Goal: Contribute content: Contribute content

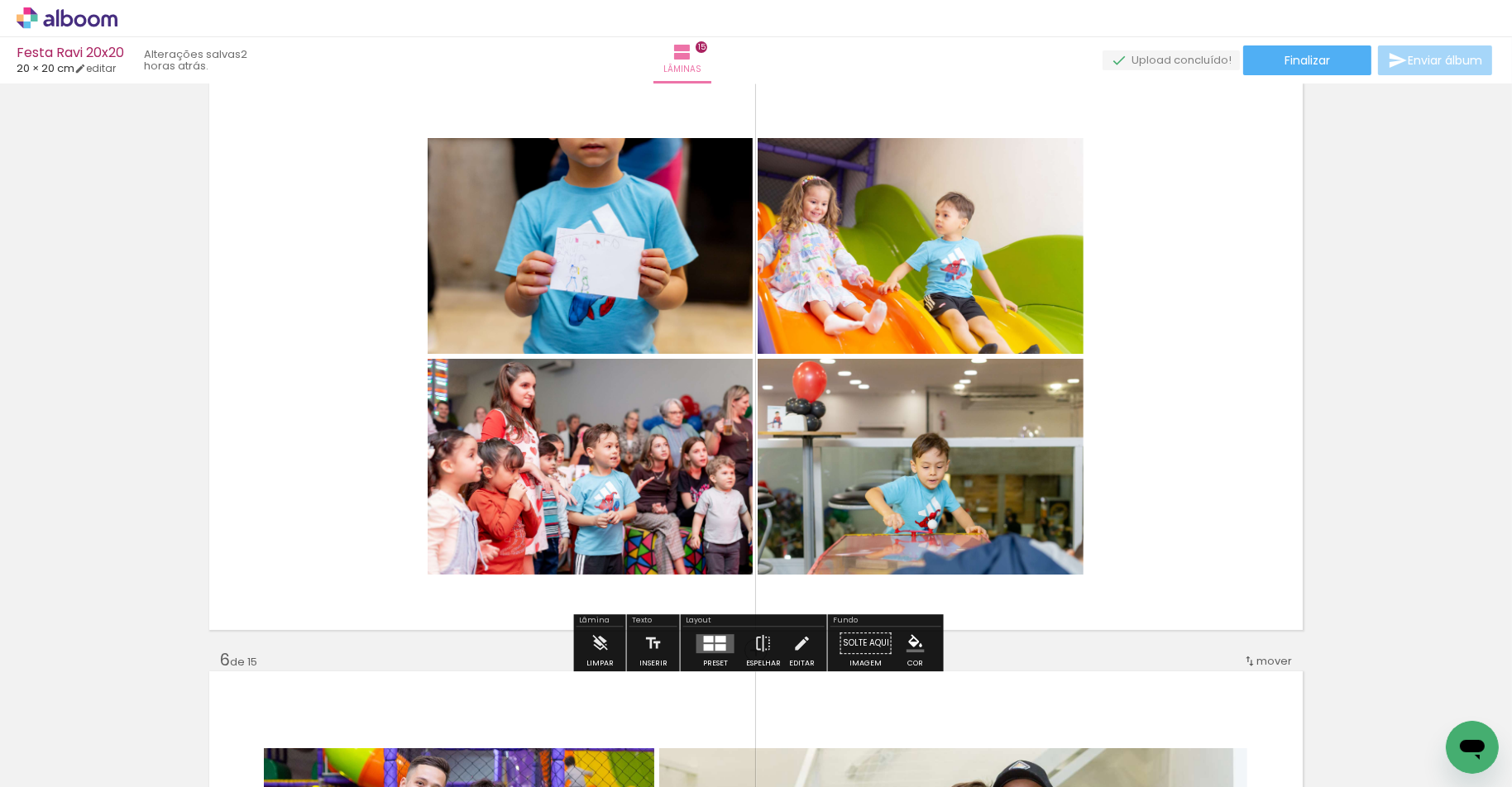
scroll to position [2384, 0]
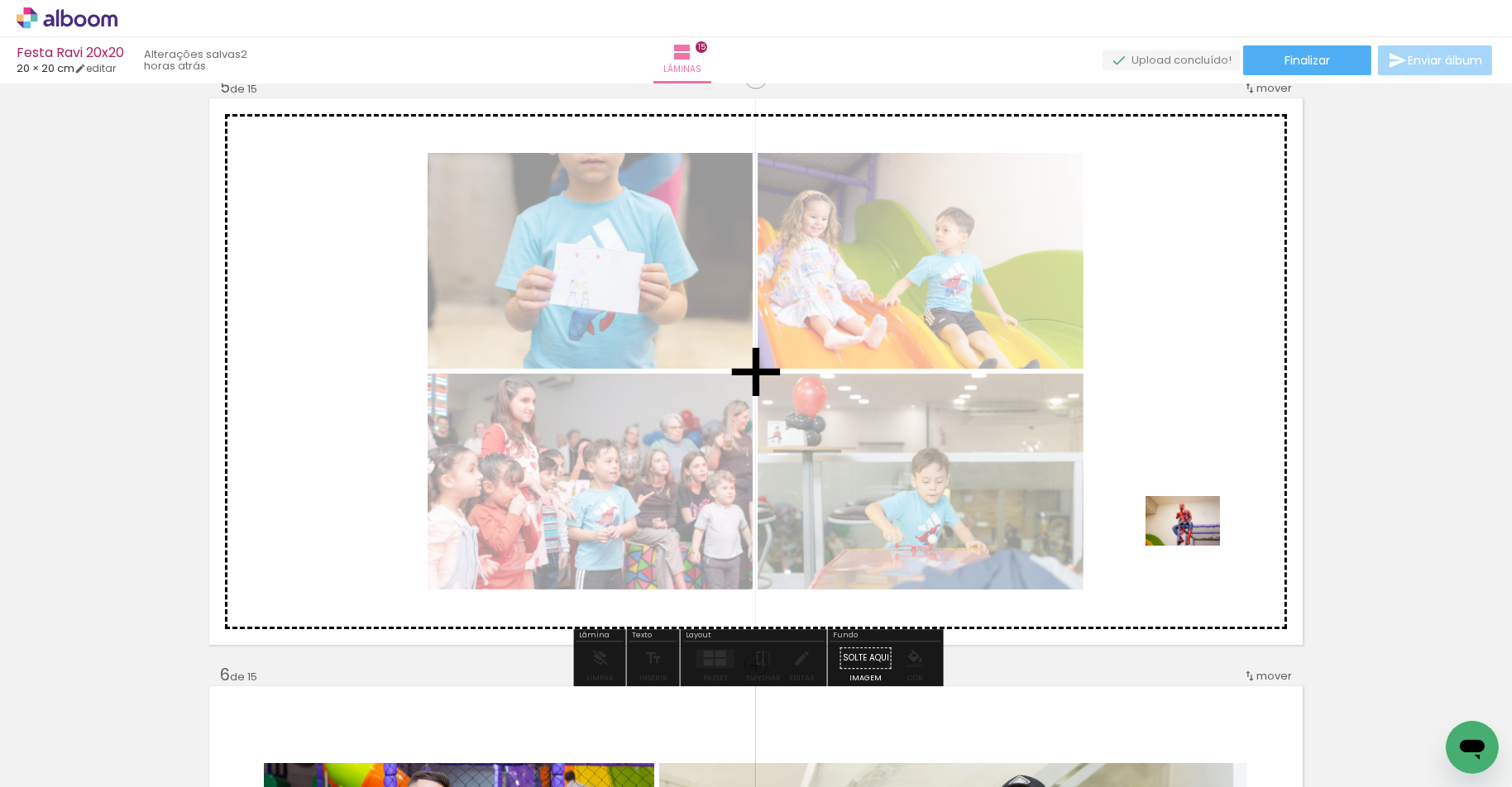
drag, startPoint x: 800, startPoint y: 739, endPoint x: 1195, endPoint y: 545, distance: 440.1
click at [1195, 545] on quentale-workspace at bounding box center [756, 394] width 1512 height 787
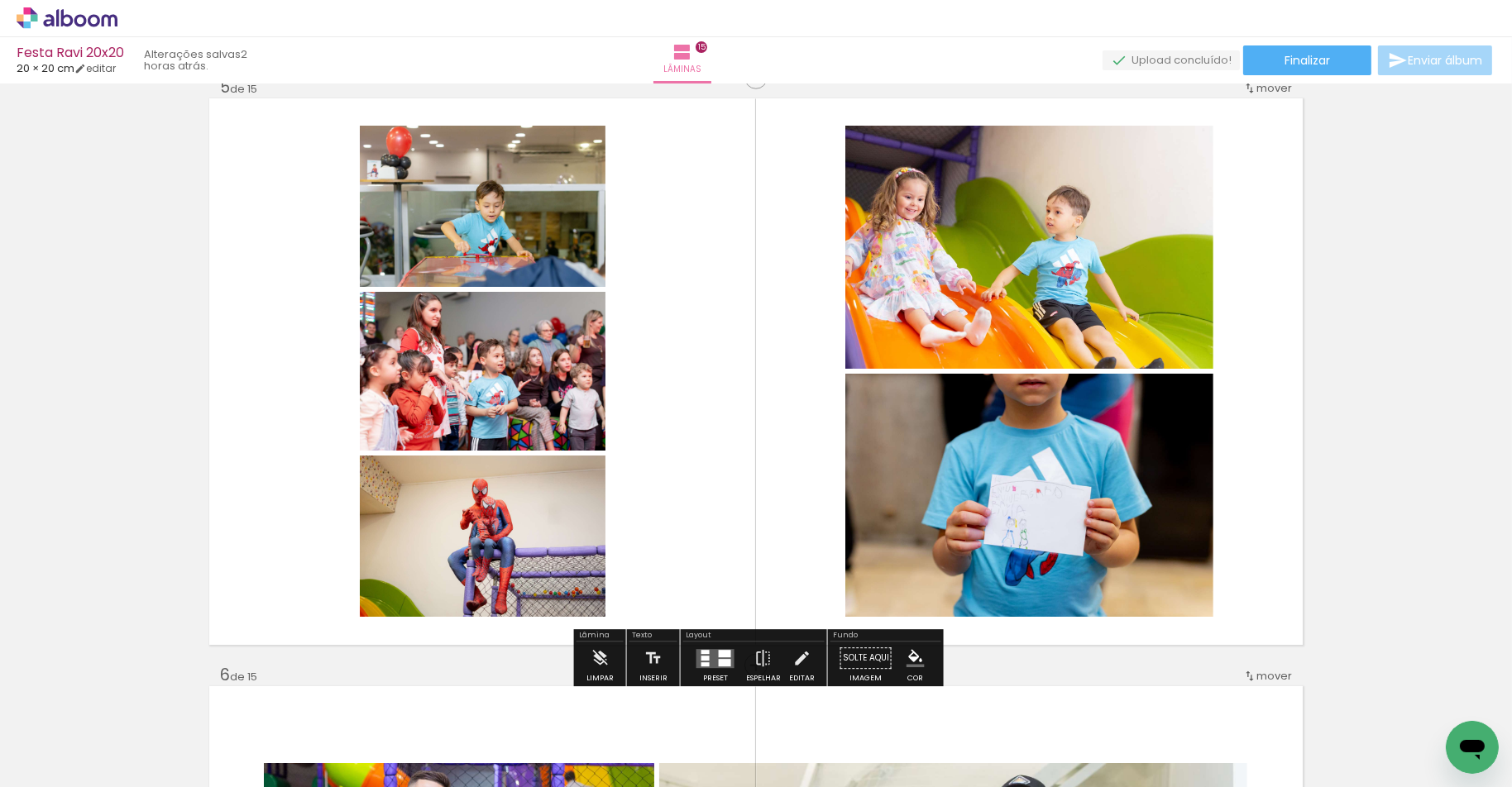
drag, startPoint x: 721, startPoint y: 668, endPoint x: 772, endPoint y: 636, distance: 60.2
click at [721, 668] on div at bounding box center [715, 659] width 45 height 33
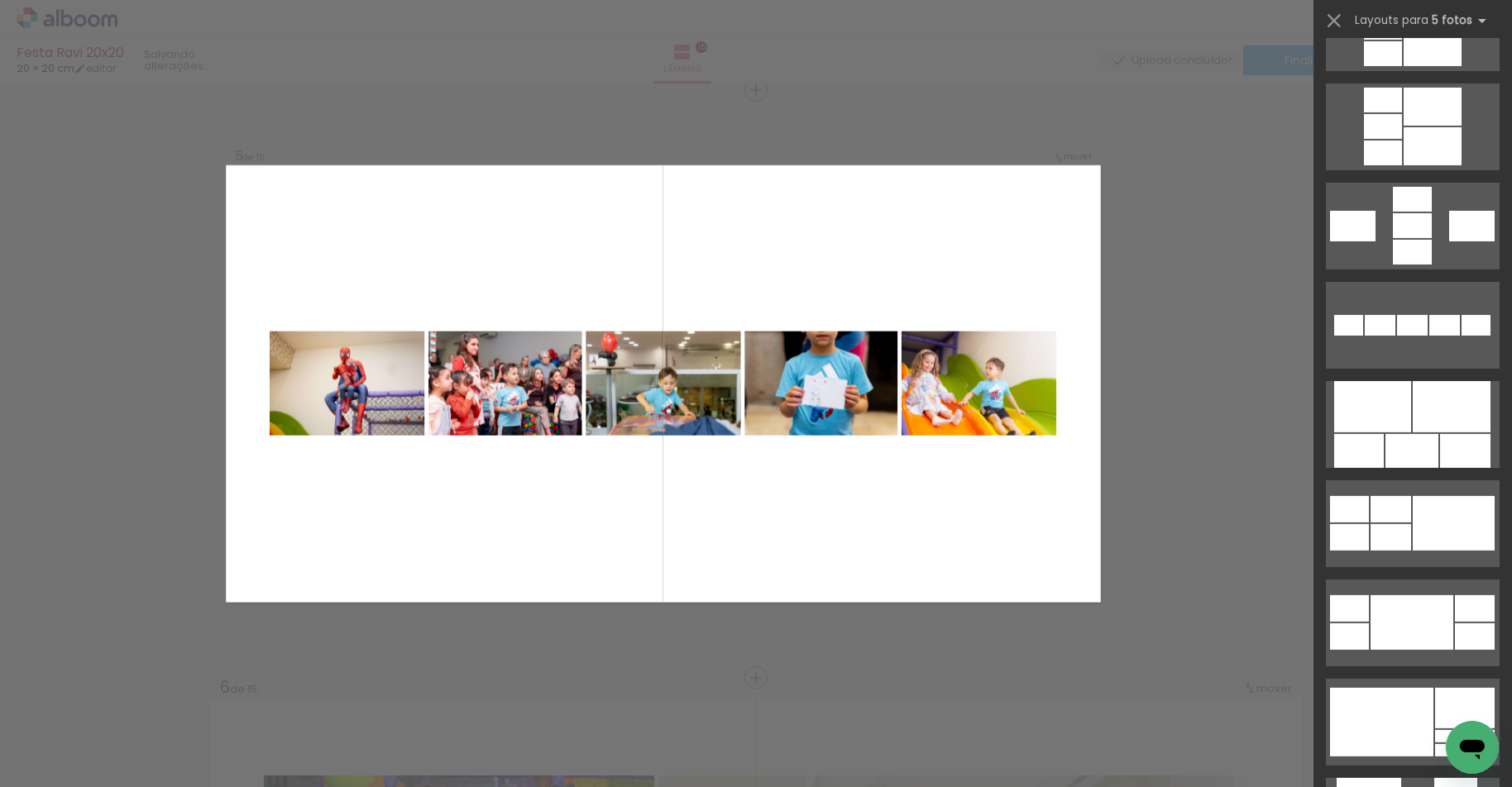
scroll to position [666, 0]
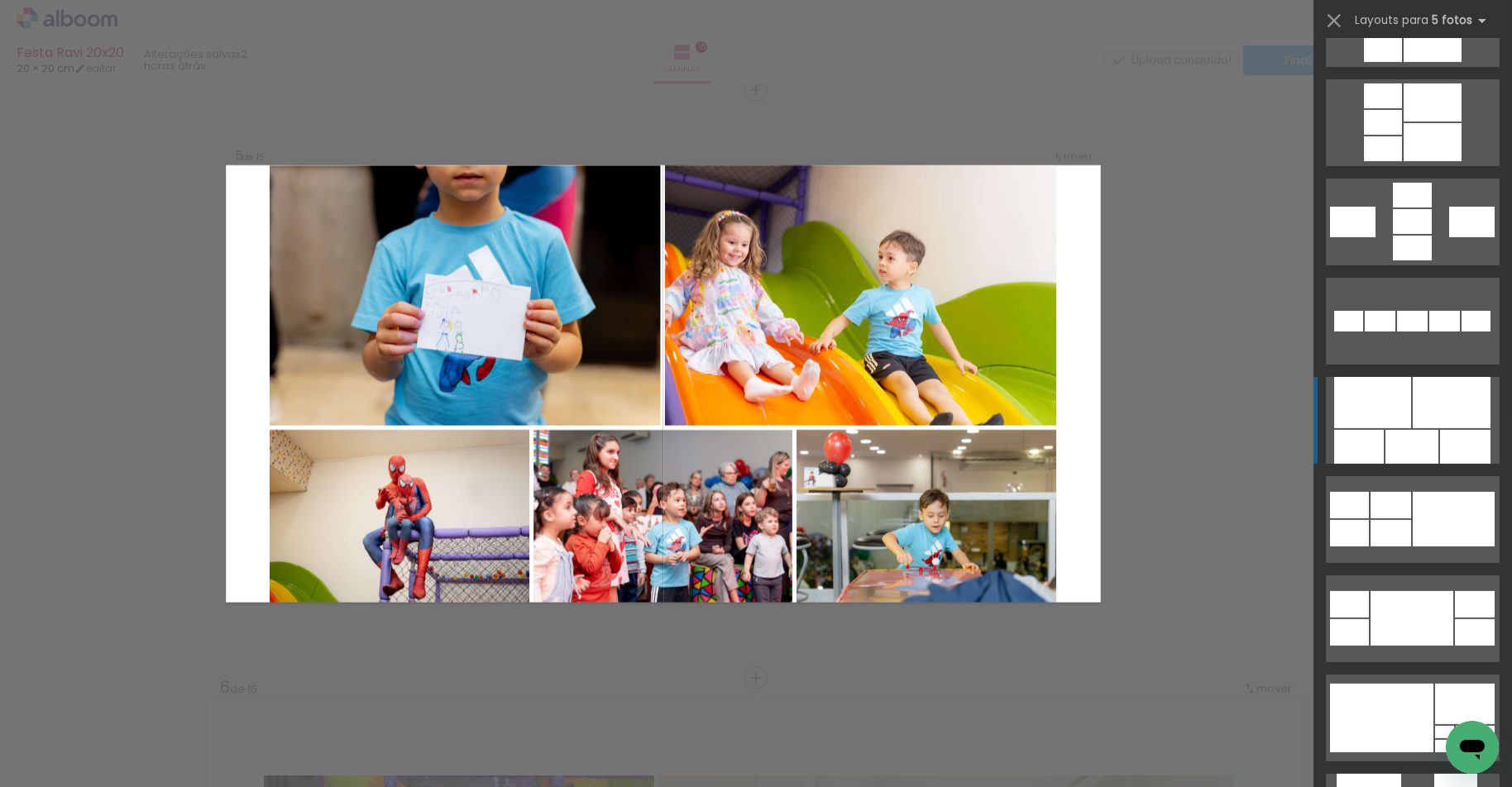
click at [1432, 423] on div at bounding box center [1451, 402] width 78 height 51
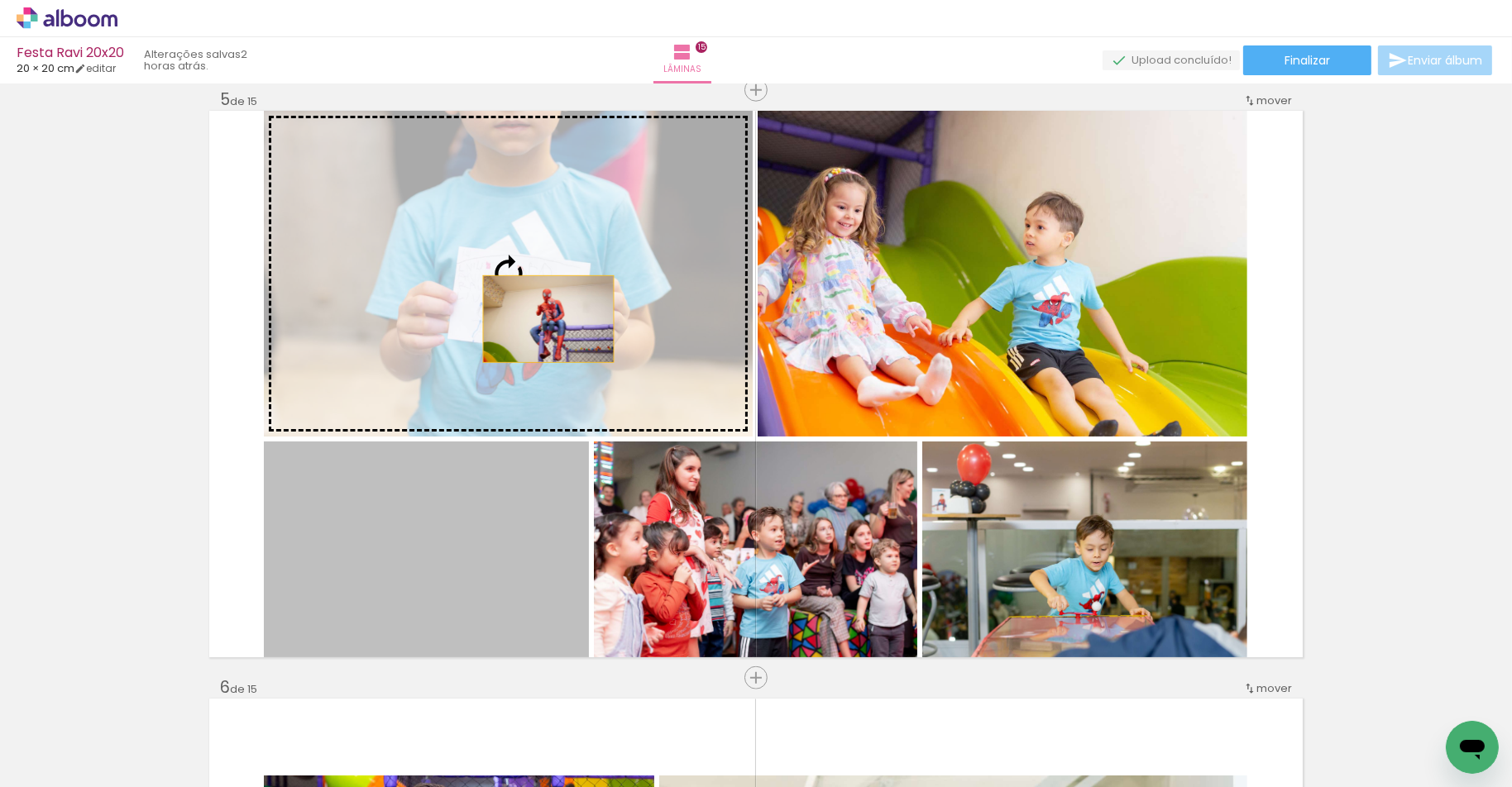
drag, startPoint x: 495, startPoint y: 492, endPoint x: 548, endPoint y: 319, distance: 180.9
click at [0, 0] on slot at bounding box center [0, 0] width 0 height 0
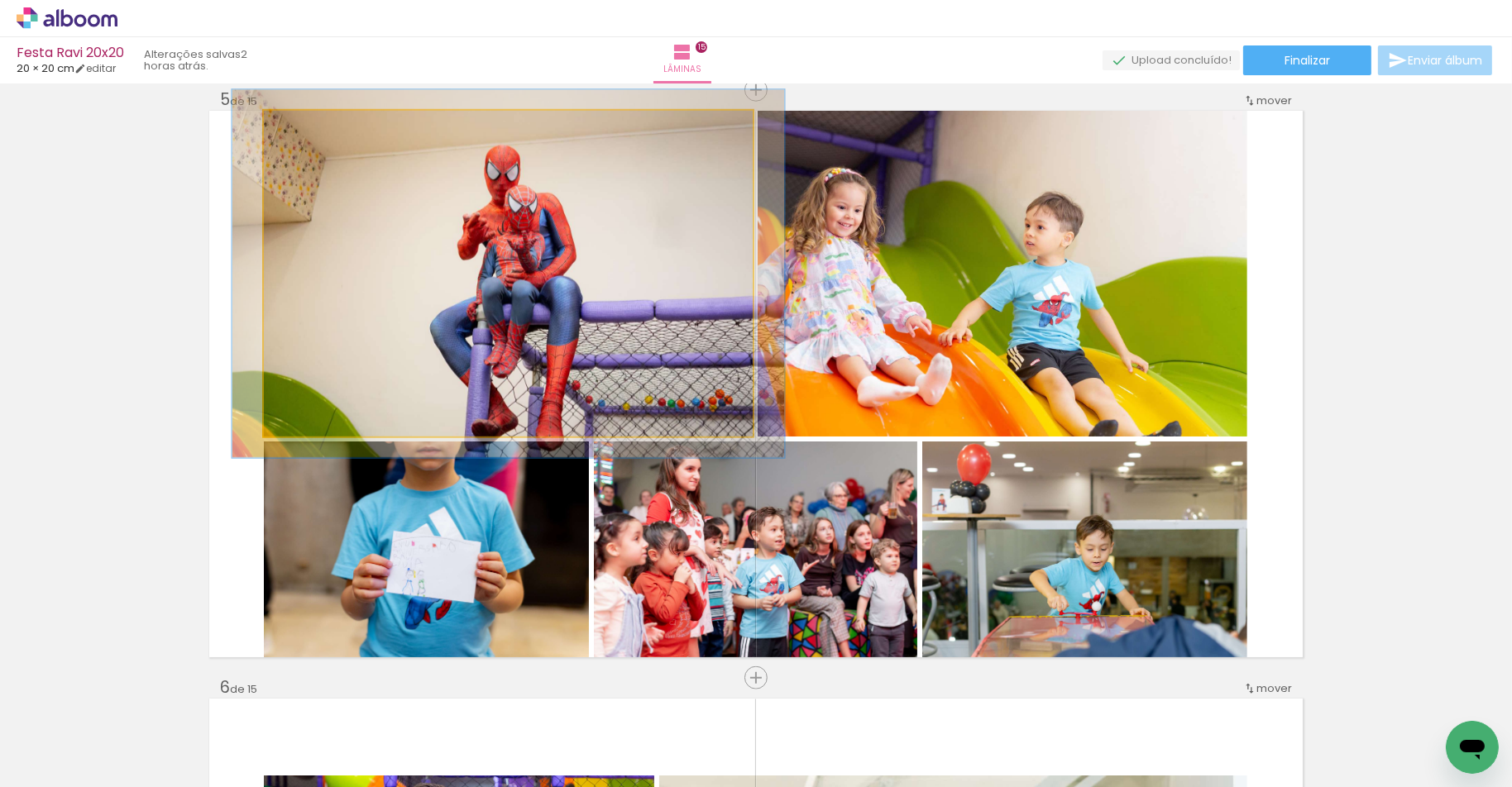
type paper-slider "113"
click at [308, 125] on div at bounding box center [310, 127] width 15 height 15
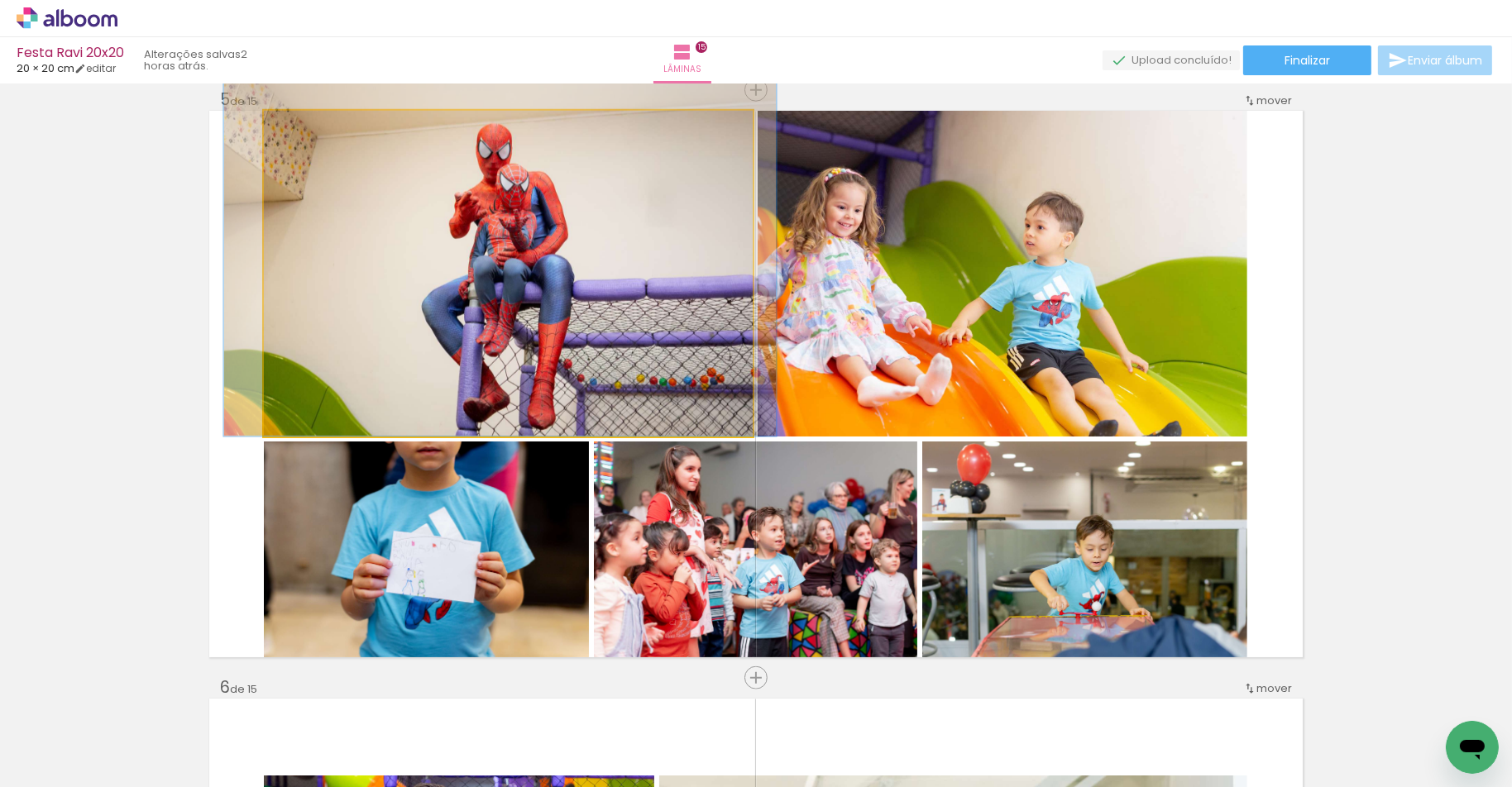
drag, startPoint x: 477, startPoint y: 267, endPoint x: 468, endPoint y: 245, distance: 23.8
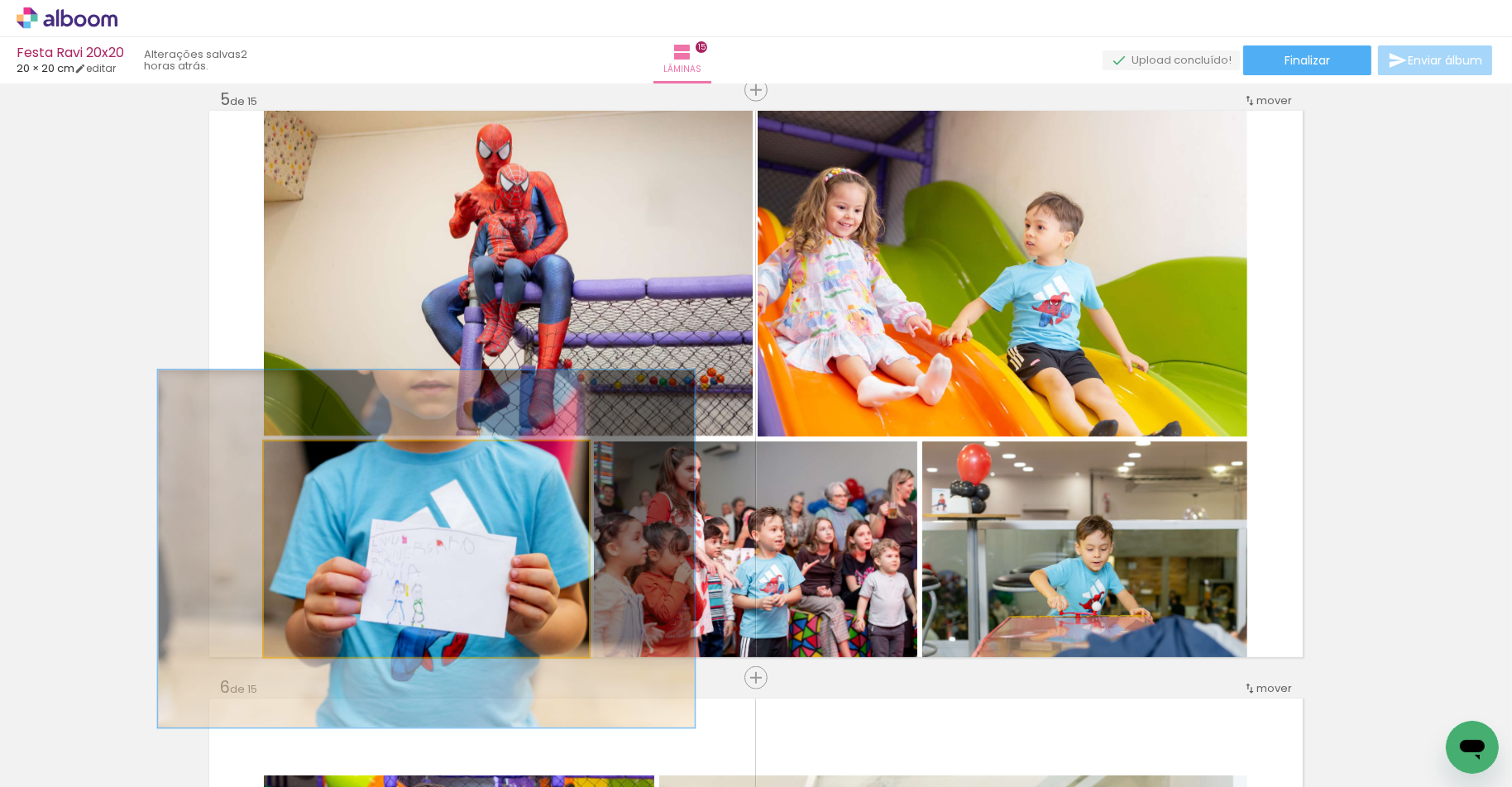
drag, startPoint x: 301, startPoint y: 459, endPoint x: 338, endPoint y: 450, distance: 38.1
type paper-slider "165"
click at [338, 451] on div at bounding box center [340, 458] width 15 height 15
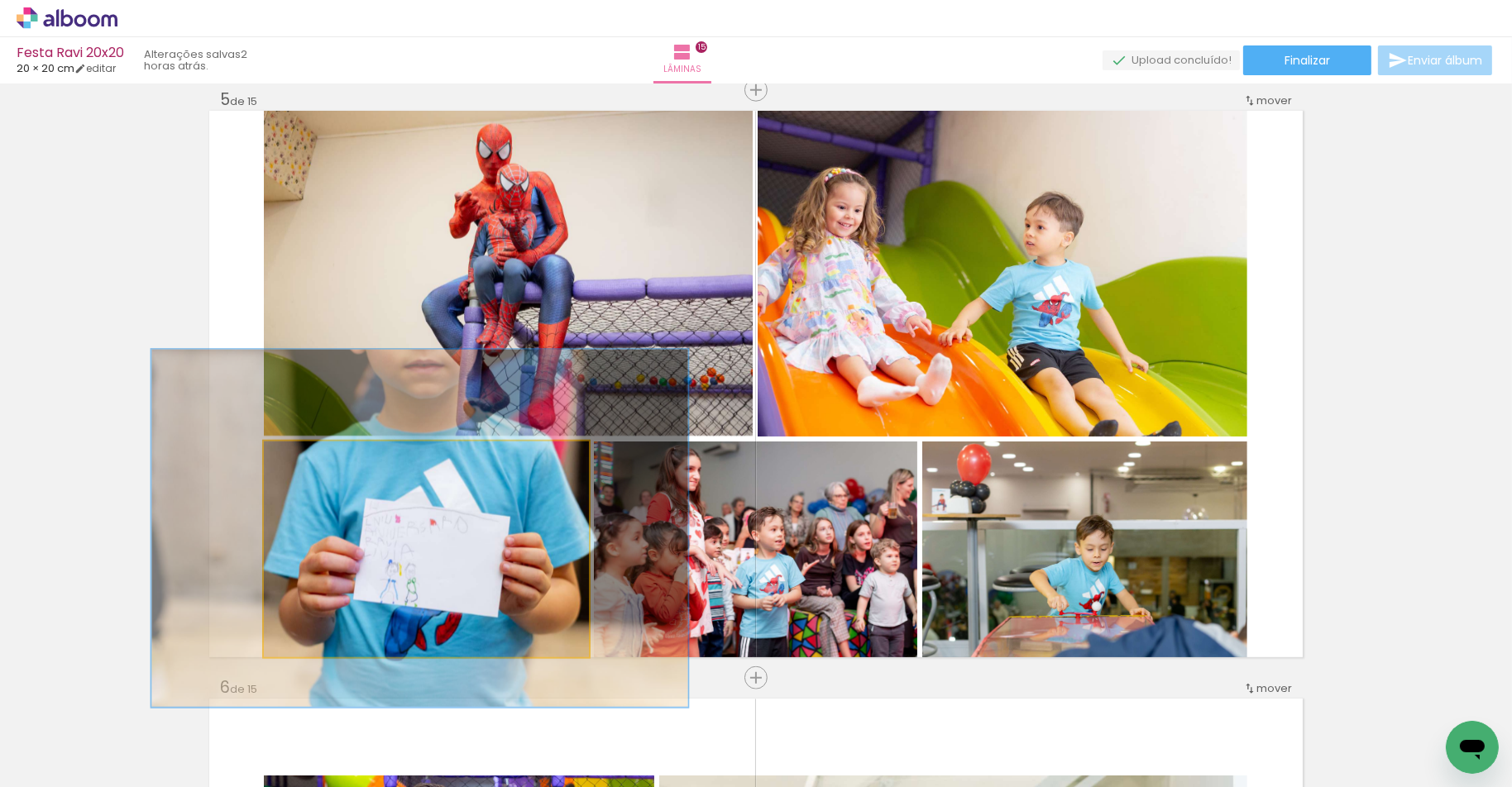
drag, startPoint x: 491, startPoint y: 637, endPoint x: 485, endPoint y: 619, distance: 19.0
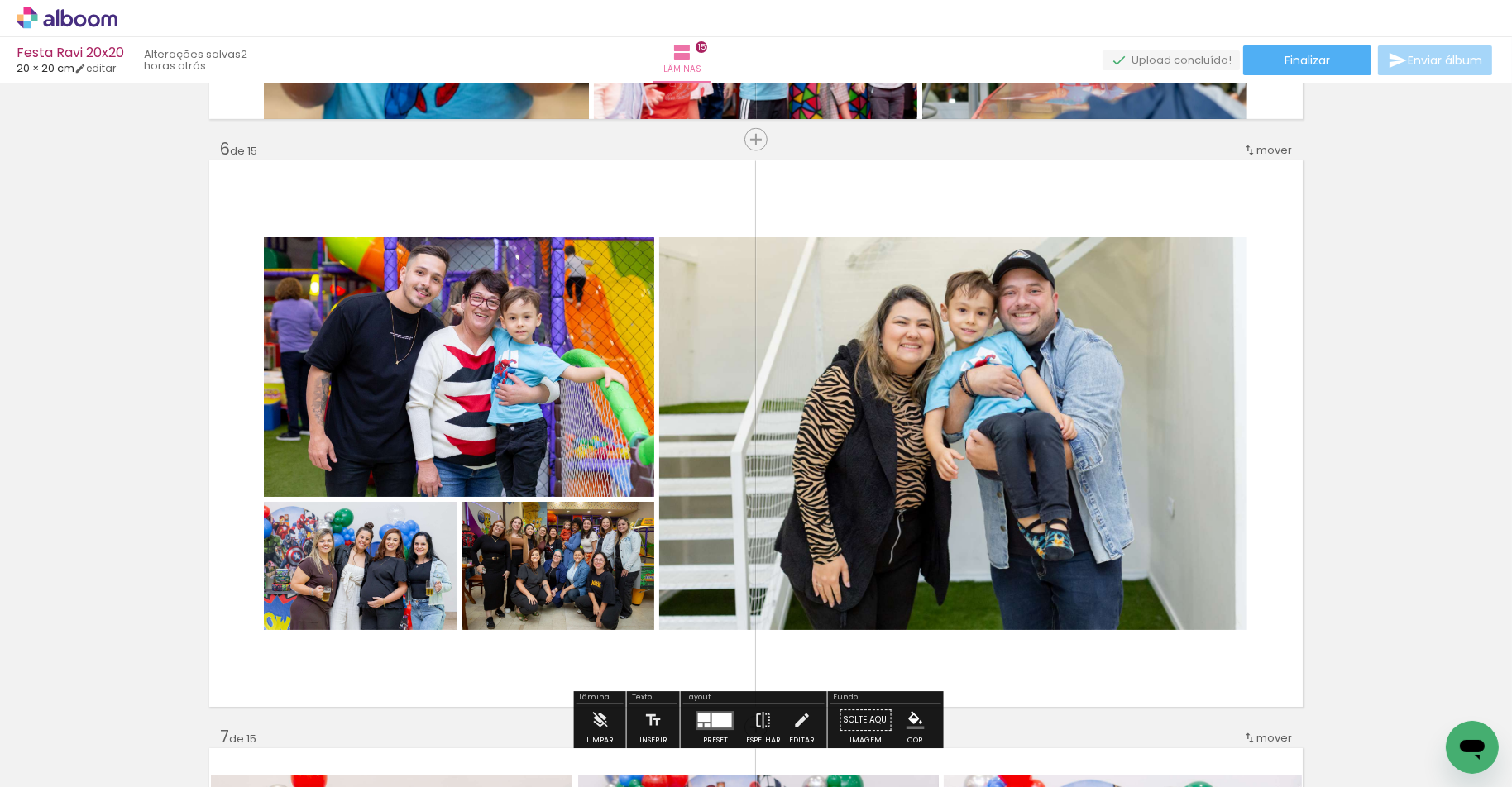
scroll to position [2968, 0]
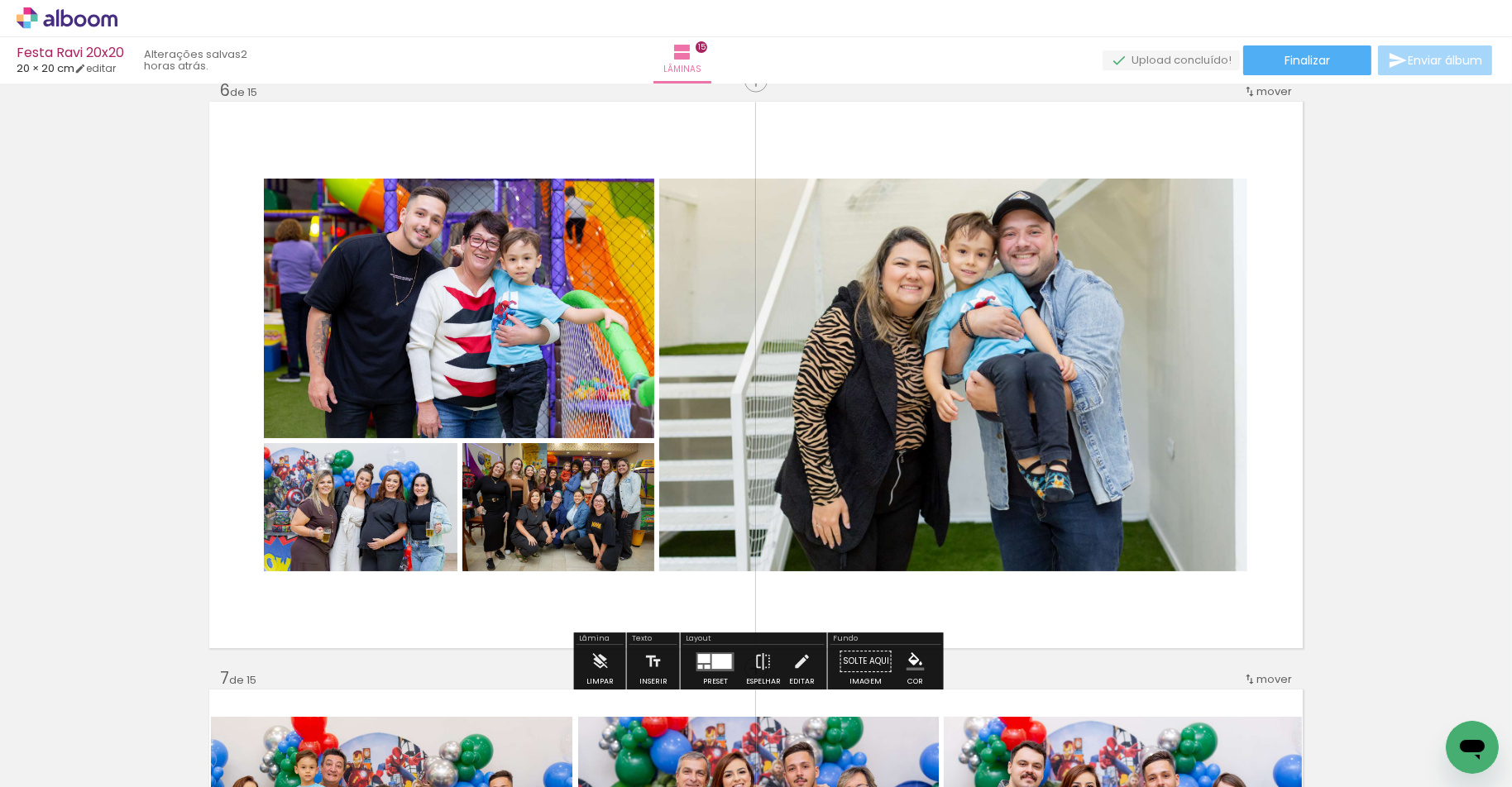
click at [711, 652] on quentale-layouter at bounding box center [716, 661] width 38 height 19
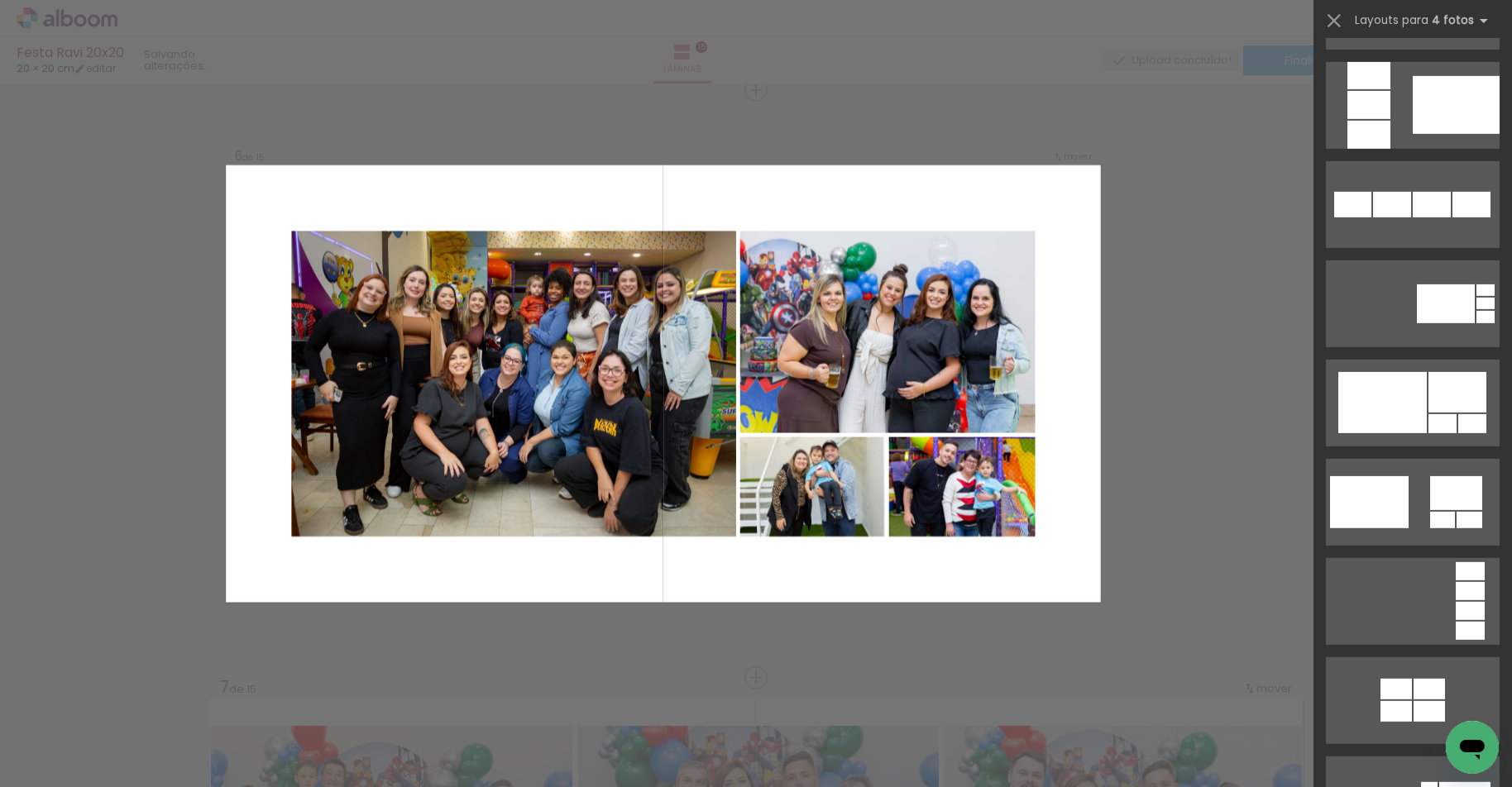
scroll to position [1085, 0]
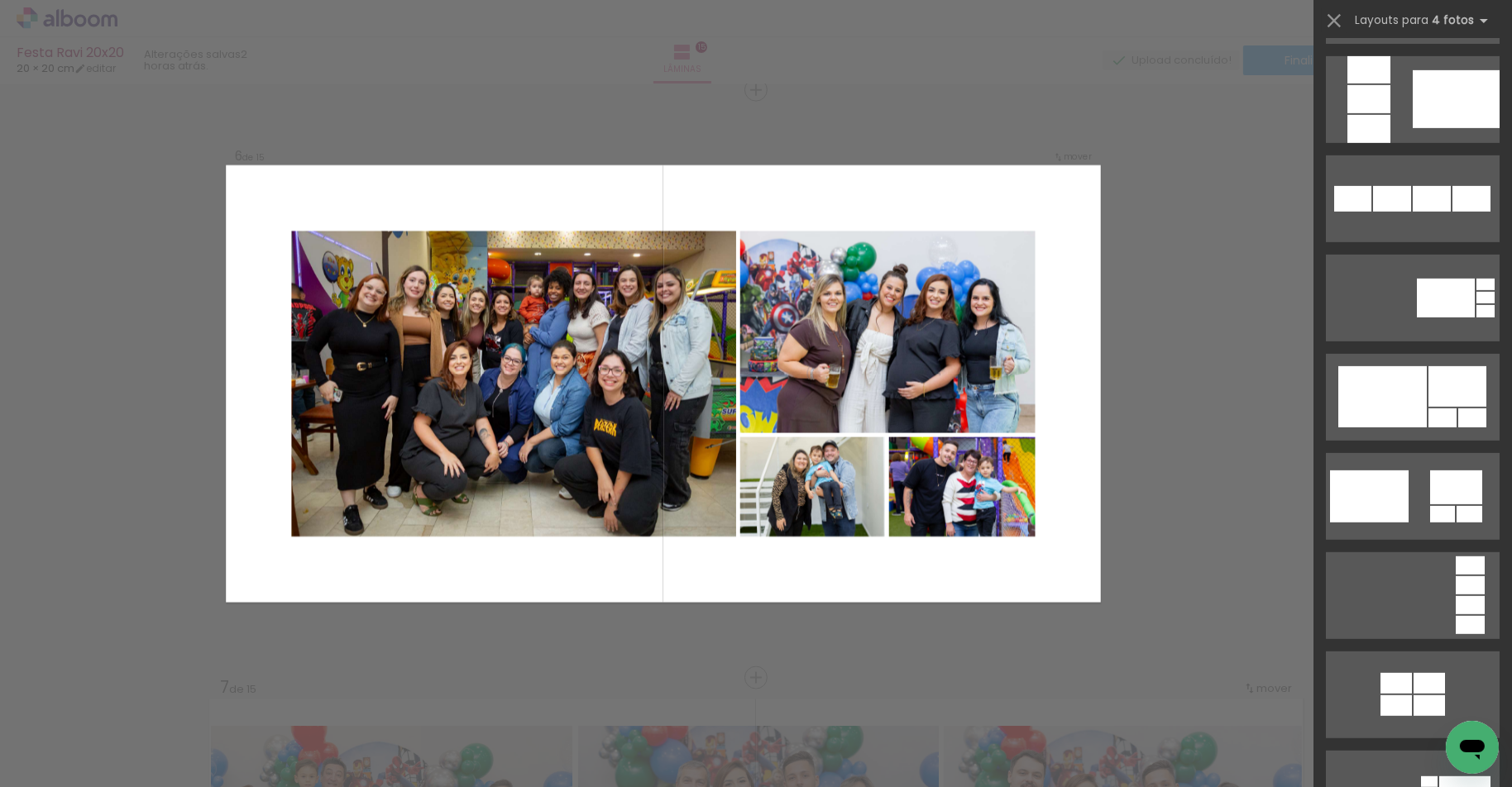
click at [1391, 413] on div at bounding box center [1382, 397] width 88 height 61
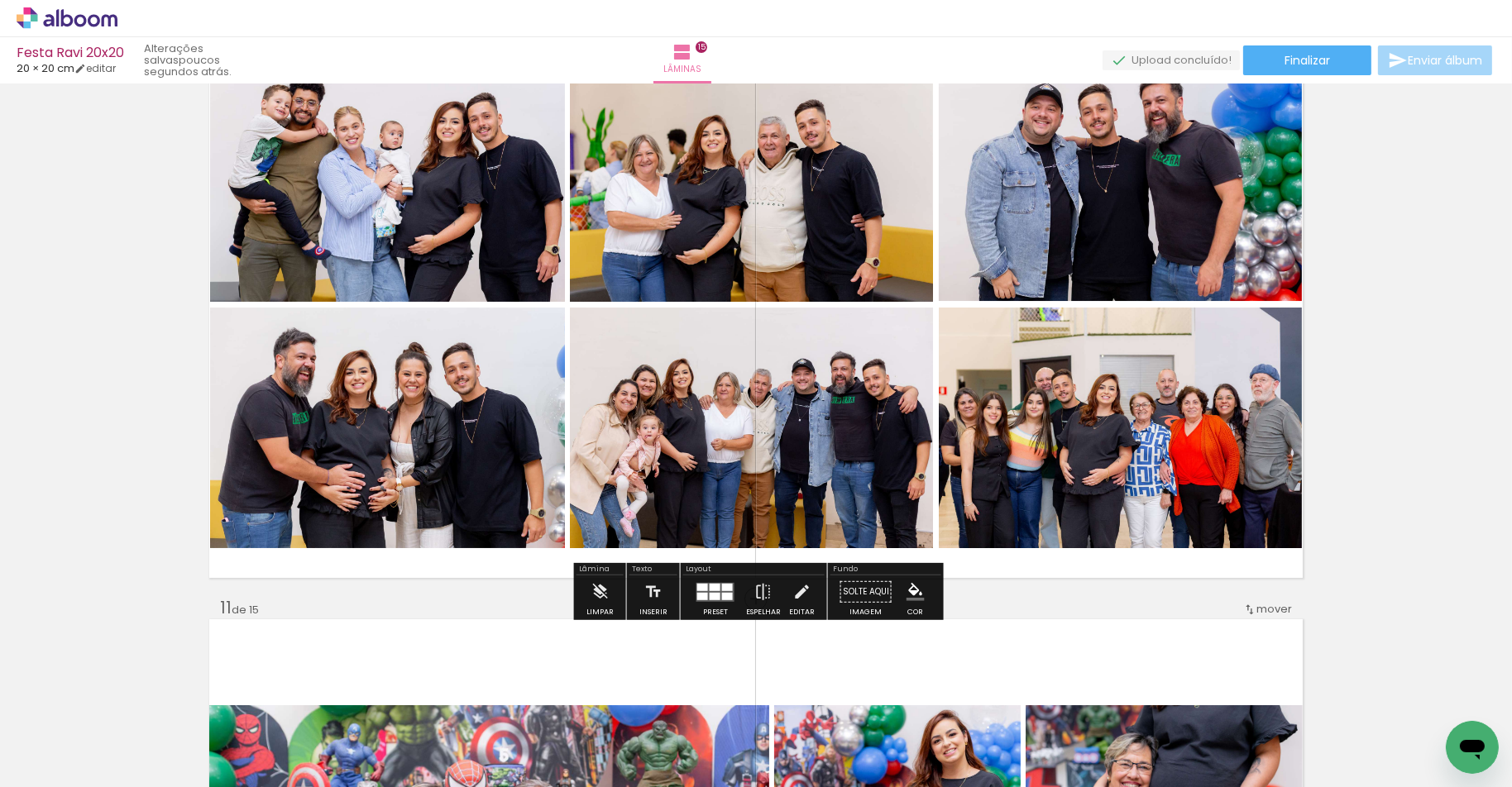
scroll to position [5322, 0]
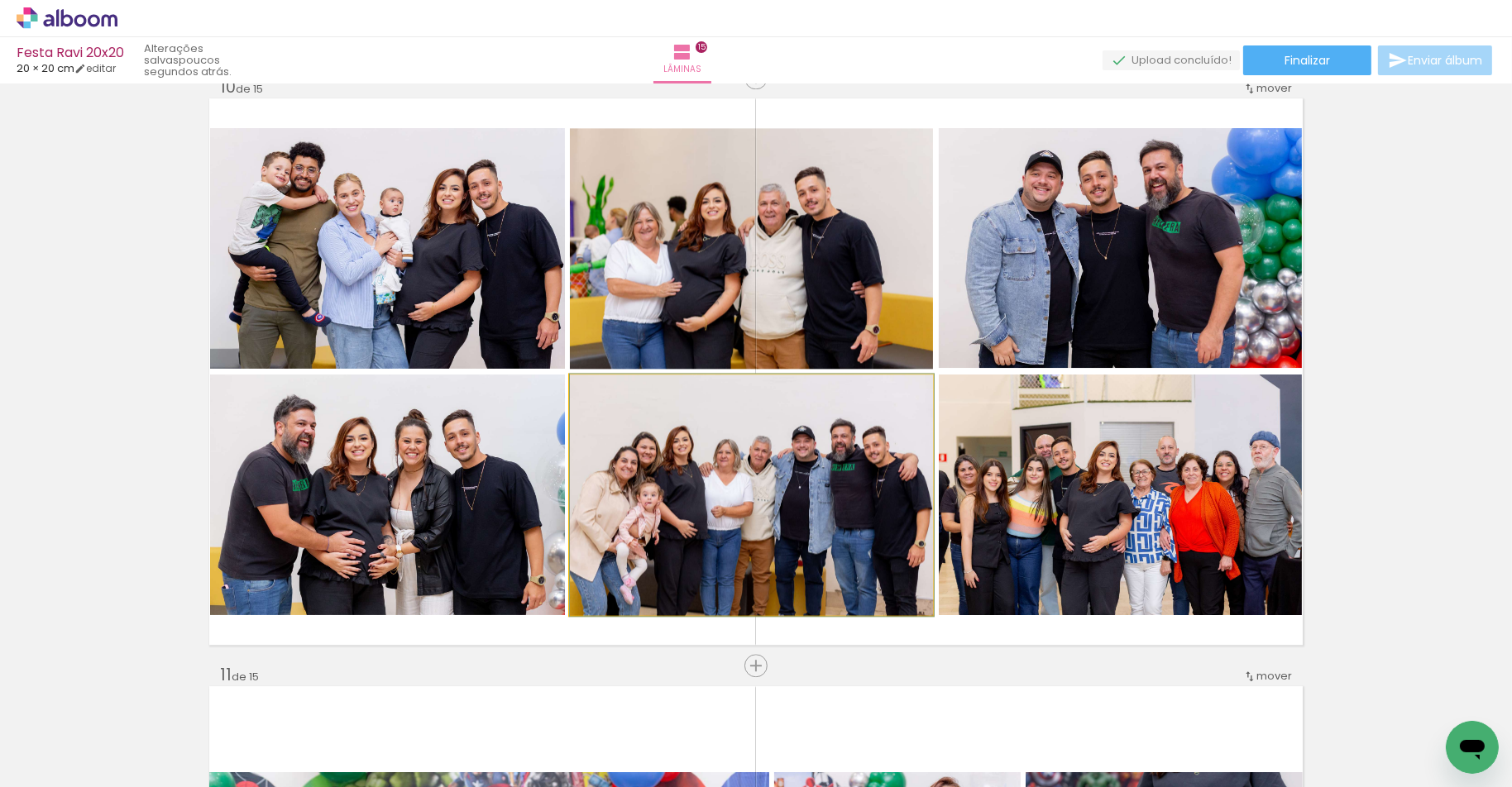
click at [801, 498] on quentale-photo at bounding box center [752, 495] width 364 height 241
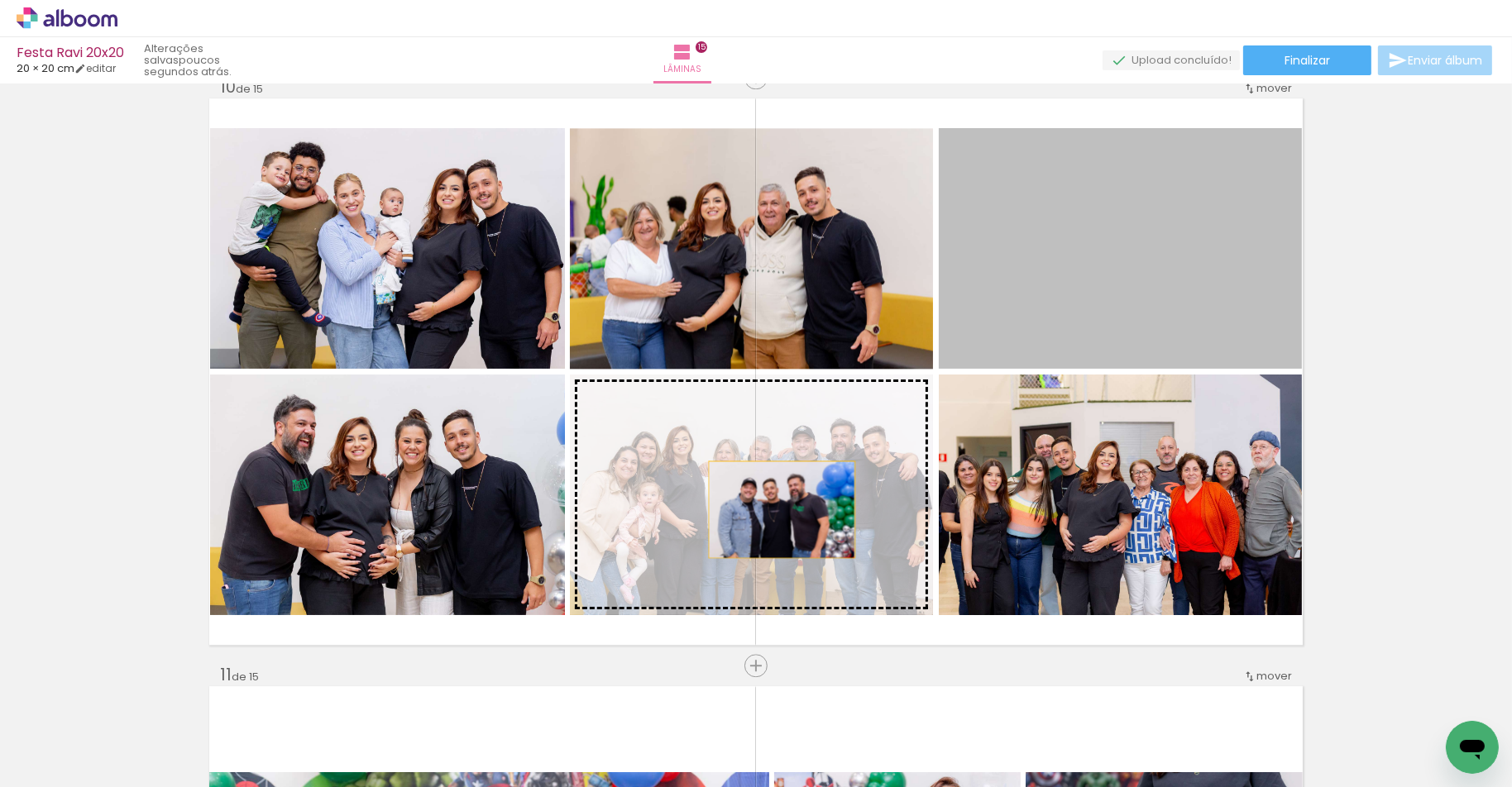
drag, startPoint x: 1036, startPoint y: 321, endPoint x: 780, endPoint y: 510, distance: 318.2
click at [0, 0] on slot at bounding box center [0, 0] width 0 height 0
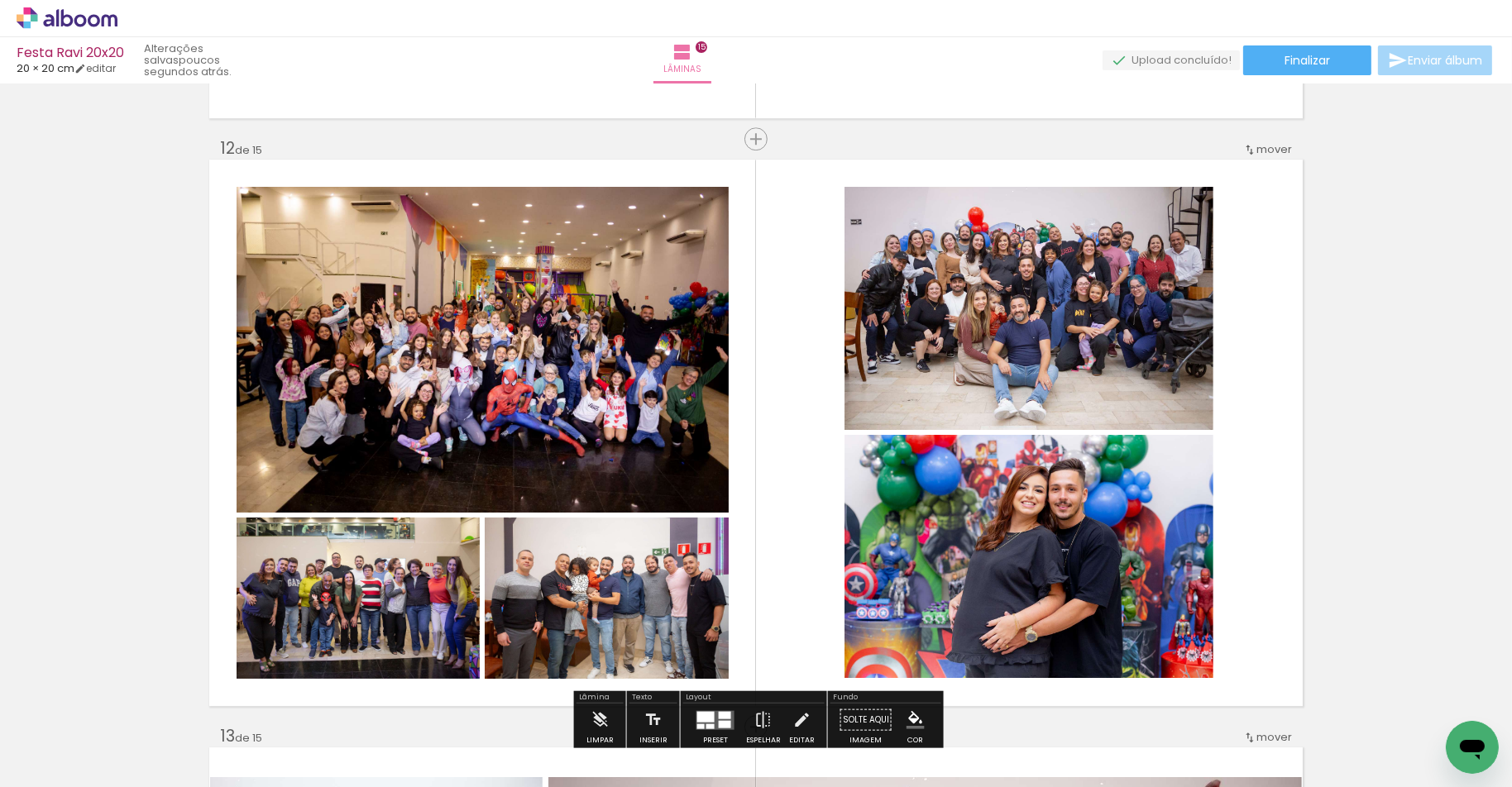
scroll to position [6436, 0]
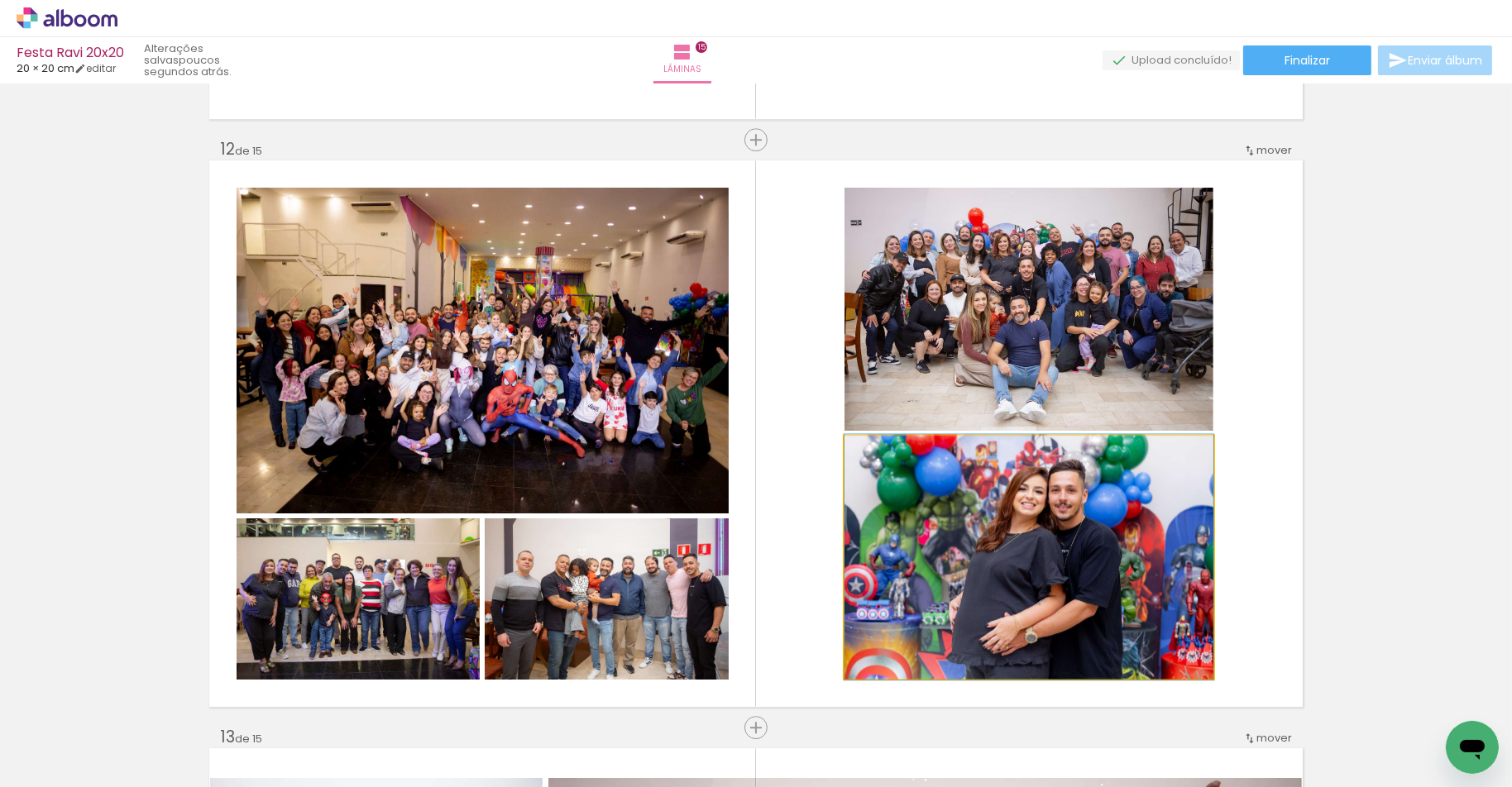
click at [1057, 519] on quentale-photo at bounding box center [1028, 557] width 369 height 243
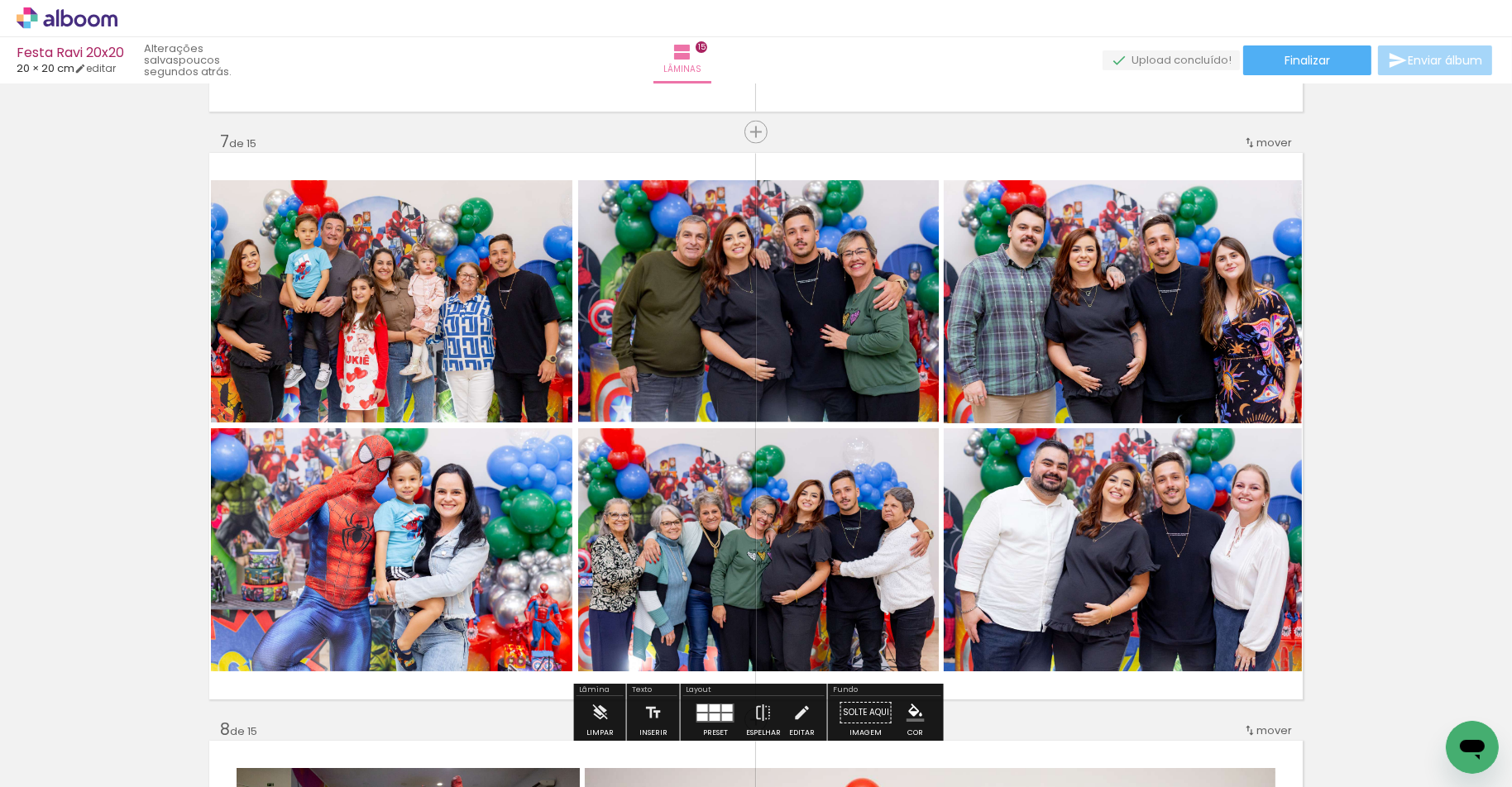
scroll to position [3535, 0]
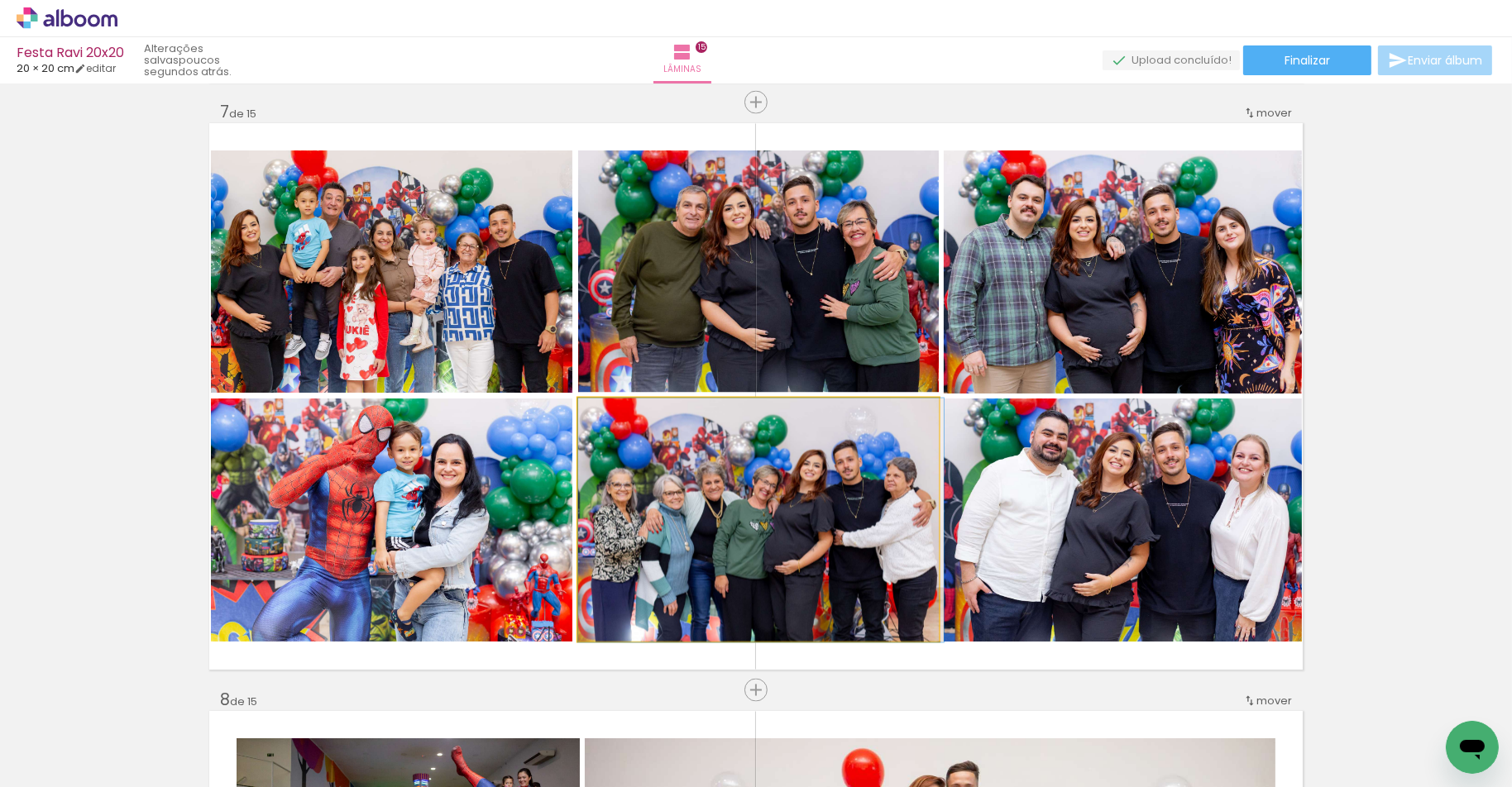
drag, startPoint x: 790, startPoint y: 487, endPoint x: 798, endPoint y: 488, distance: 8.1
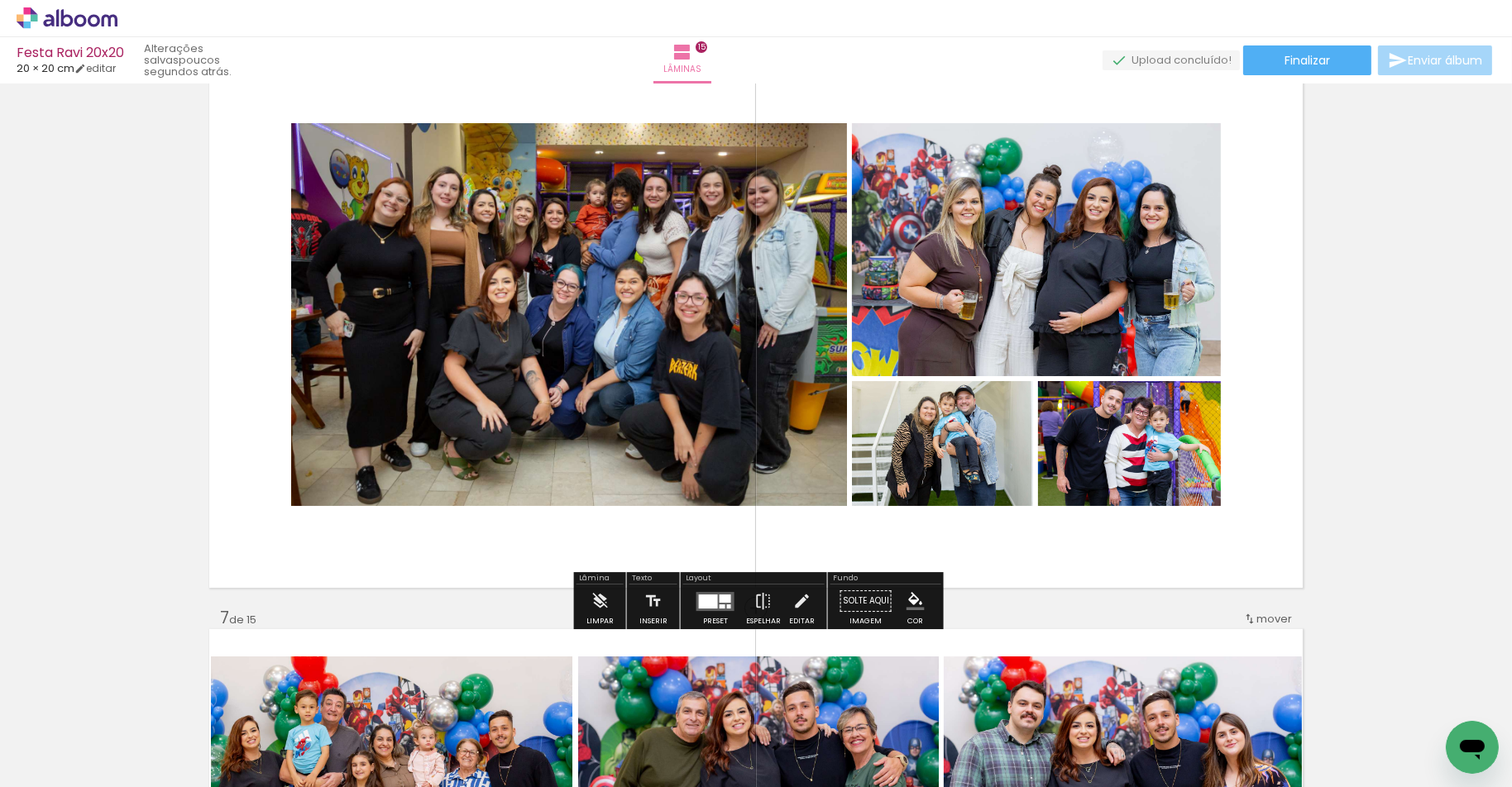
scroll to position [3034, 0]
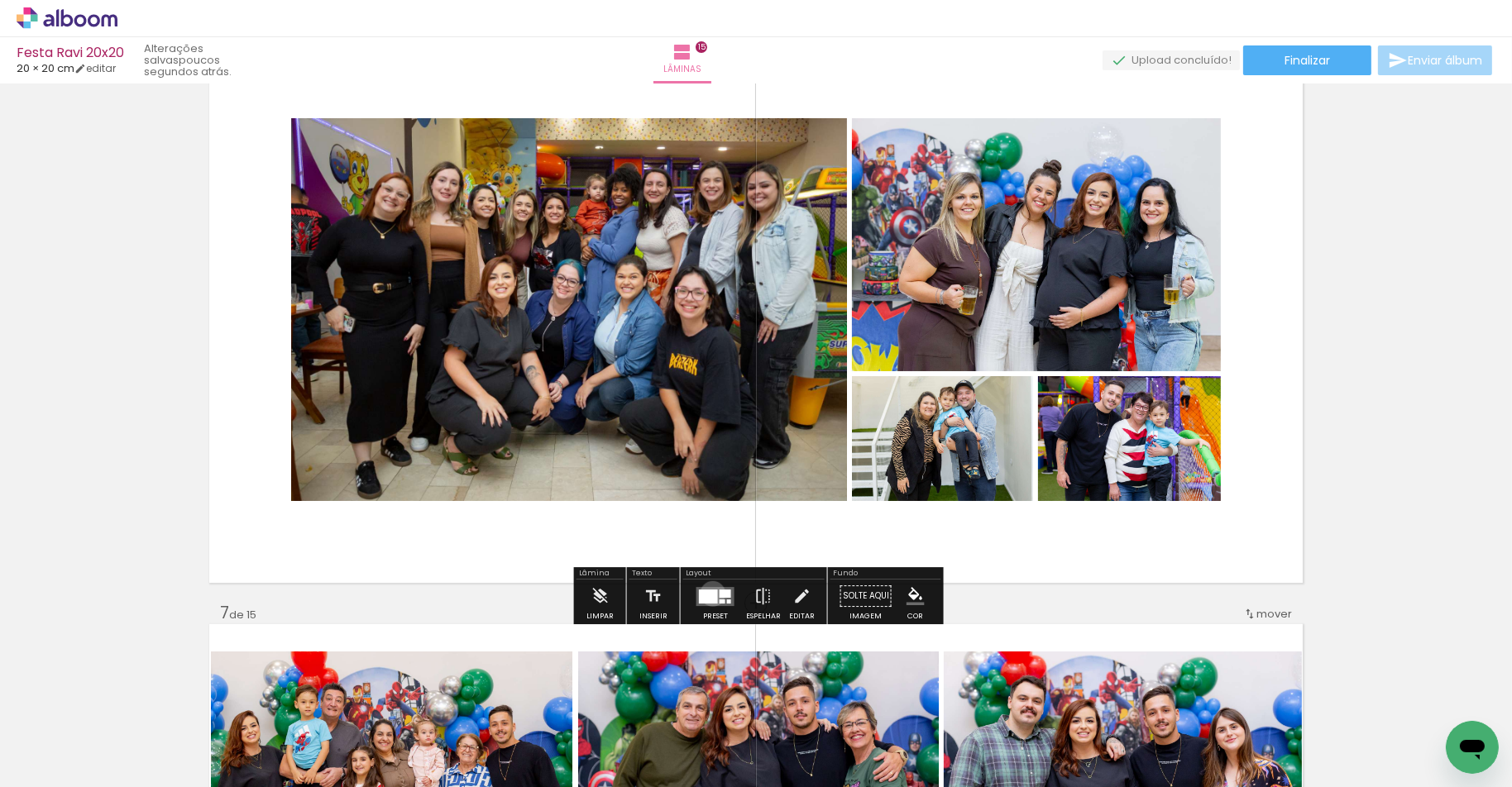
drag, startPoint x: 709, startPoint y: 593, endPoint x: 835, endPoint y: 558, distance: 130.8
click at [709, 593] on div at bounding box center [709, 596] width 19 height 14
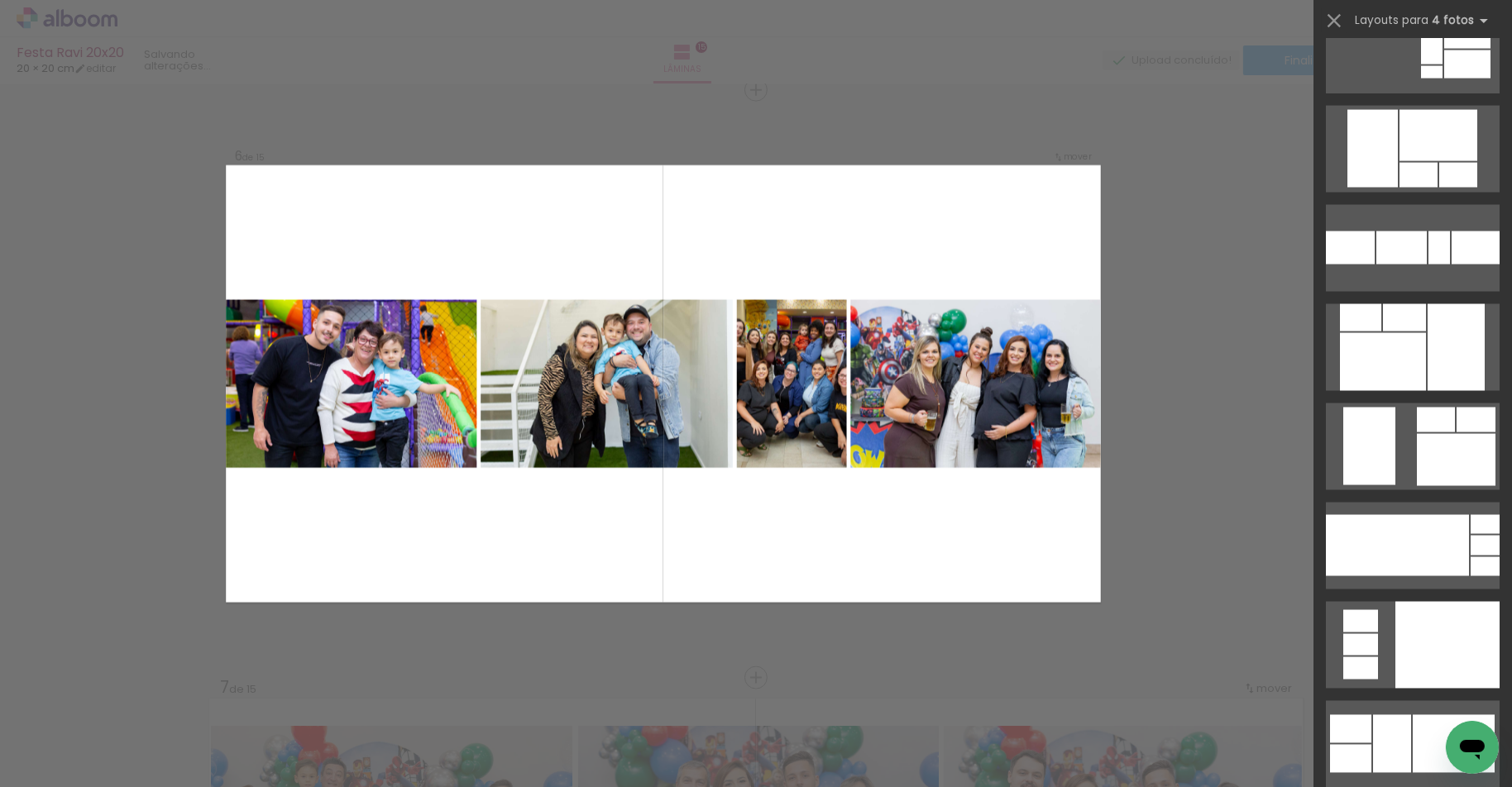
scroll to position [12385, 0]
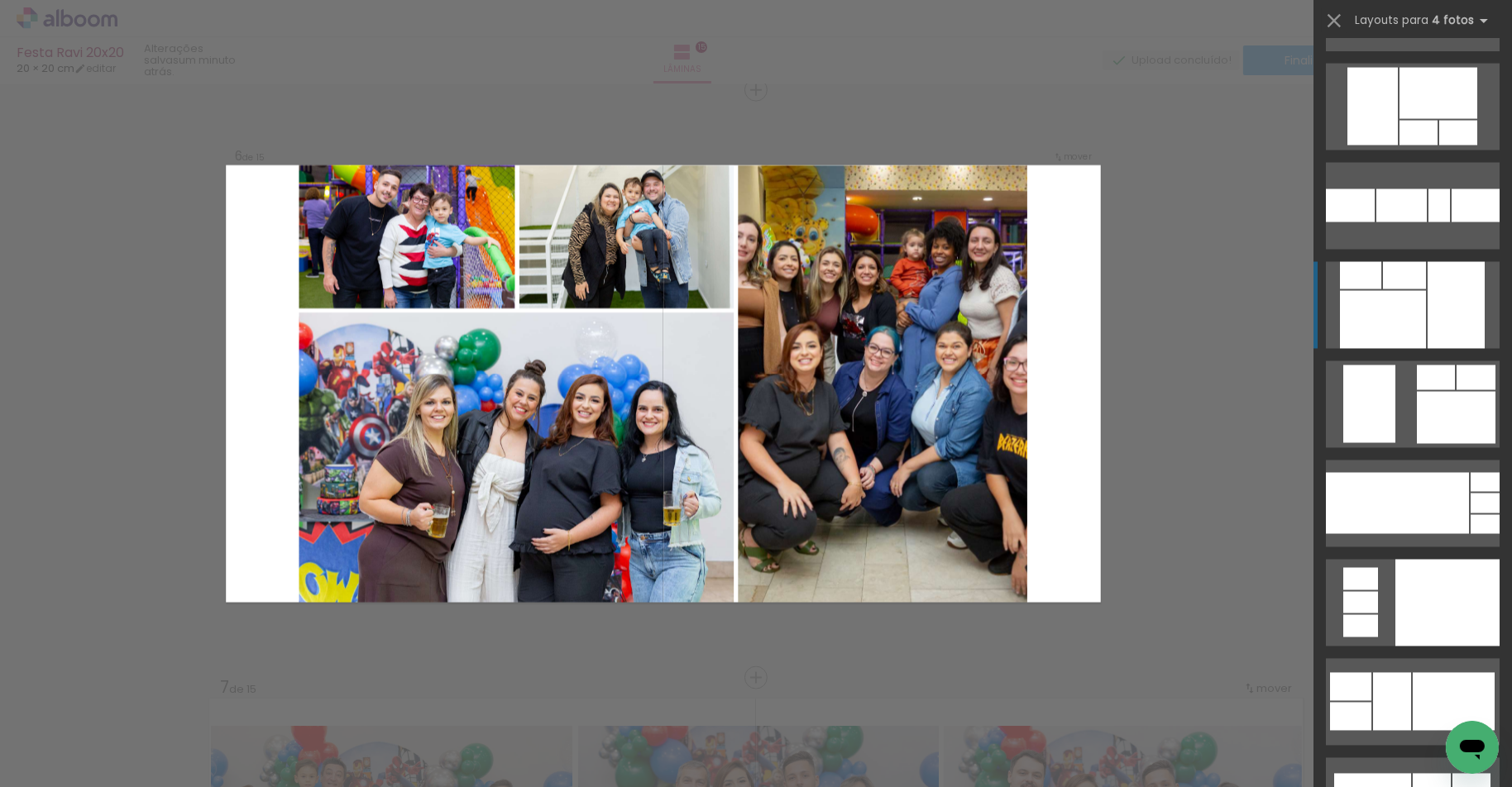
click at [1432, 297] on div at bounding box center [1455, 305] width 57 height 86
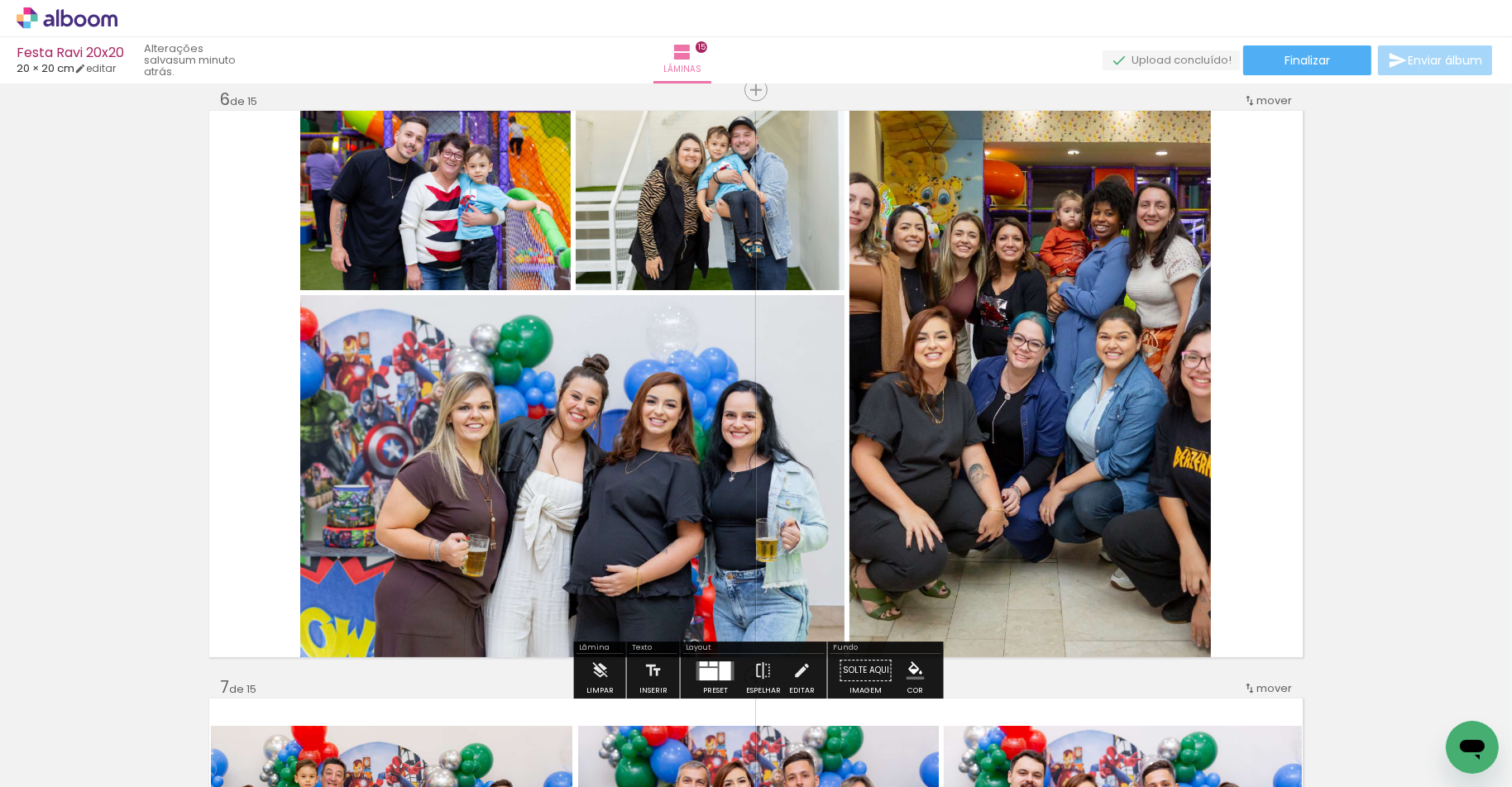
click at [649, 523] on quentale-photo at bounding box center [572, 476] width 544 height 362
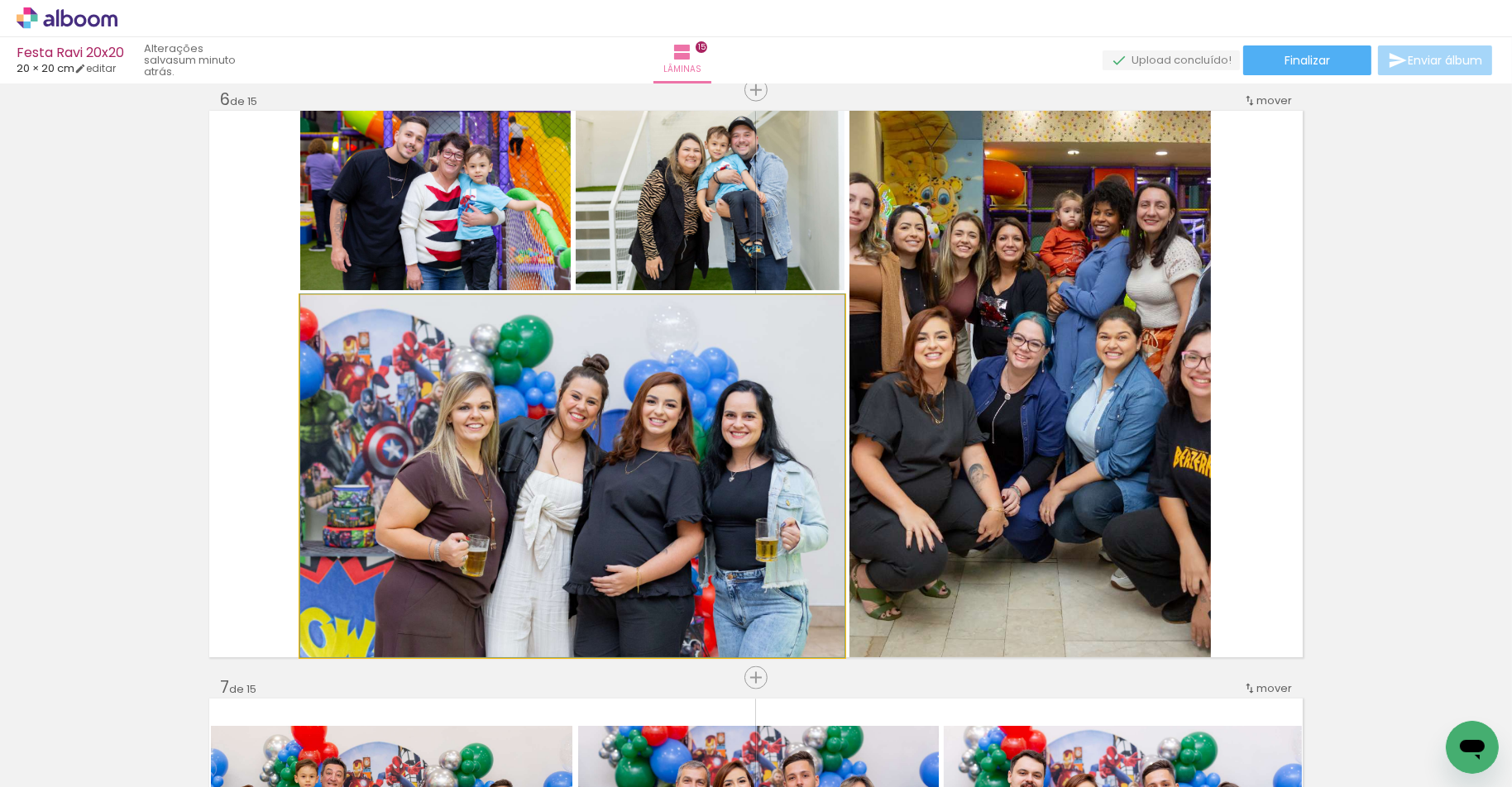
click at [649, 523] on quentale-photo at bounding box center [572, 476] width 544 height 362
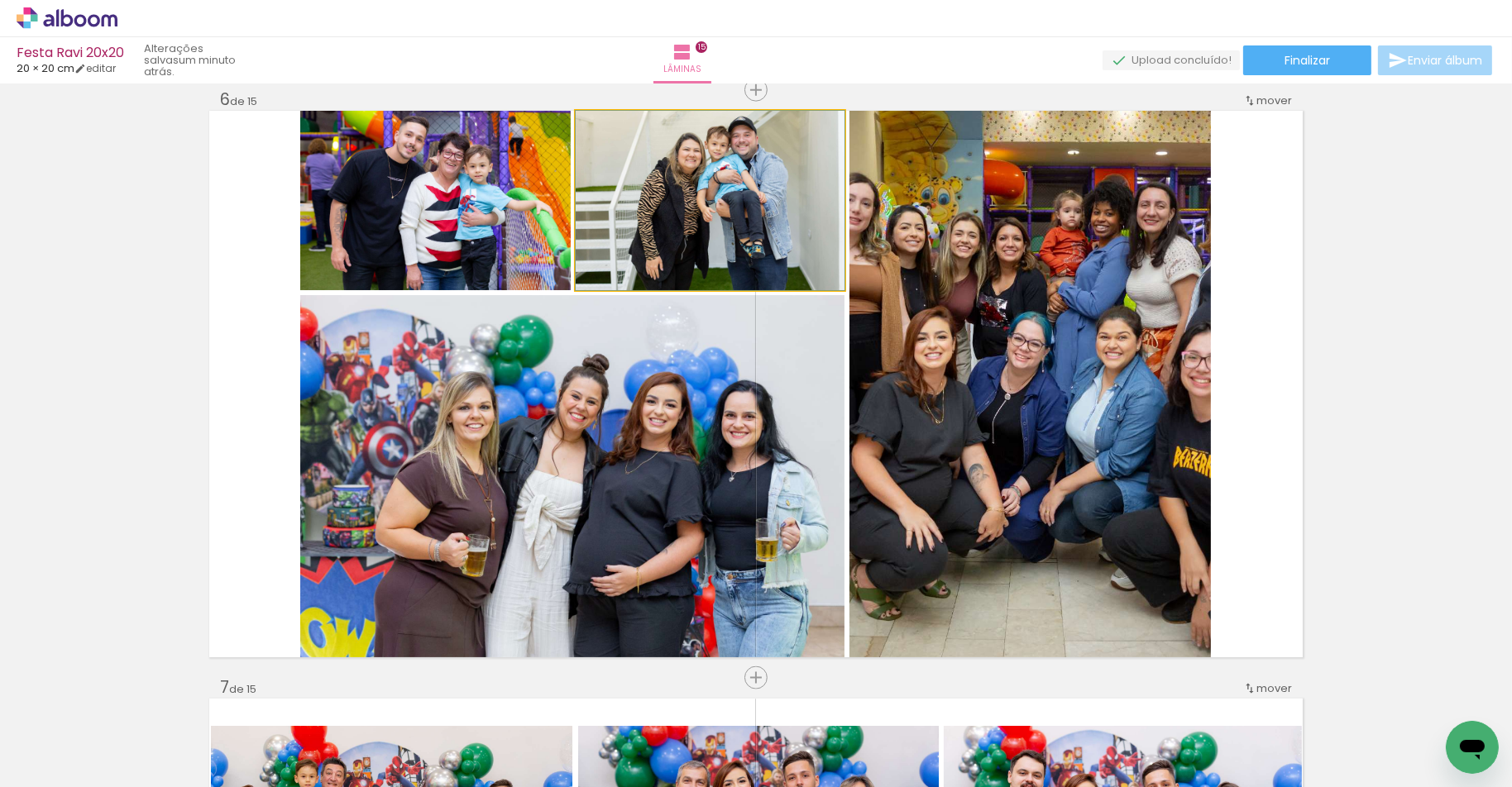
click at [684, 256] on quentale-photo at bounding box center [710, 201] width 269 height 180
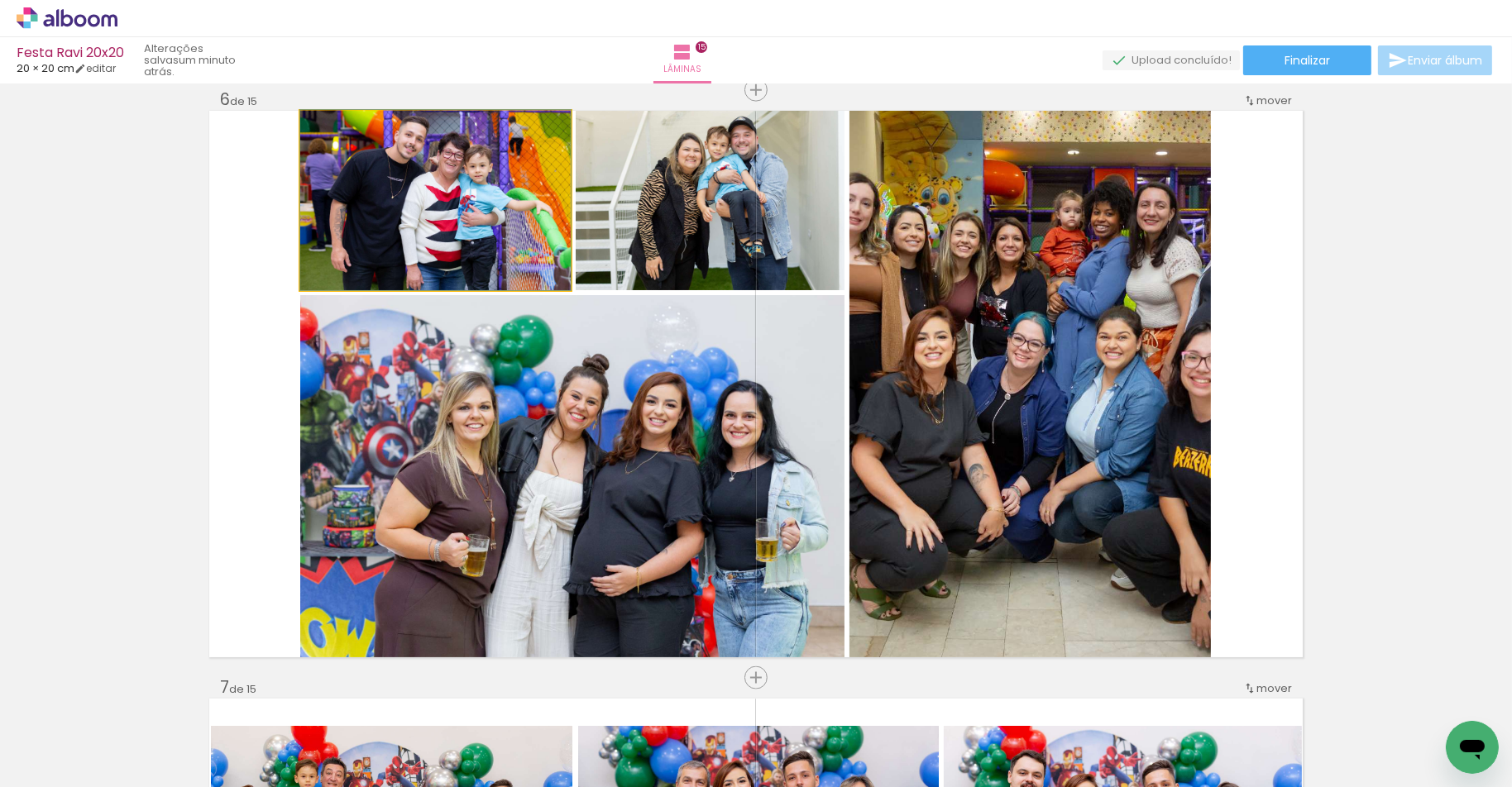
click at [526, 250] on quentale-photo at bounding box center [436, 201] width 271 height 180
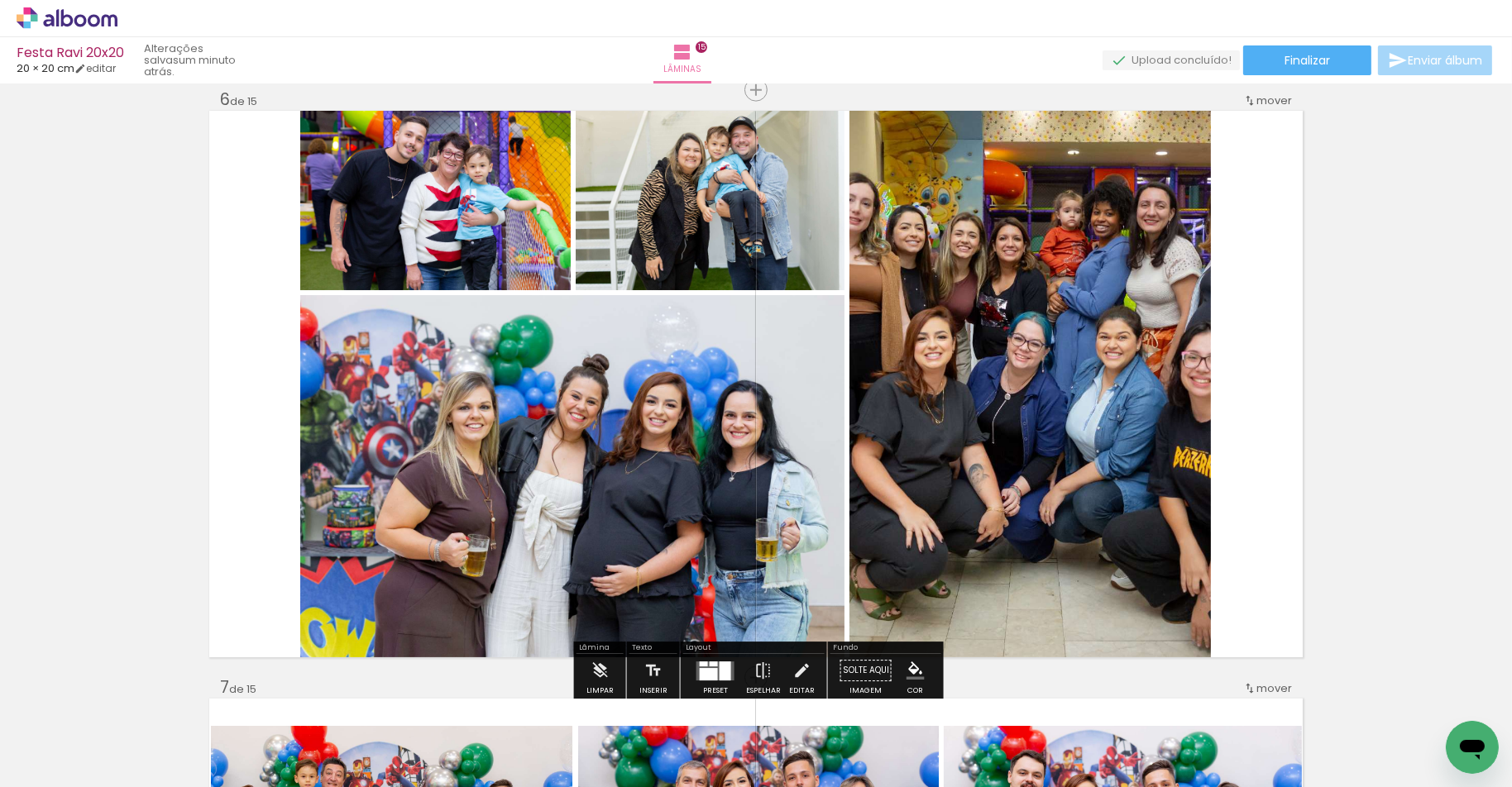
click at [586, 246] on quentale-photo at bounding box center [710, 201] width 269 height 180
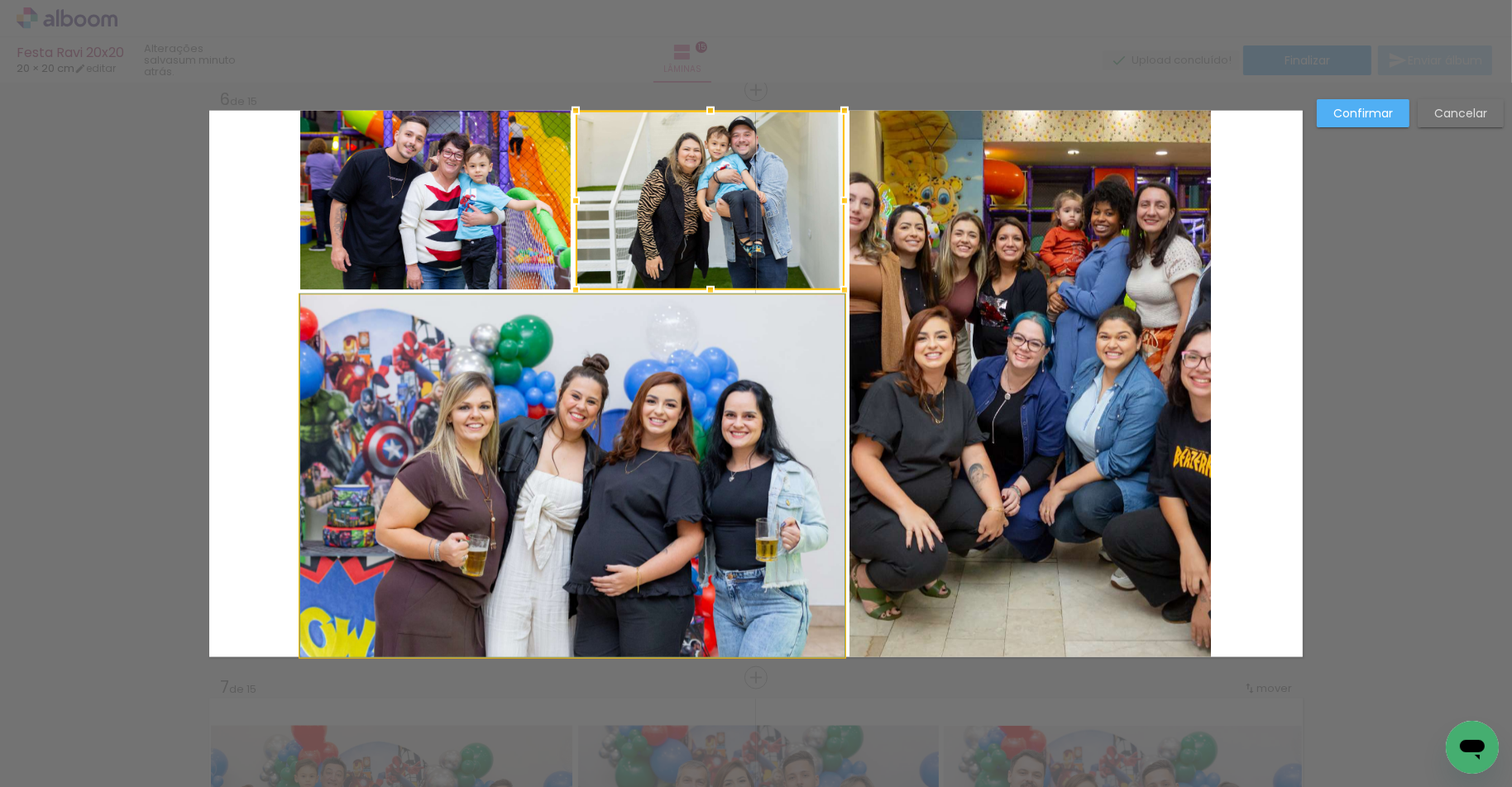
drag, startPoint x: 576, startPoint y: 415, endPoint x: 573, endPoint y: 390, distance: 25.2
click at [576, 415] on quentale-photo at bounding box center [572, 476] width 544 height 362
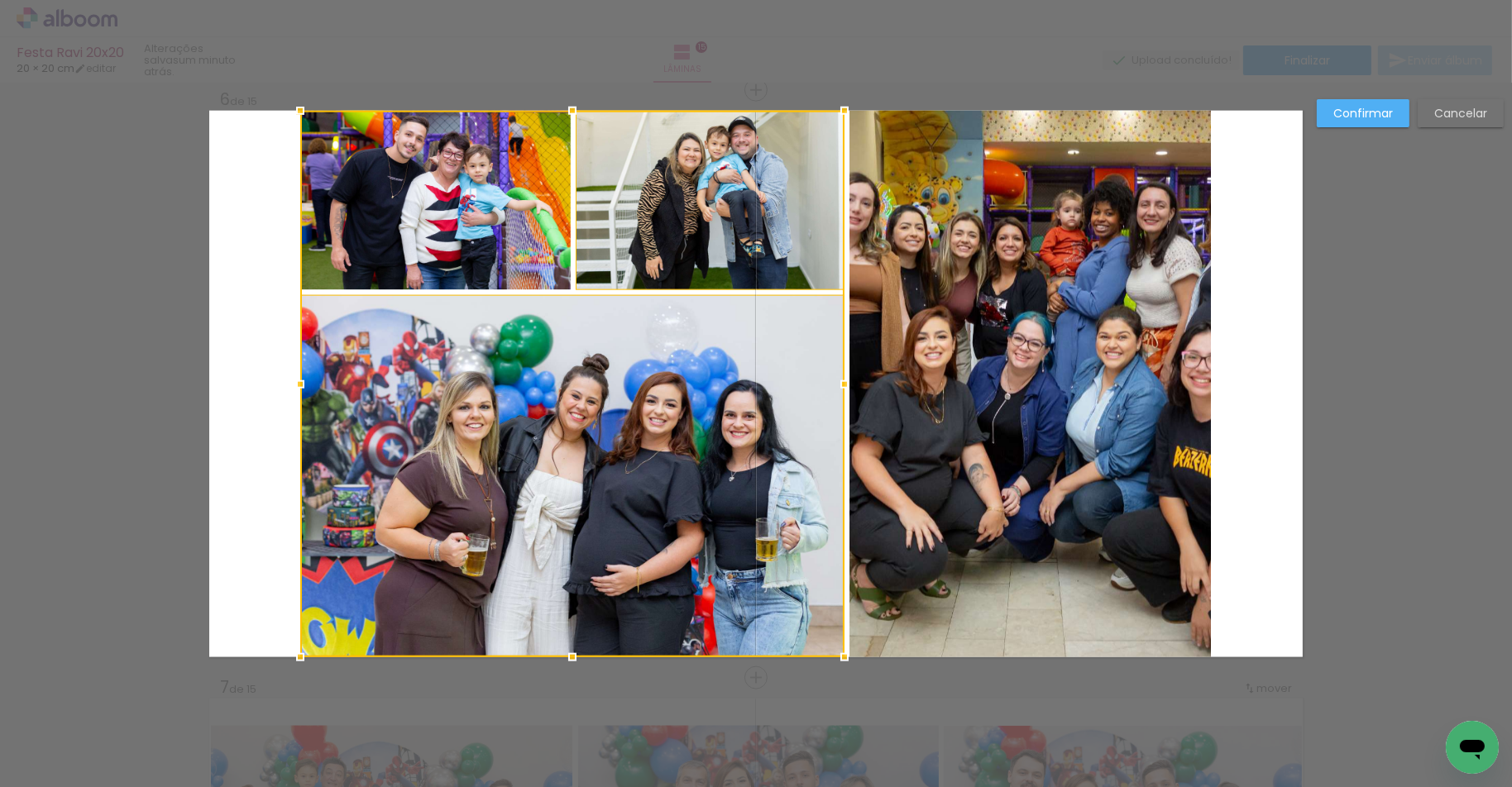
click at [533, 282] on div at bounding box center [572, 384] width 544 height 546
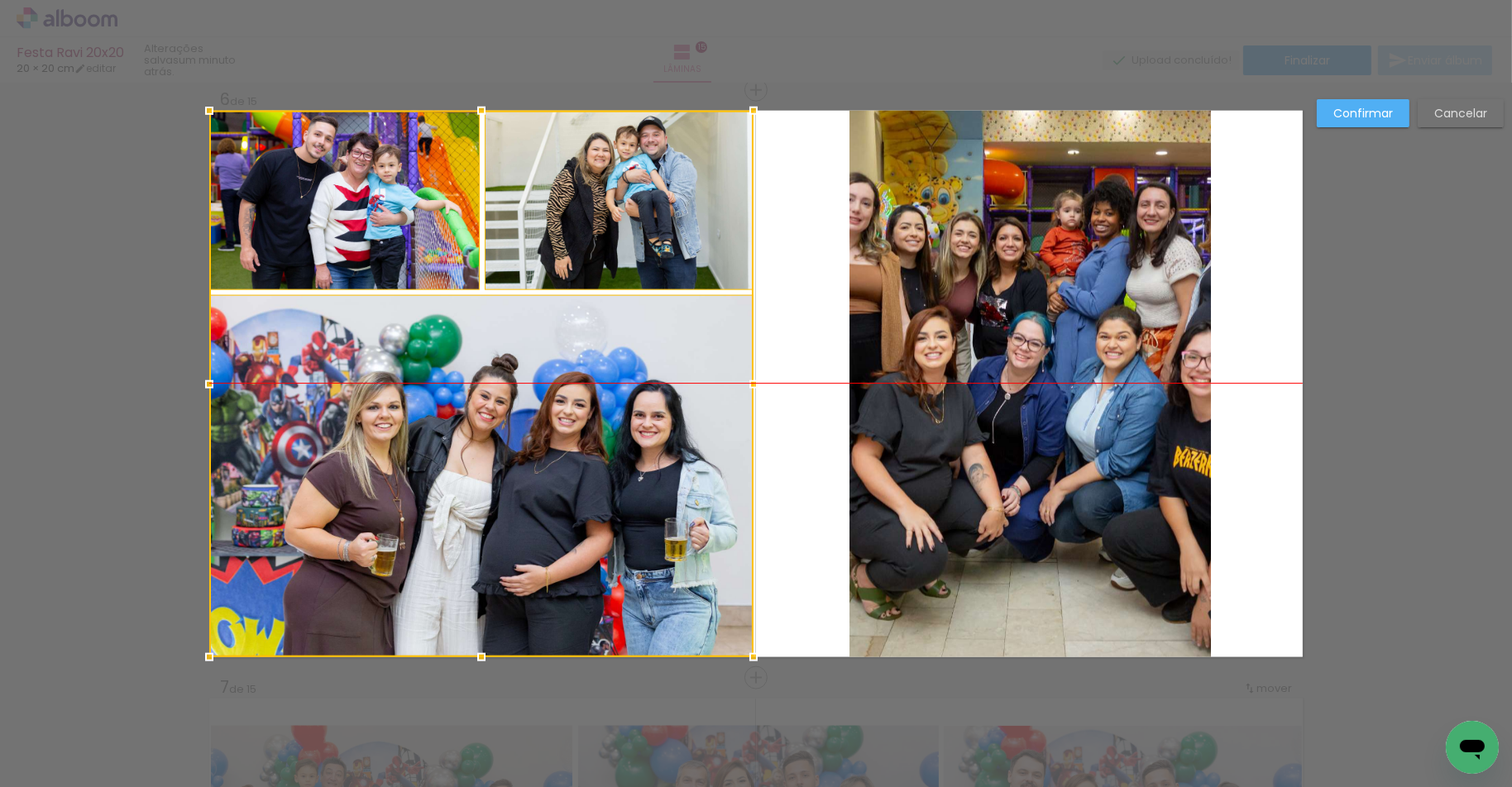
drag, startPoint x: 709, startPoint y: 422, endPoint x: 610, endPoint y: 421, distance: 99.0
click at [610, 421] on div at bounding box center [481, 384] width 544 height 546
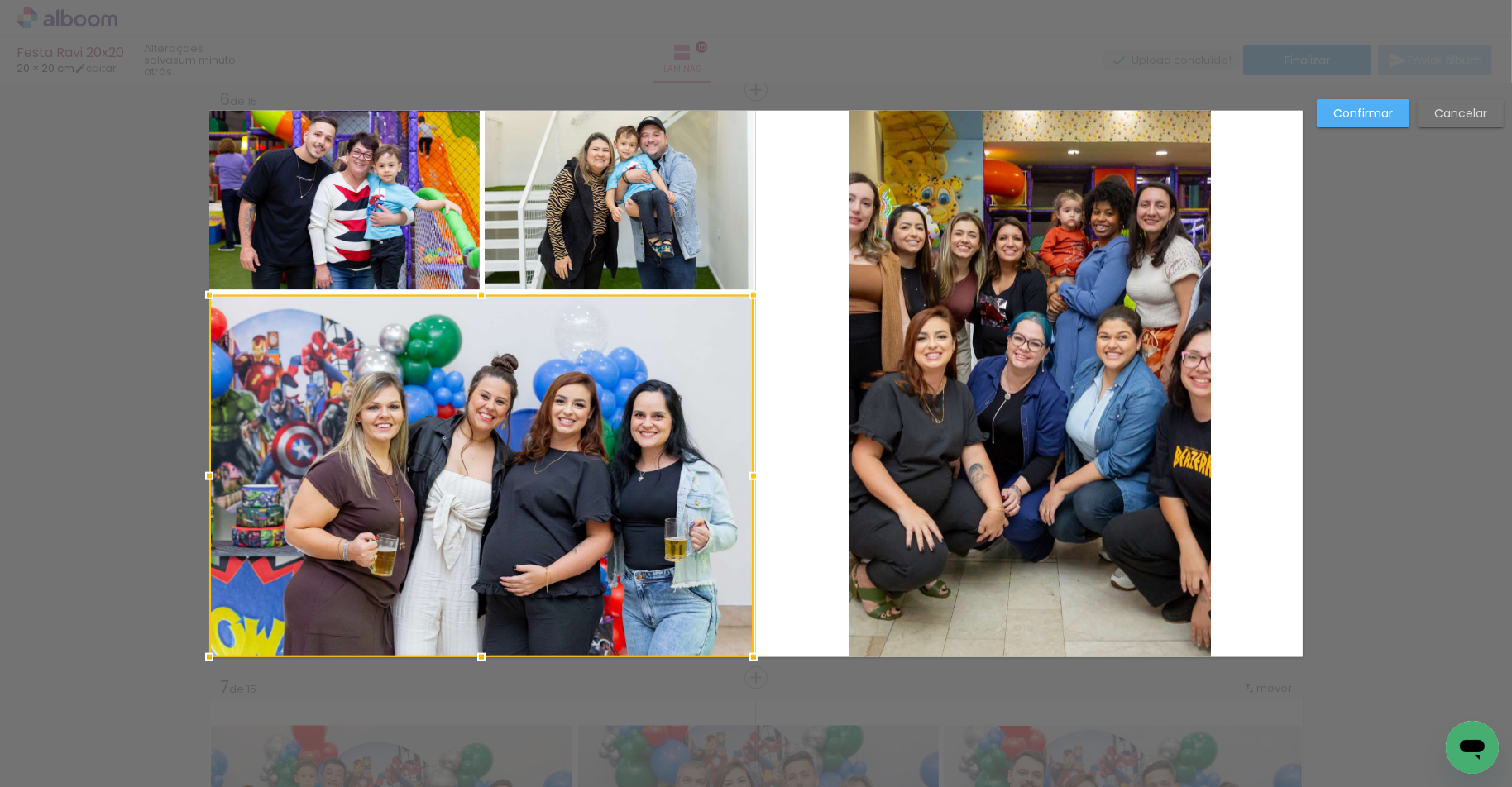
click at [1034, 438] on quentale-photo at bounding box center [1030, 384] width 361 height 546
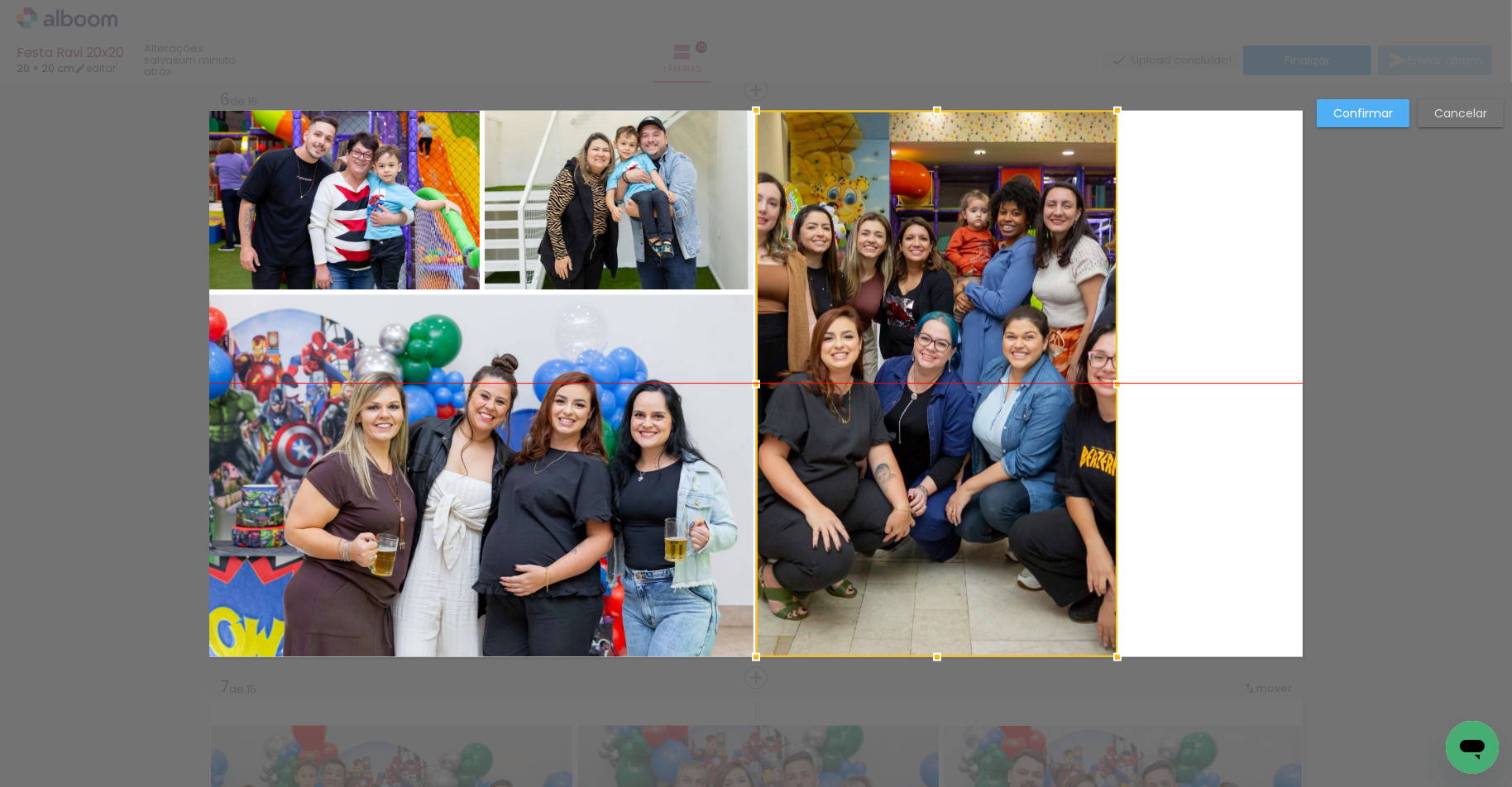
drag, startPoint x: 1029, startPoint y: 379, endPoint x: 936, endPoint y: 378, distance: 93.0
click at [936, 378] on div at bounding box center [937, 384] width 361 height 546
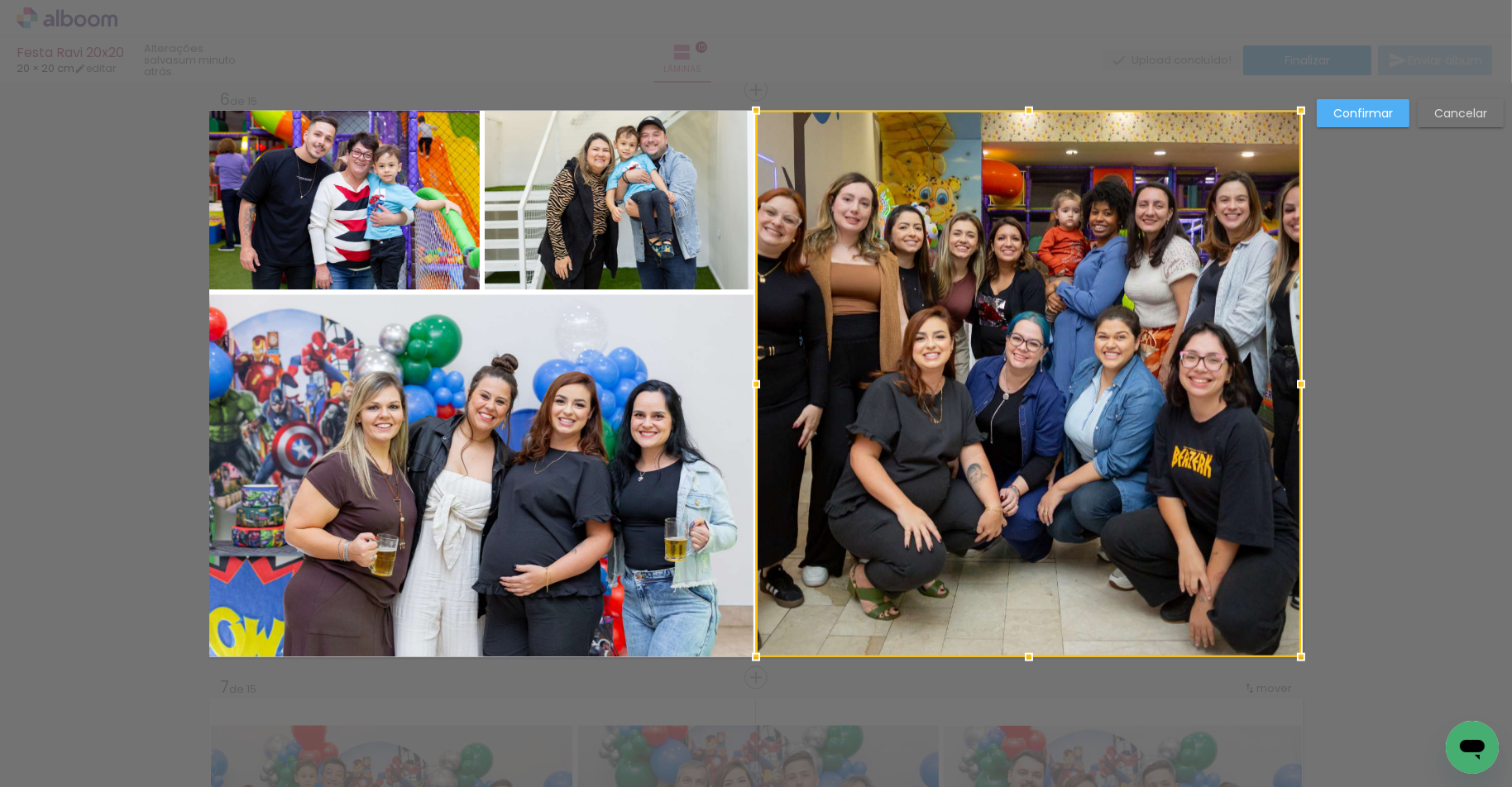
drag, startPoint x: 1118, startPoint y: 387, endPoint x: 1332, endPoint y: 387, distance: 214.0
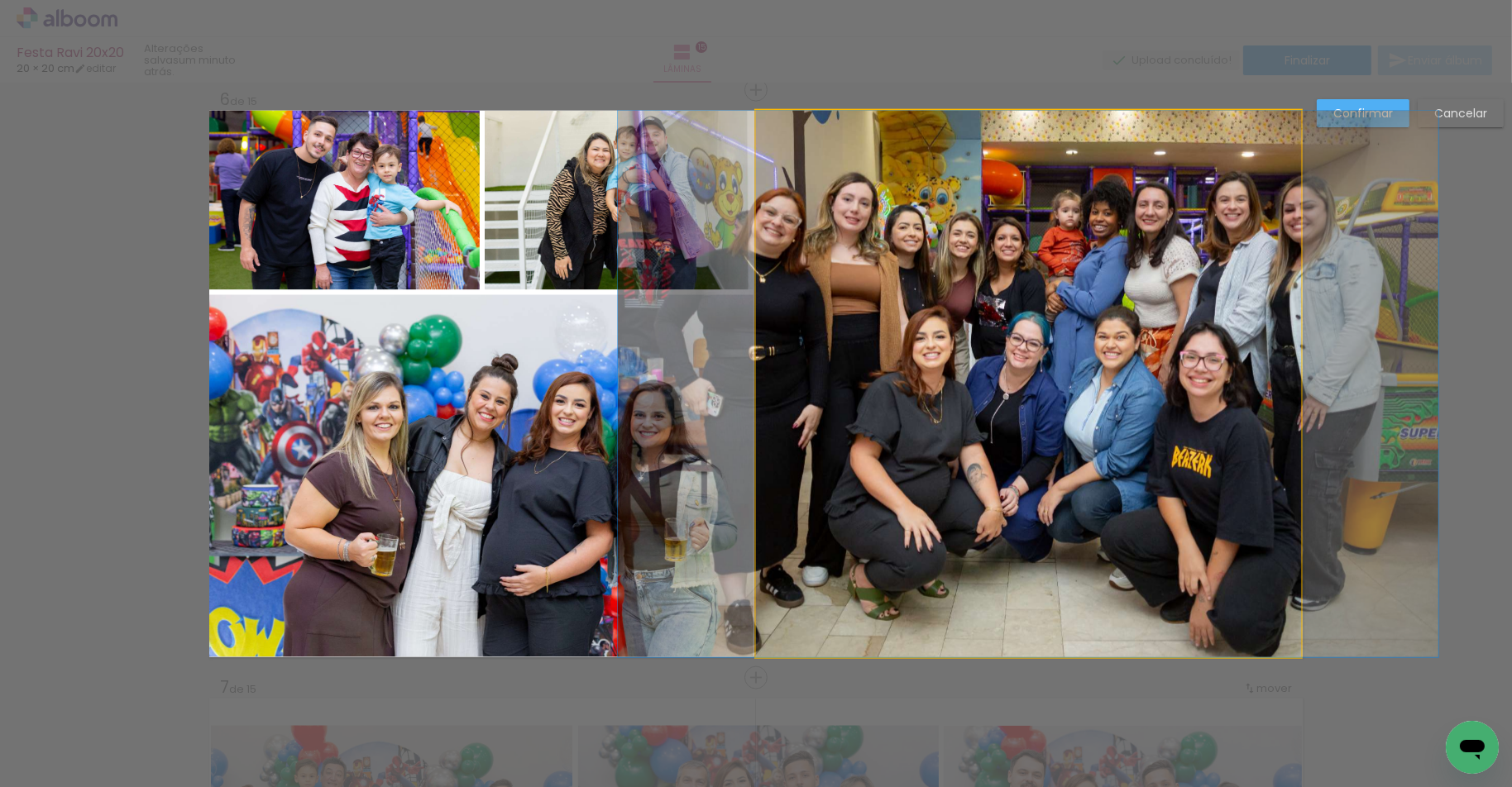
drag, startPoint x: 921, startPoint y: 291, endPoint x: 955, endPoint y: 216, distance: 82.3
click at [922, 291] on album-spread "6 de 15" at bounding box center [756, 384] width 1093 height 546
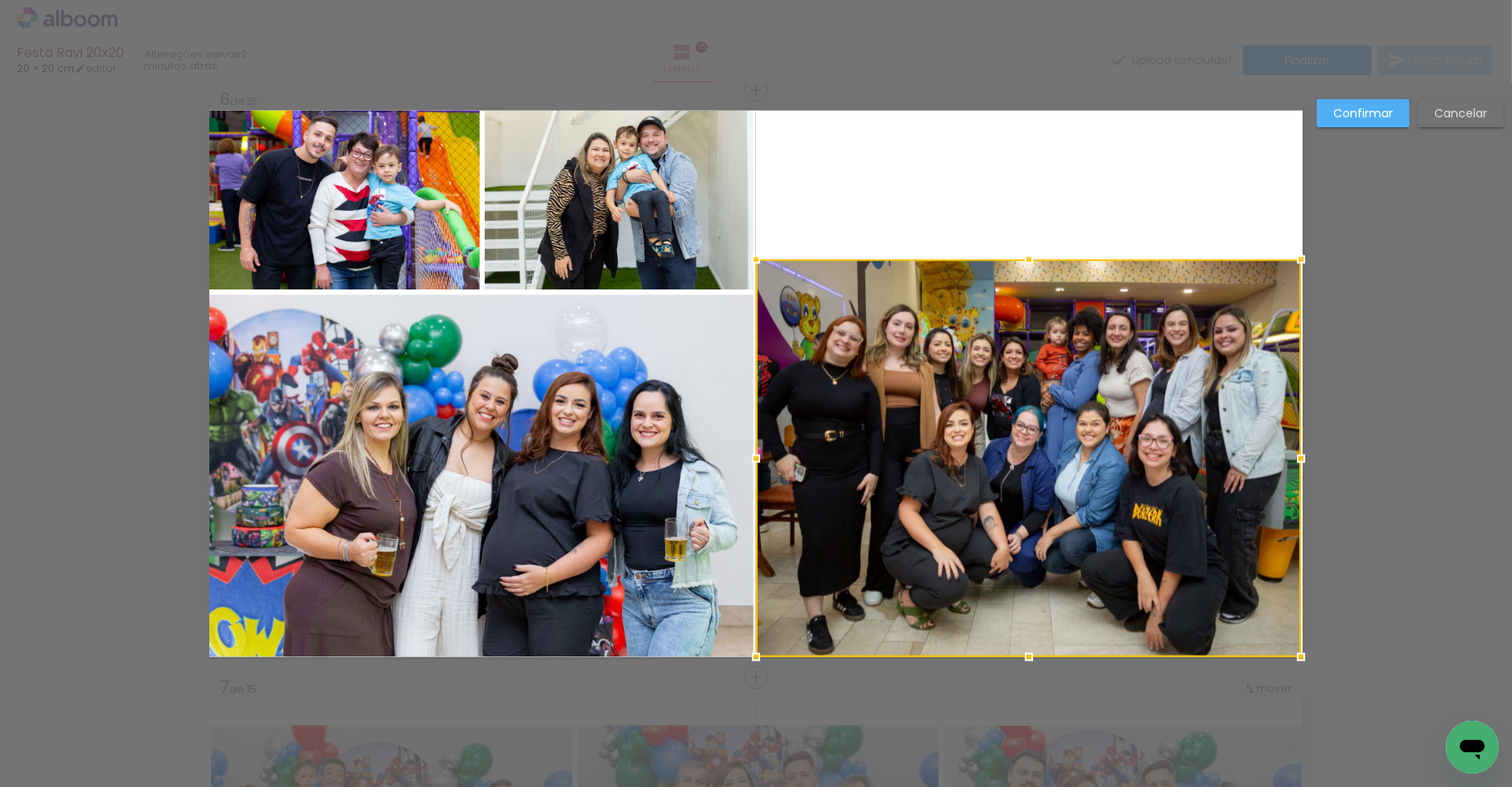
drag, startPoint x: 1028, startPoint y: 112, endPoint x: 1097, endPoint y: 260, distance: 163.3
click at [1097, 260] on div at bounding box center [1028, 458] width 545 height 398
drag, startPoint x: 1355, startPoint y: 106, endPoint x: 1265, endPoint y: 165, distance: 107.6
click at [0, 0] on slot "Confirmar" at bounding box center [0, 0] width 0 height 0
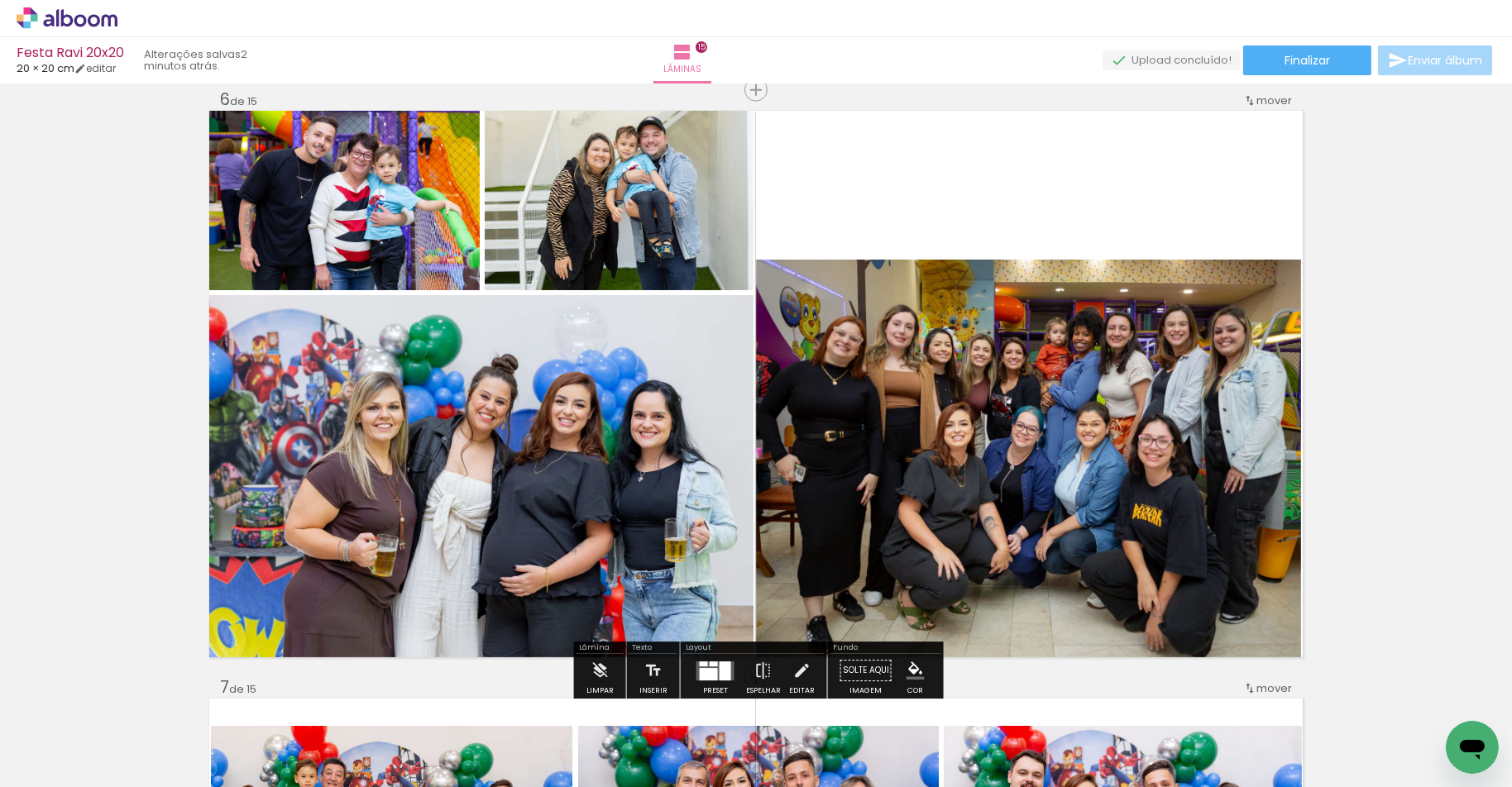
click at [1096, 366] on quentale-photo at bounding box center [1028, 458] width 545 height 398
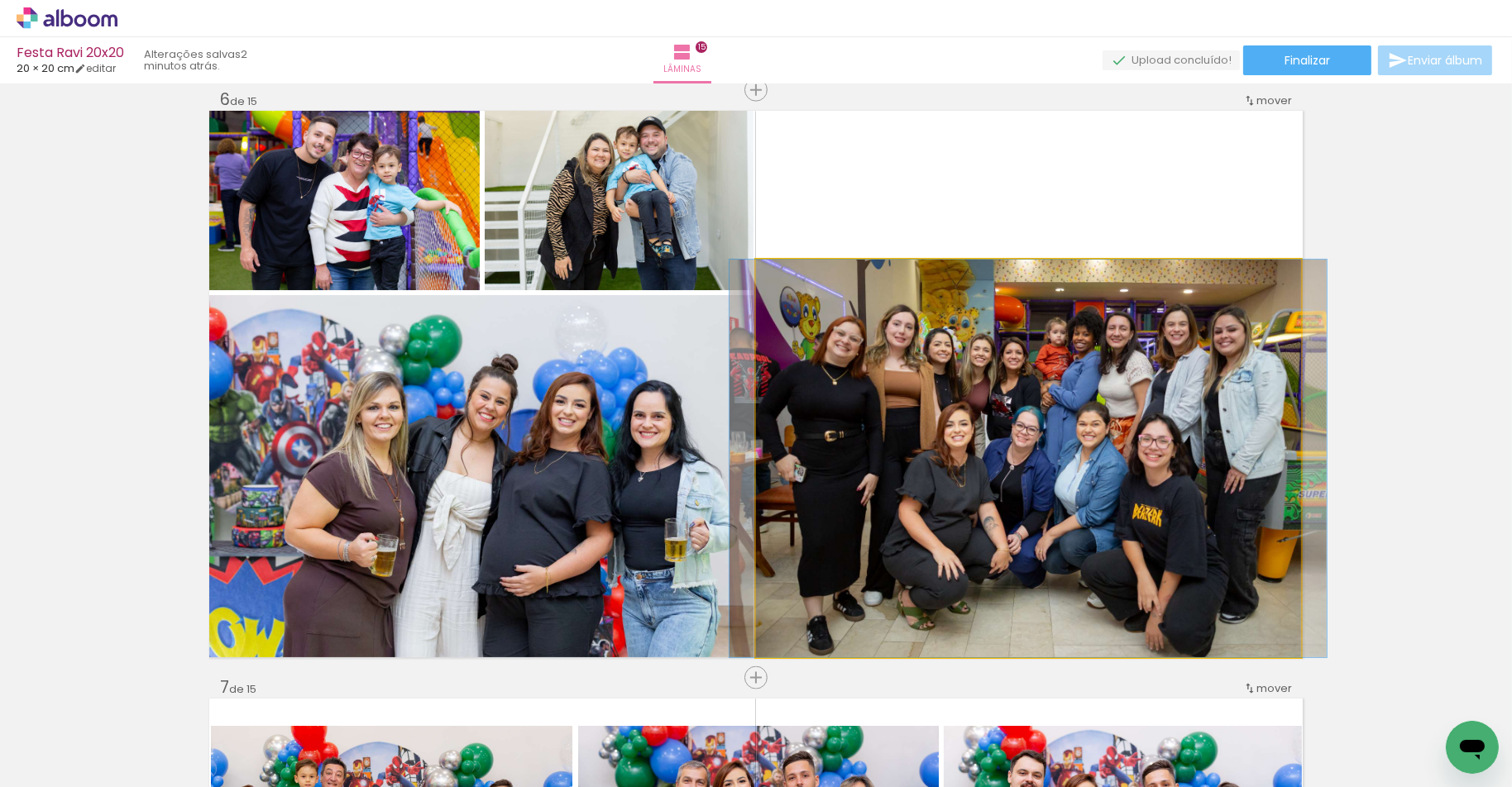
click at [1016, 476] on quentale-photo at bounding box center [1028, 458] width 545 height 398
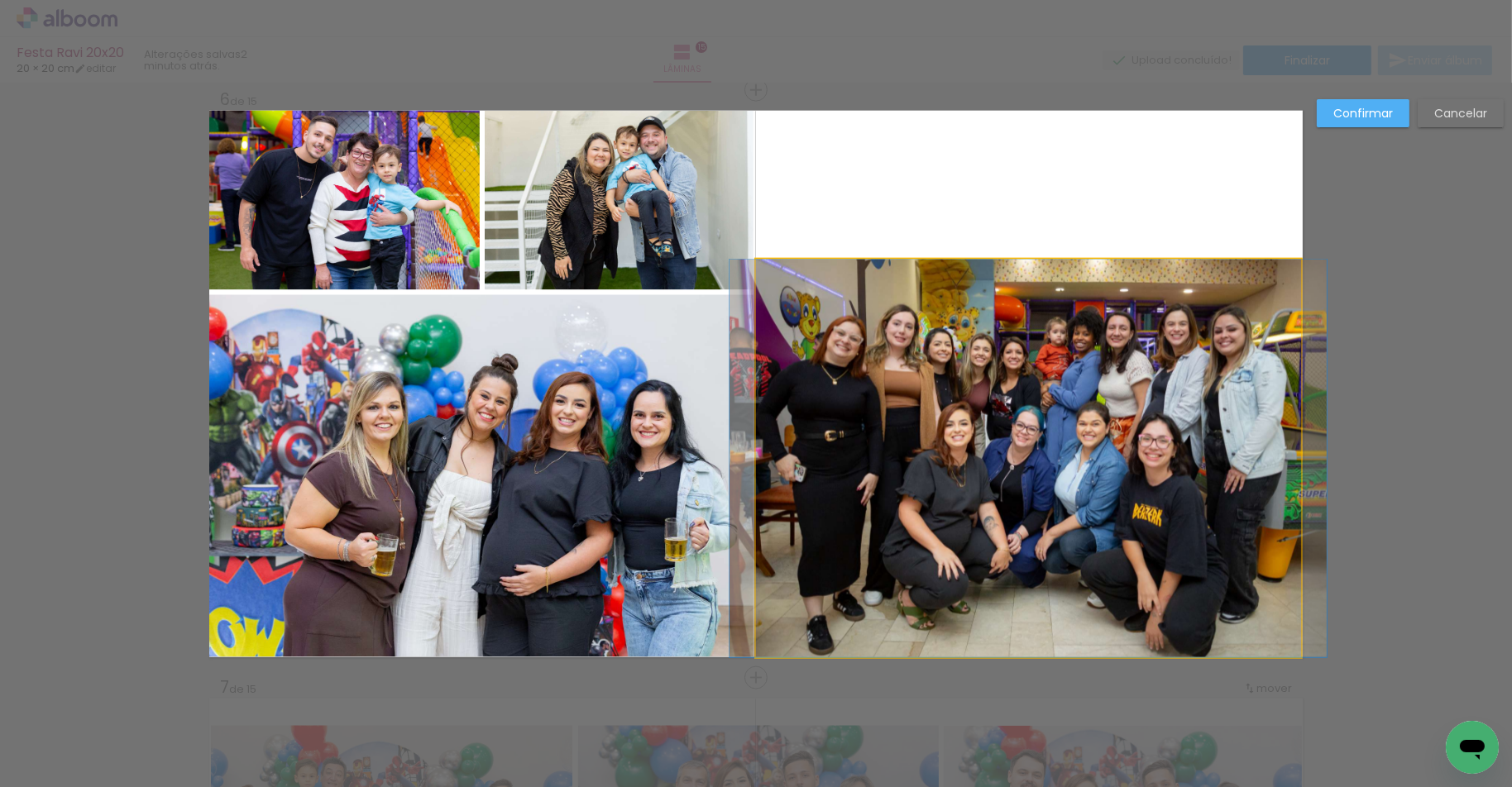
click at [1016, 476] on quentale-photo at bounding box center [1028, 458] width 545 height 398
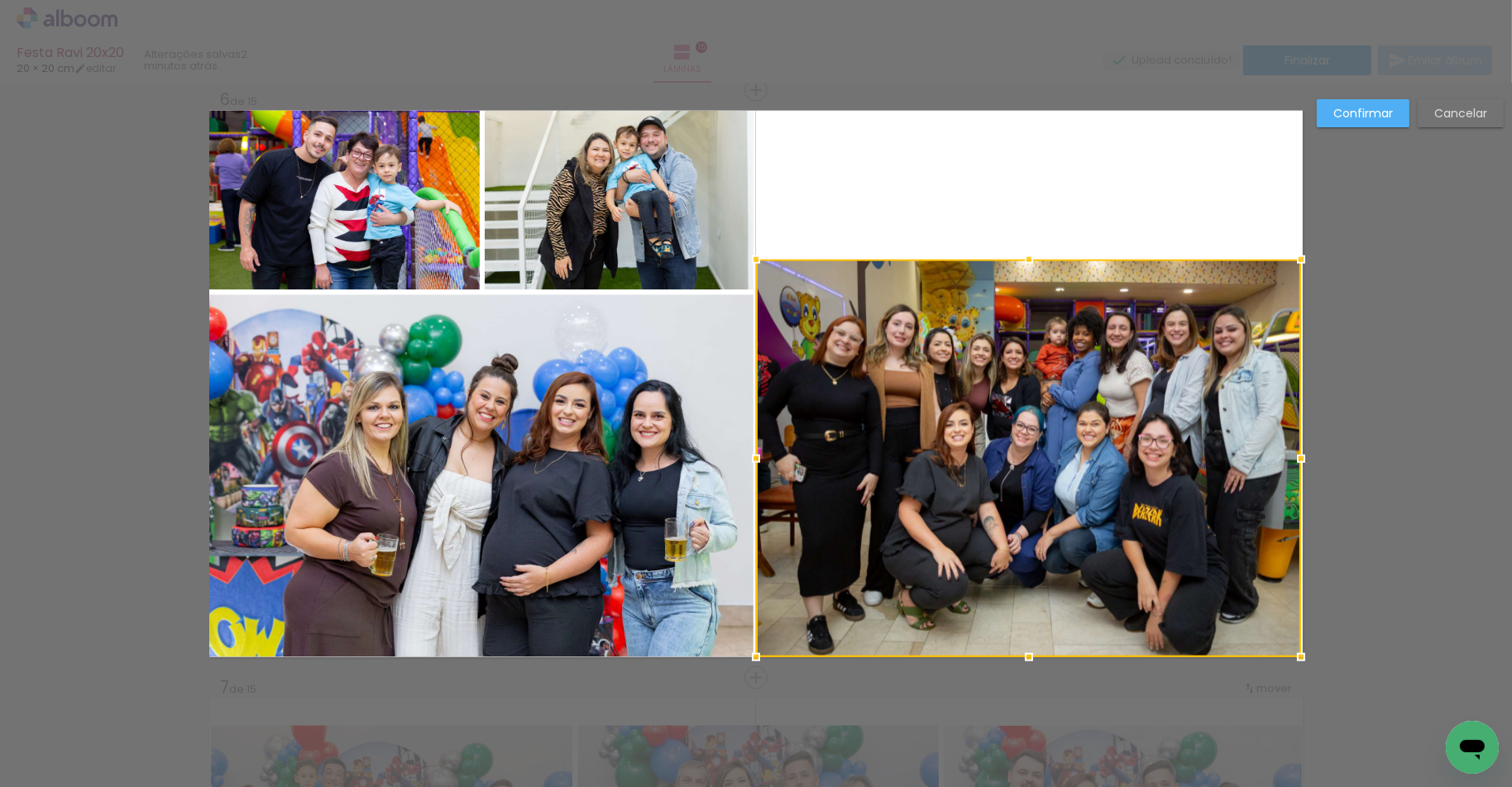
click at [1039, 482] on div at bounding box center [1028, 458] width 545 height 398
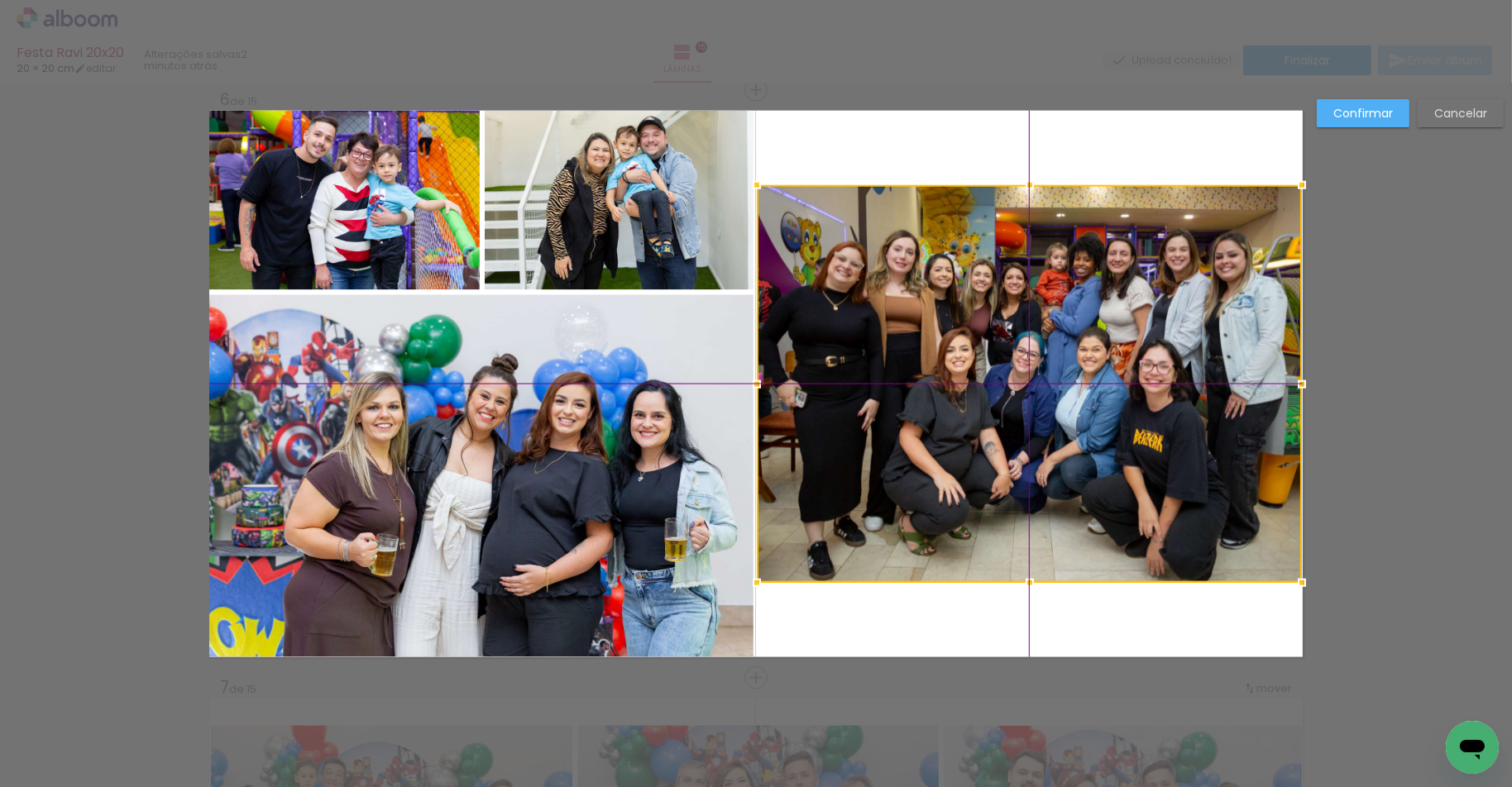
drag, startPoint x: 1039, startPoint y: 469, endPoint x: 1039, endPoint y: 408, distance: 61.0
click at [1039, 408] on div at bounding box center [1029, 384] width 545 height 398
click at [443, 458] on quentale-photo at bounding box center [481, 476] width 544 height 362
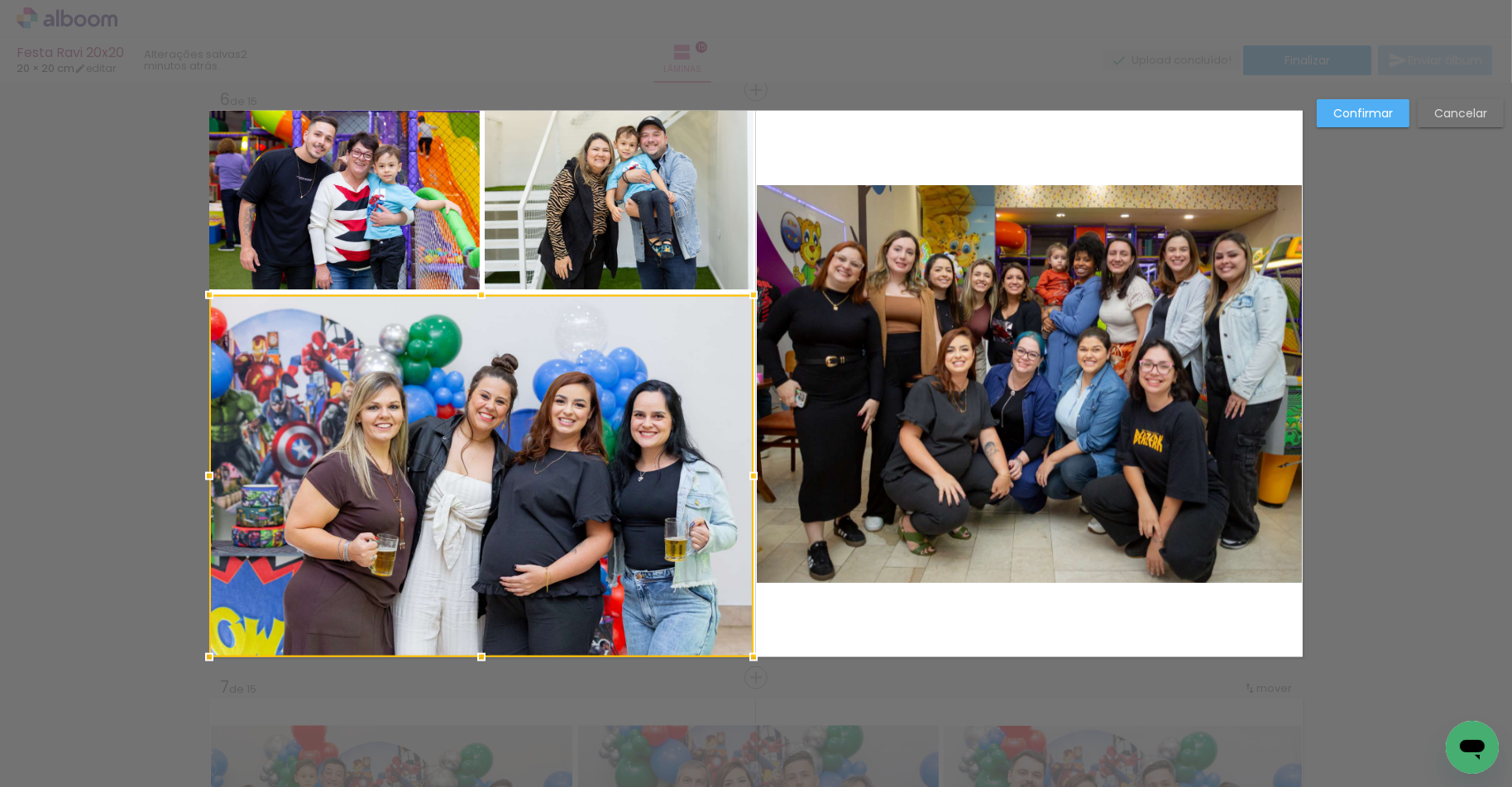
click at [426, 244] on quentale-photo at bounding box center [345, 201] width 271 height 180
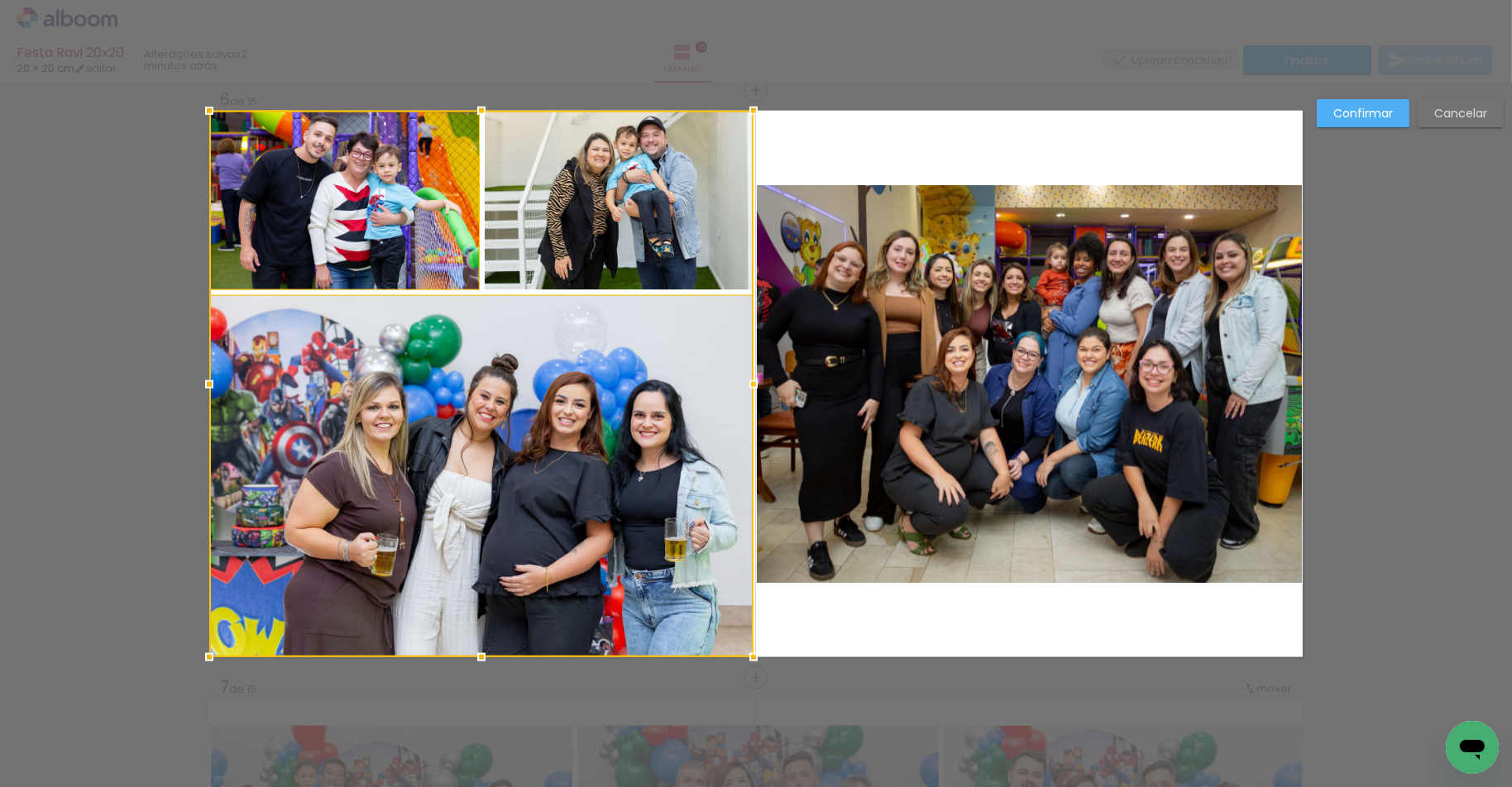
click at [540, 246] on div at bounding box center [481, 384] width 544 height 546
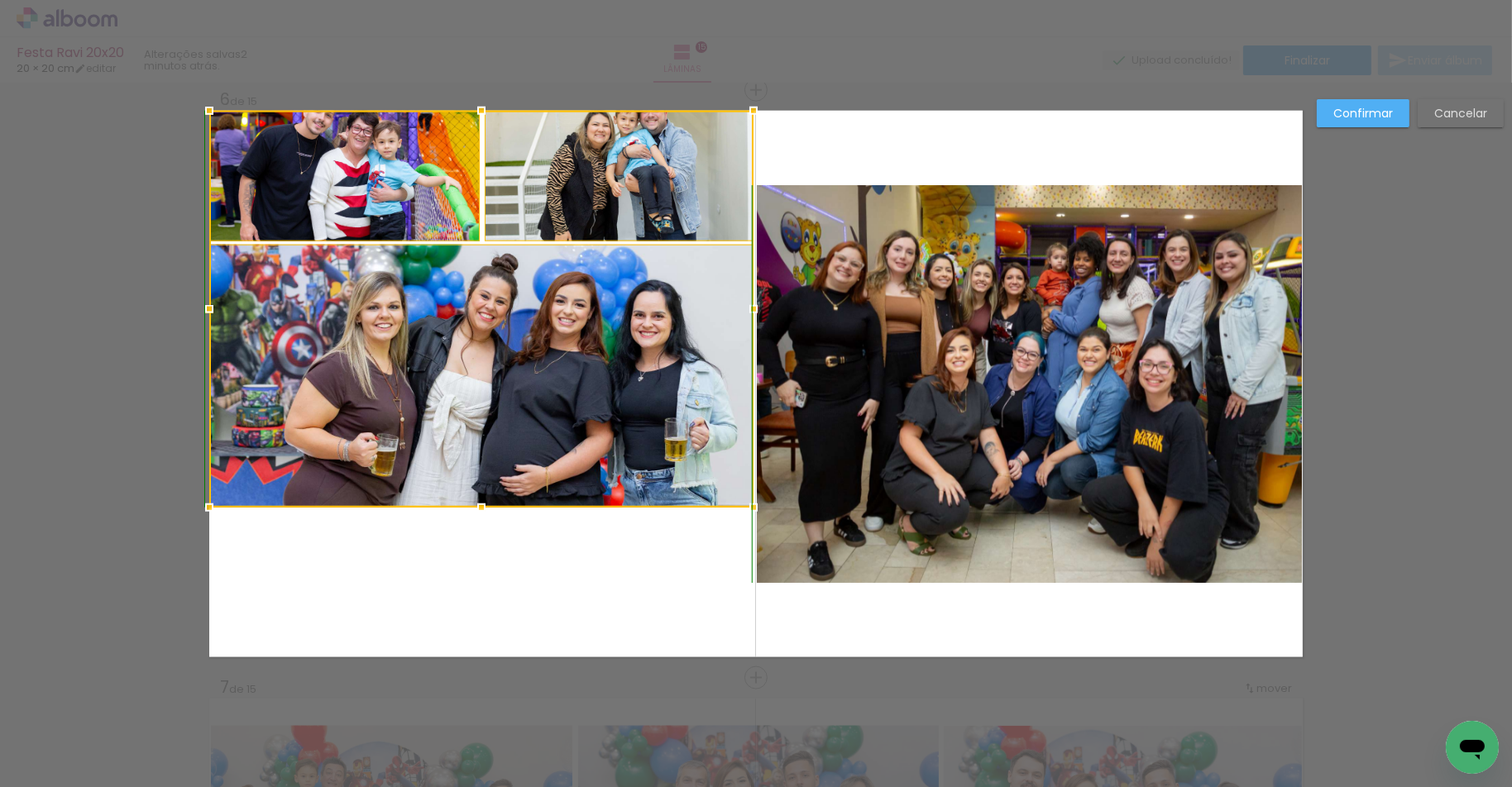
drag, startPoint x: 478, startPoint y: 658, endPoint x: 490, endPoint y: 515, distance: 143.5
click at [490, 515] on div at bounding box center [481, 508] width 33 height 33
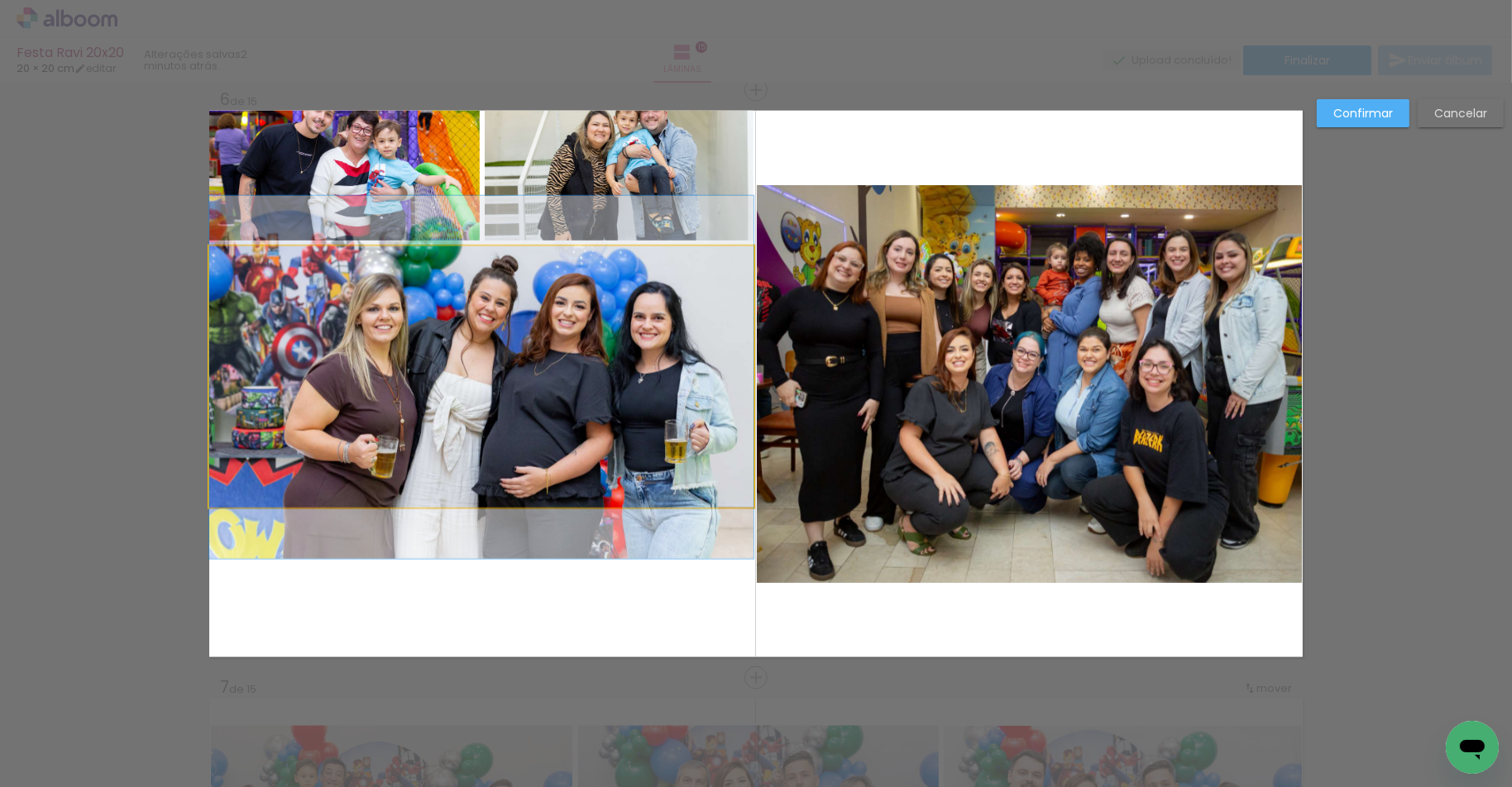
click at [496, 397] on quentale-photo at bounding box center [481, 377] width 544 height 262
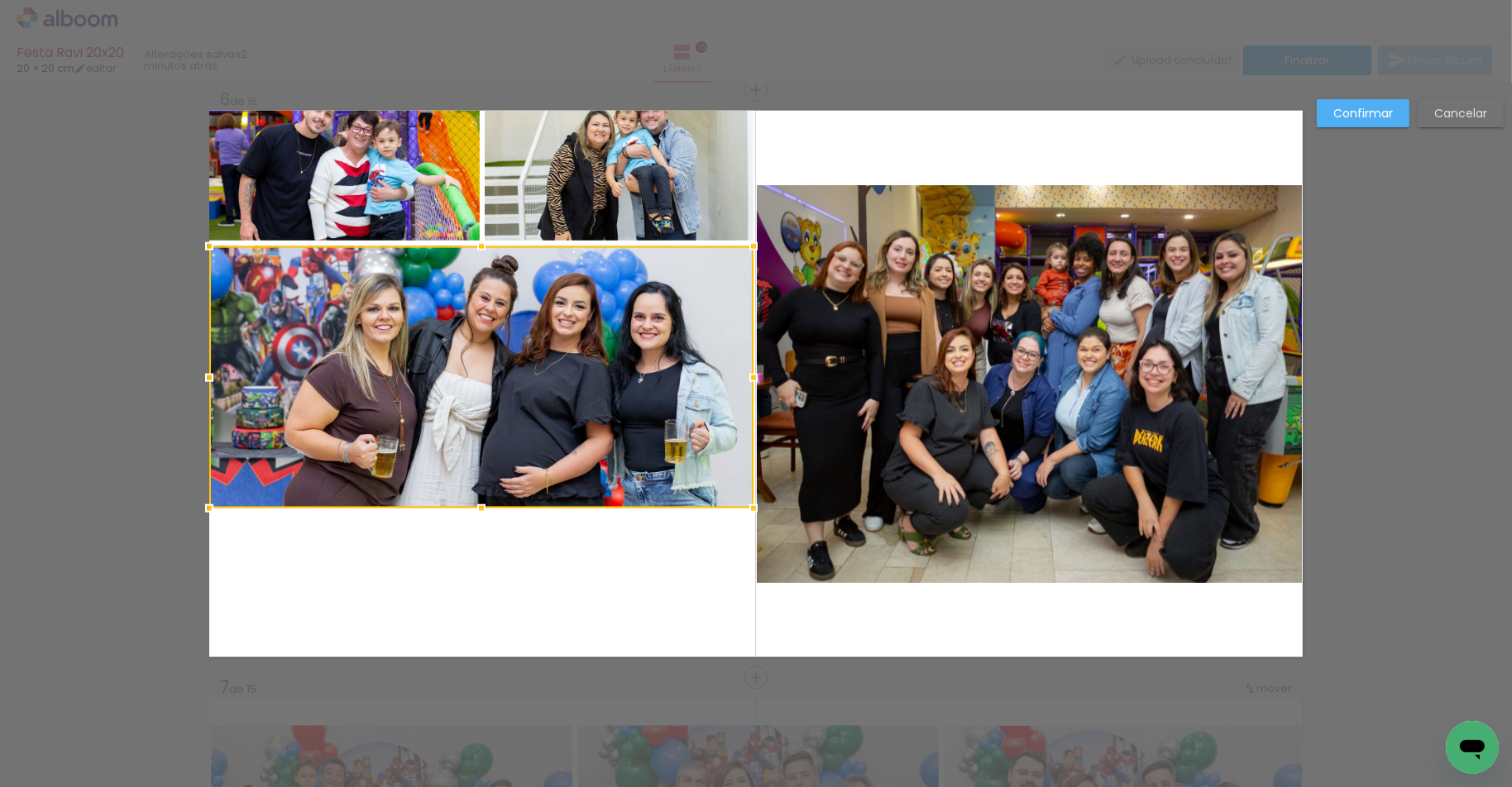
drag, startPoint x: 449, startPoint y: 201, endPoint x: 461, endPoint y: 201, distance: 12.0
click at [449, 201] on quentale-photo at bounding box center [345, 175] width 271 height 130
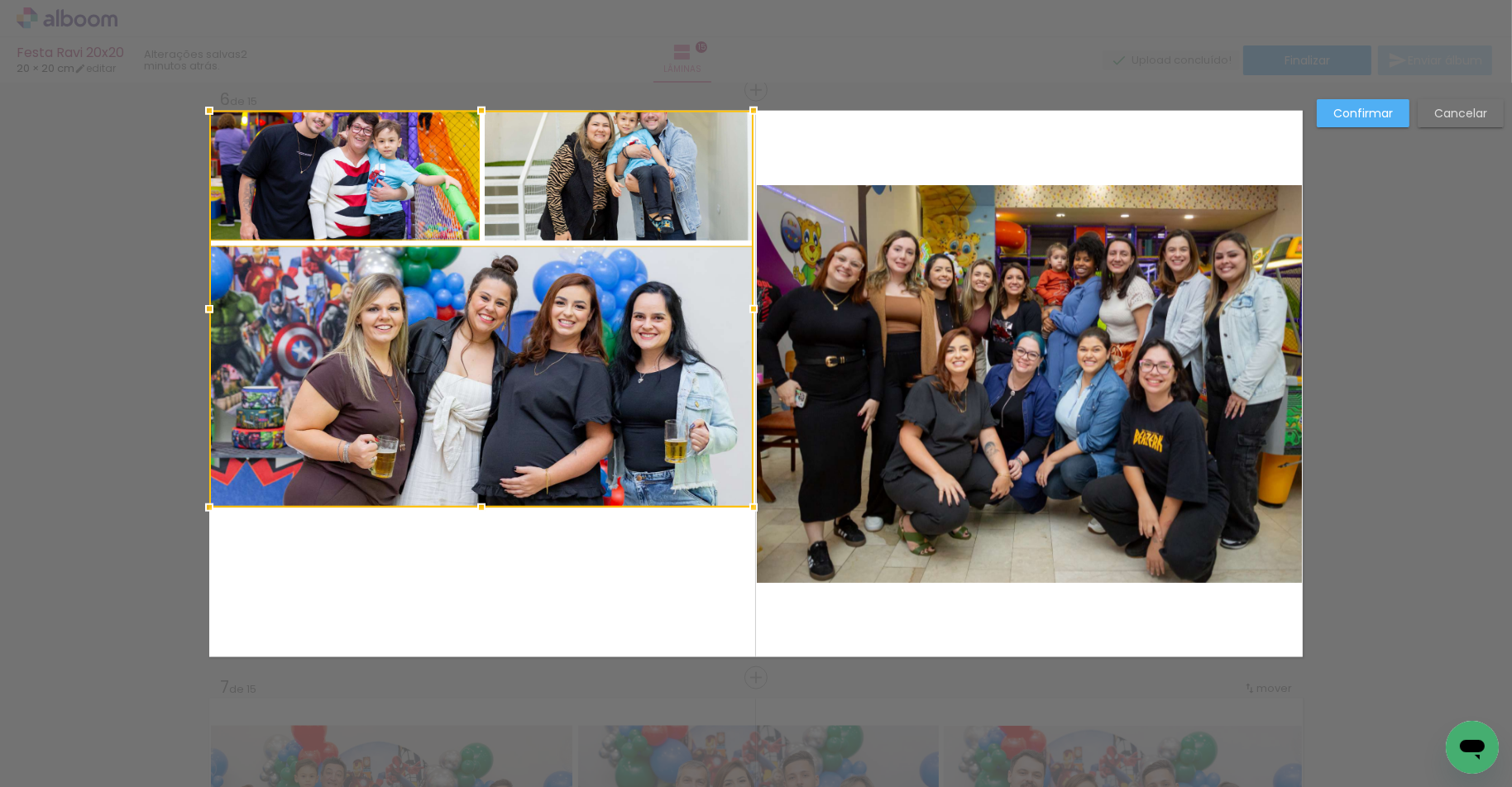
click at [553, 201] on div at bounding box center [481, 309] width 544 height 397
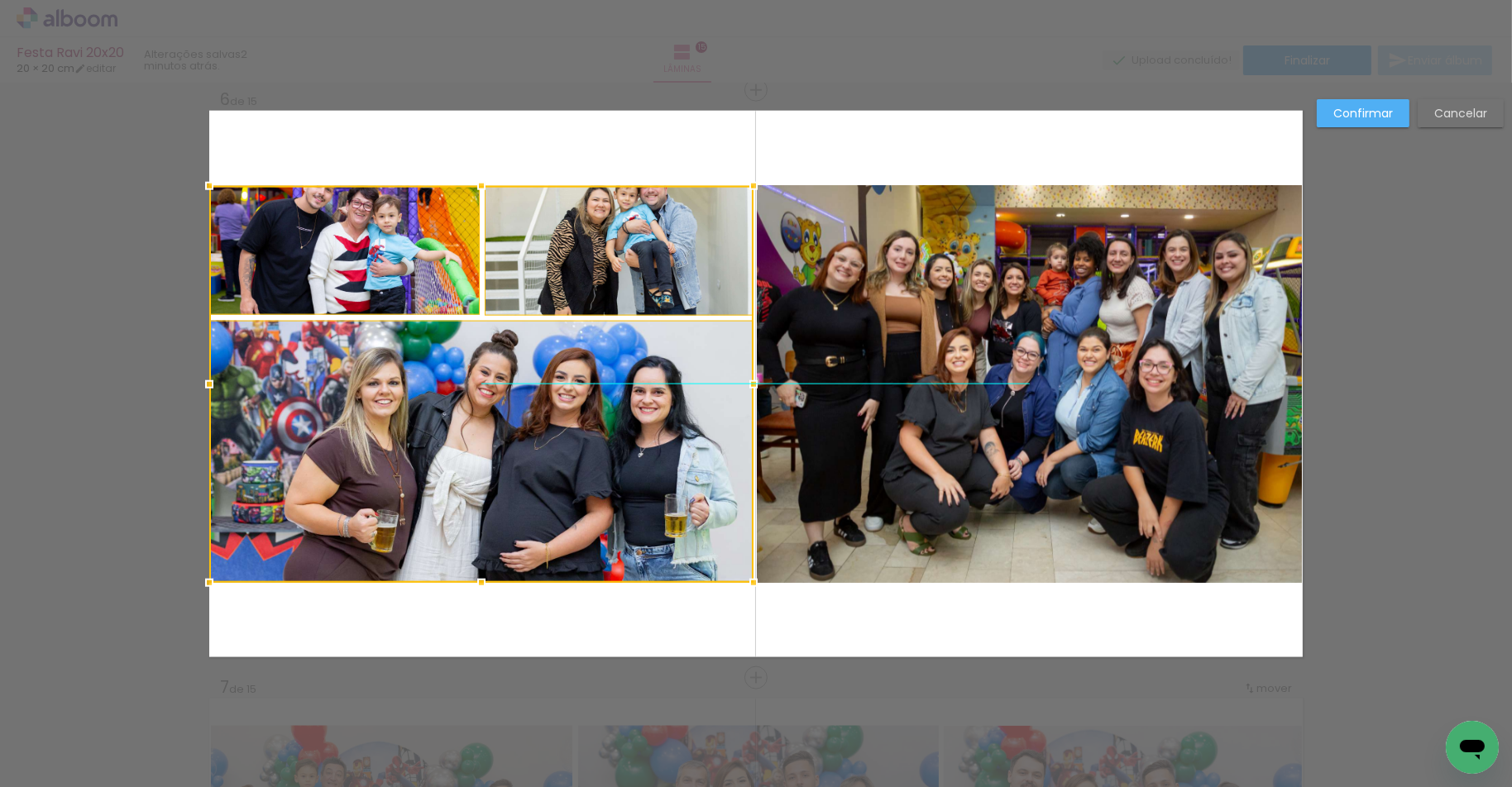
drag, startPoint x: 545, startPoint y: 333, endPoint x: 543, endPoint y: 410, distance: 77.0
click at [543, 410] on div at bounding box center [481, 384] width 544 height 397
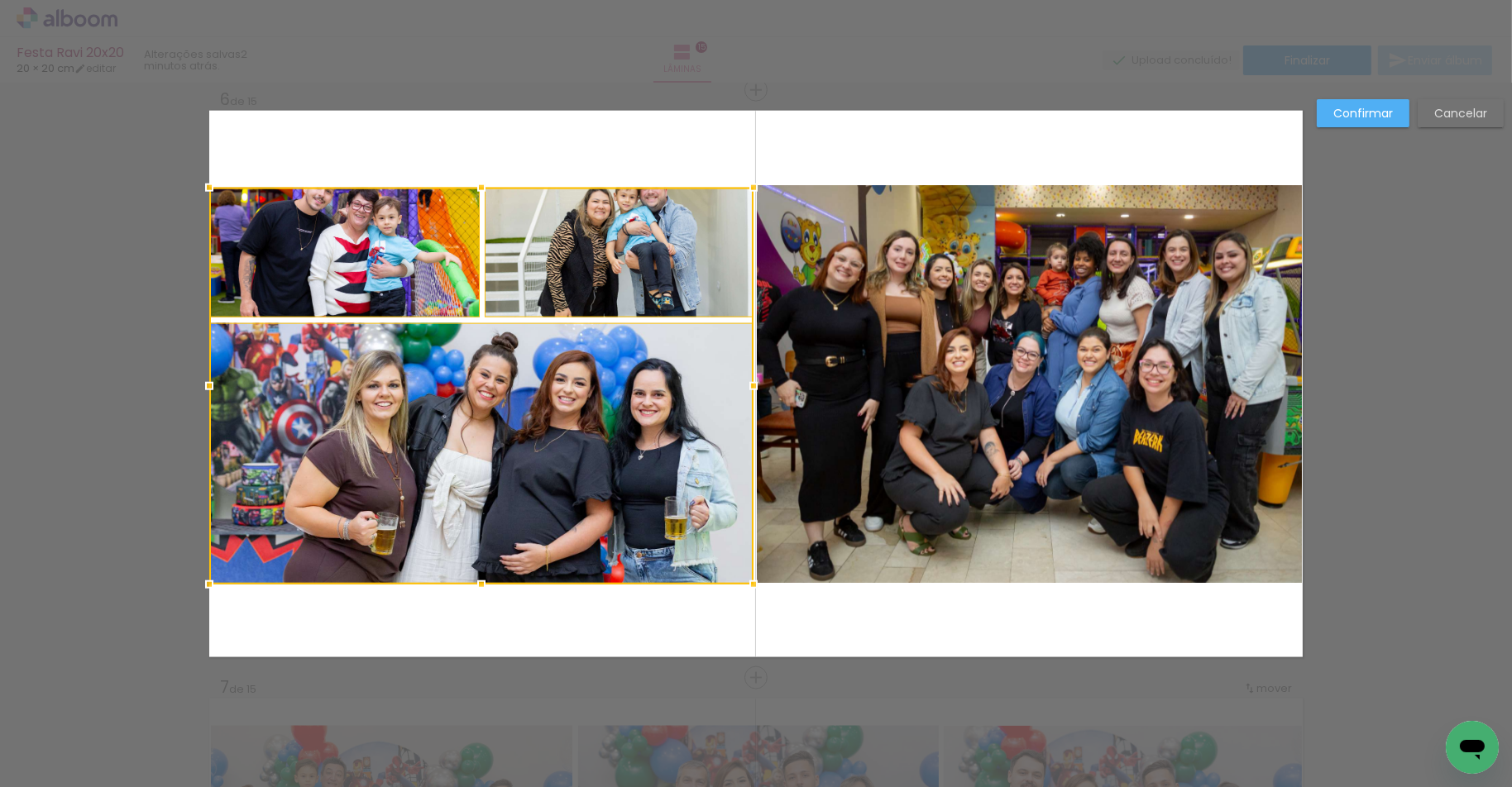
click at [387, 214] on div at bounding box center [481, 386] width 544 height 397
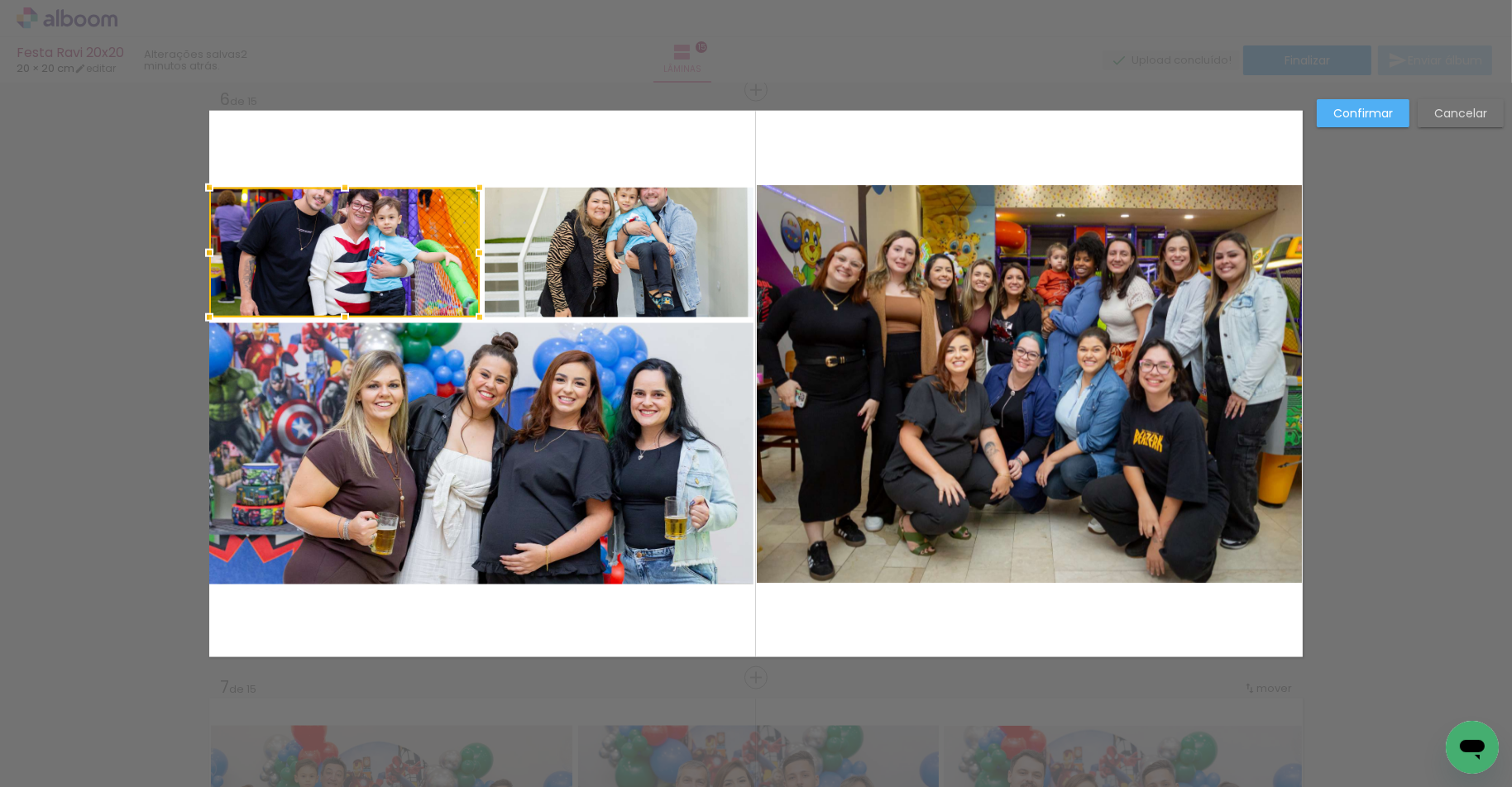
click at [519, 229] on quentale-photo at bounding box center [619, 252] width 269 height 130
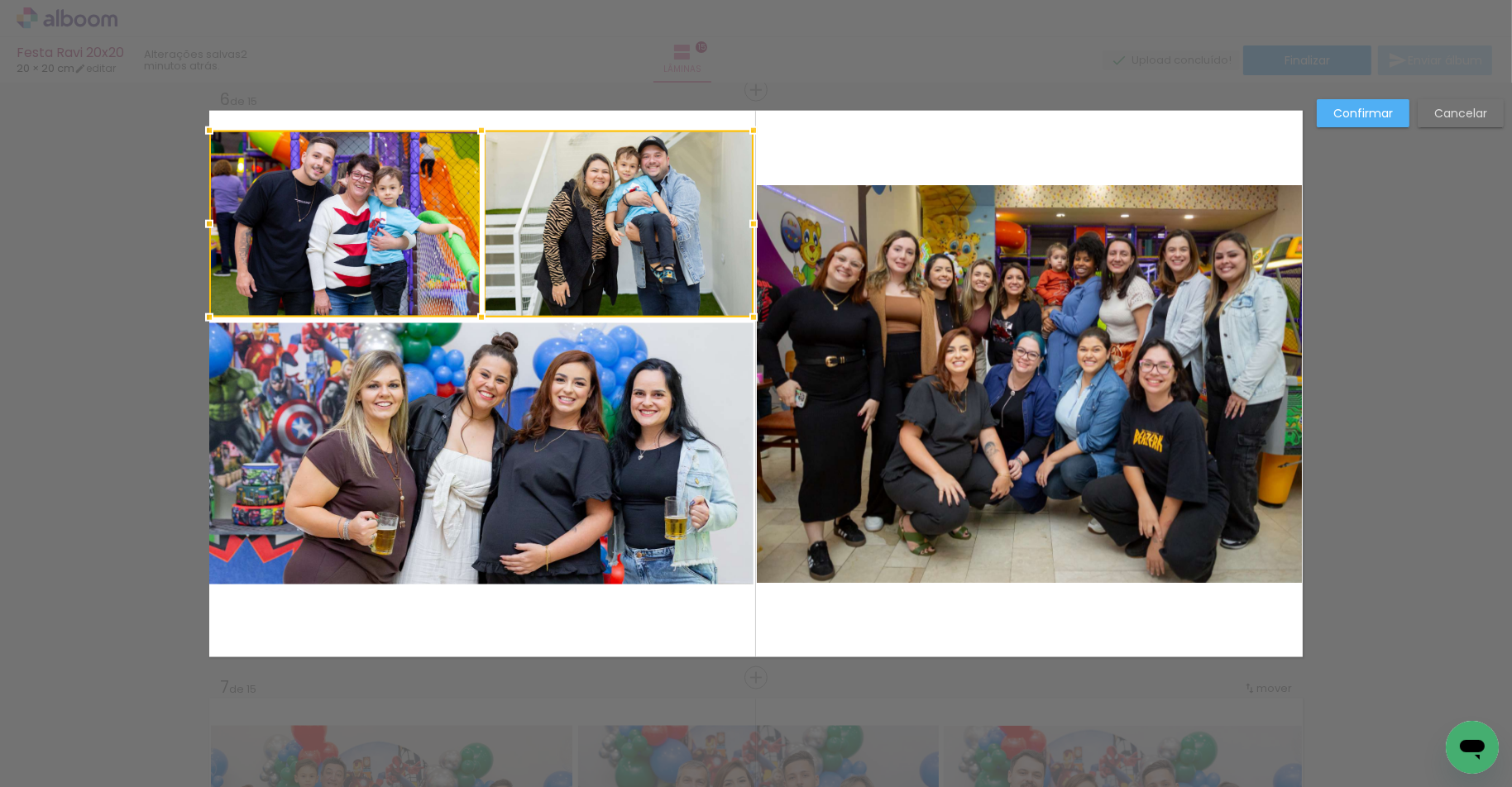
drag, startPoint x: 482, startPoint y: 178, endPoint x: 483, endPoint y: 127, distance: 51.0
click at [483, 127] on div at bounding box center [481, 131] width 33 height 33
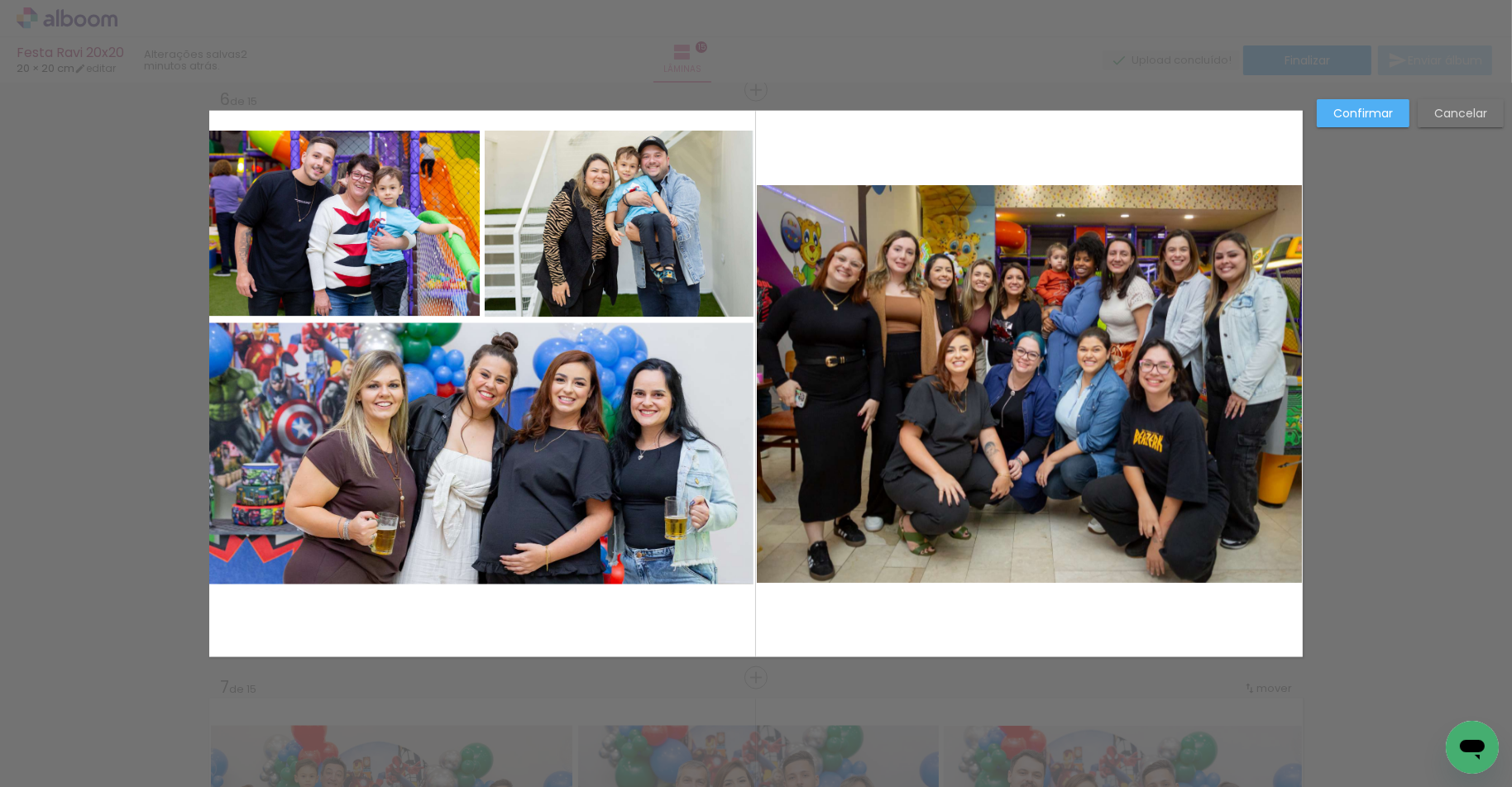
click at [495, 510] on quentale-photo at bounding box center [481, 454] width 544 height 262
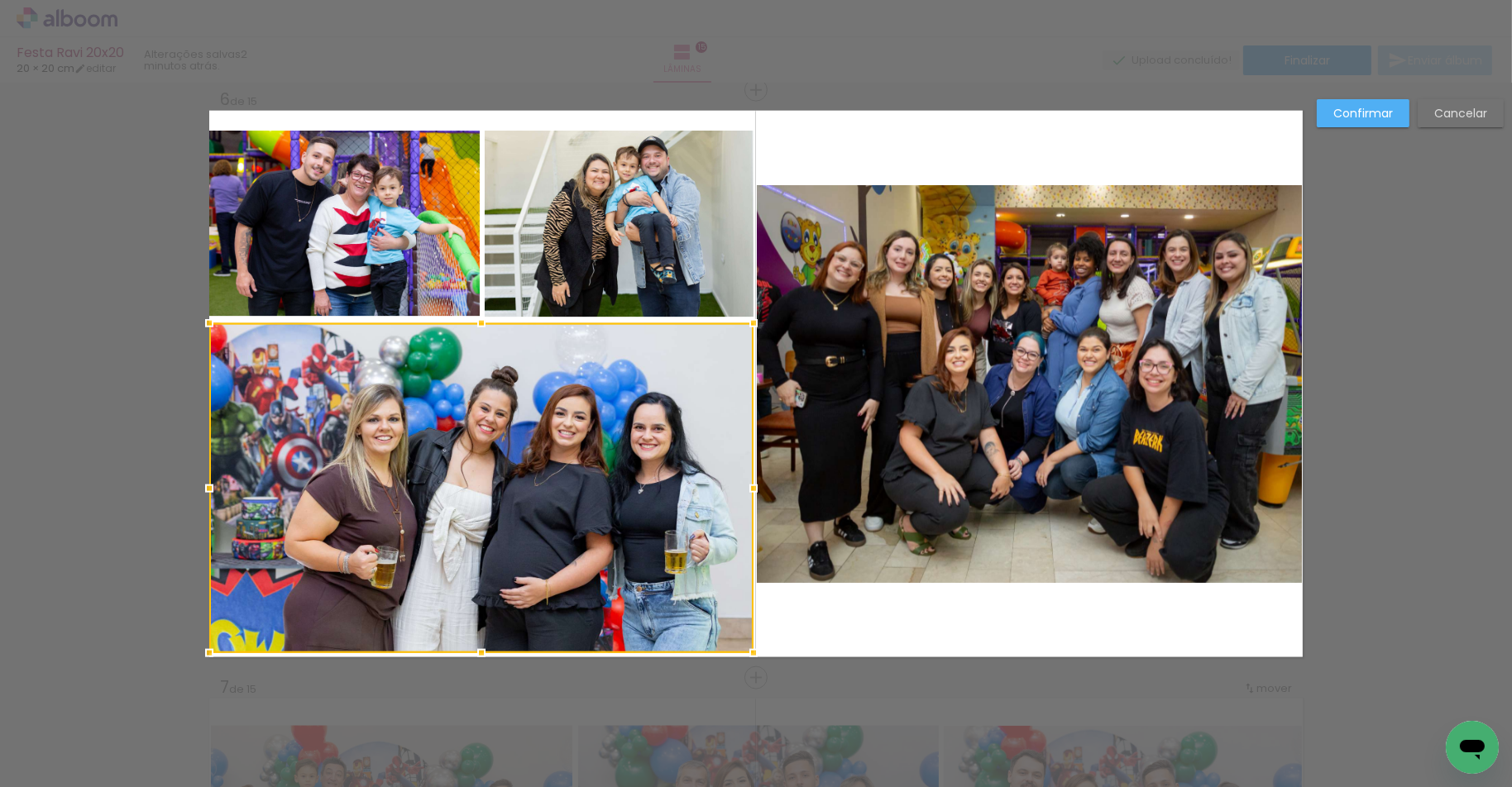
drag, startPoint x: 482, startPoint y: 600, endPoint x: 481, endPoint y: 659, distance: 59.0
click at [481, 659] on div at bounding box center [481, 653] width 33 height 33
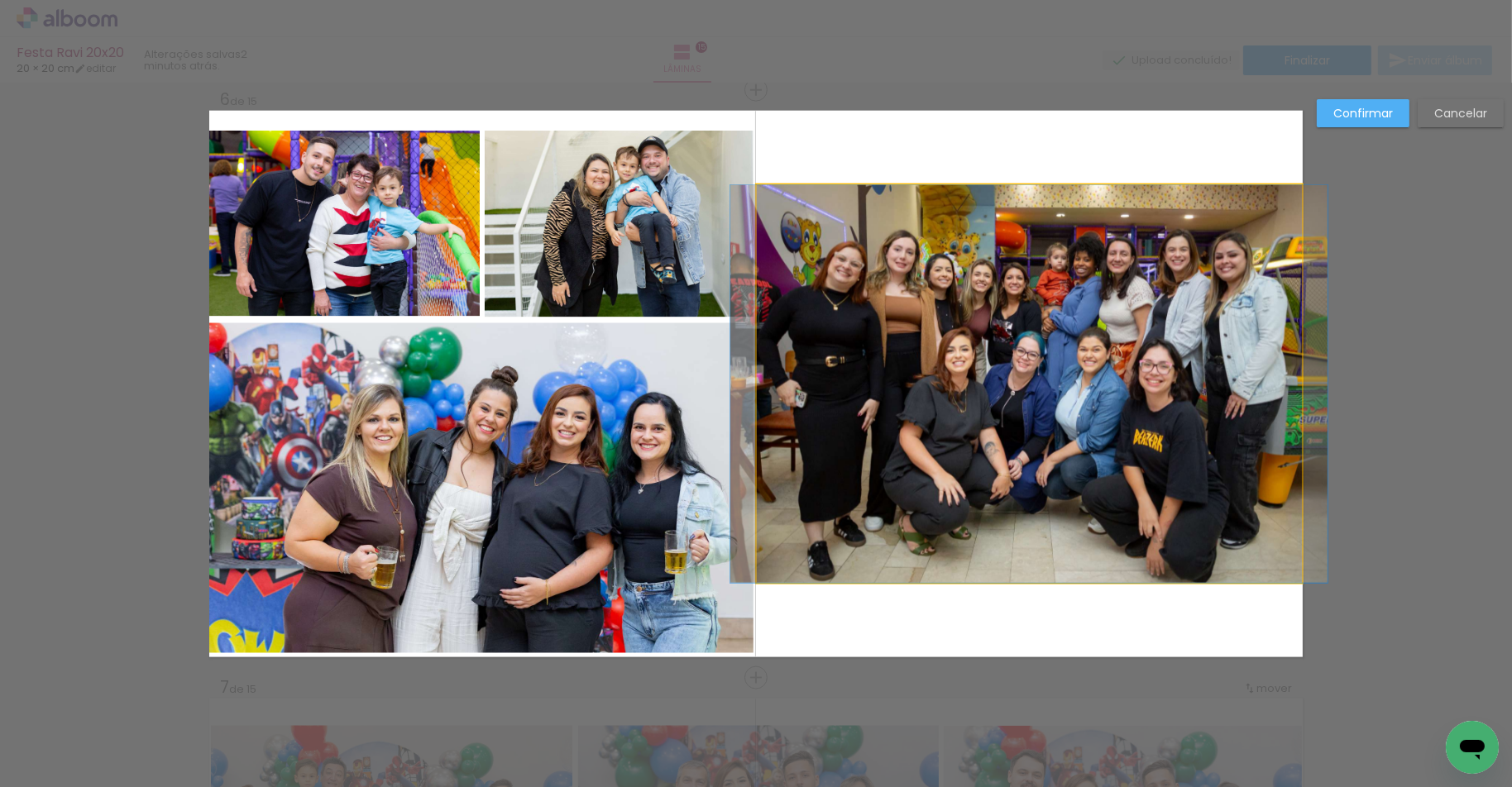
drag, startPoint x: 1131, startPoint y: 405, endPoint x: 1124, endPoint y: 392, distance: 14.8
click at [1131, 405] on album-spread "6 de 15" at bounding box center [756, 384] width 1093 height 546
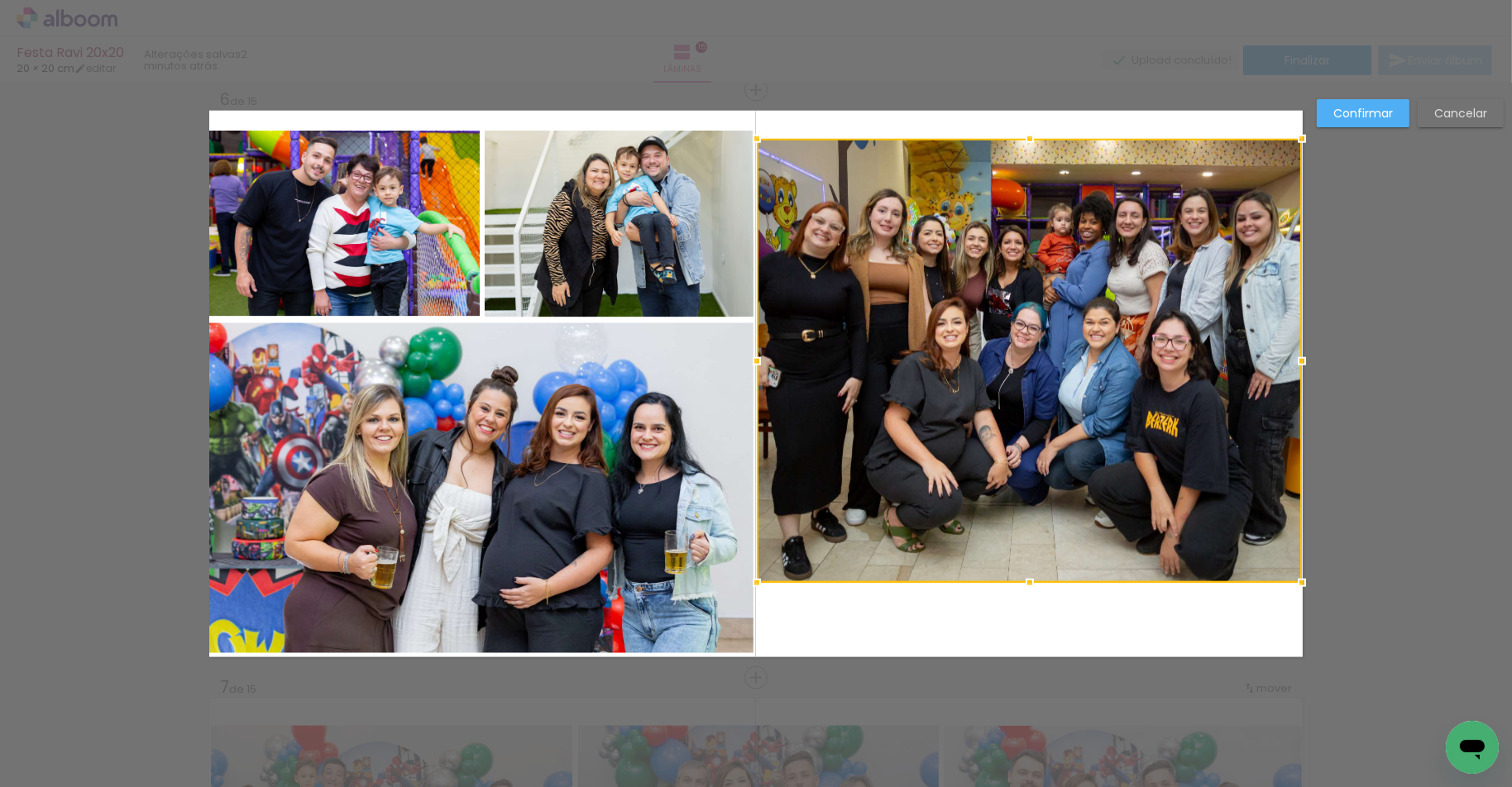
drag, startPoint x: 1029, startPoint y: 182, endPoint x: 1036, endPoint y: 135, distance: 47.5
click at [1036, 134] on div at bounding box center [1030, 139] width 33 height 33
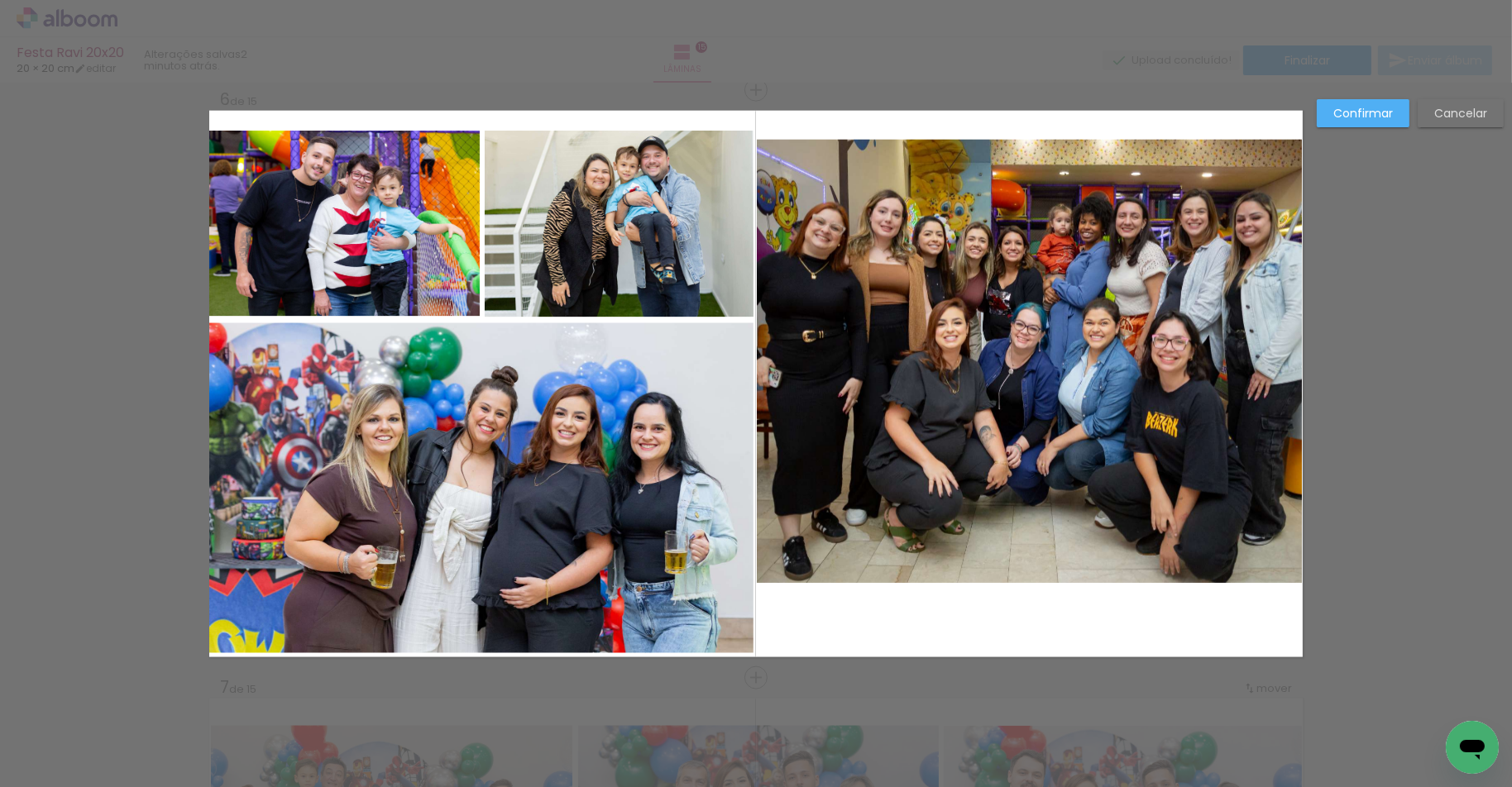
click at [593, 432] on quentale-photo at bounding box center [481, 488] width 544 height 330
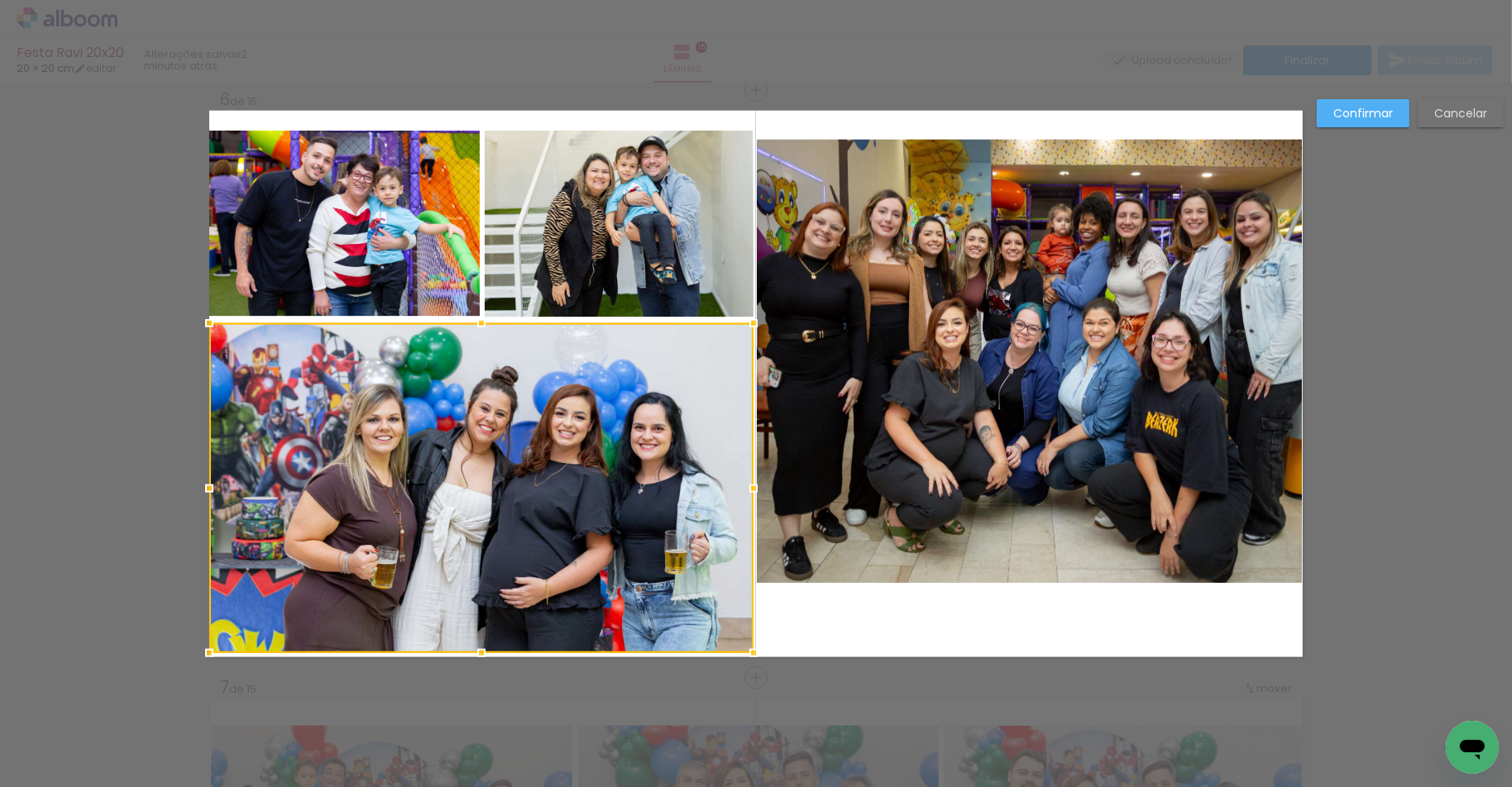
click at [552, 261] on quentale-photo at bounding box center [619, 224] width 269 height 187
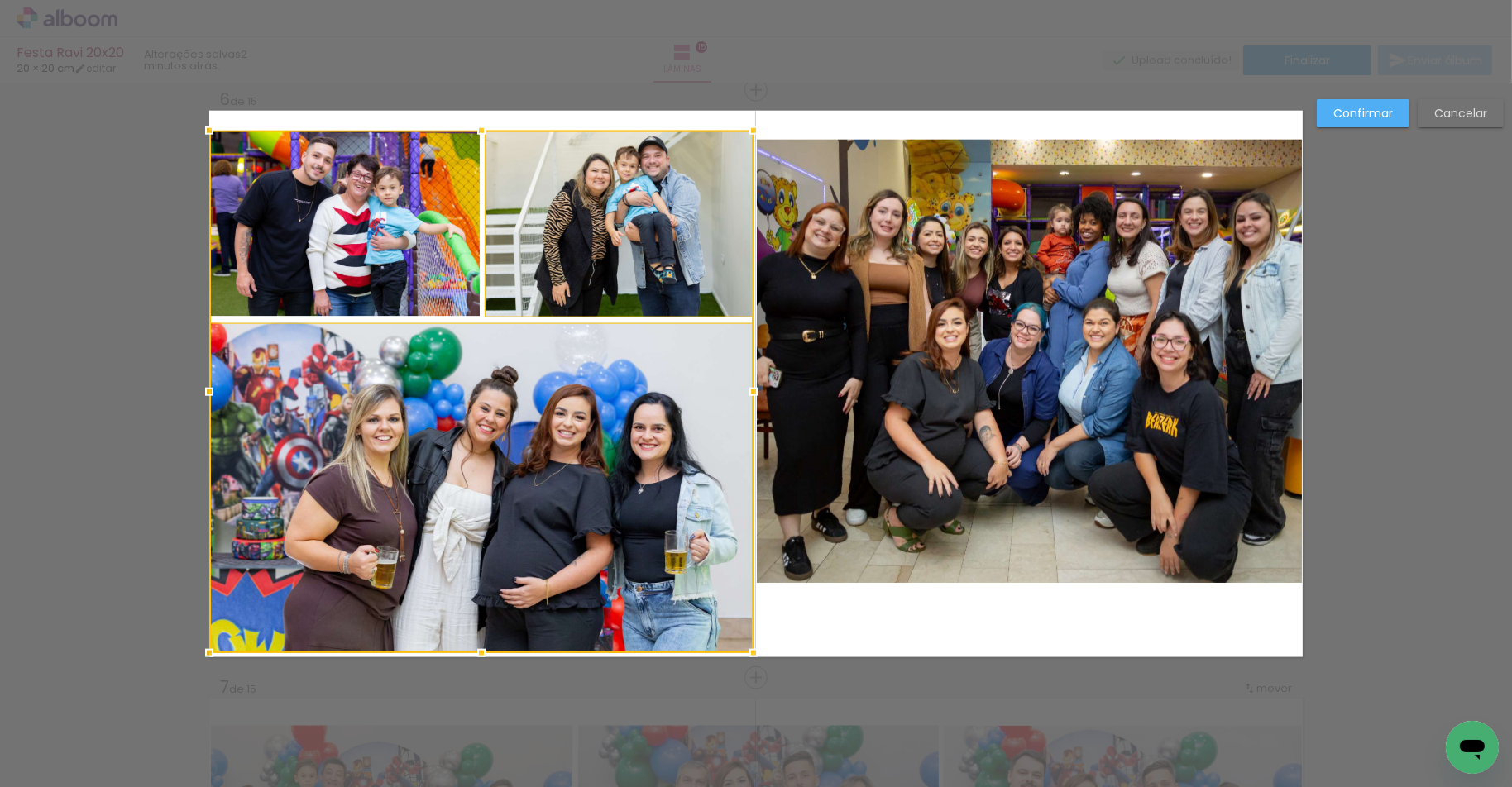
click at [395, 257] on div at bounding box center [481, 392] width 544 height 523
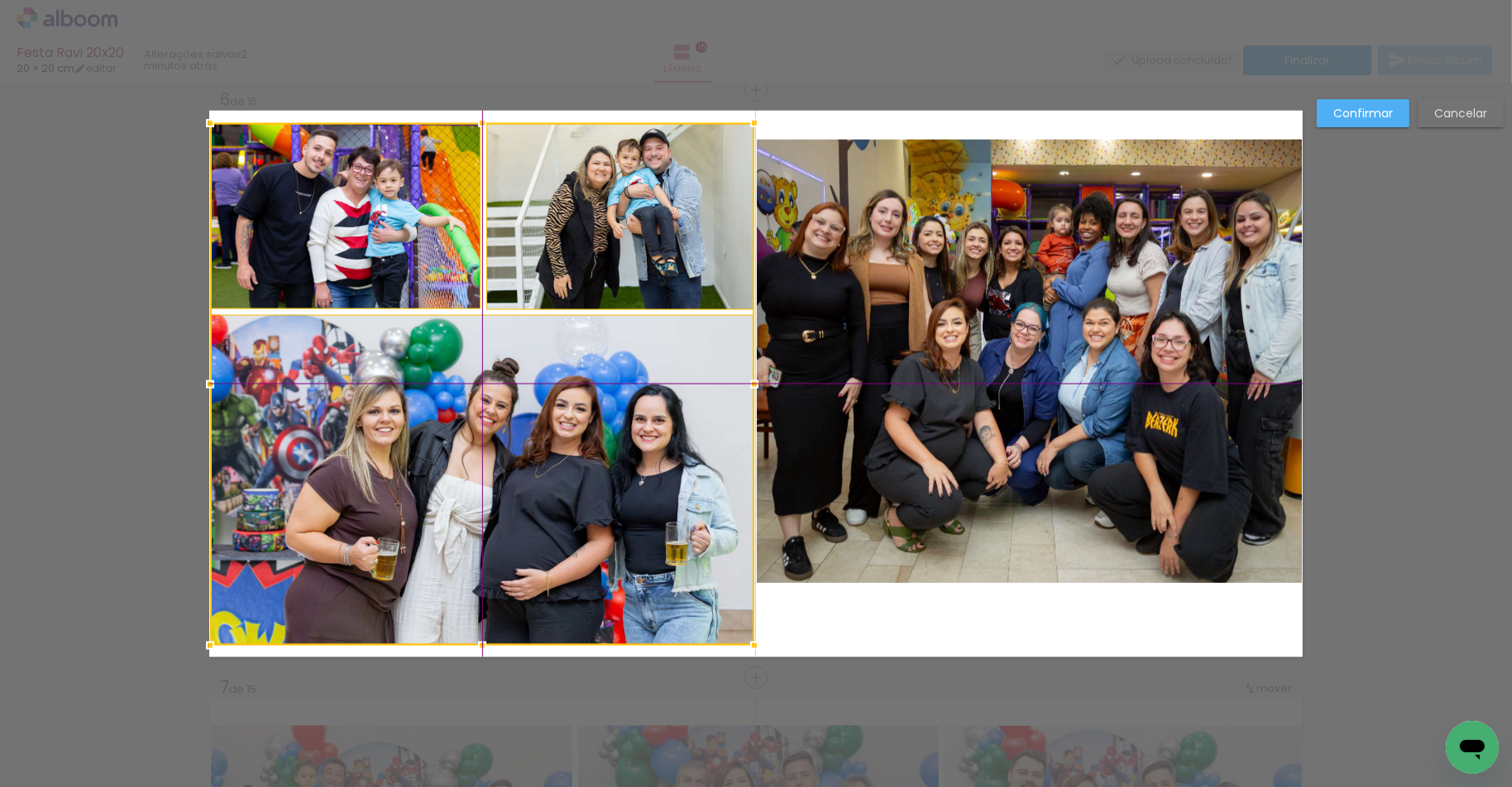
click at [498, 433] on div at bounding box center [482, 384] width 544 height 523
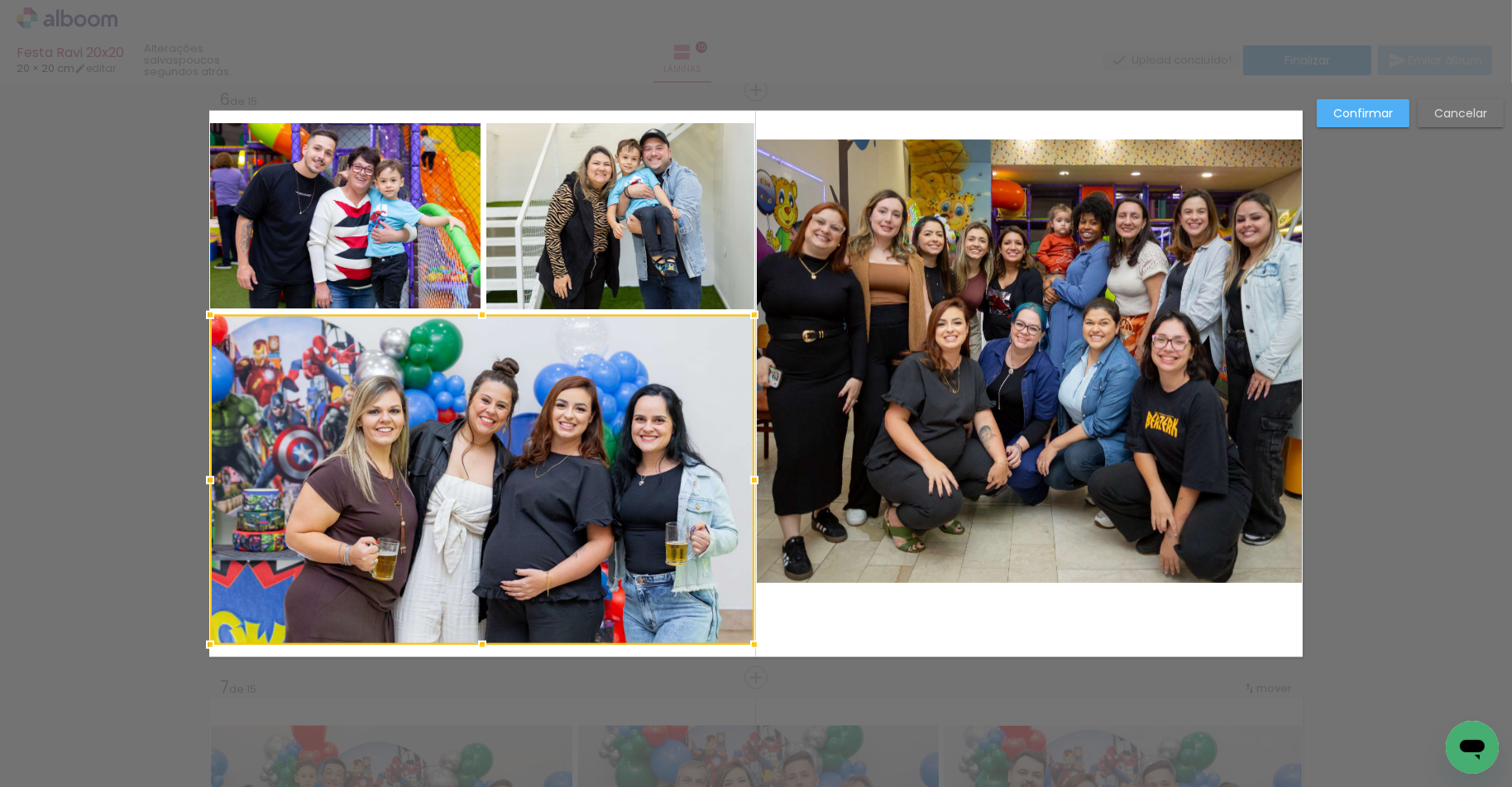
scroll to position [0, 4186]
drag, startPoint x: 1355, startPoint y: 115, endPoint x: 1213, endPoint y: 243, distance: 191.2
click at [0, 0] on slot "Confirmar" at bounding box center [0, 0] width 0 height 0
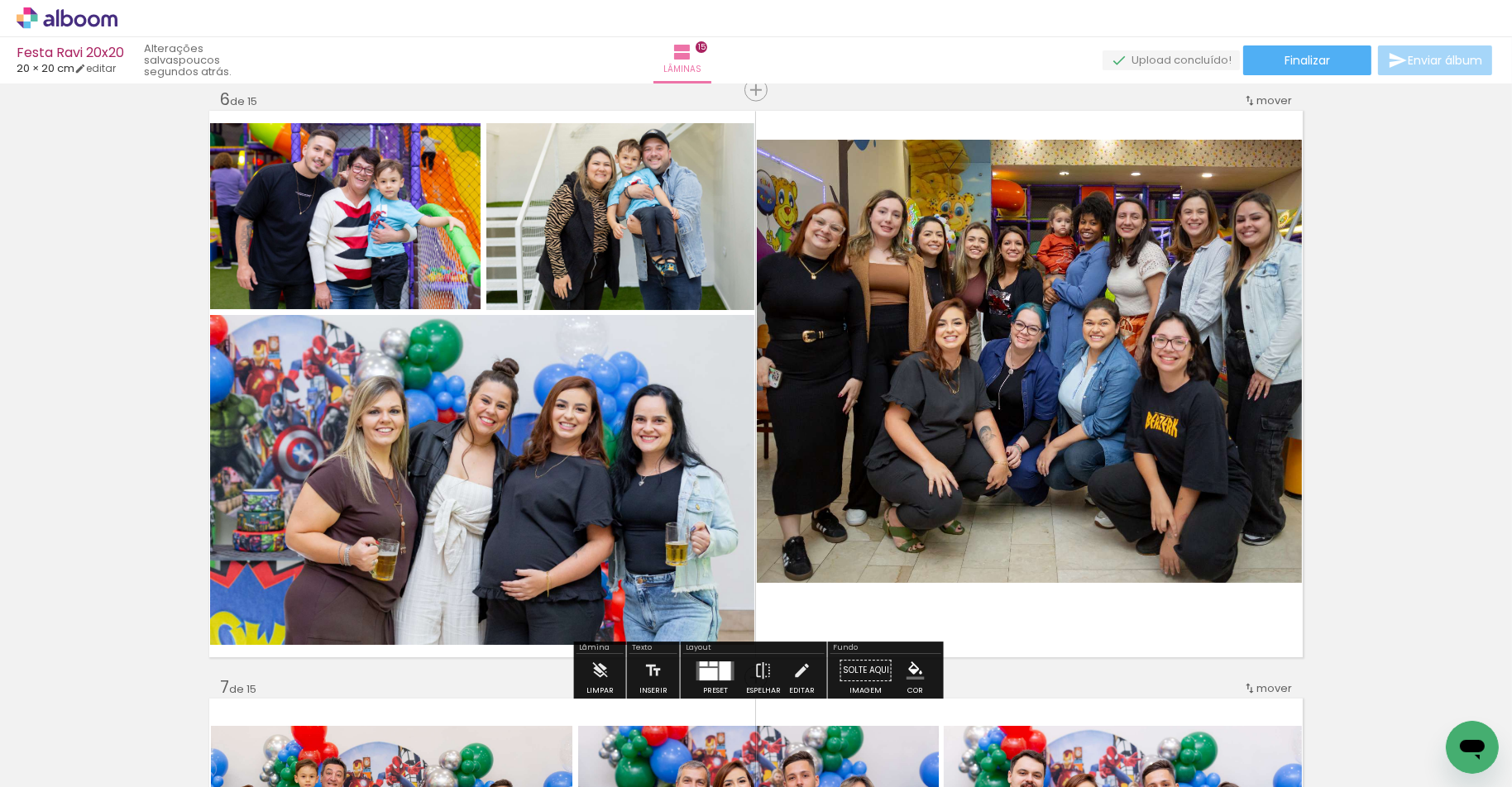
click at [722, 664] on div at bounding box center [725, 671] width 11 height 19
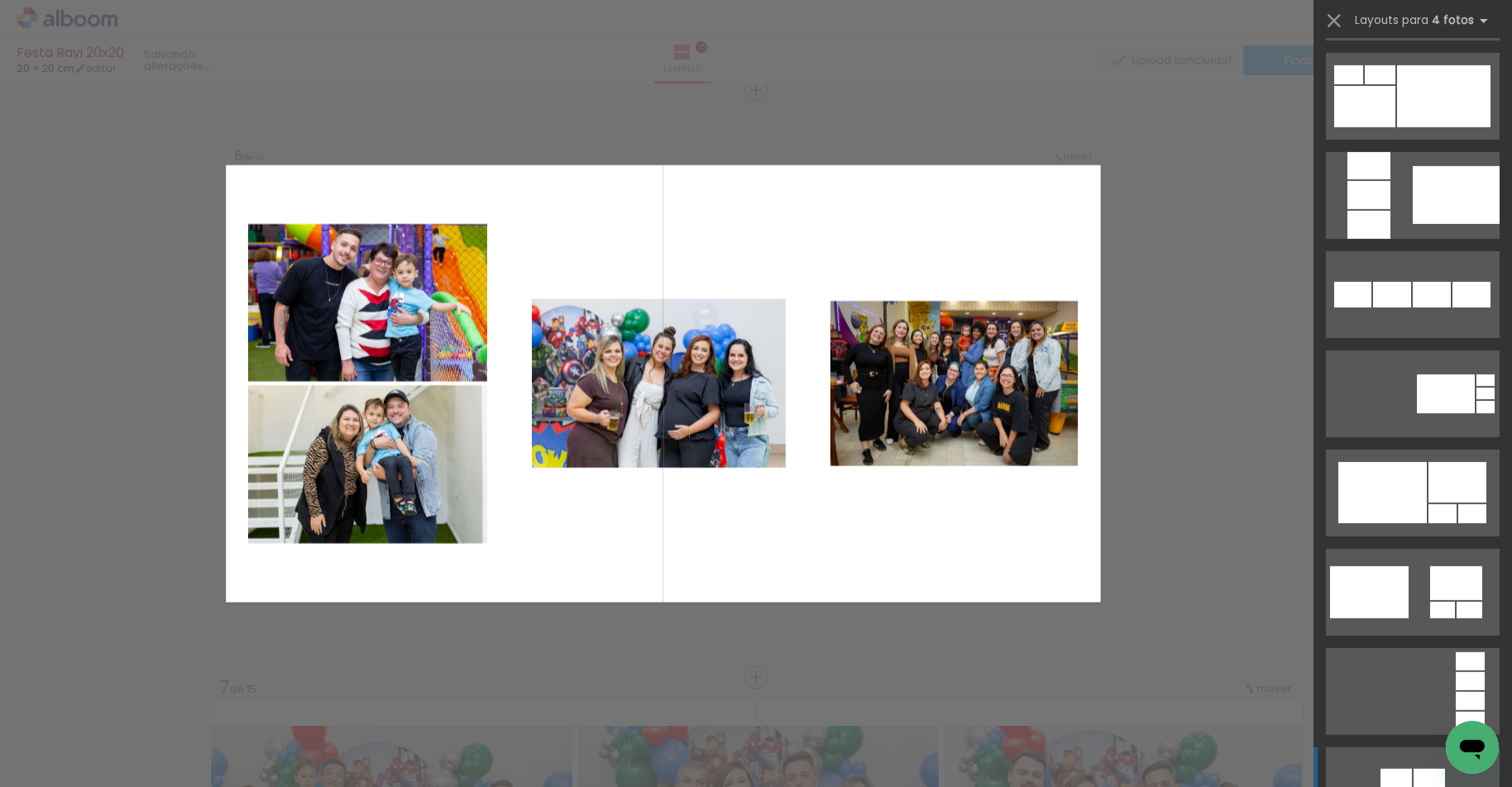
scroll to position [0, 0]
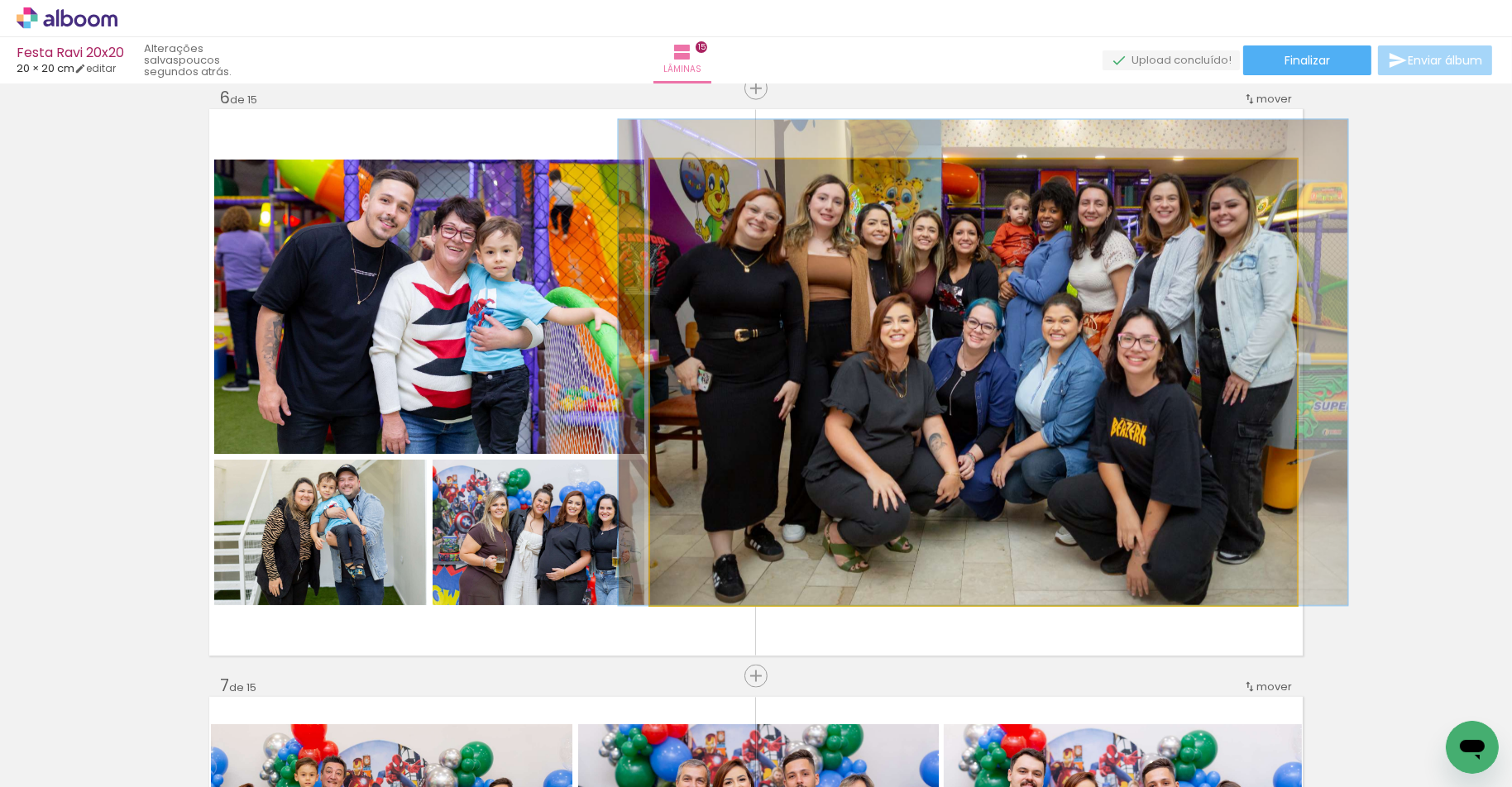
scroll to position [0, 4186]
click at [959, 267] on div at bounding box center [983, 361] width 730 height 486
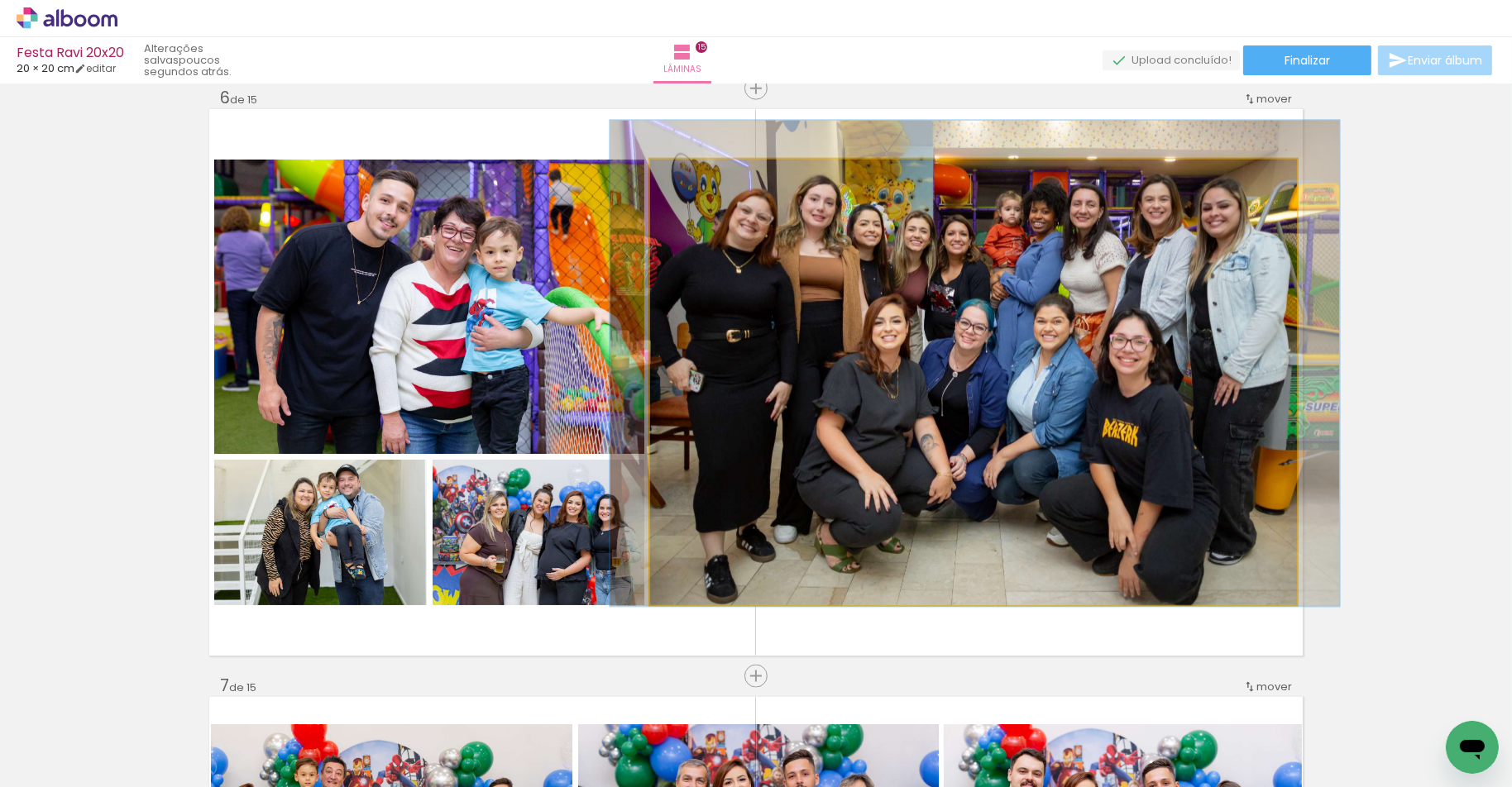
drag, startPoint x: 1085, startPoint y: 299, endPoint x: 1076, endPoint y: 300, distance: 9.1
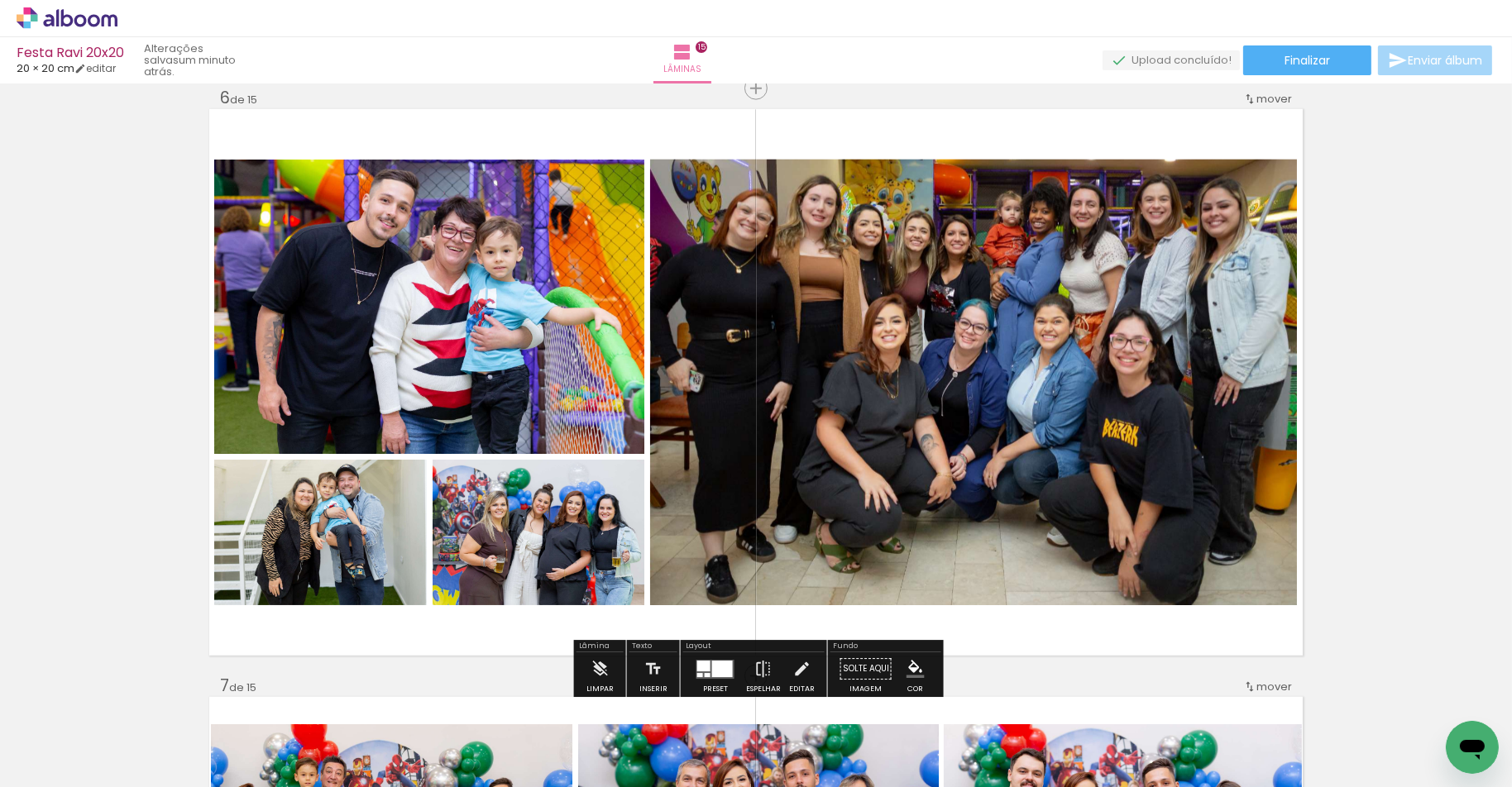
click at [317, 291] on quentale-photo at bounding box center [430, 307] width 431 height 295
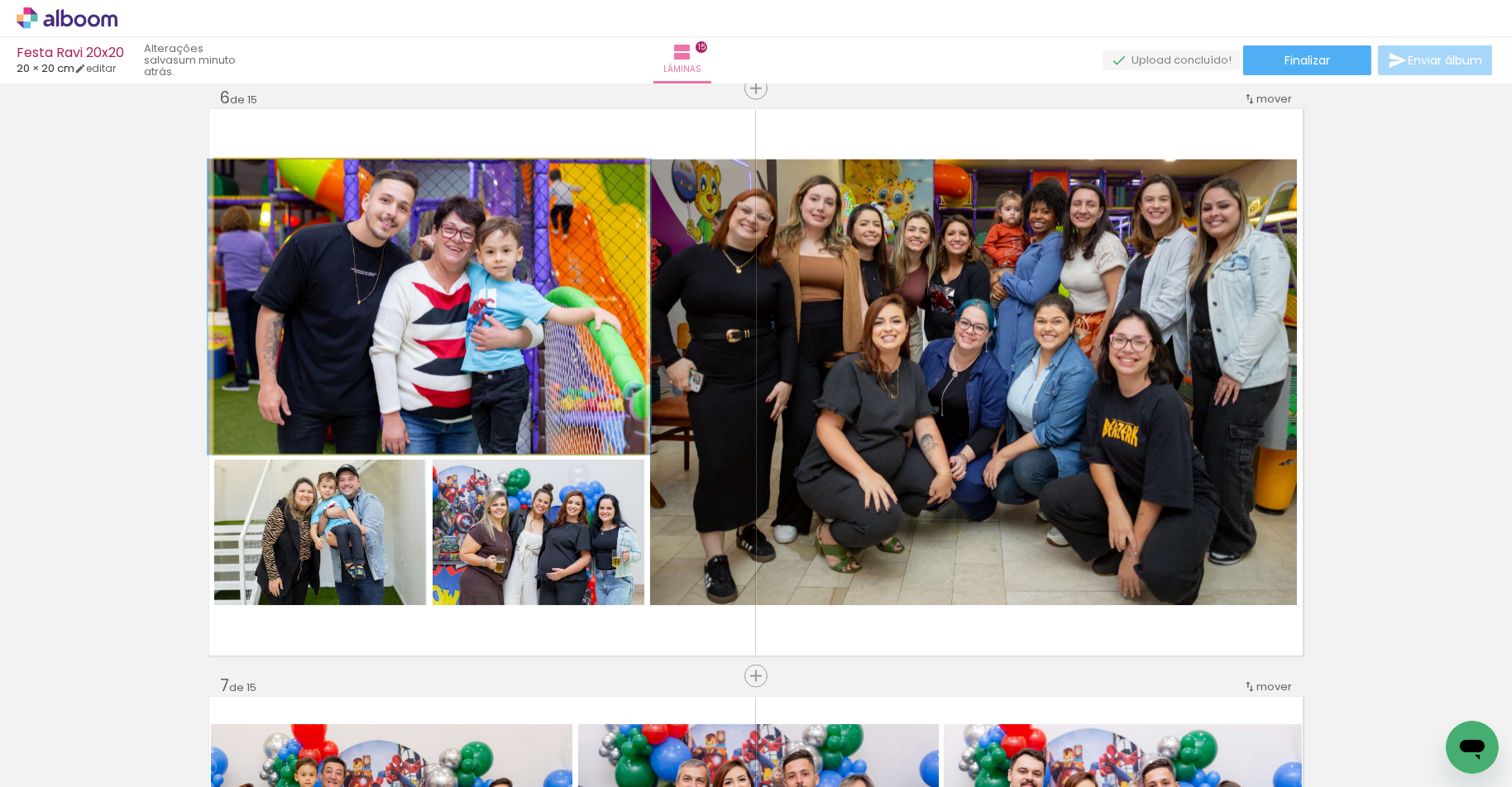
click at [465, 304] on quentale-photo at bounding box center [430, 307] width 431 height 295
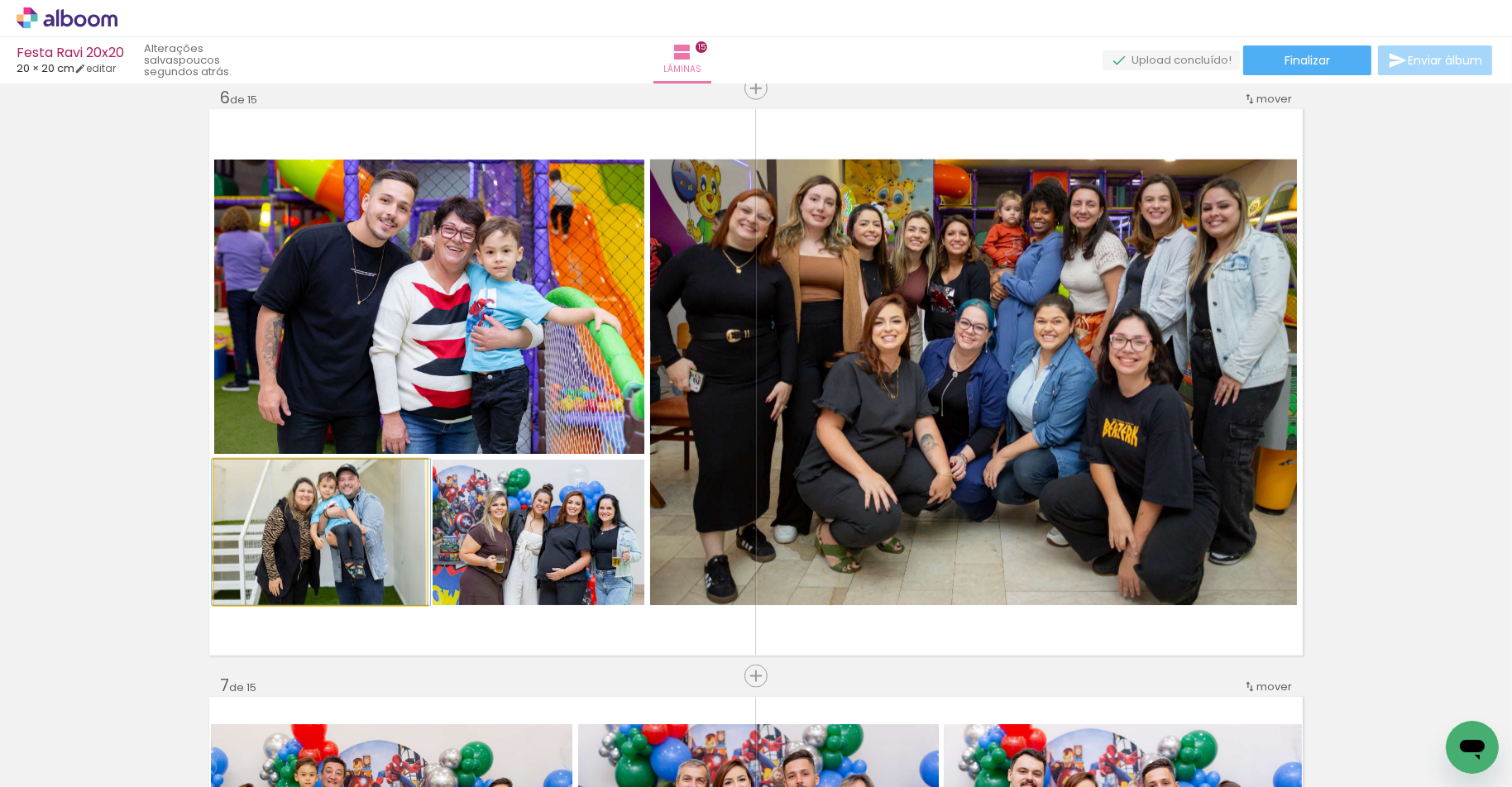
drag, startPoint x: 315, startPoint y: 563, endPoint x: 525, endPoint y: 546, distance: 210.7
click at [315, 563] on div at bounding box center [321, 532] width 218 height 146
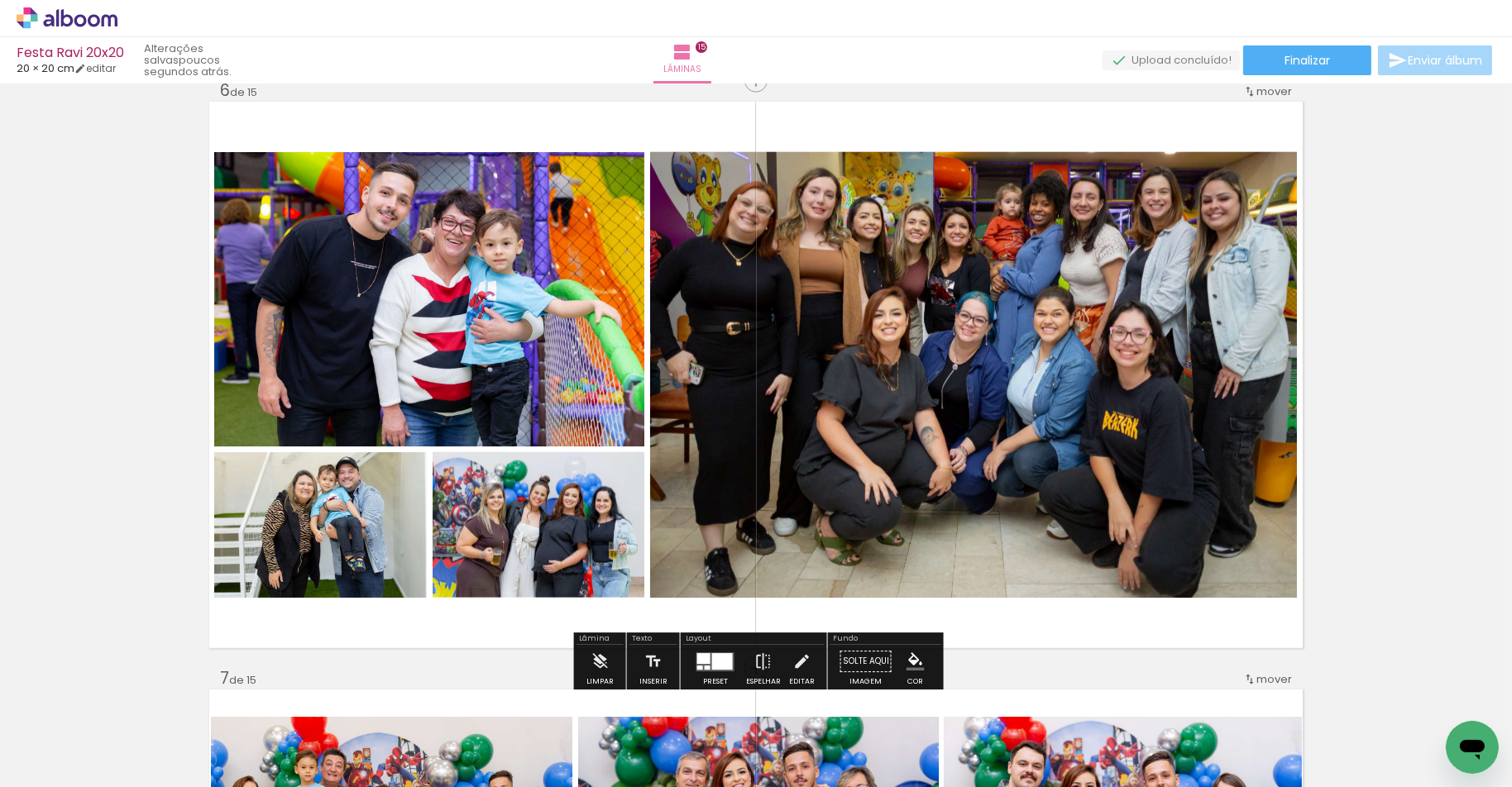
scroll to position [2974, 0]
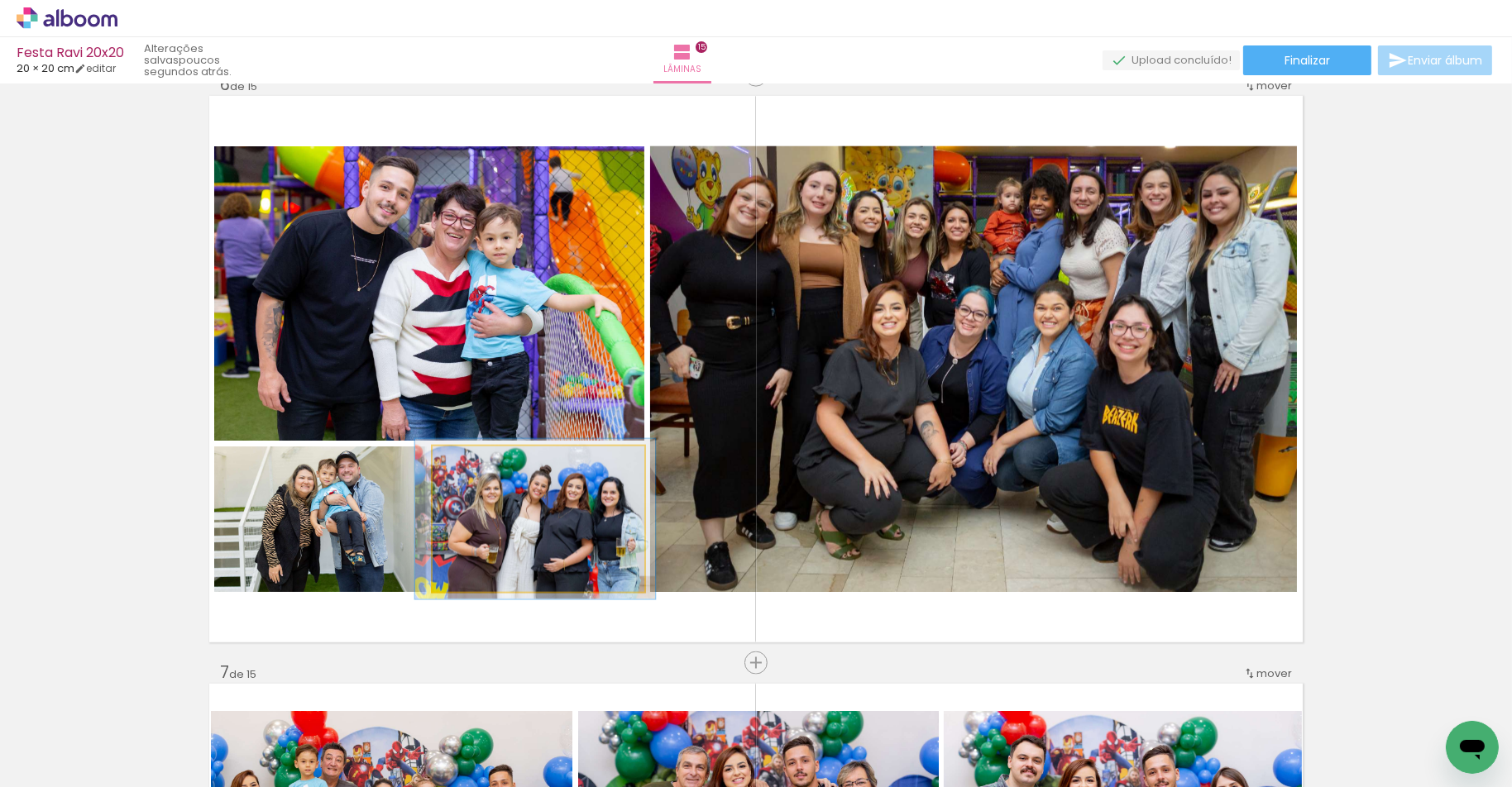
type paper-slider "110"
click at [479, 460] on div at bounding box center [477, 463] width 15 height 15
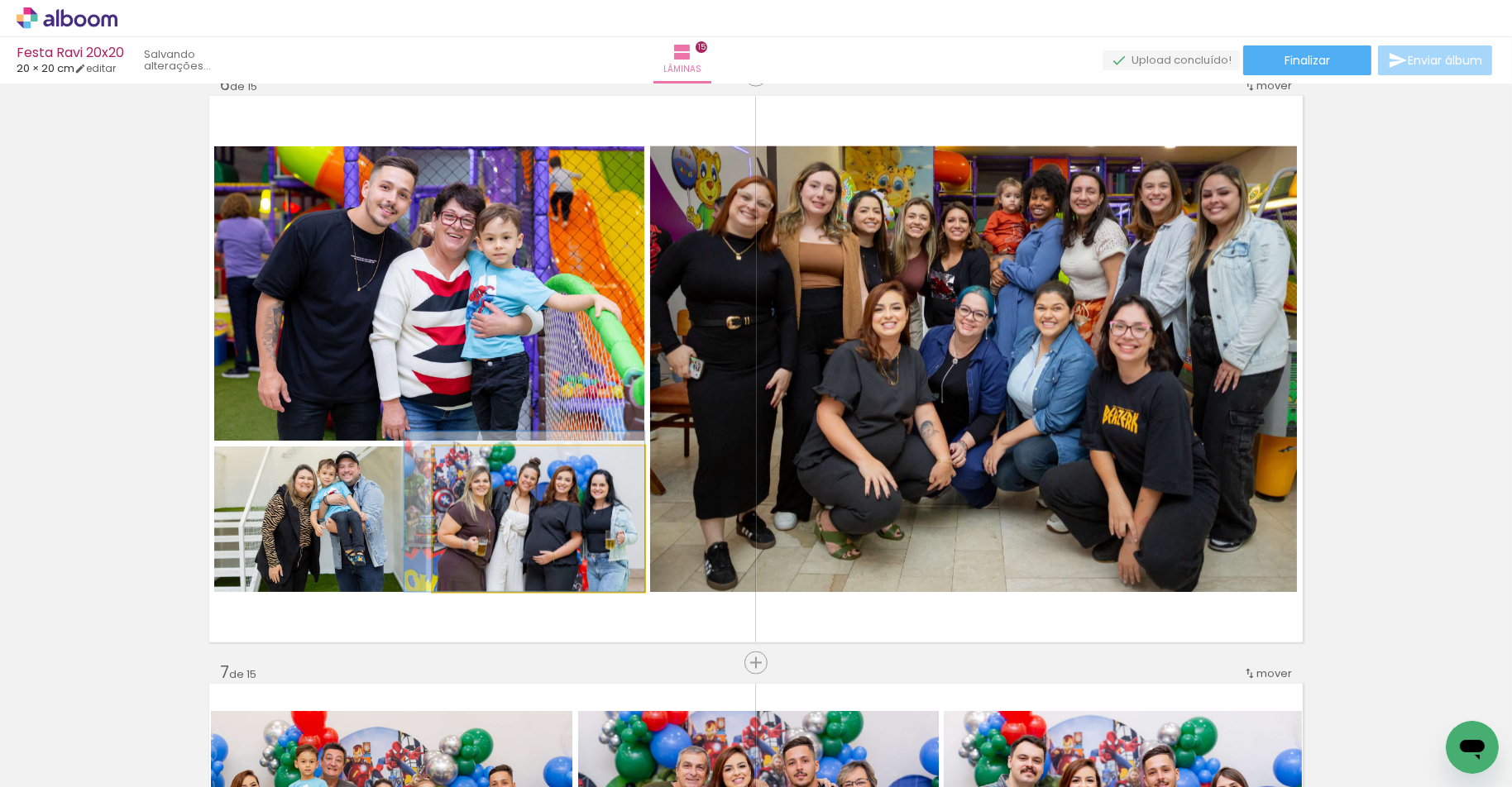
drag, startPoint x: 539, startPoint y: 524, endPoint x: 527, endPoint y: 514, distance: 15.6
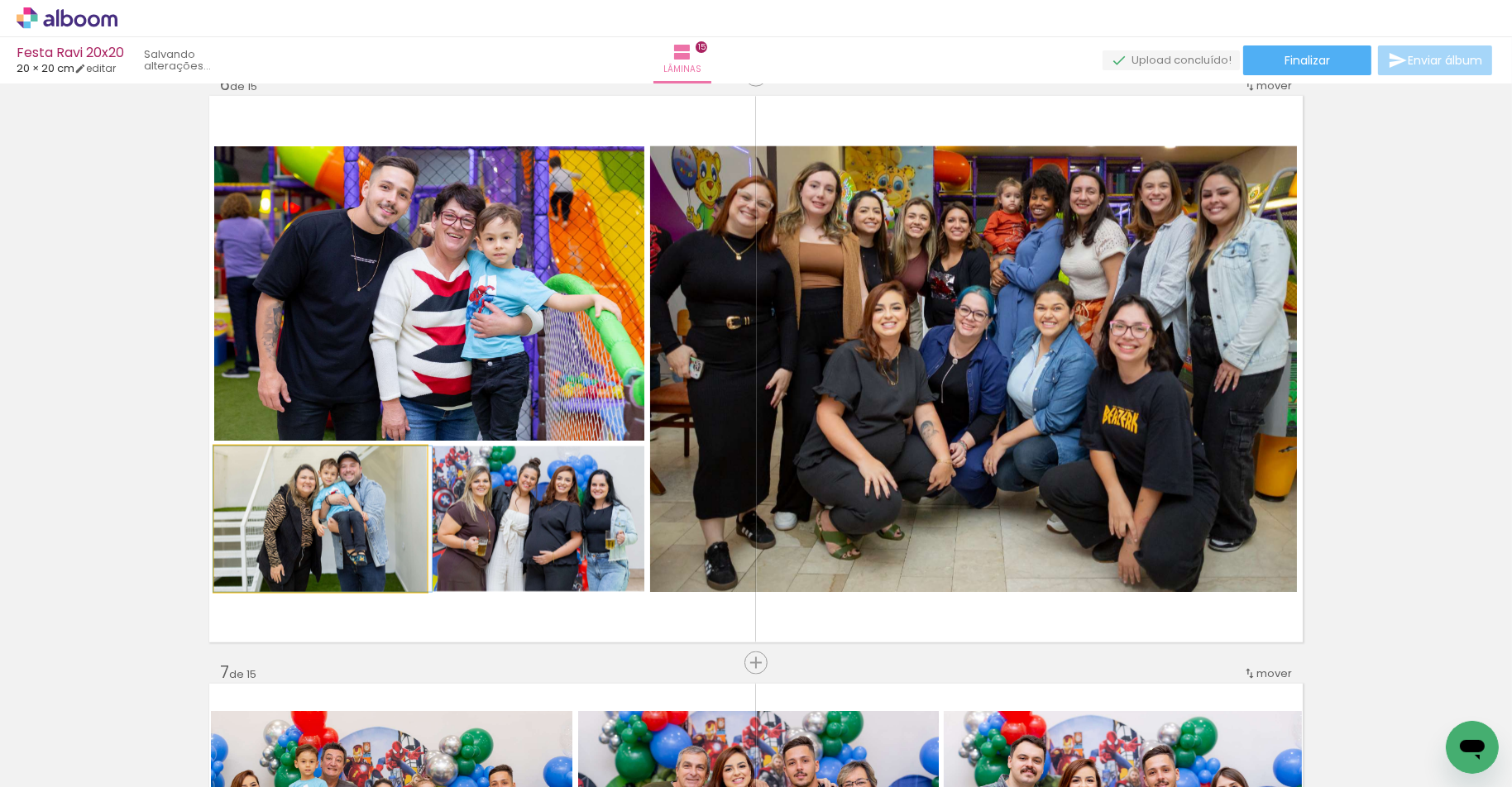
click at [292, 537] on div at bounding box center [322, 519] width 218 height 146
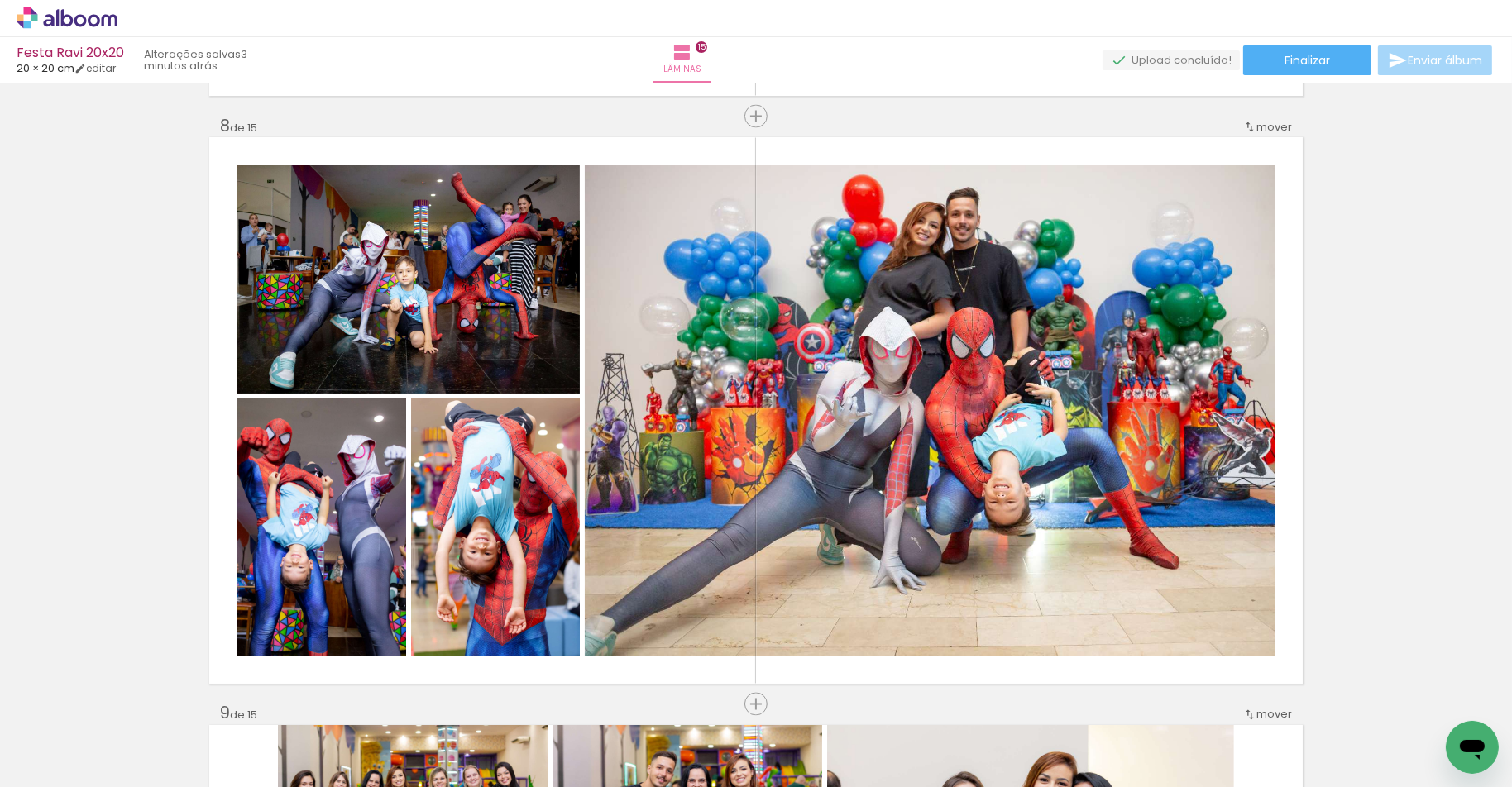
scroll to position [4047, 0]
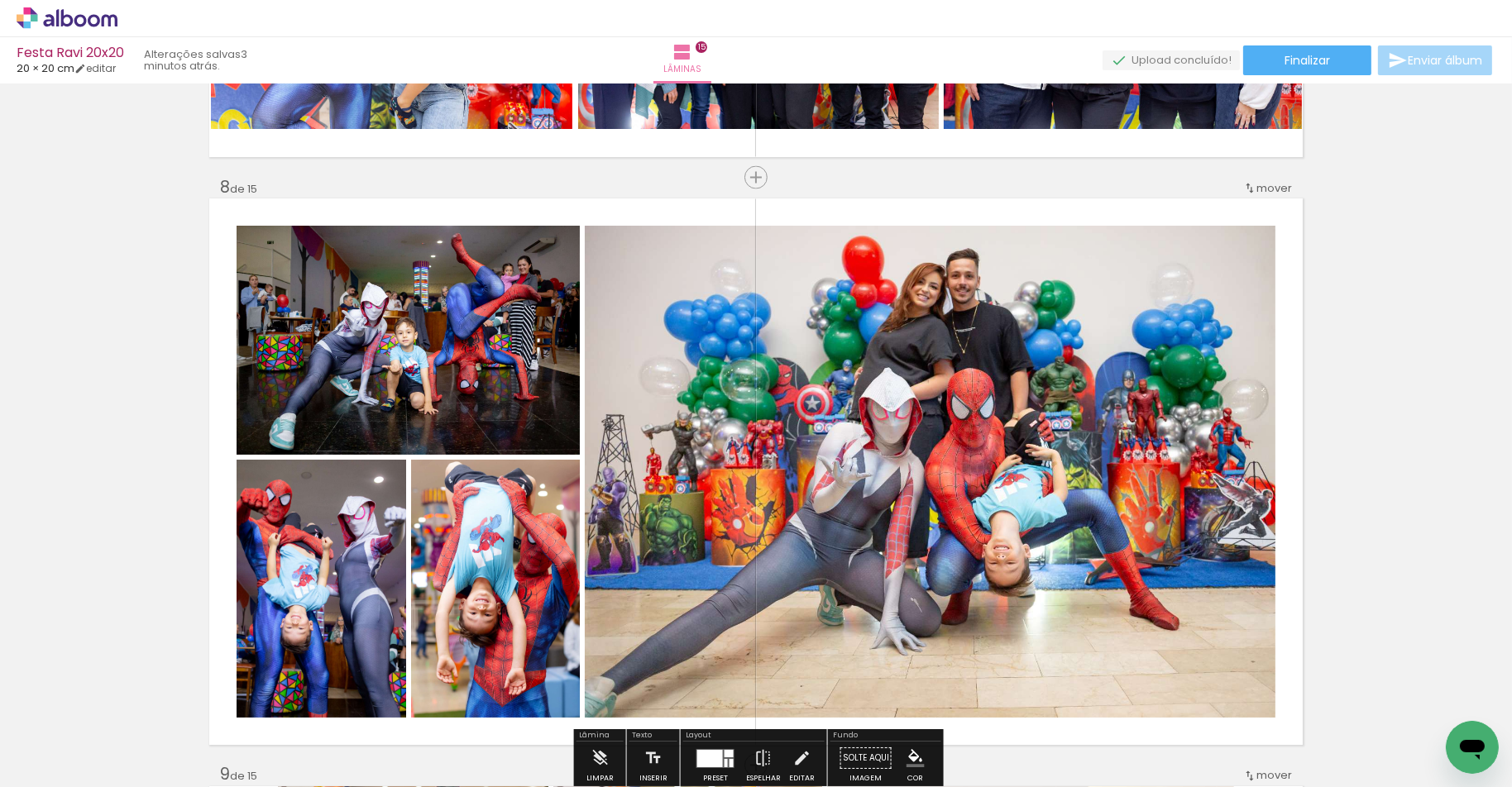
click at [1024, 501] on quentale-photo at bounding box center [930, 472] width 691 height 492
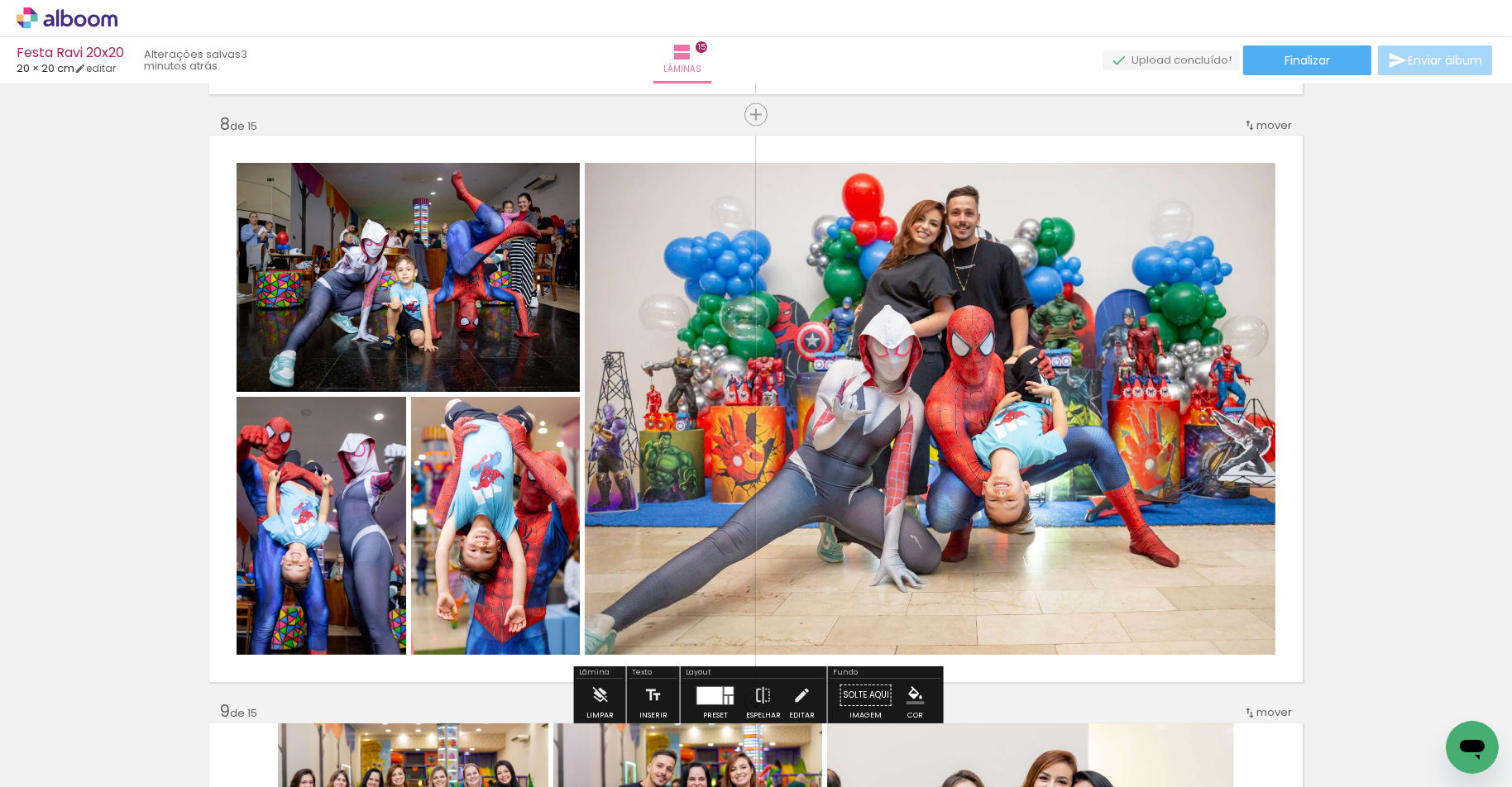
click at [1000, 510] on quentale-photo at bounding box center [930, 409] width 691 height 492
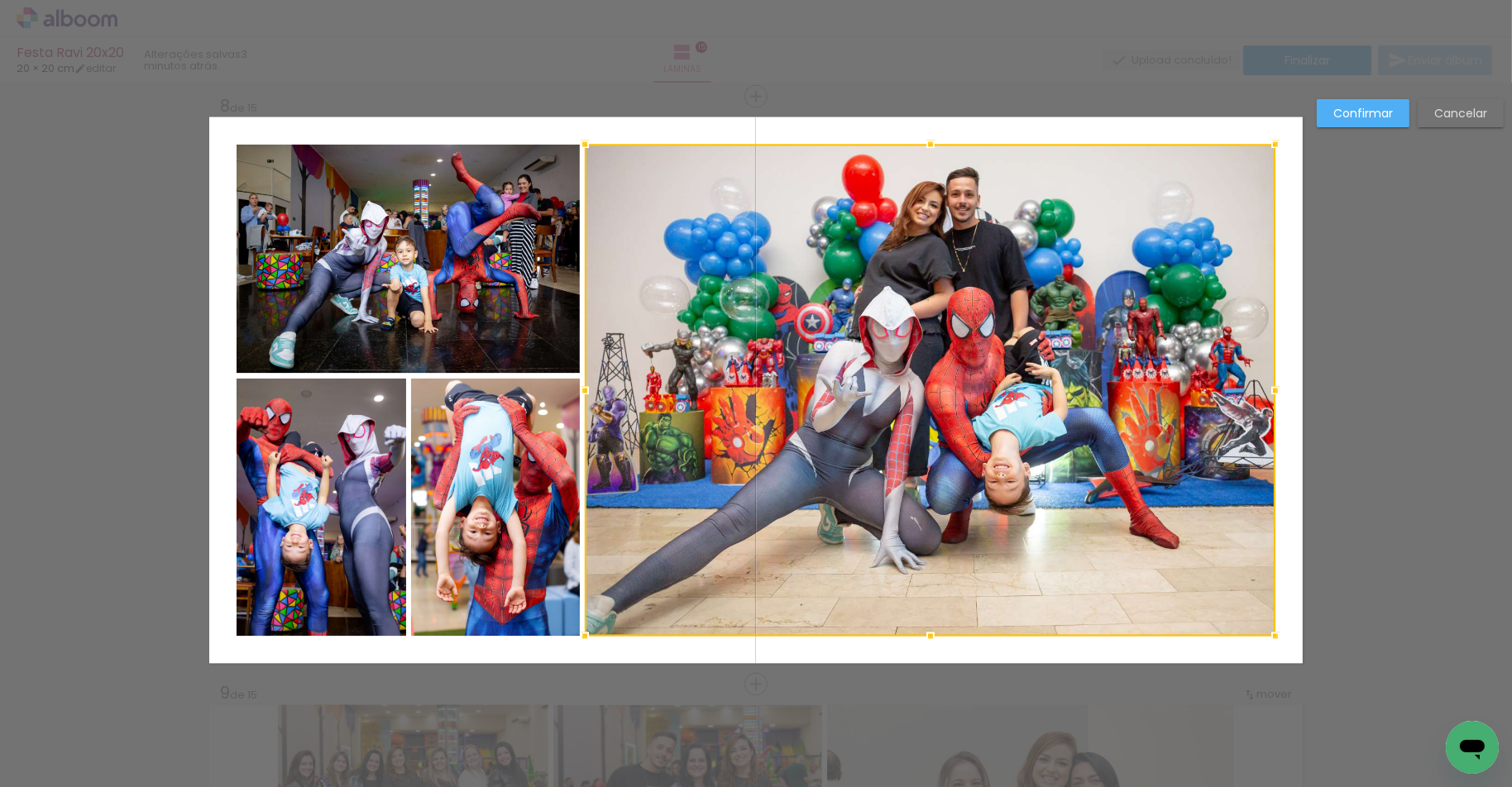
scroll to position [4135, 0]
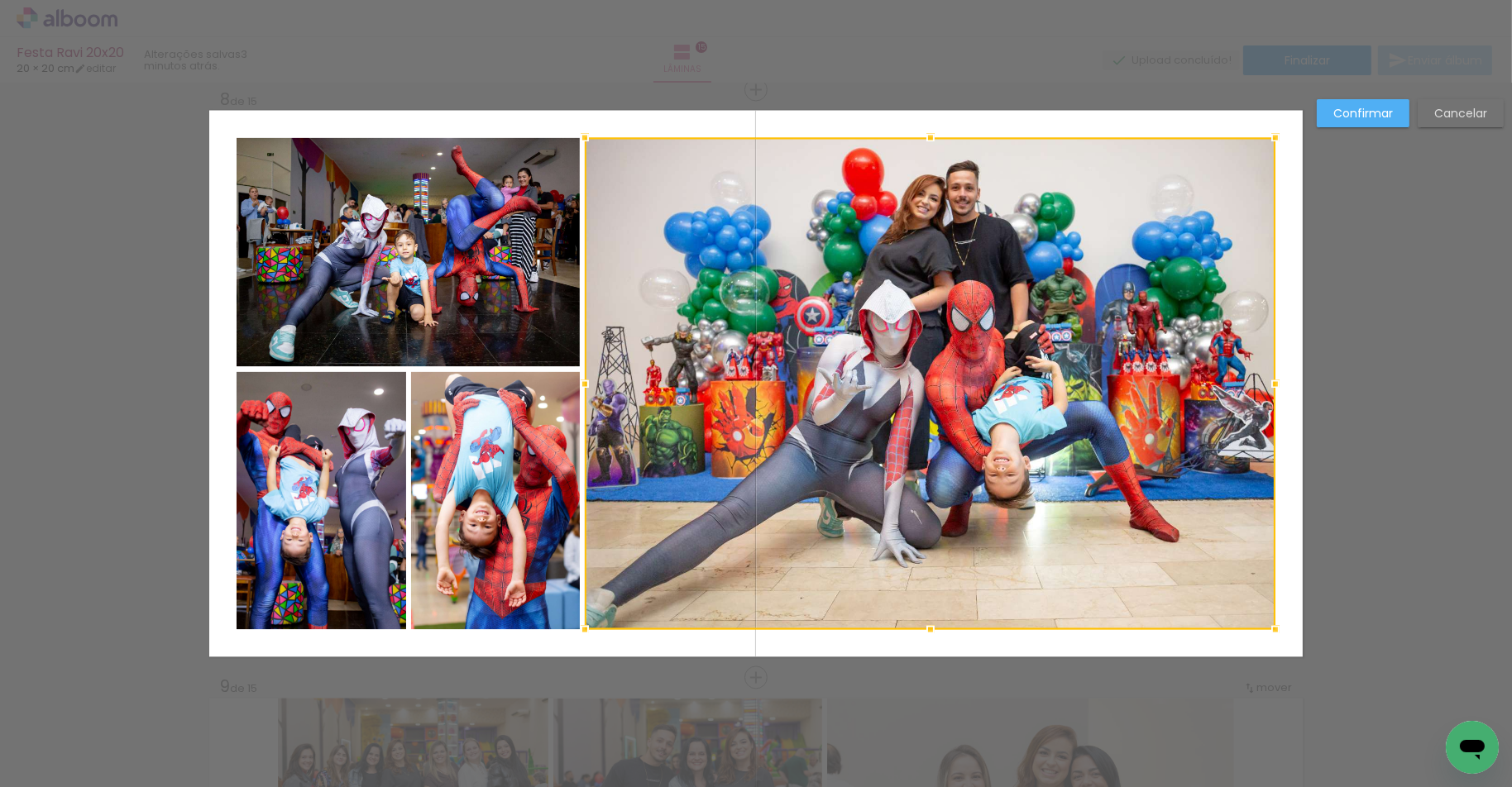
click at [720, 439] on div at bounding box center [930, 384] width 691 height 492
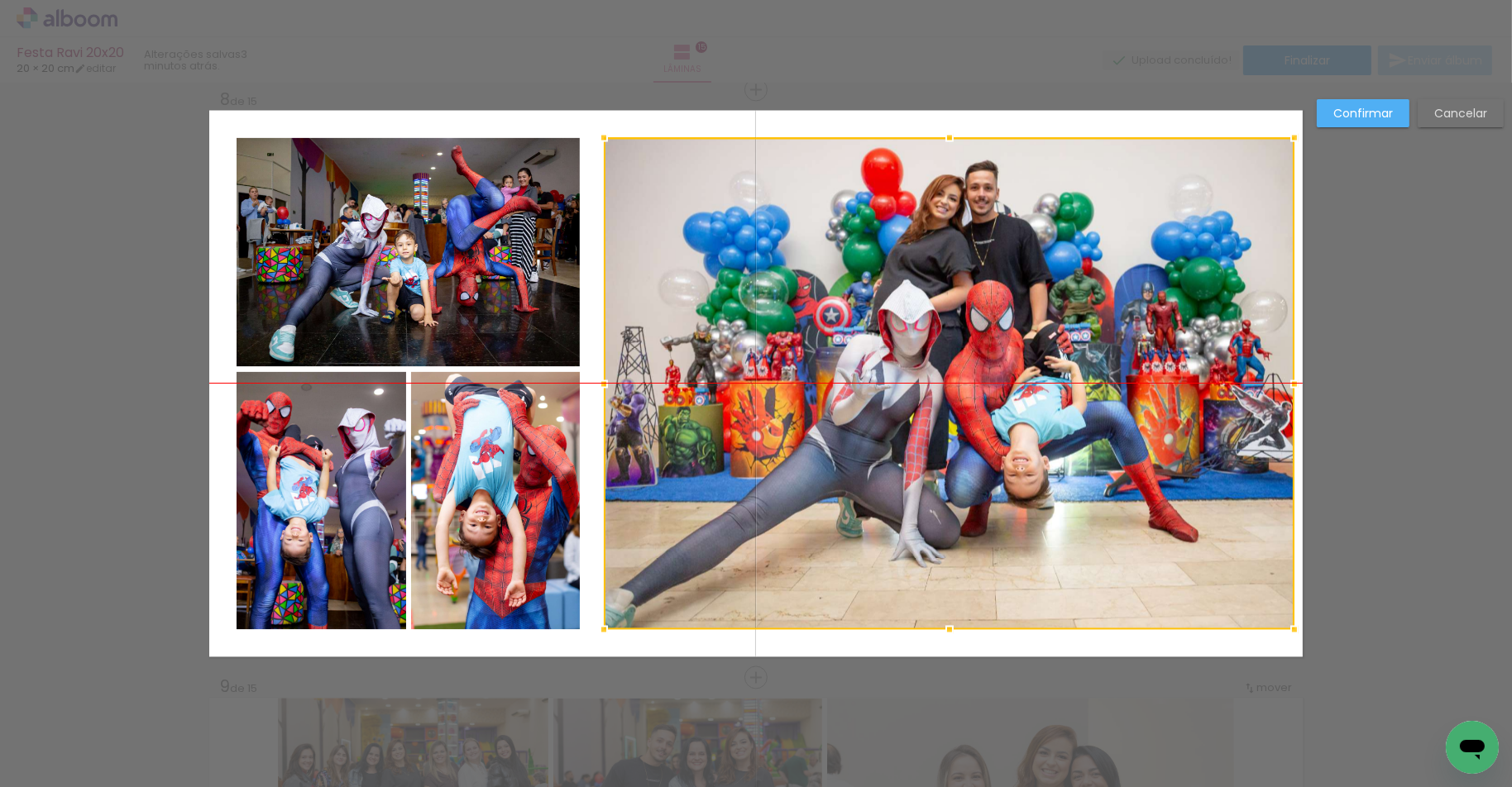
drag, startPoint x: 646, startPoint y: 416, endPoint x: 664, endPoint y: 416, distance: 18.0
click at [664, 416] on div at bounding box center [949, 384] width 691 height 492
click at [468, 466] on quentale-photo at bounding box center [495, 501] width 168 height 258
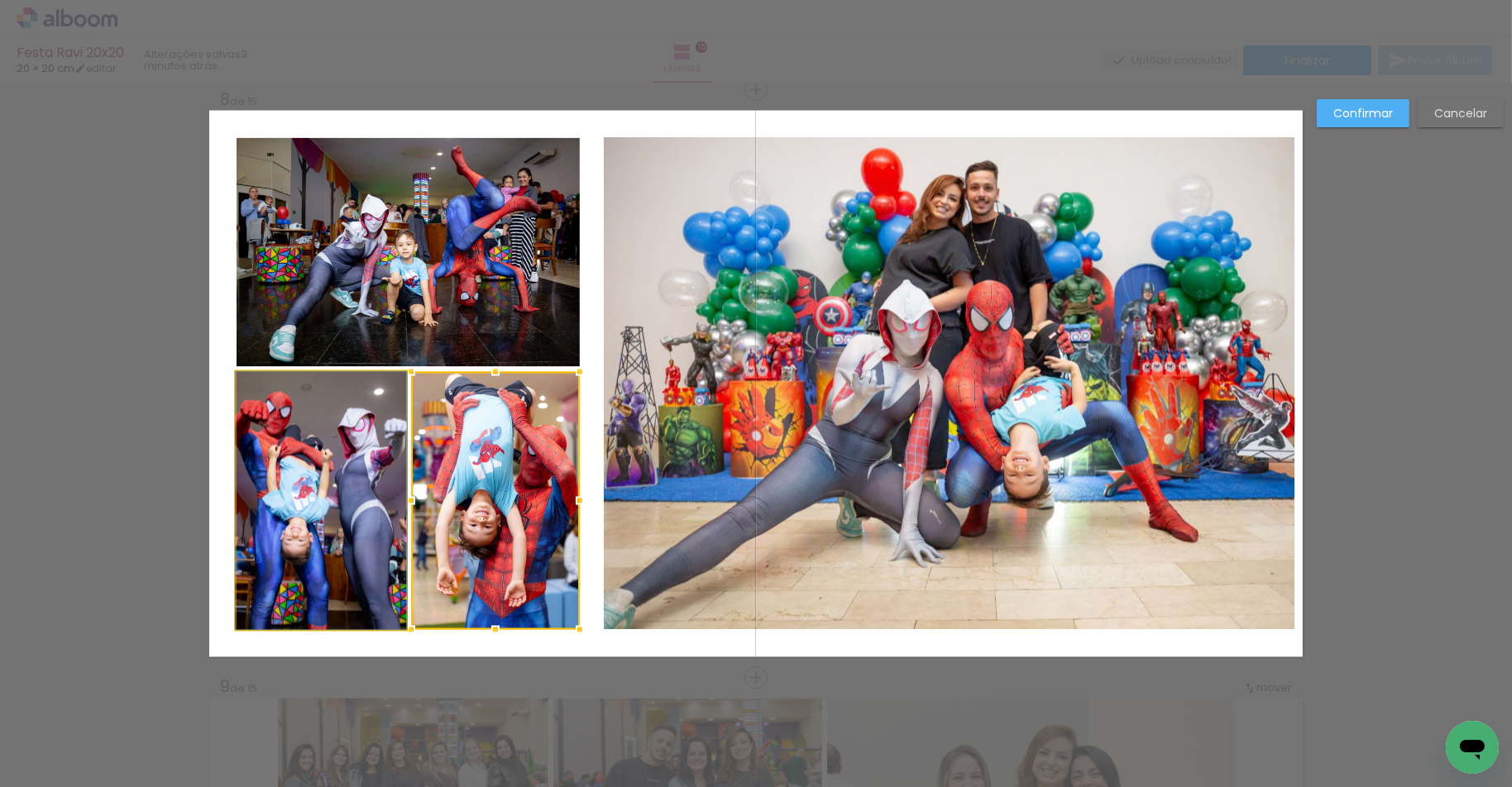
click at [389, 473] on quentale-photo at bounding box center [321, 501] width 169 height 258
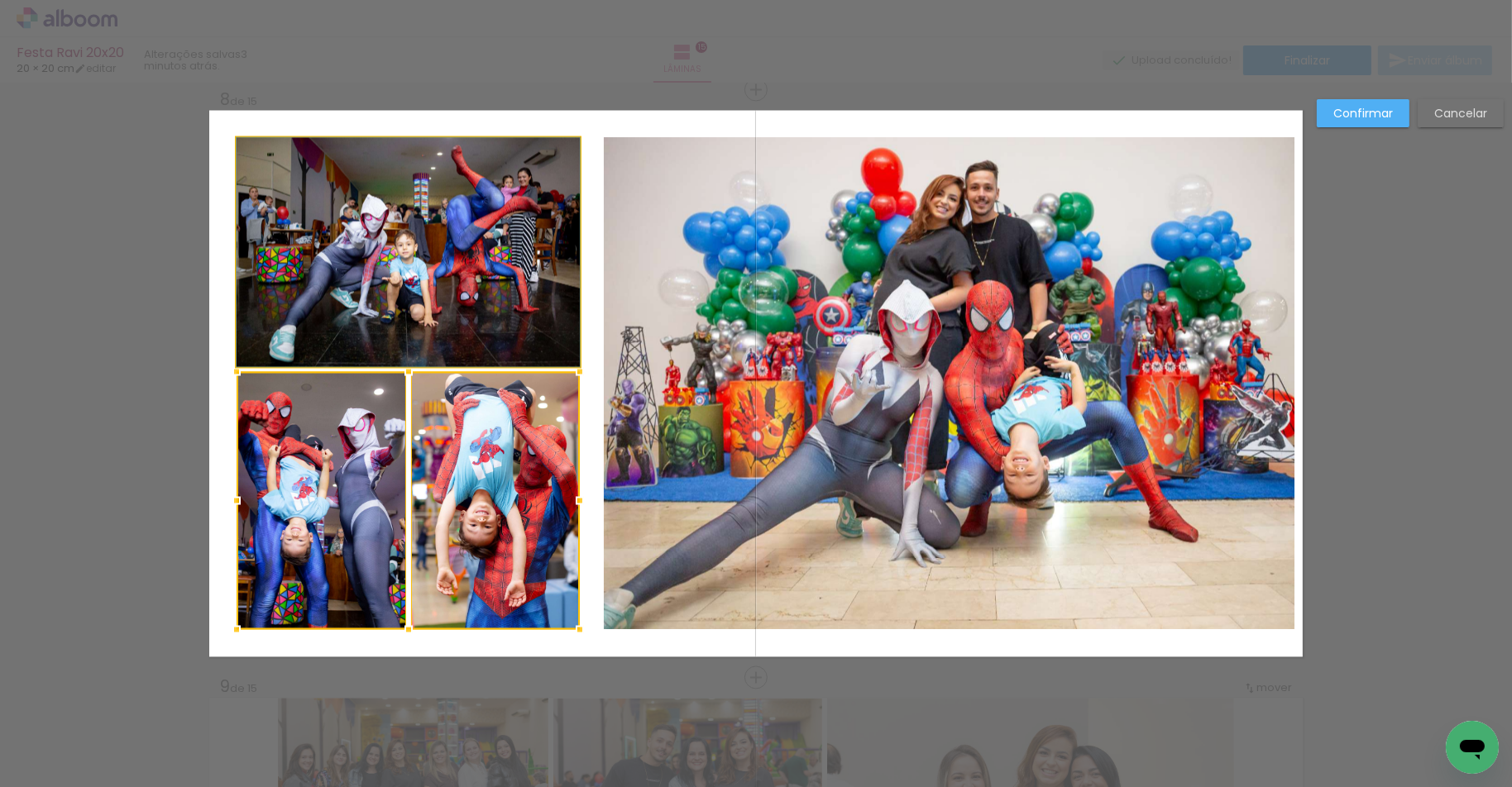
click at [430, 304] on quentale-photo at bounding box center [408, 252] width 343 height 229
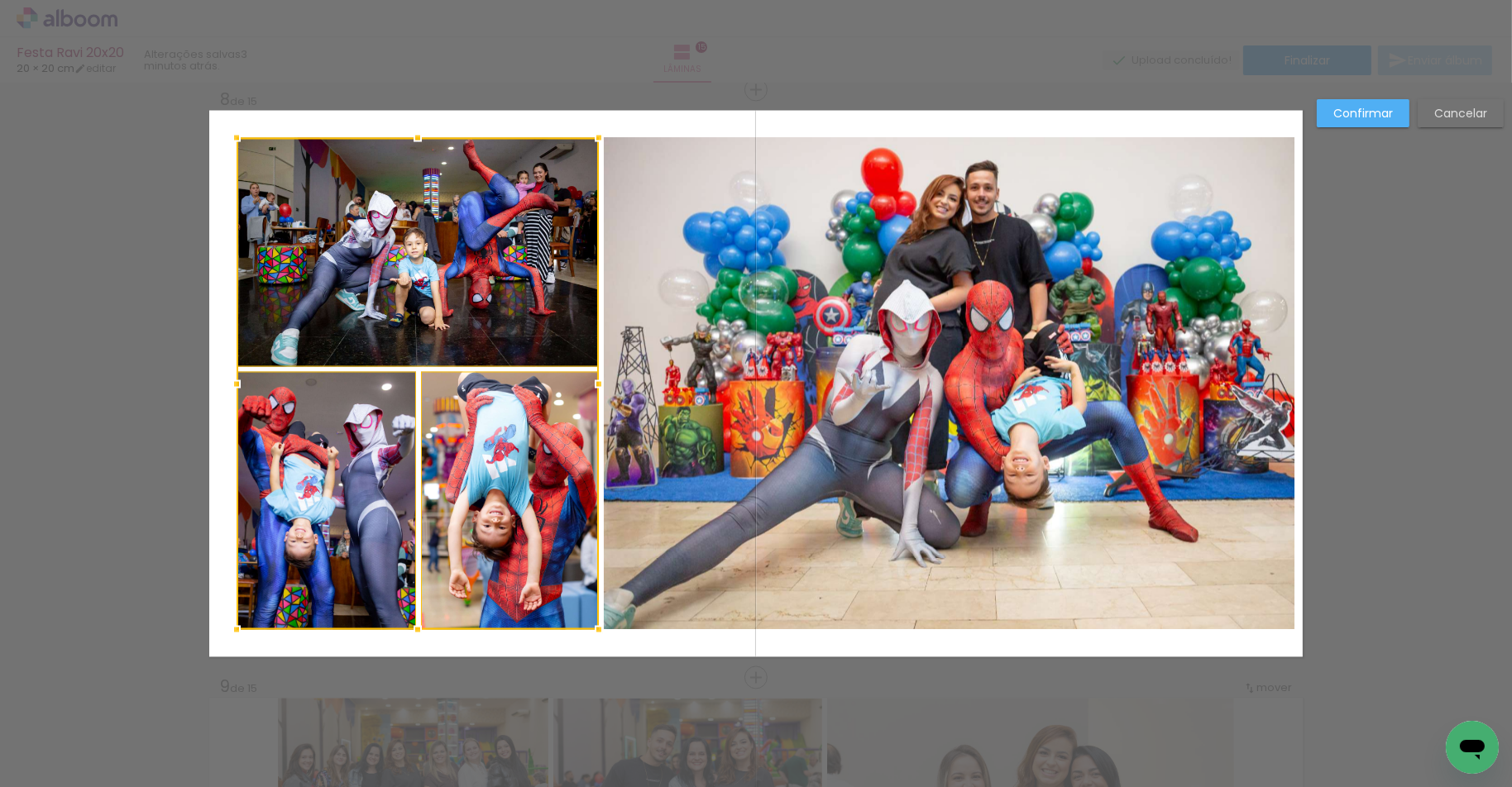
drag, startPoint x: 576, startPoint y: 382, endPoint x: 595, endPoint y: 383, distance: 19.0
click at [595, 383] on div at bounding box center [599, 385] width 33 height 33
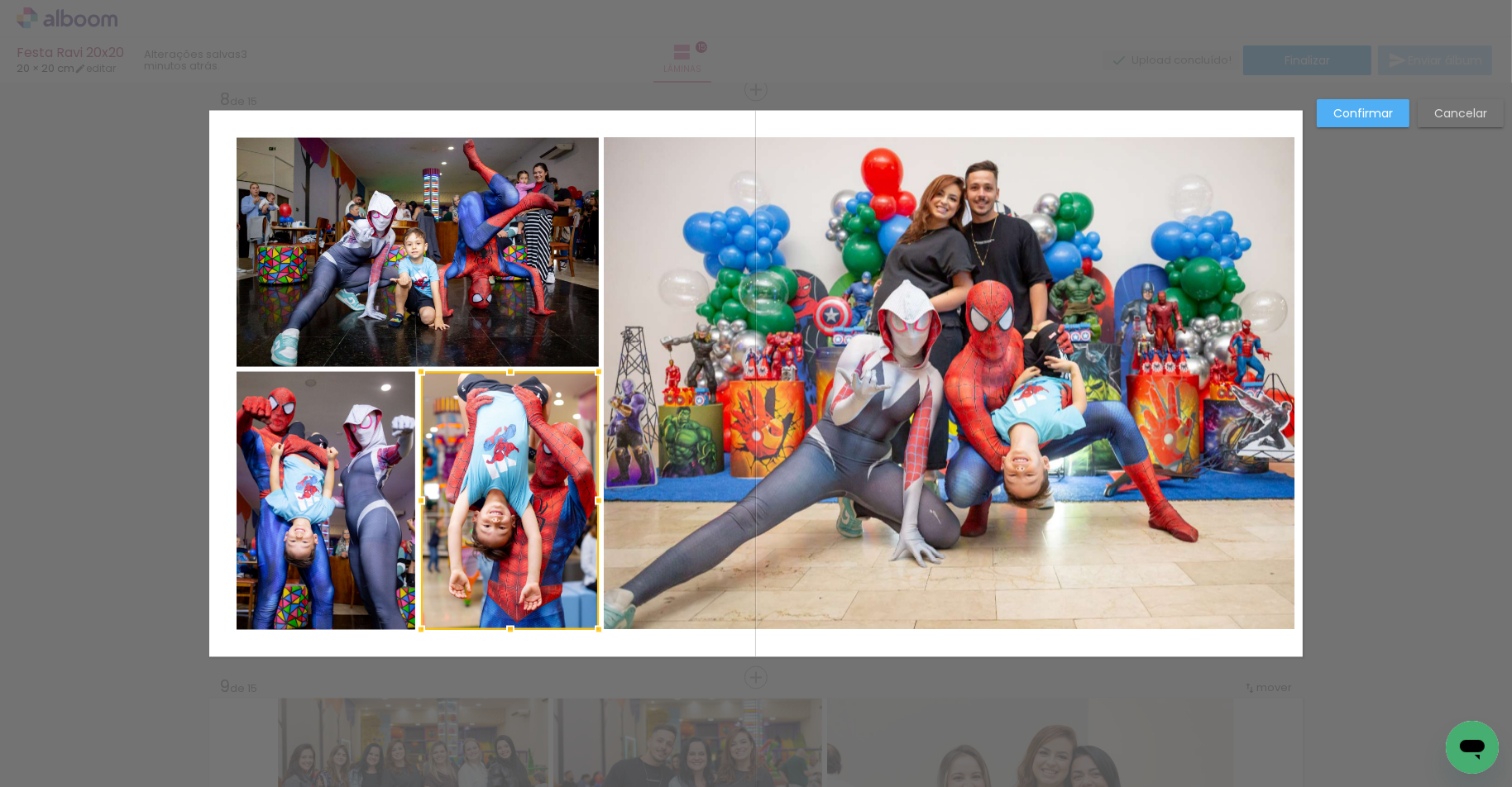
click at [0, 0] on slot "Confirmar" at bounding box center [0, 0] width 0 height 0
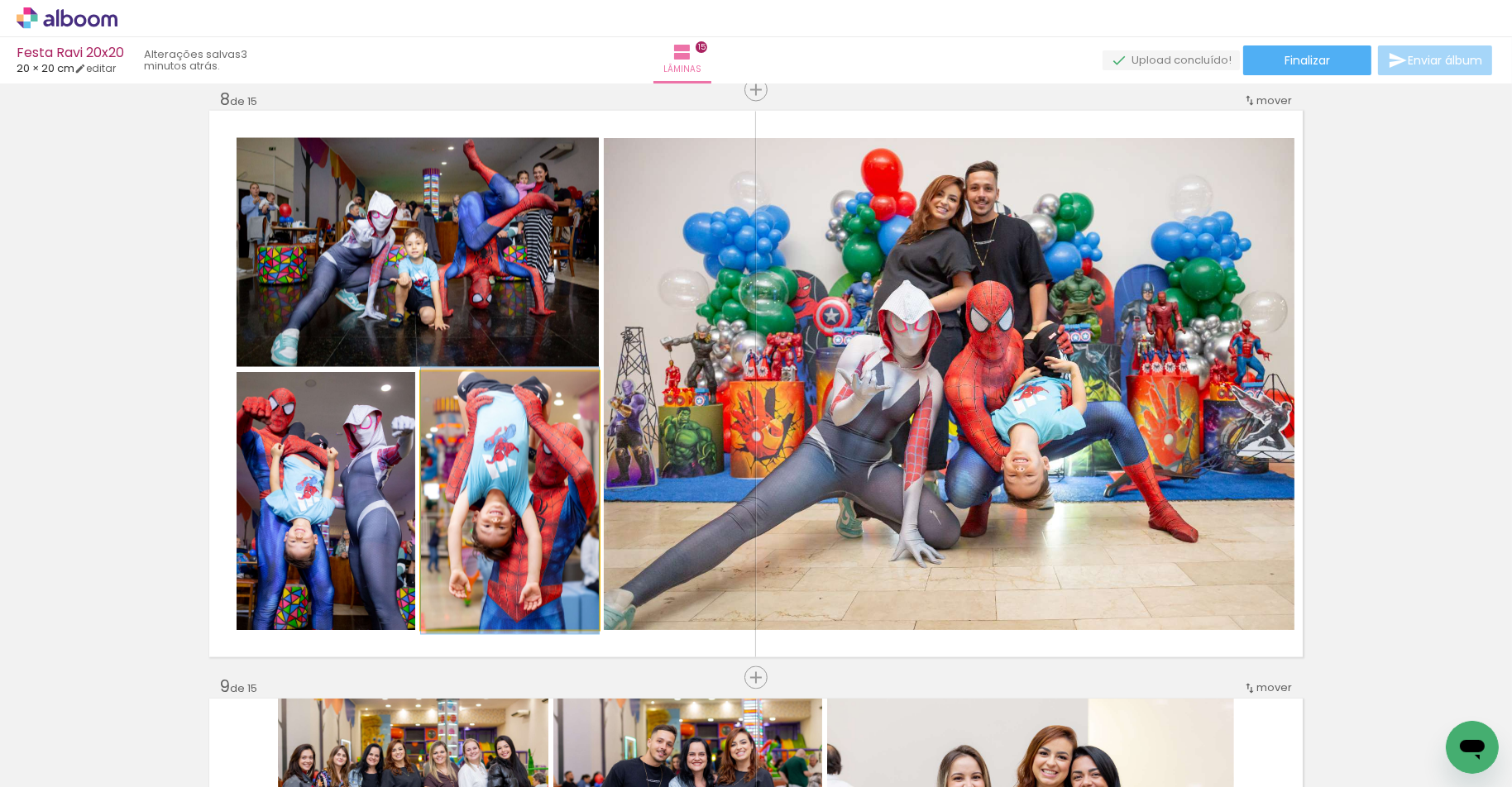
click at [491, 542] on quentale-photo at bounding box center [510, 501] width 178 height 258
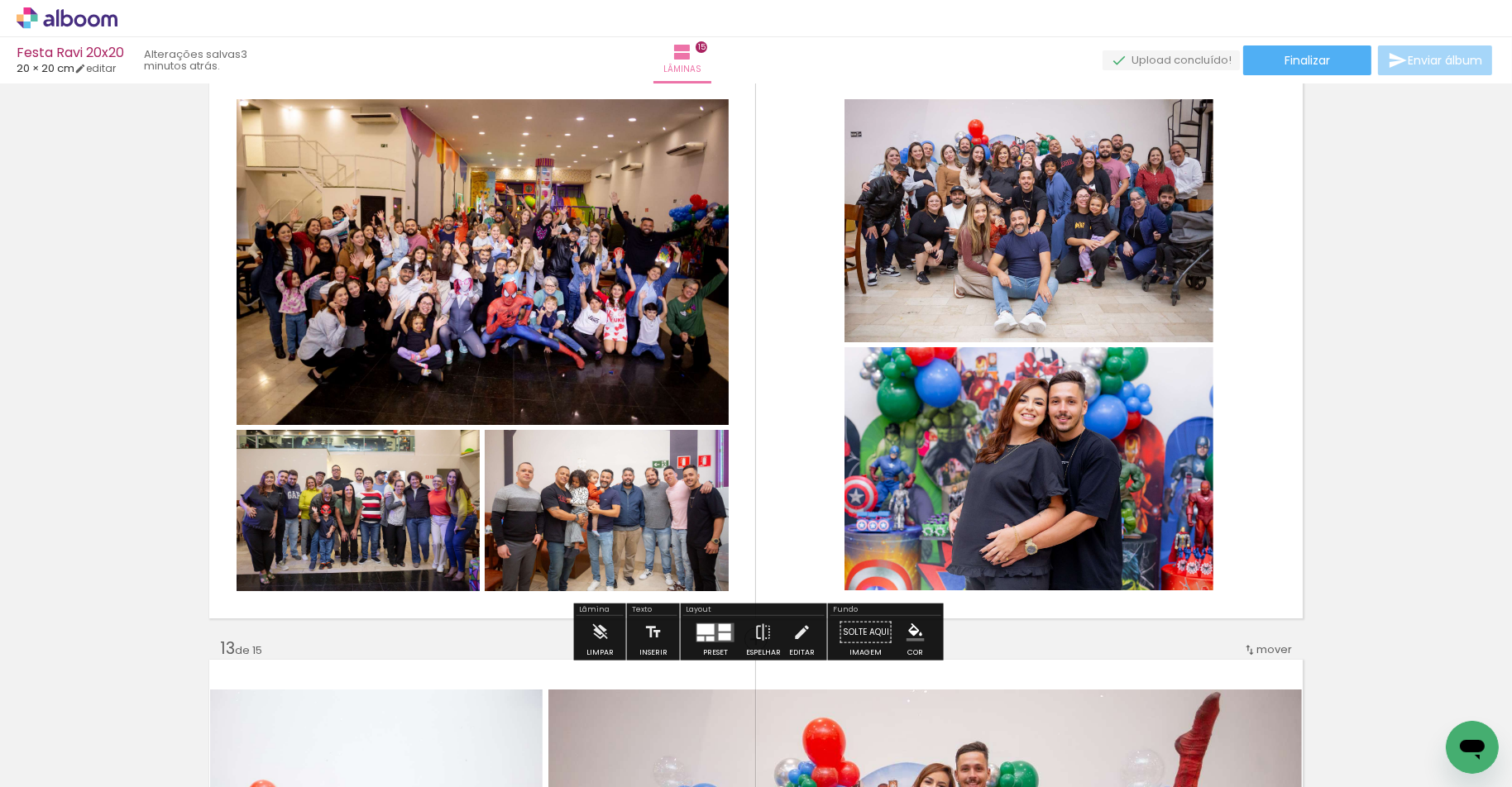
scroll to position [6539, 0]
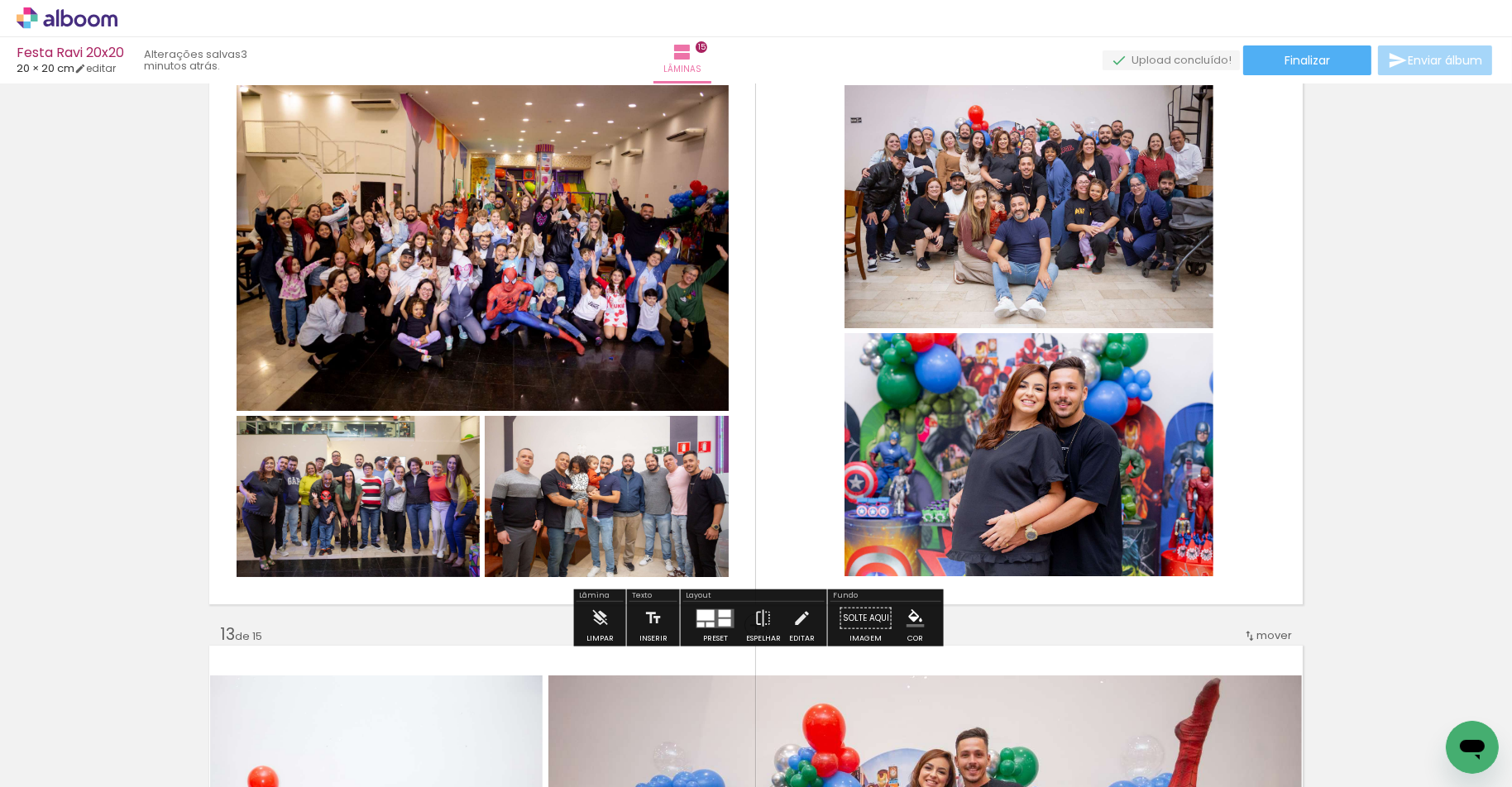
click at [716, 617] on quentale-layouter at bounding box center [716, 618] width 38 height 19
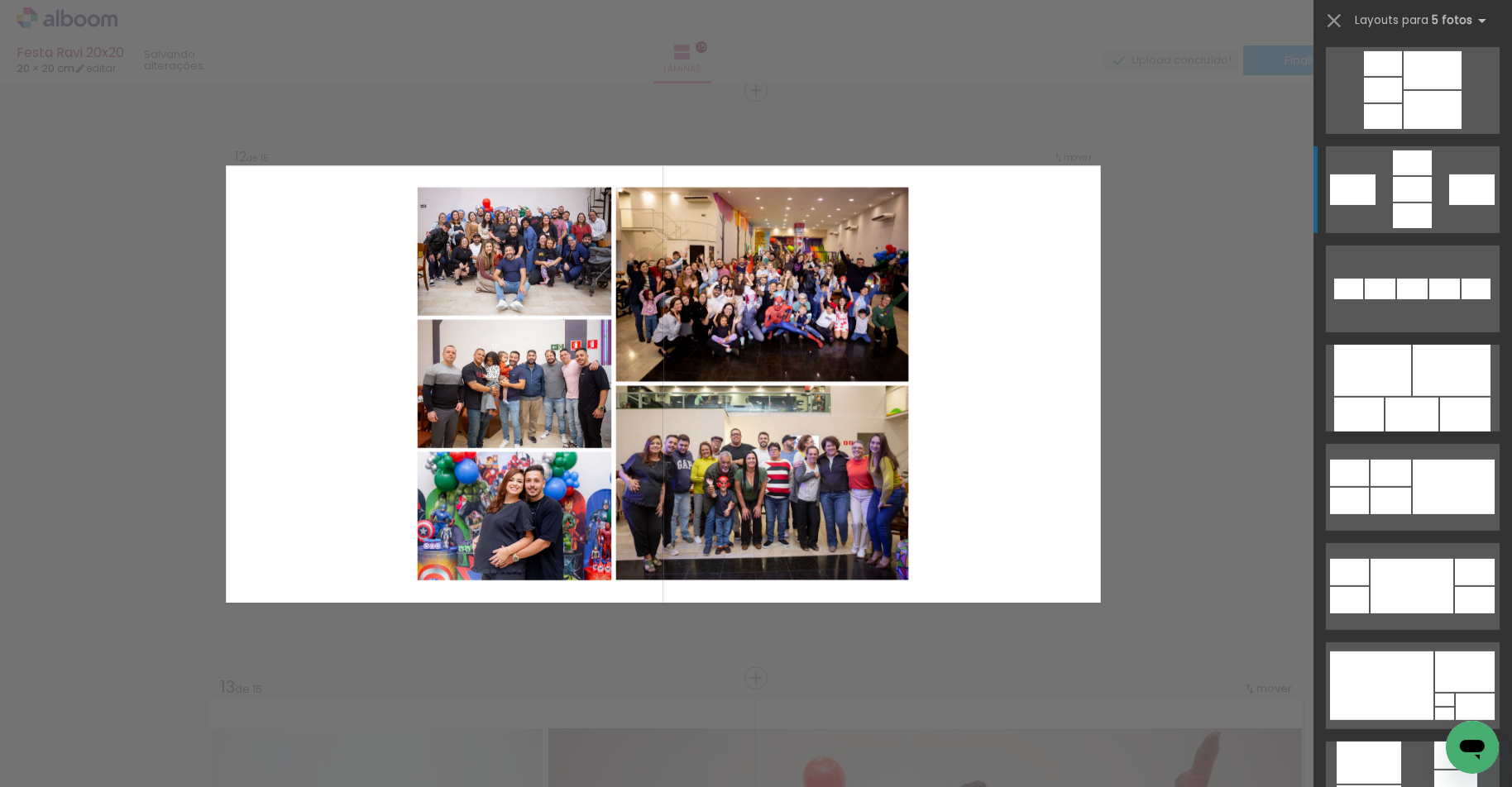
scroll to position [818, 0]
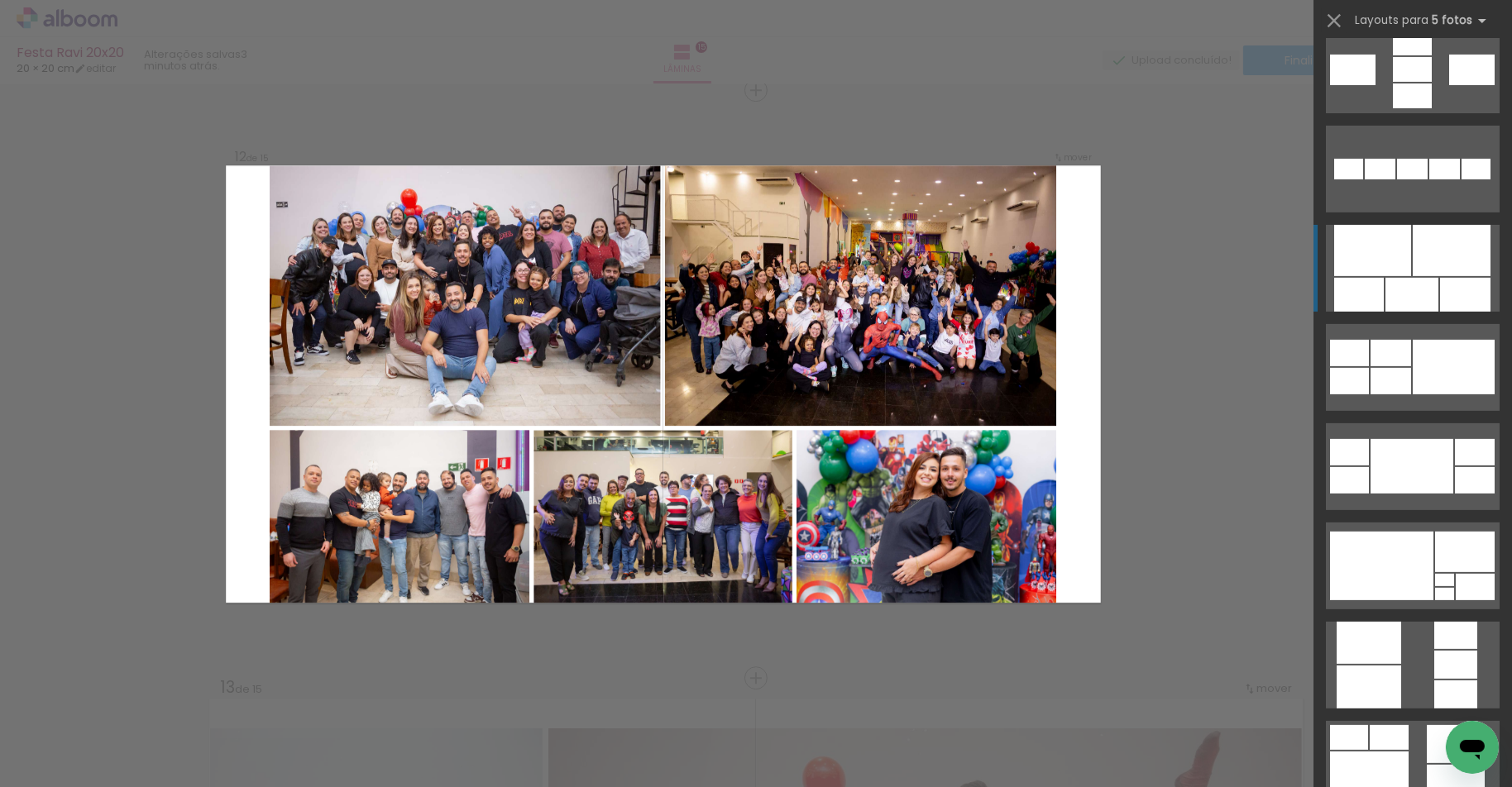
click at [1409, 291] on div at bounding box center [1412, 294] width 53 height 34
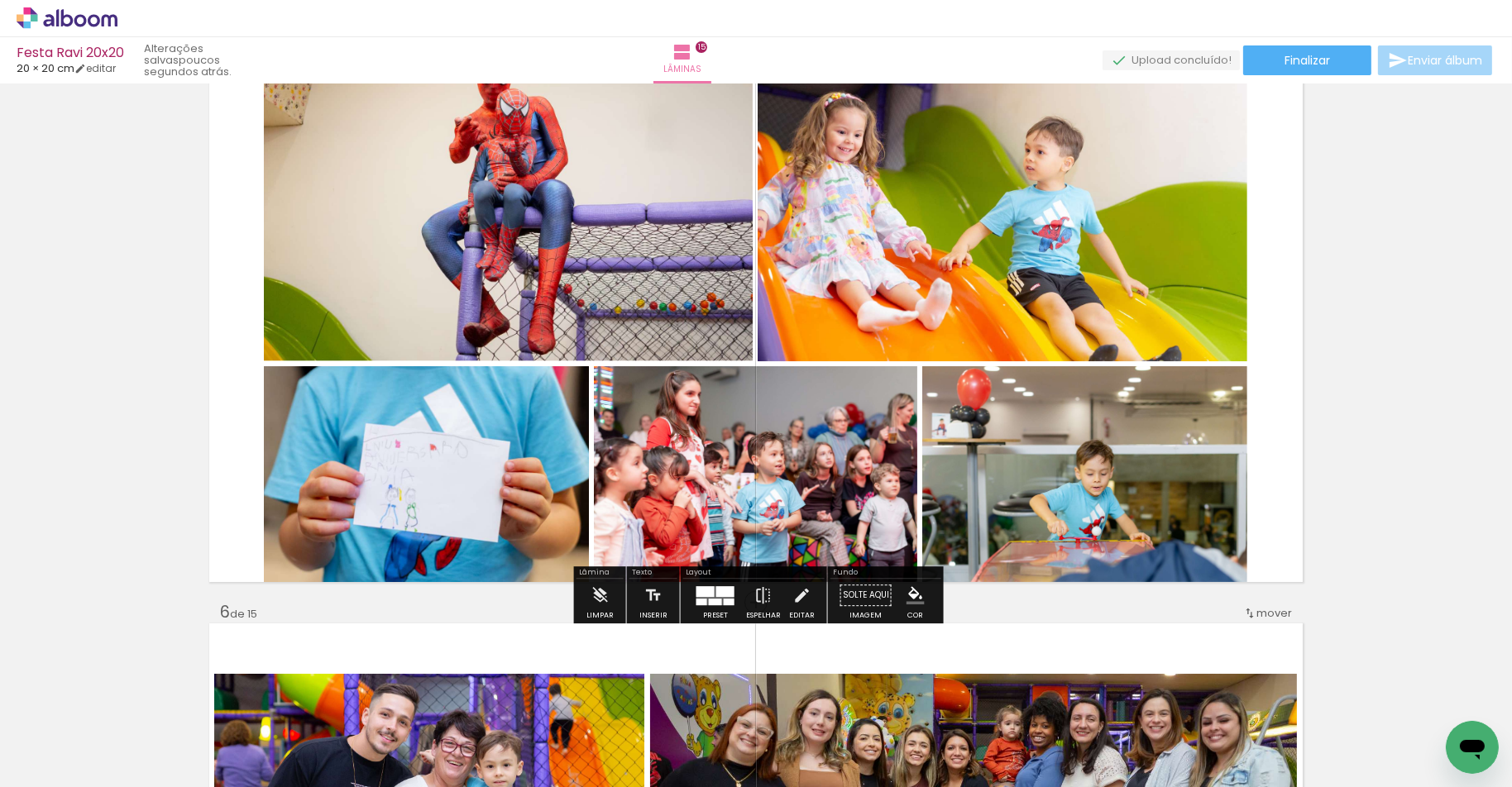
scroll to position [2447, 0]
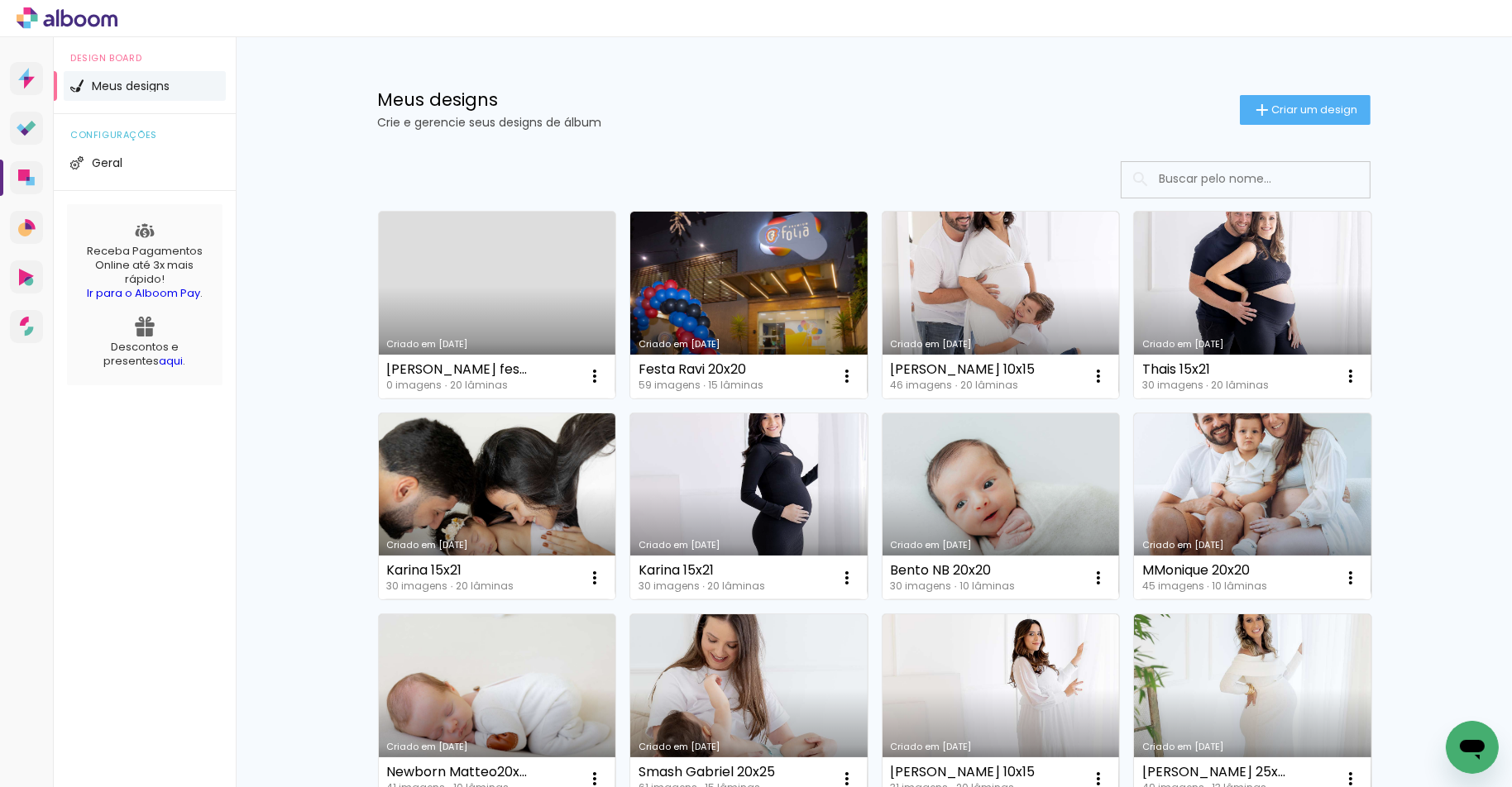
click at [540, 279] on link "Criado em [DATE]" at bounding box center [498, 305] width 237 height 187
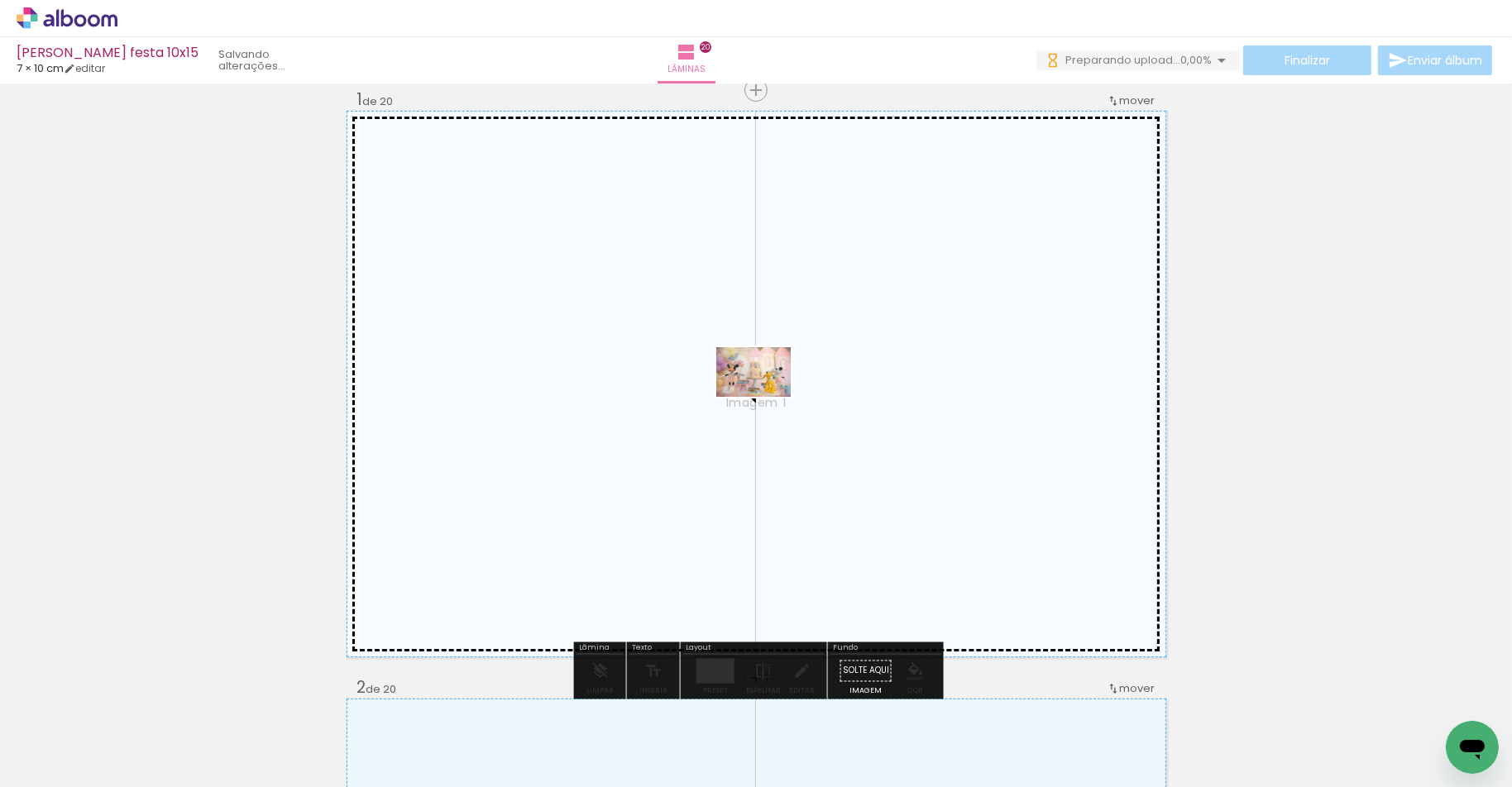
drag, startPoint x: 423, startPoint y: 727, endPoint x: 766, endPoint y: 397, distance: 476.0
click at [766, 397] on quentale-workspace at bounding box center [756, 394] width 1512 height 787
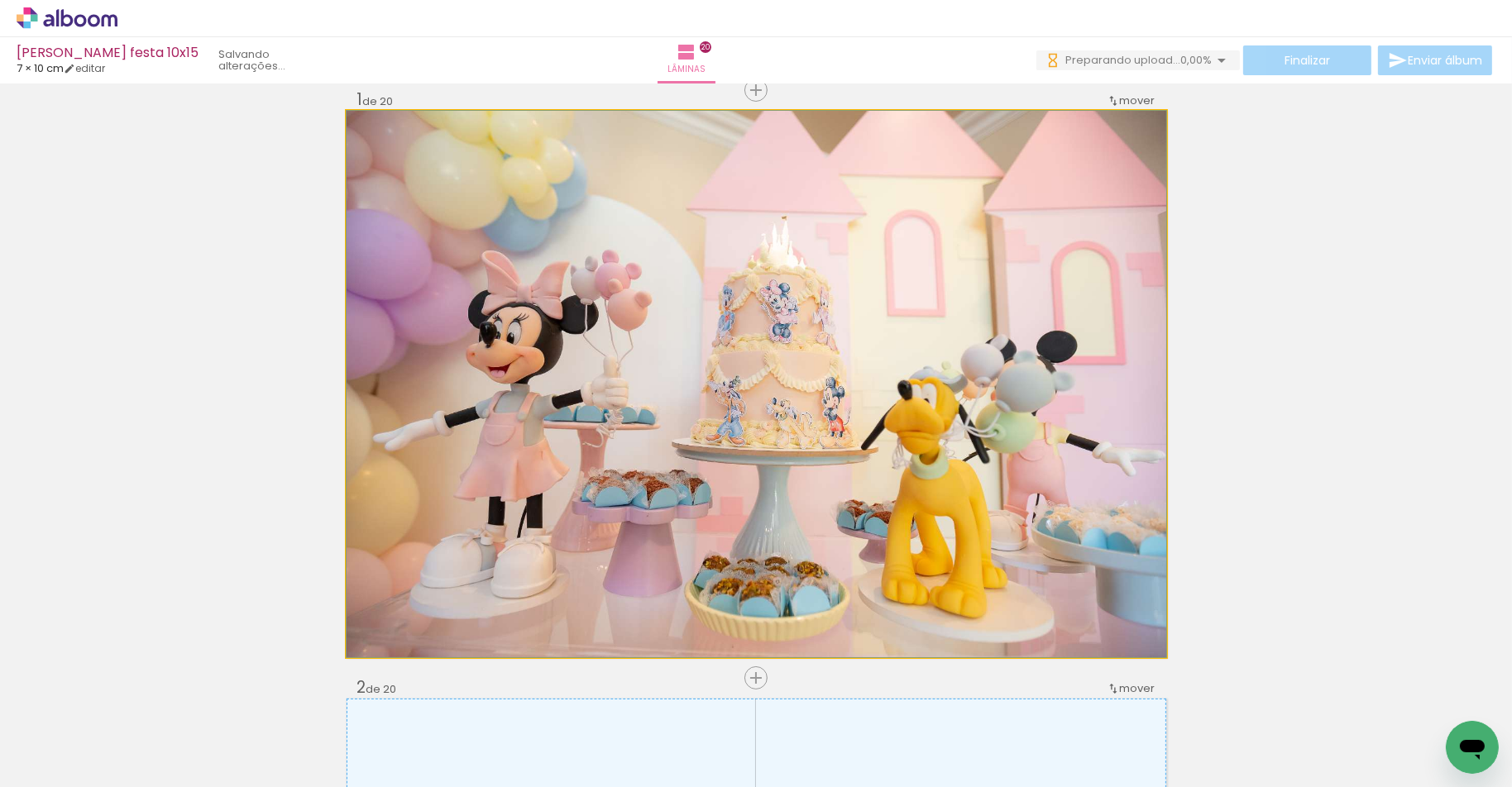
drag, startPoint x: 904, startPoint y: 455, endPoint x: 887, endPoint y: 479, distance: 29.4
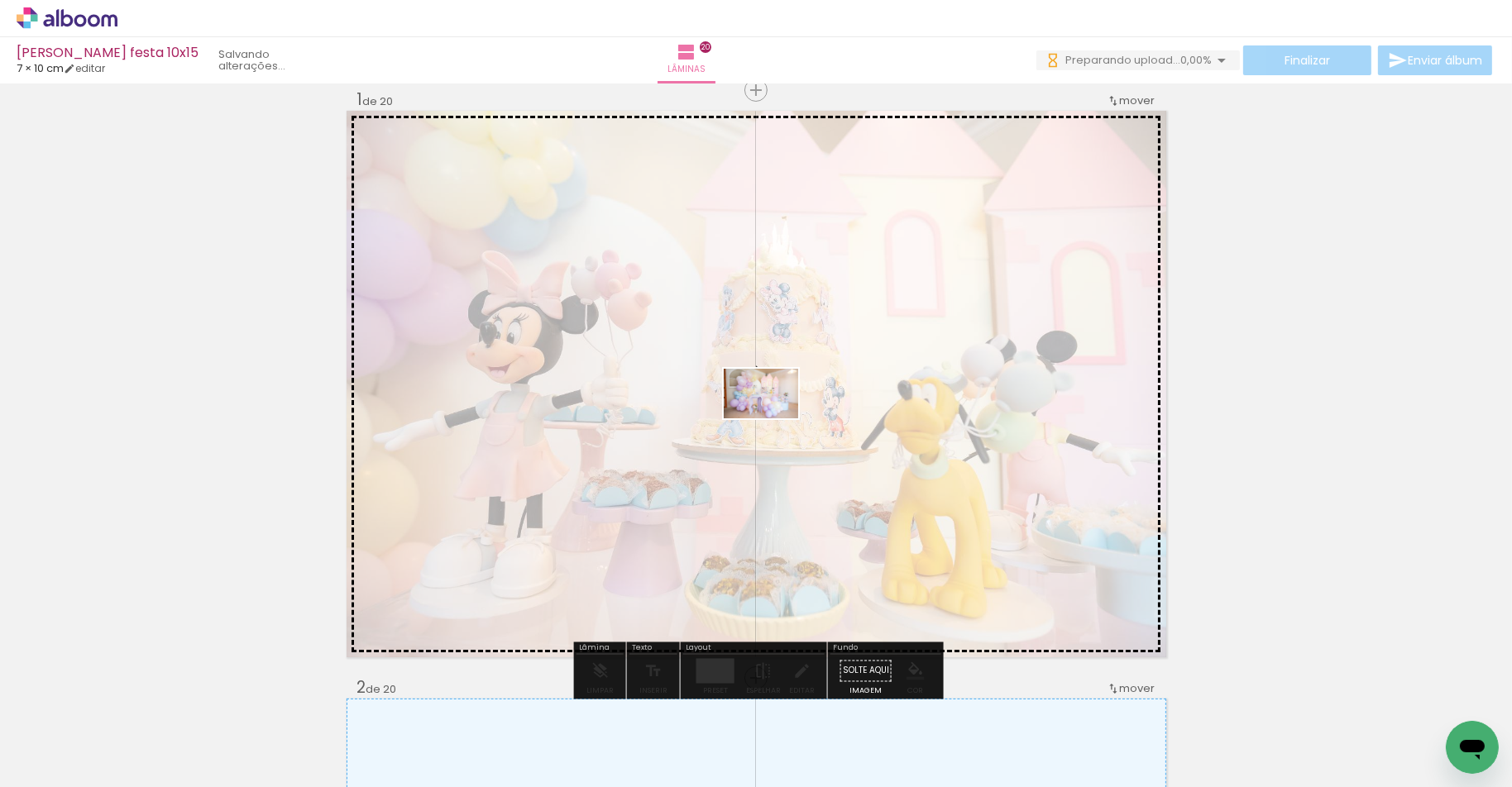
drag, startPoint x: 340, startPoint y: 736, endPoint x: 773, endPoint y: 418, distance: 537.2
click at [773, 418] on quentale-workspace at bounding box center [756, 394] width 1512 height 787
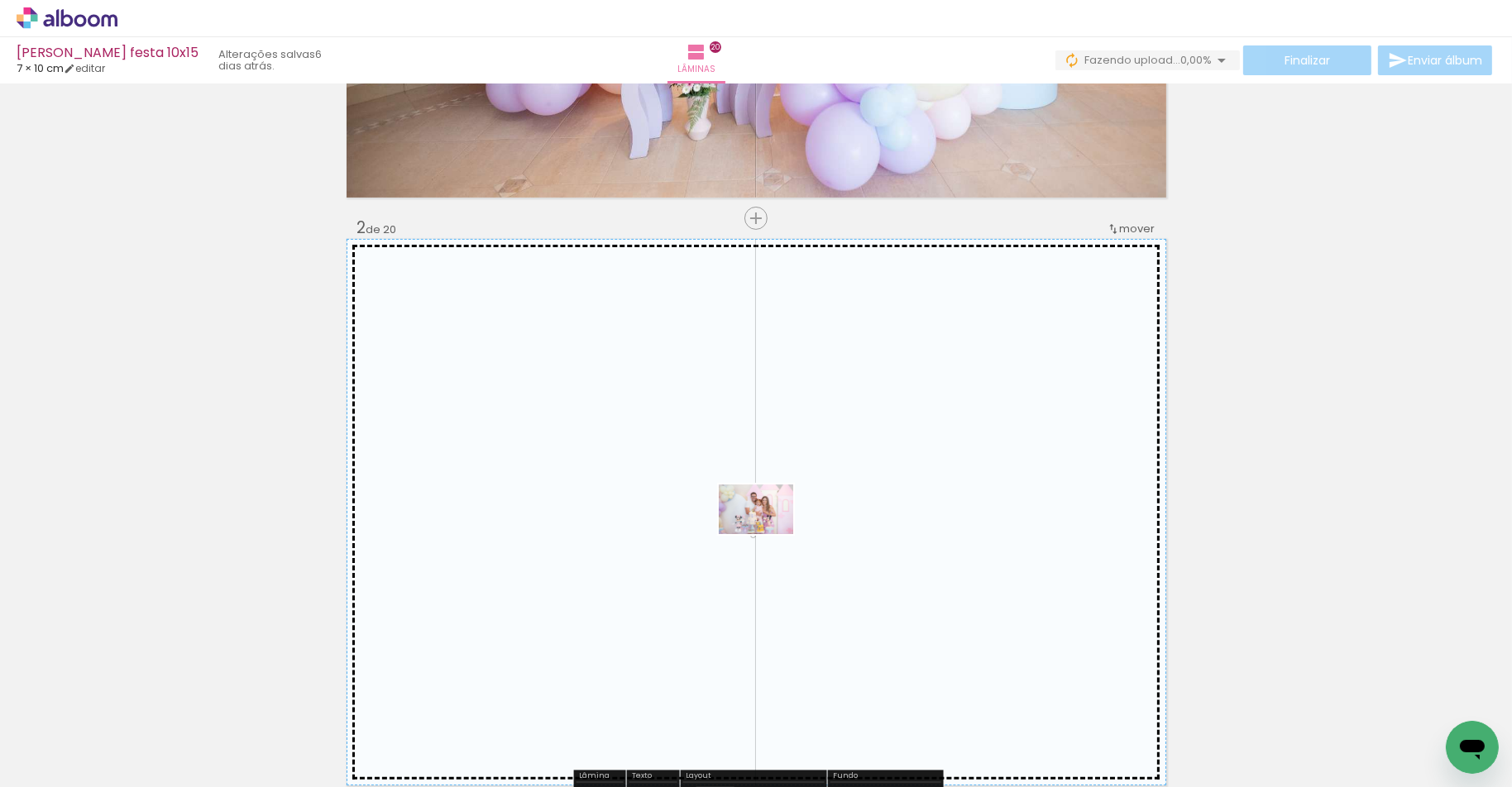
drag, startPoint x: 728, startPoint y: 555, endPoint x: 768, endPoint y: 534, distance: 45.2
click at [768, 534] on quentale-workspace at bounding box center [756, 394] width 1512 height 787
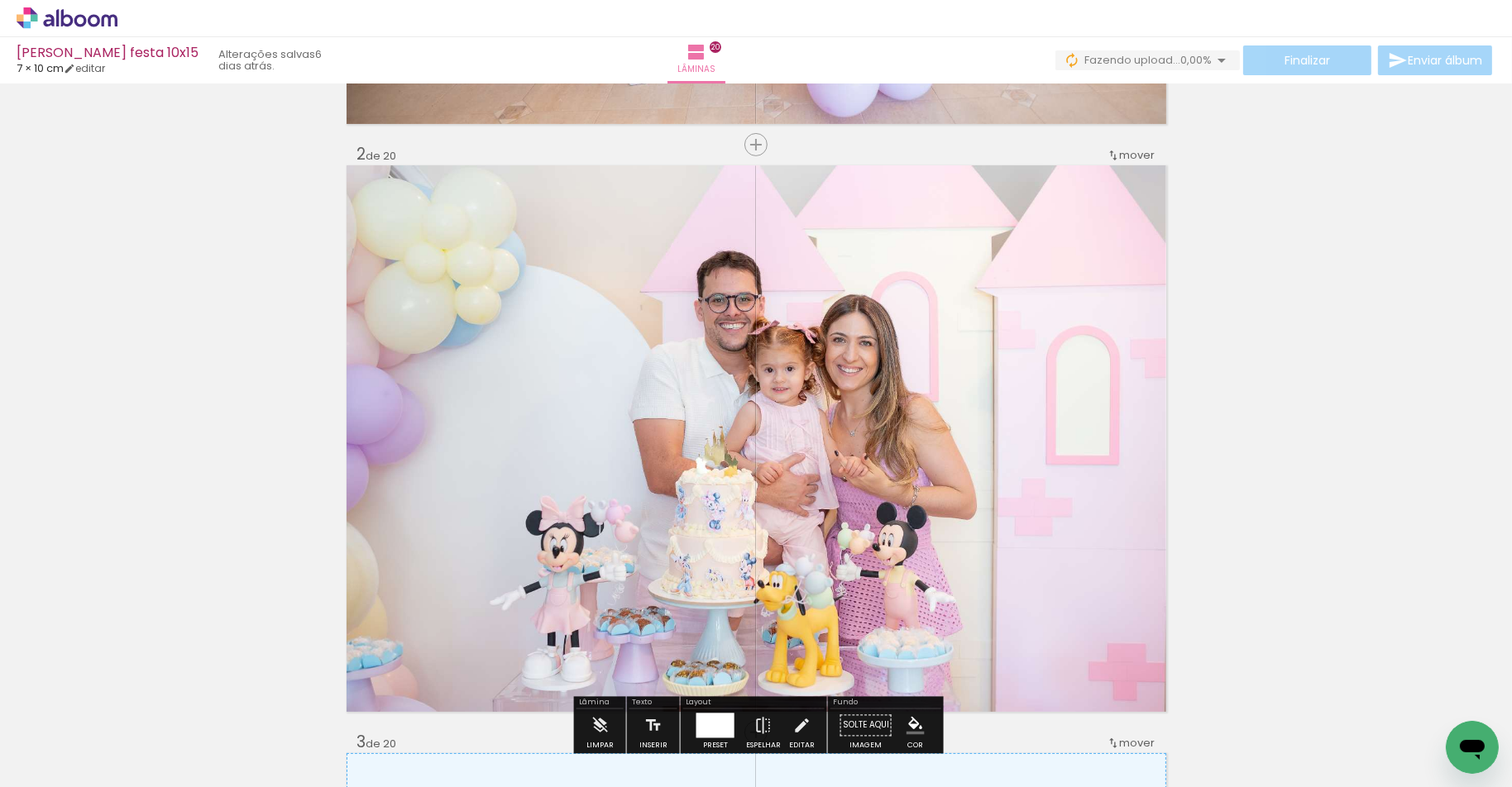
scroll to position [558, 0]
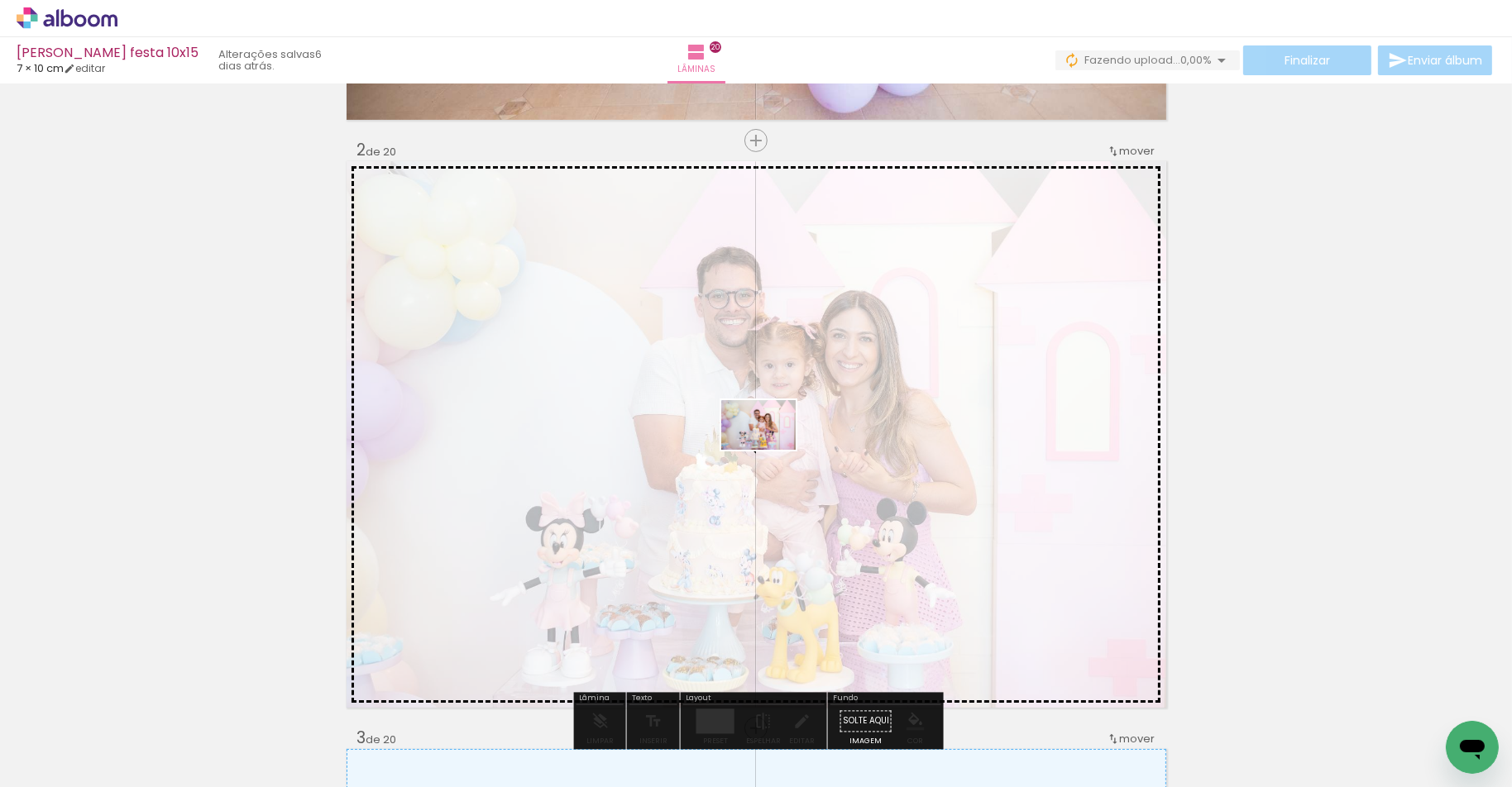
drag, startPoint x: 634, startPoint y: 734, endPoint x: 771, endPoint y: 449, distance: 316.2
click at [771, 449] on quentale-workspace at bounding box center [756, 394] width 1512 height 787
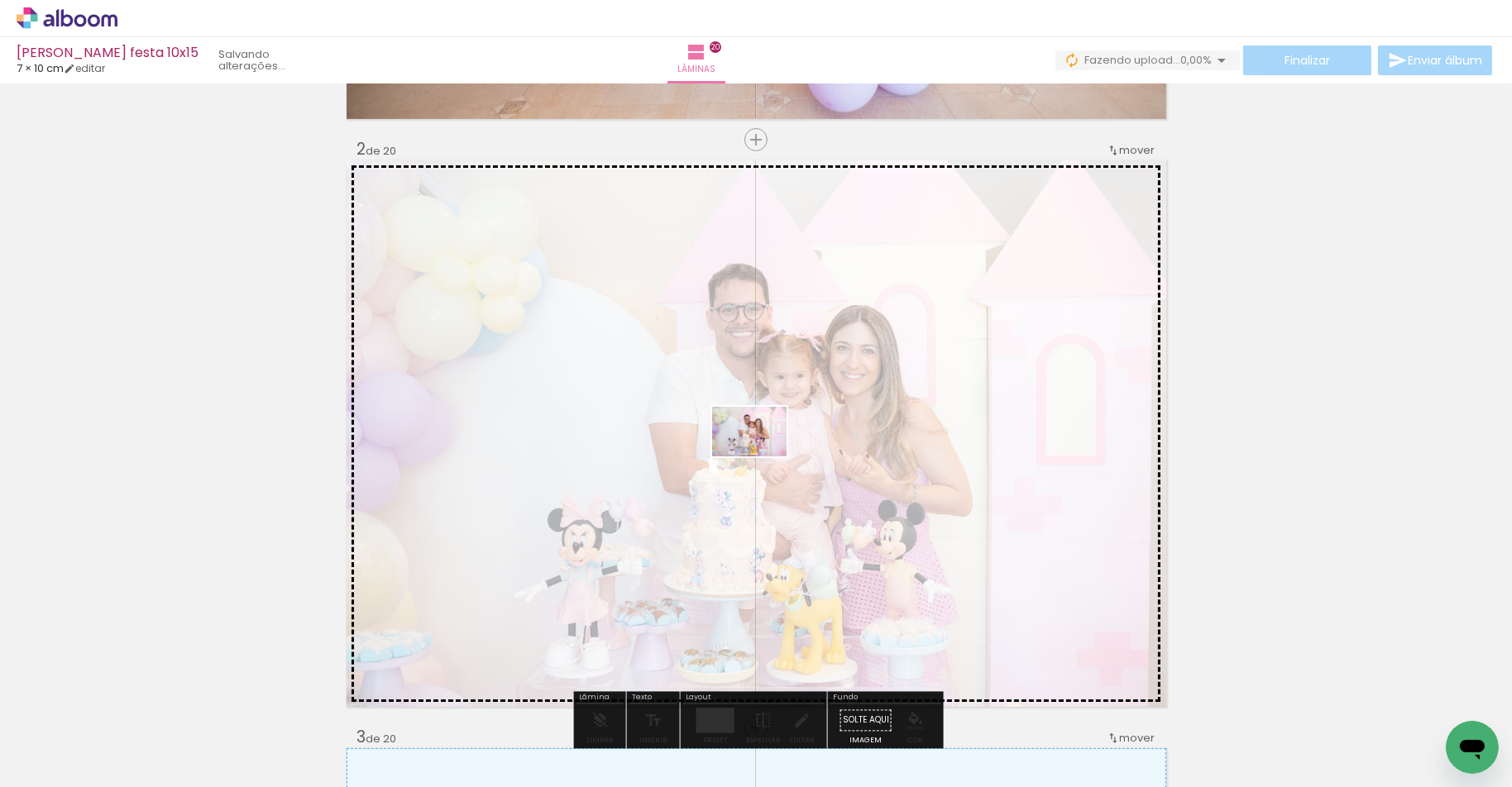
drag, startPoint x: 640, startPoint y: 662, endPoint x: 762, endPoint y: 456, distance: 239.4
click at [762, 456] on quentale-workspace at bounding box center [756, 394] width 1512 height 787
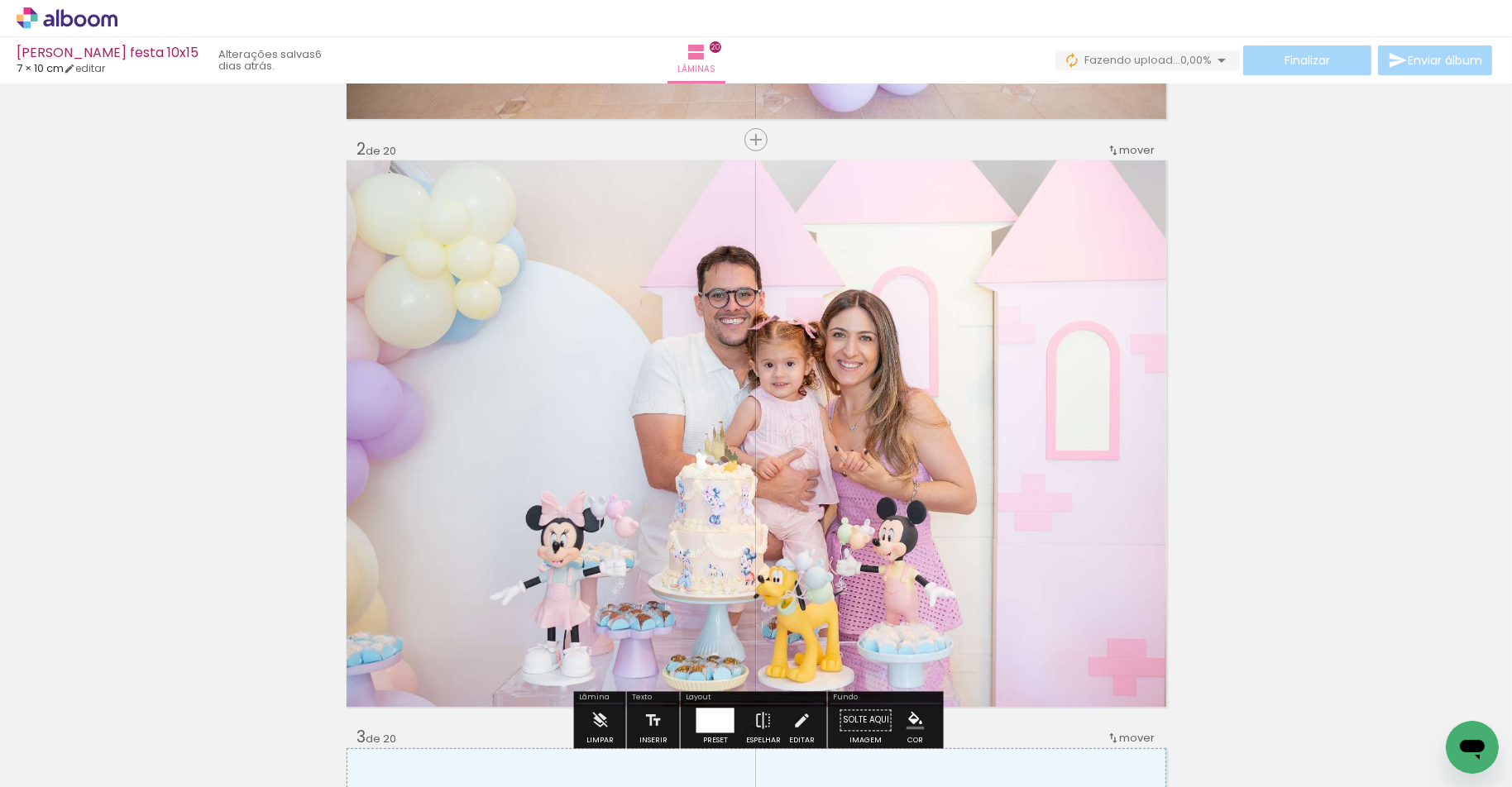
click at [592, 701] on iron-icon at bounding box center [586, 698] width 17 height 17
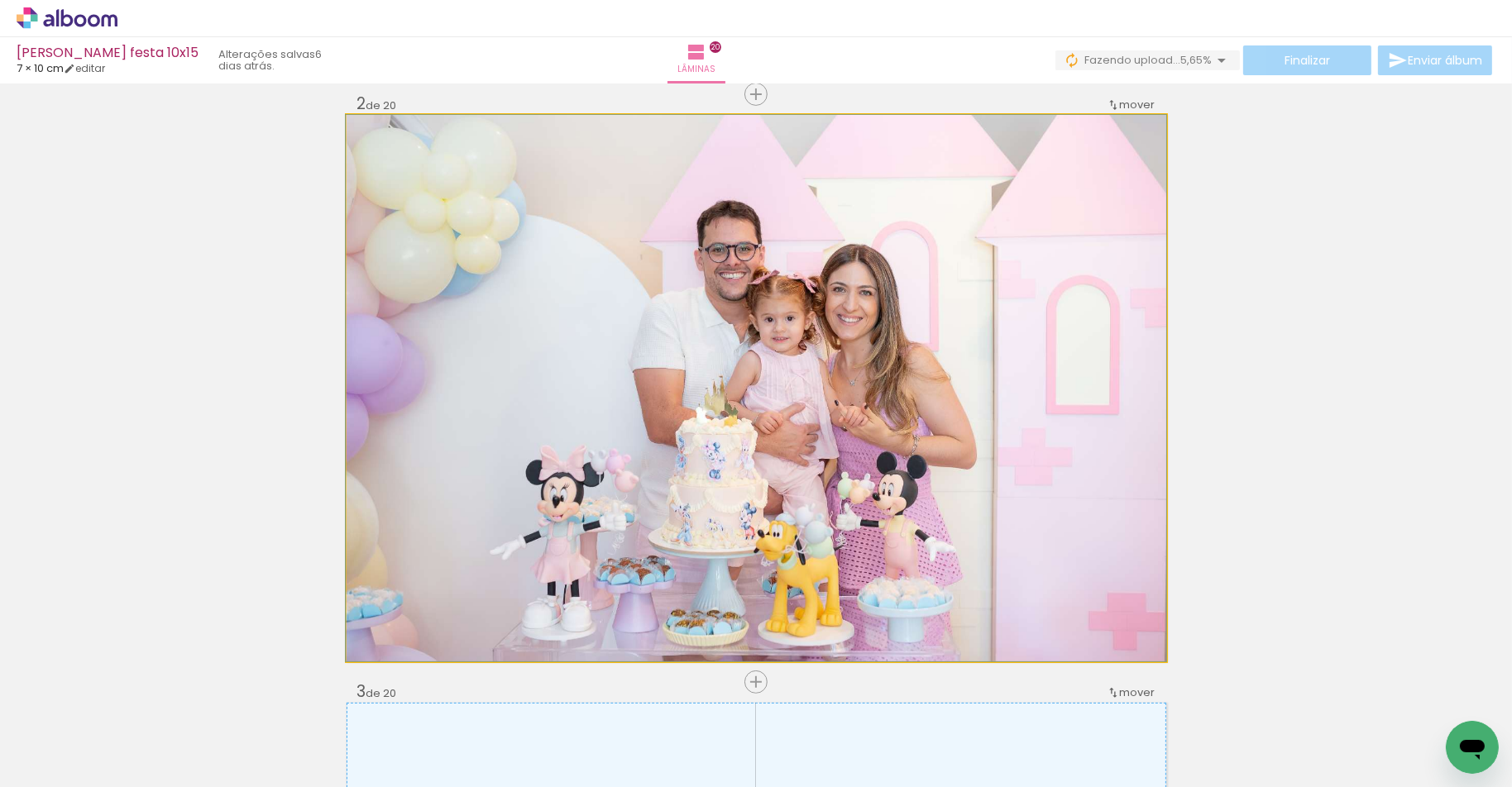
drag, startPoint x: 933, startPoint y: 405, endPoint x: 916, endPoint y: 377, distance: 32.8
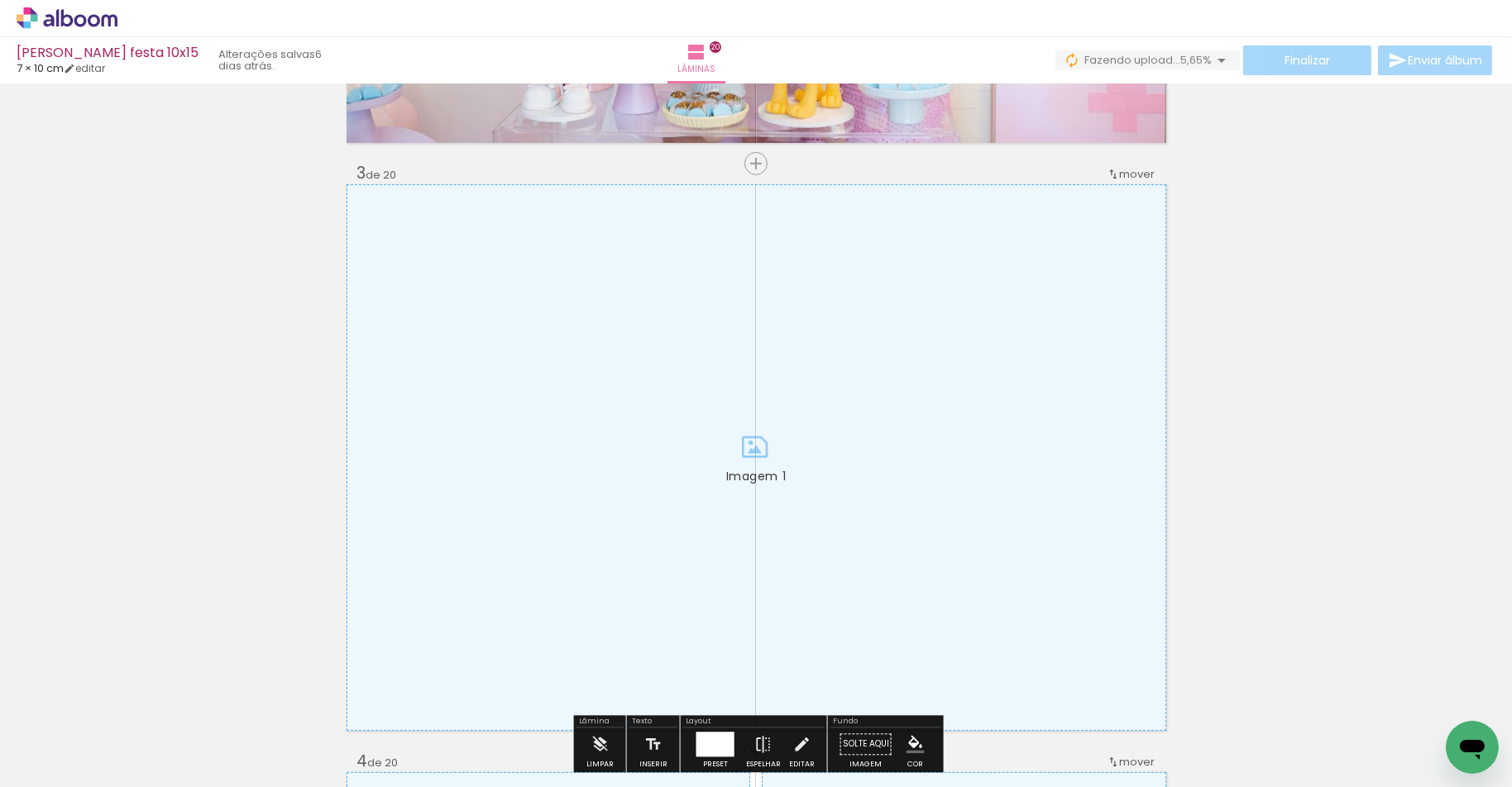
scroll to position [1123, 0]
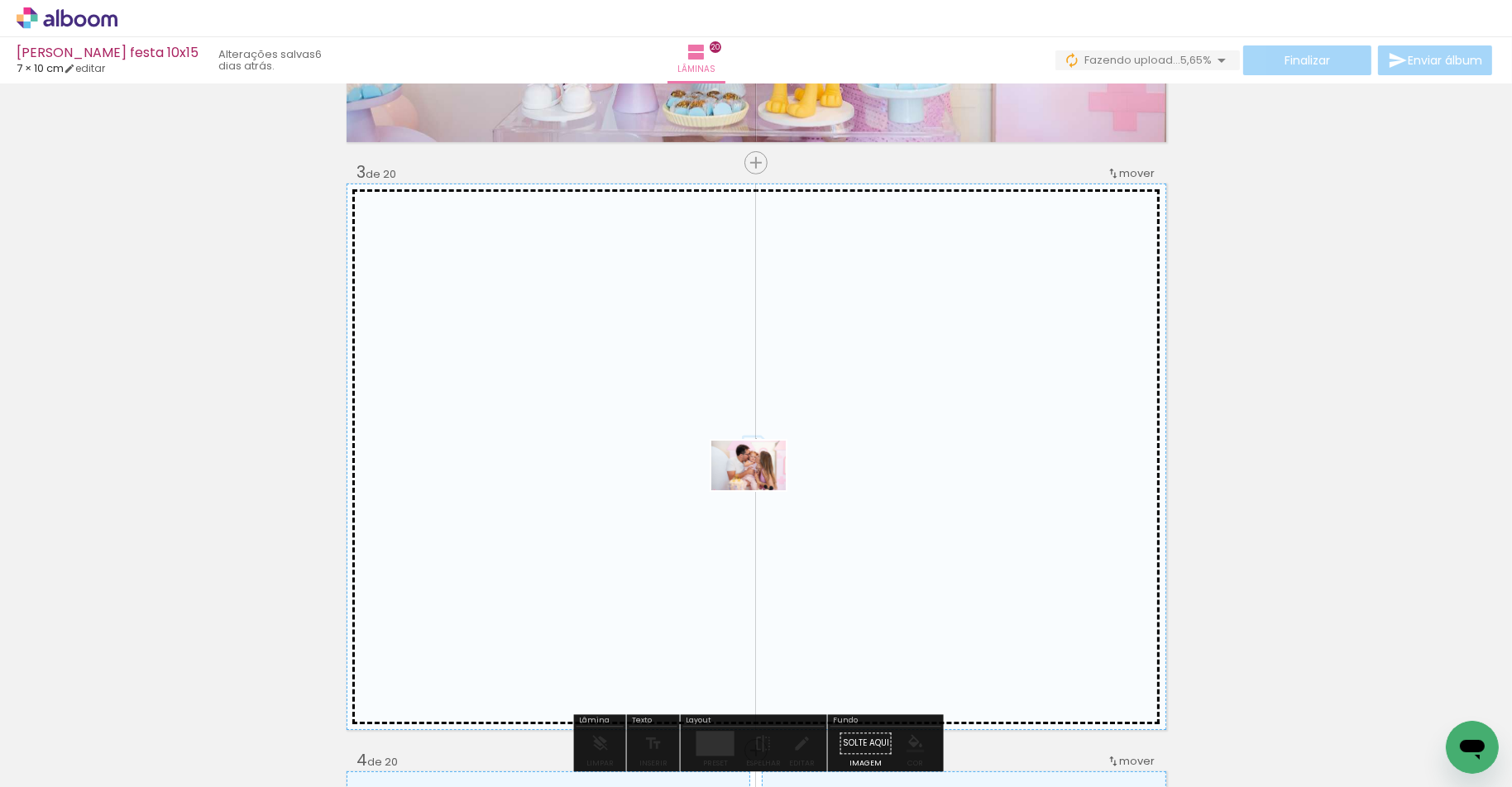
drag, startPoint x: 629, startPoint y: 729, endPoint x: 761, endPoint y: 490, distance: 273.0
click at [761, 490] on quentale-workspace at bounding box center [756, 394] width 1512 height 787
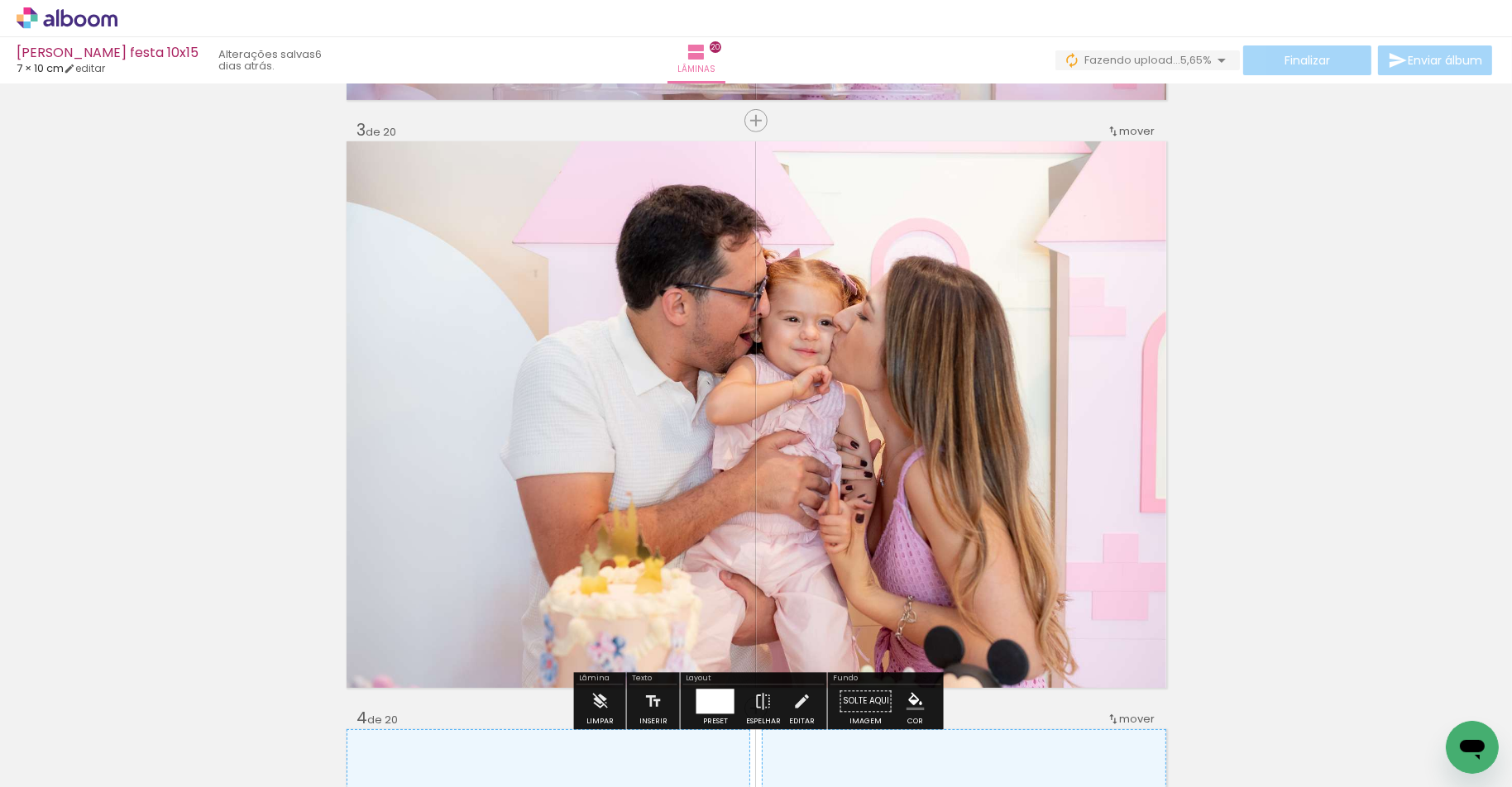
scroll to position [1168, 0]
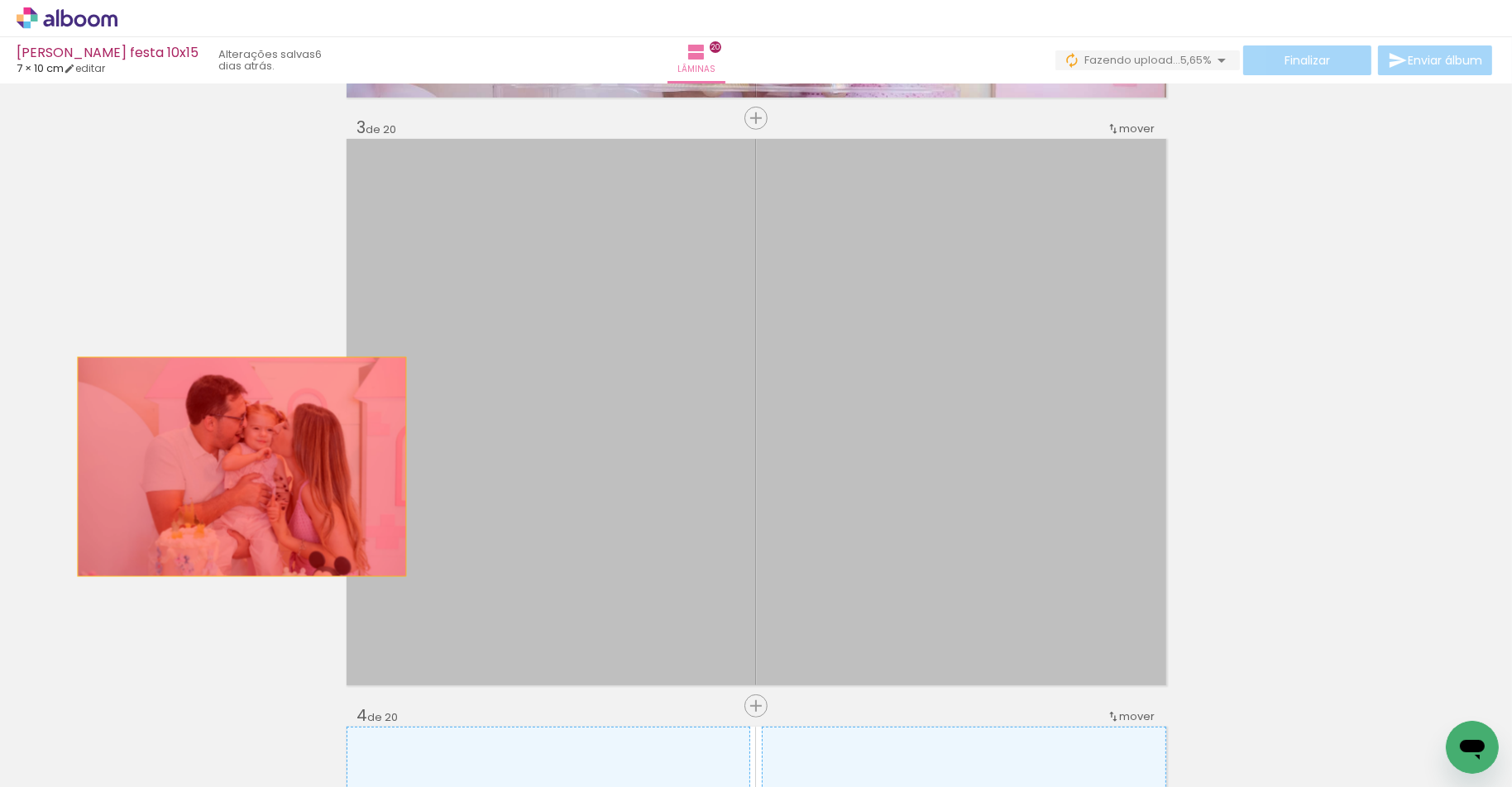
drag, startPoint x: 966, startPoint y: 506, endPoint x: 234, endPoint y: 466, distance: 733.1
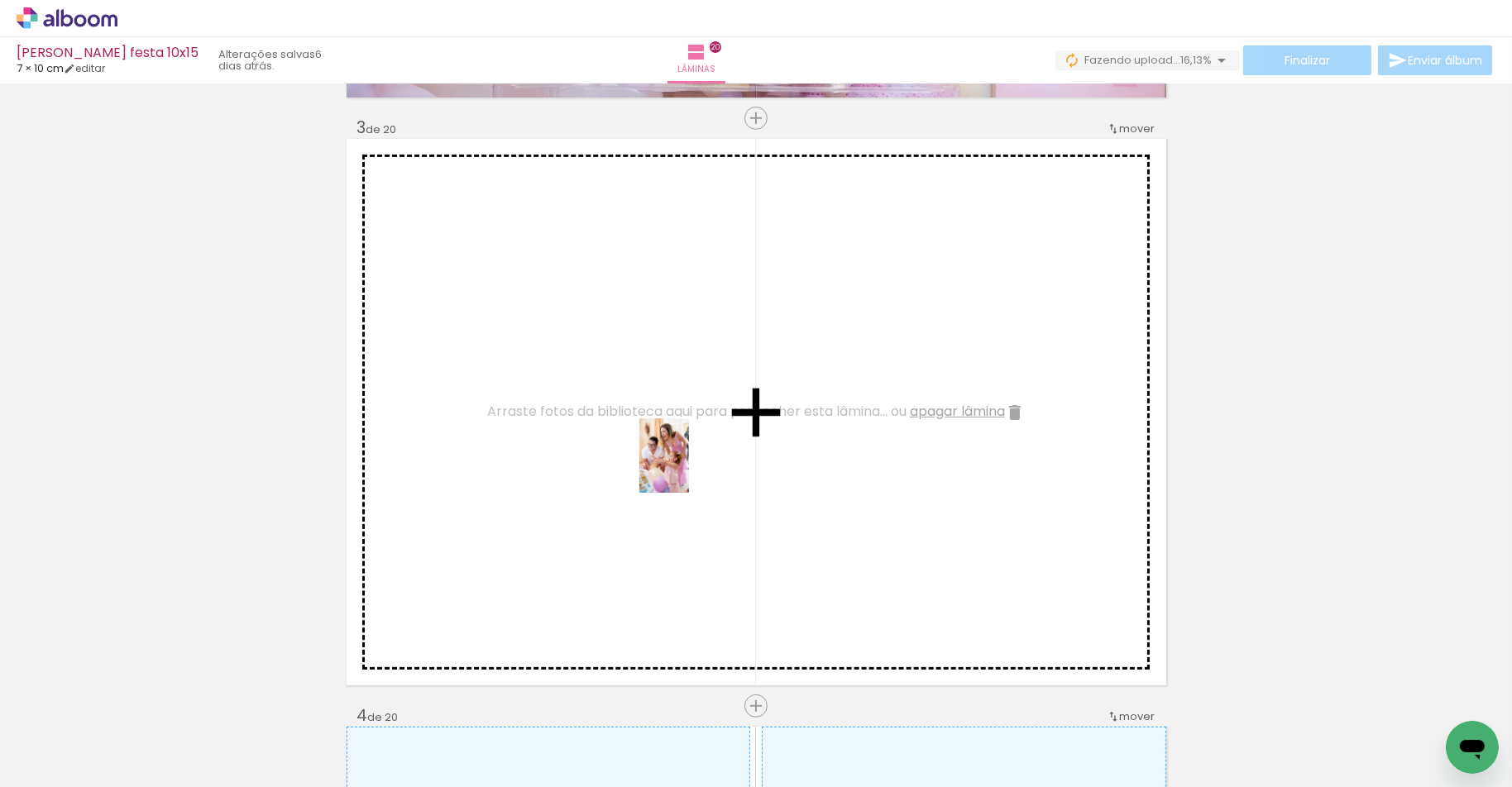
drag, startPoint x: 810, startPoint y: 743, endPoint x: 689, endPoint y: 468, distance: 300.4
click at [689, 468] on quentale-workspace at bounding box center [756, 394] width 1512 height 787
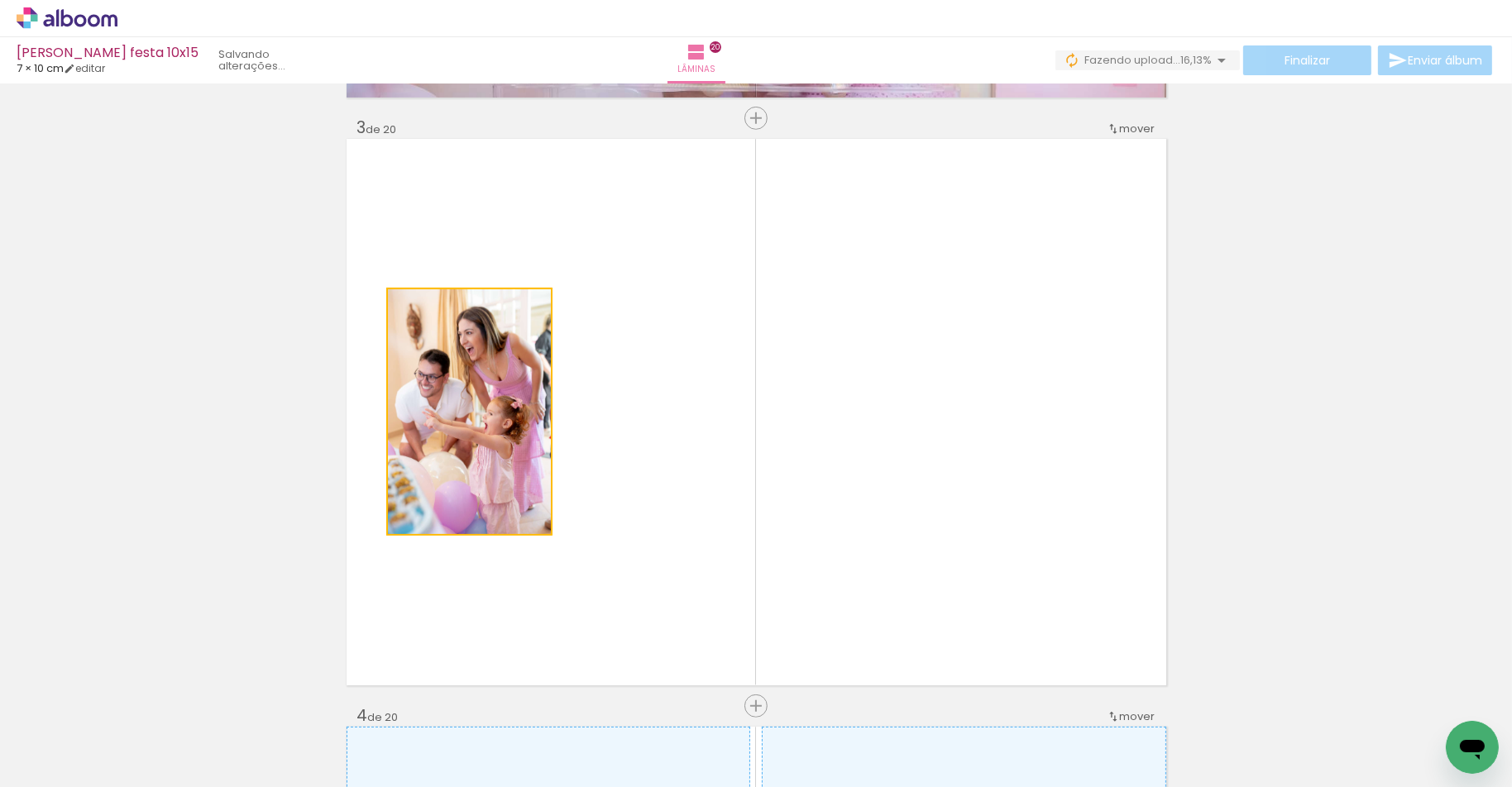
drag, startPoint x: 484, startPoint y: 433, endPoint x: 209, endPoint y: 414, distance: 275.7
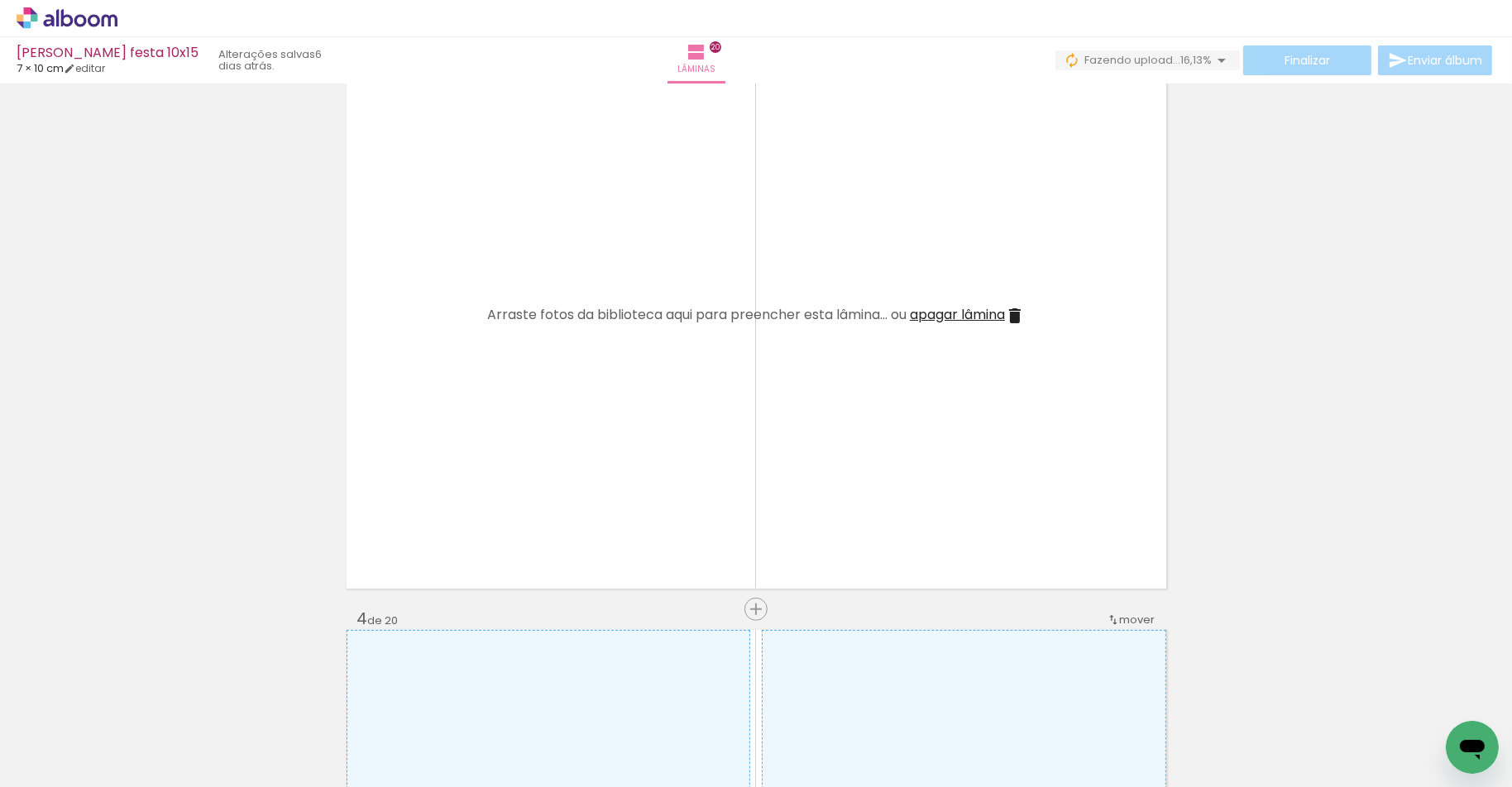
scroll to position [1281, 0]
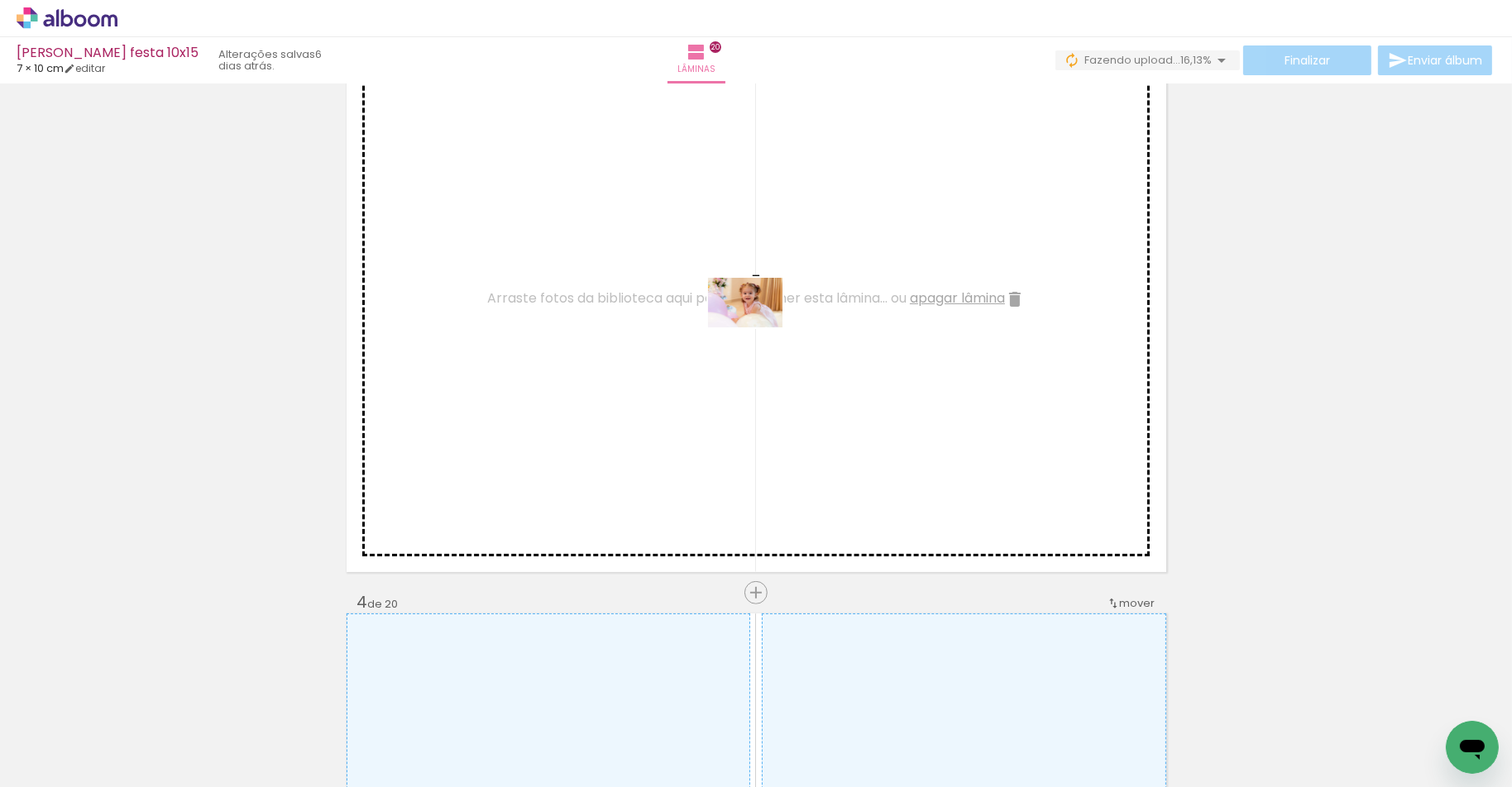
drag, startPoint x: 916, startPoint y: 730, endPoint x: 758, endPoint y: 327, distance: 432.9
click at [758, 327] on quentale-workspace at bounding box center [756, 394] width 1512 height 787
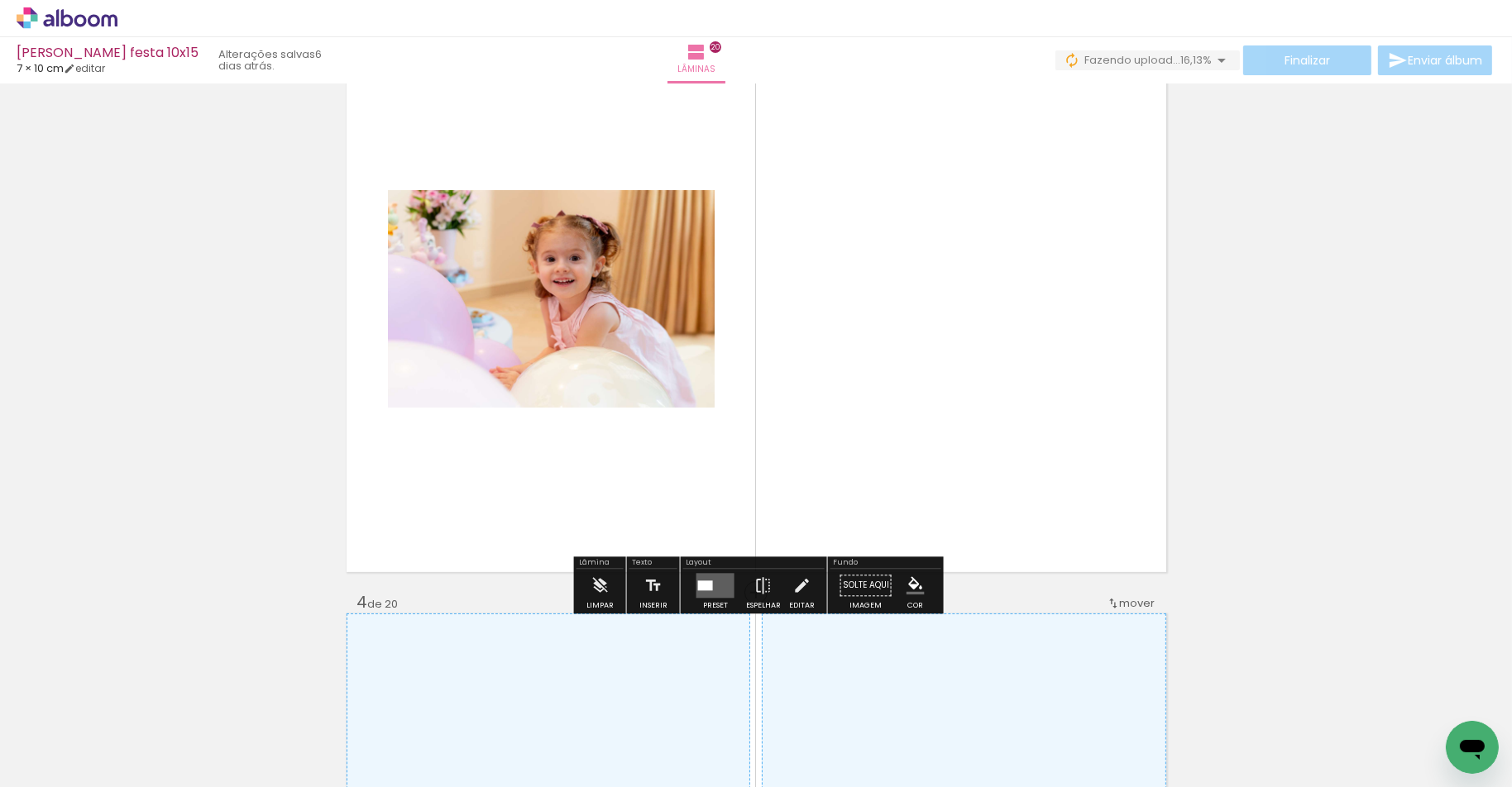
click at [722, 592] on quentale-layouter at bounding box center [716, 585] width 38 height 24
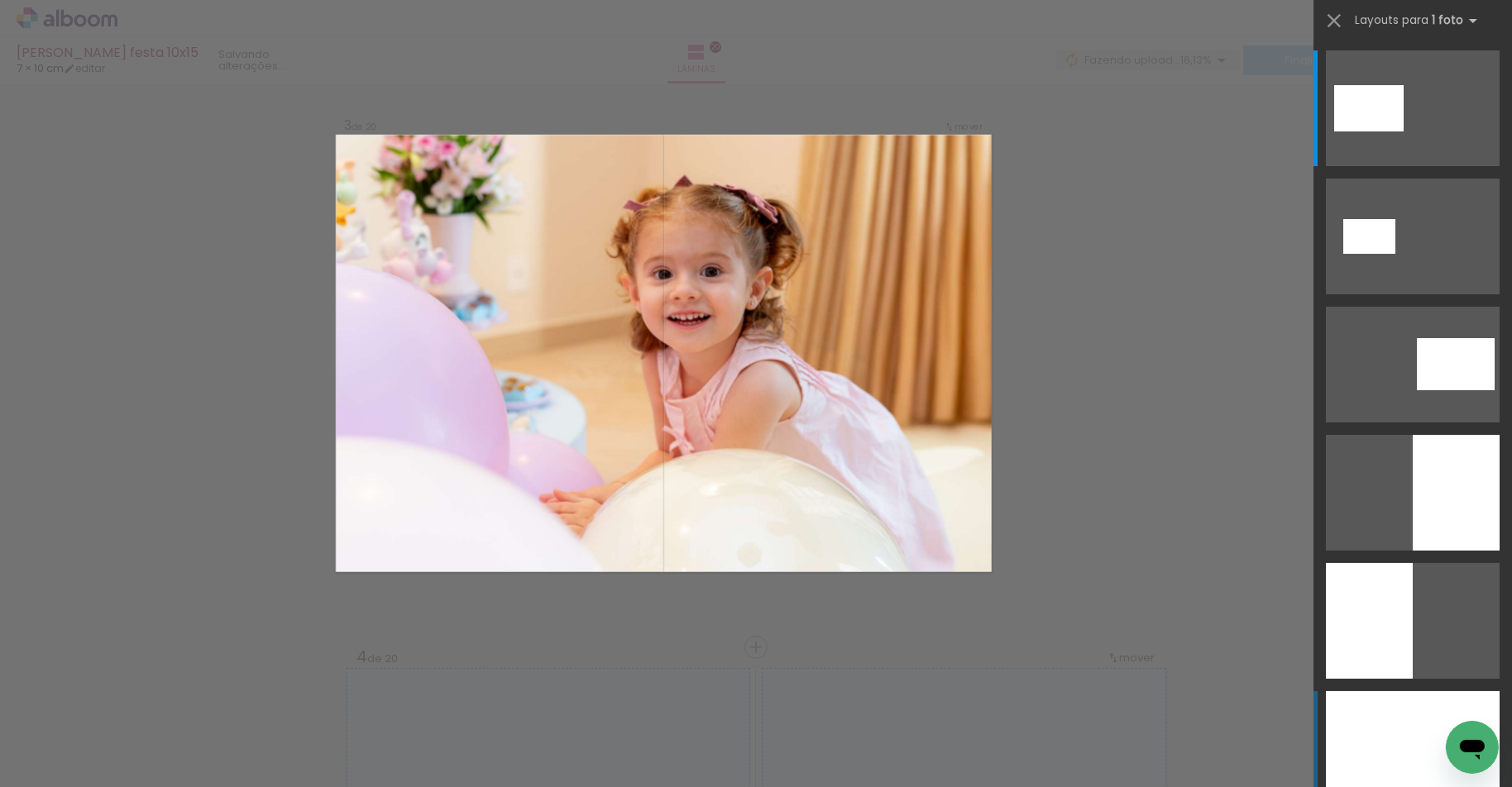
scroll to position [1196, 0]
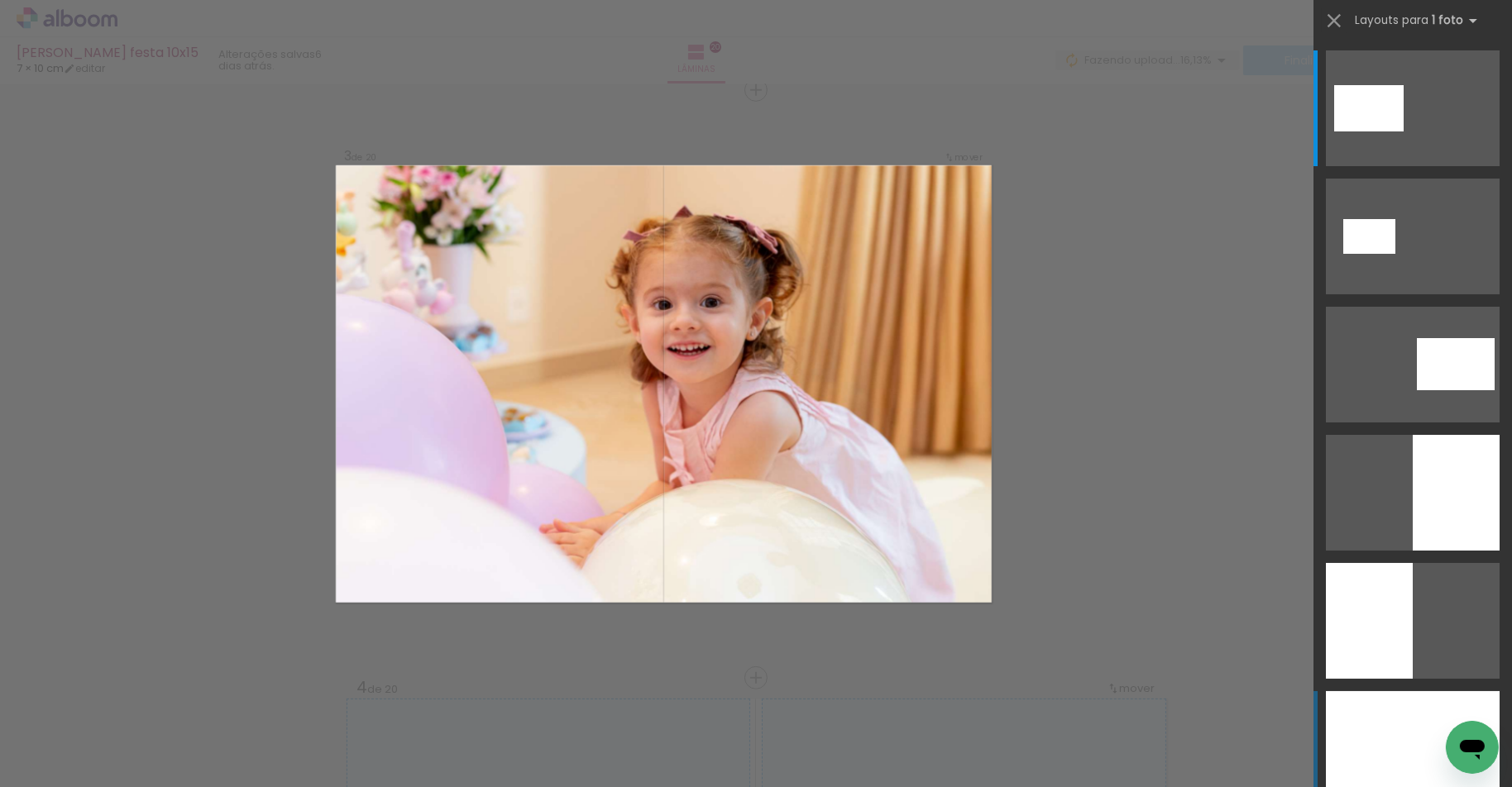
click at [1418, 742] on div at bounding box center [1412, 749] width 174 height 116
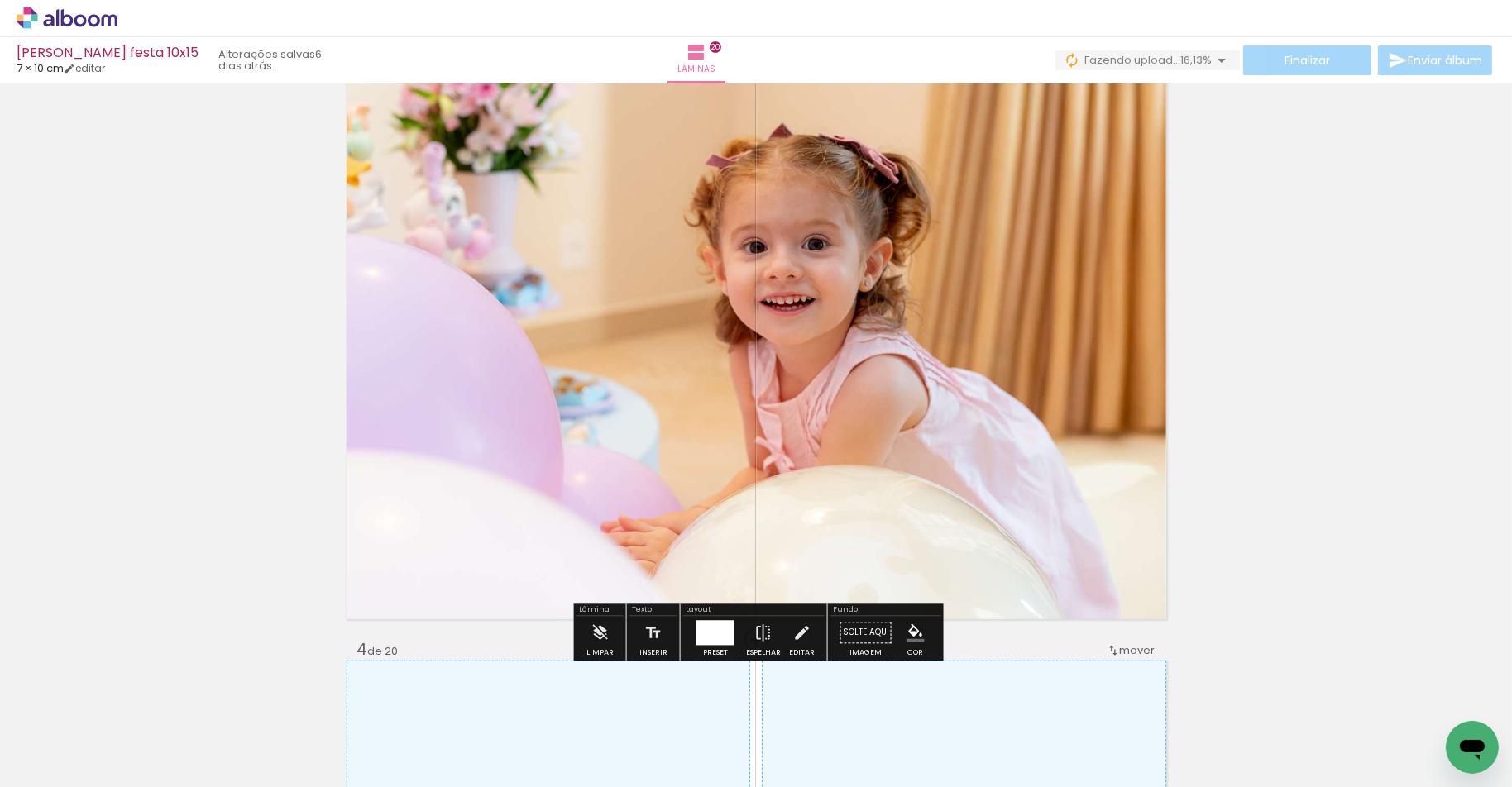
scroll to position [1235, 0]
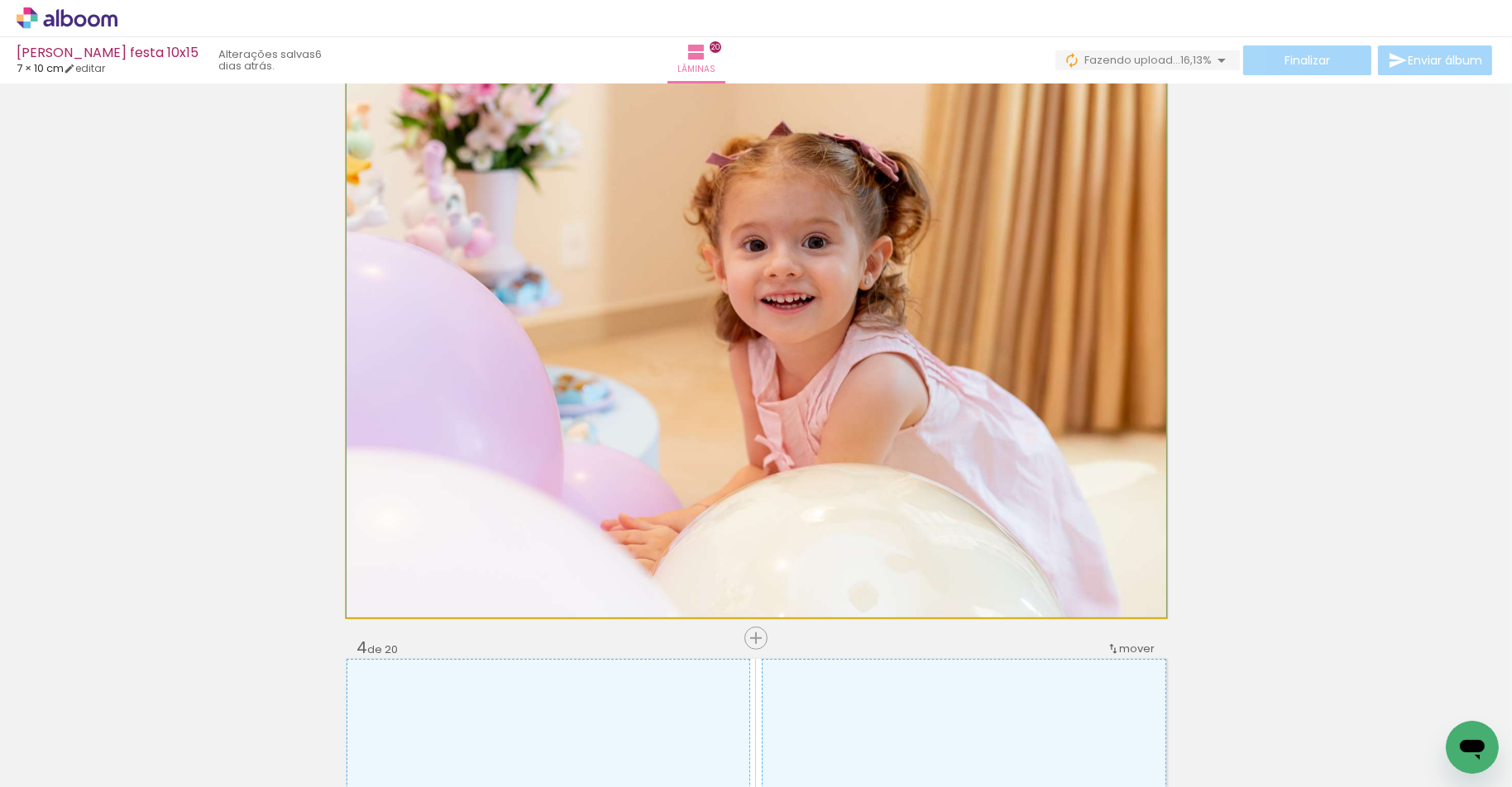
drag, startPoint x: 935, startPoint y: 383, endPoint x: 958, endPoint y: 384, distance: 23.0
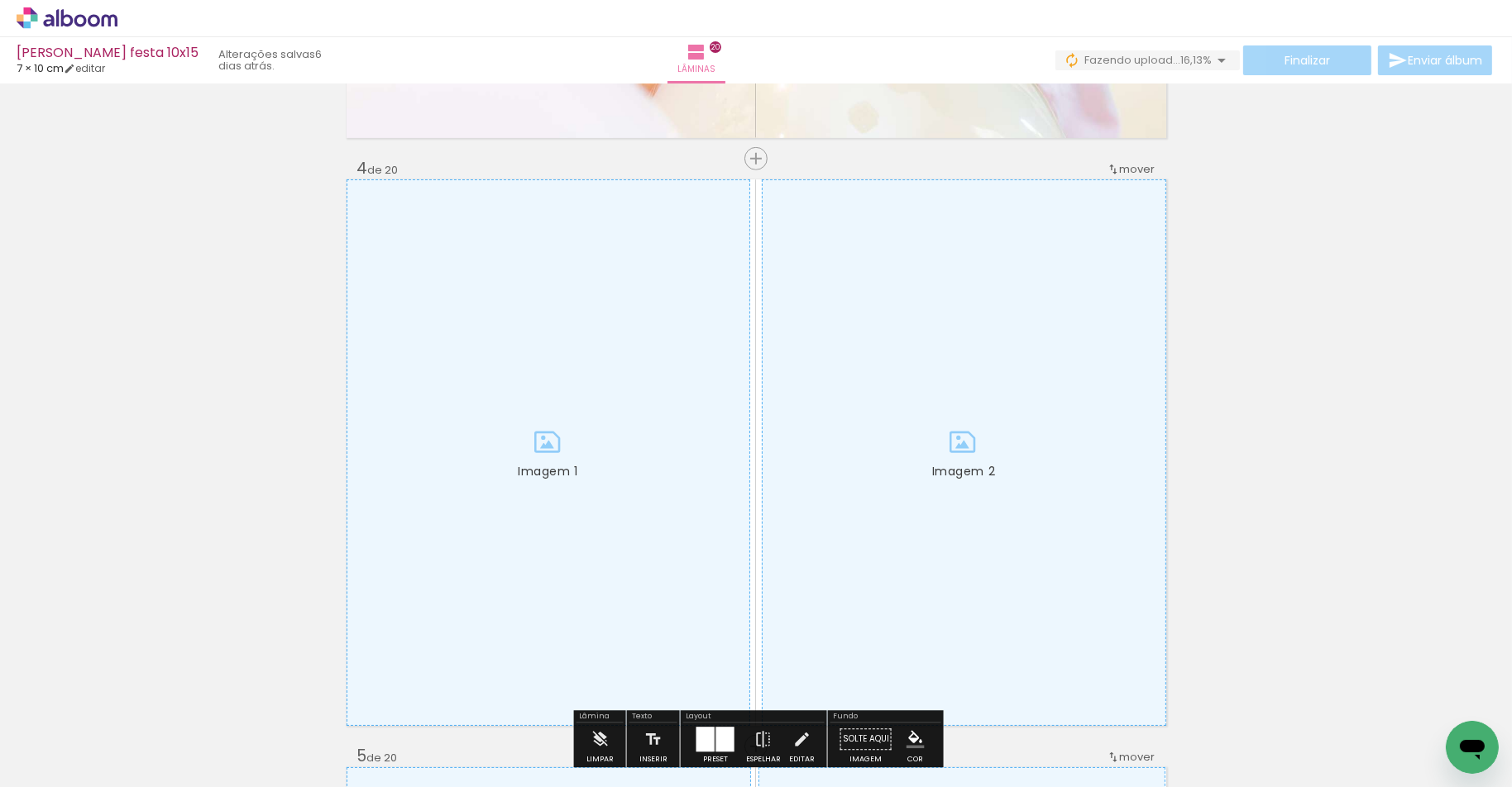
scroll to position [1720, 0]
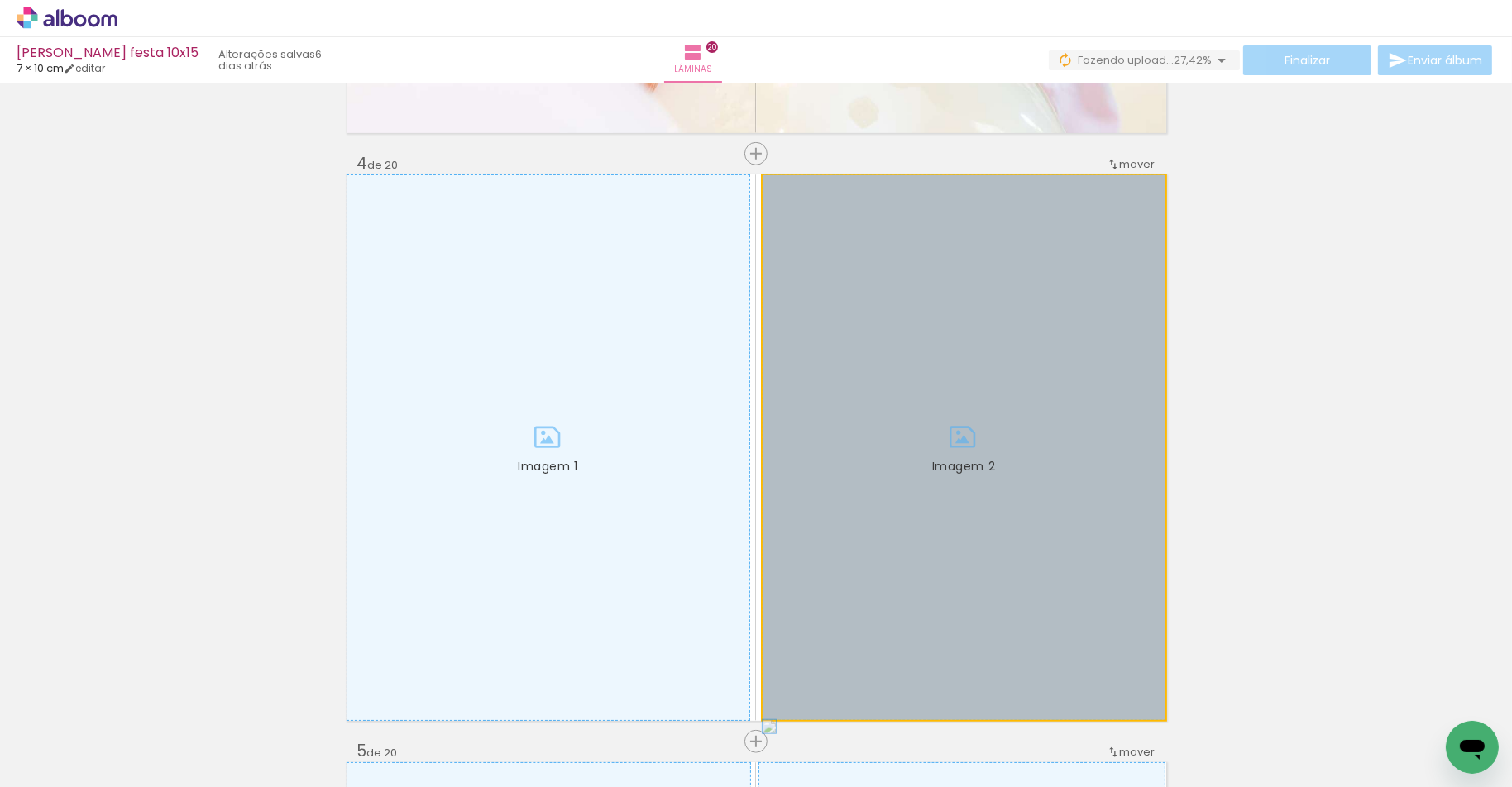
drag, startPoint x: 882, startPoint y: 537, endPoint x: 1281, endPoint y: 487, distance: 402.1
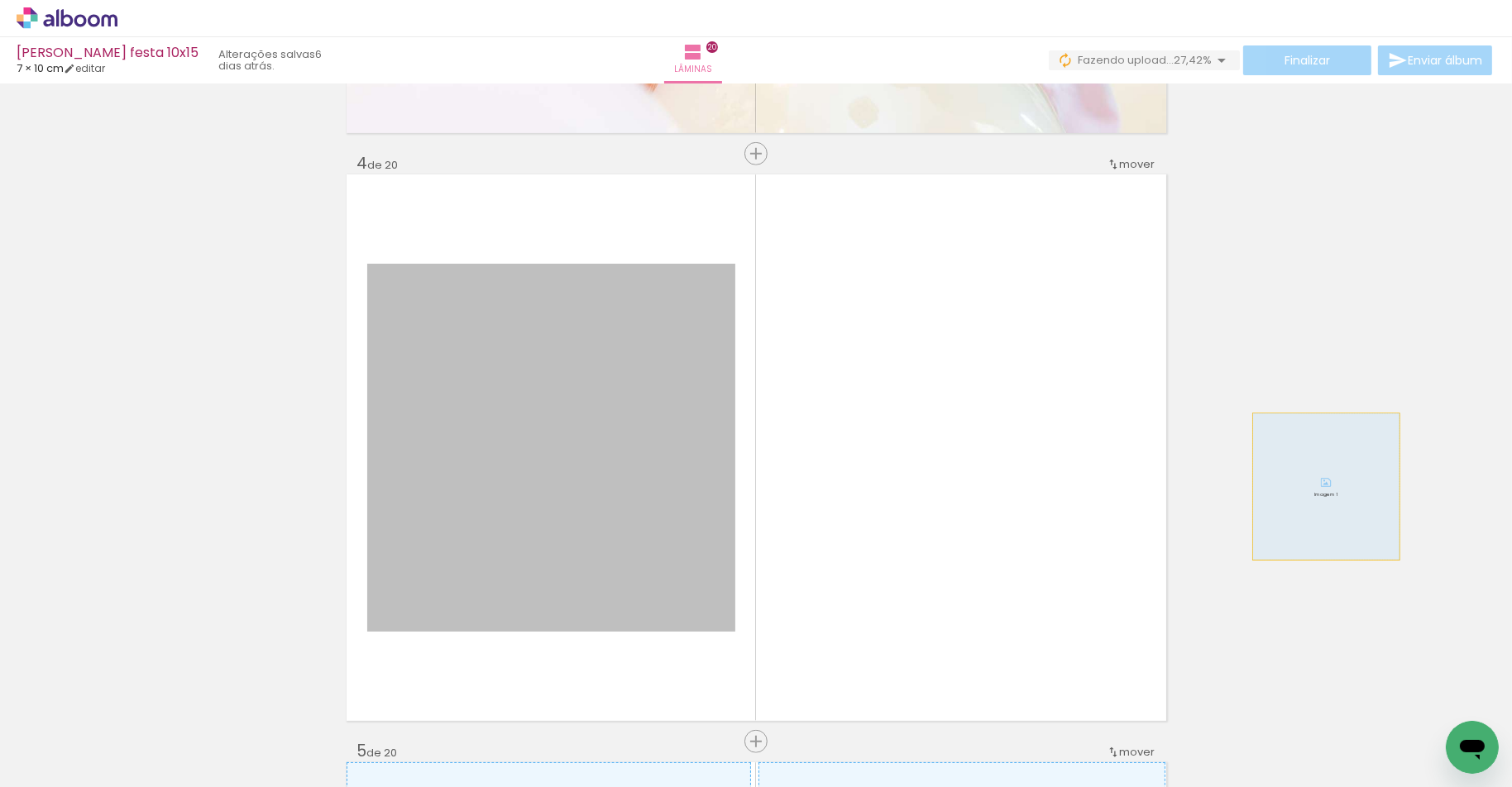
drag, startPoint x: 674, startPoint y: 480, endPoint x: 1385, endPoint y: 485, distance: 711.0
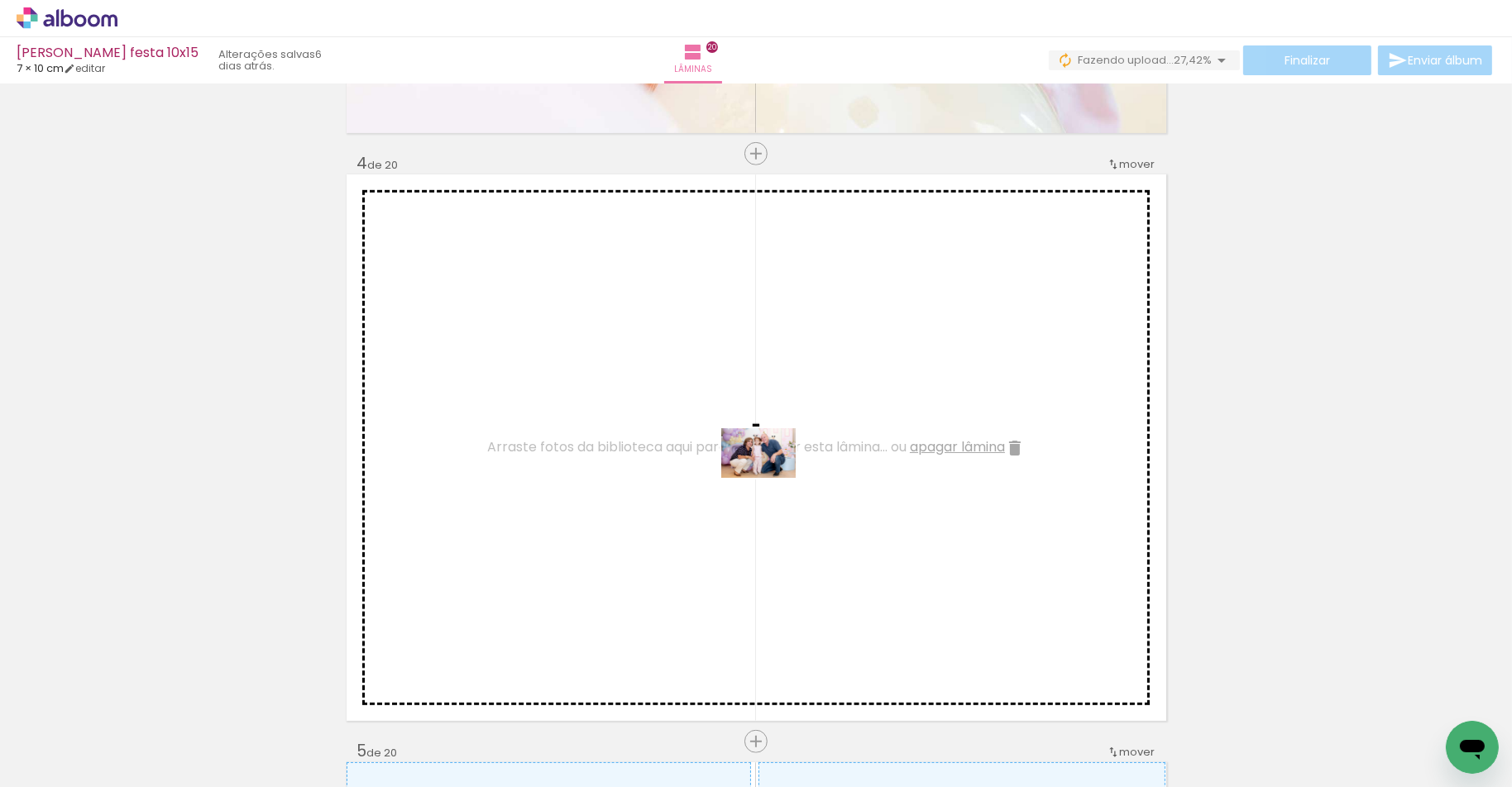
drag, startPoint x: 725, startPoint y: 740, endPoint x: 771, endPoint y: 478, distance: 266.0
click at [771, 478] on quentale-workspace at bounding box center [756, 394] width 1512 height 787
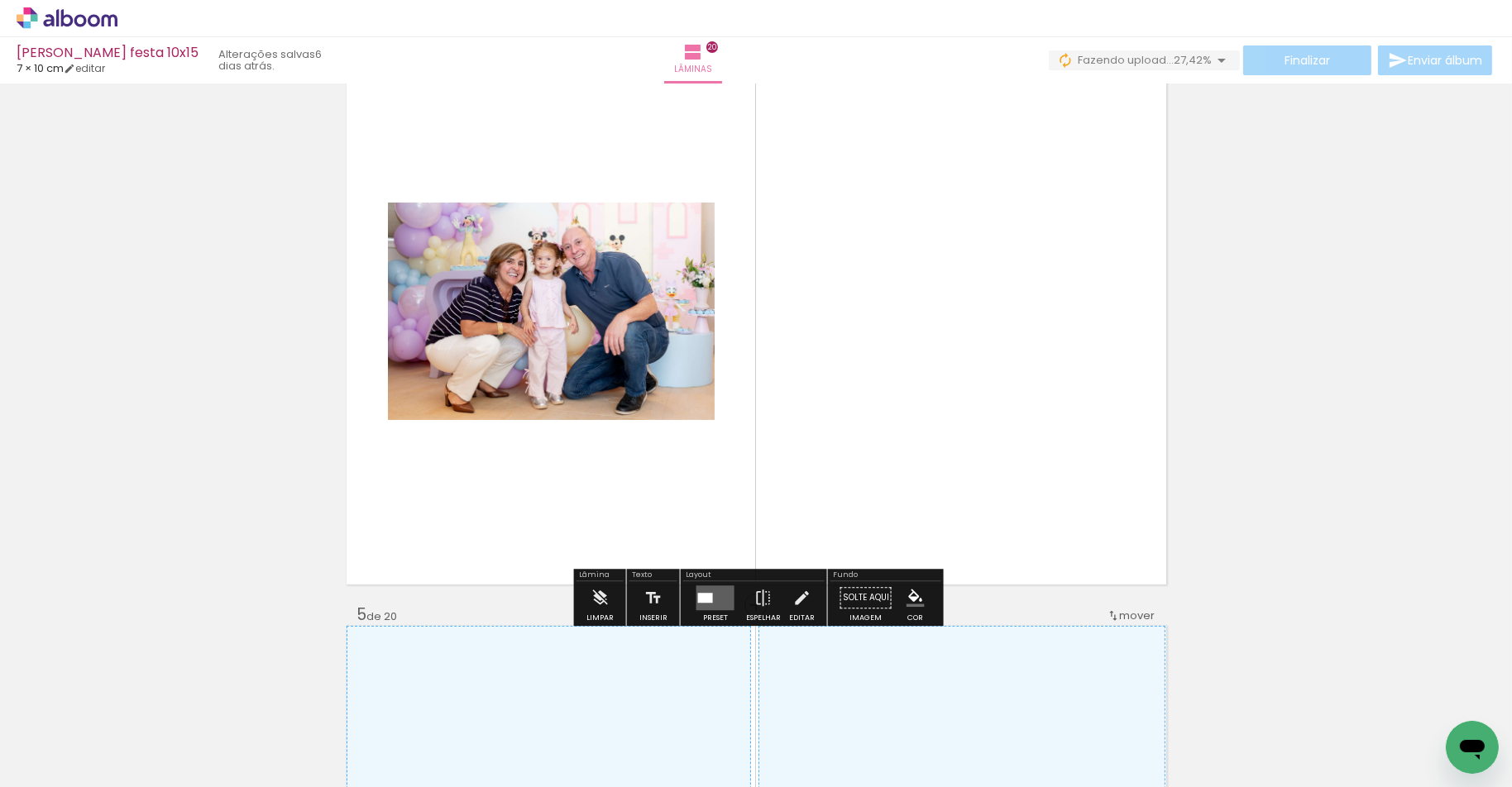
scroll to position [1875, 0]
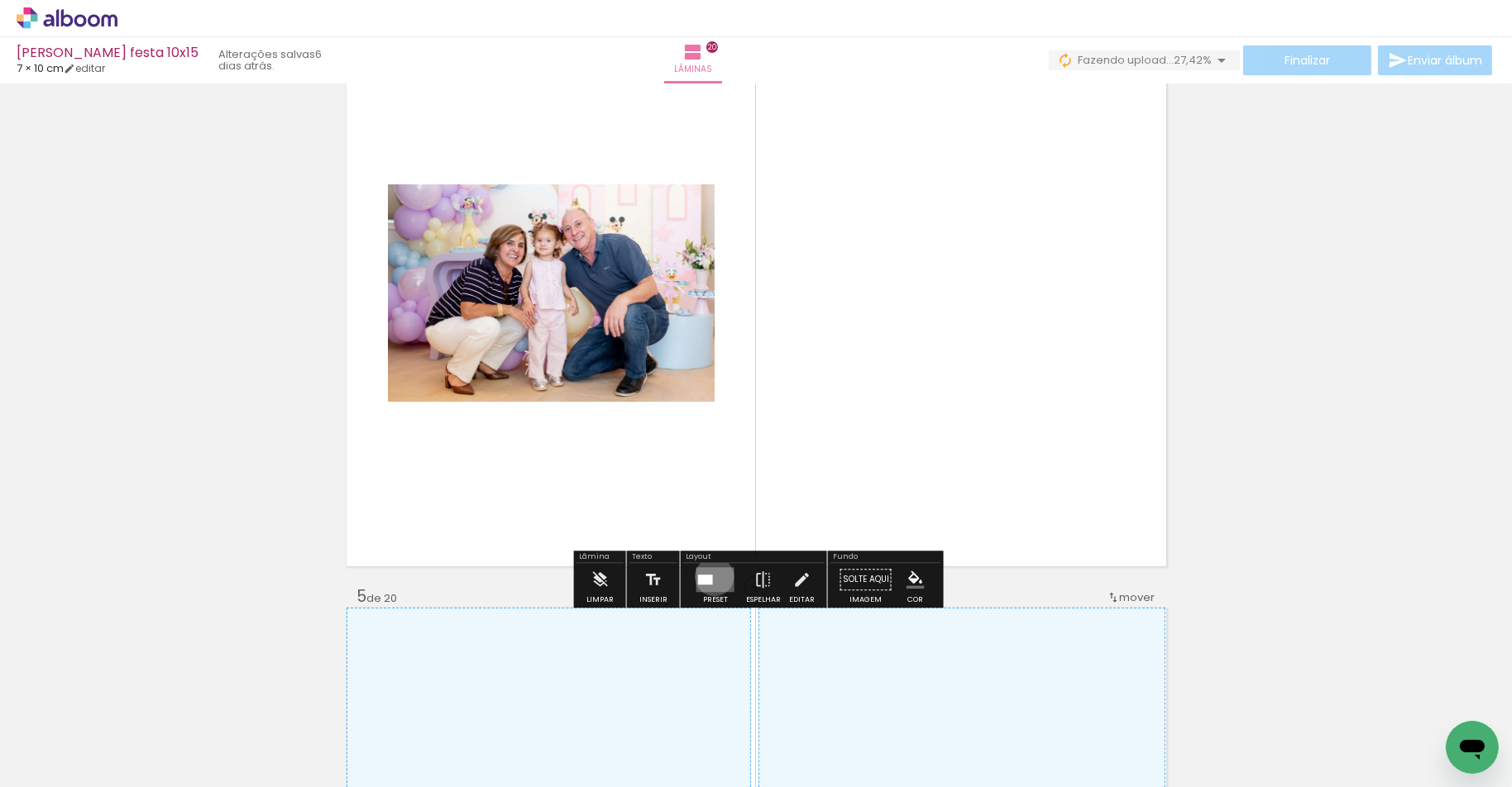
click at [711, 576] on quentale-layouter at bounding box center [716, 580] width 38 height 24
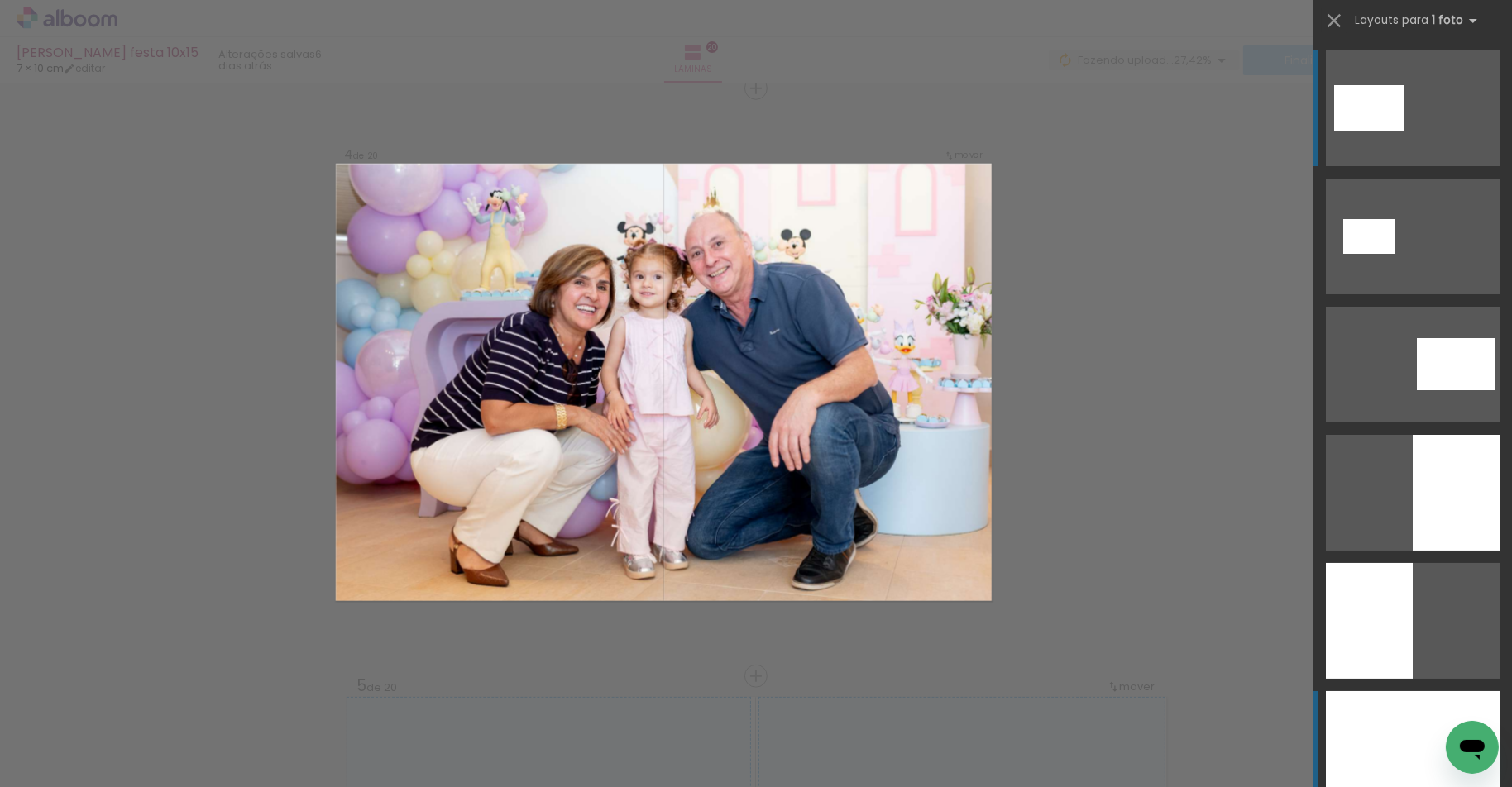
scroll to position [1783, 0]
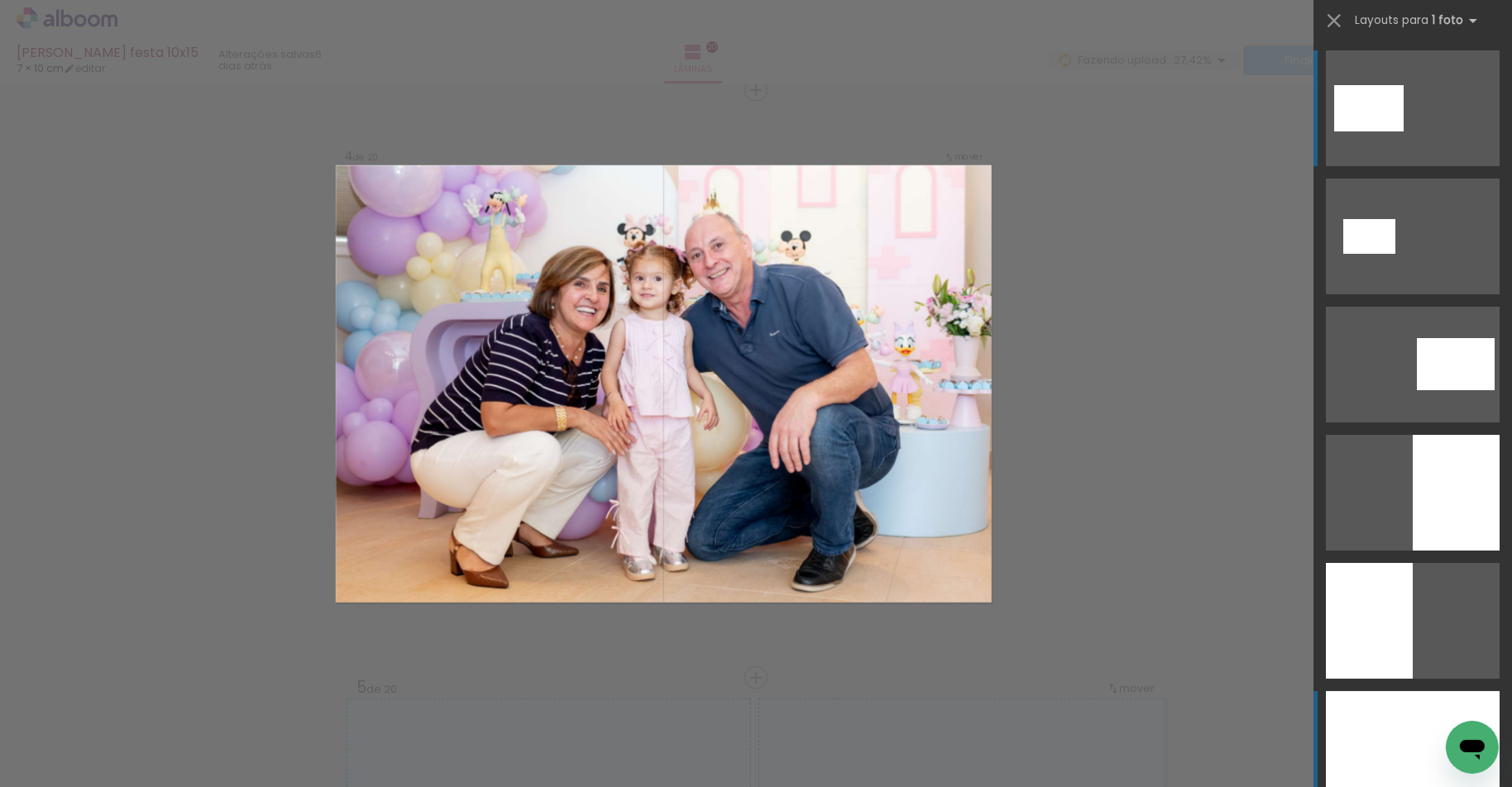
click at [1428, 722] on div at bounding box center [1412, 749] width 174 height 116
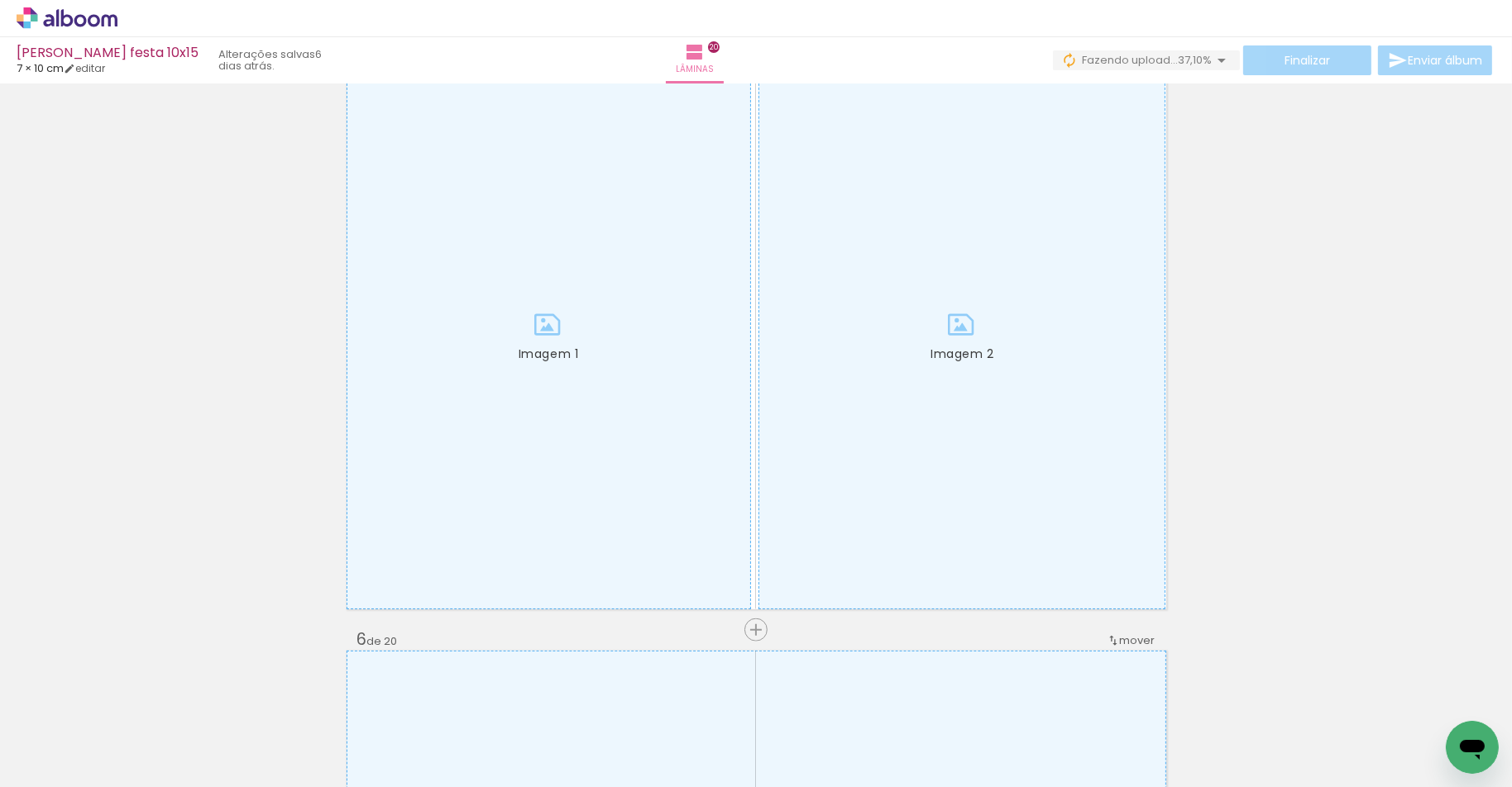
scroll to position [0, 10114]
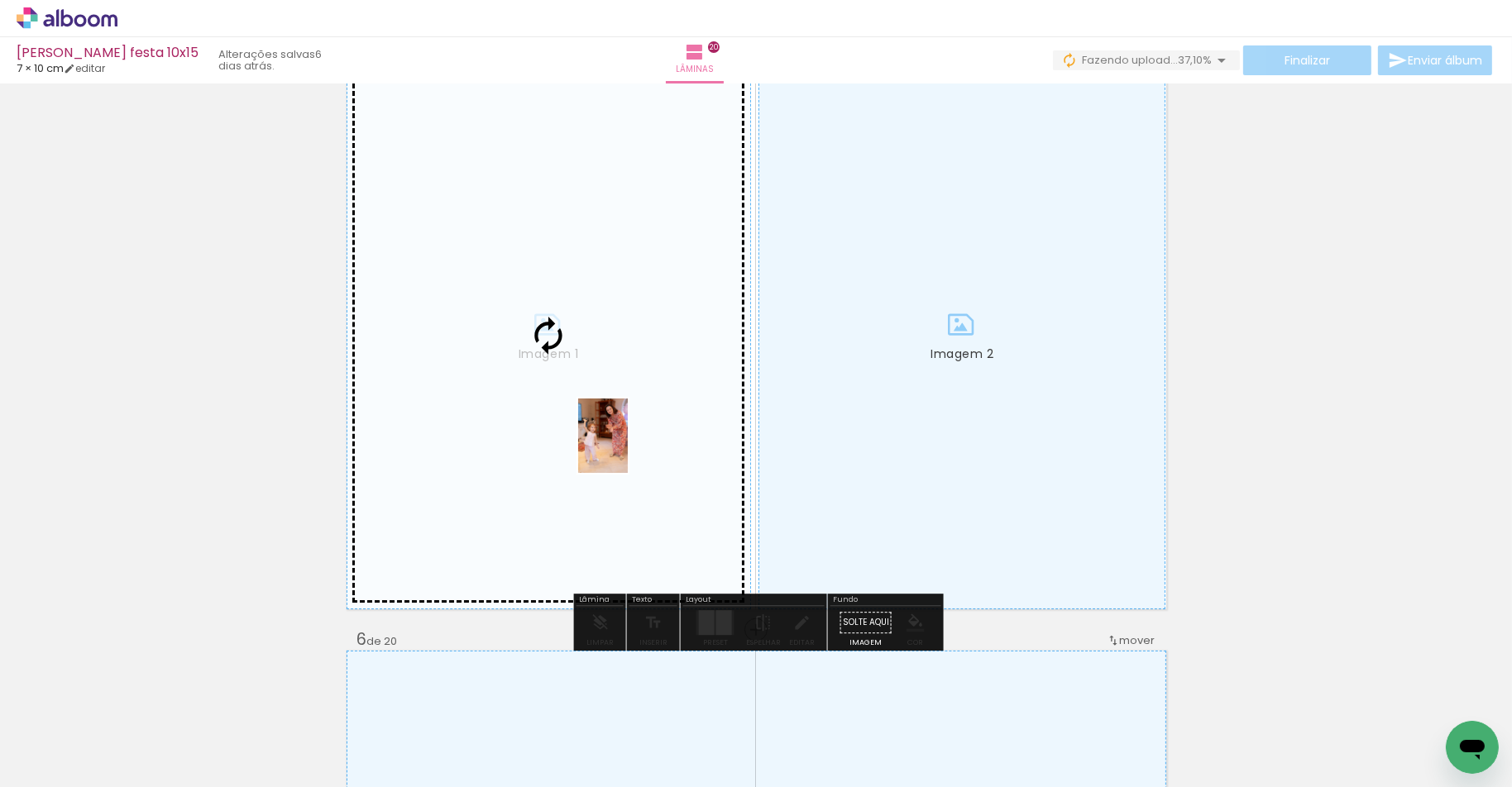
drag, startPoint x: 787, startPoint y: 732, endPoint x: 628, endPoint y: 448, distance: 325.5
click at [628, 448] on quentale-workspace at bounding box center [756, 394] width 1512 height 787
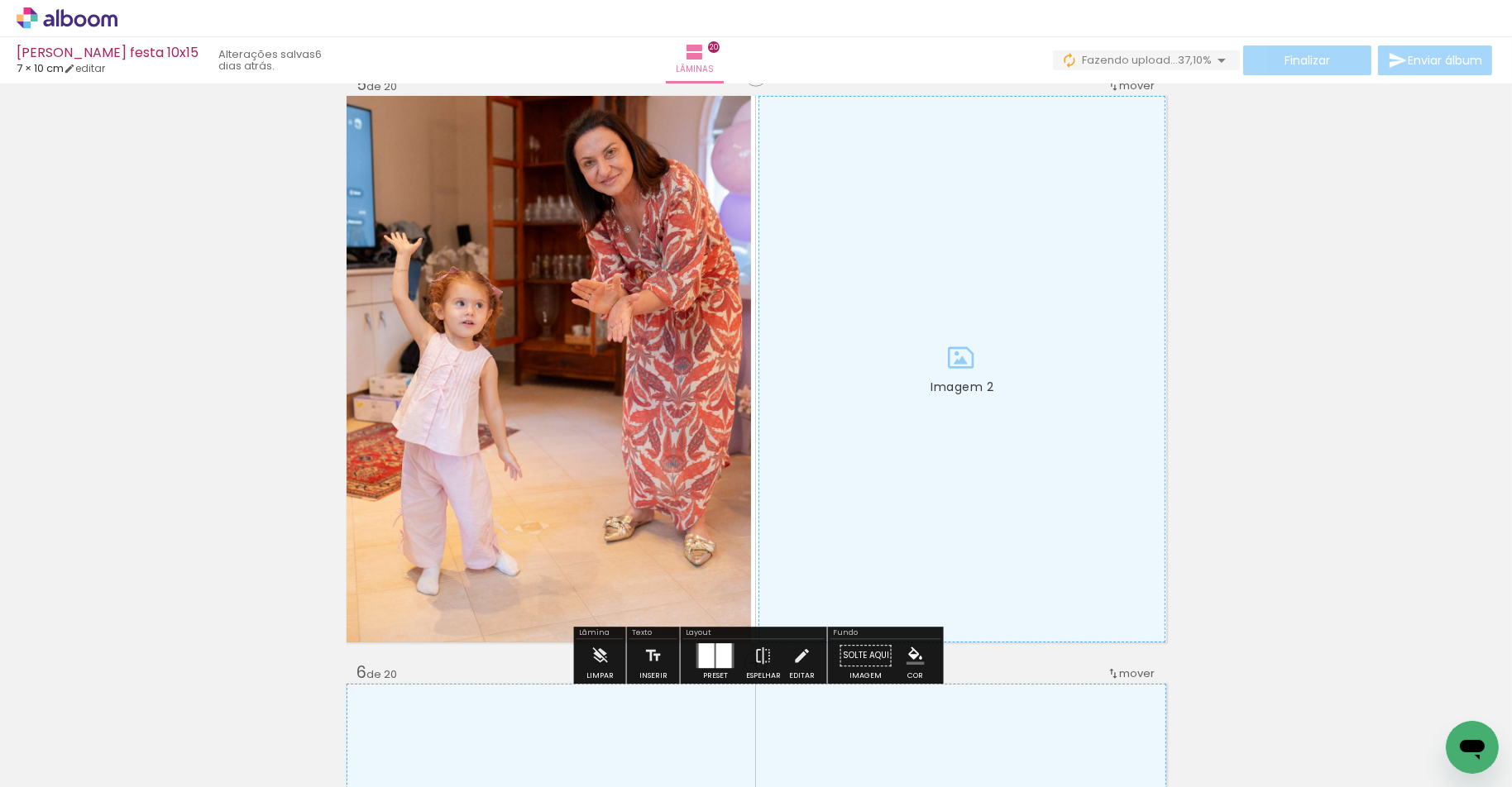
scroll to position [2378, 0]
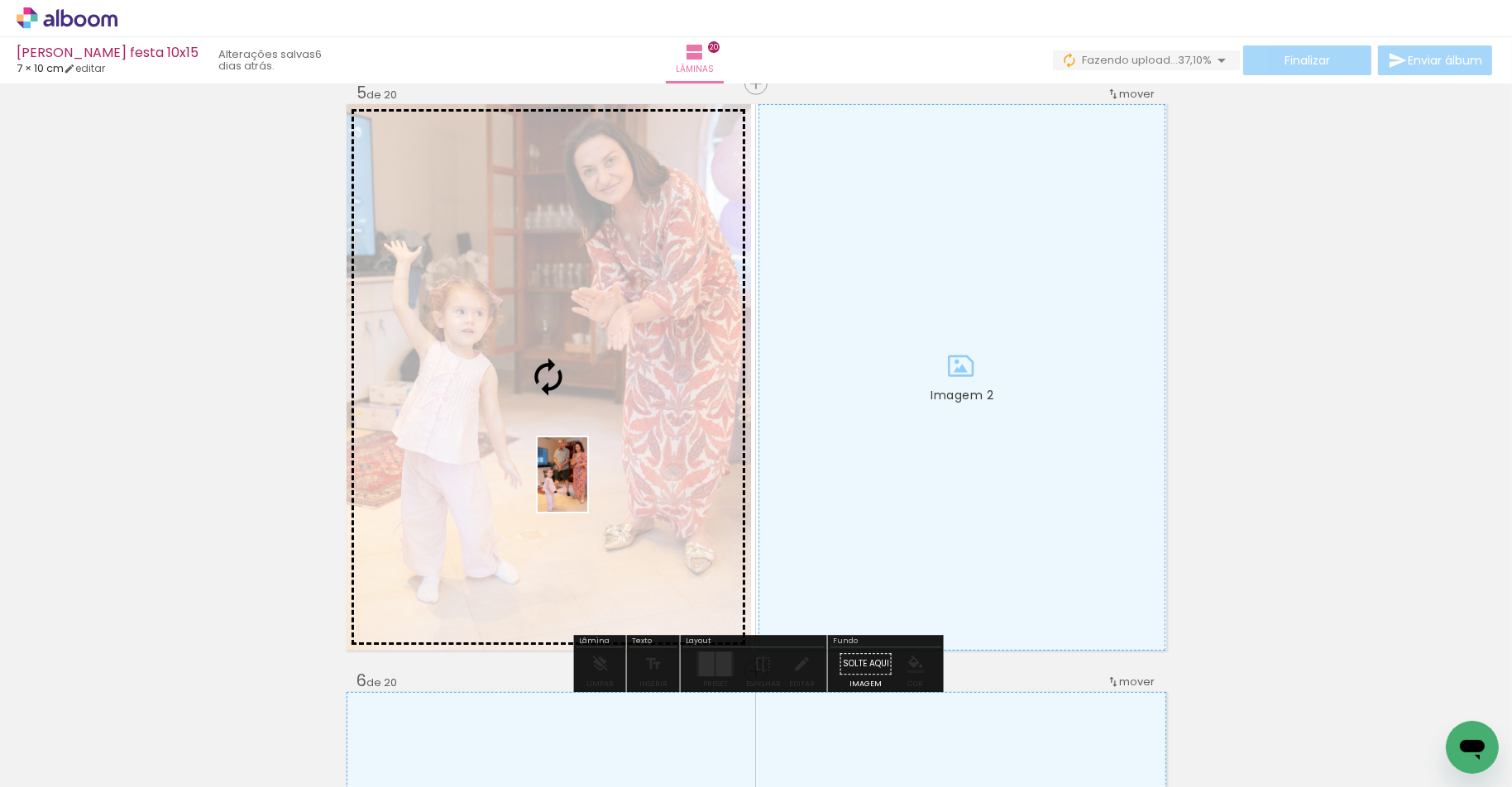
drag, startPoint x: 906, startPoint y: 745, endPoint x: 588, endPoint y: 487, distance: 409.5
click at [588, 487] on quentale-workspace at bounding box center [756, 394] width 1512 height 787
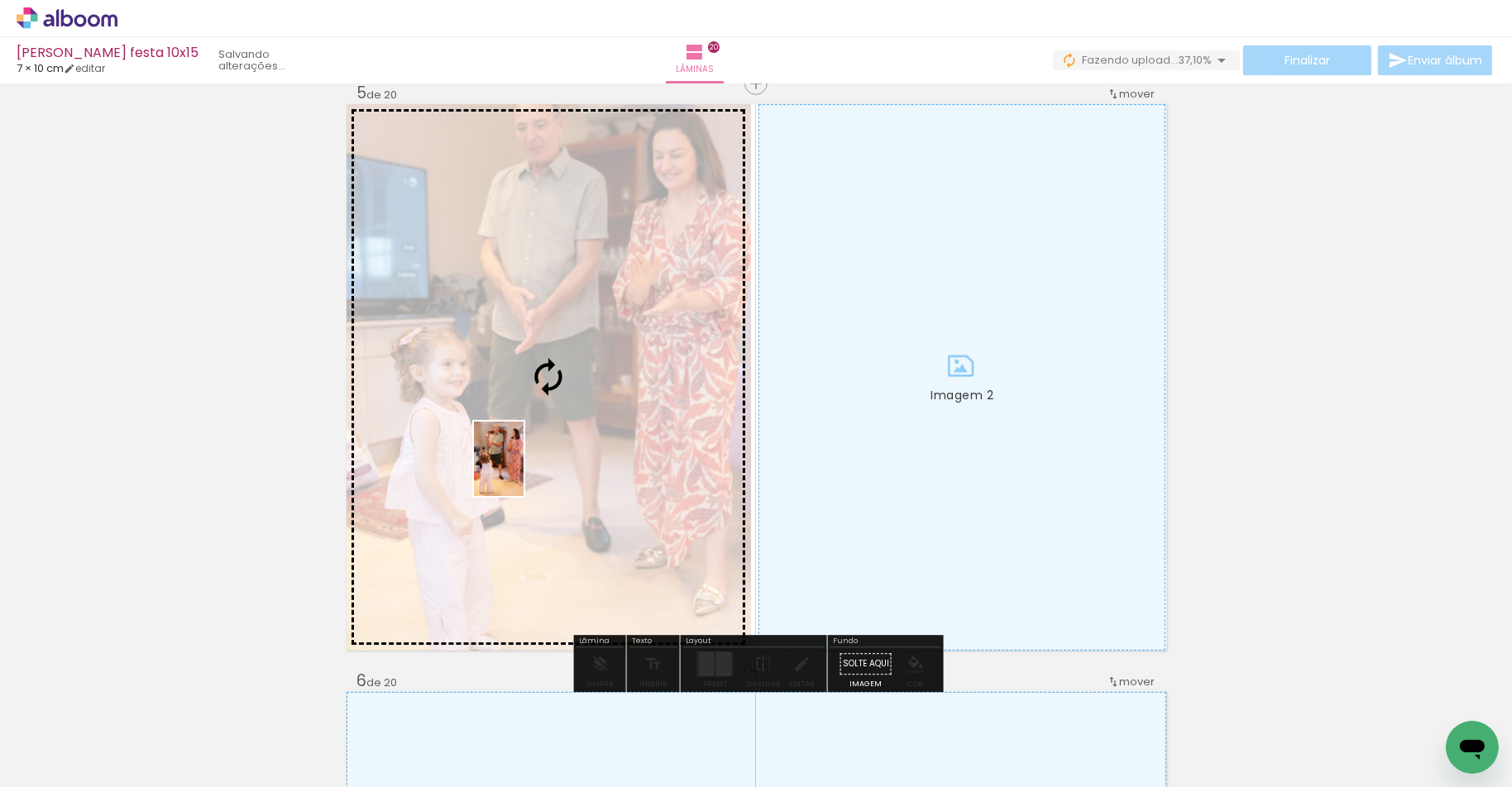
drag, startPoint x: 997, startPoint y: 741, endPoint x: 524, endPoint y: 471, distance: 544.6
click at [524, 471] on quentale-workspace at bounding box center [756, 394] width 1512 height 787
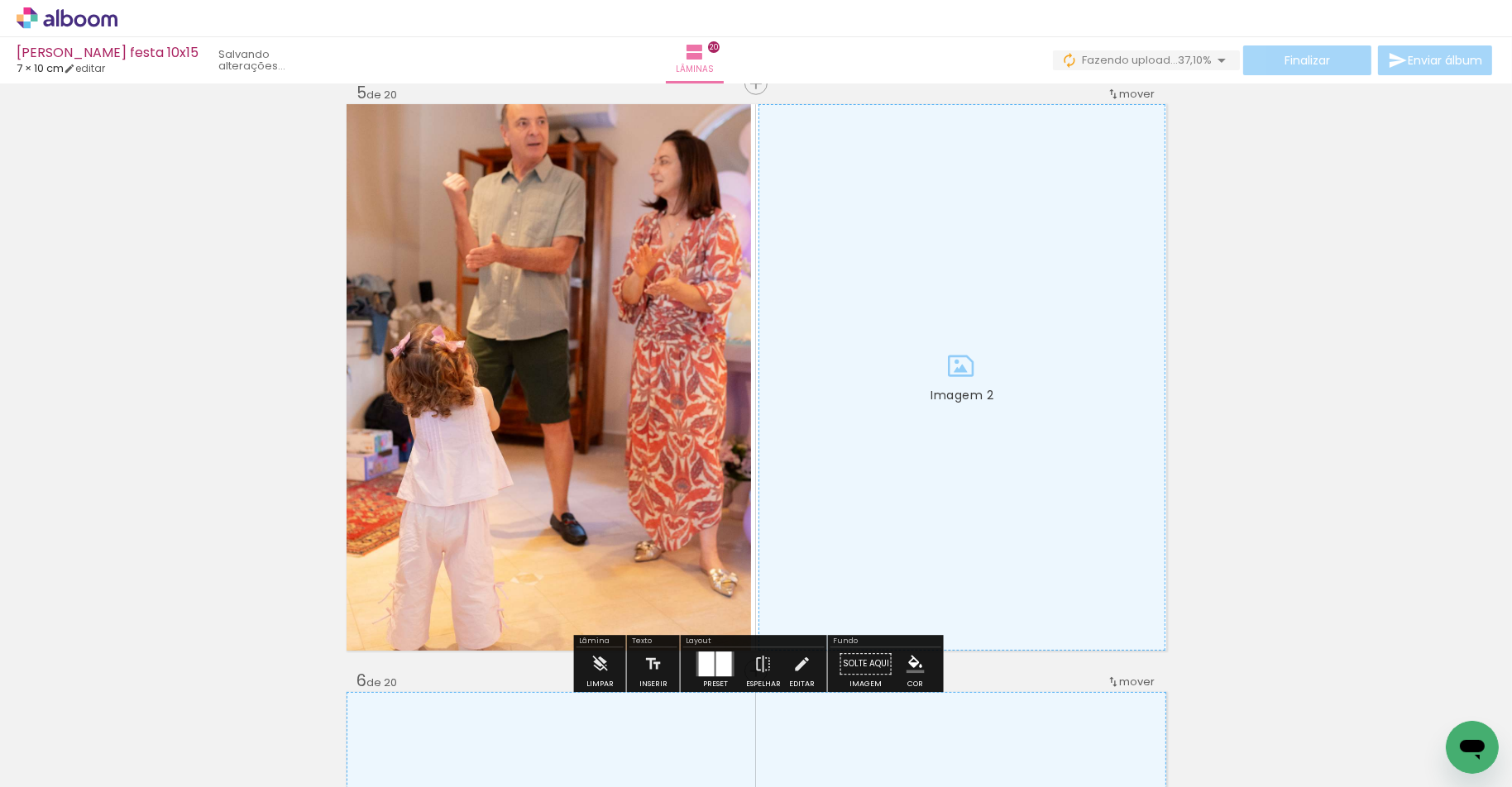
scroll to position [2380, 0]
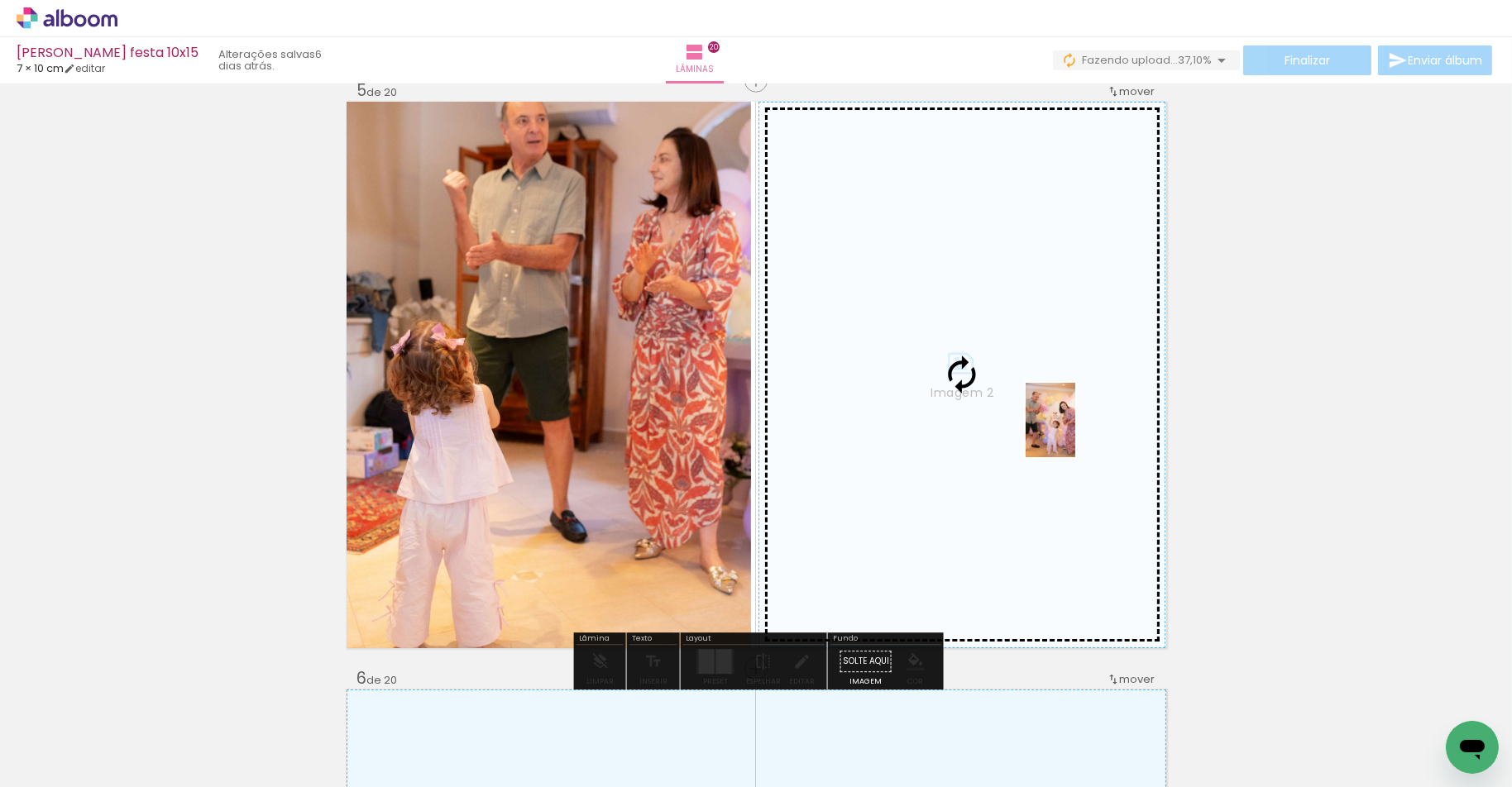
drag, startPoint x: 1093, startPoint y: 742, endPoint x: 1076, endPoint y: 432, distance: 310.5
click at [1076, 432] on quentale-workspace at bounding box center [756, 394] width 1512 height 787
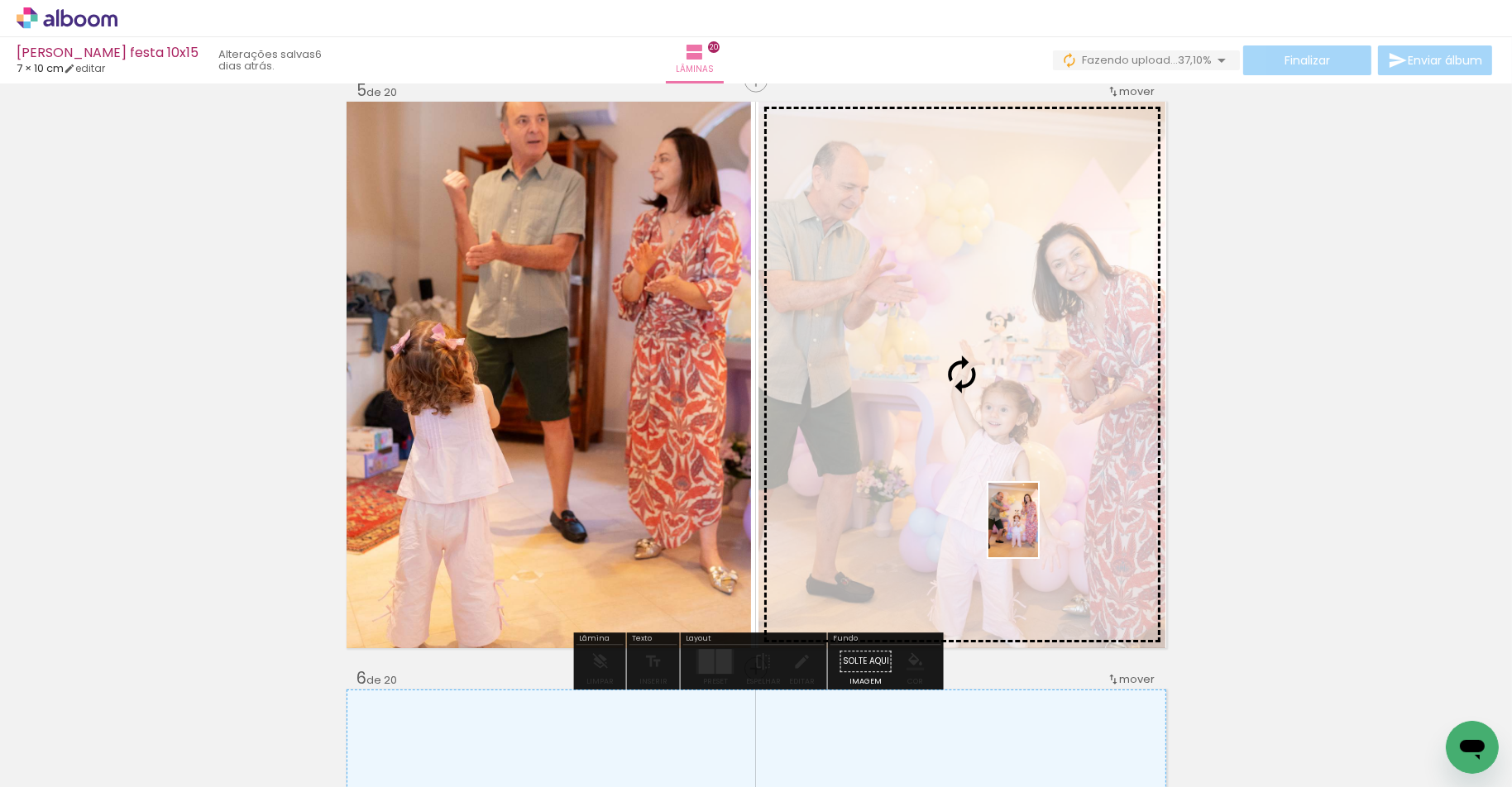
drag, startPoint x: 1171, startPoint y: 719, endPoint x: 1038, endPoint y: 532, distance: 229.5
click at [1038, 532] on quentale-workspace at bounding box center [756, 394] width 1512 height 787
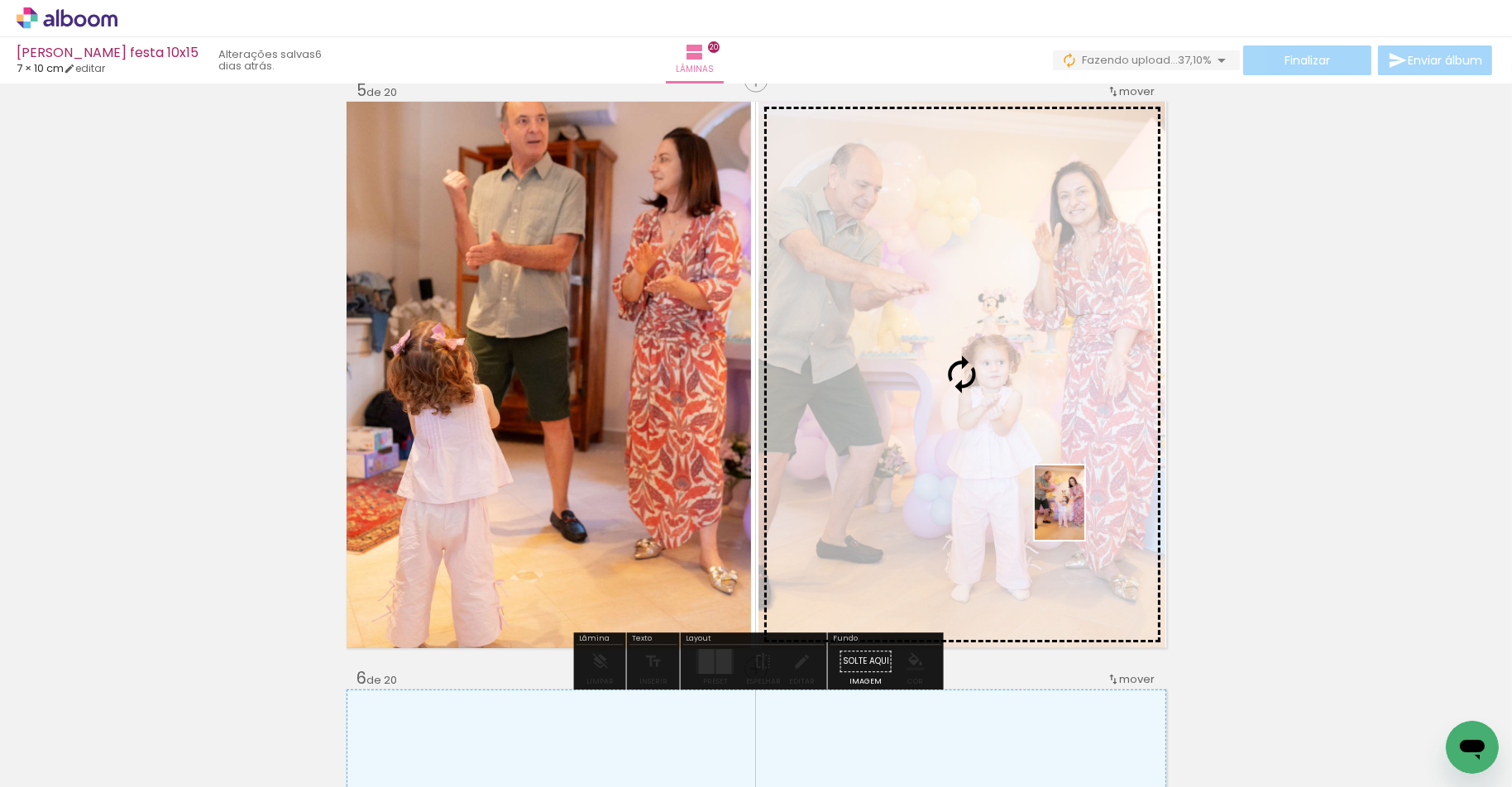
drag, startPoint x: 1282, startPoint y: 730, endPoint x: 1084, endPoint y: 515, distance: 292.3
click at [1084, 515] on quentale-workspace at bounding box center [756, 394] width 1512 height 787
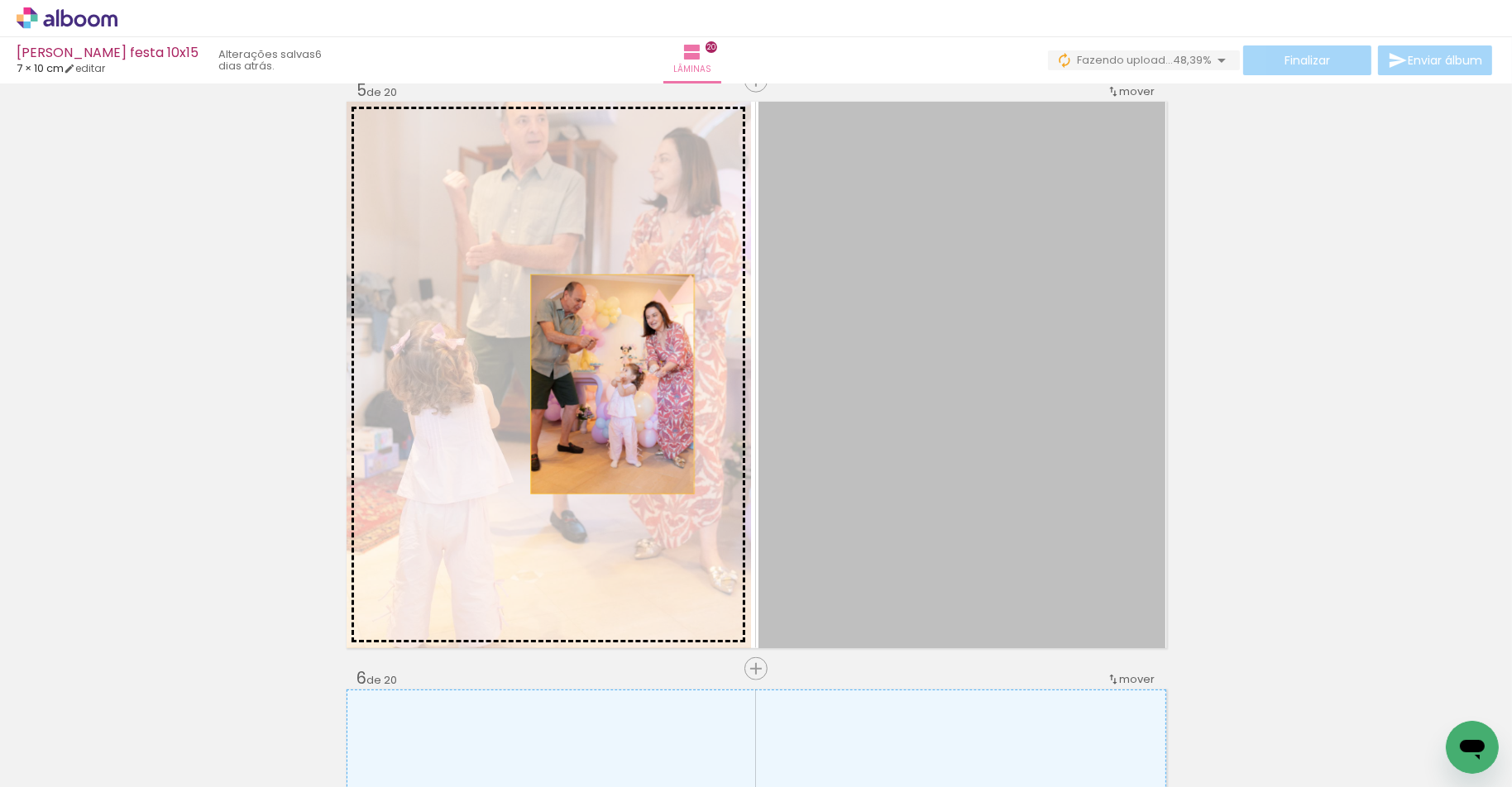
drag, startPoint x: 842, startPoint y: 388, endPoint x: 613, endPoint y: 384, distance: 229.0
click at [0, 0] on slot "Imagem 1 Imagem 2" at bounding box center [0, 0] width 0 height 0
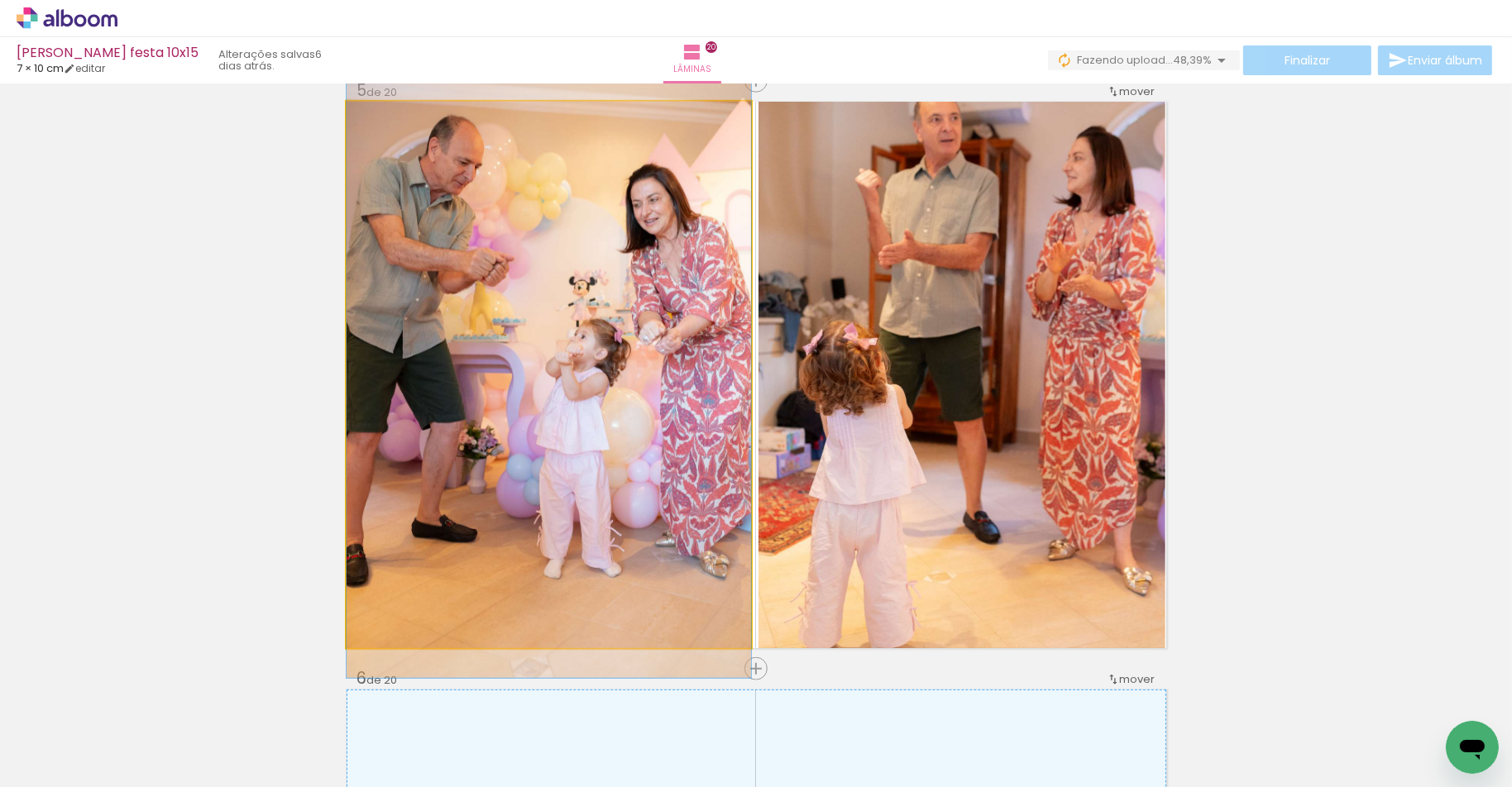
click at [613, 384] on quentale-photo "Imagem 2" at bounding box center [548, 375] width 404 height 546
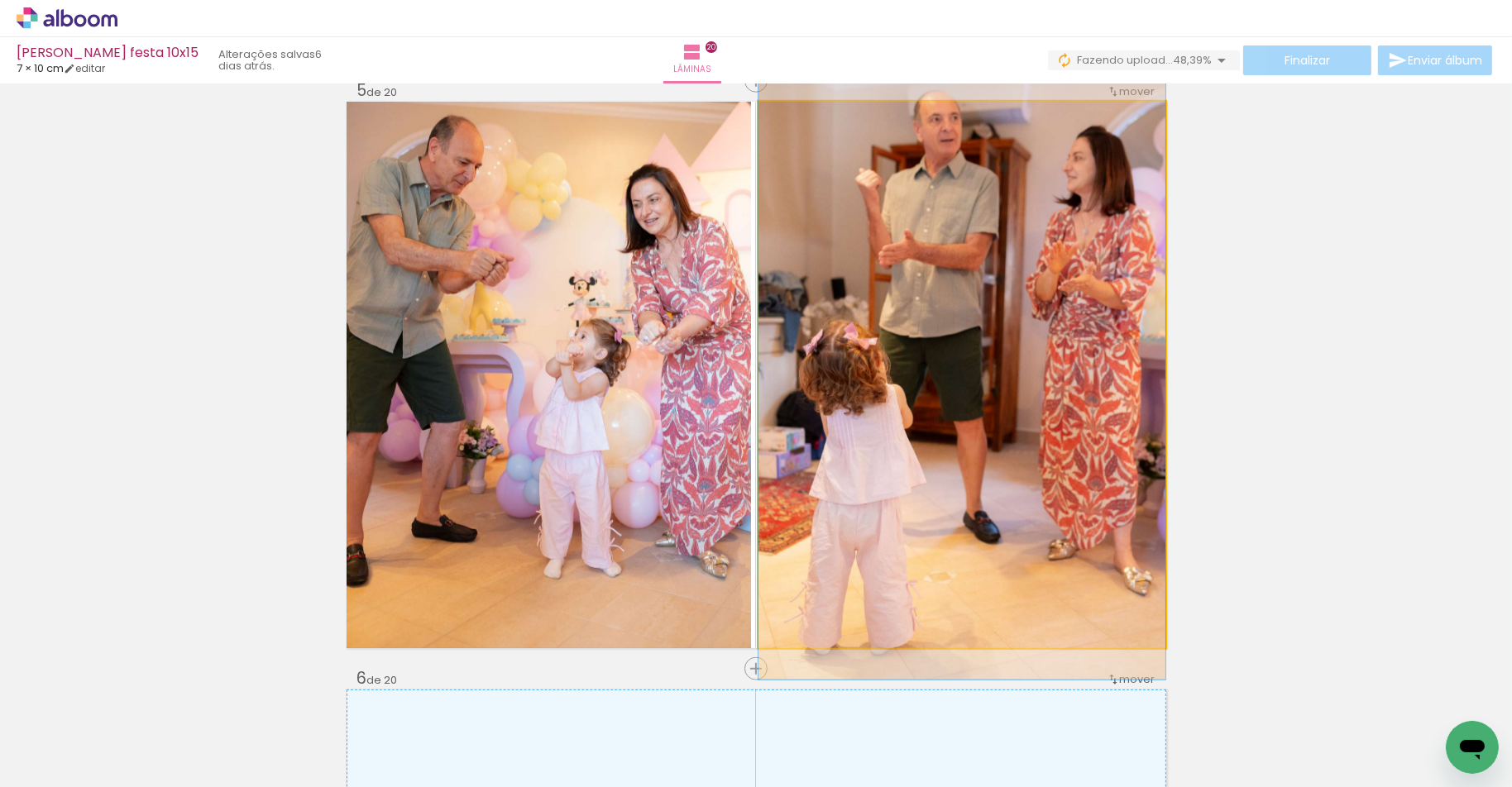
click at [869, 407] on quentale-photo "Imagem 1" at bounding box center [962, 375] width 407 height 546
click at [1021, 449] on quentale-photo "Imagem 1" at bounding box center [962, 375] width 407 height 546
click at [906, 438] on quentale-photo "Imagem 1" at bounding box center [962, 375] width 407 height 546
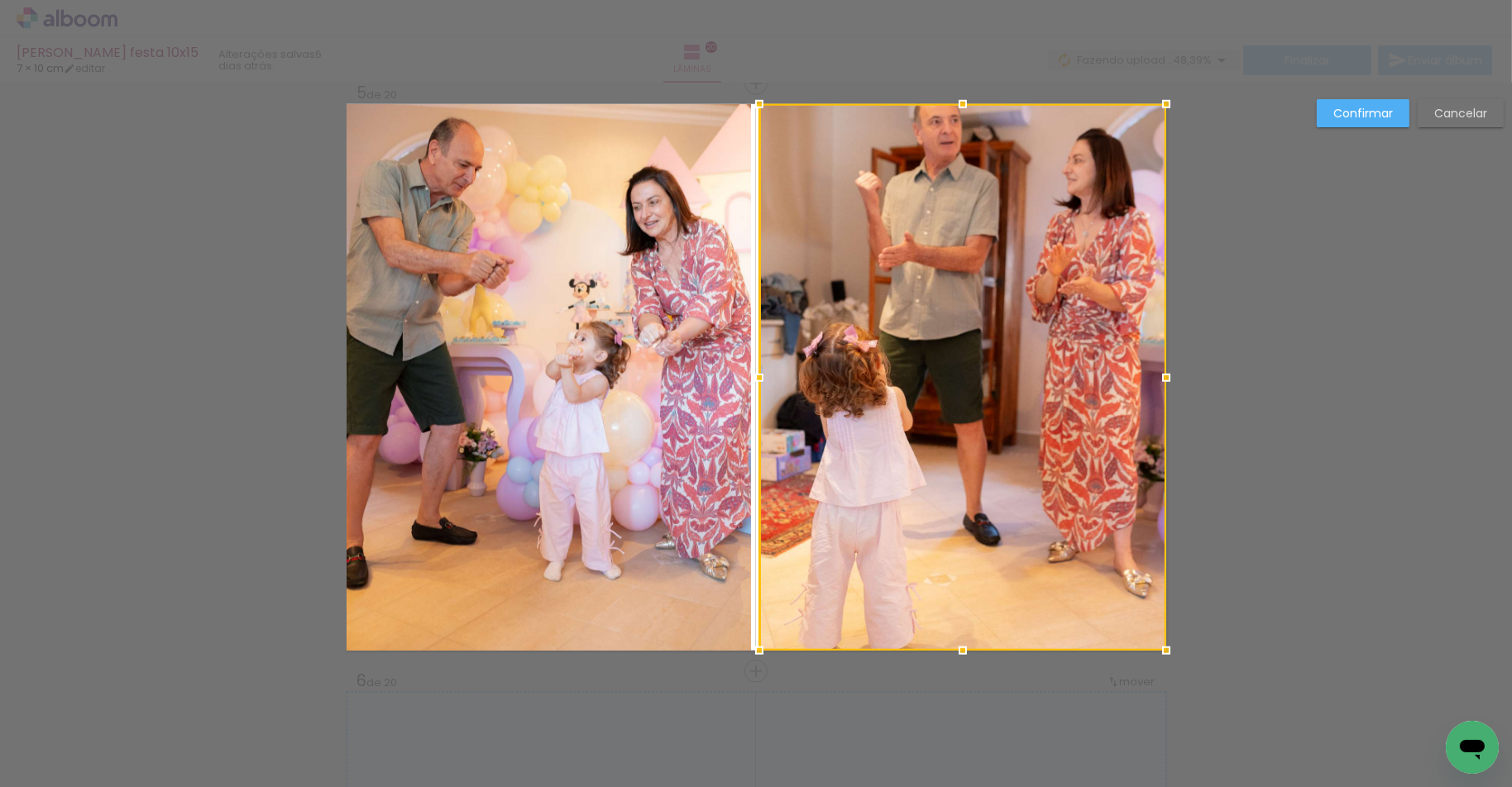
click at [906, 438] on div at bounding box center [963, 377] width 407 height 546
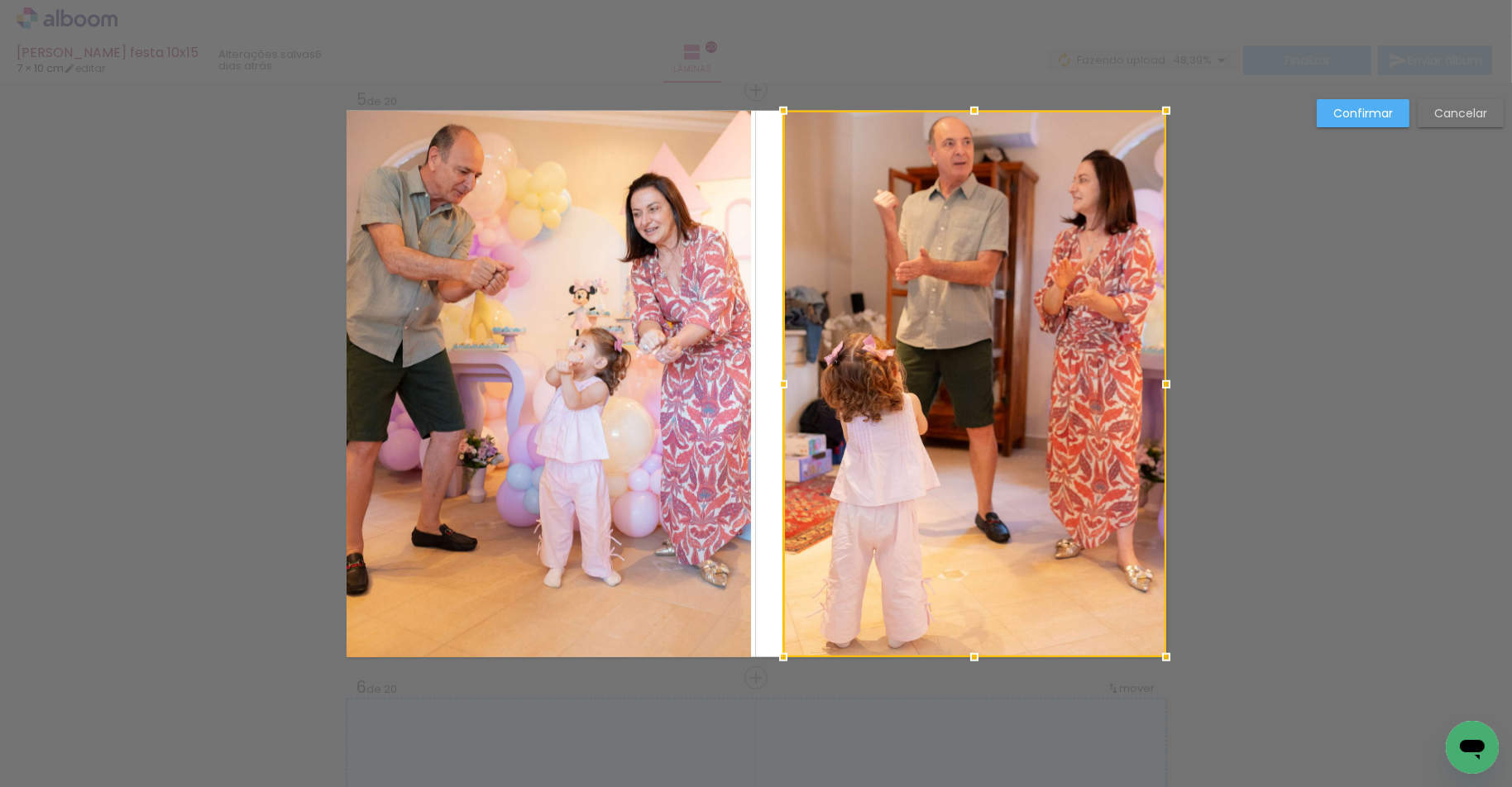
drag, startPoint x: 756, startPoint y: 382, endPoint x: 780, endPoint y: 383, distance: 24.0
click at [780, 383] on div at bounding box center [783, 385] width 33 height 33
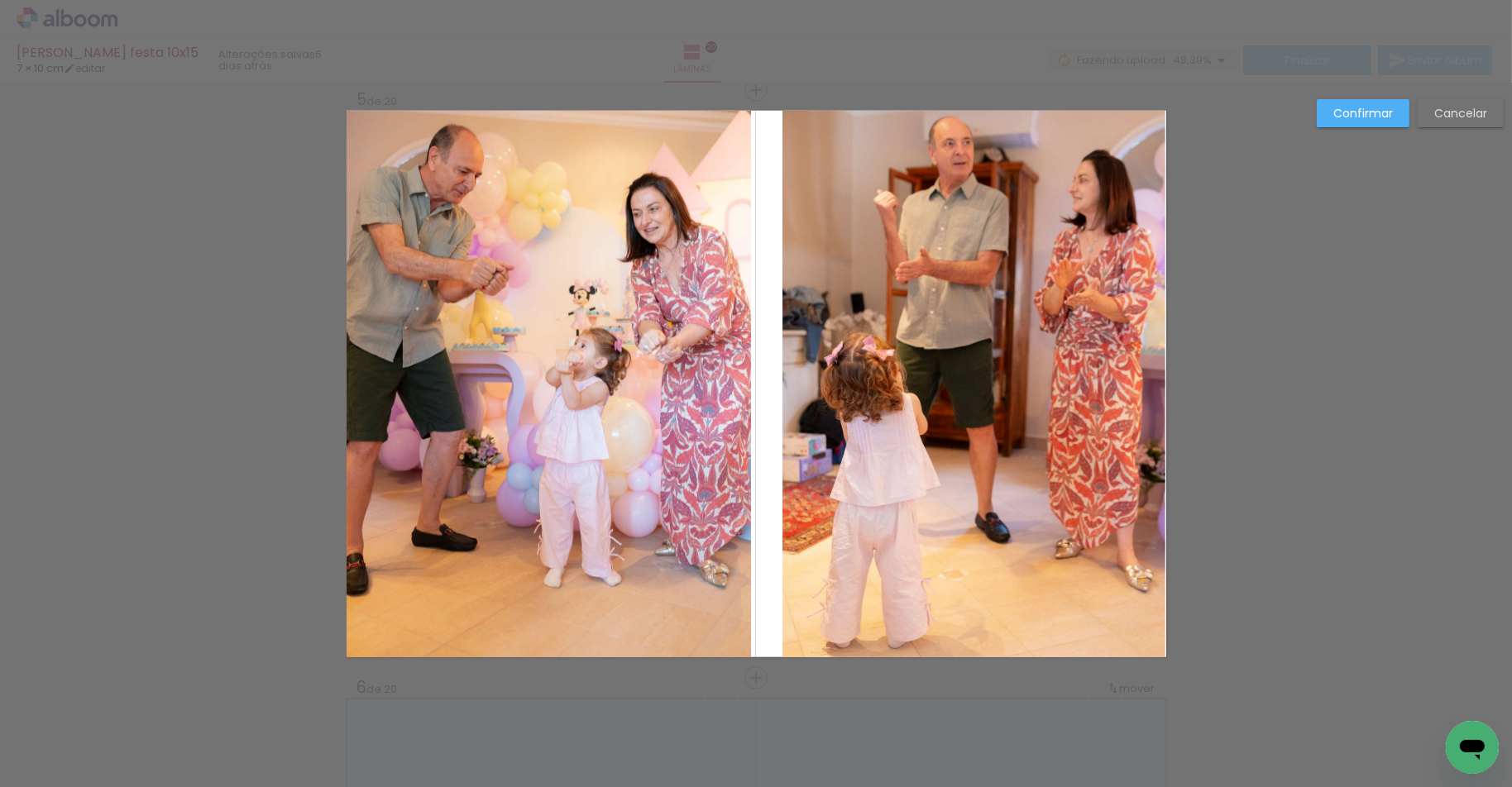
click at [683, 407] on quentale-photo "Imagem 2" at bounding box center [548, 384] width 404 height 546
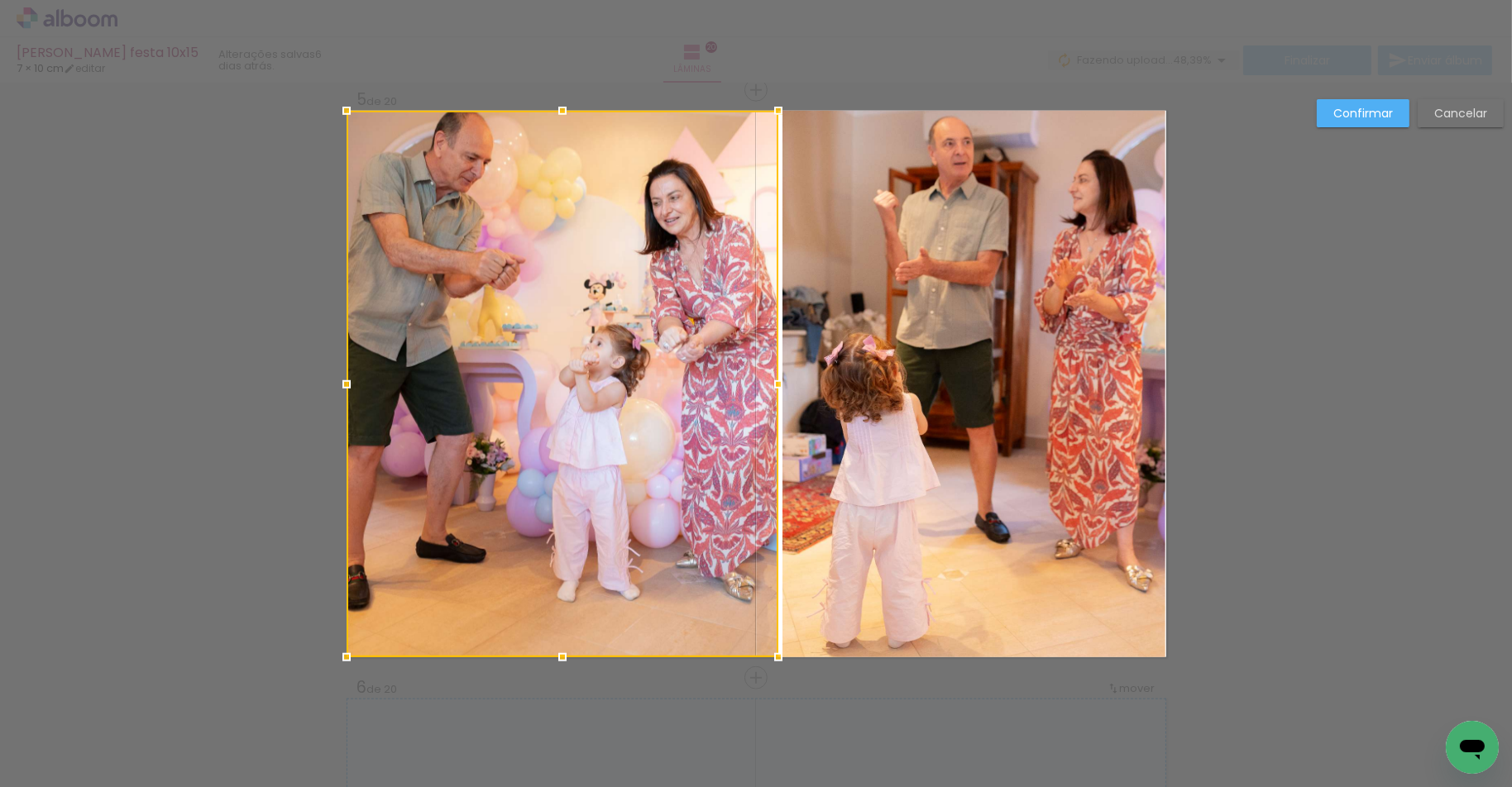
drag, startPoint x: 758, startPoint y: 387, endPoint x: 778, endPoint y: 387, distance: 20.0
click at [778, 387] on div at bounding box center [779, 385] width 33 height 33
click at [0, 0] on slot "Confirmar" at bounding box center [0, 0] width 0 height 0
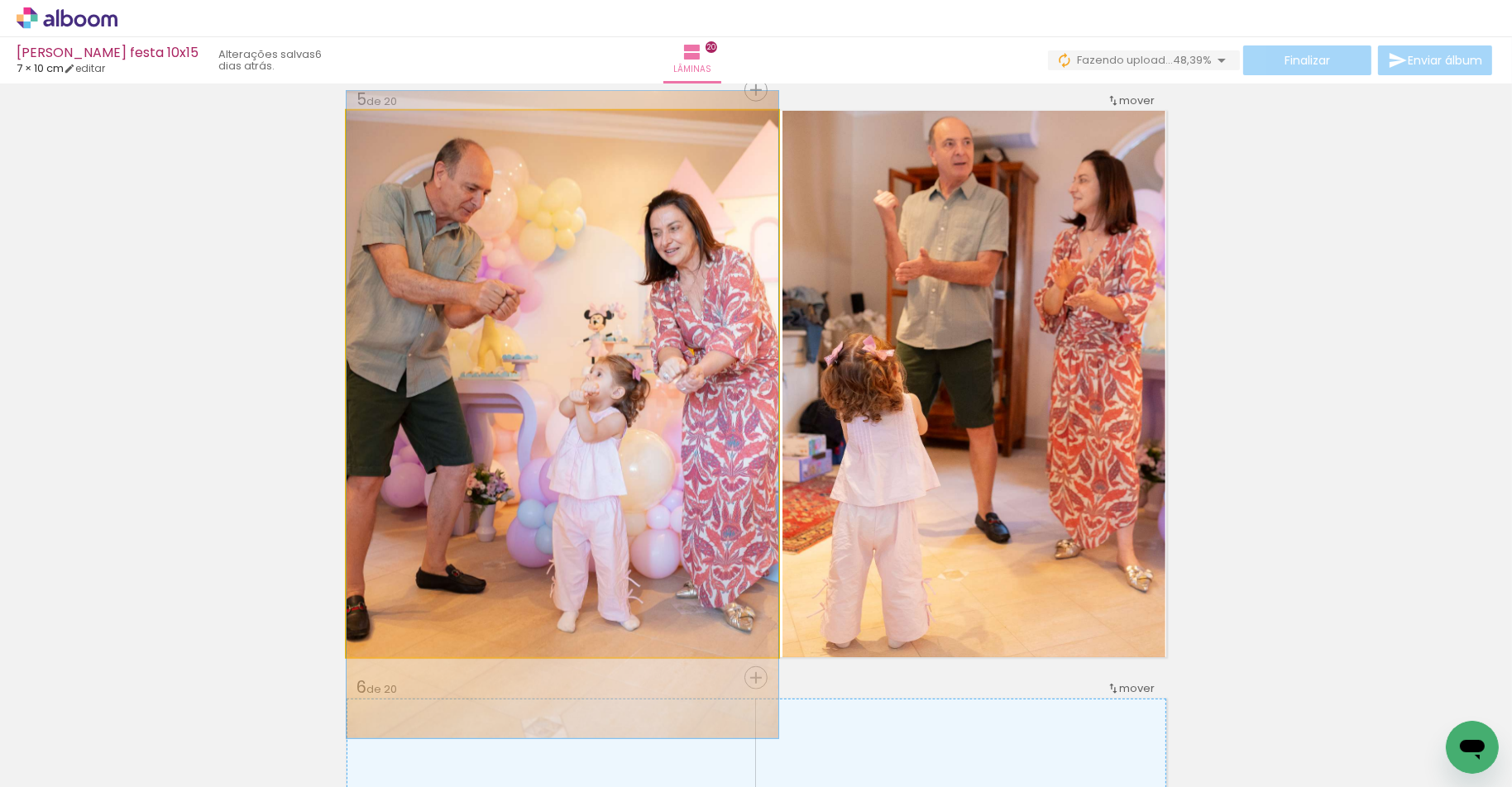
drag, startPoint x: 528, startPoint y: 294, endPoint x: 537, endPoint y: 325, distance: 32.3
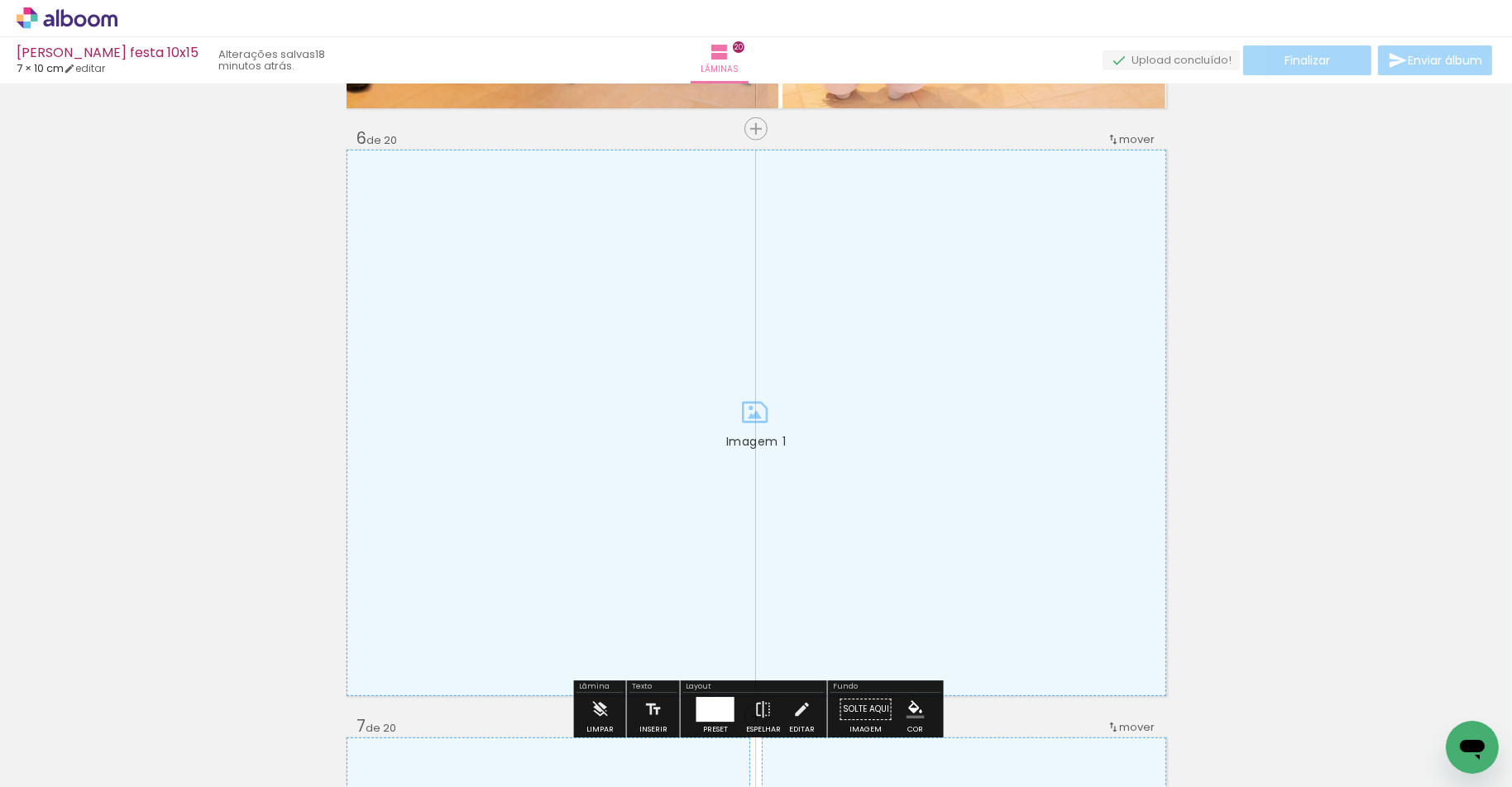
scroll to position [2916, 0]
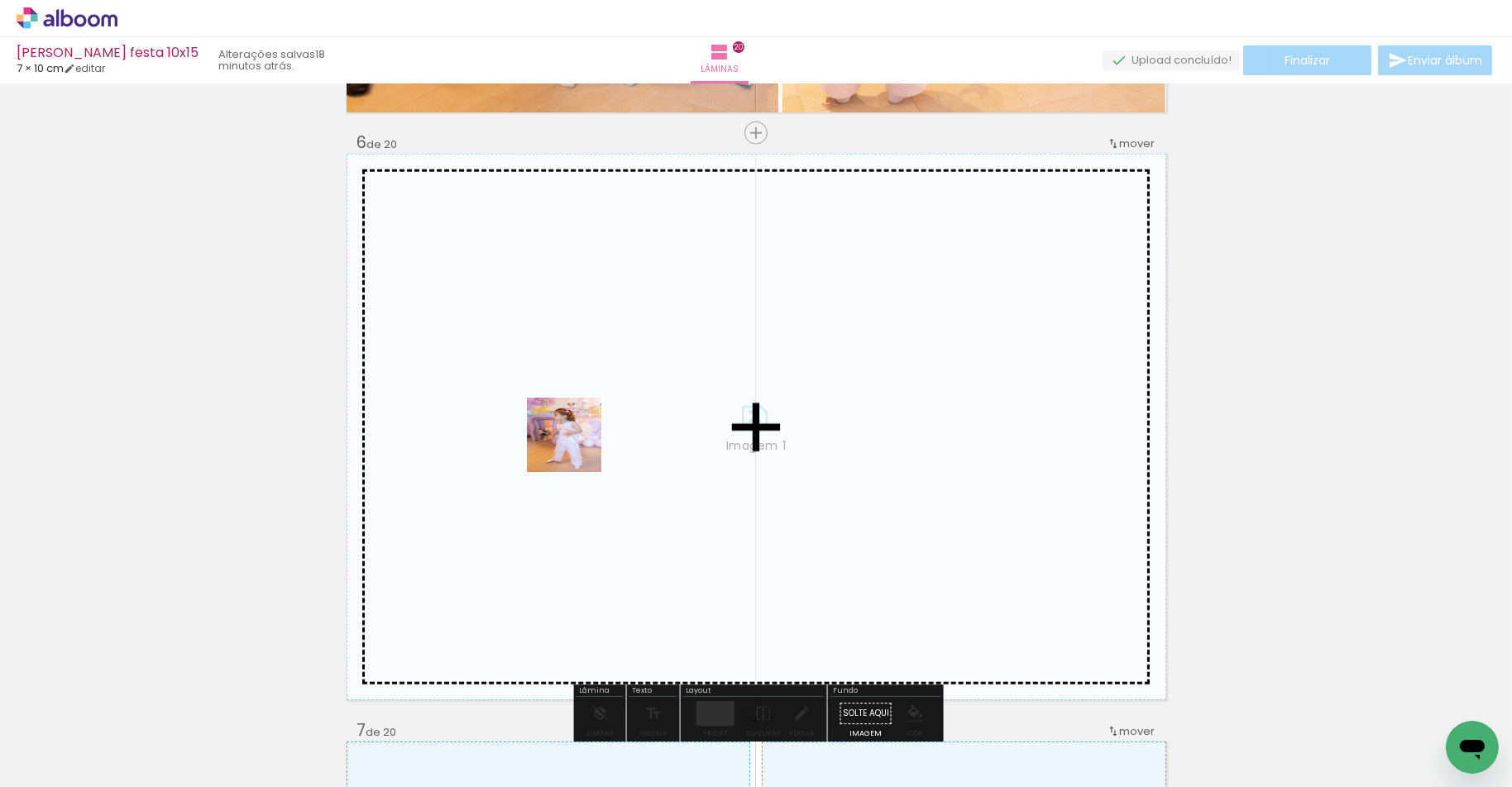
drag, startPoint x: 526, startPoint y: 735, endPoint x: 576, endPoint y: 448, distance: 291.3
click at [576, 448] on quentale-workspace at bounding box center [756, 394] width 1512 height 787
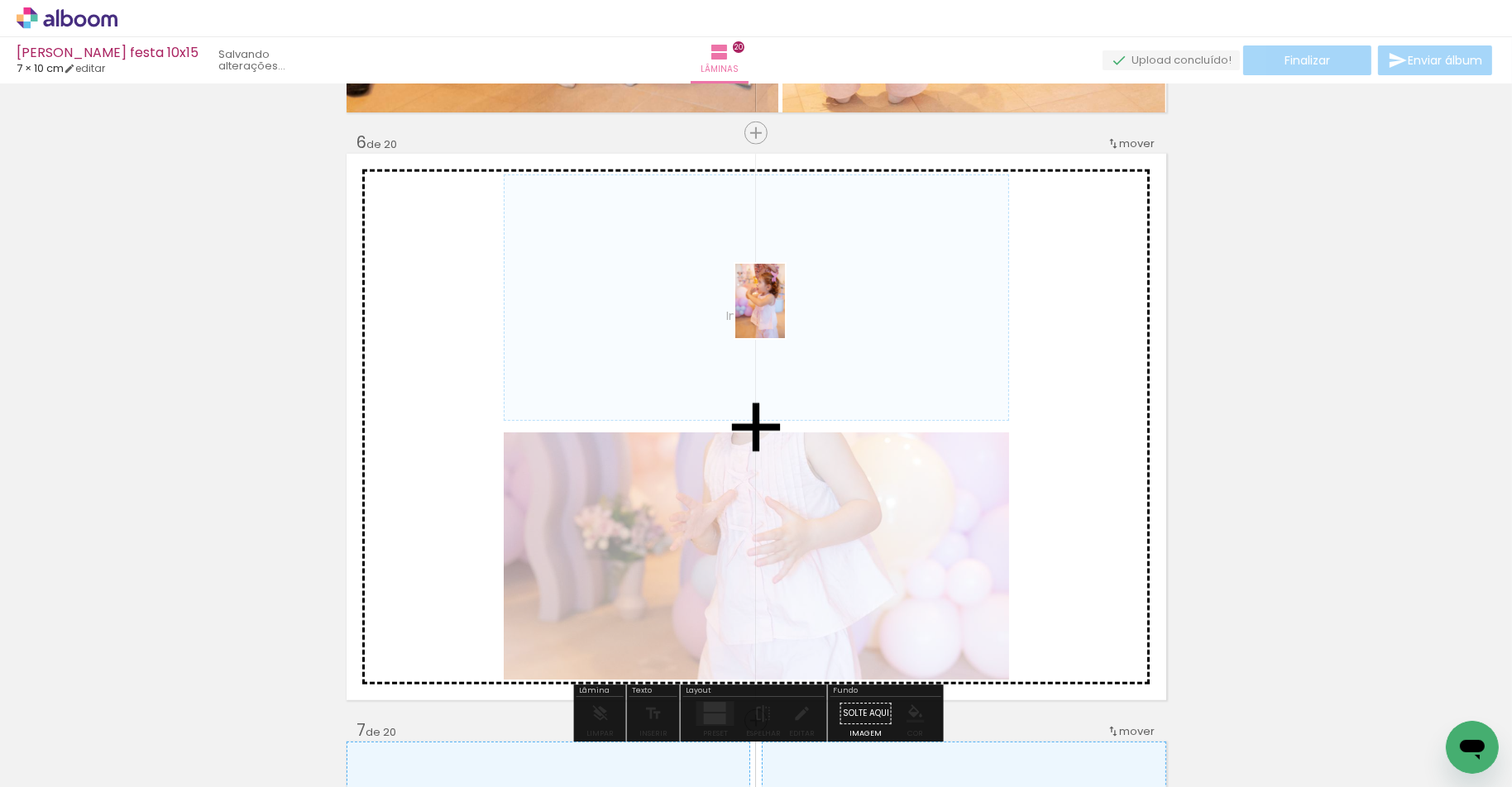
drag, startPoint x: 729, startPoint y: 686, endPoint x: 785, endPoint y: 313, distance: 377.2
click at [785, 313] on quentale-workspace at bounding box center [756, 394] width 1512 height 787
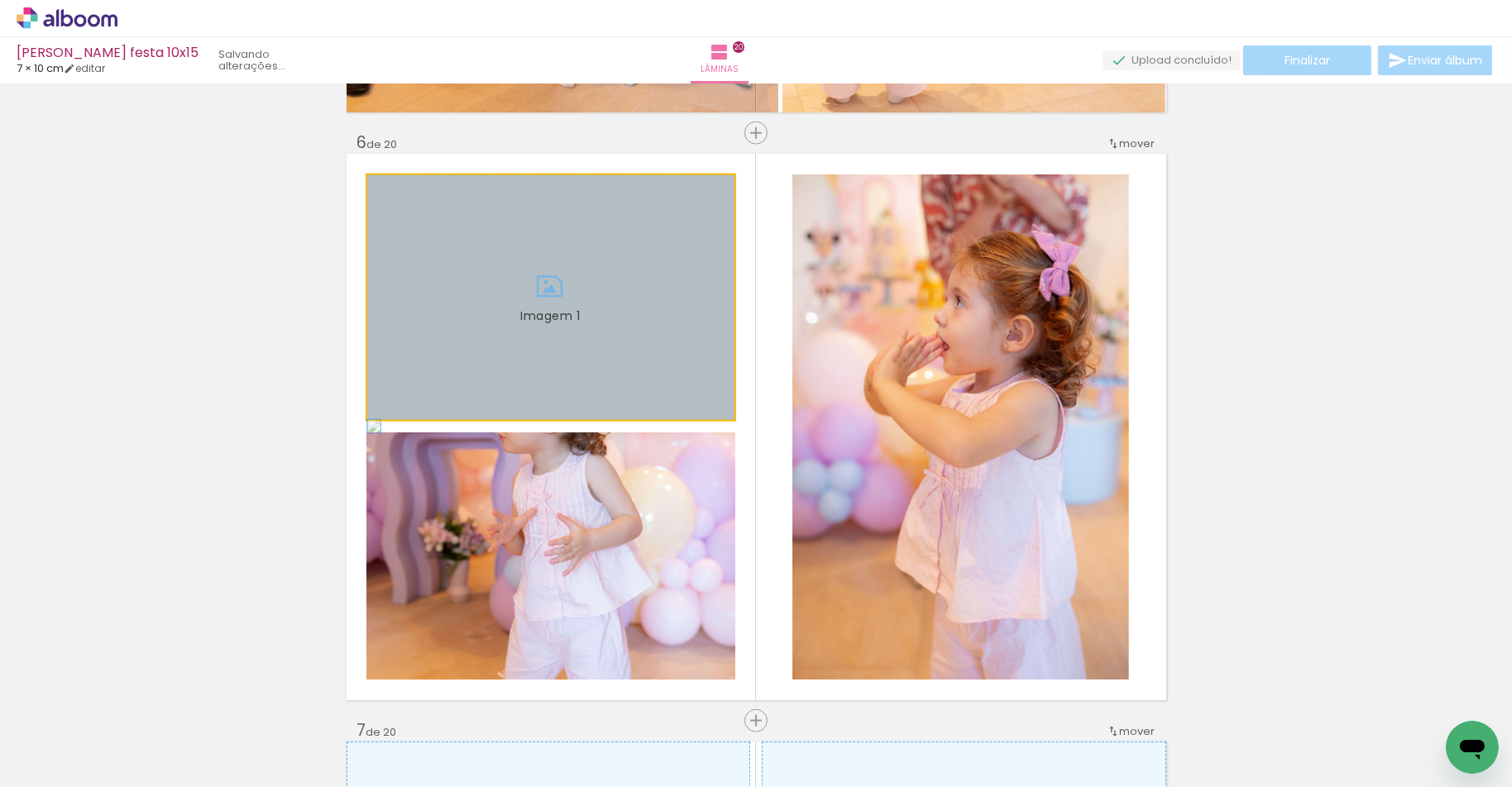
drag, startPoint x: 684, startPoint y: 346, endPoint x: 228, endPoint y: 332, distance: 456.2
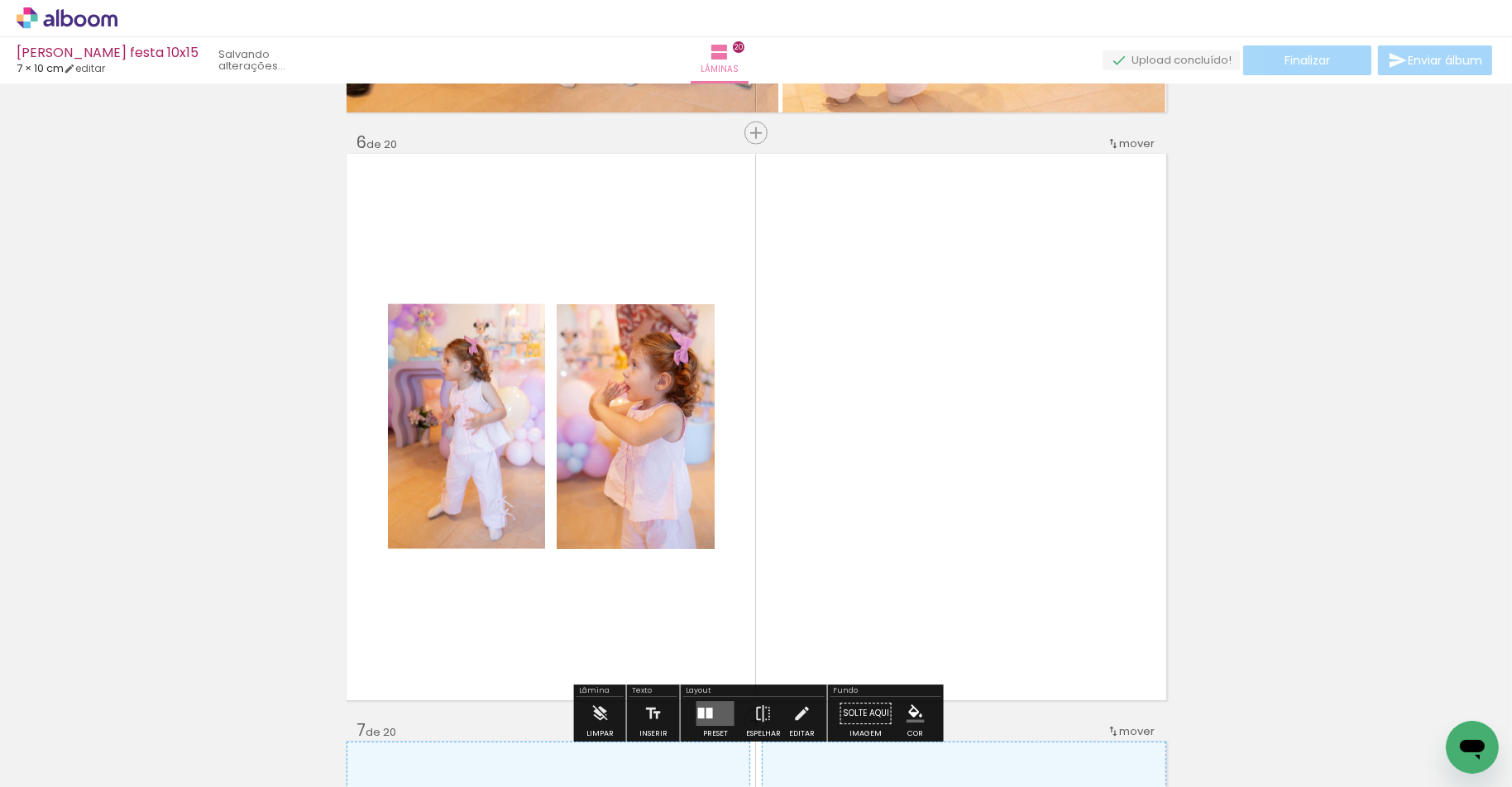
scroll to position [3056, 0]
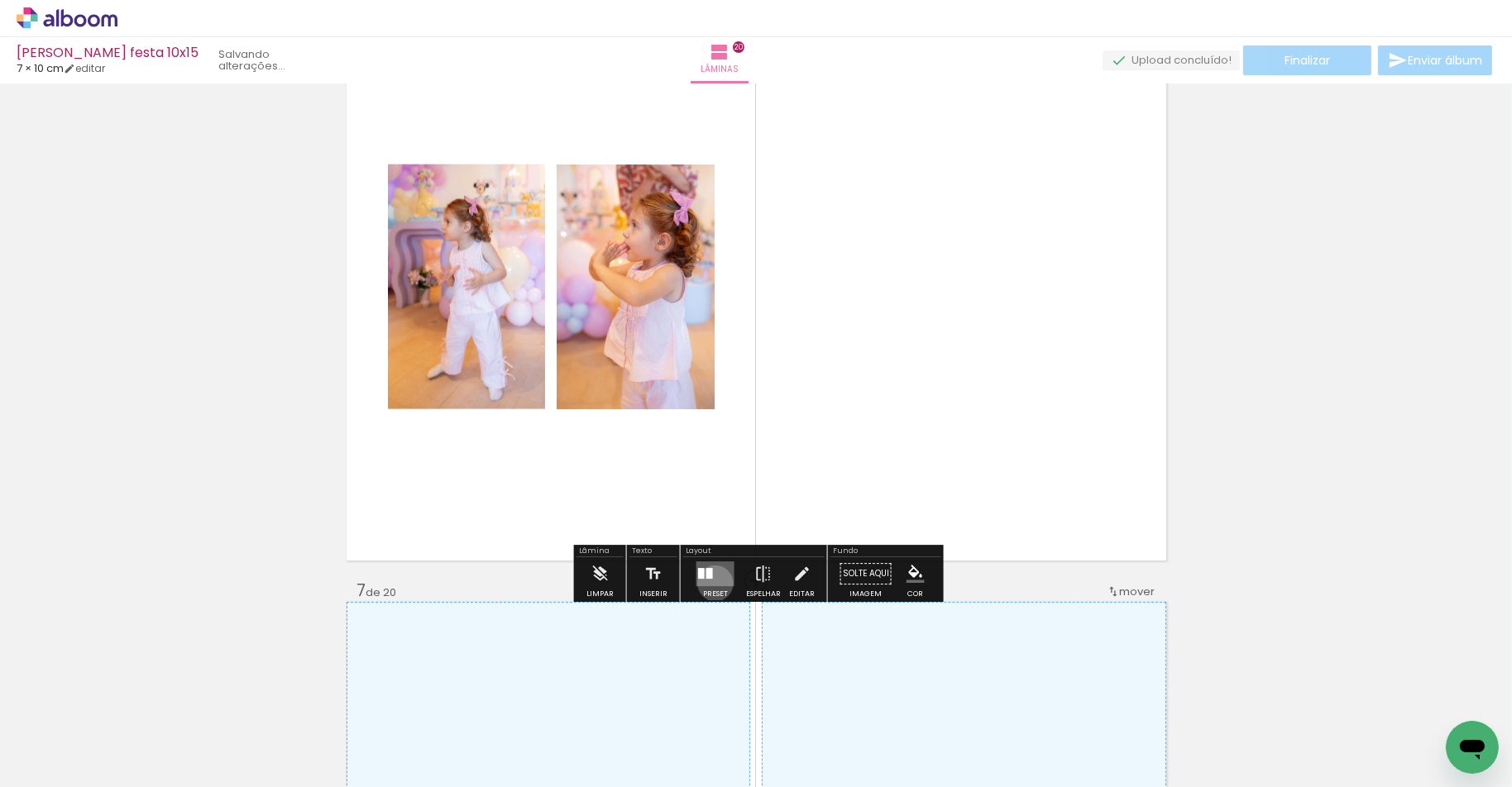
drag, startPoint x: 711, startPoint y: 583, endPoint x: 789, endPoint y: 545, distance: 86.8
click at [711, 583] on quentale-layouter at bounding box center [716, 574] width 38 height 24
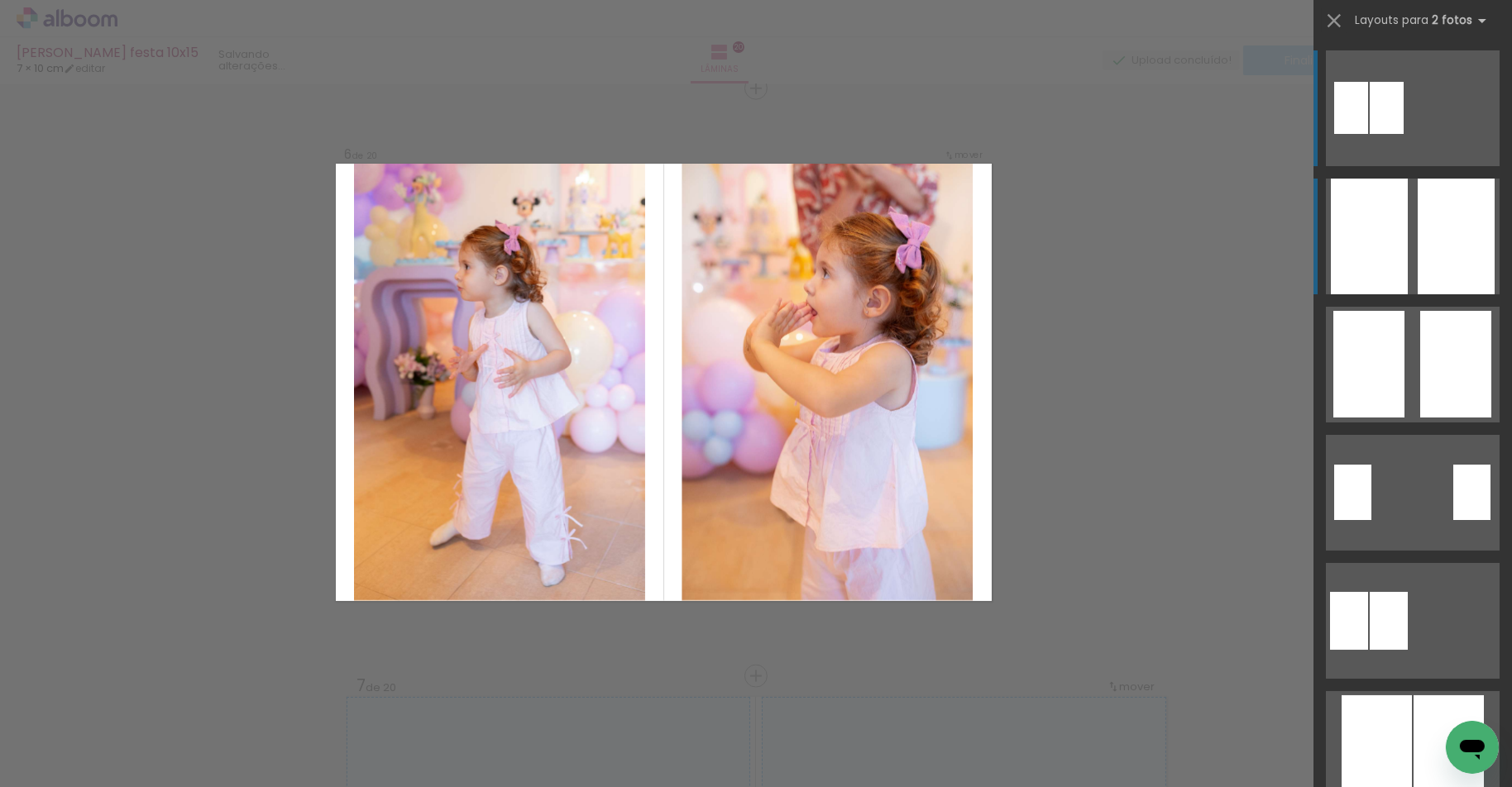
scroll to position [2960, 0]
click at [1417, 263] on quentale-layouter at bounding box center [1412, 236] width 174 height 116
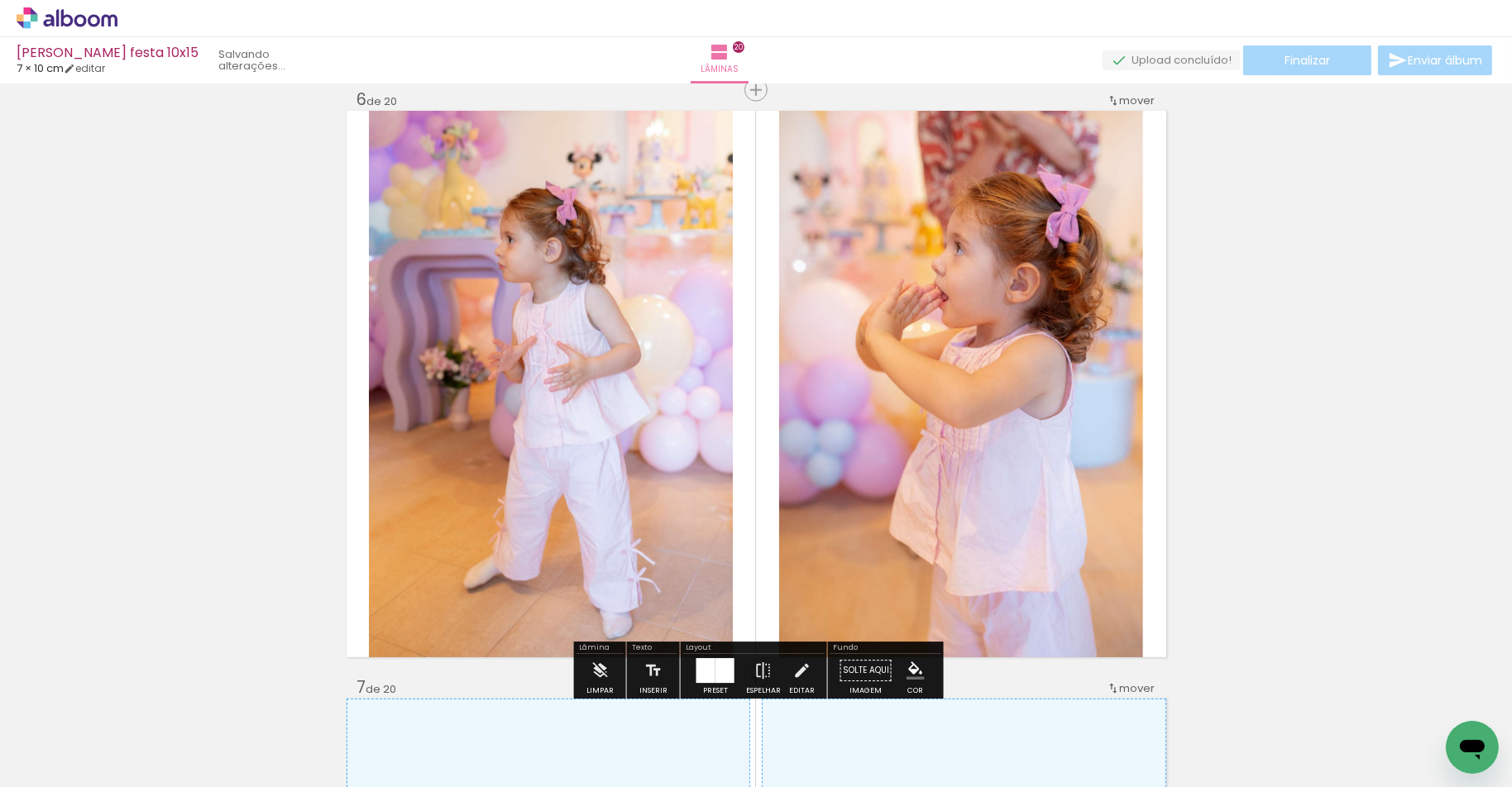
click at [444, 270] on quentale-photo "Imagem 1" at bounding box center [551, 384] width 364 height 546
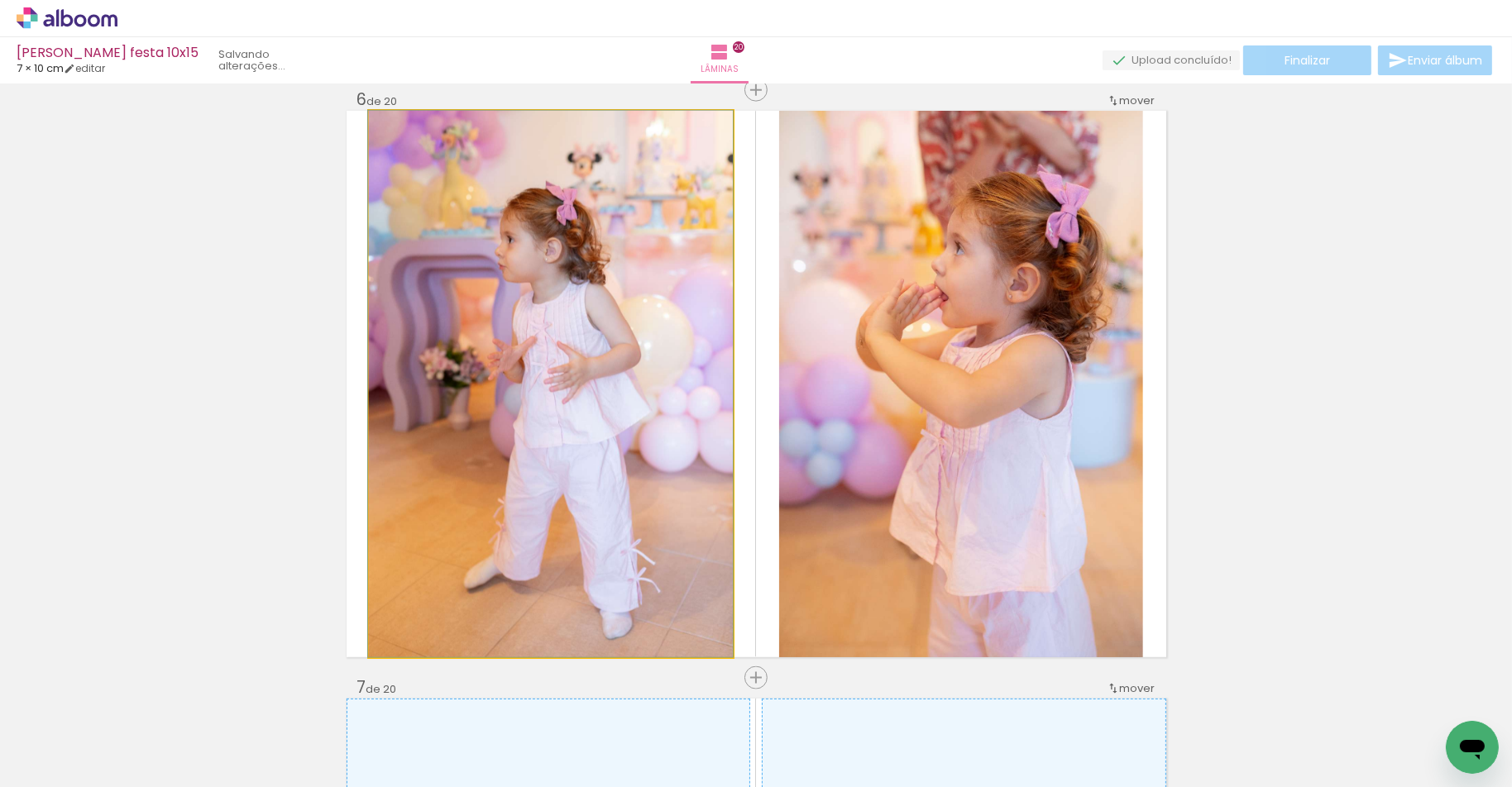
click at [444, 269] on quentale-photo "Imagem 1" at bounding box center [551, 384] width 364 height 546
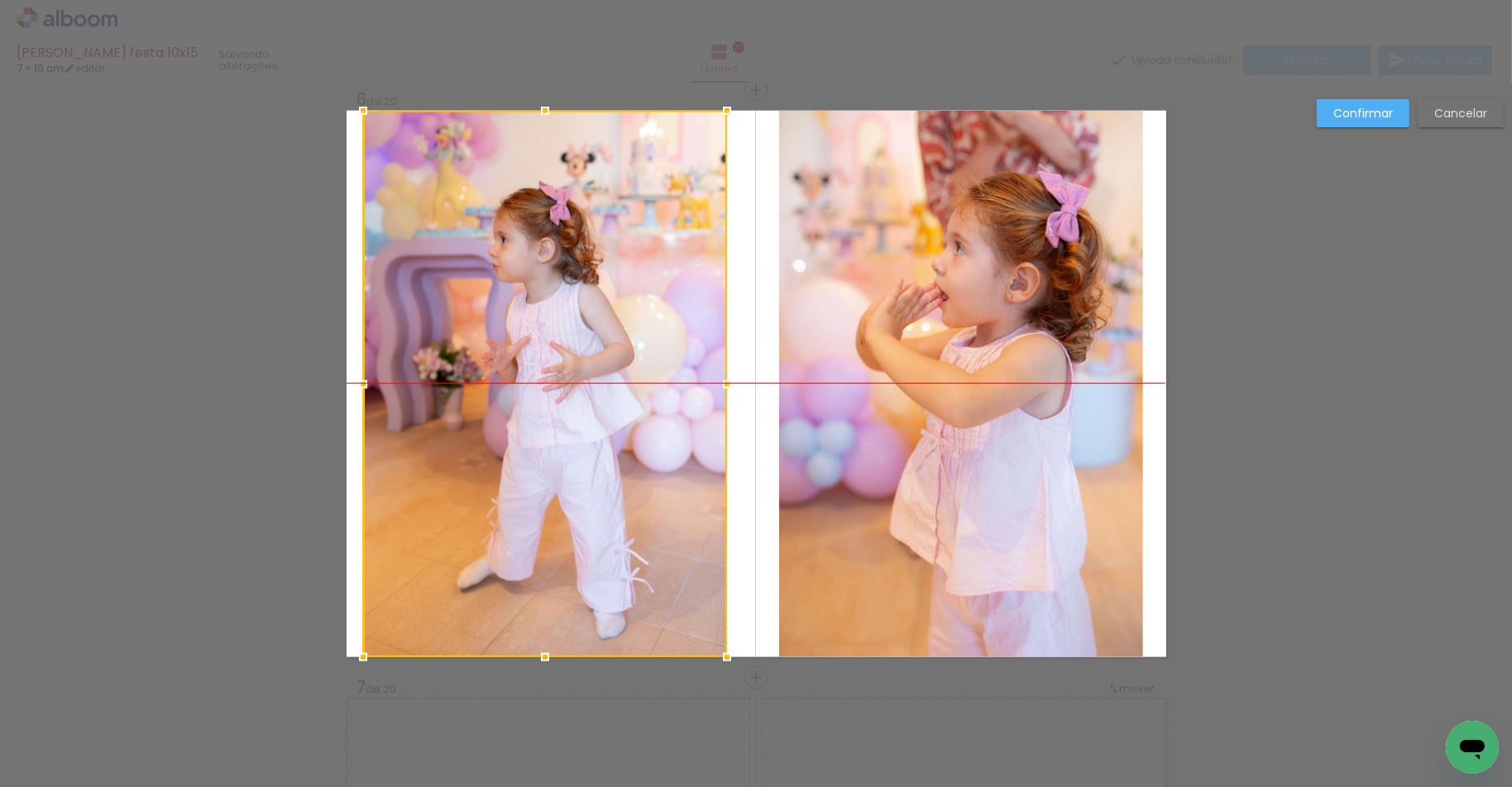
drag, startPoint x: 611, startPoint y: 301, endPoint x: 555, endPoint y: 300, distance: 56.0
click at [553, 299] on div at bounding box center [545, 384] width 364 height 546
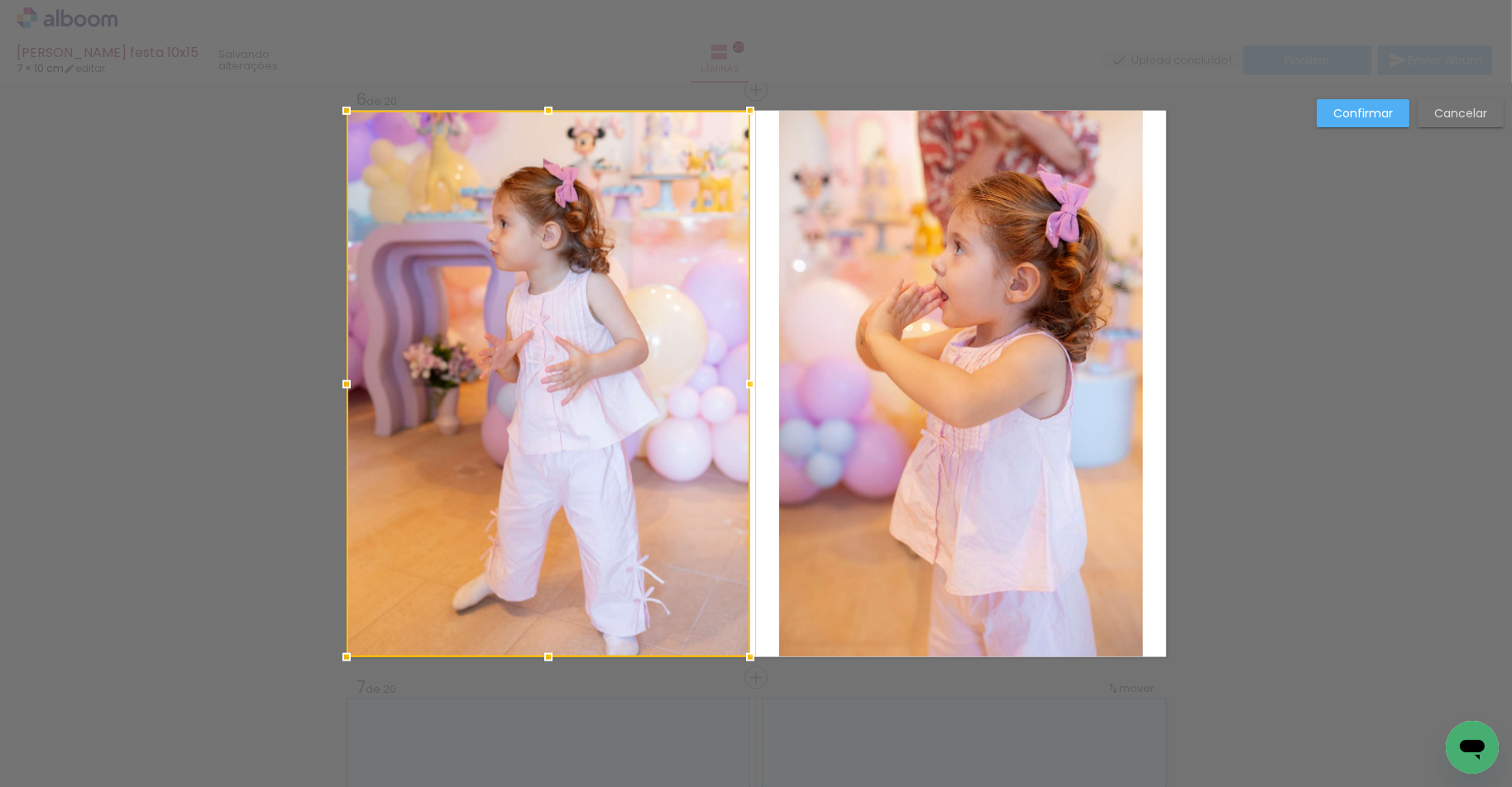
drag, startPoint x: 708, startPoint y: 380, endPoint x: 788, endPoint y: 380, distance: 80.0
click at [787, 380] on album-spread "Imagem 1 6 de 20" at bounding box center [756, 384] width 820 height 546
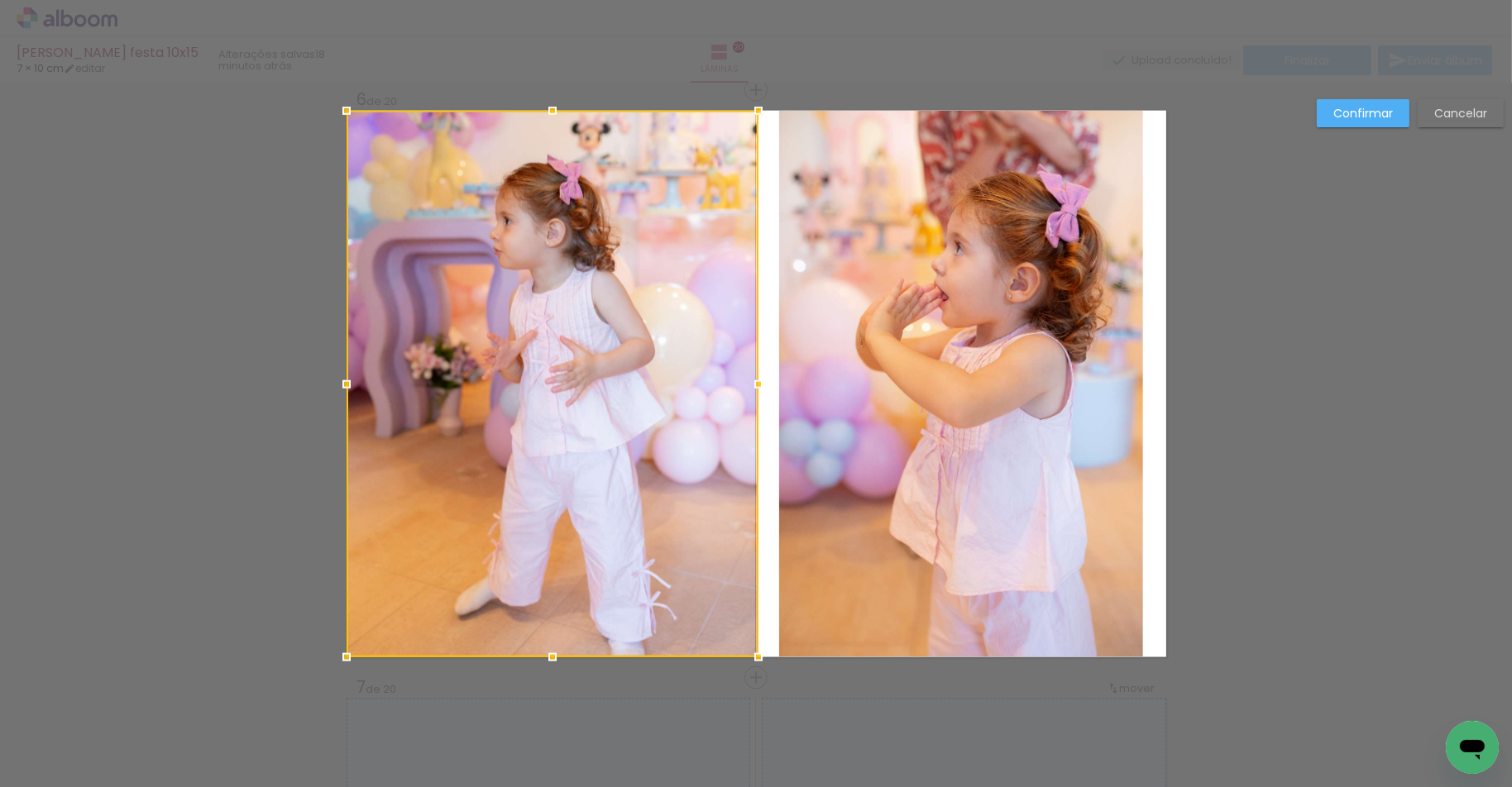
click at [762, 382] on div at bounding box center [759, 385] width 33 height 33
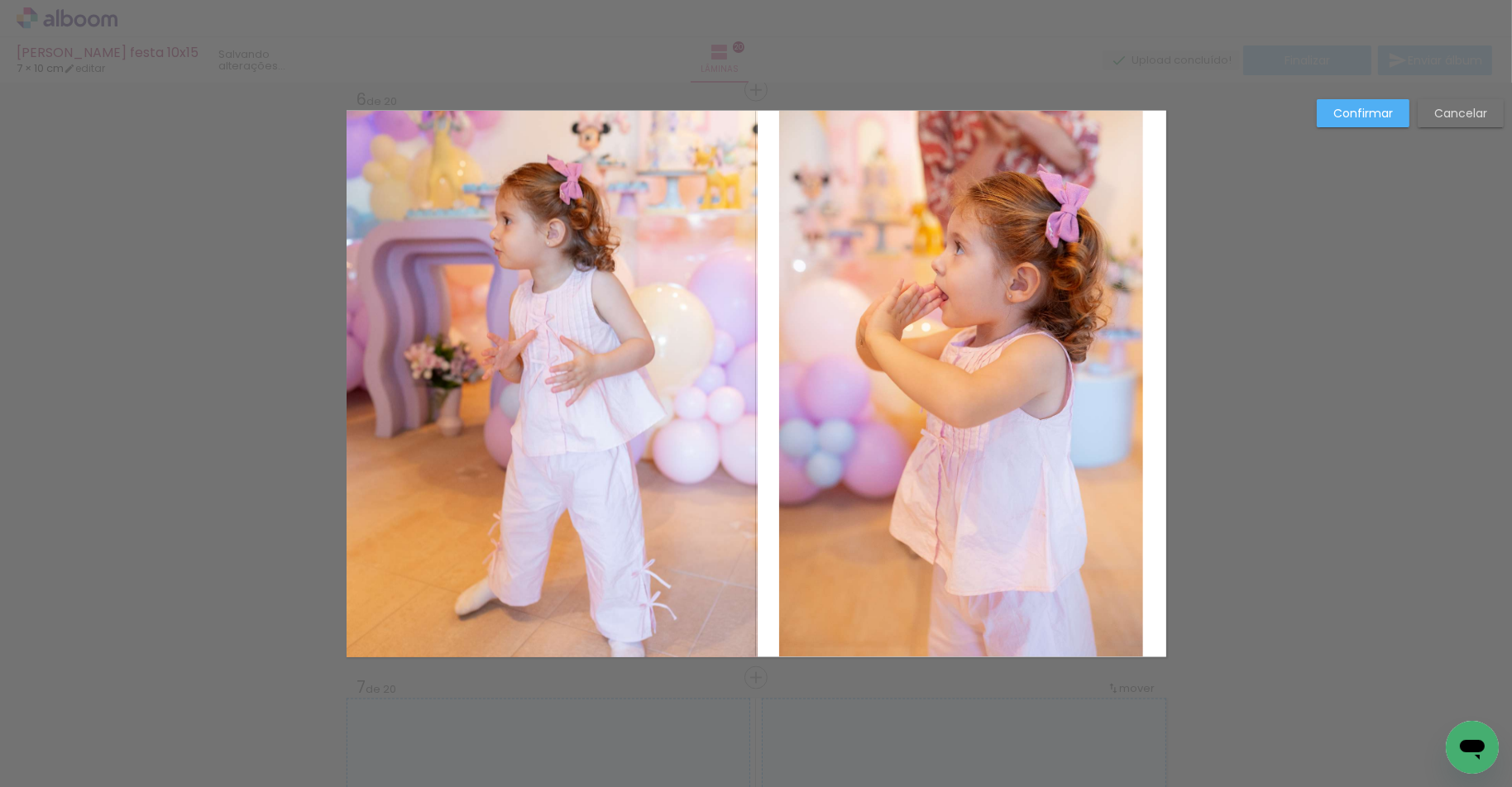
click at [843, 382] on quentale-photo at bounding box center [960, 384] width 364 height 546
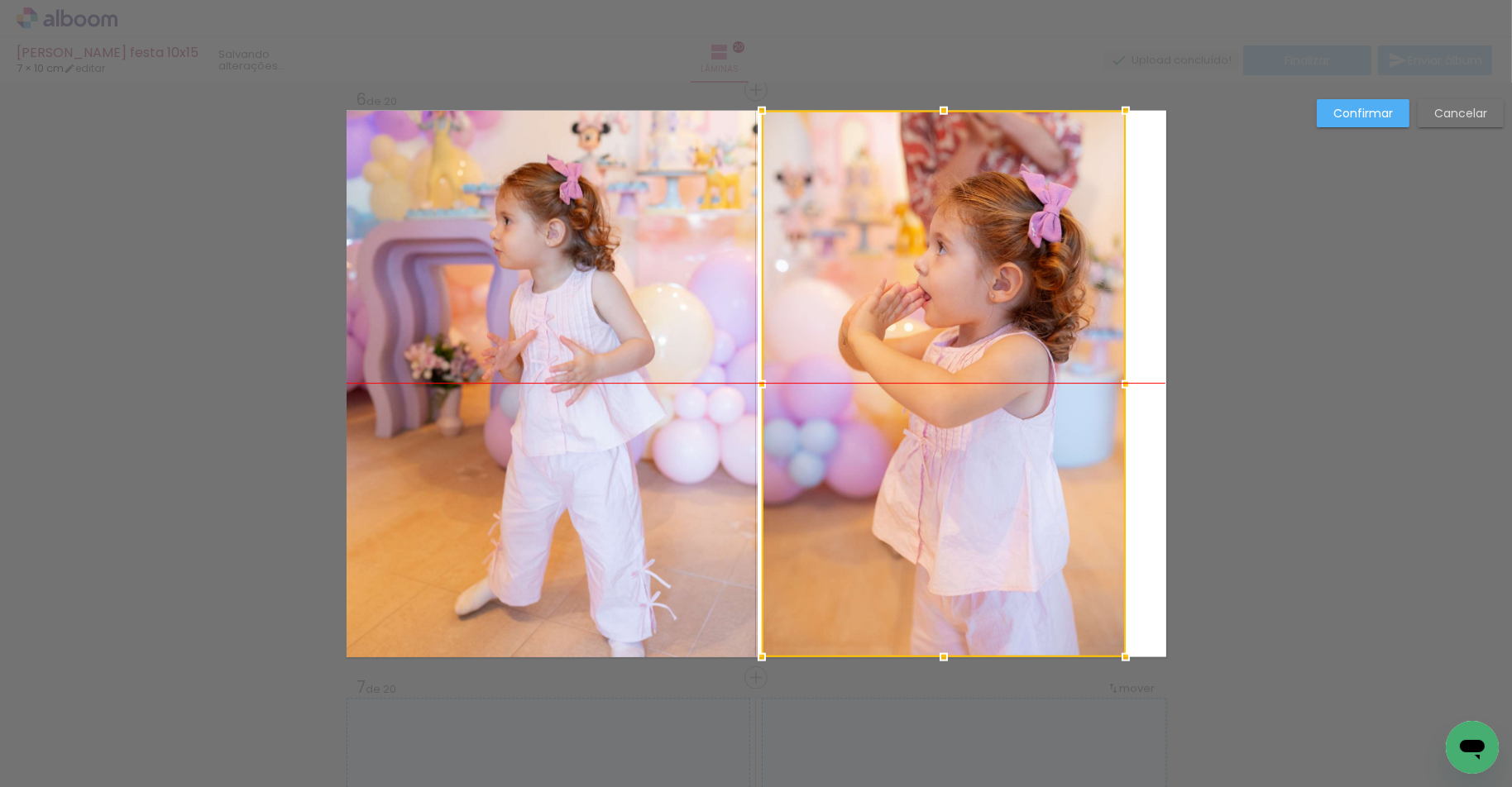
drag, startPoint x: 886, startPoint y: 373, endPoint x: 869, endPoint y: 373, distance: 17.0
click at [869, 373] on div at bounding box center [944, 384] width 364 height 546
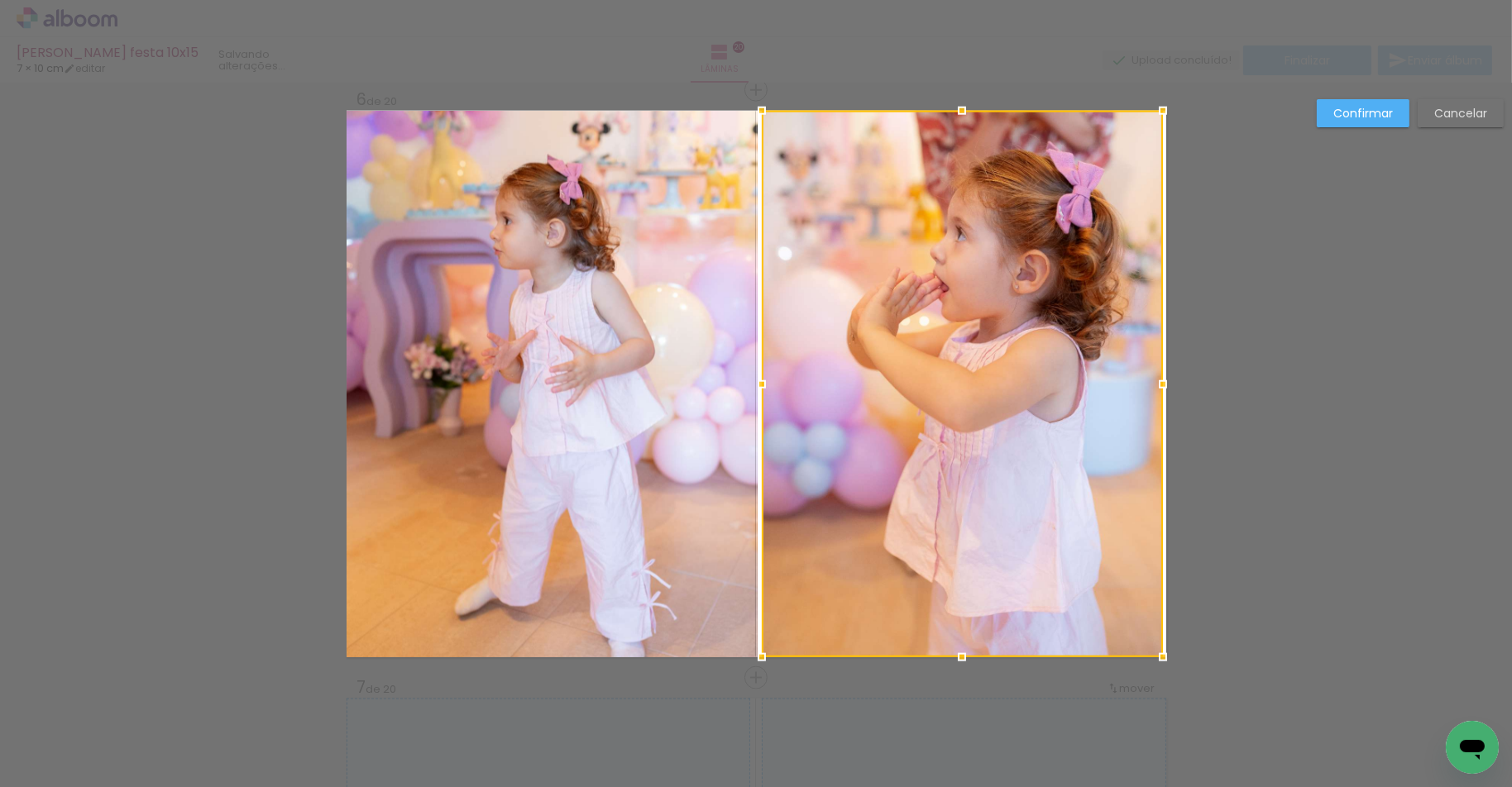
drag, startPoint x: 1128, startPoint y: 382, endPoint x: 1235, endPoint y: 387, distance: 107.1
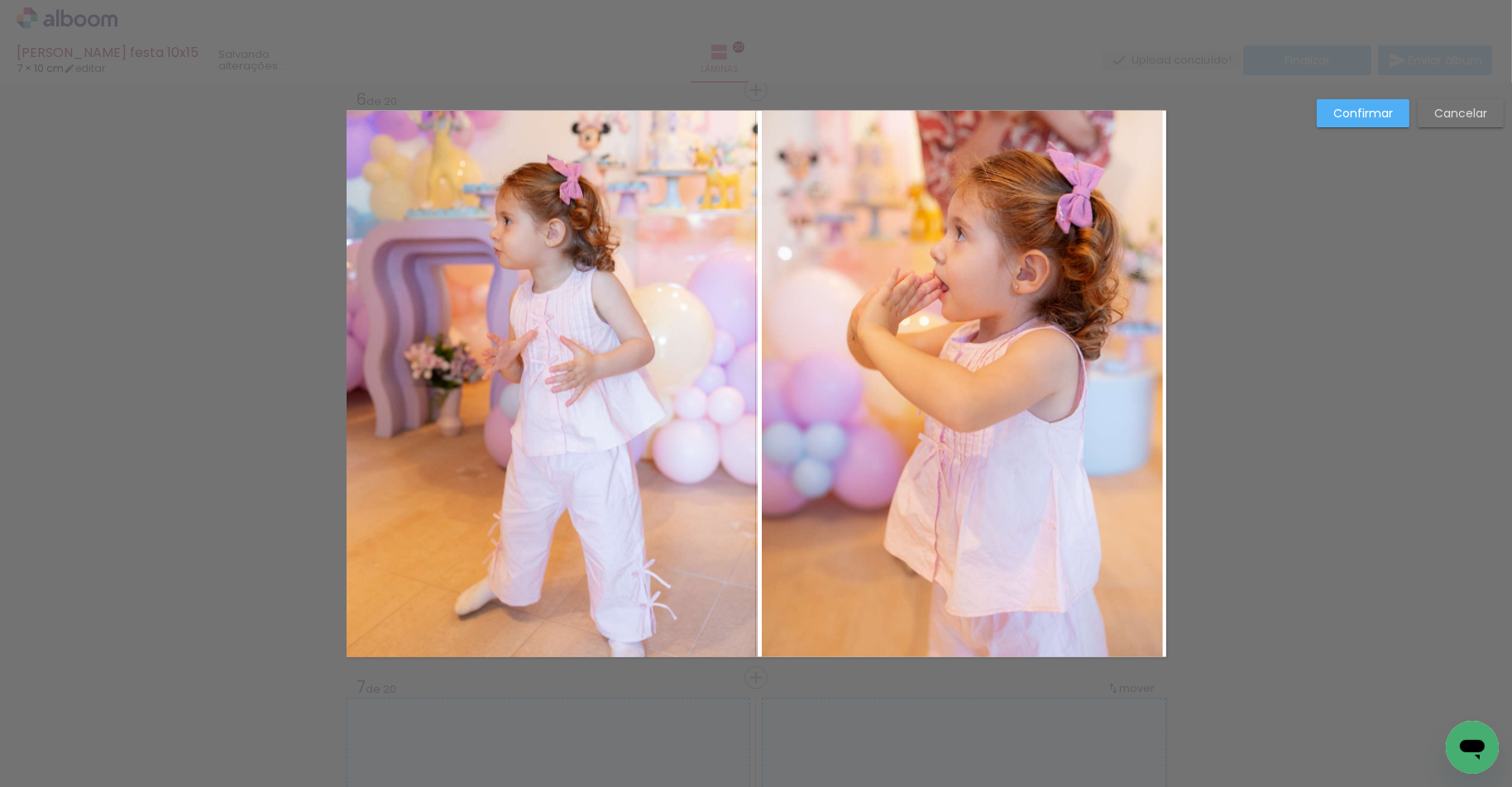
click at [1165, 385] on quentale-layouter "Imagem 1" at bounding box center [756, 384] width 820 height 546
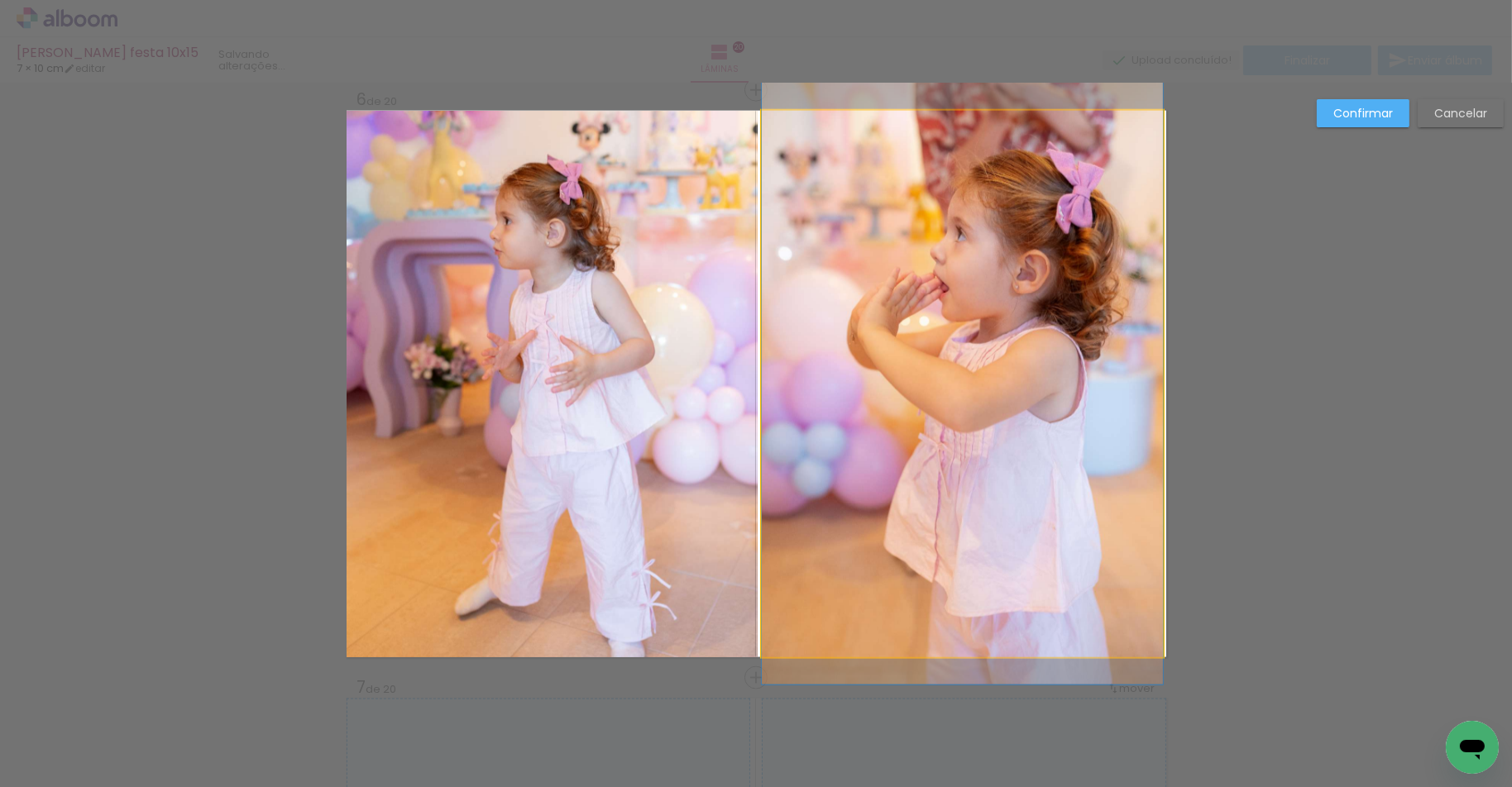
click at [1162, 385] on quentale-photo at bounding box center [962, 384] width 401 height 546
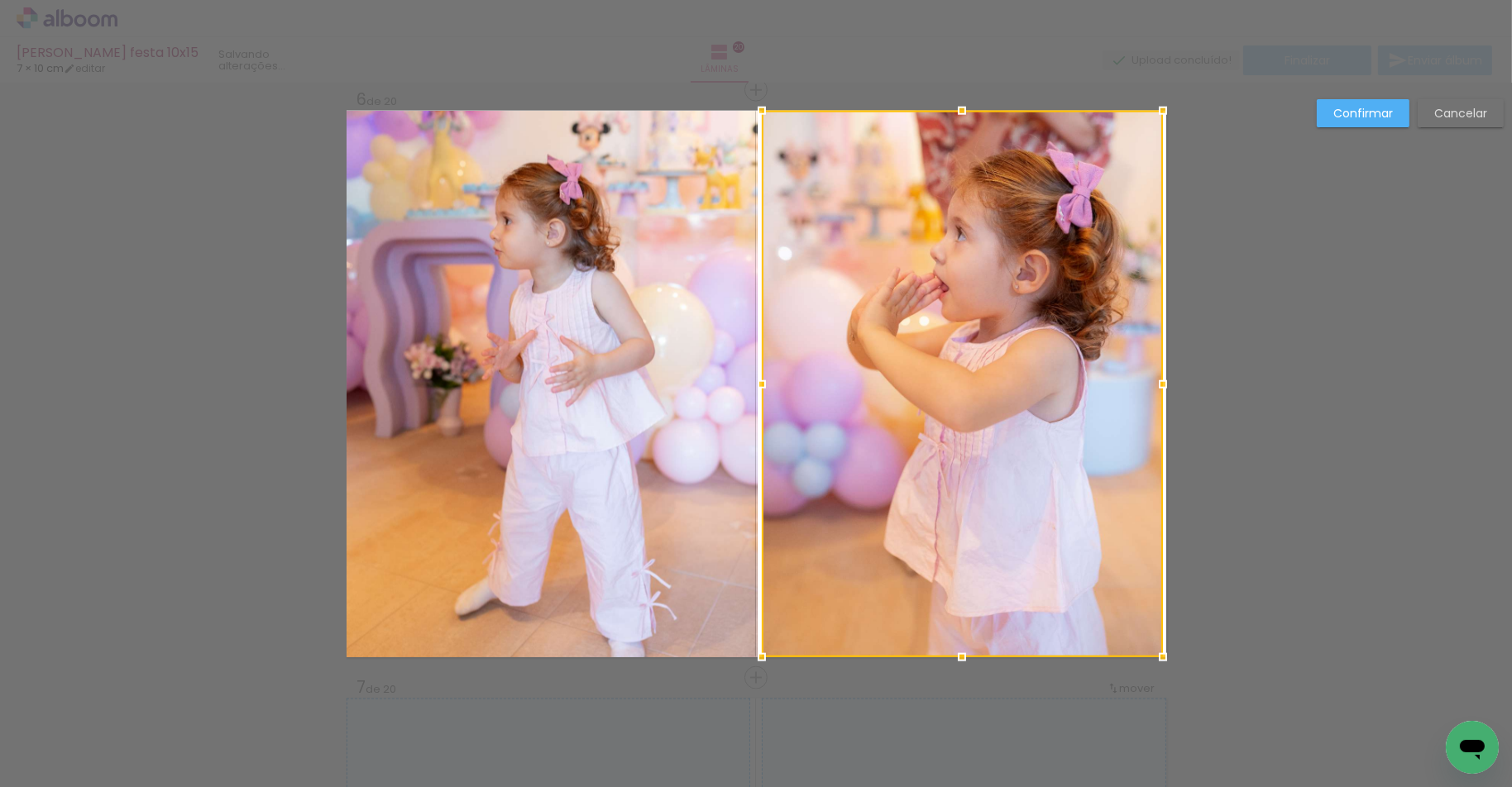
click at [1163, 386] on div at bounding box center [962, 384] width 401 height 546
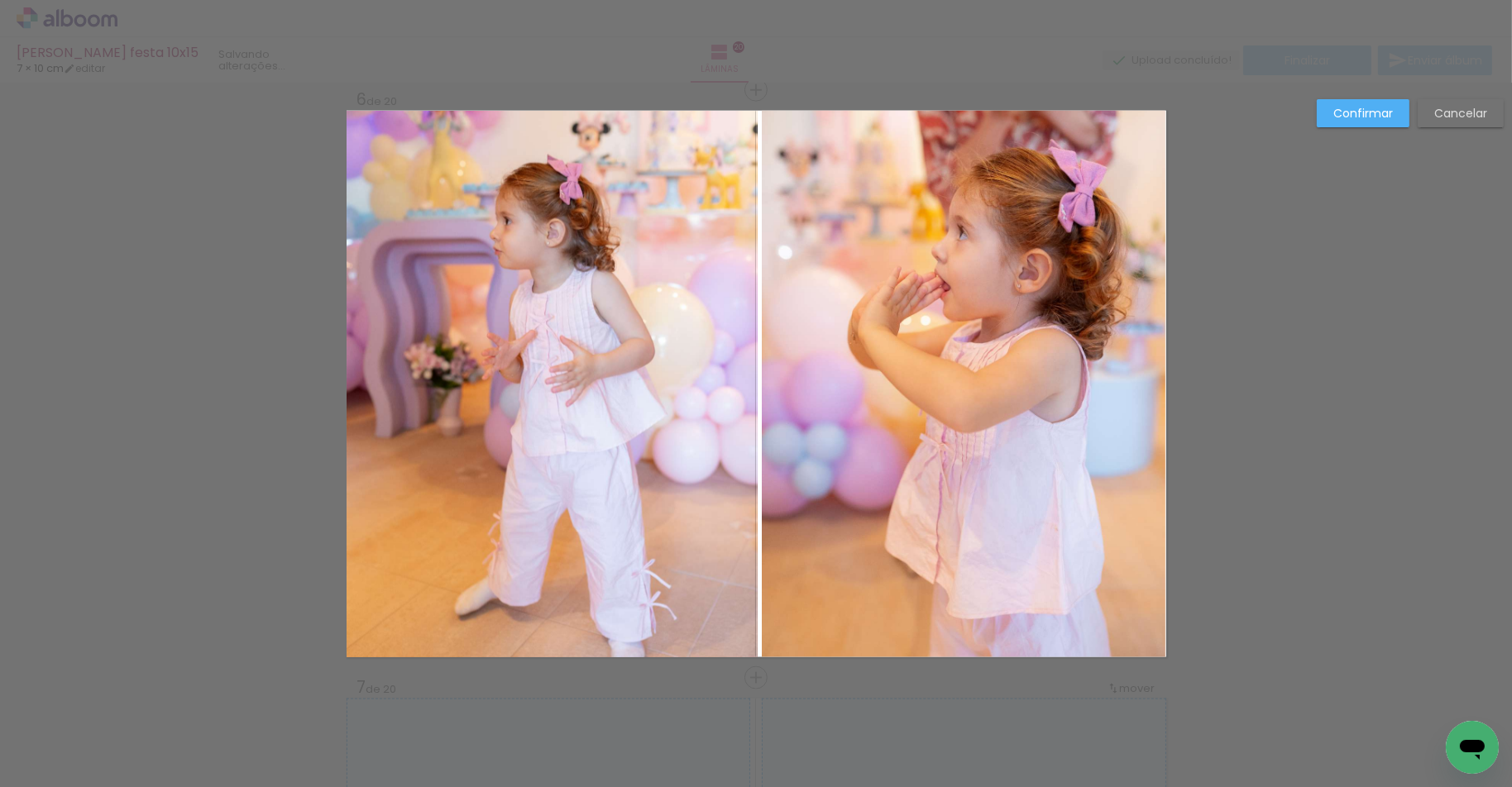
drag, startPoint x: 1357, startPoint y: 99, endPoint x: 1217, endPoint y: 158, distance: 151.9
click at [1357, 99] on paper-button "Confirmar" at bounding box center [1363, 113] width 93 height 28
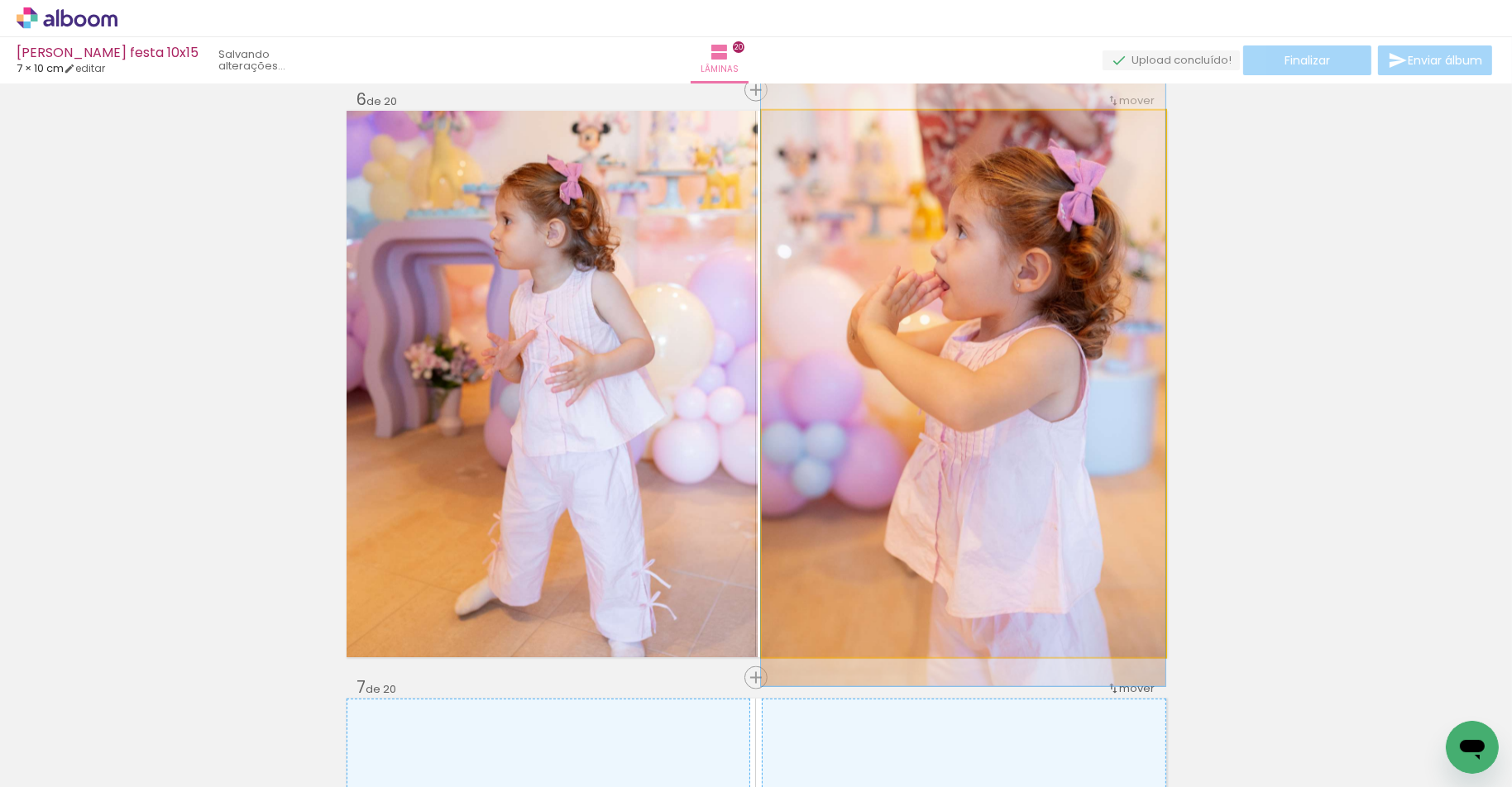
drag, startPoint x: 1034, startPoint y: 297, endPoint x: 919, endPoint y: 297, distance: 115.0
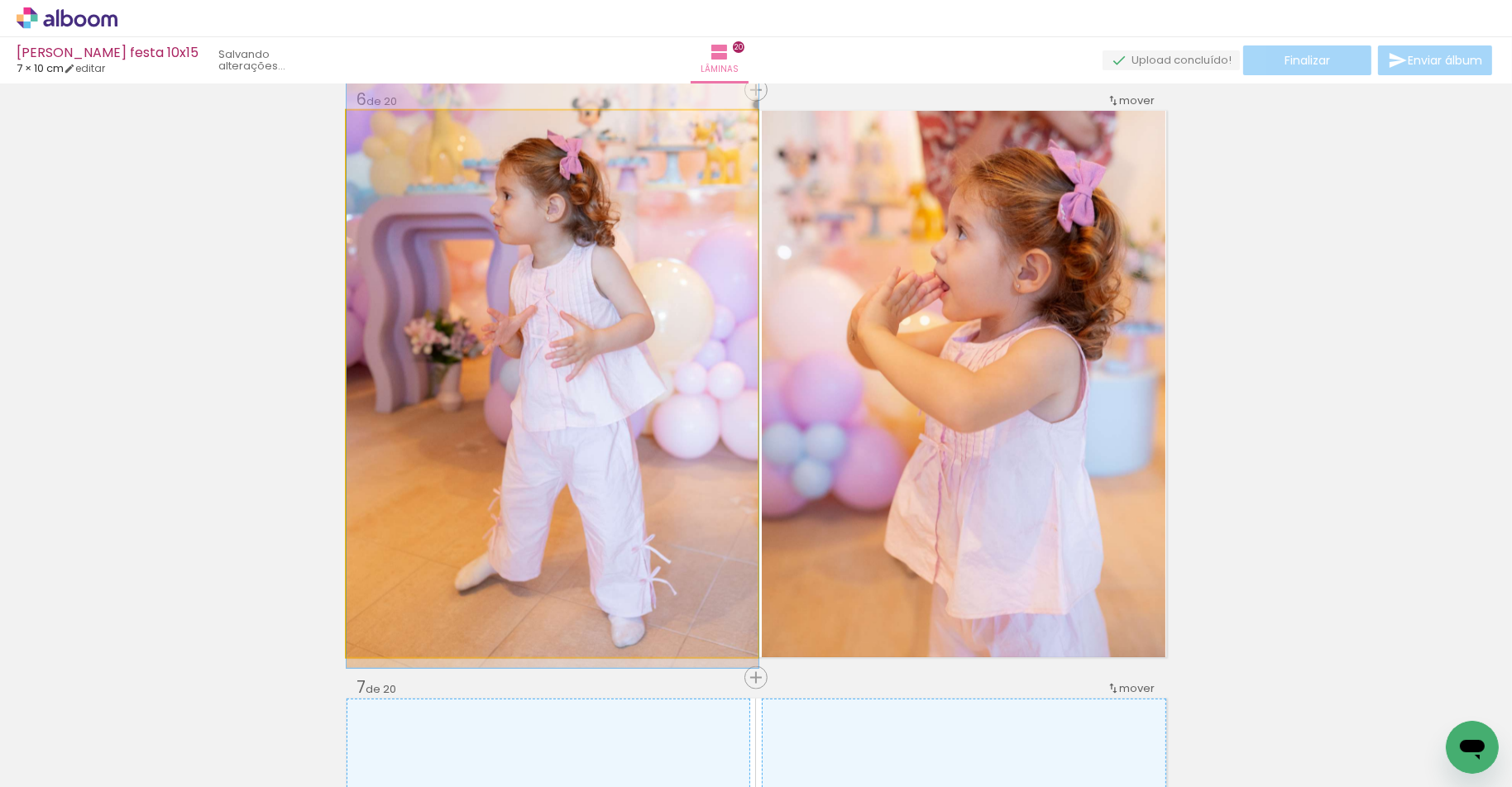
drag, startPoint x: 557, startPoint y: 337, endPoint x: 560, endPoint y: 311, distance: 26.2
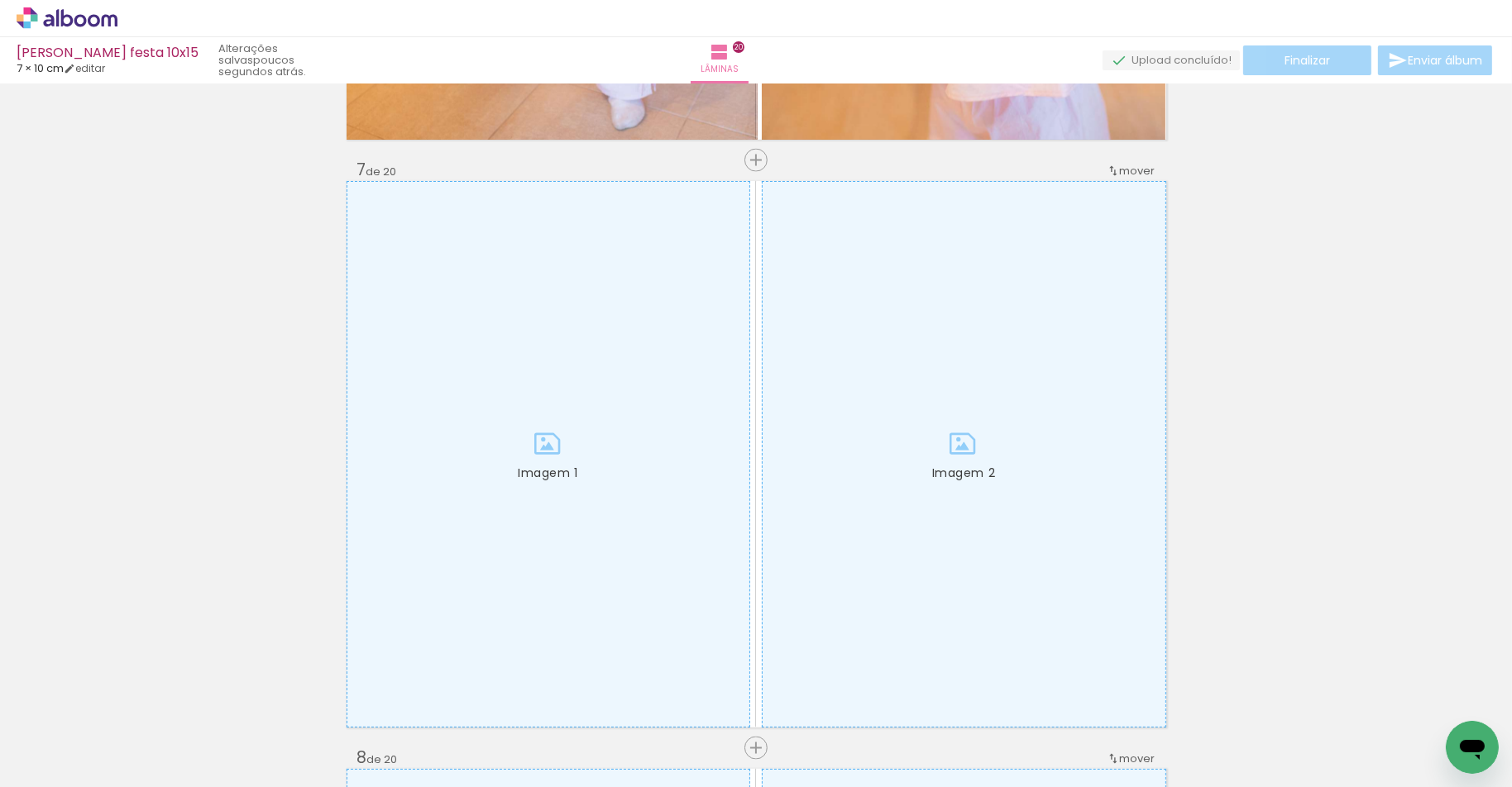
scroll to position [0, 0]
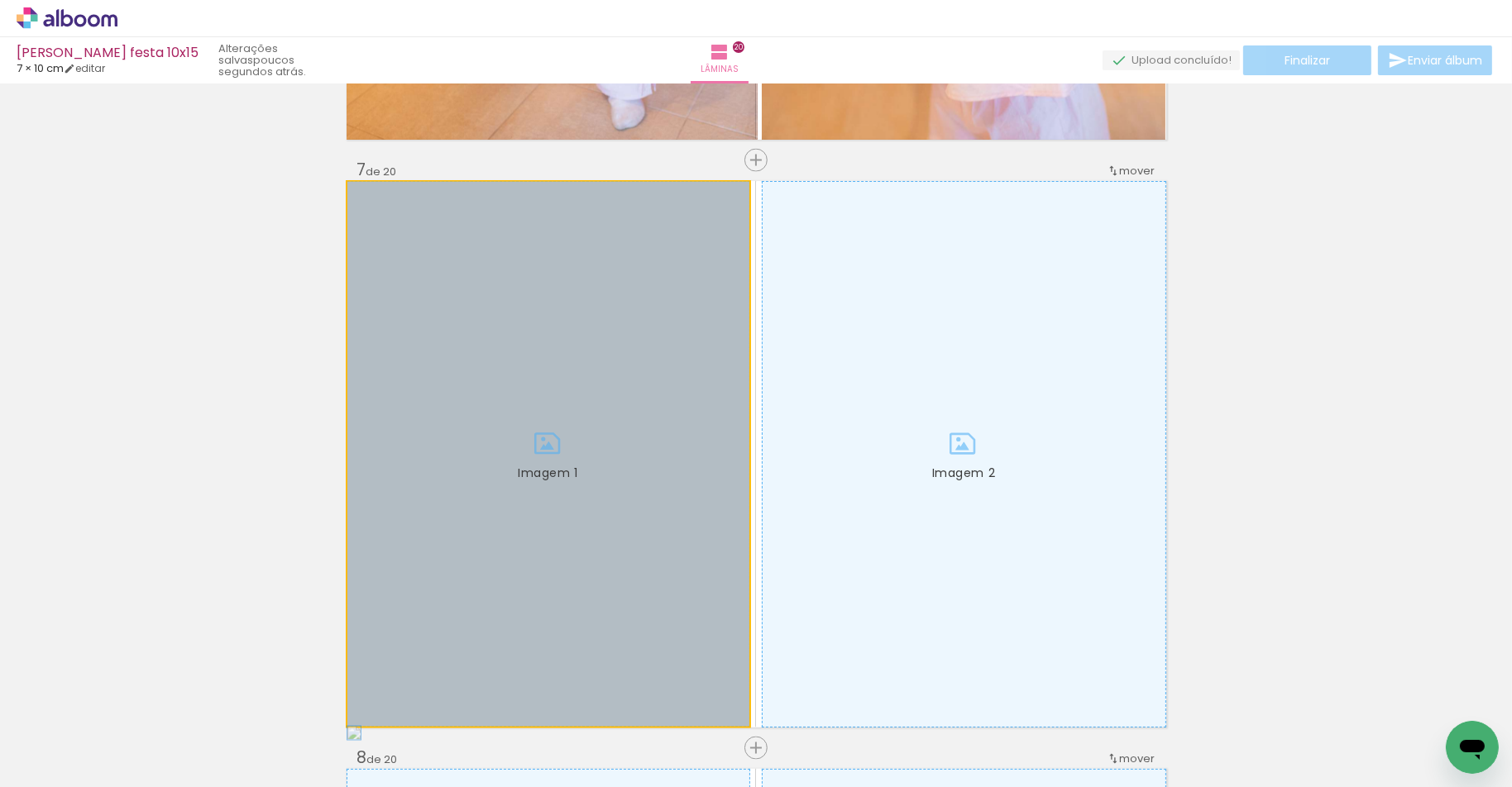
drag, startPoint x: 673, startPoint y: 536, endPoint x: 396, endPoint y: 506, distance: 278.6
click at [383, 508] on div at bounding box center [548, 454] width 402 height 544
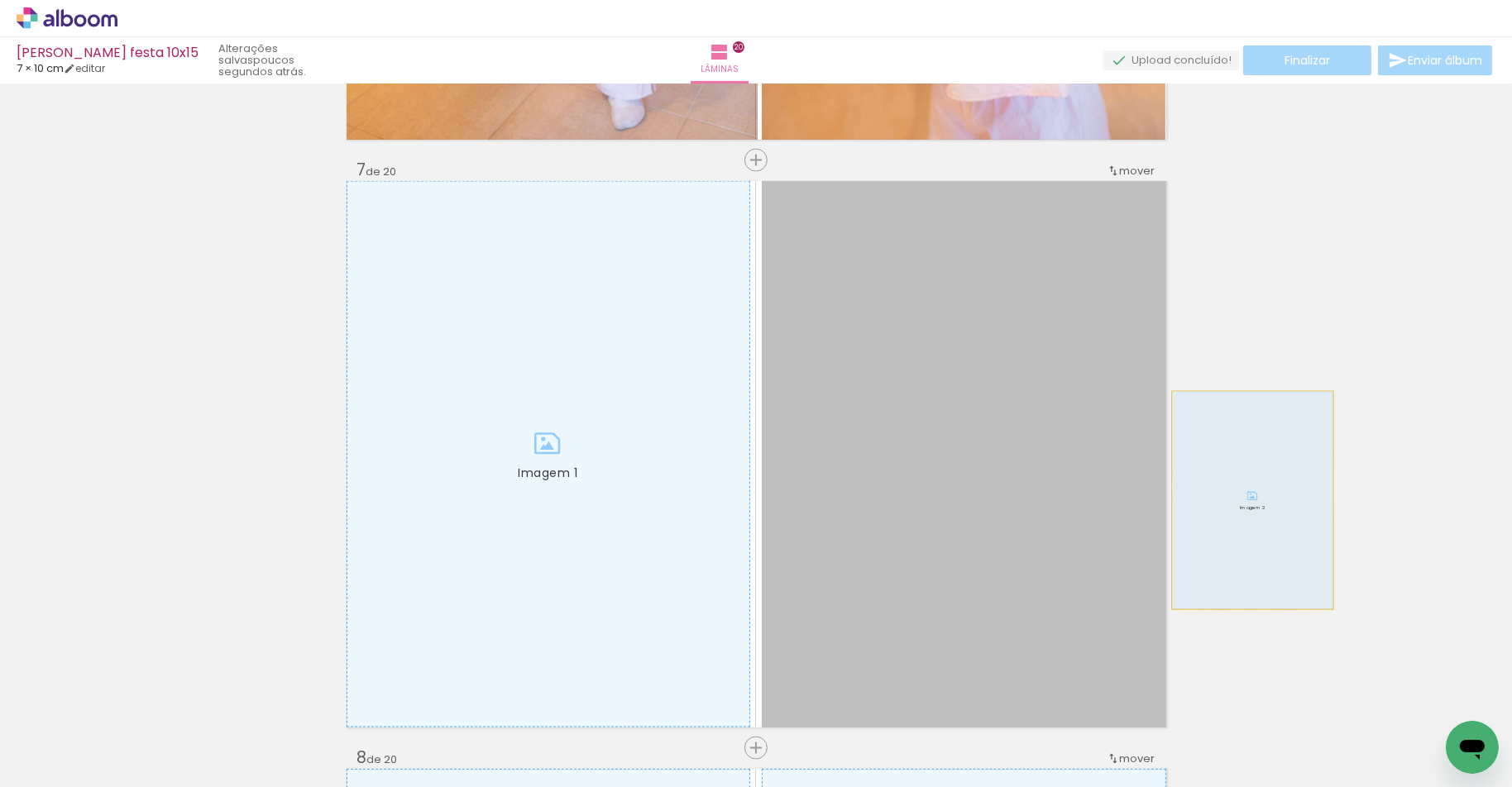
drag, startPoint x: 926, startPoint y: 510, endPoint x: 1261, endPoint y: 500, distance: 335.1
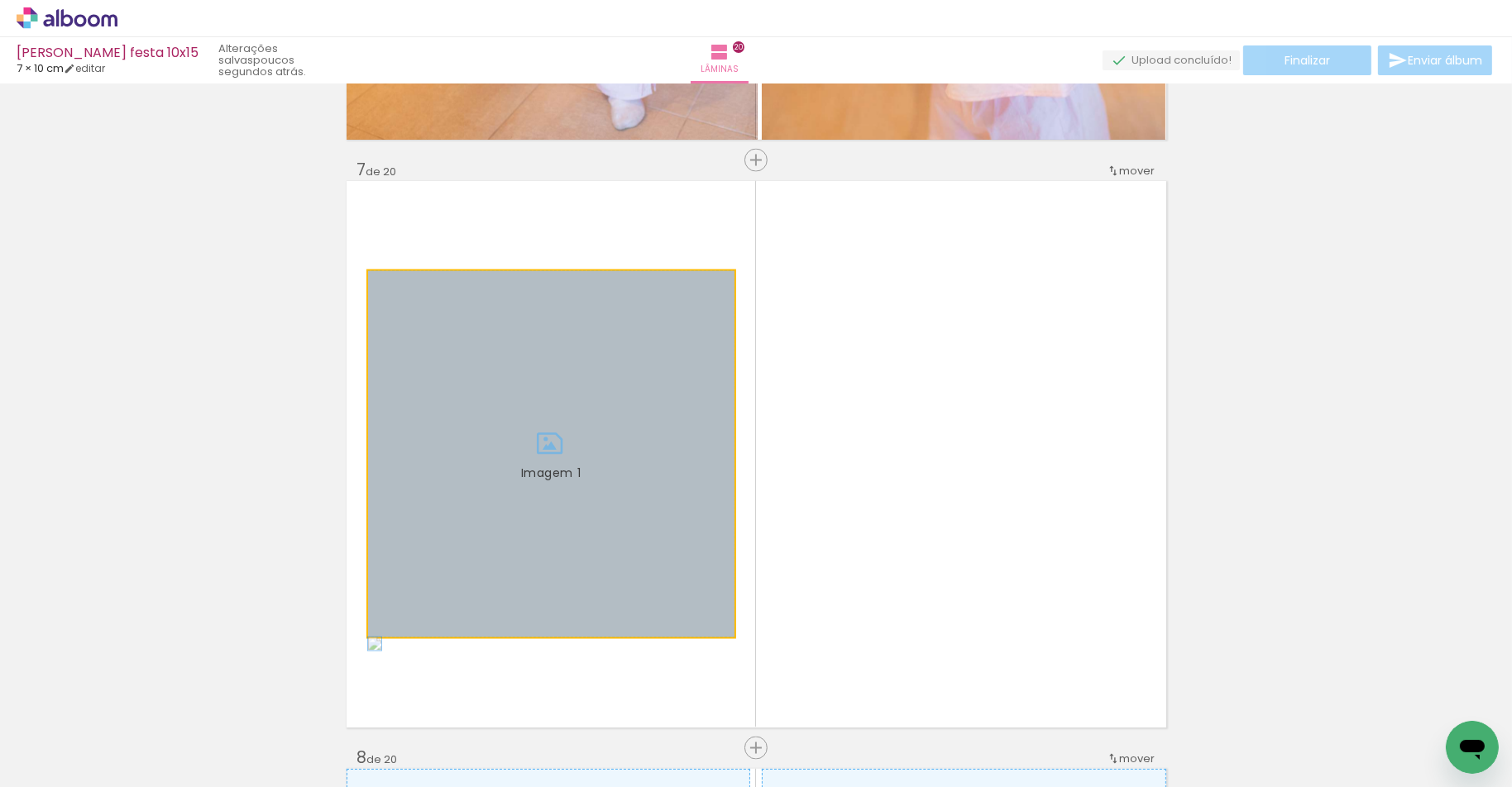
drag, startPoint x: 705, startPoint y: 487, endPoint x: 336, endPoint y: 465, distance: 369.7
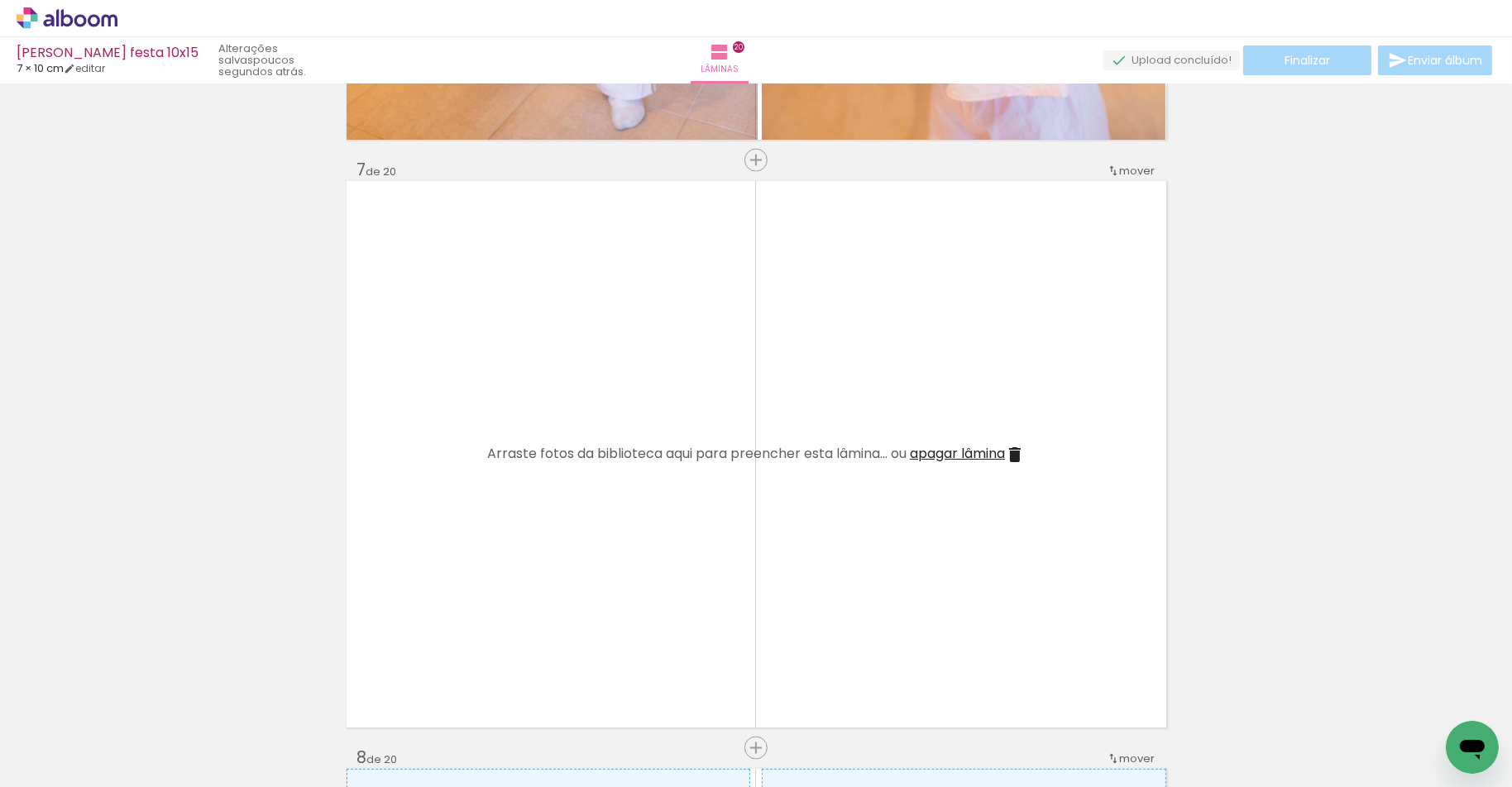
click at [701, 551] on quentale-workspace at bounding box center [756, 394] width 1512 height 787
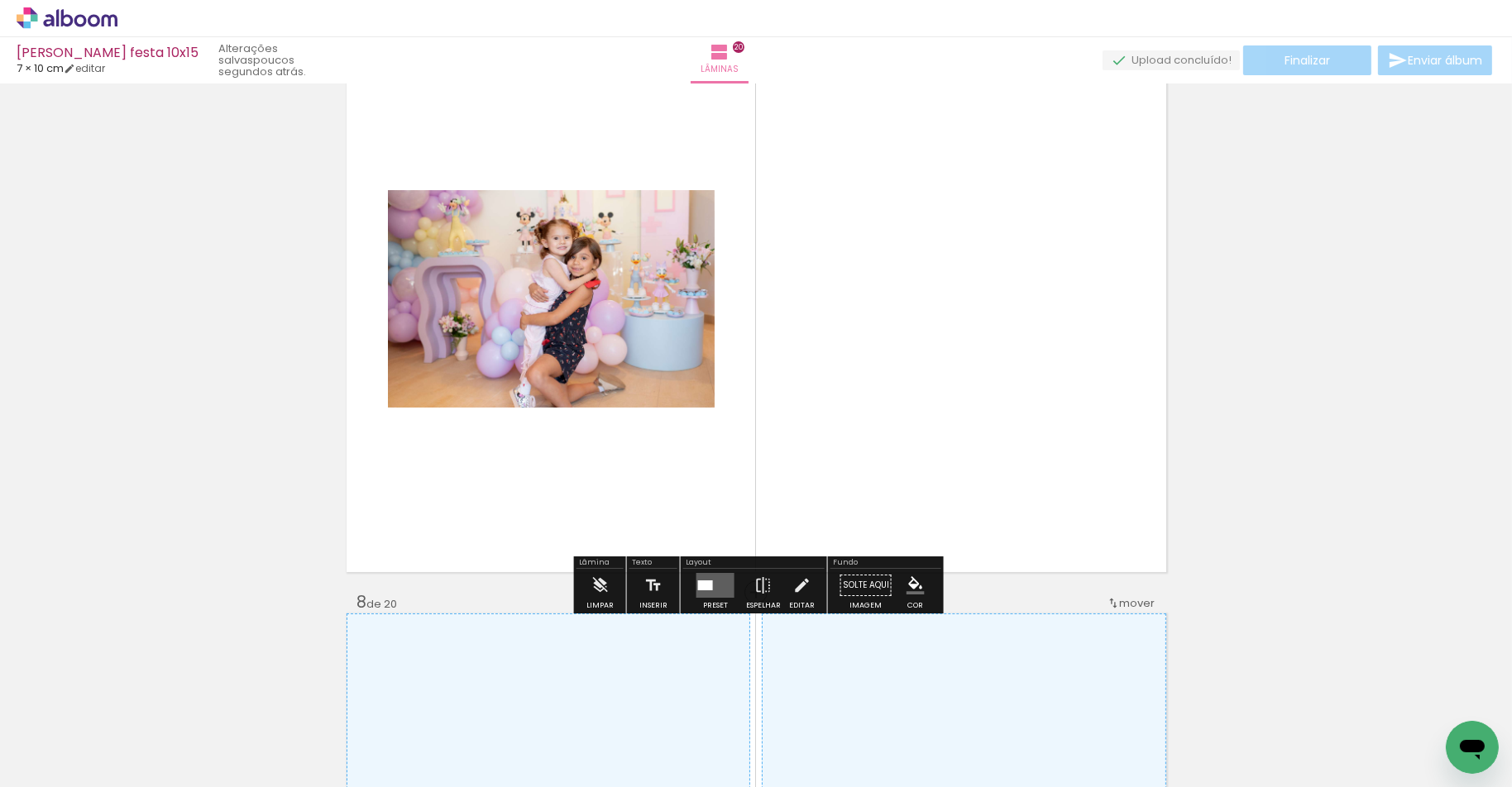
scroll to position [3637, 0]
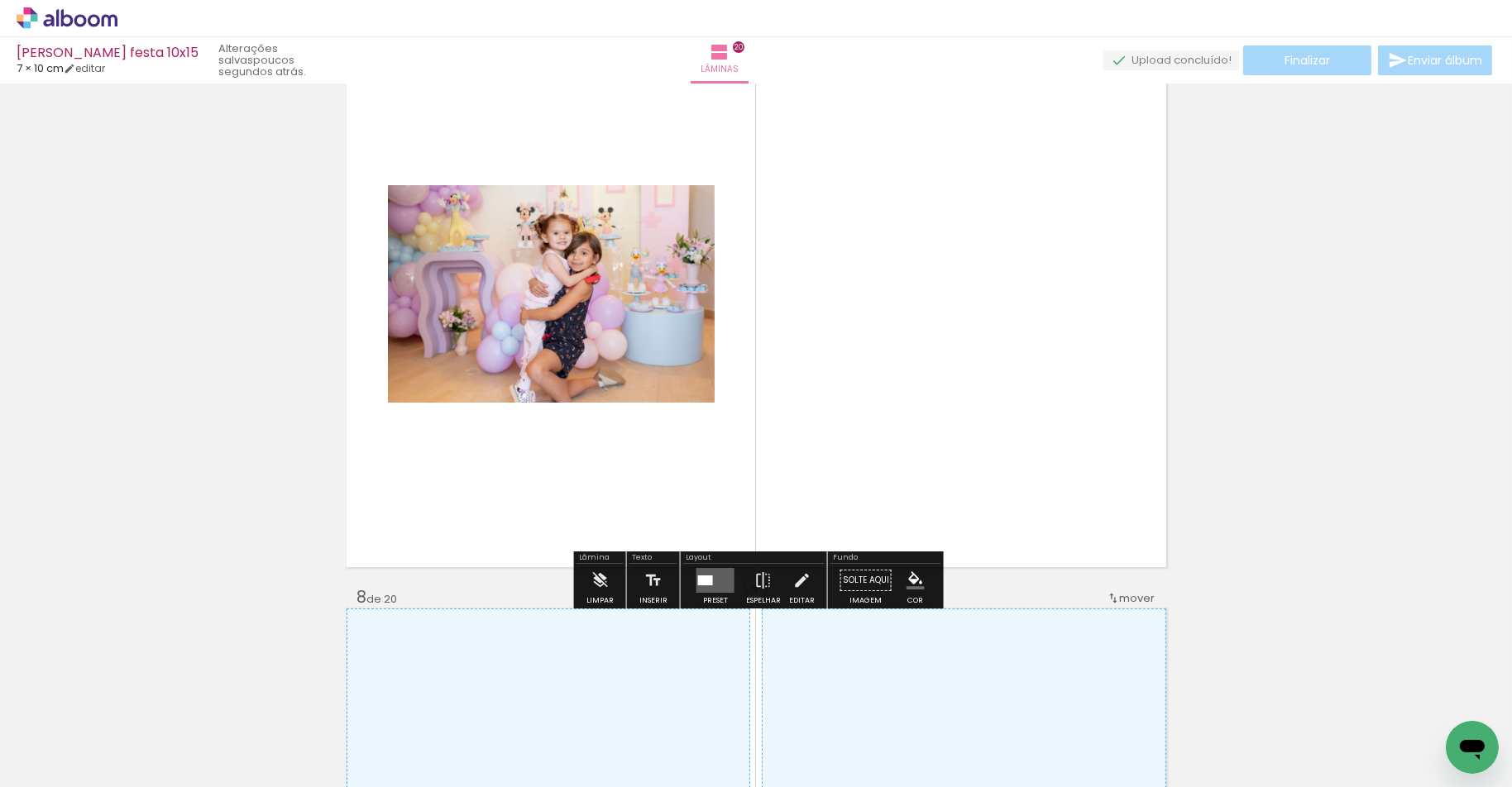
click at [699, 580] on div at bounding box center [705, 580] width 15 height 10
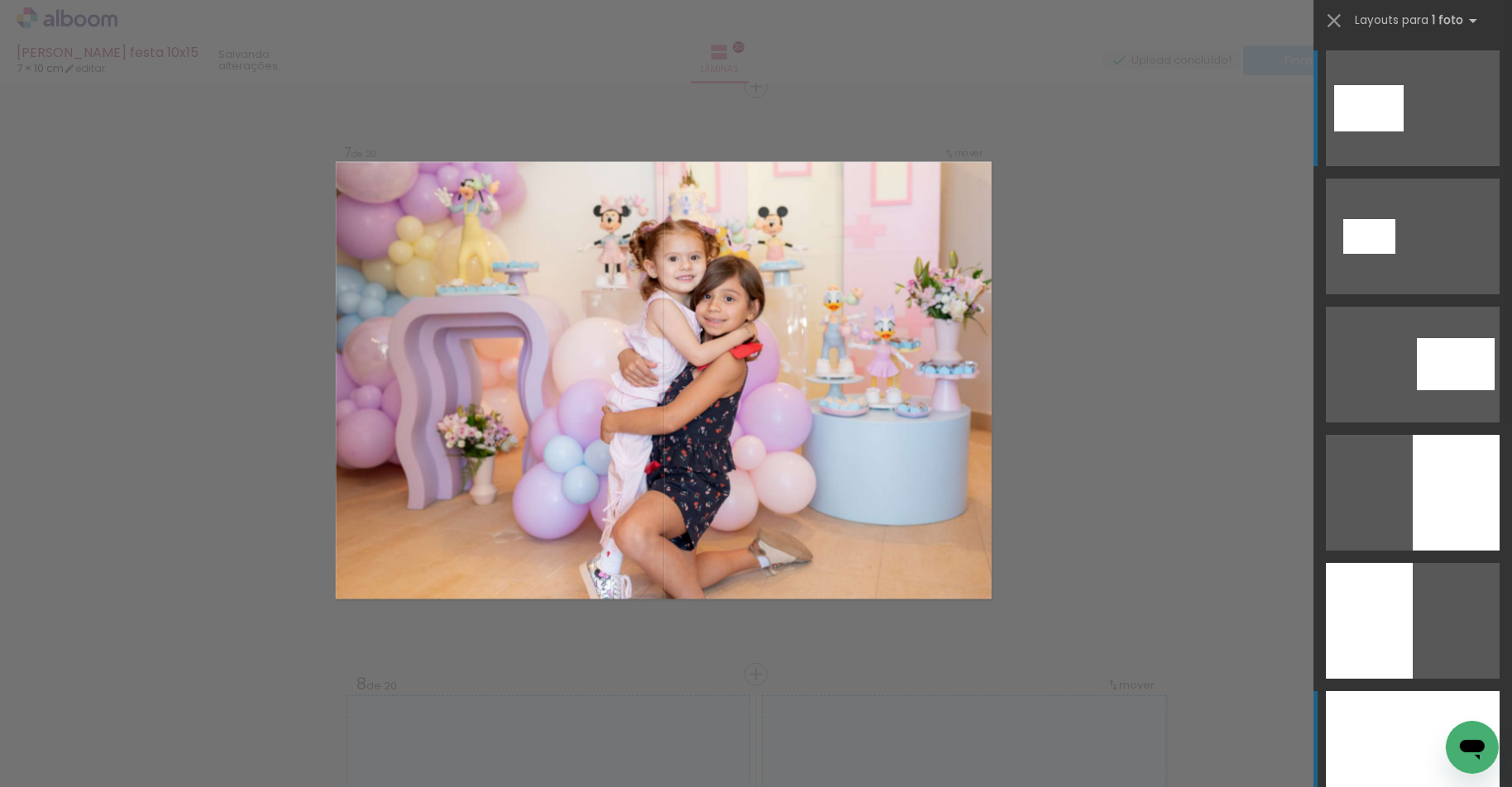
scroll to position [3547, 0]
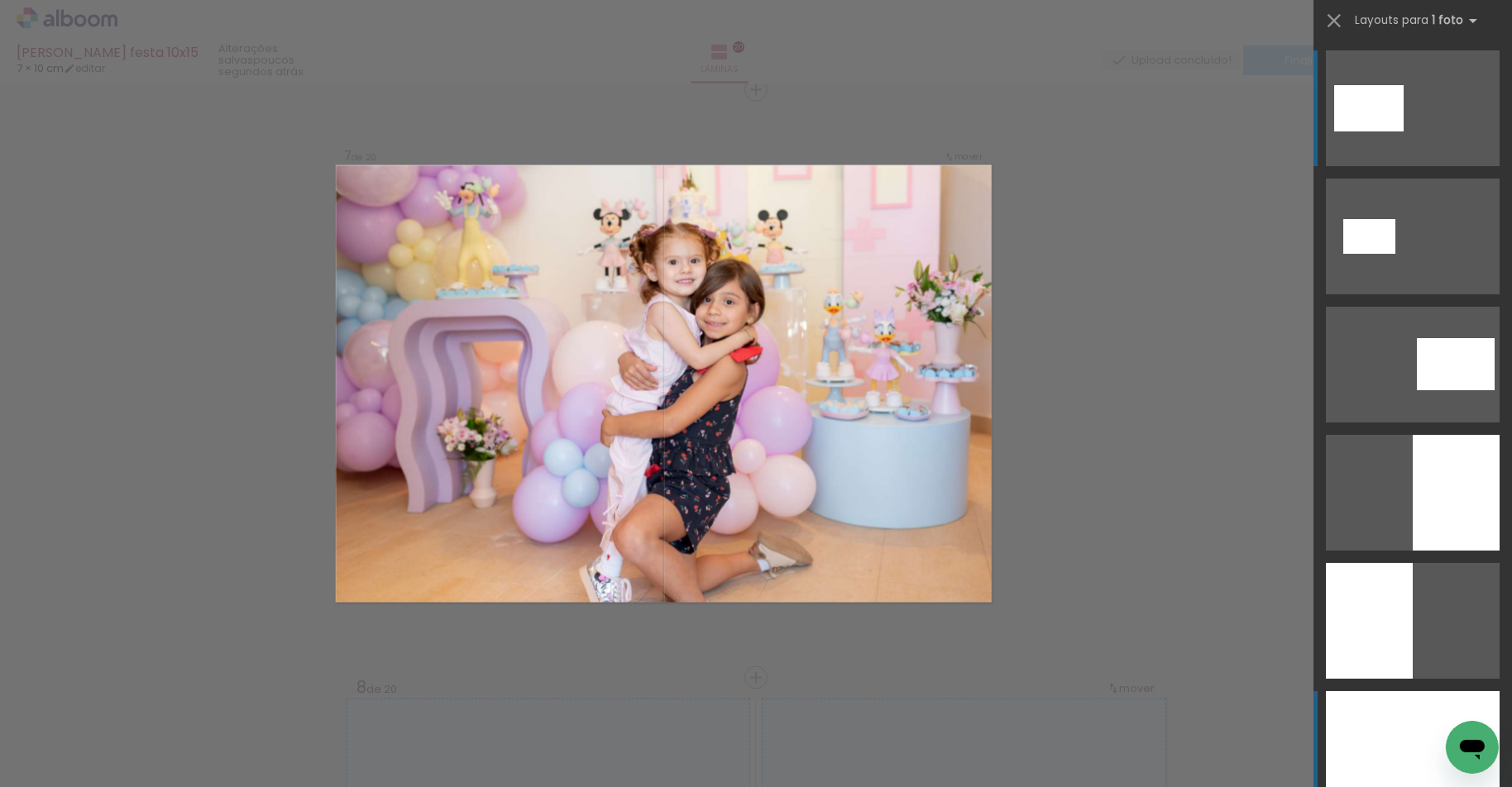
click at [1433, 728] on div at bounding box center [1412, 749] width 174 height 116
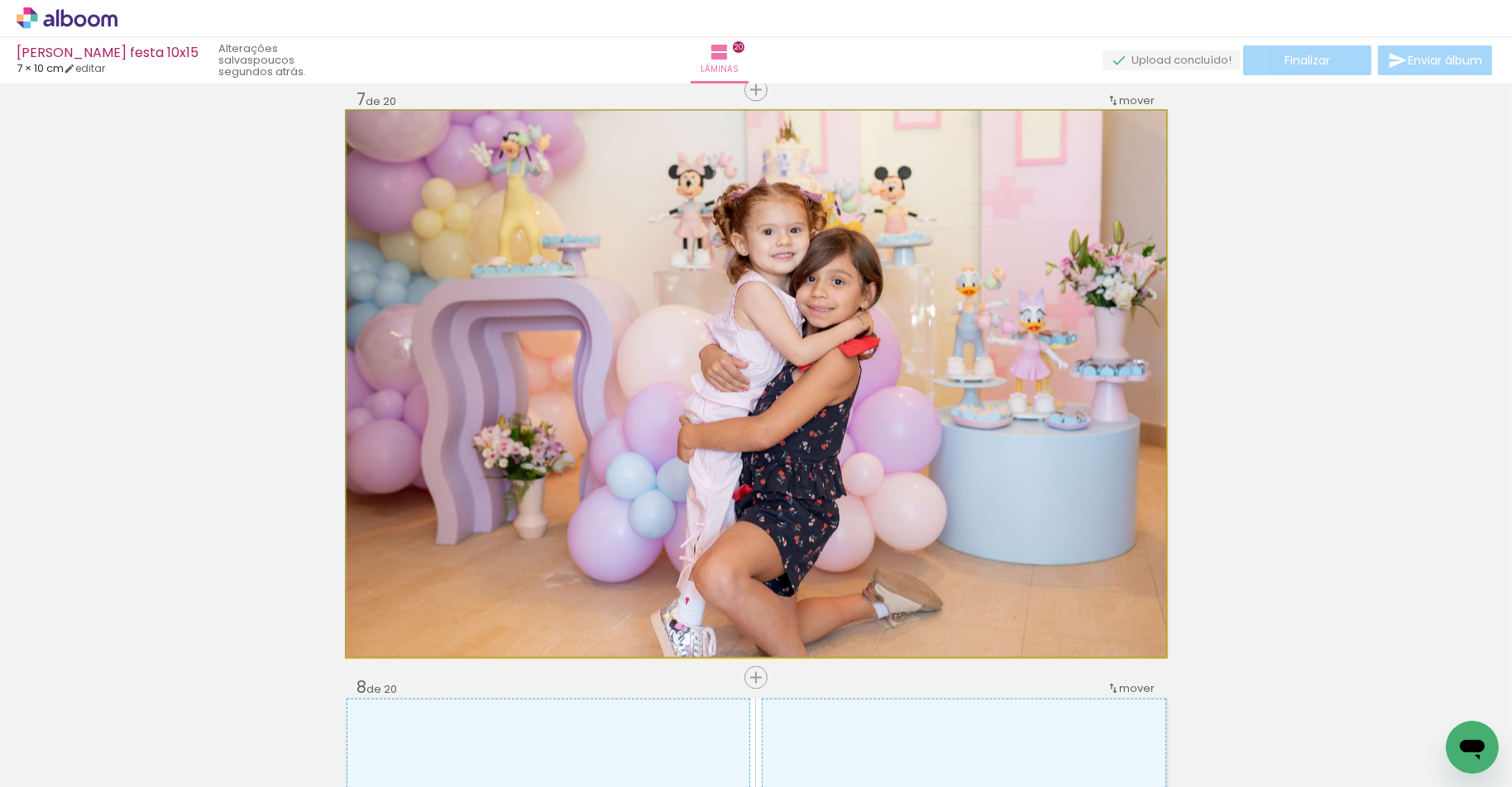
drag, startPoint x: 1043, startPoint y: 531, endPoint x: 1041, endPoint y: 490, distance: 41.0
drag, startPoint x: 1014, startPoint y: 480, endPoint x: 986, endPoint y: 477, distance: 28.2
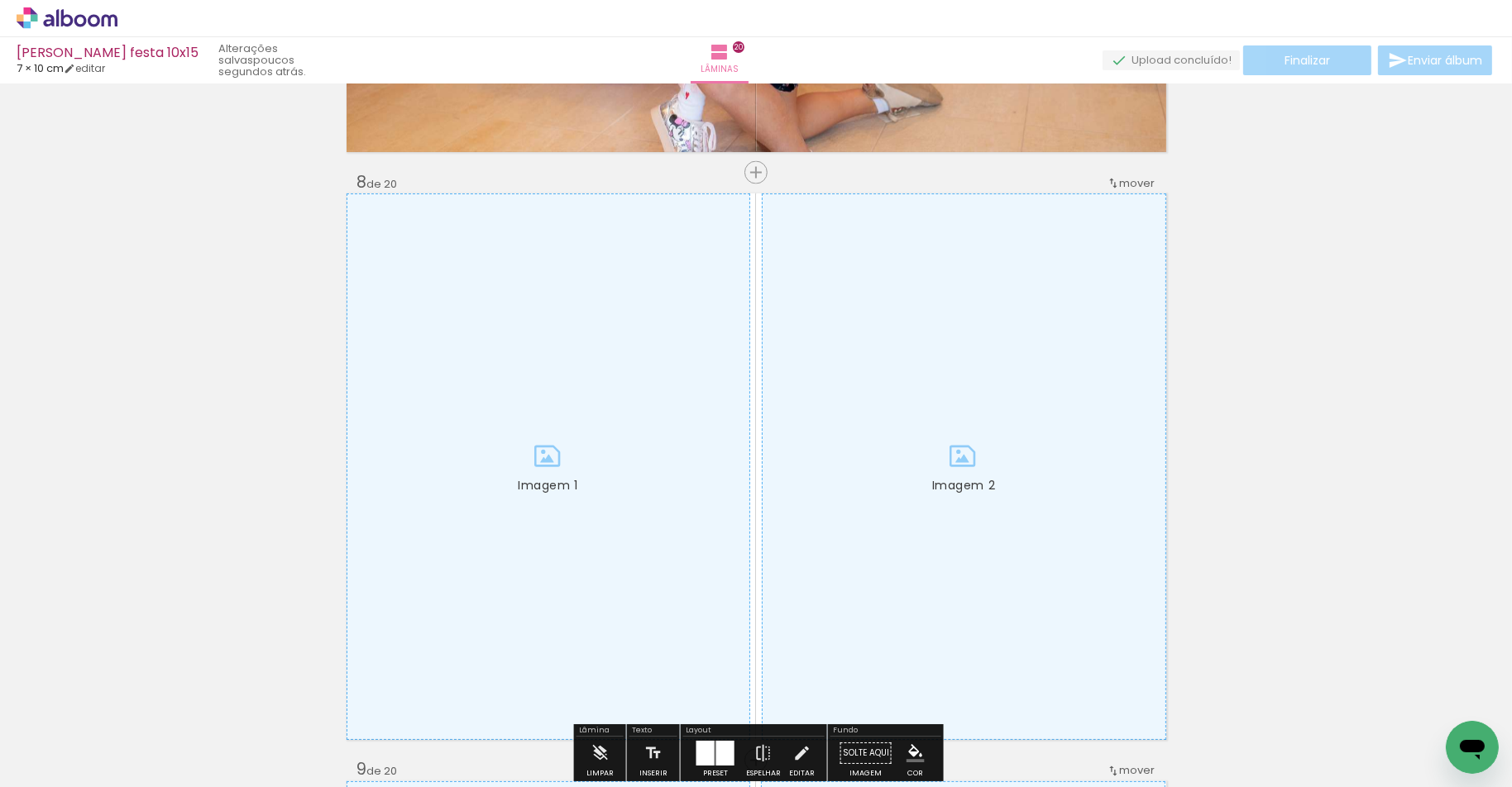
scroll to position [0, 1393]
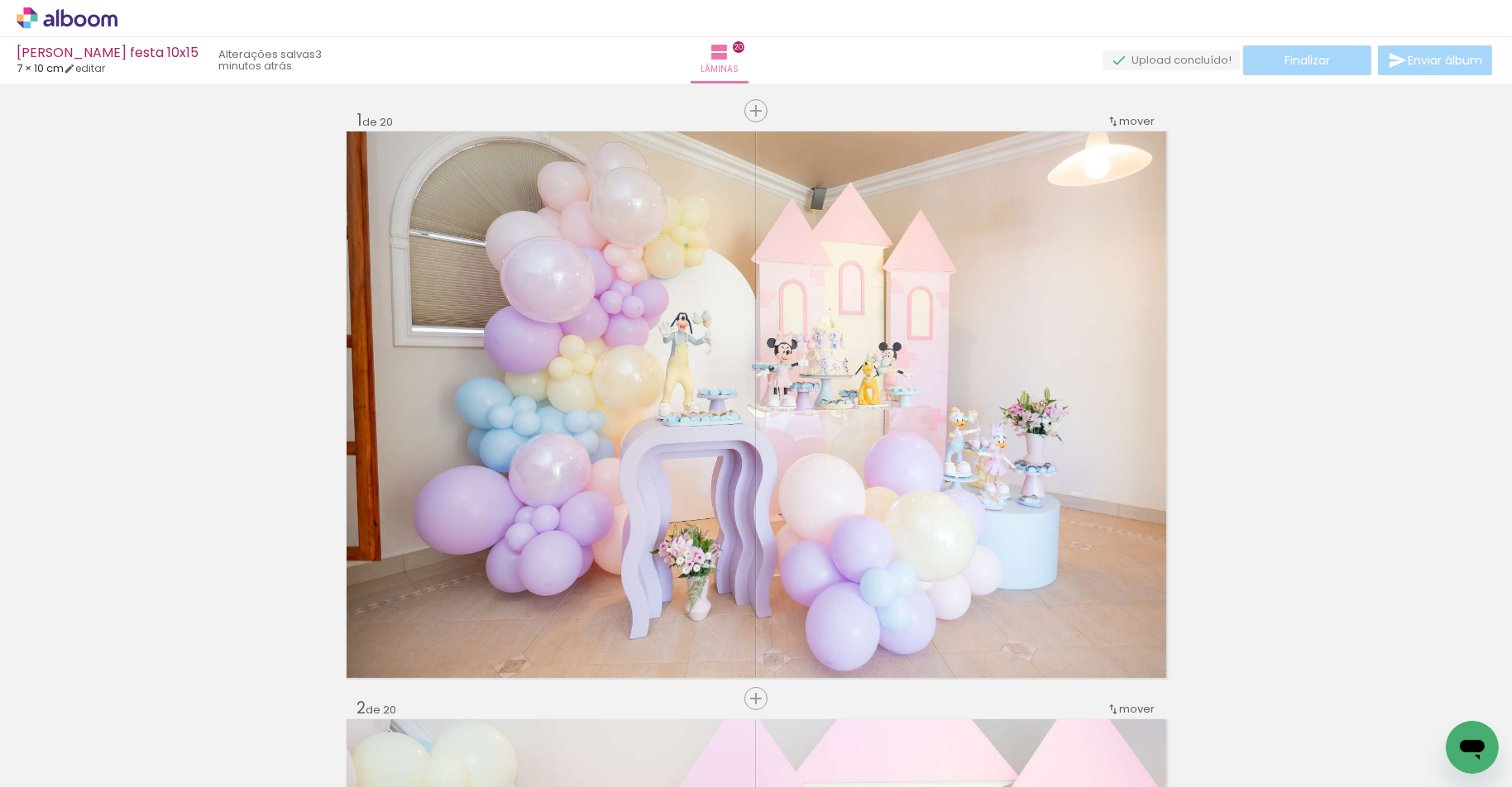
scroll to position [0, 1393]
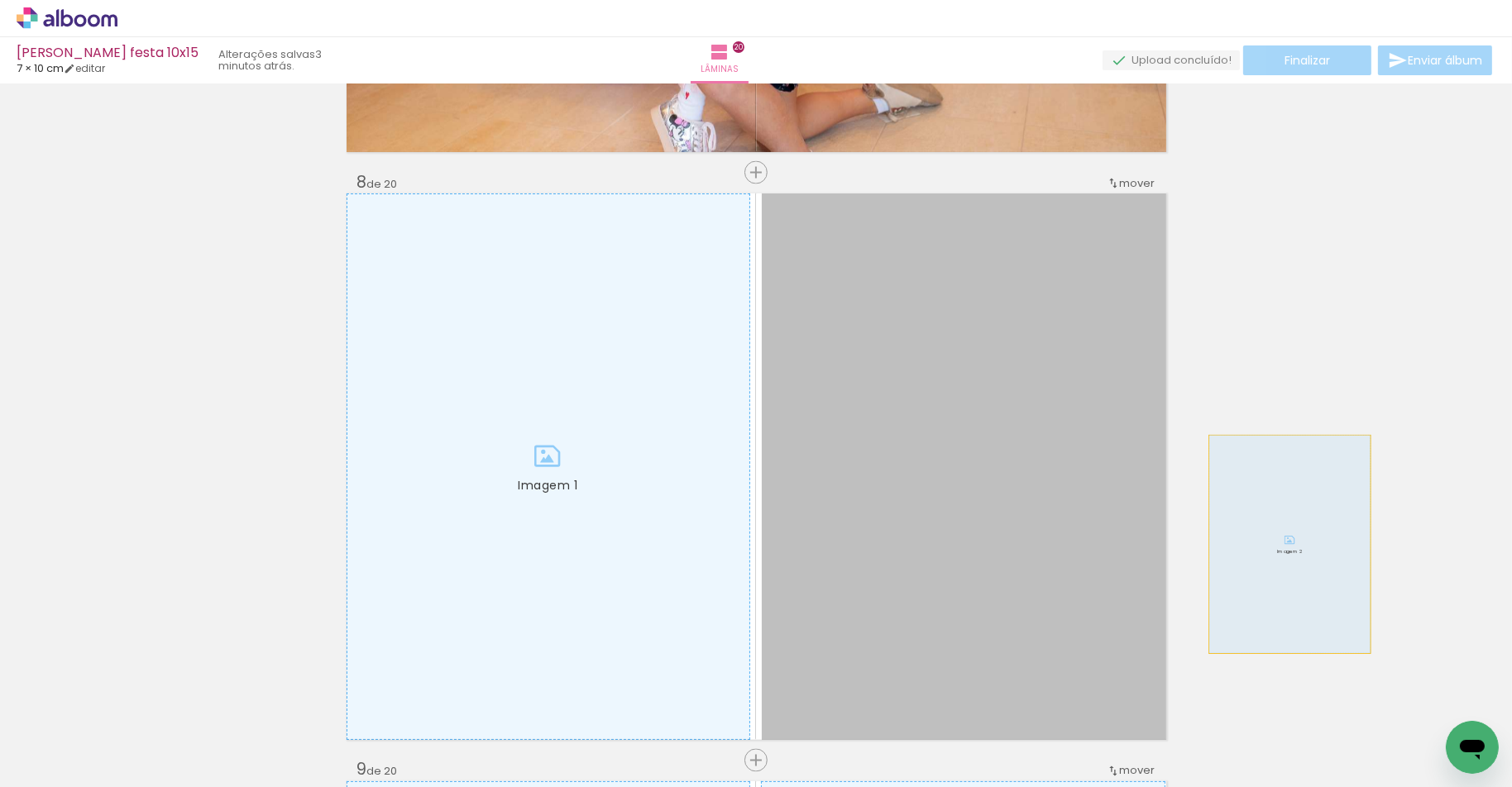
drag, startPoint x: 906, startPoint y: 557, endPoint x: 1289, endPoint y: 544, distance: 383.2
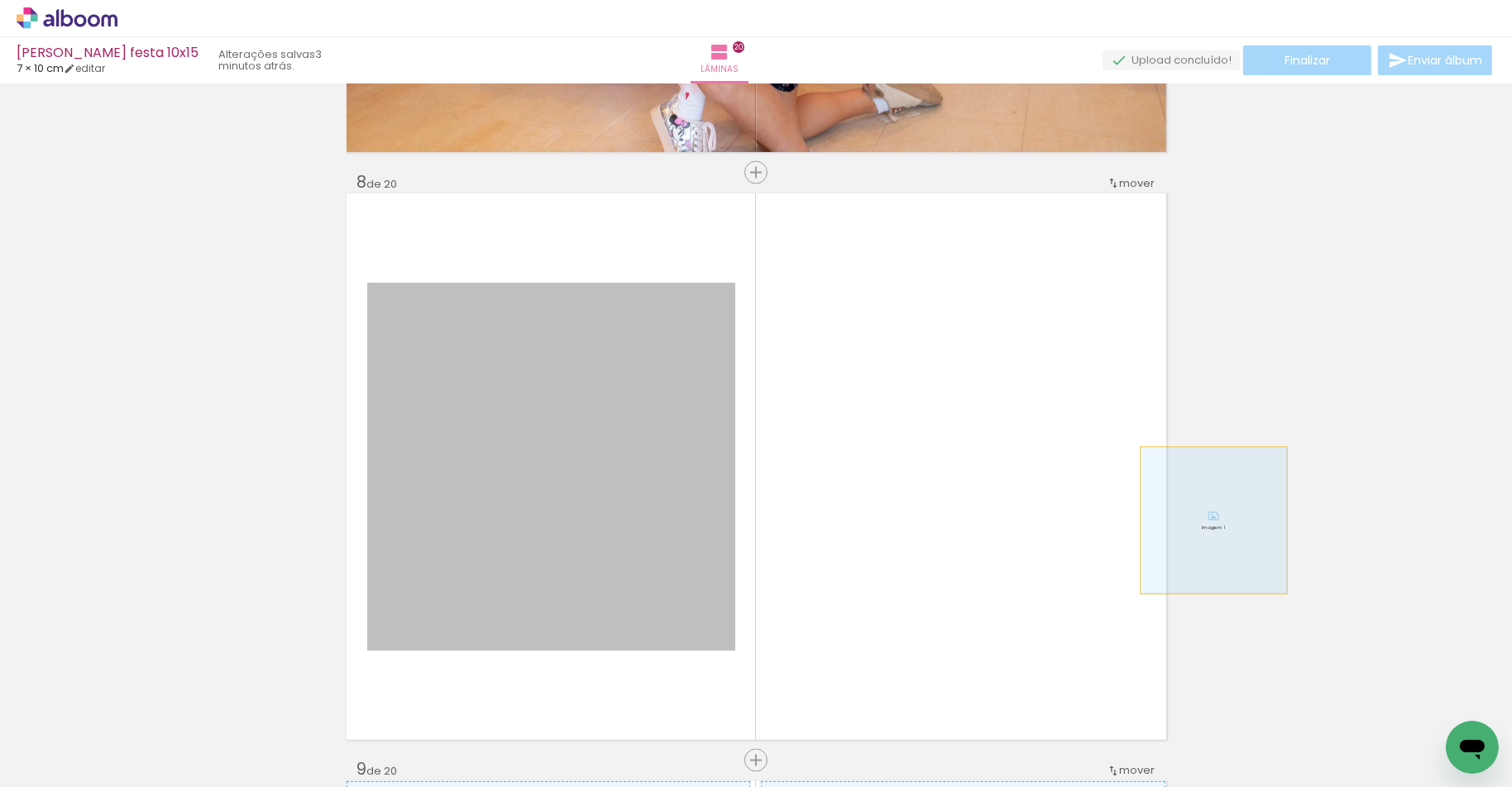
drag, startPoint x: 768, startPoint y: 520, endPoint x: 1212, endPoint y: 523, distance: 444.0
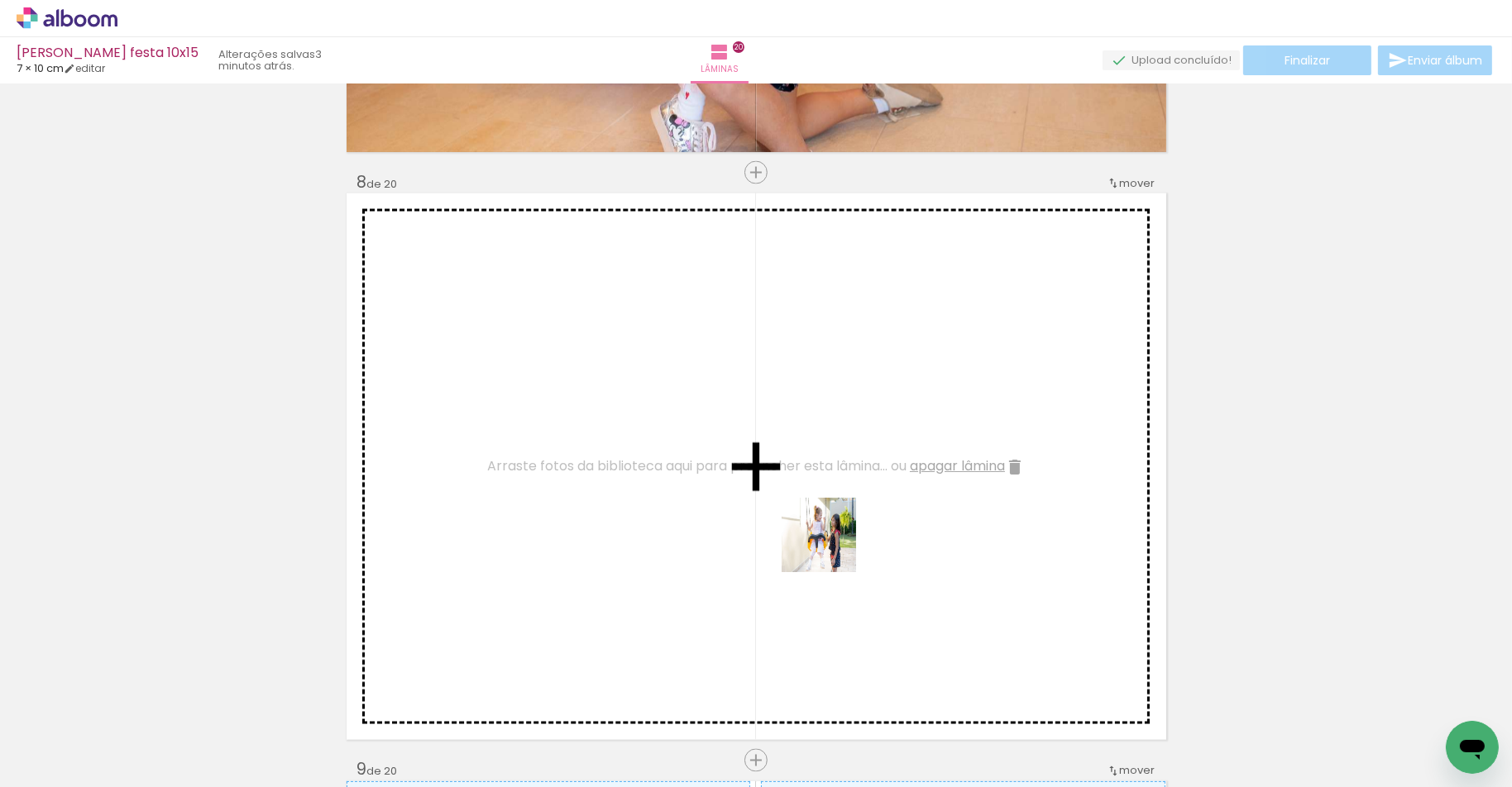
drag, startPoint x: 919, startPoint y: 736, endPoint x: 830, endPoint y: 546, distance: 209.8
click at [830, 546] on quentale-workspace at bounding box center [756, 394] width 1512 height 787
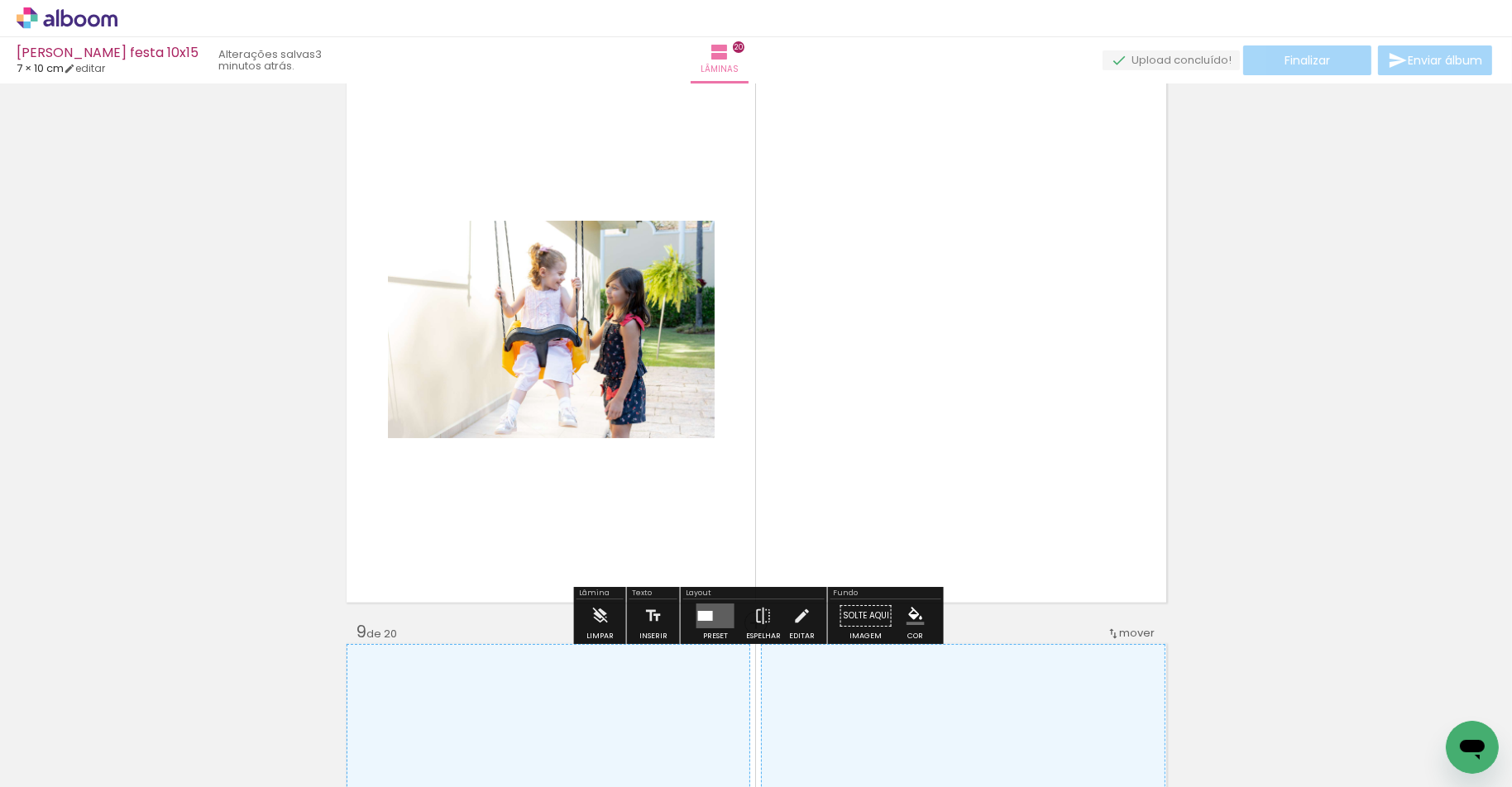
scroll to position [4192, 0]
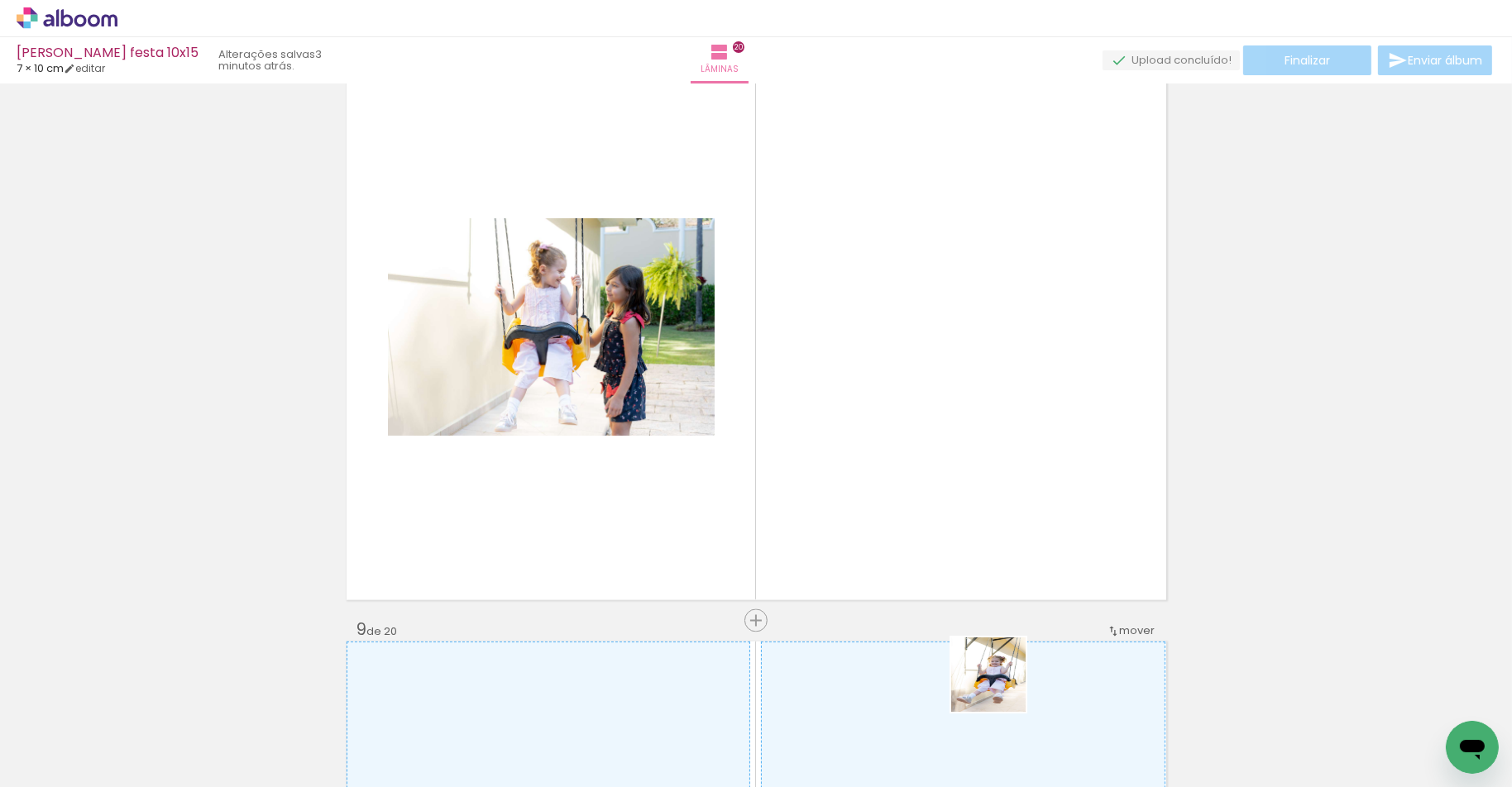
drag, startPoint x: 1000, startPoint y: 732, endPoint x: 957, endPoint y: 489, distance: 246.8
click at [1000, 486] on quentale-workspace at bounding box center [756, 394] width 1512 height 787
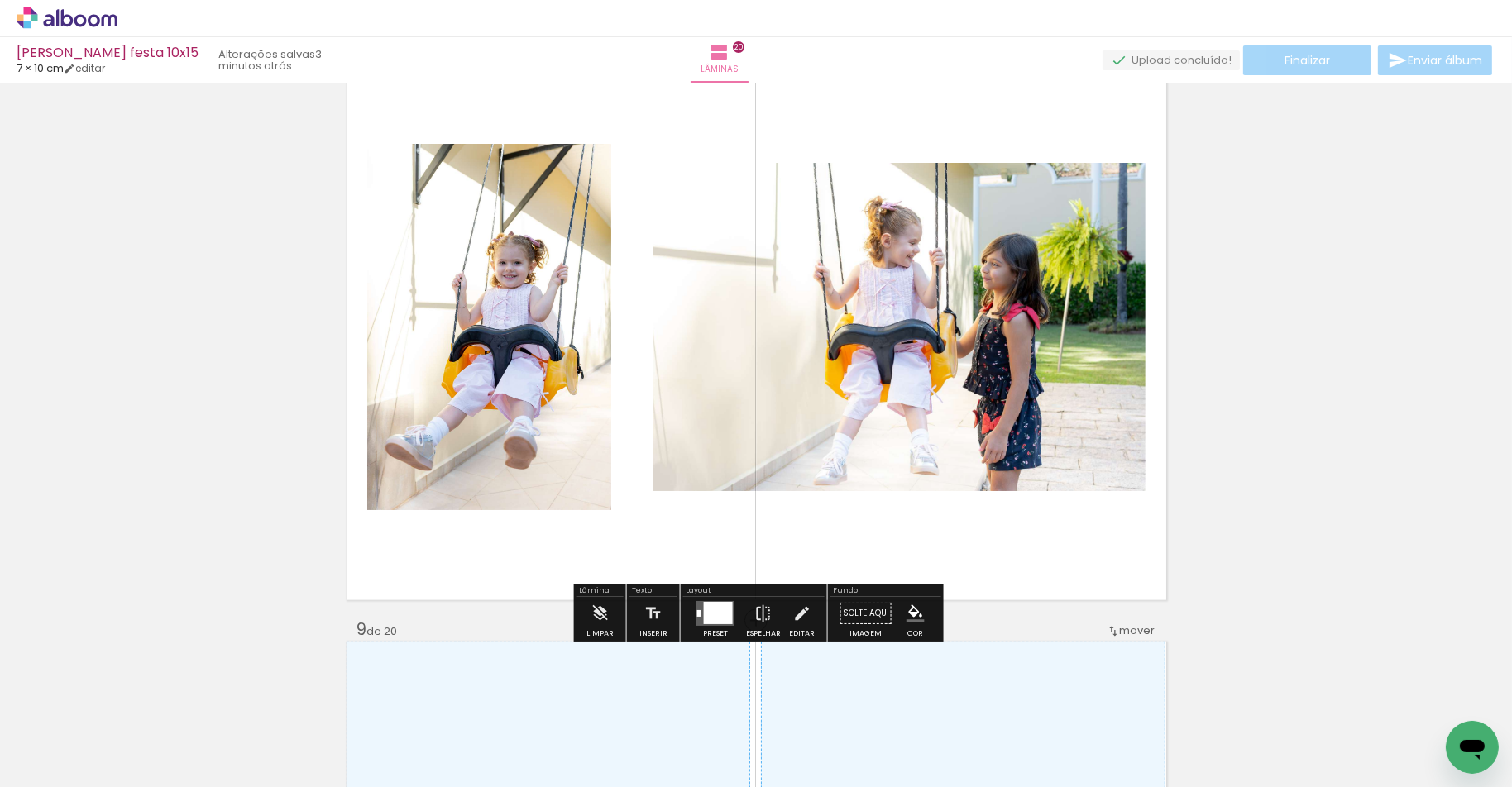
click at [720, 608] on div at bounding box center [718, 614] width 29 height 23
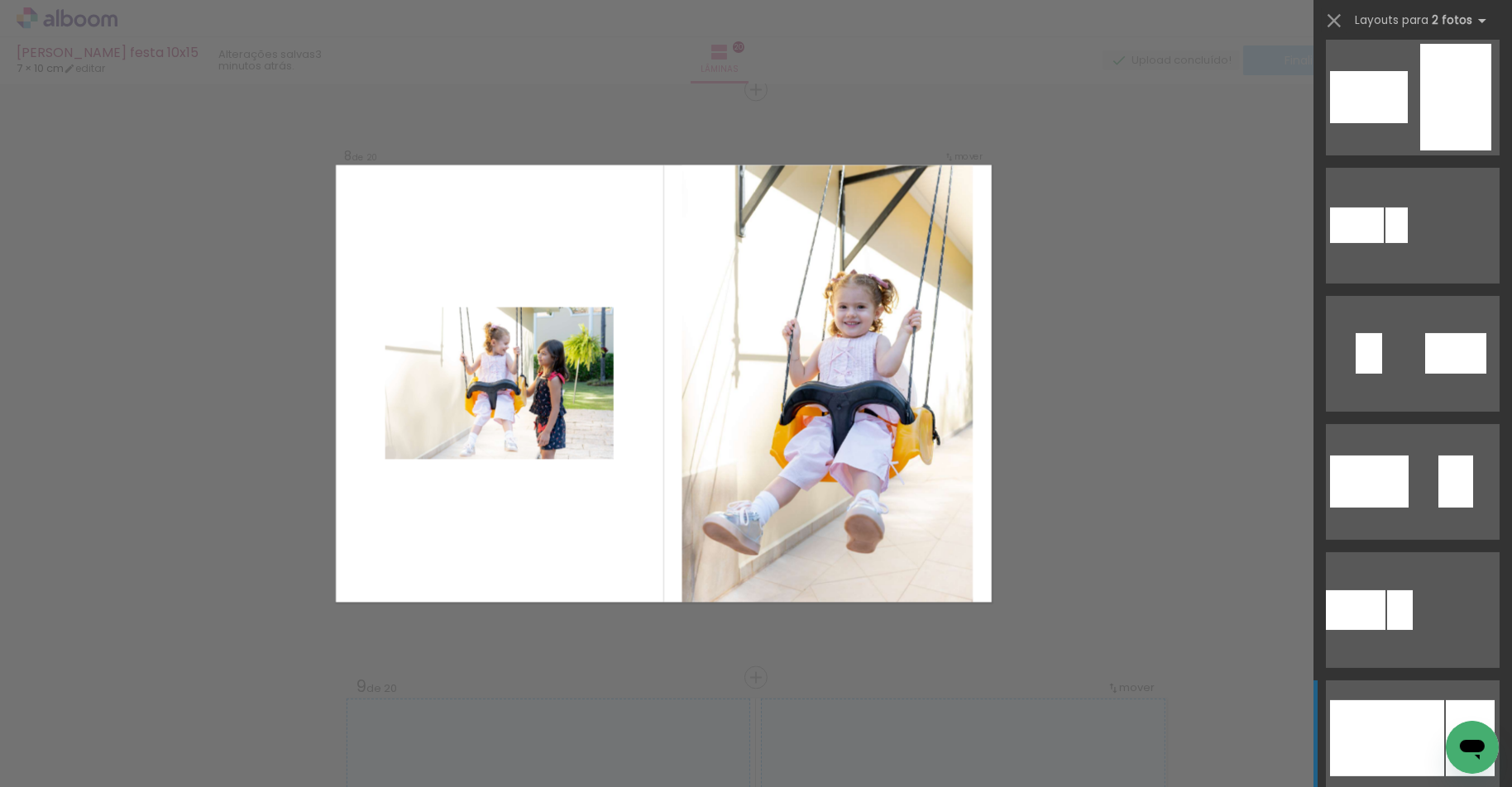
scroll to position [722, 0]
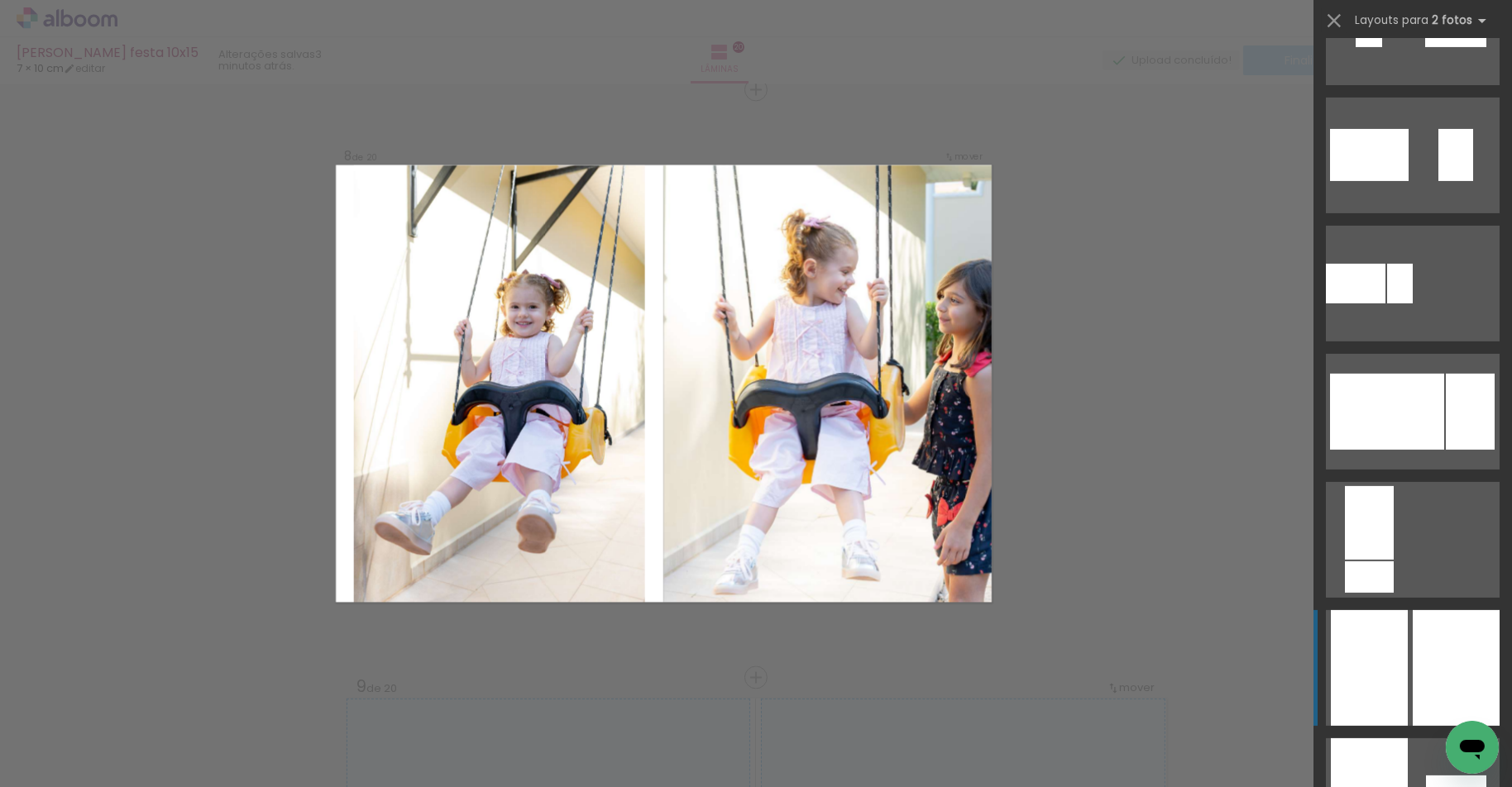
click at [1440, 662] on div at bounding box center [1455, 667] width 86 height 116
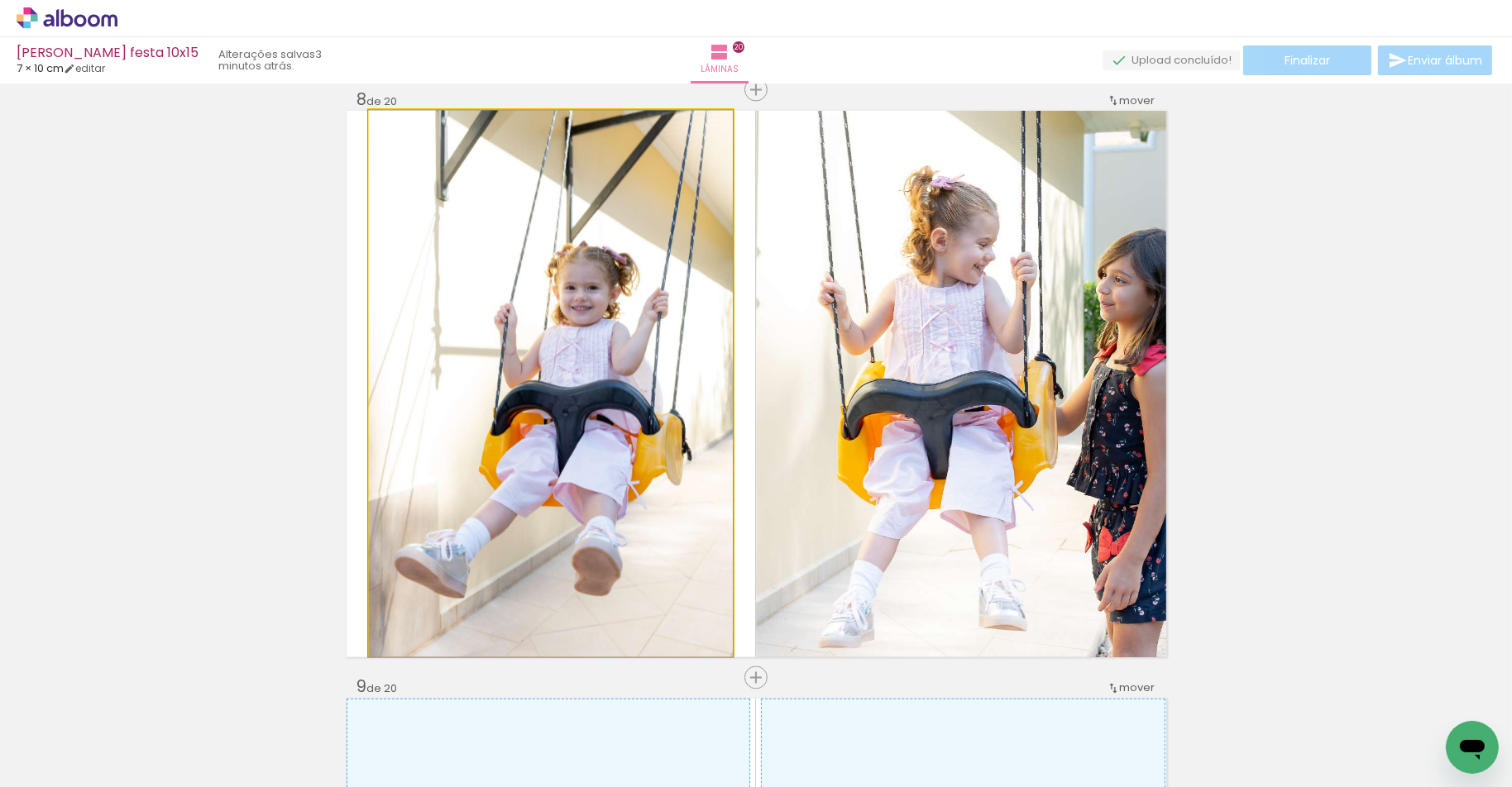
drag, startPoint x: 648, startPoint y: 362, endPoint x: 566, endPoint y: 357, distance: 82.2
drag, startPoint x: 566, startPoint y: 357, endPoint x: 514, endPoint y: 355, distance: 52.0
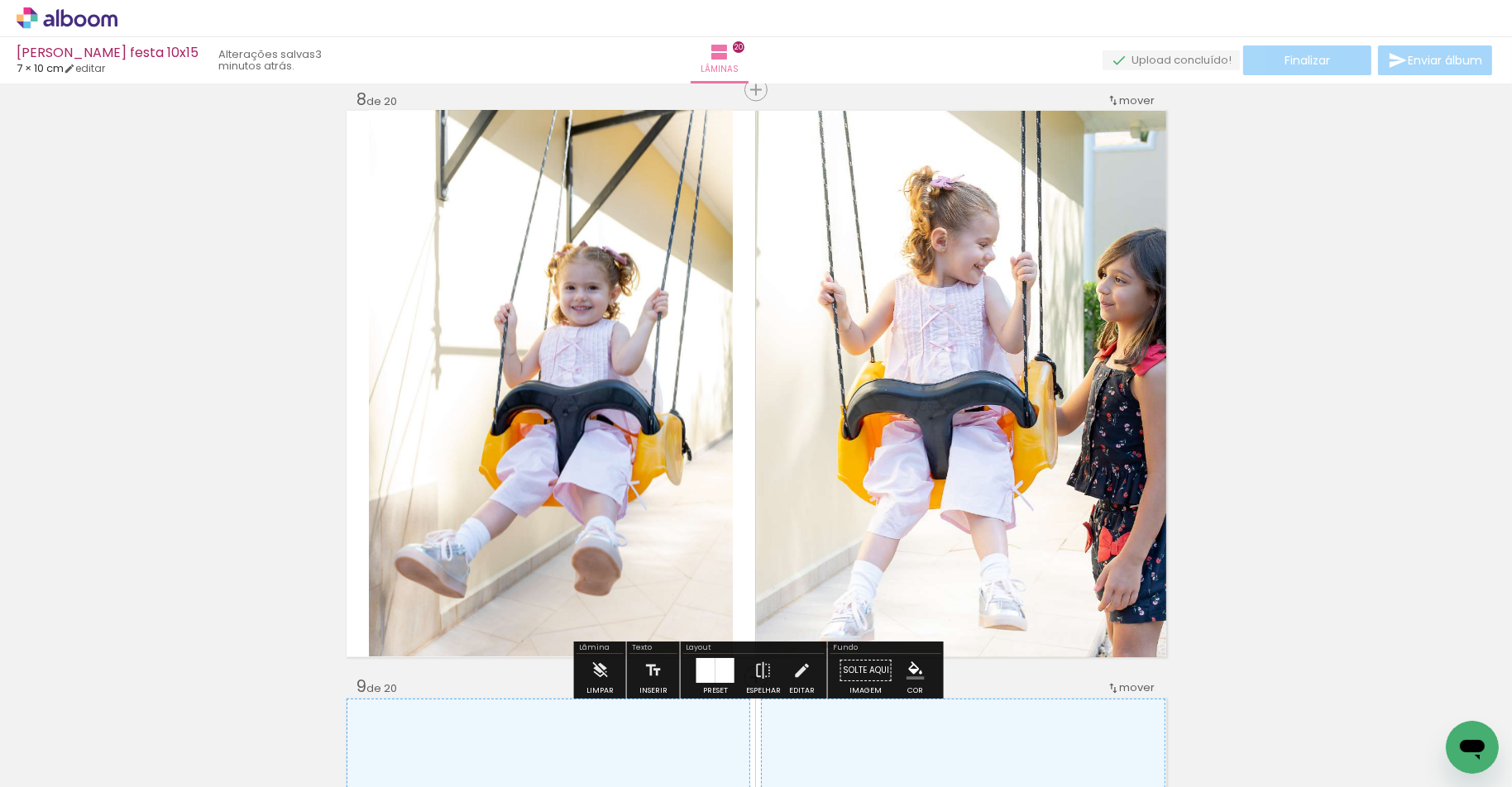
click at [540, 352] on quentale-photo at bounding box center [551, 384] width 364 height 546
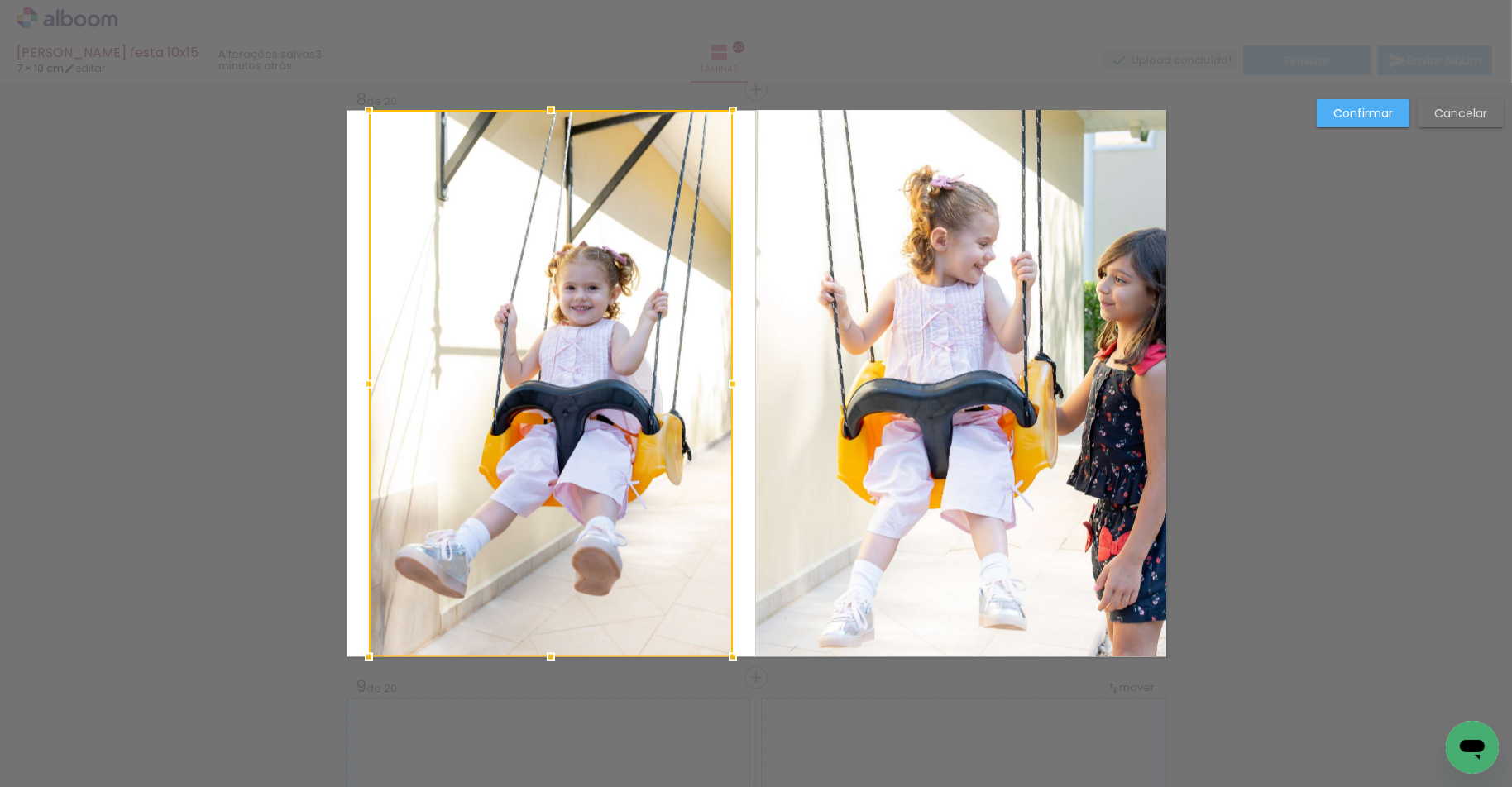
click at [567, 352] on div at bounding box center [551, 384] width 364 height 546
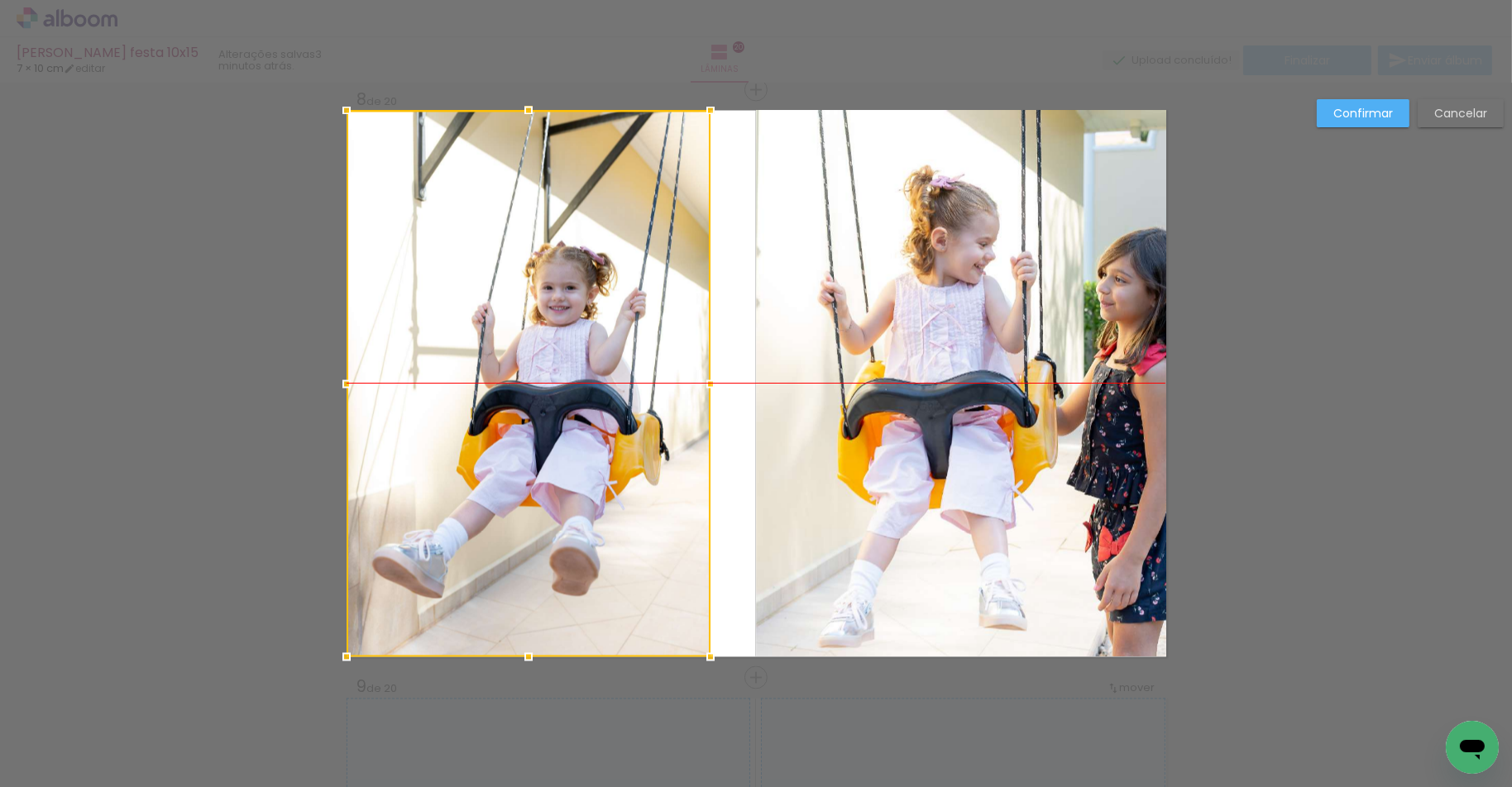
drag, startPoint x: 567, startPoint y: 352, endPoint x: 522, endPoint y: 352, distance: 45.0
click at [522, 352] on div at bounding box center [528, 384] width 364 height 546
click at [893, 360] on quentale-photo at bounding box center [961, 384] width 410 height 546
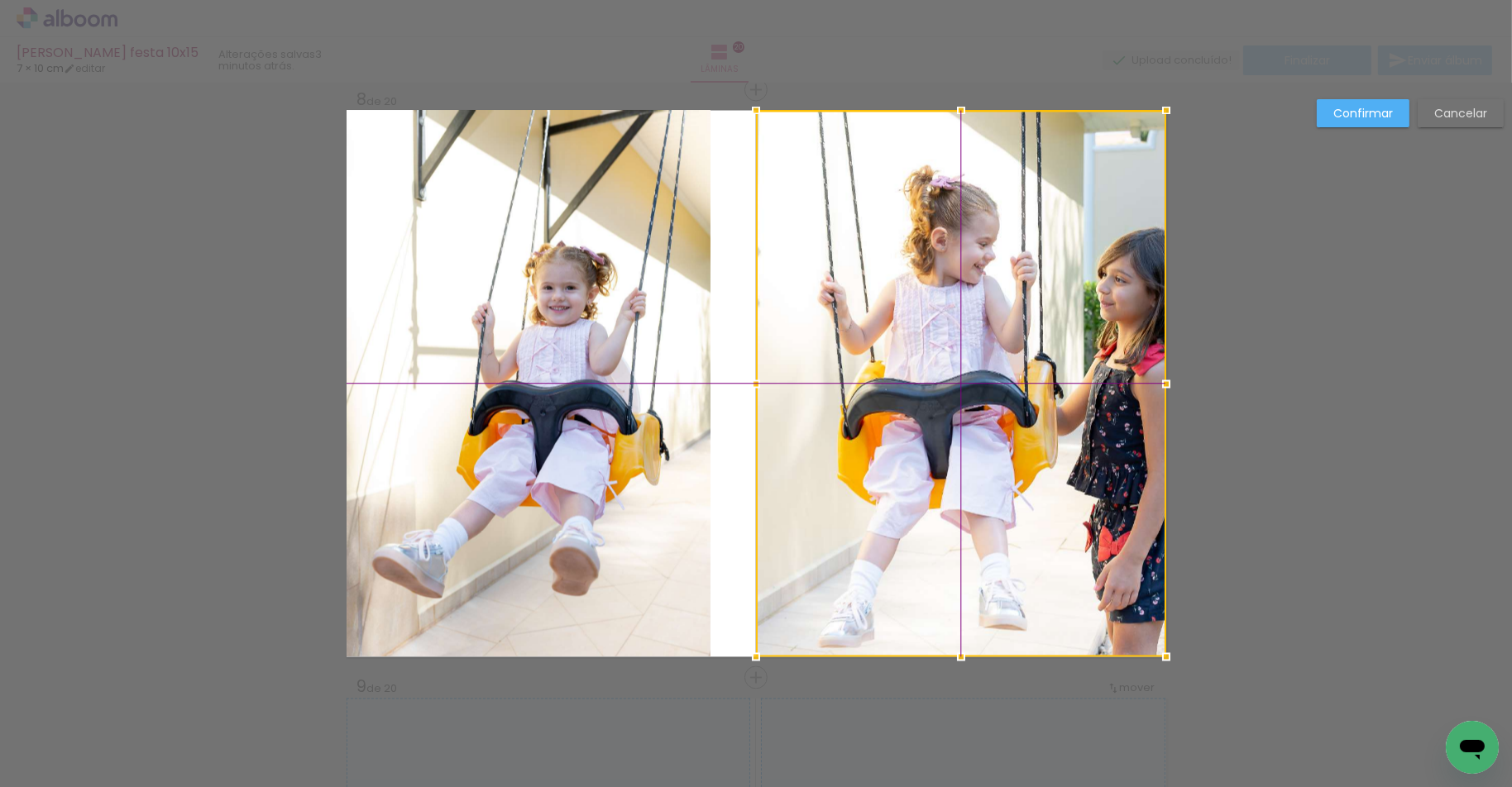
drag, startPoint x: 1008, startPoint y: 363, endPoint x: 1023, endPoint y: 364, distance: 15.0
click at [1023, 364] on div at bounding box center [961, 384] width 410 height 546
drag, startPoint x: 1380, startPoint y: 128, endPoint x: 1284, endPoint y: 133, distance: 96.1
click at [1380, 128] on div "Confirmar Cancelar" at bounding box center [1406, 120] width 196 height 40
click at [0, 0] on slot "Confirmar" at bounding box center [0, 0] width 0 height 0
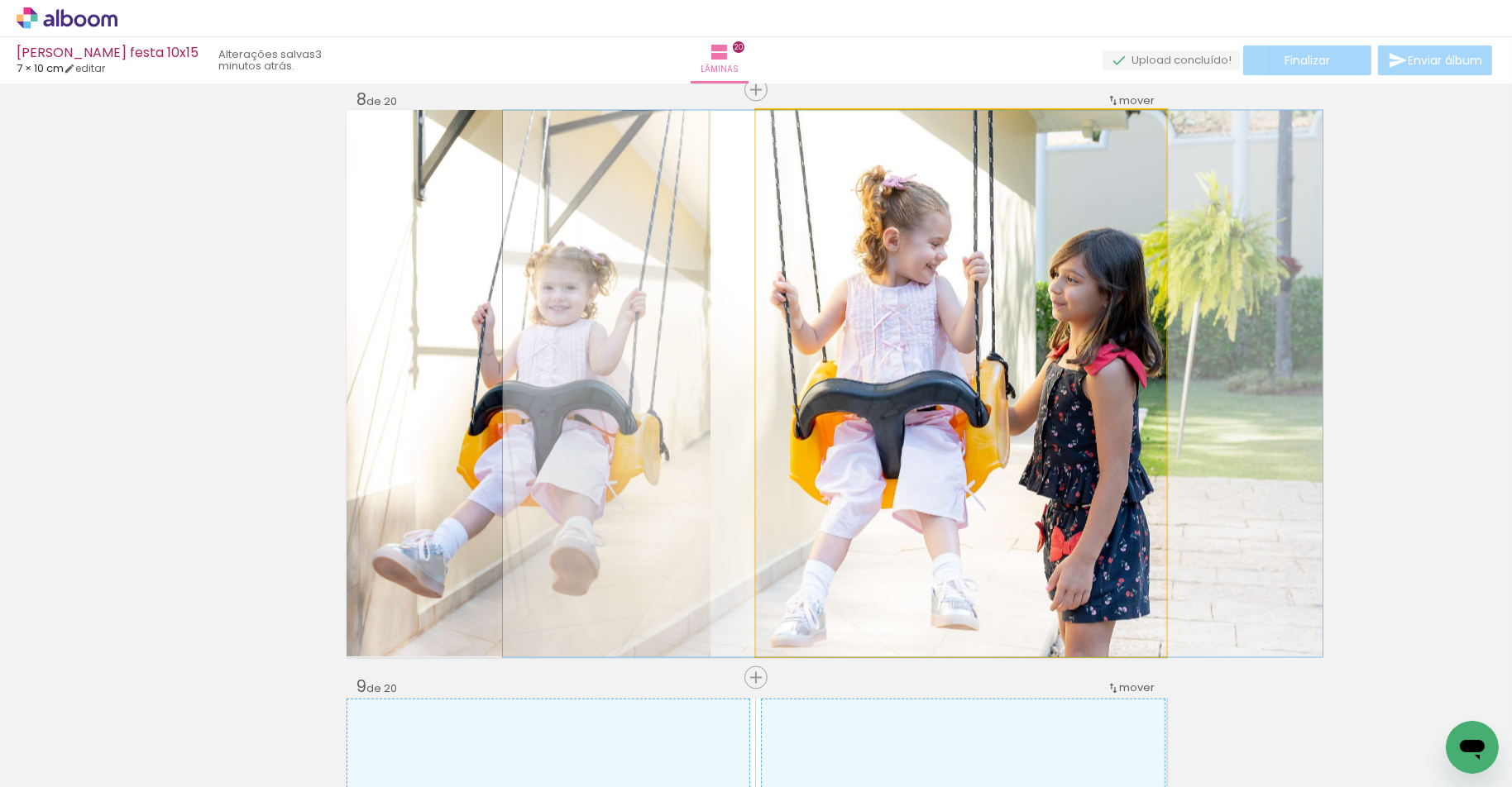
drag, startPoint x: 959, startPoint y: 311, endPoint x: 911, endPoint y: 313, distance: 48.0
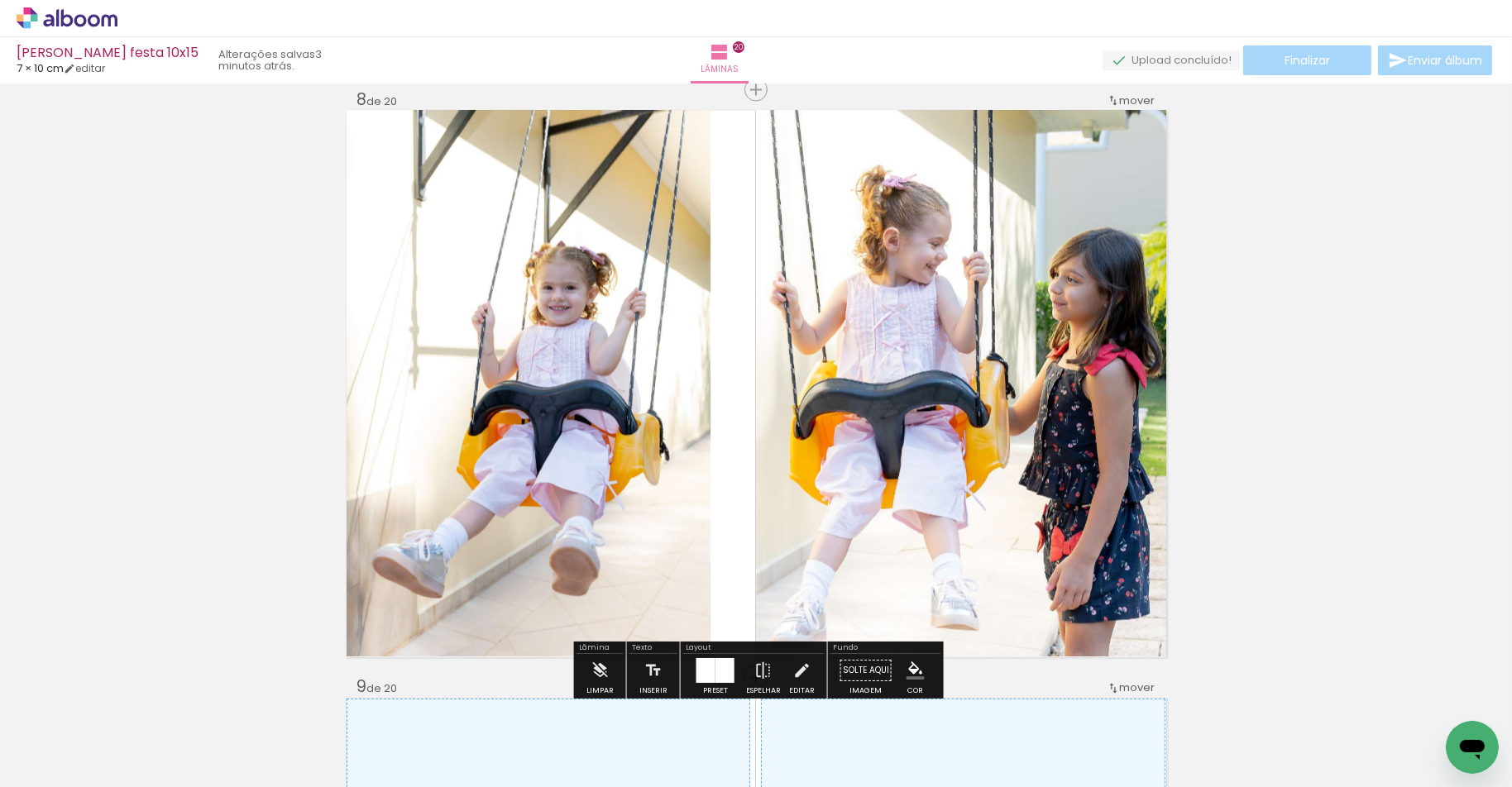
click at [598, 275] on div at bounding box center [528, 384] width 365 height 546
click at [680, 371] on quentale-photo at bounding box center [528, 384] width 364 height 546
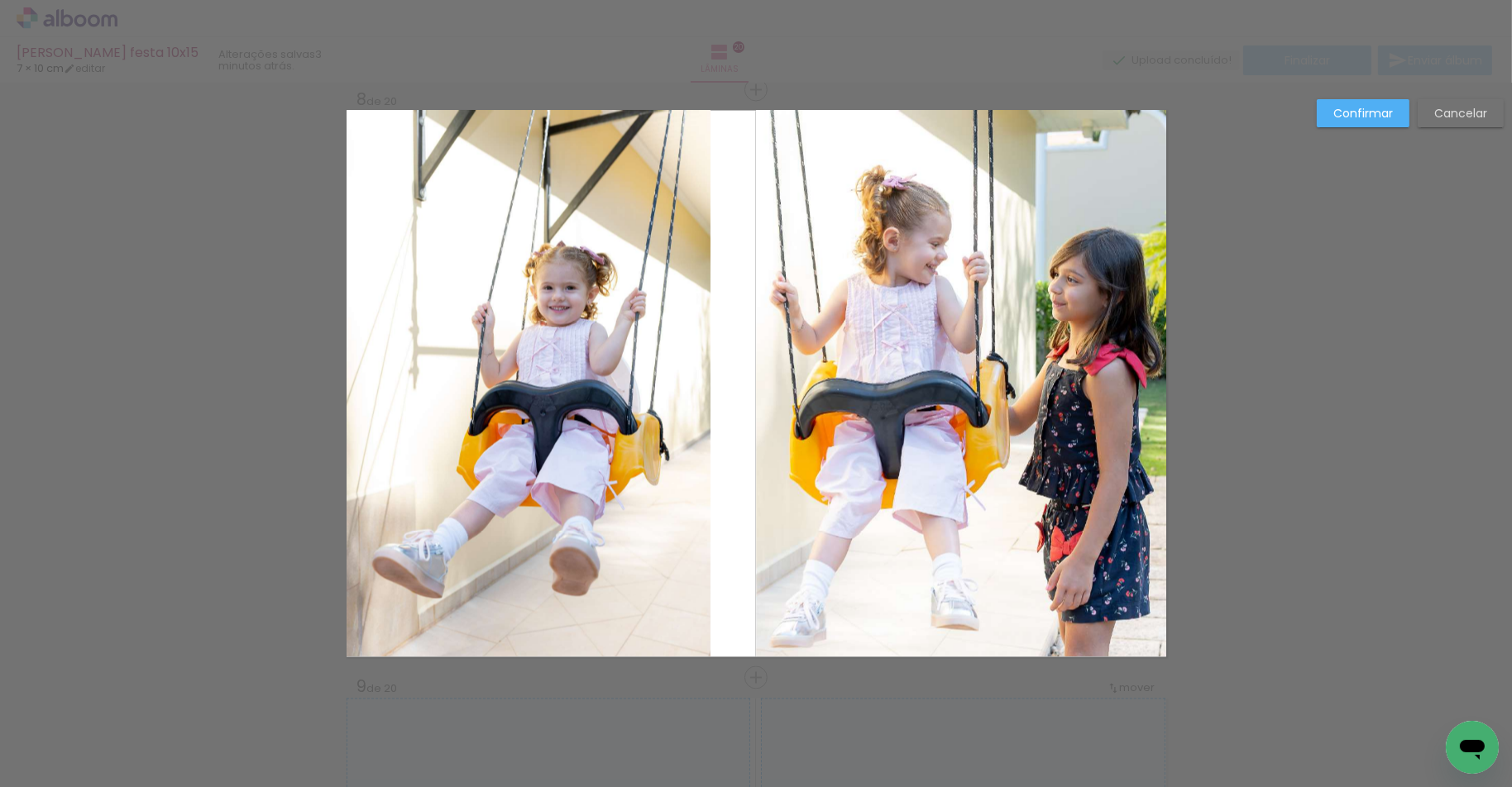
click at [680, 371] on quentale-photo at bounding box center [528, 384] width 364 height 546
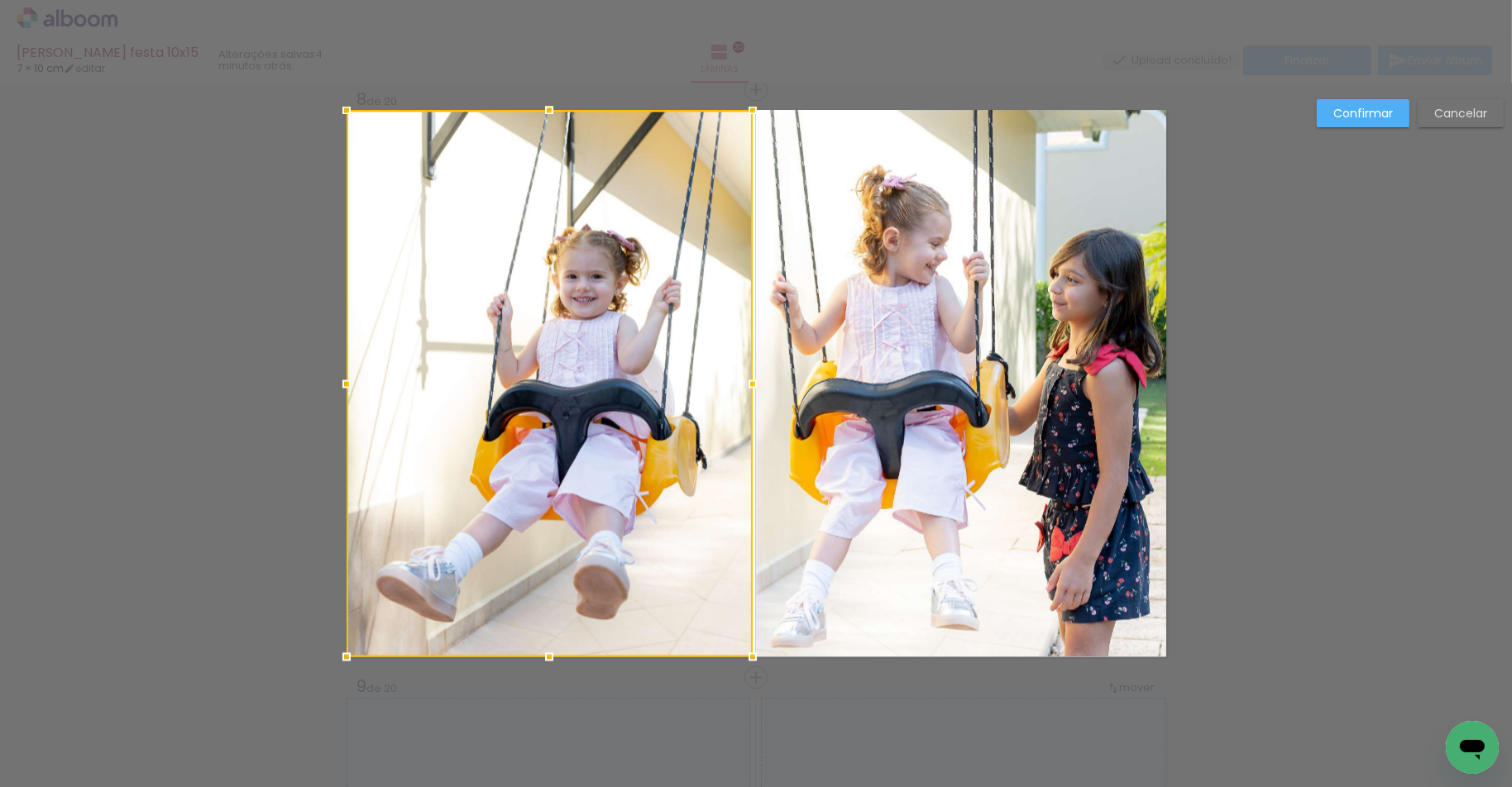
drag, startPoint x: 714, startPoint y: 381, endPoint x: 745, endPoint y: 385, distance: 31.3
click at [745, 385] on div at bounding box center [753, 385] width 33 height 33
click at [0, 0] on slot "Confirmar" at bounding box center [0, 0] width 0 height 0
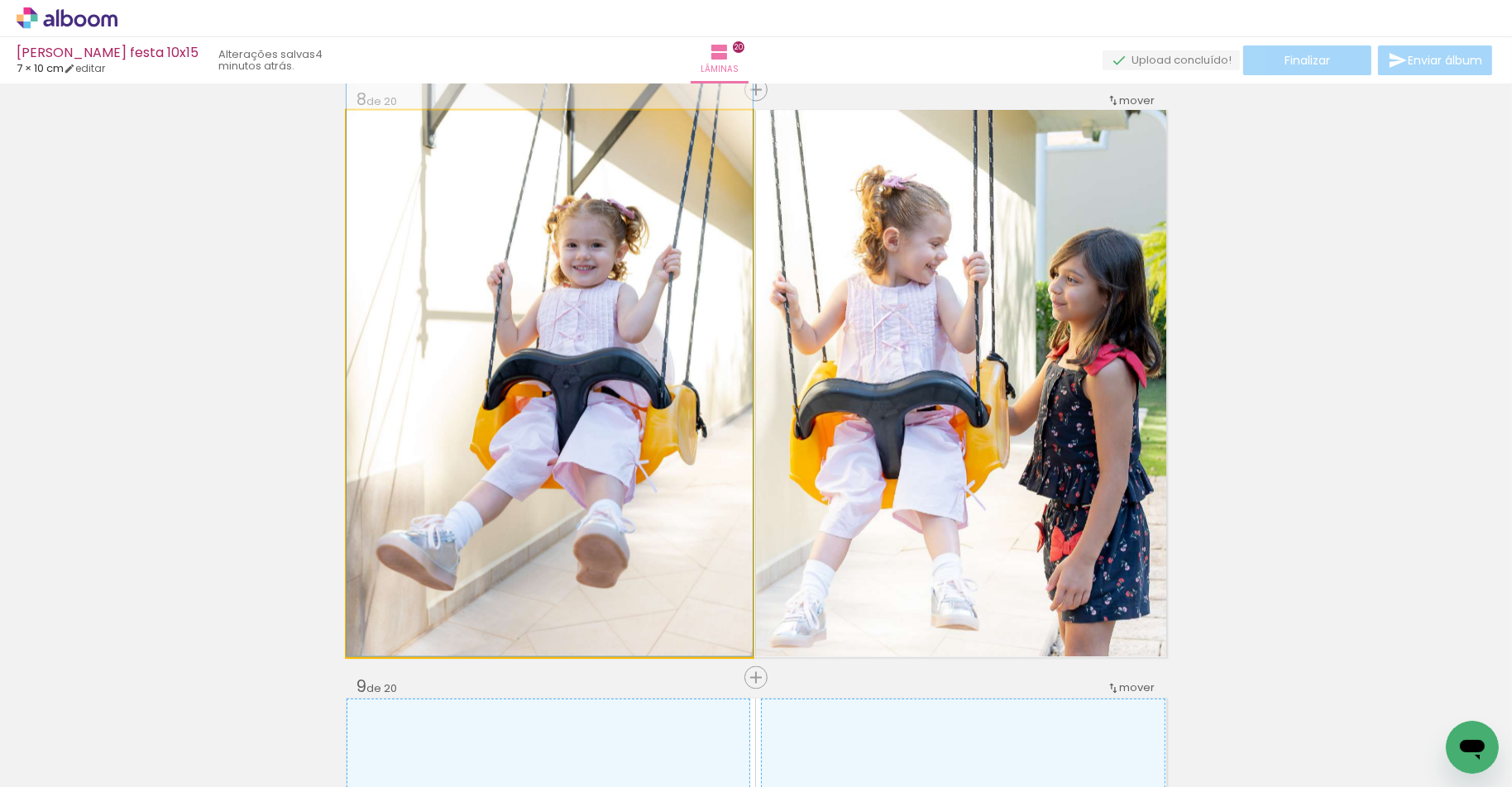
drag, startPoint x: 694, startPoint y: 390, endPoint x: 698, endPoint y: 354, distance: 36.2
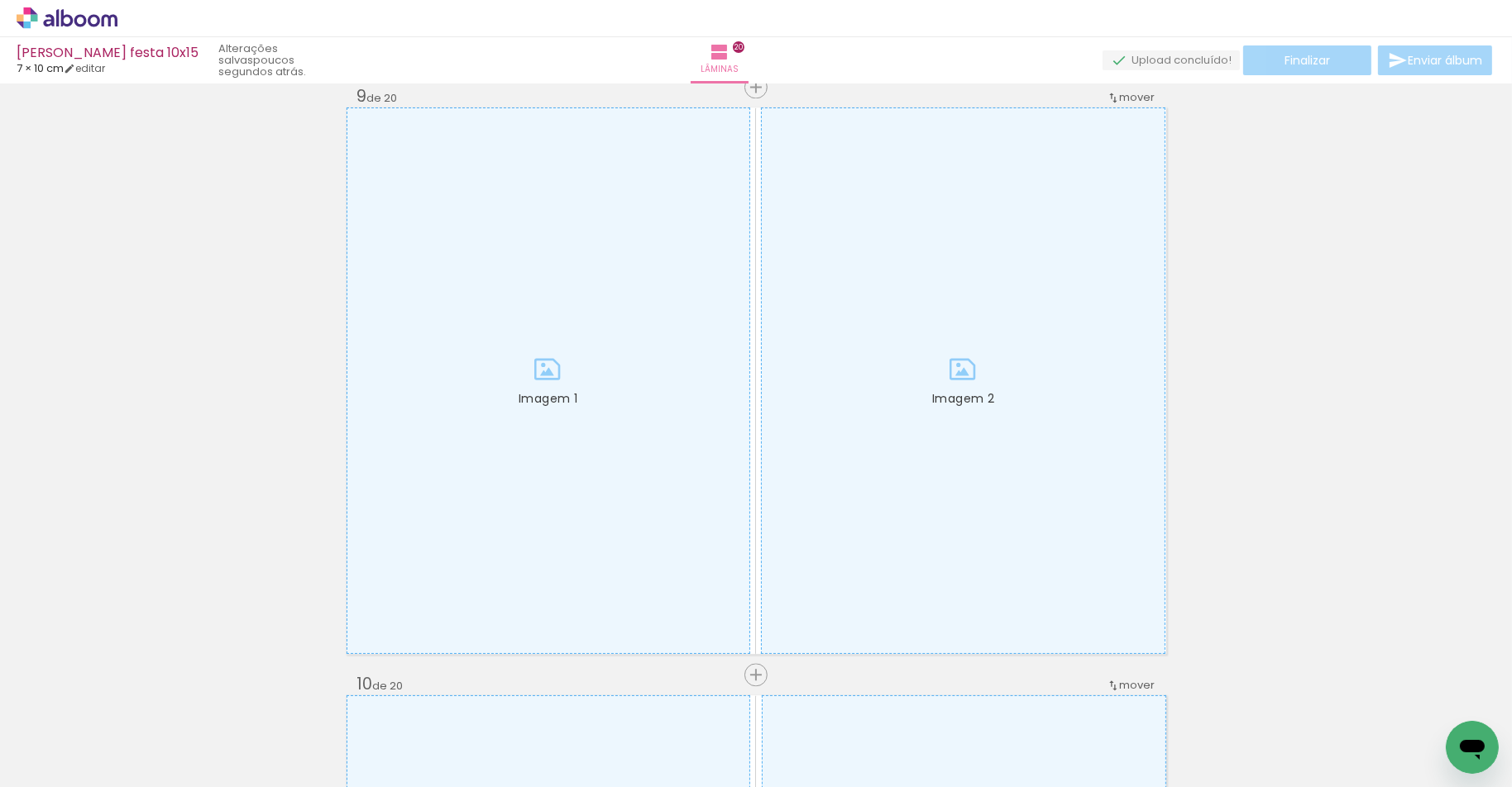
scroll to position [0, 2144]
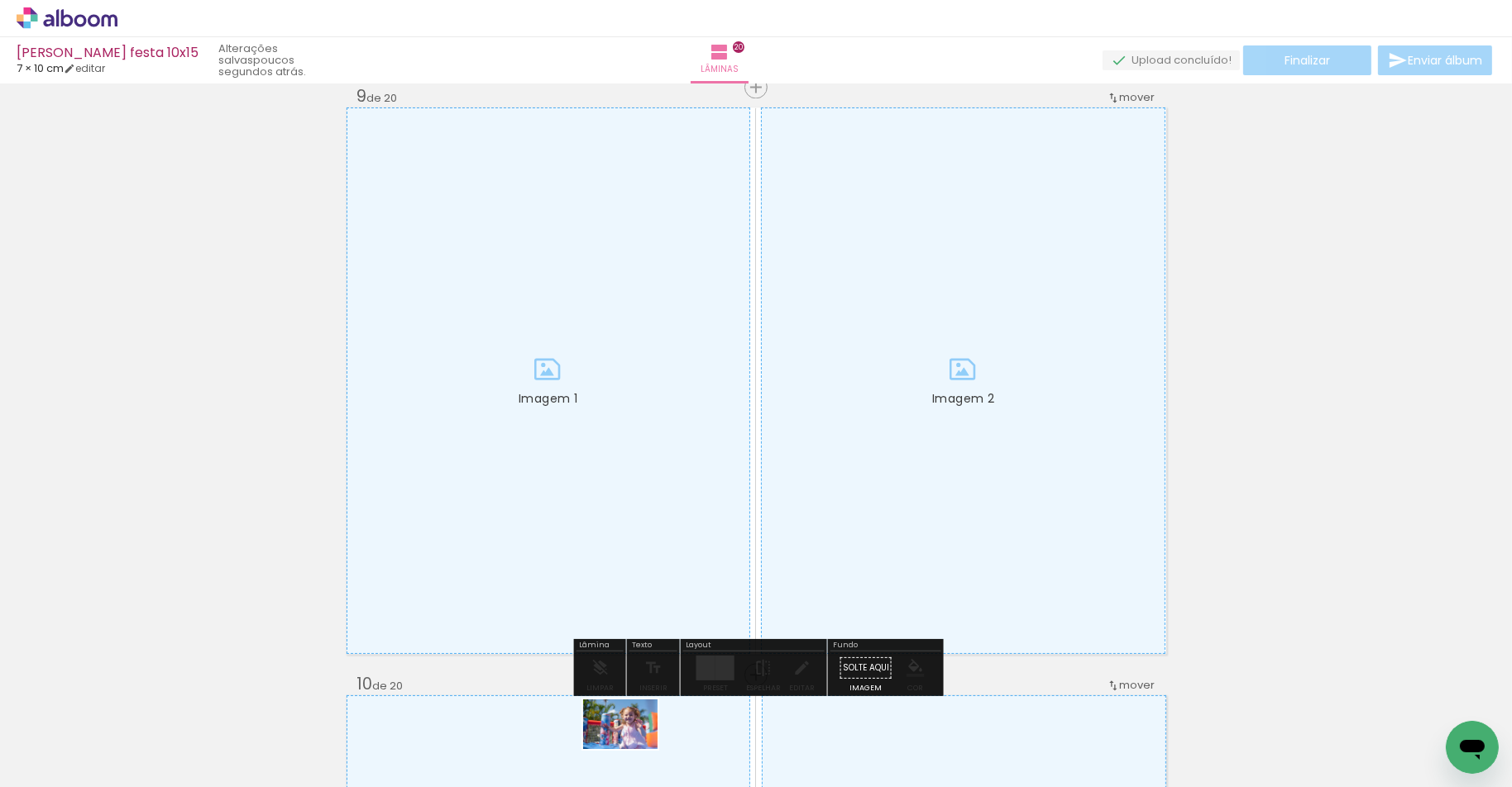
drag, startPoint x: 623, startPoint y: 740, endPoint x: 804, endPoint y: 760, distance: 182.1
click at [633, 749] on div at bounding box center [615, 731] width 74 height 50
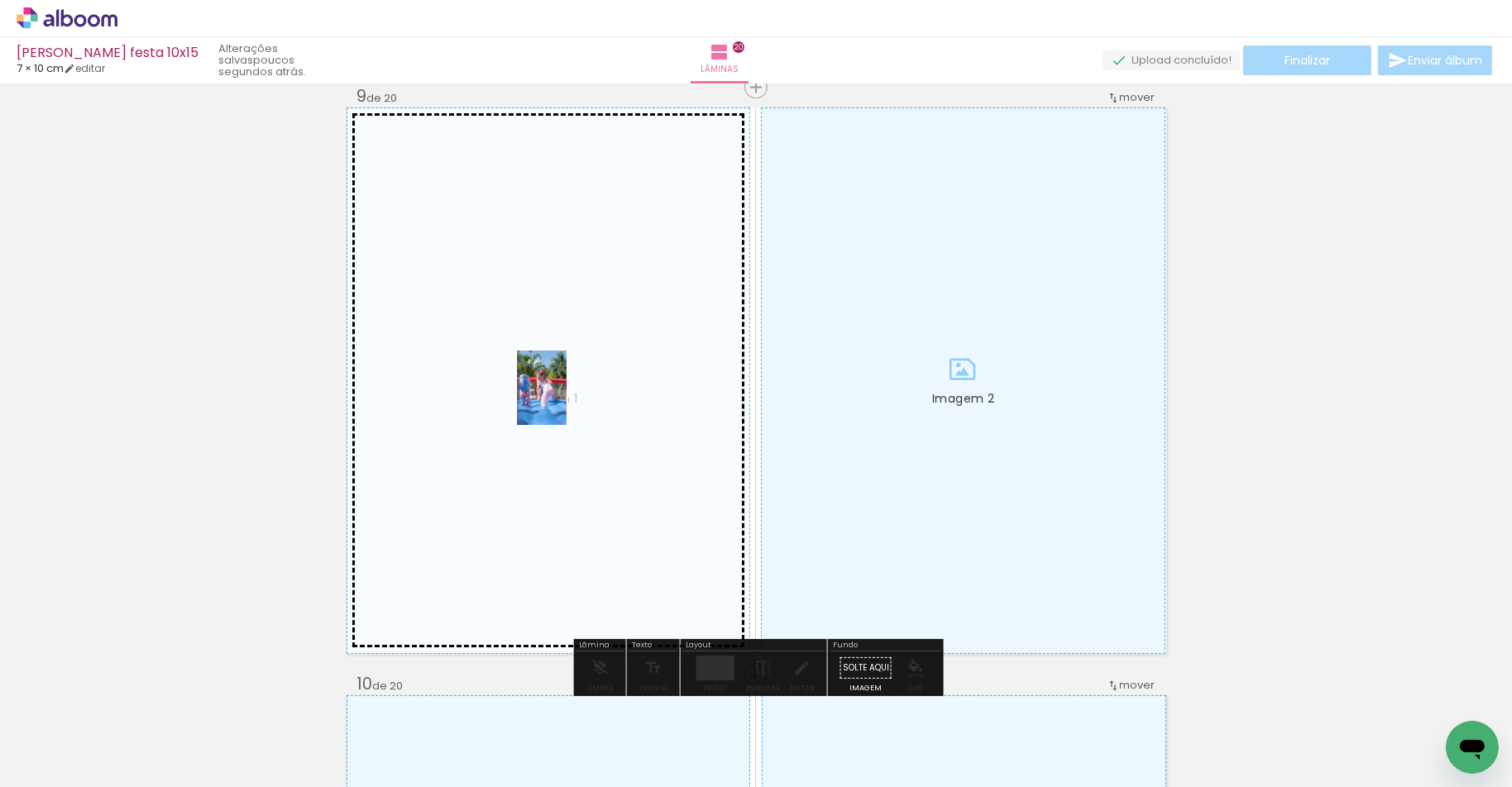
drag, startPoint x: 1153, startPoint y: 693, endPoint x: 567, endPoint y: 400, distance: 655.2
click at [567, 400] on quentale-workspace at bounding box center [756, 394] width 1512 height 787
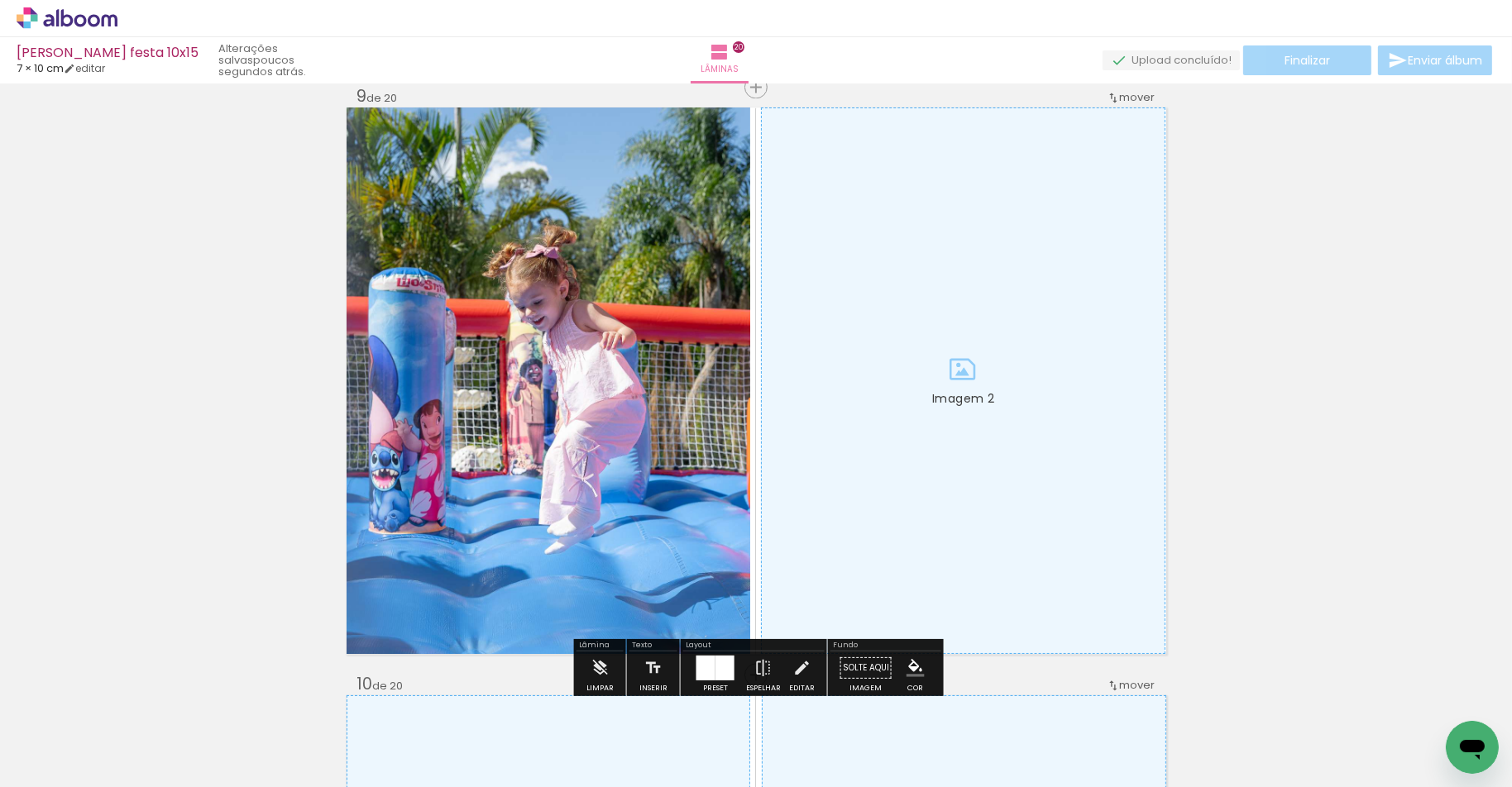
scroll to position [0, 2454]
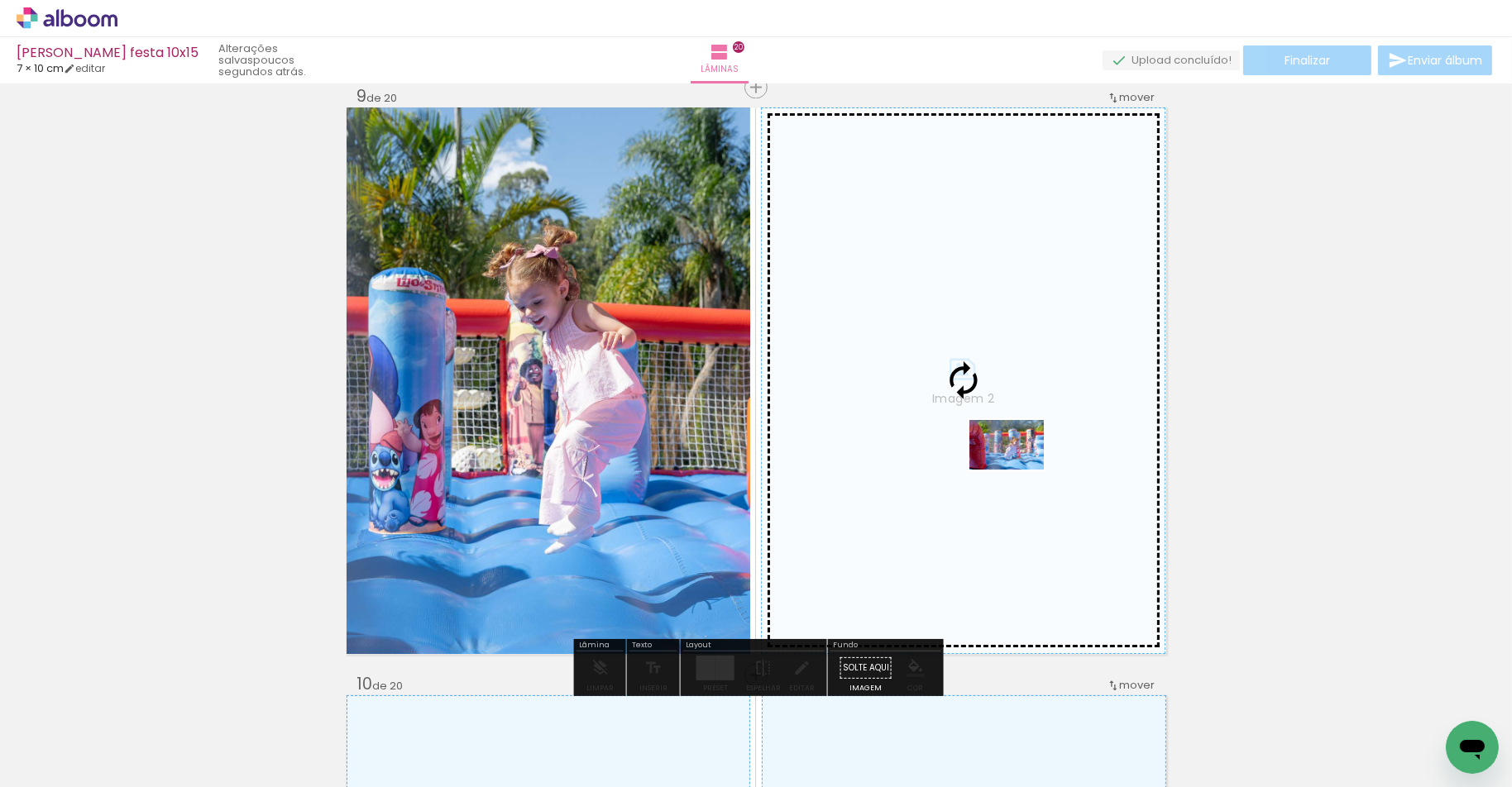
drag, startPoint x: 979, startPoint y: 735, endPoint x: 1019, endPoint y: 469, distance: 269.0
click at [1019, 469] on quentale-workspace at bounding box center [756, 394] width 1512 height 787
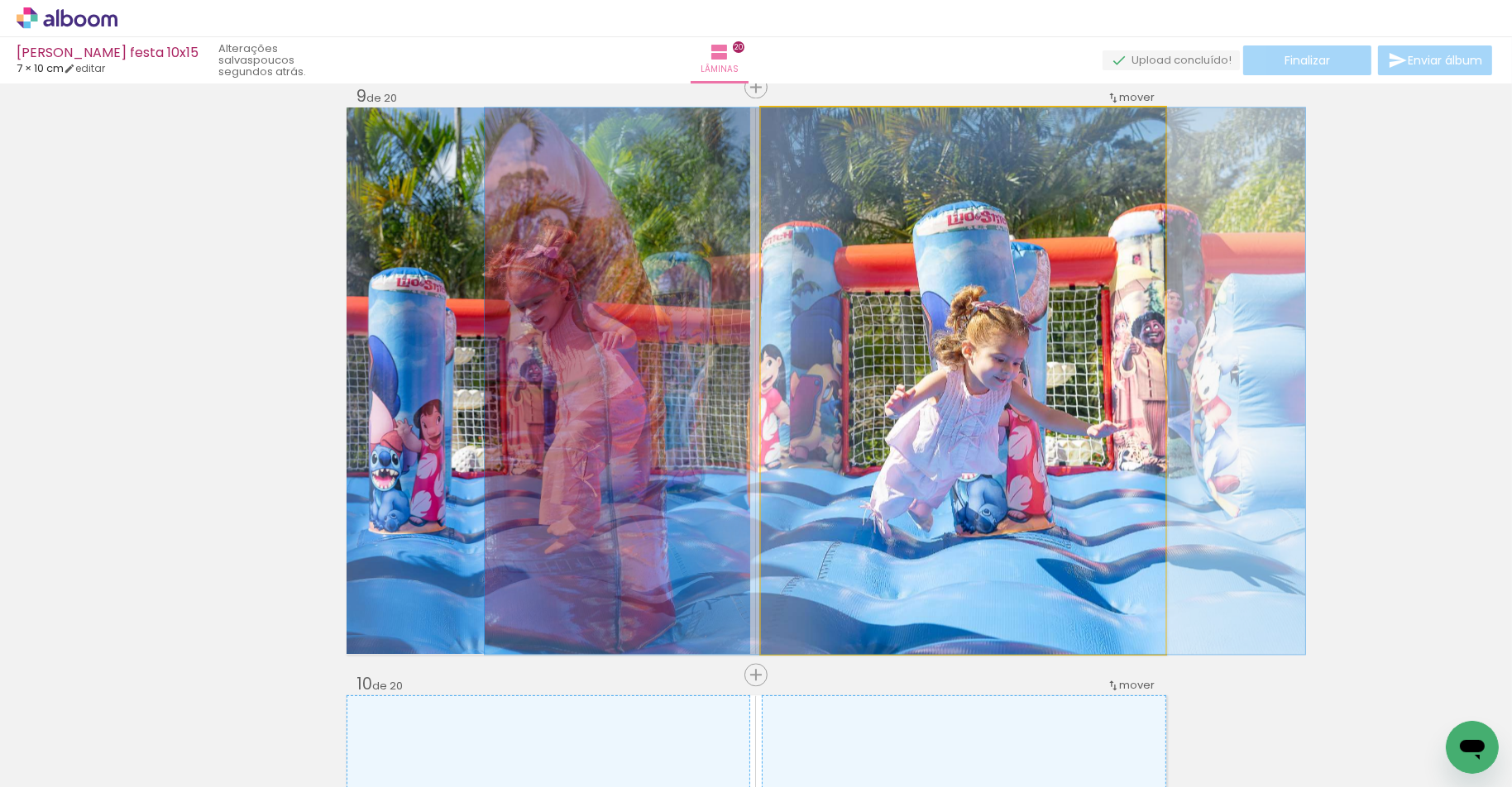
drag, startPoint x: 1049, startPoint y: 456, endPoint x: 970, endPoint y: 459, distance: 79.1
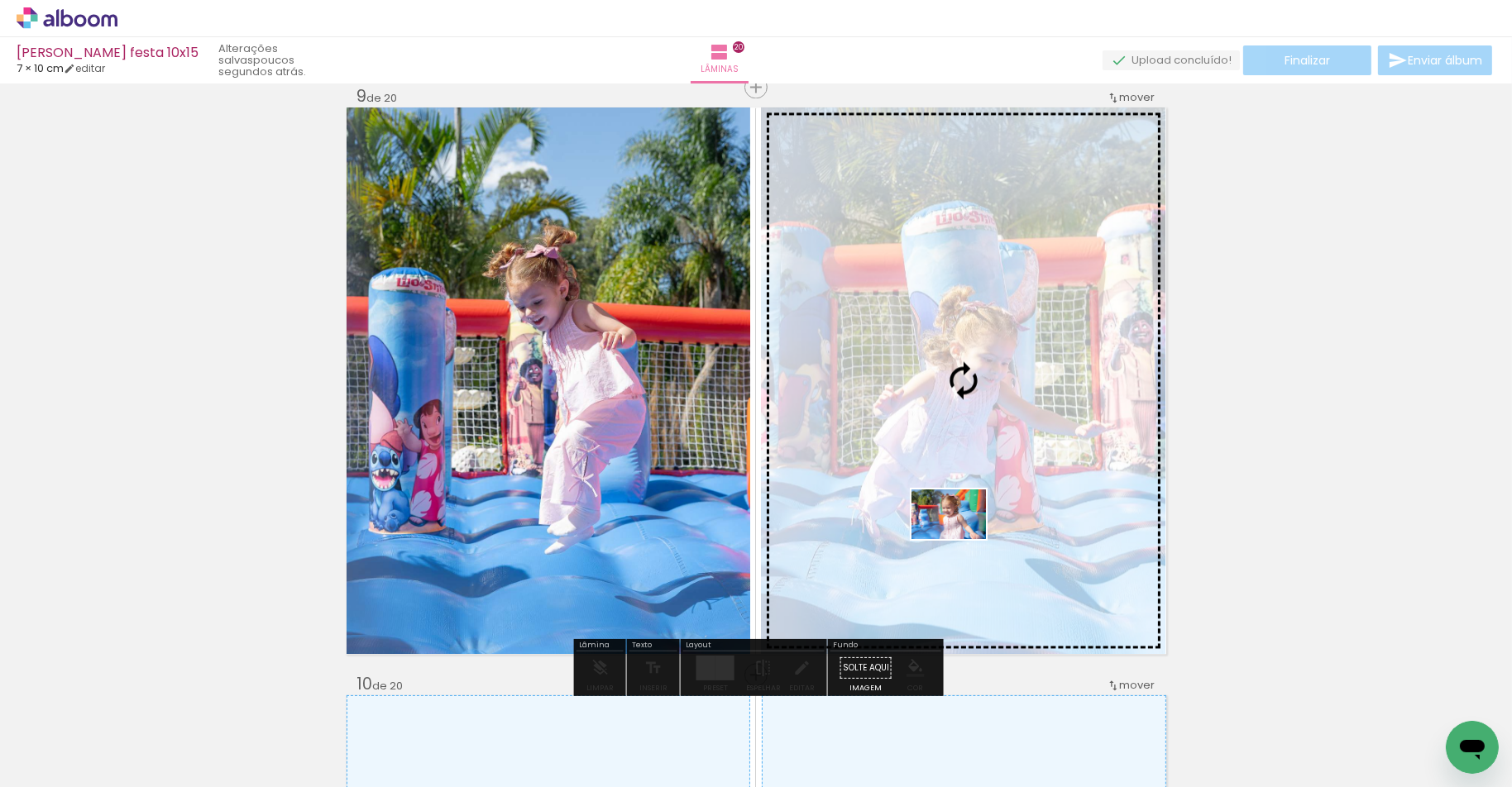
drag, startPoint x: 778, startPoint y: 741, endPoint x: 961, endPoint y: 539, distance: 272.6
click at [961, 539] on quentale-workspace at bounding box center [756, 394] width 1512 height 787
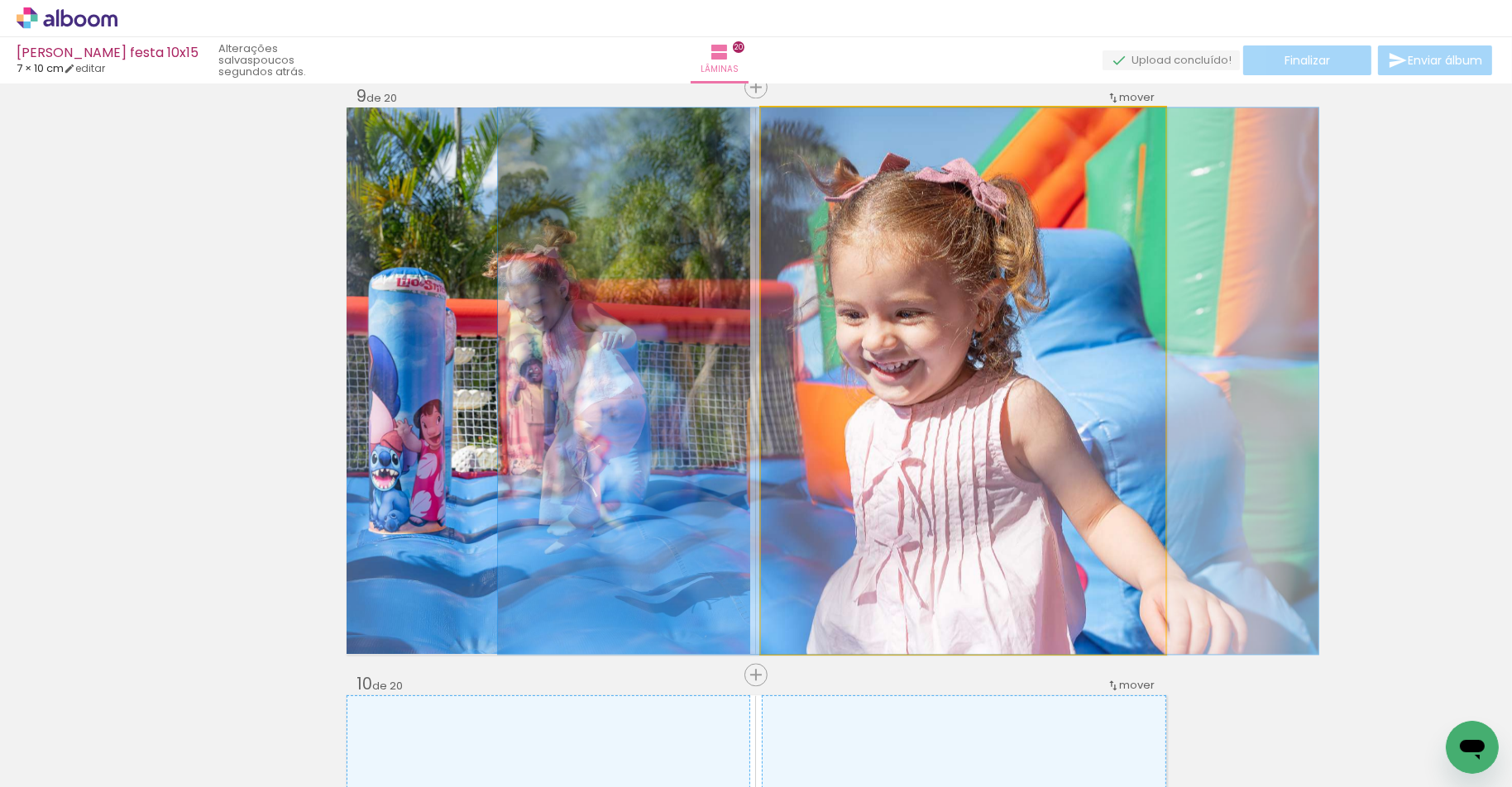
drag, startPoint x: 1052, startPoint y: 506, endPoint x: 1003, endPoint y: 506, distance: 49.0
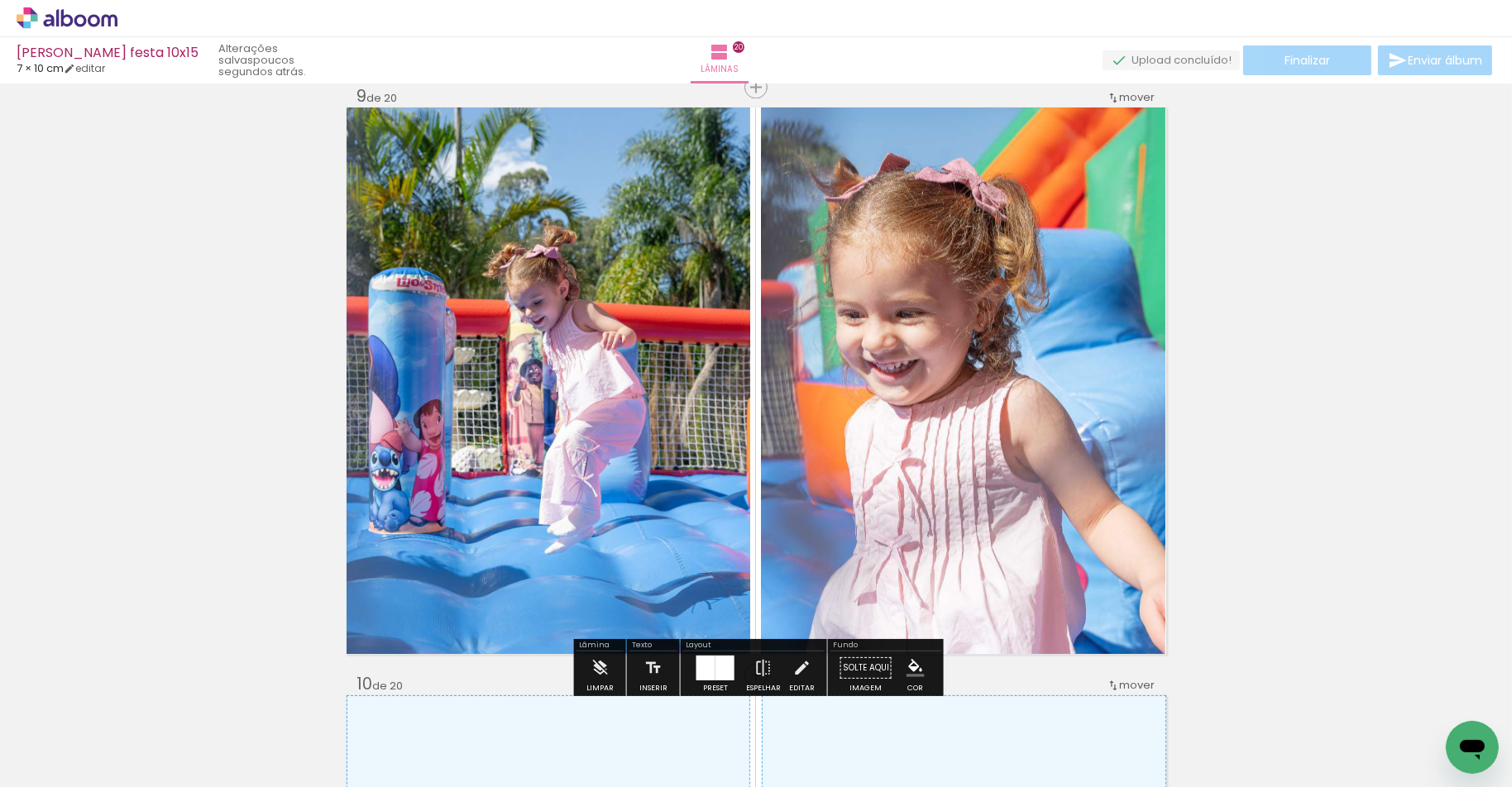
scroll to position [0, 2246]
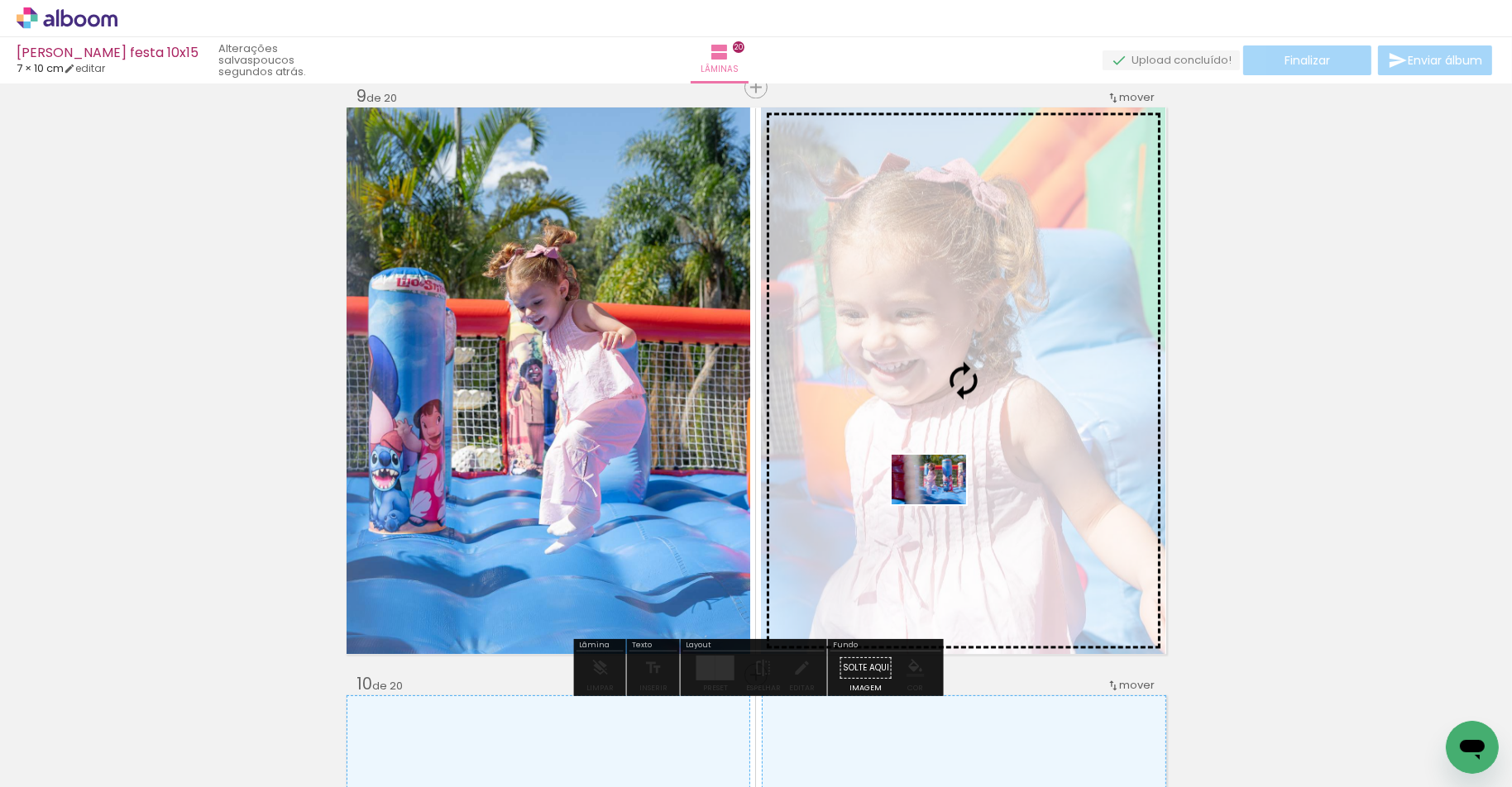
drag, startPoint x: 788, startPoint y: 738, endPoint x: 941, endPoint y: 504, distance: 279.6
click at [941, 504] on quentale-workspace at bounding box center [756, 394] width 1512 height 787
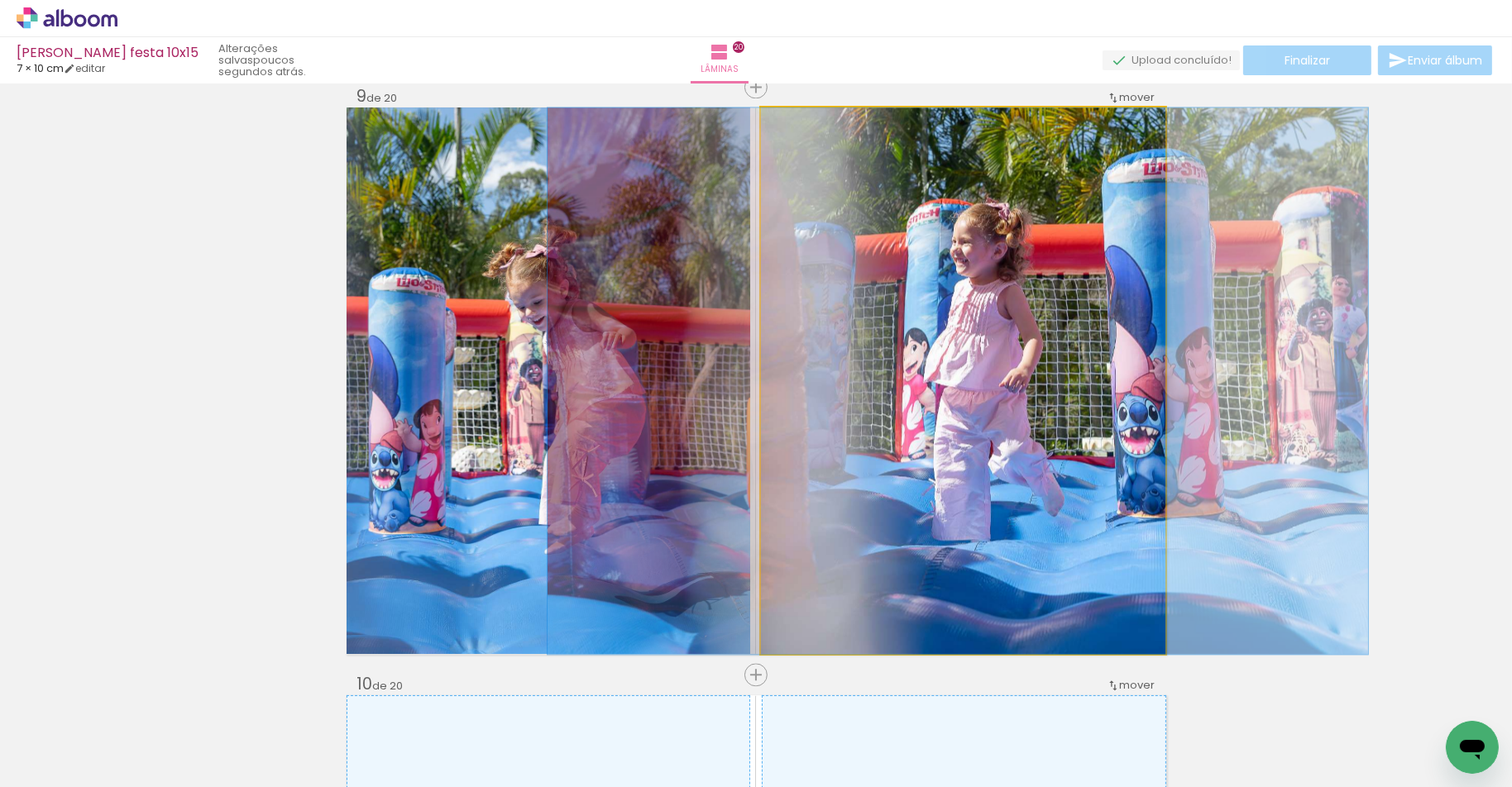
drag, startPoint x: 1022, startPoint y: 448, endPoint x: 1017, endPoint y: 502, distance: 54.2
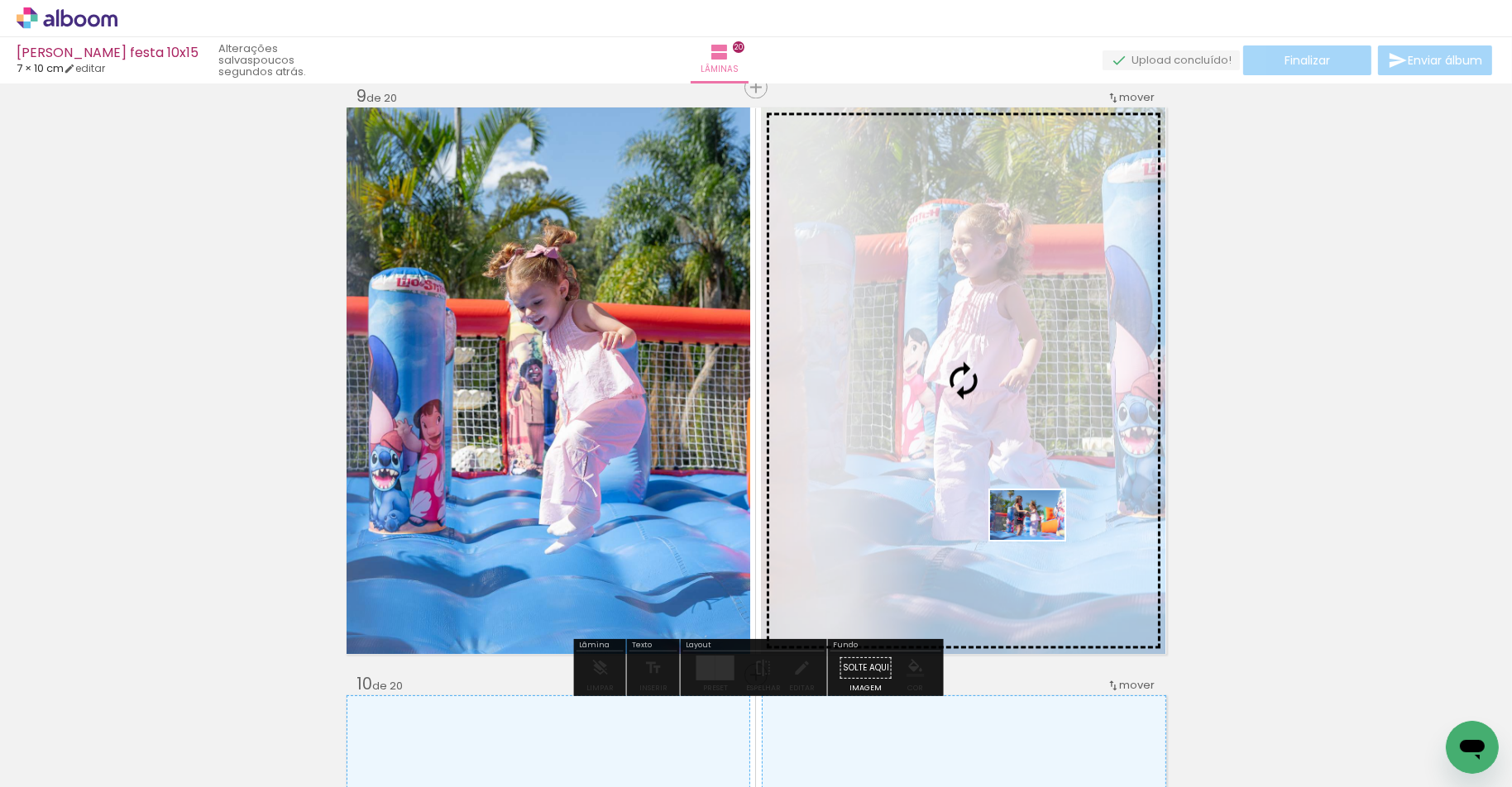
drag, startPoint x: 430, startPoint y: 743, endPoint x: 1040, endPoint y: 540, distance: 642.9
click at [1040, 540] on quentale-workspace at bounding box center [756, 394] width 1512 height 787
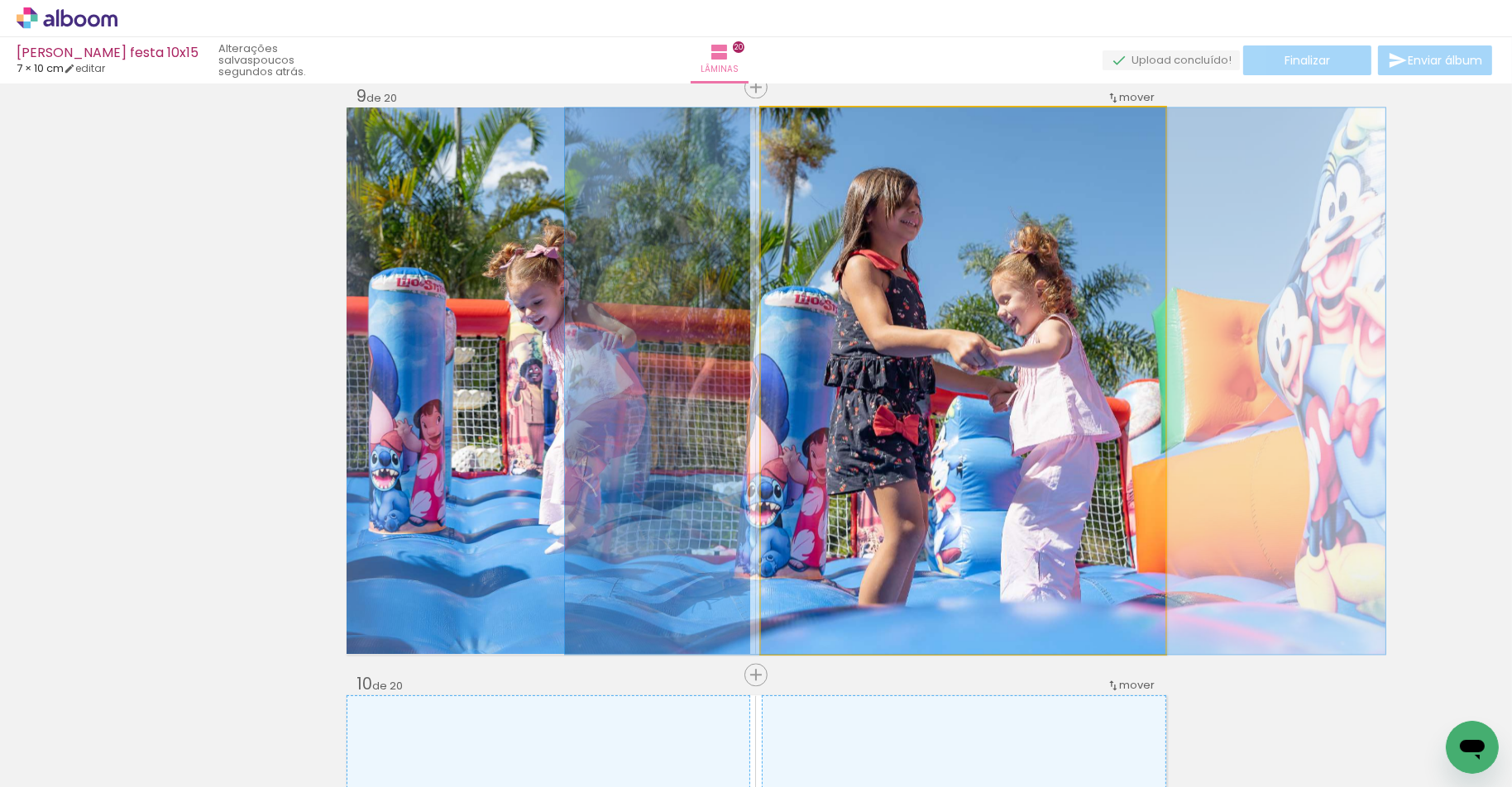
drag, startPoint x: 1004, startPoint y: 427, endPoint x: 1016, endPoint y: 436, distance: 15.0
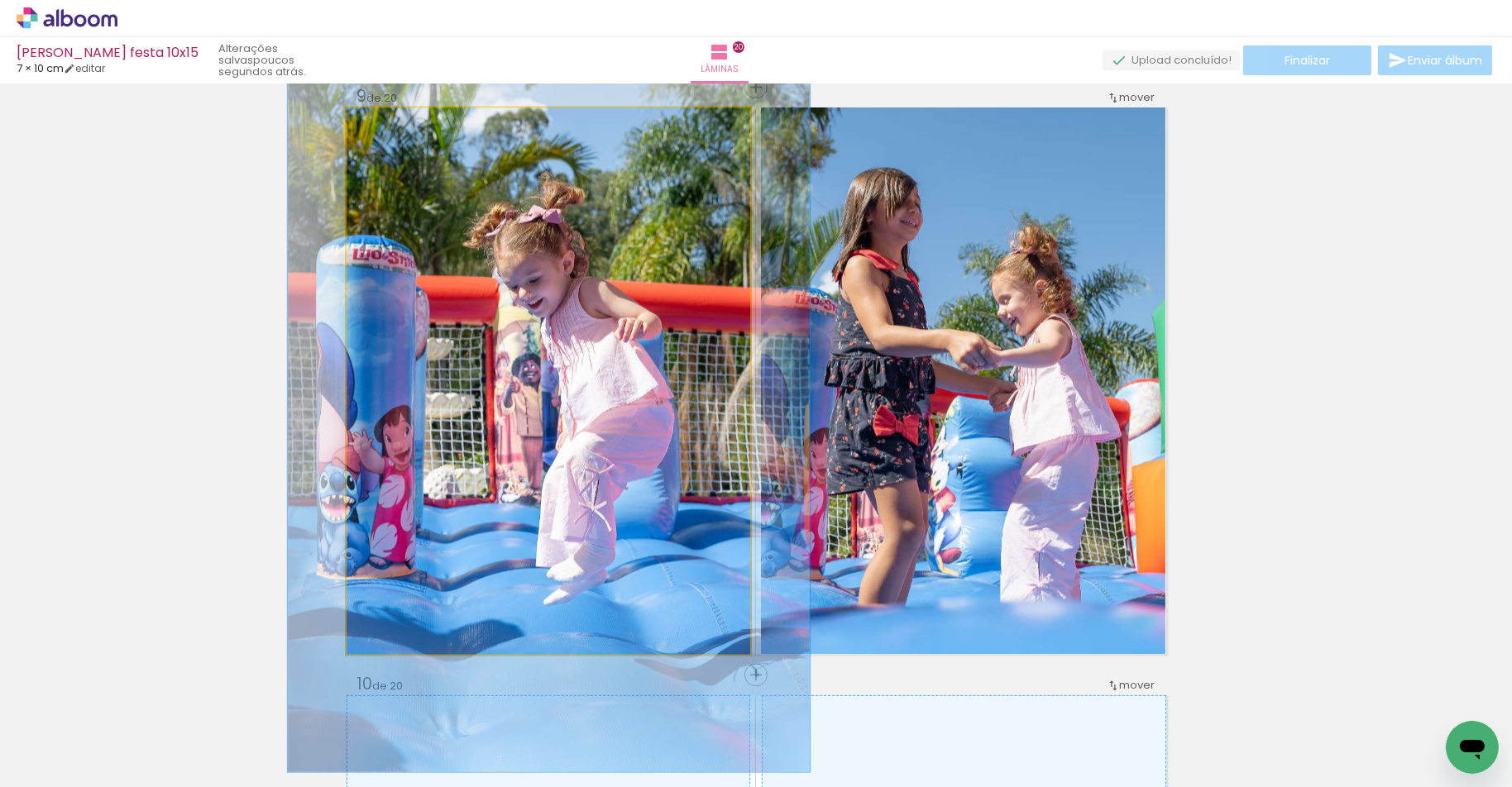
drag, startPoint x: 387, startPoint y: 124, endPoint x: 403, endPoint y: 122, distance: 16.1
type paper-slider "129"
click at [403, 122] on div at bounding box center [402, 125] width 15 height 15
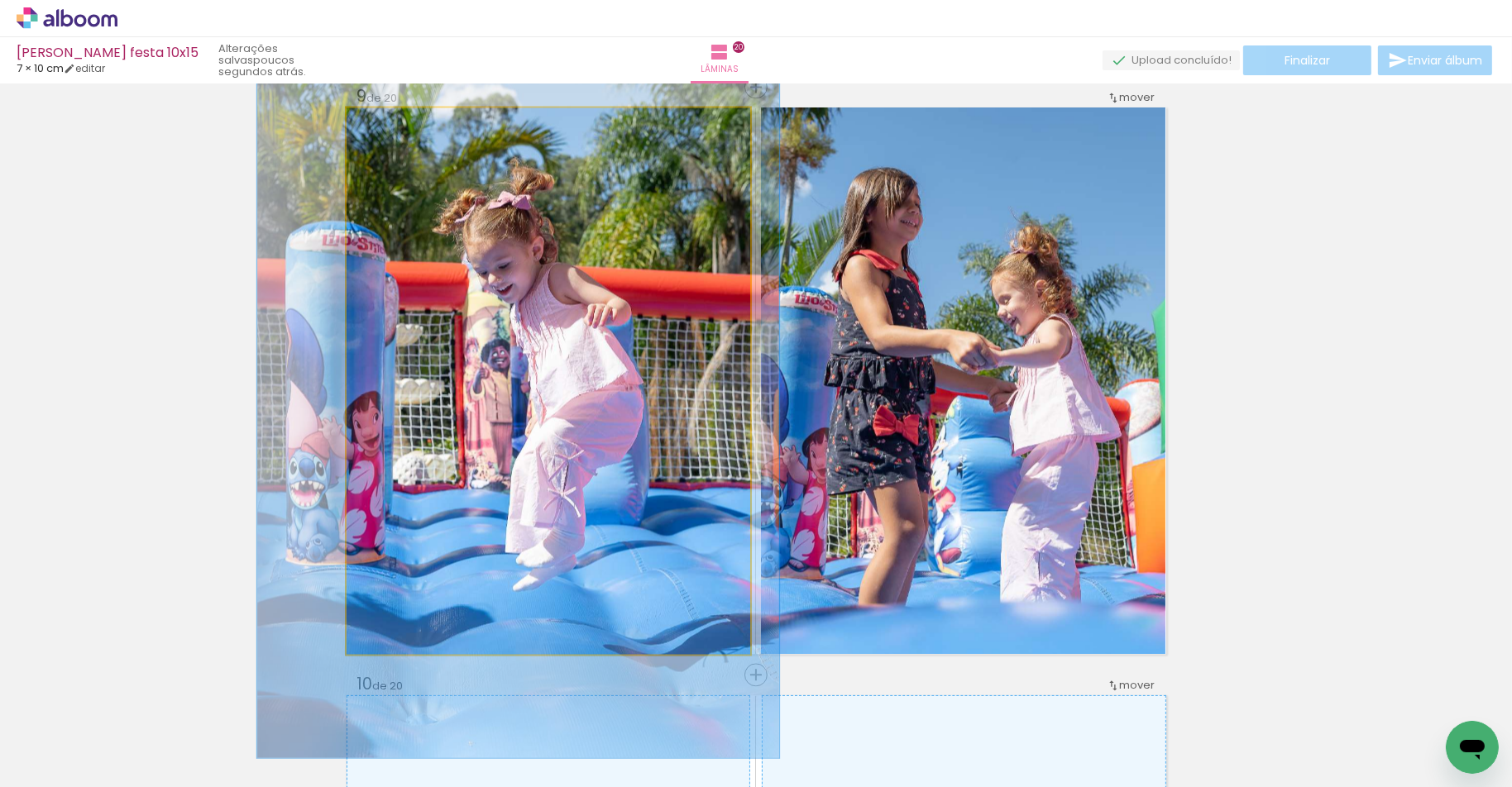
drag, startPoint x: 540, startPoint y: 427, endPoint x: 629, endPoint y: 438, distance: 89.7
click at [509, 413] on div at bounding box center [519, 366] width 522 height 783
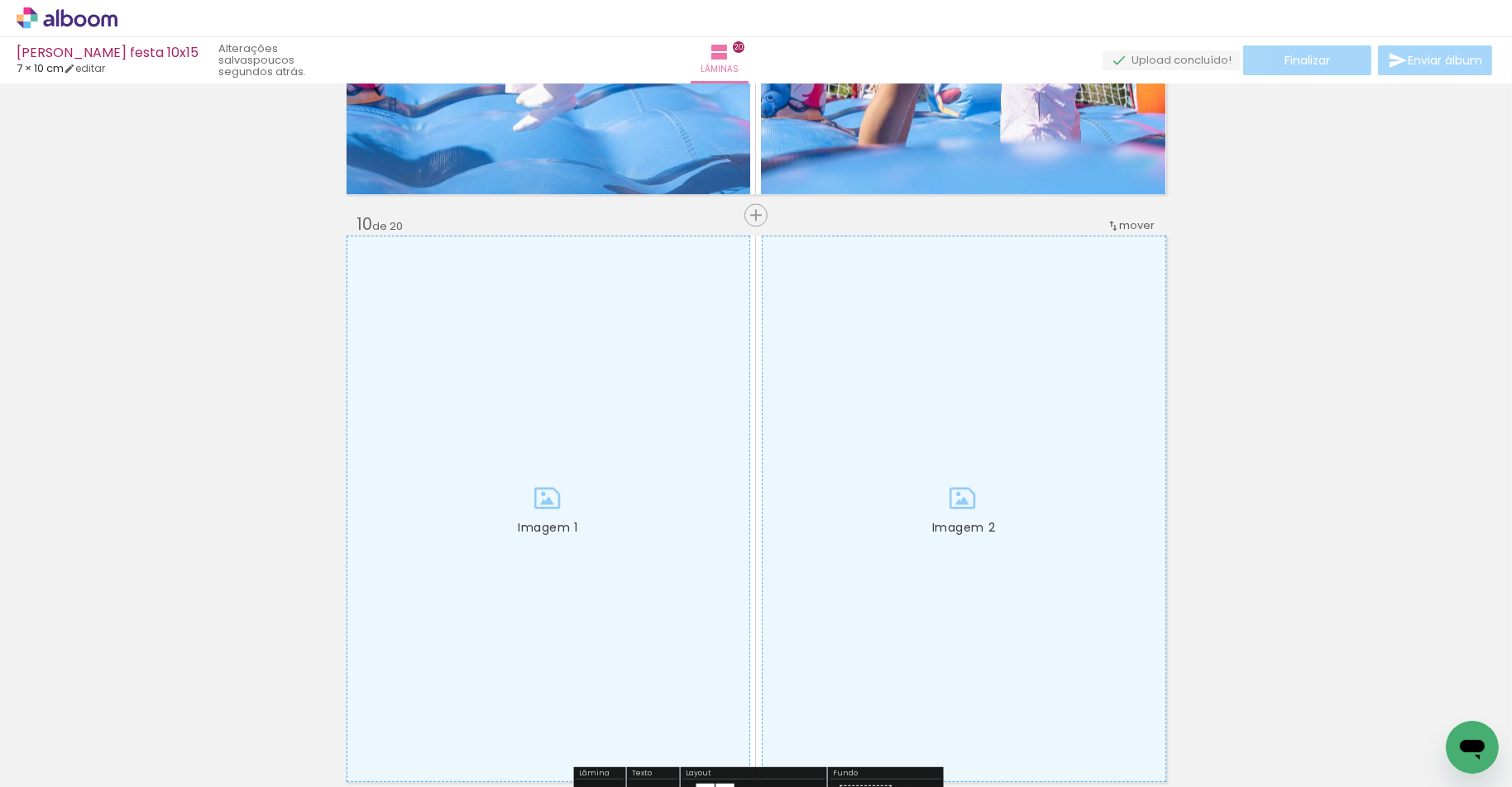
scroll to position [5266, 0]
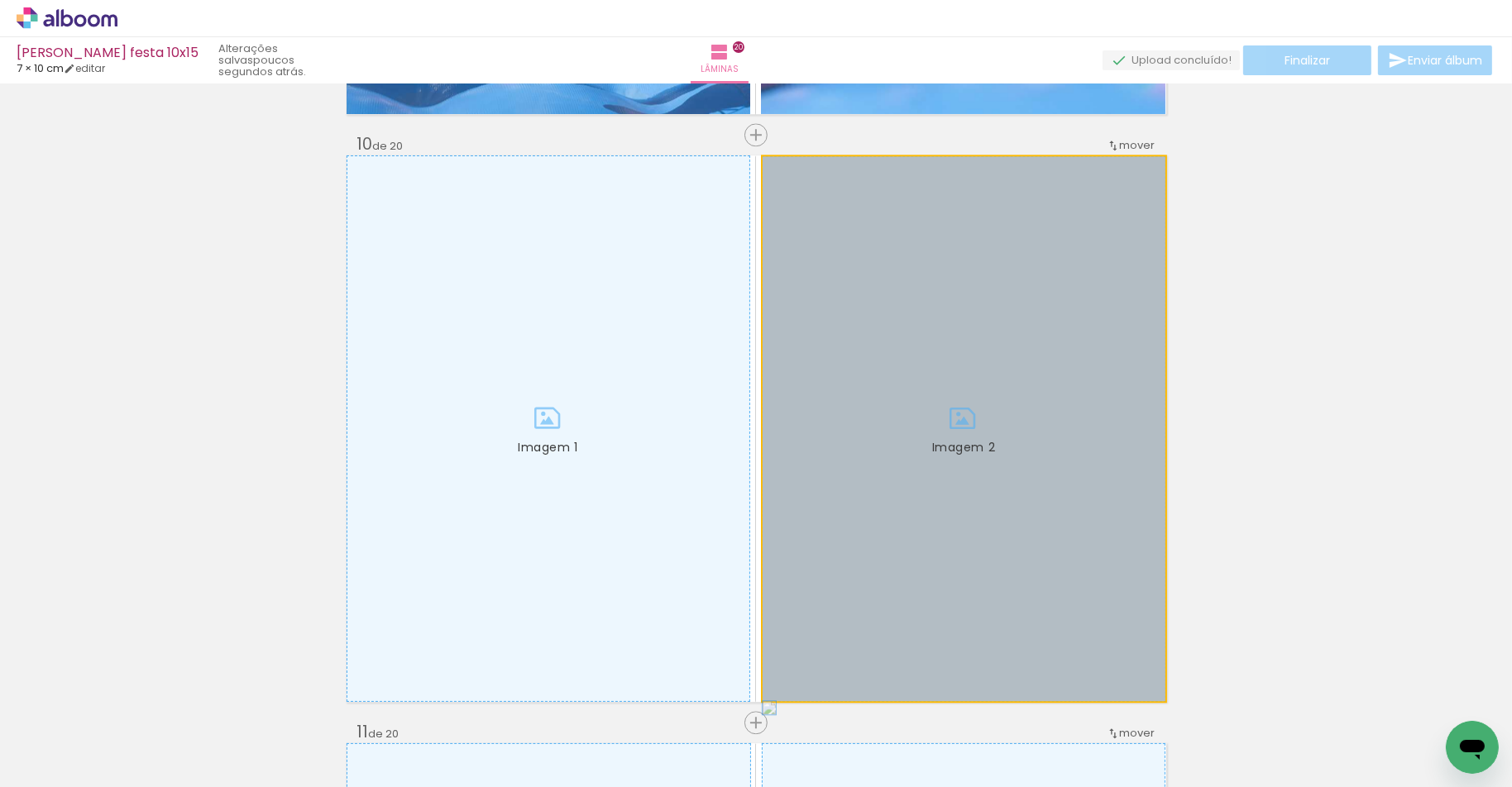
drag, startPoint x: 927, startPoint y: 479, endPoint x: 1443, endPoint y: 425, distance: 518.8
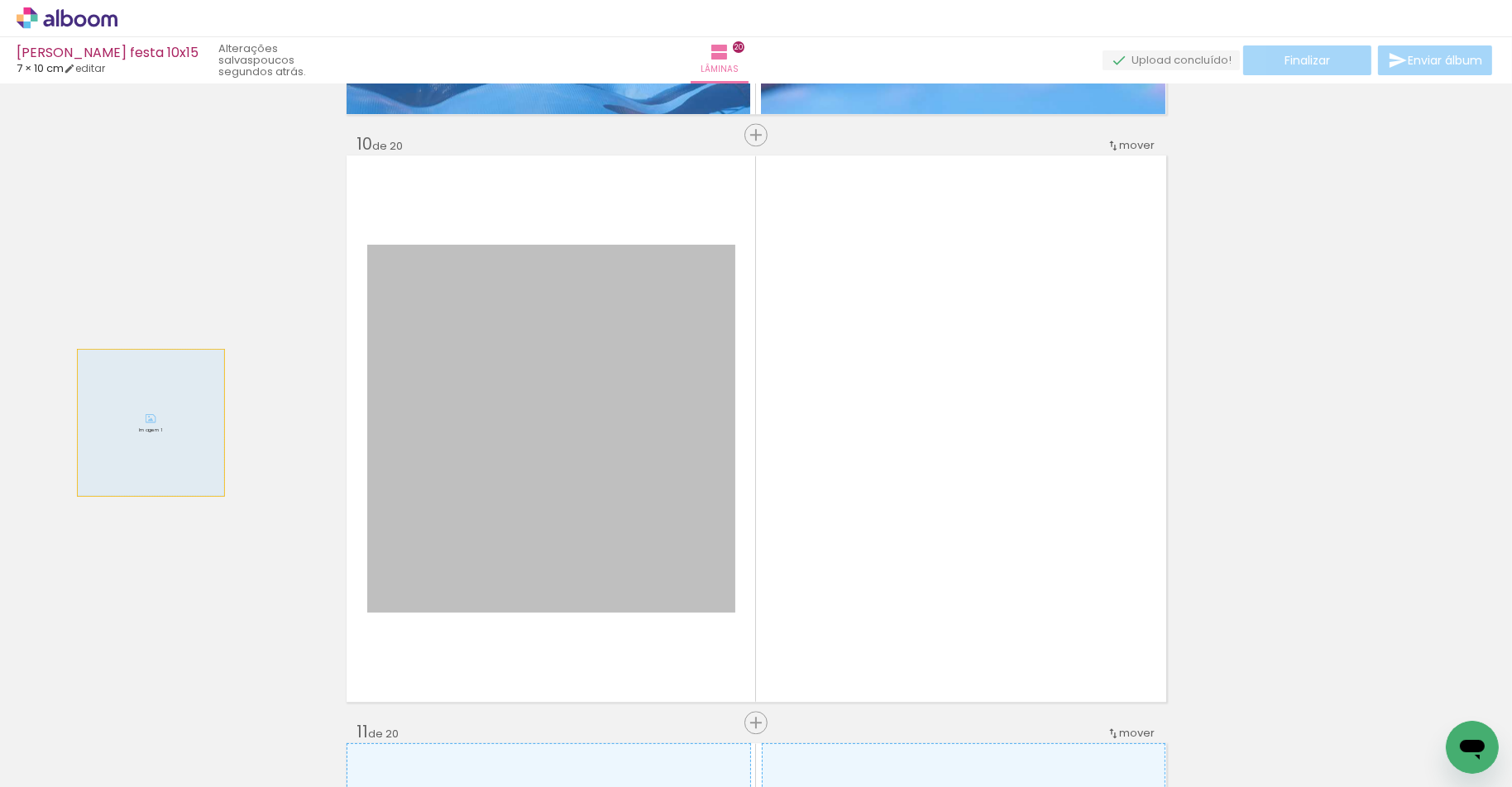
drag, startPoint x: 542, startPoint y: 422, endPoint x: 121, endPoint y: 421, distance: 421.0
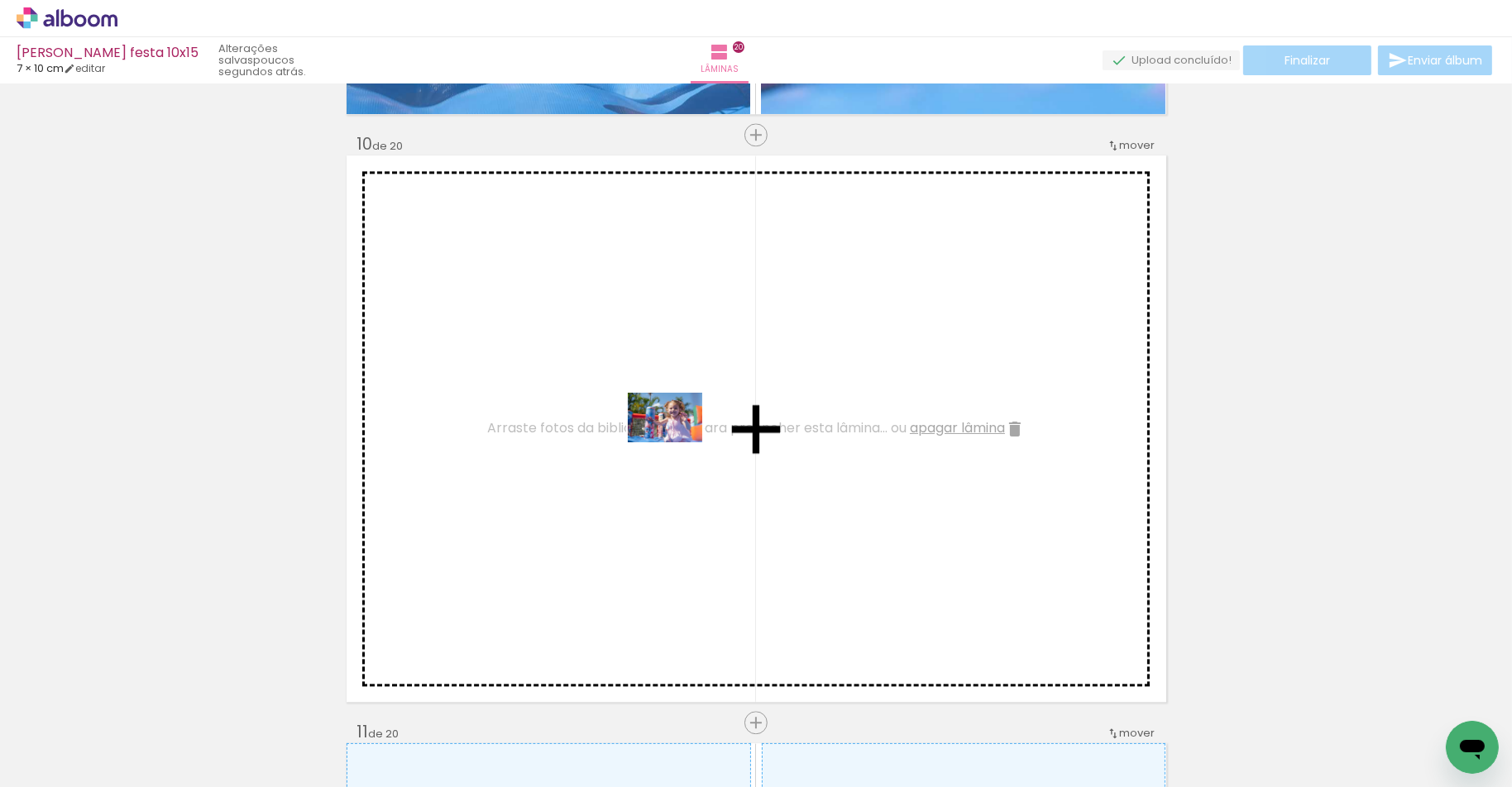
drag, startPoint x: 651, startPoint y: 573, endPoint x: 695, endPoint y: 445, distance: 135.4
click at [695, 445] on quentale-workspace at bounding box center [756, 394] width 1512 height 787
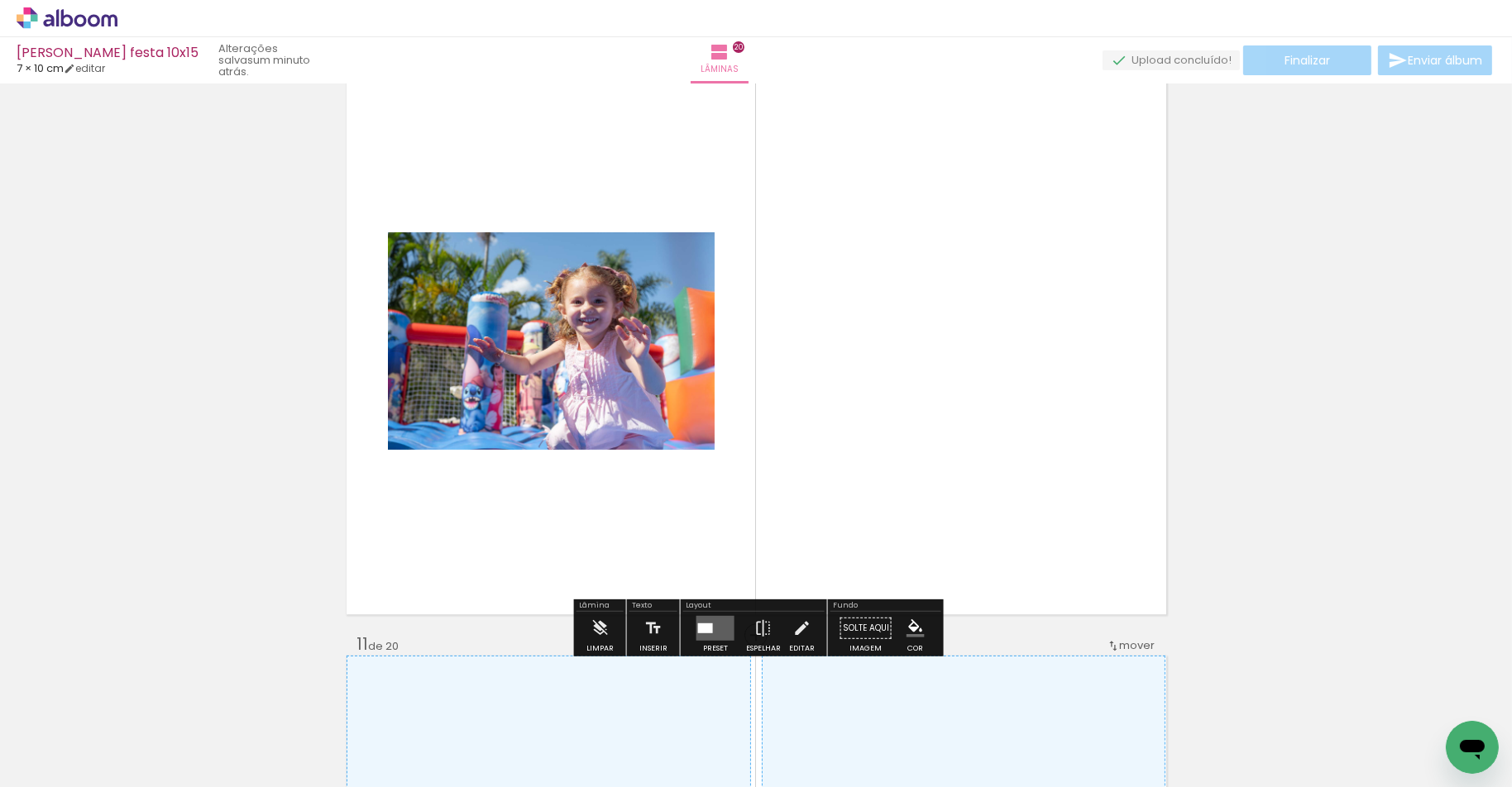
scroll to position [5386, 0]
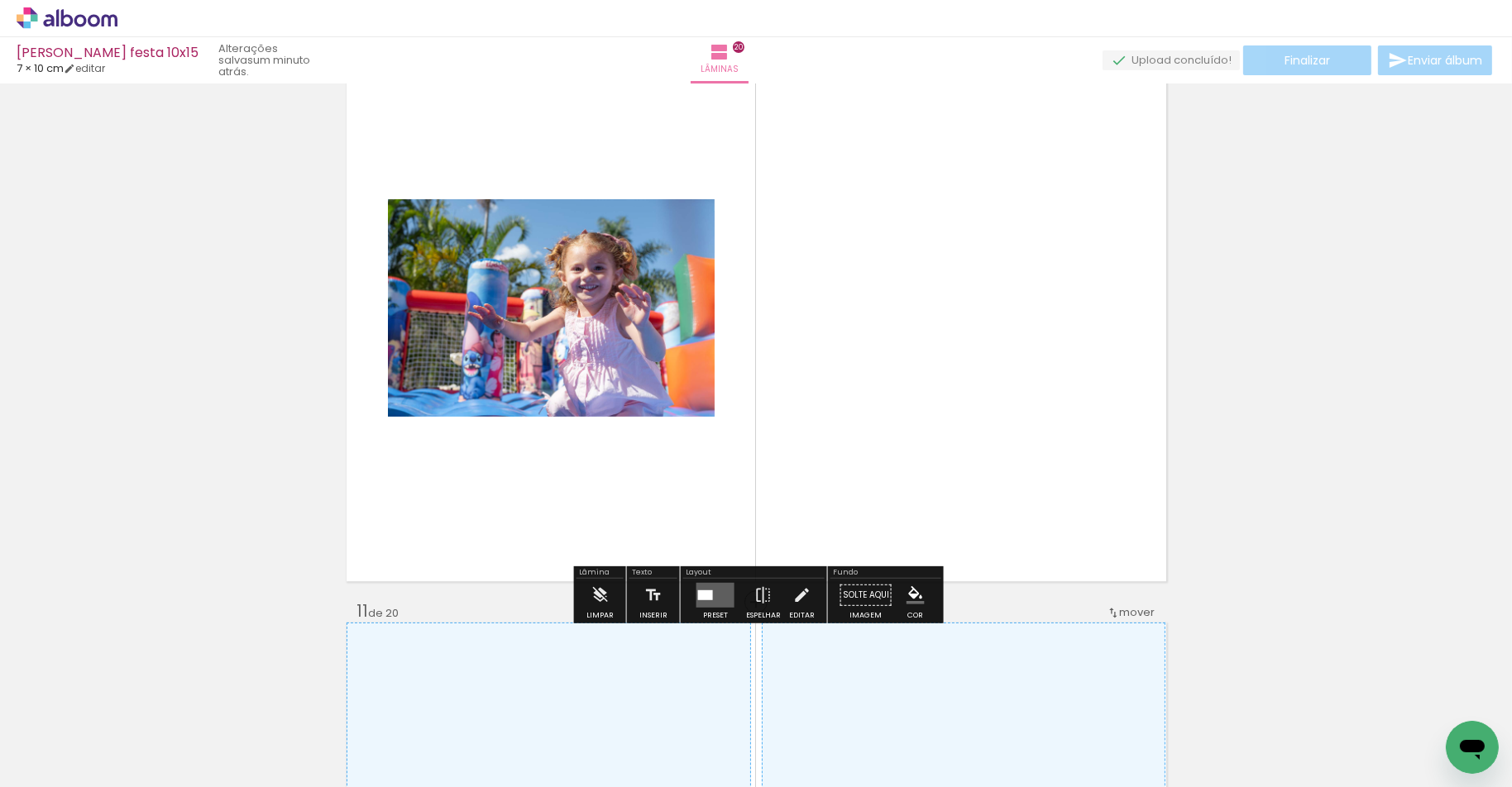
drag, startPoint x: 709, startPoint y: 592, endPoint x: 946, endPoint y: 554, distance: 240.0
click at [710, 592] on quentale-layouter at bounding box center [716, 595] width 38 height 24
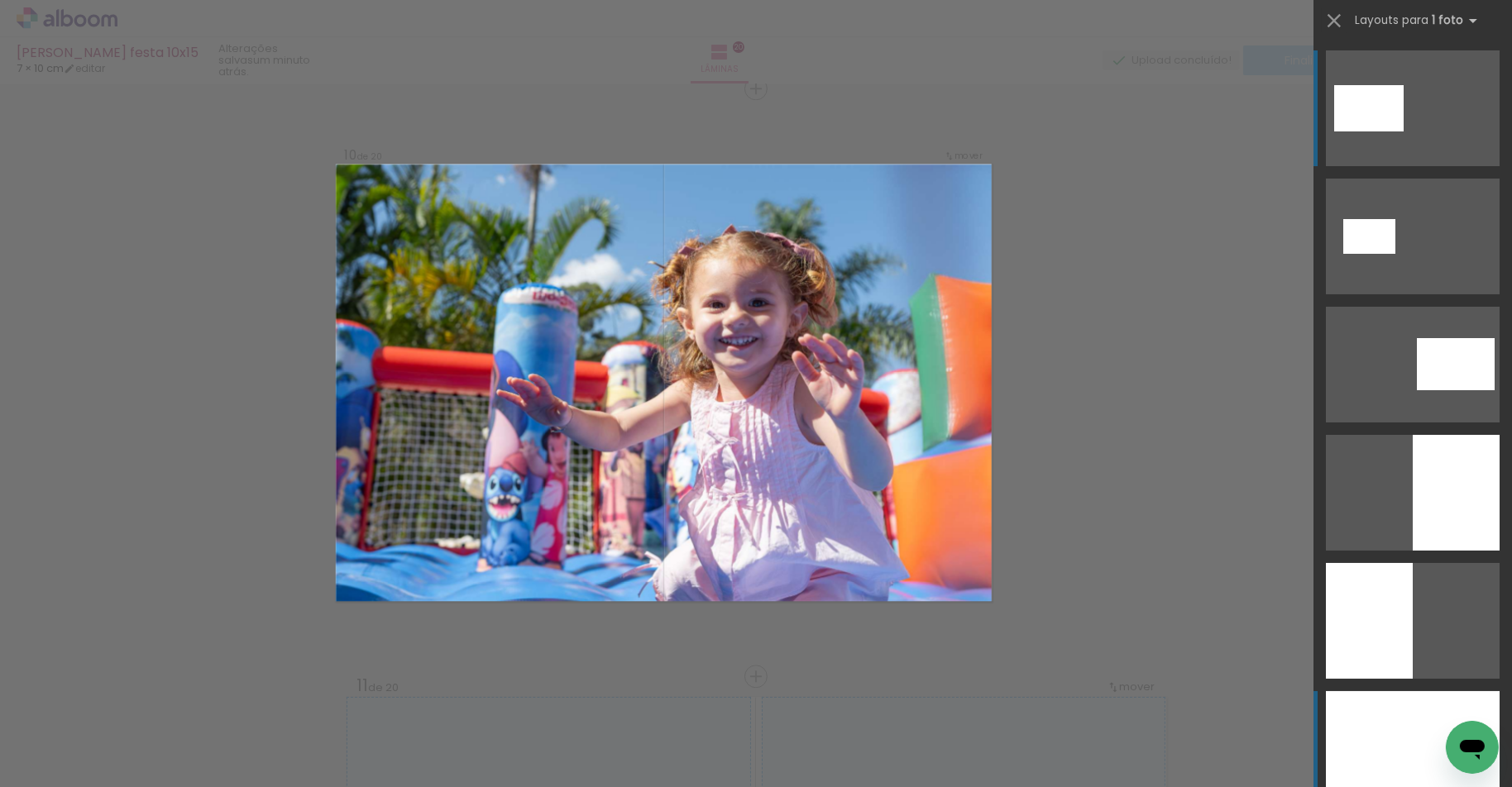
scroll to position [5310, 0]
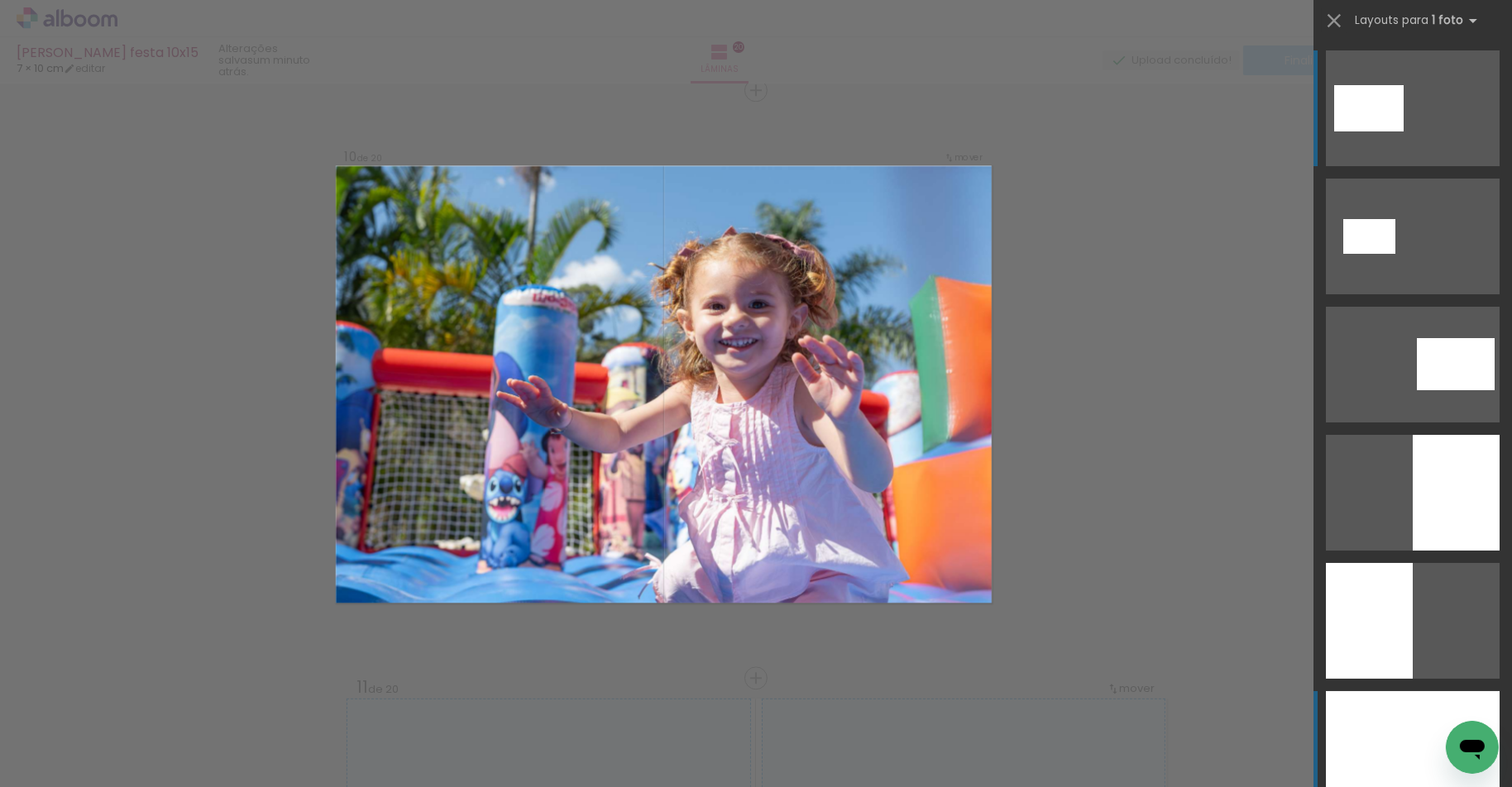
click at [1422, 722] on div at bounding box center [1412, 749] width 174 height 116
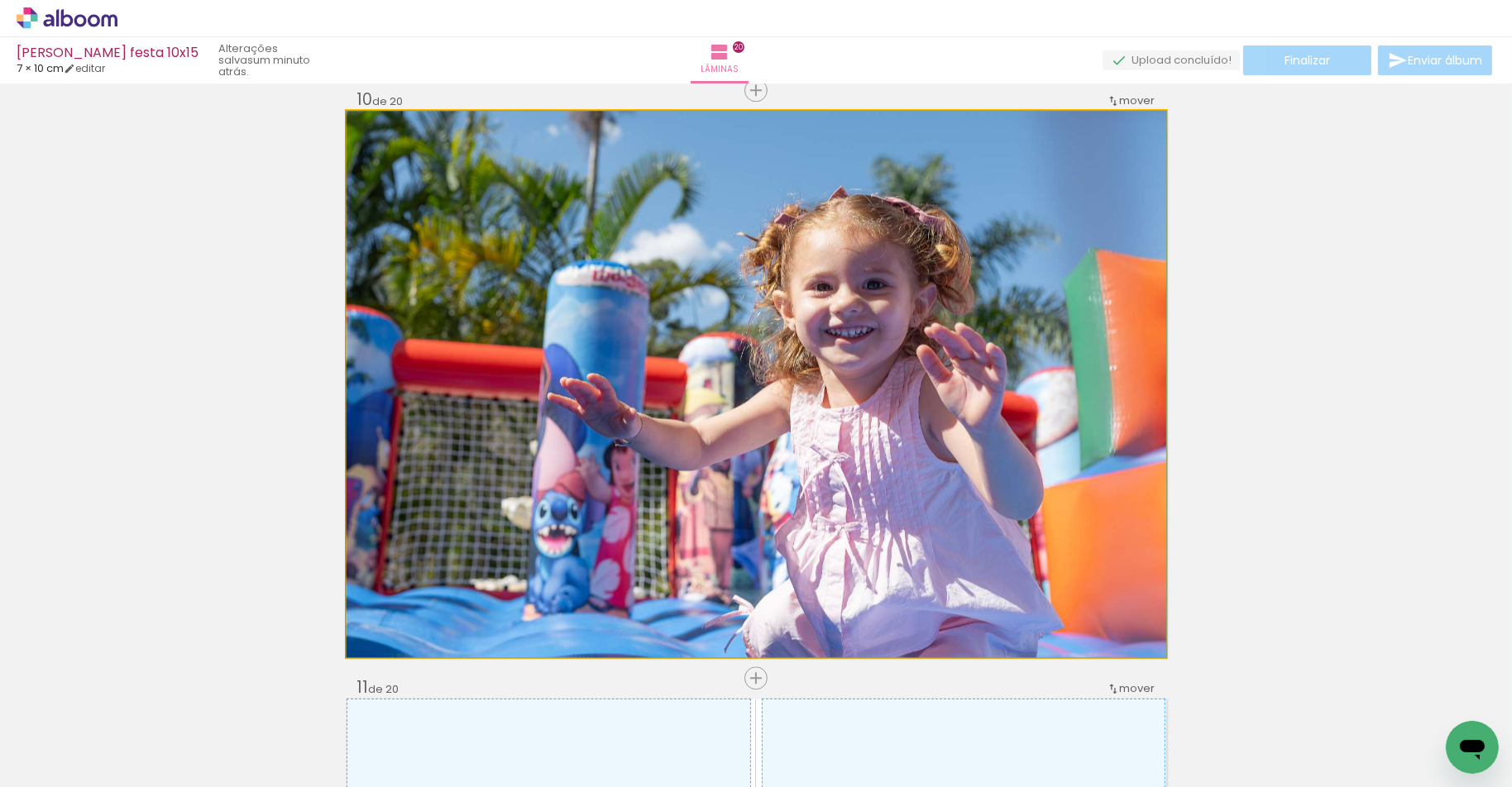
drag, startPoint x: 1027, startPoint y: 465, endPoint x: 971, endPoint y: 459, distance: 56.3
click at [968, 459] on div at bounding box center [756, 384] width 821 height 546
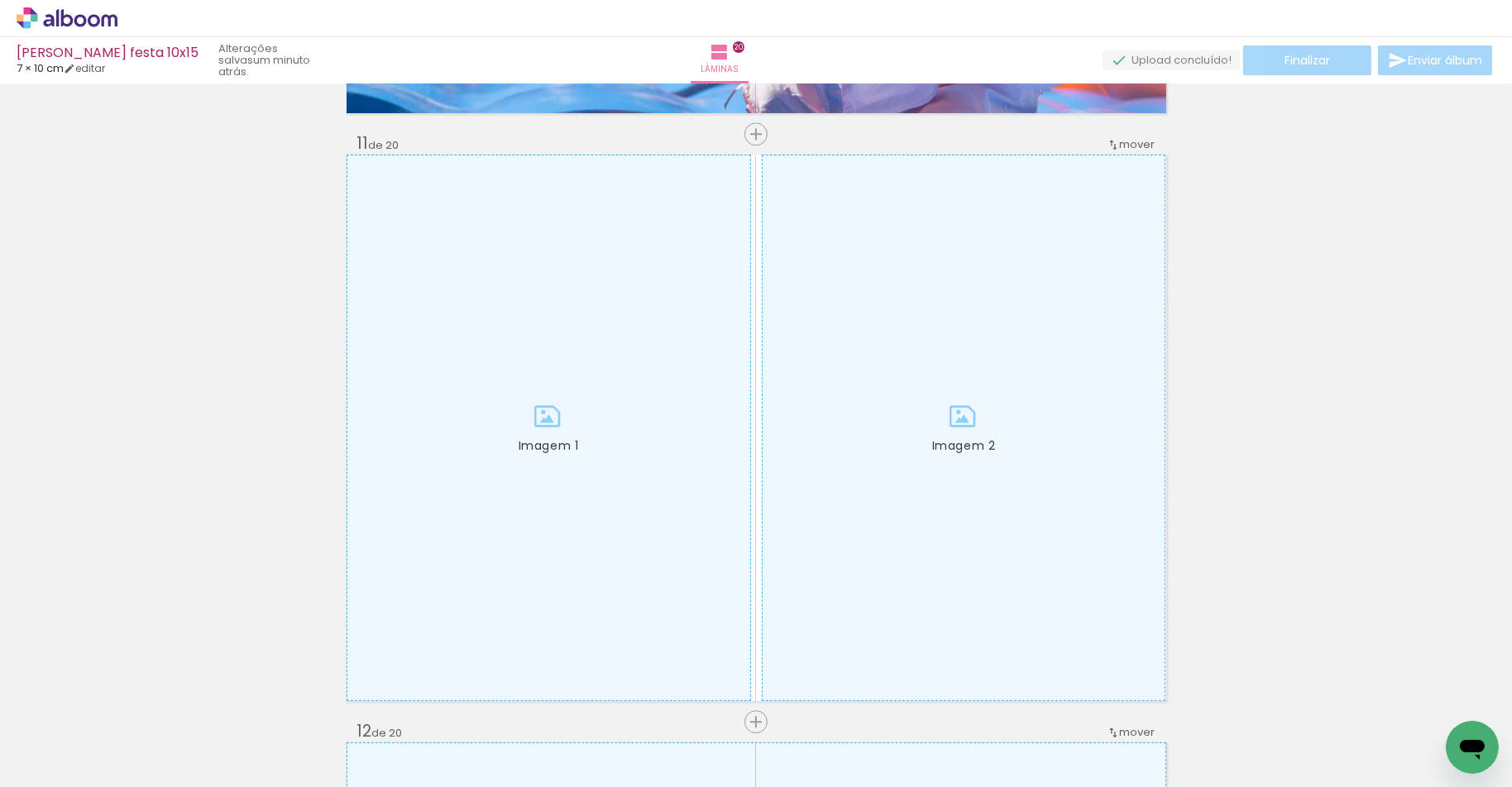
scroll to position [0, 5460]
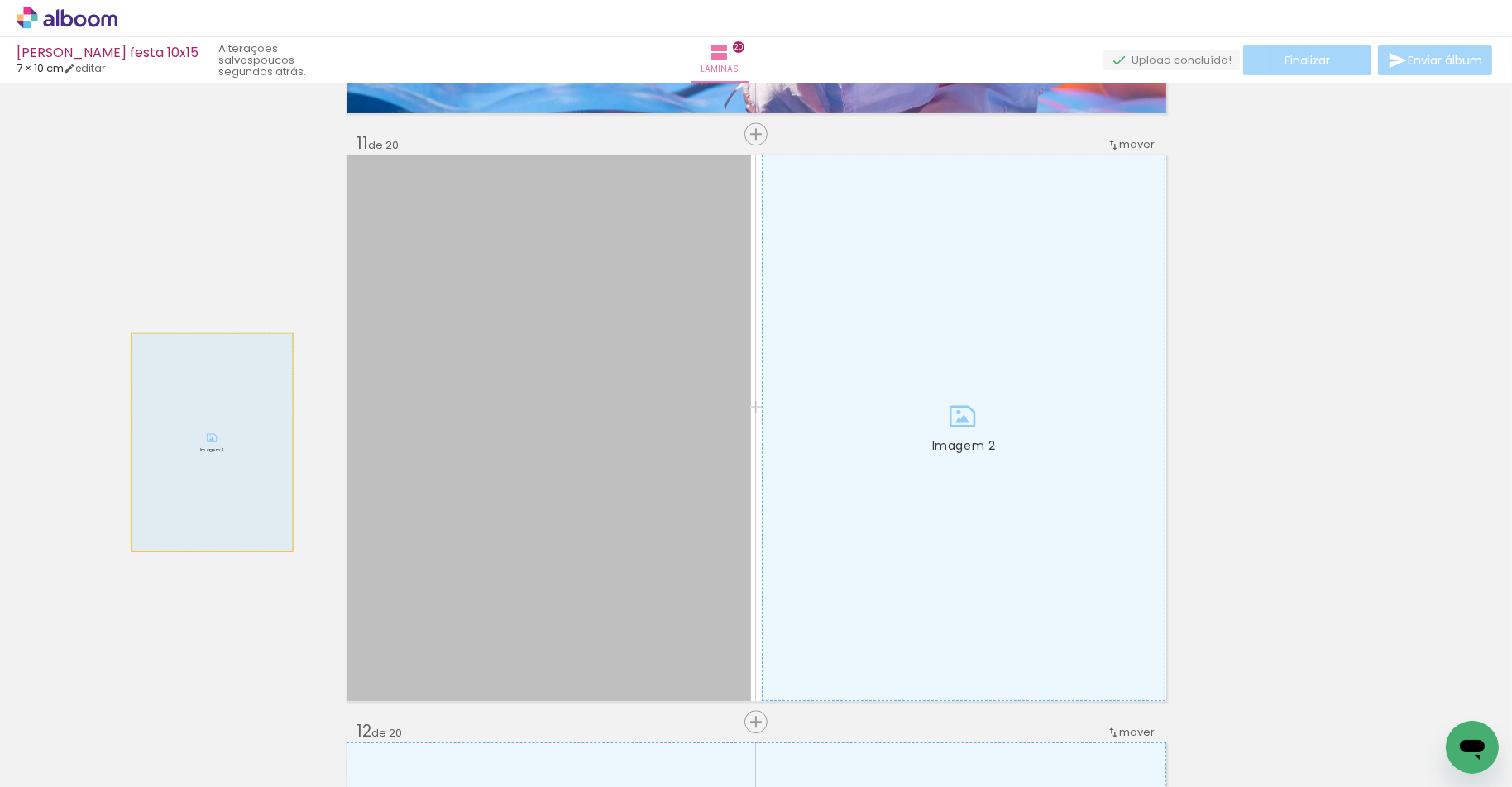
drag, startPoint x: 578, startPoint y: 480, endPoint x: 212, endPoint y: 441, distance: 368.1
click at [212, 441] on div "Inserir lâmina Imagem 1 1 de 20 Inserir lâmina Imagem 1 2 de 20 Inserir lâmina …" at bounding box center [756, 407] width 1512 height 12342
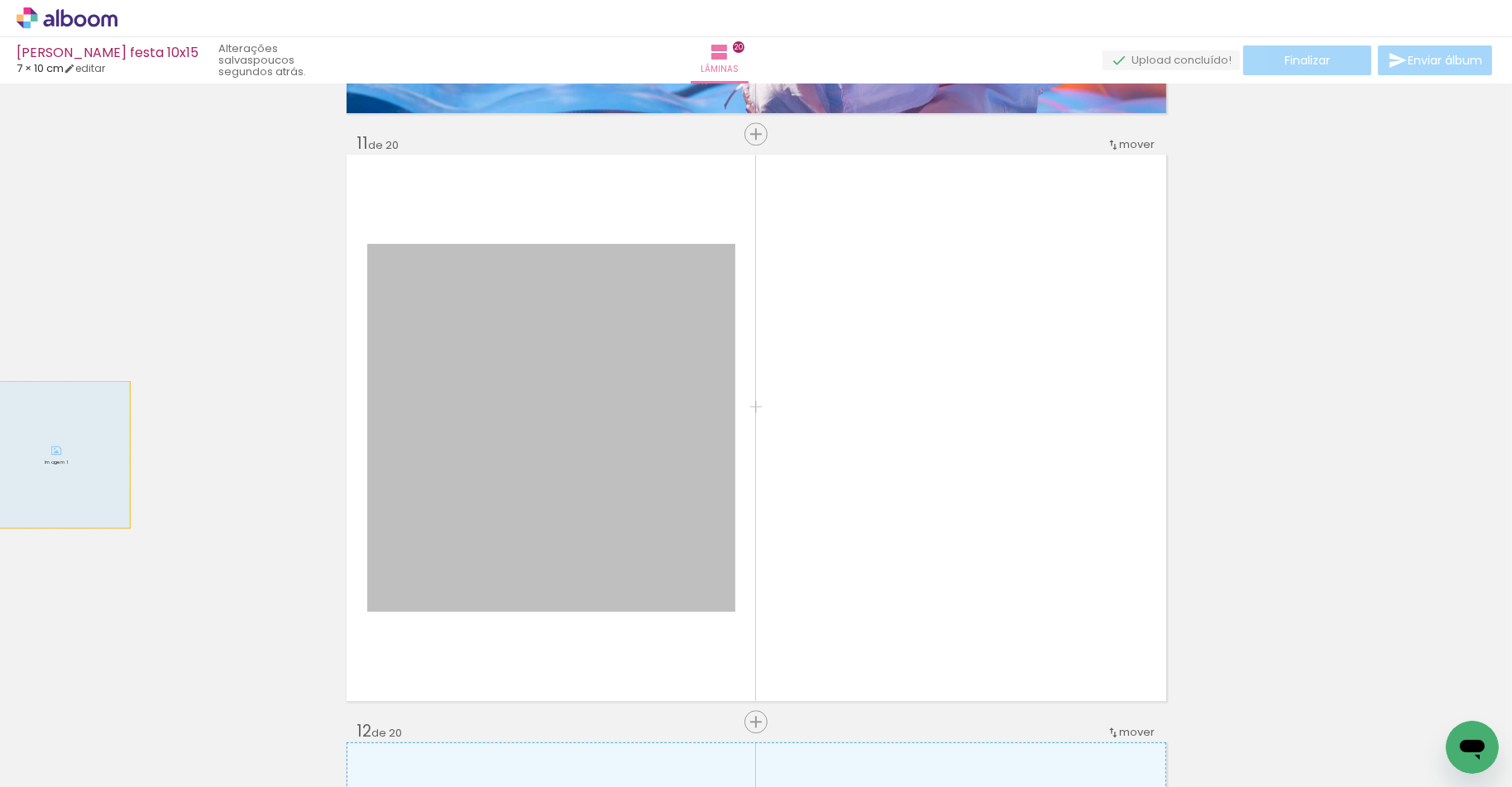
drag, startPoint x: 533, startPoint y: 496, endPoint x: 87, endPoint y: 471, distance: 446.7
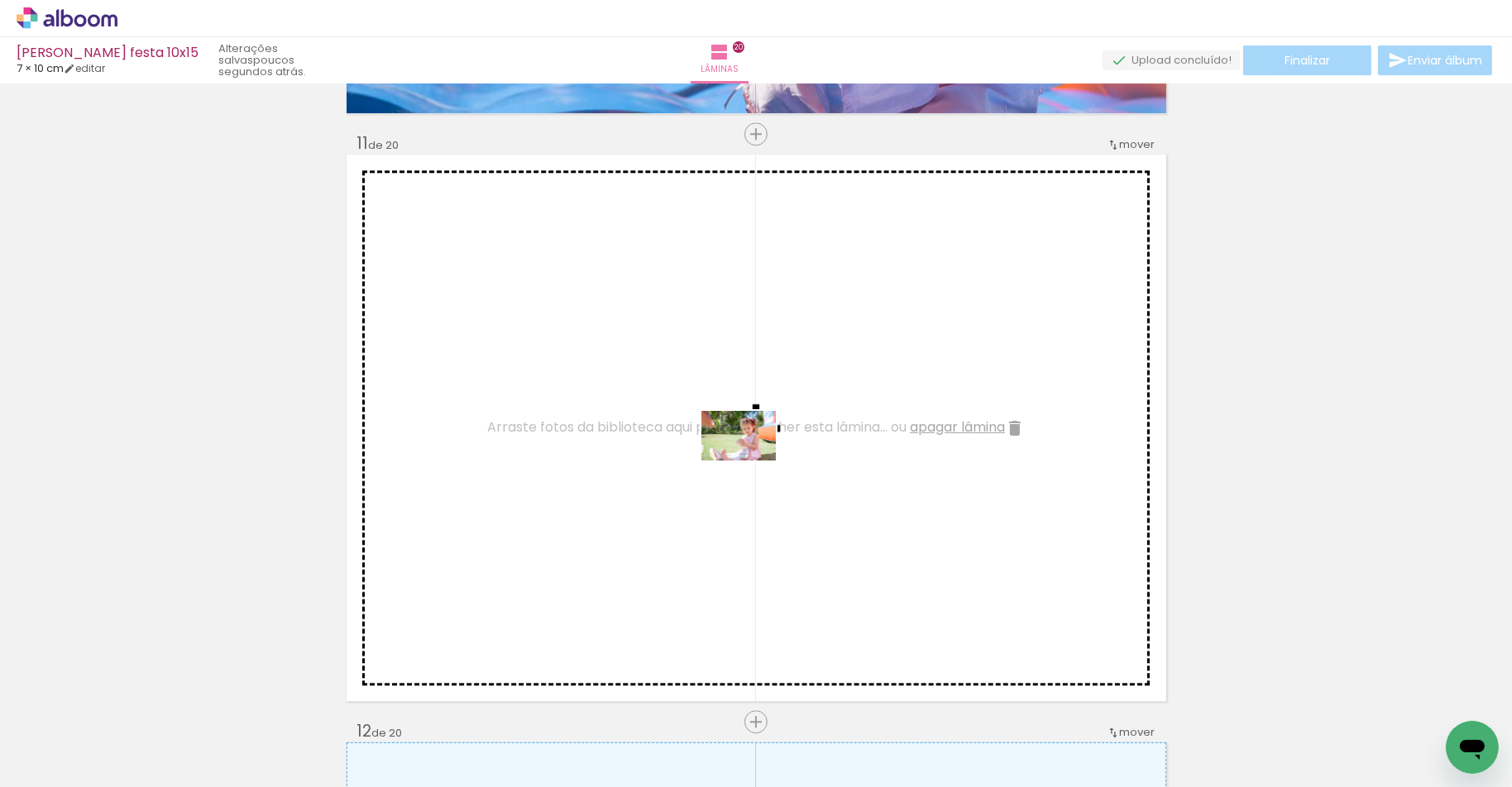
drag, startPoint x: 641, startPoint y: 739, endPoint x: 751, endPoint y: 461, distance: 299.0
click at [751, 461] on quentale-workspace at bounding box center [756, 394] width 1512 height 787
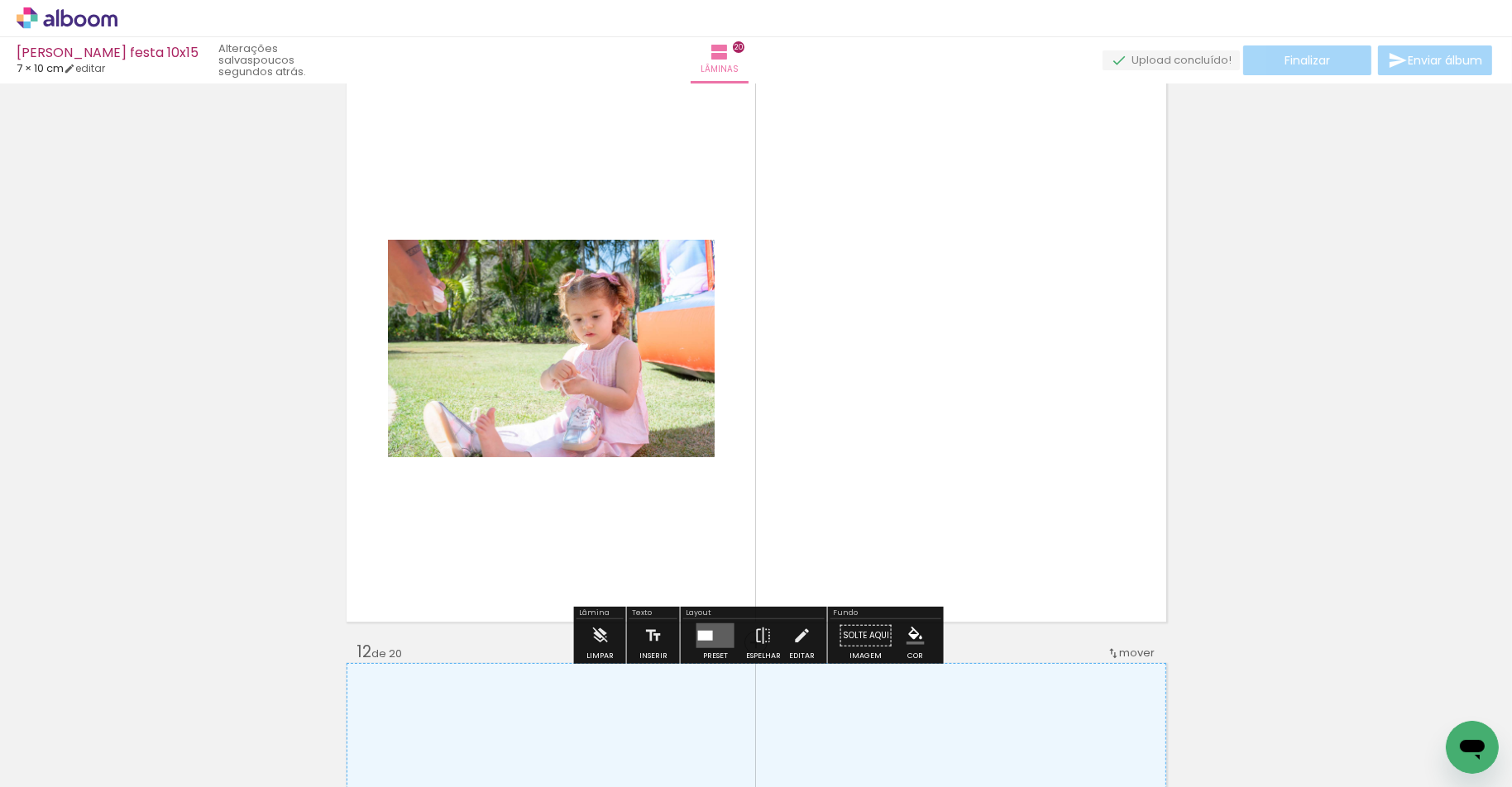
scroll to position [5955, 0]
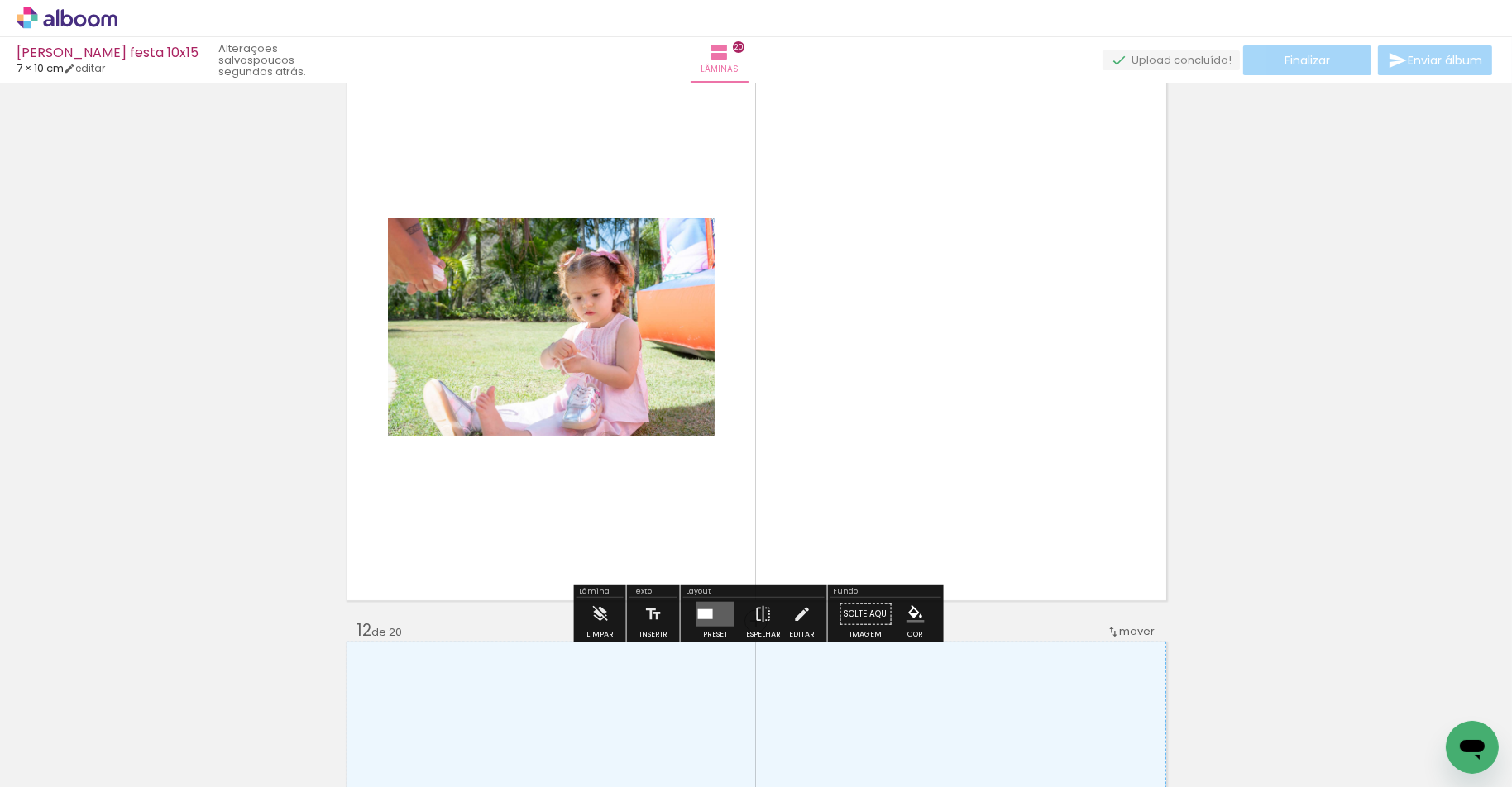
click at [699, 621] on quentale-layouter at bounding box center [716, 613] width 38 height 24
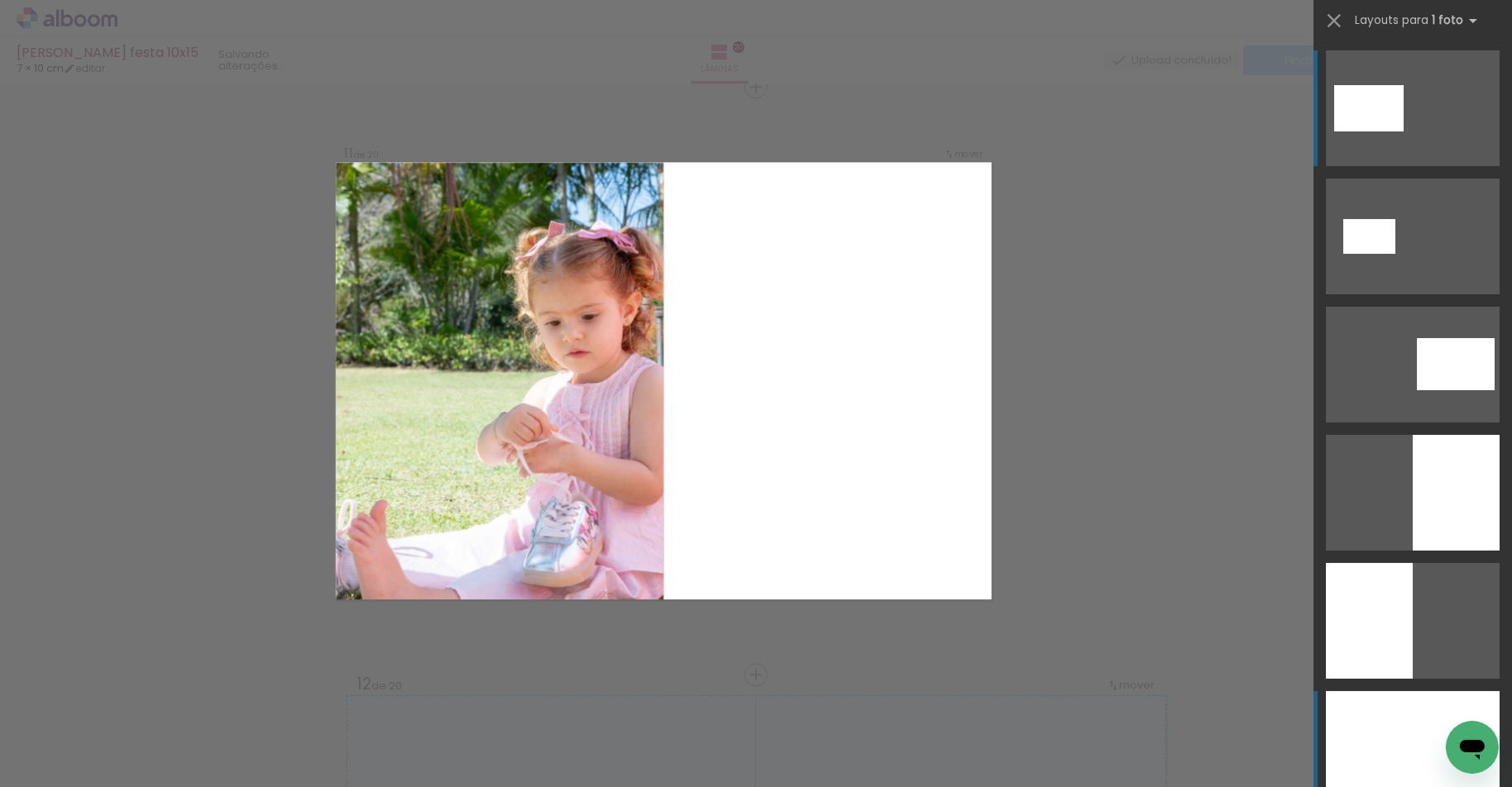
scroll to position [5897, 0]
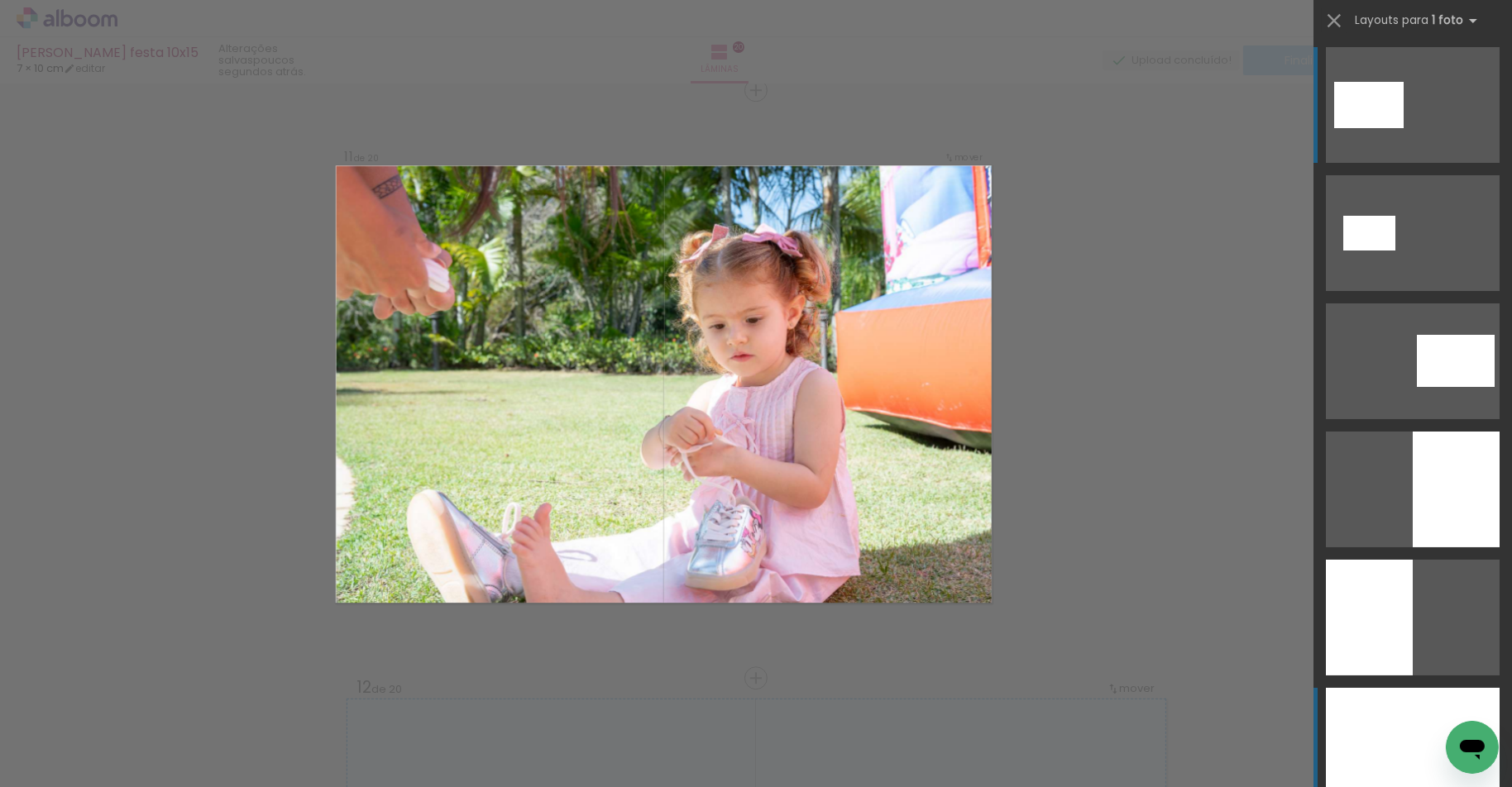
click at [1408, 717] on div at bounding box center [1412, 745] width 174 height 116
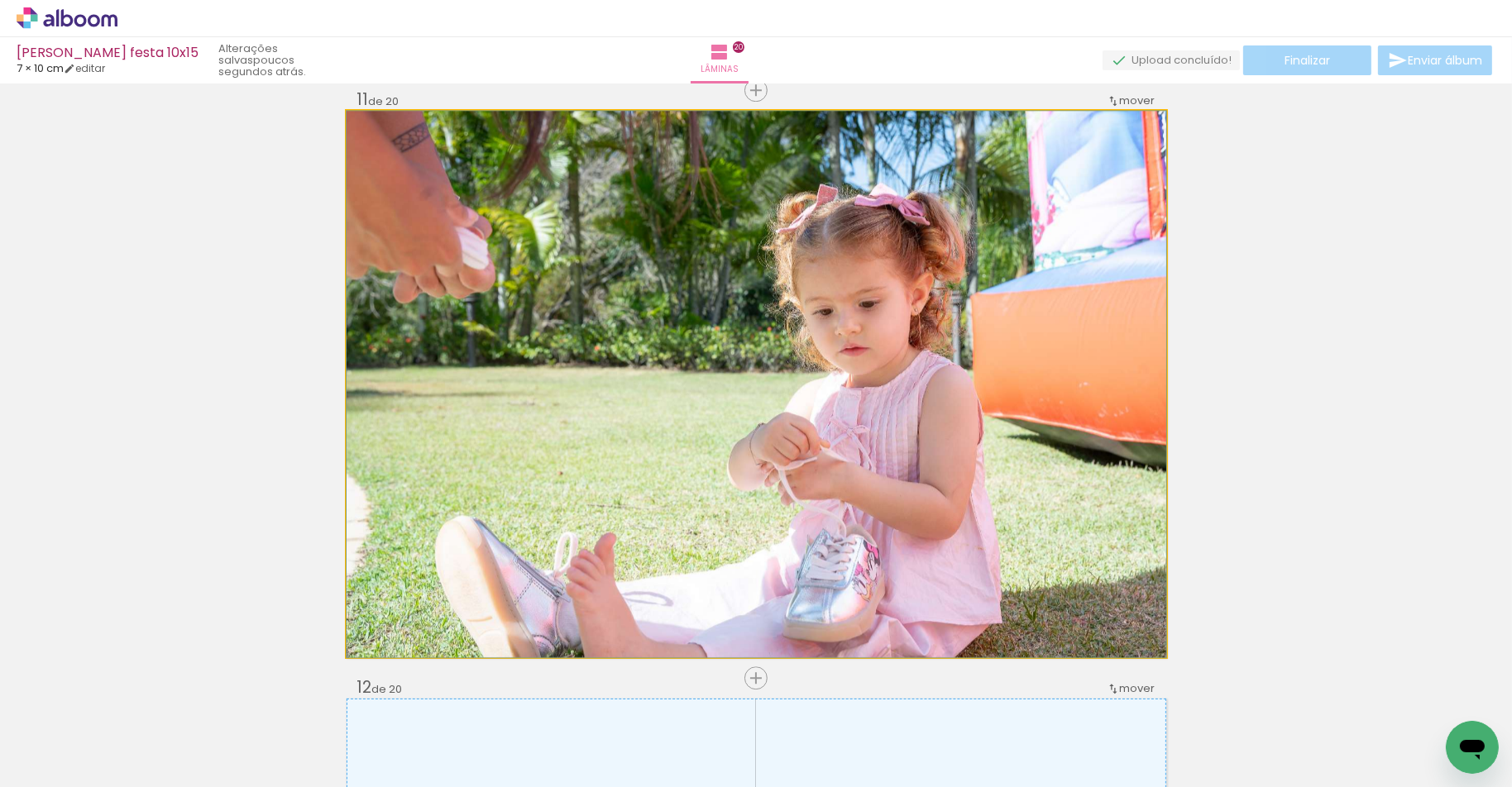
drag, startPoint x: 993, startPoint y: 366, endPoint x: 958, endPoint y: 363, distance: 35.1
click at [958, 363] on div at bounding box center [756, 384] width 820 height 546
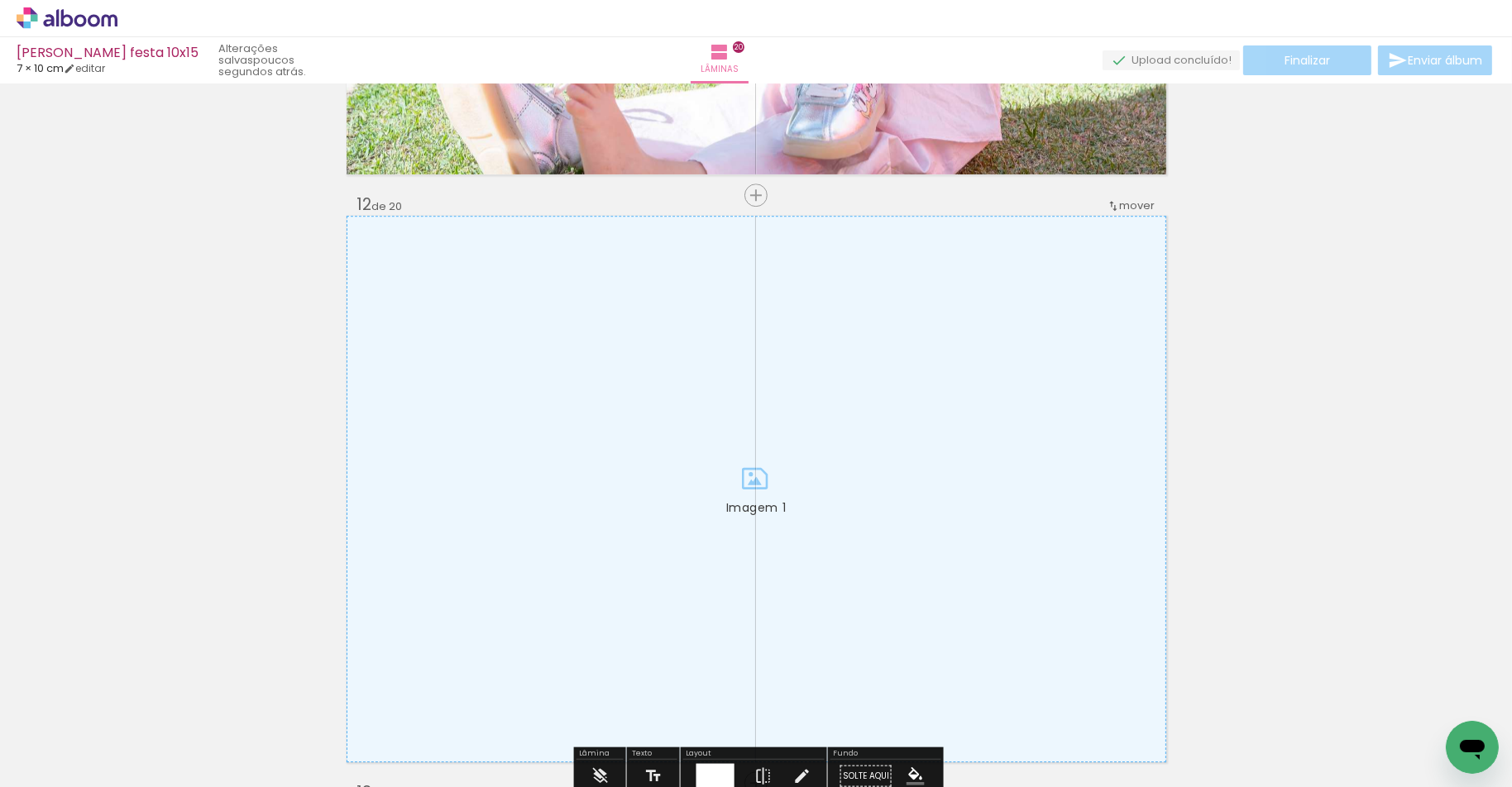
scroll to position [6382, 0]
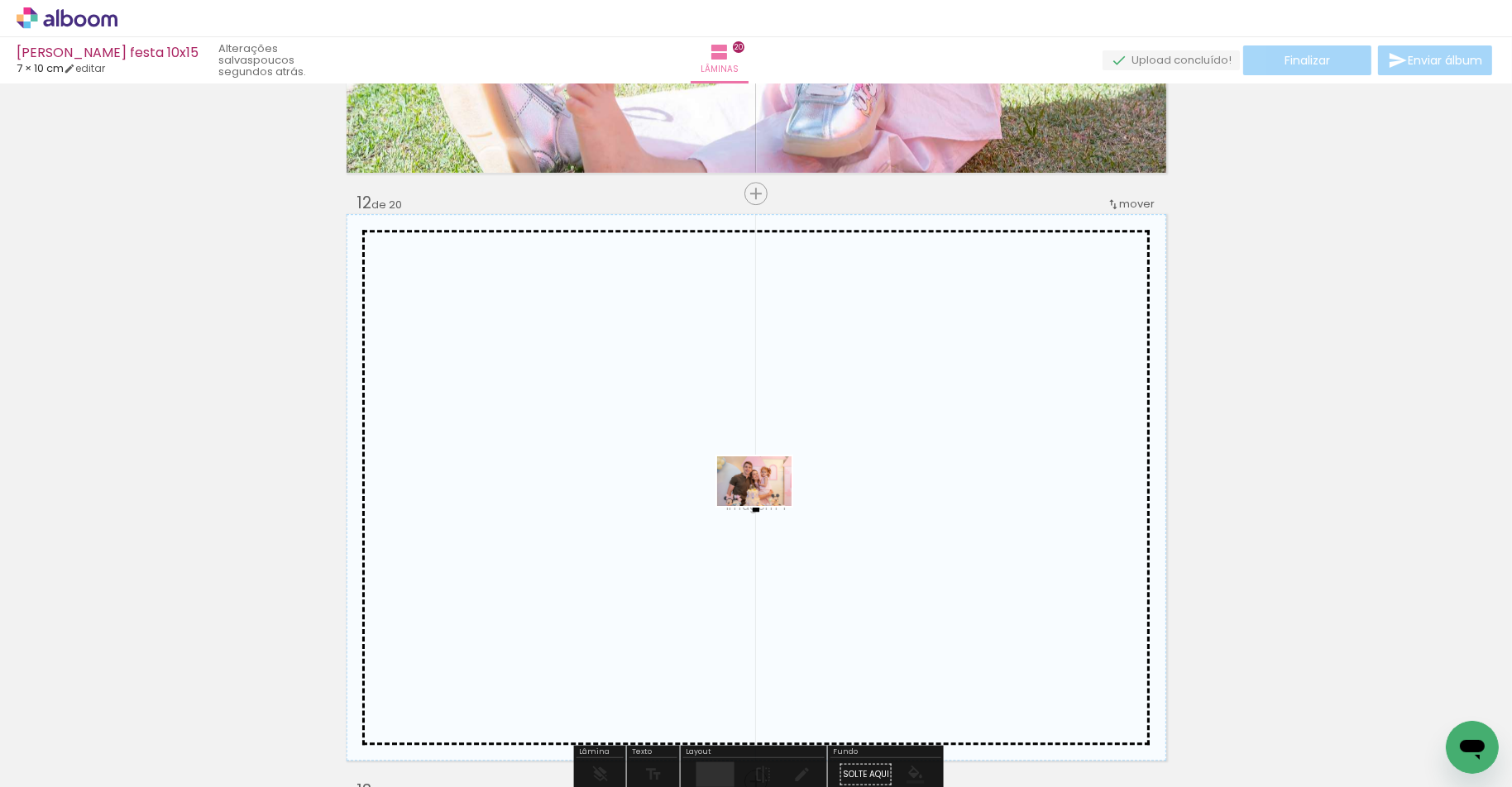
drag, startPoint x: 798, startPoint y: 730, endPoint x: 766, endPoint y: 506, distance: 226.3
click at [766, 506] on quentale-workspace at bounding box center [756, 394] width 1512 height 787
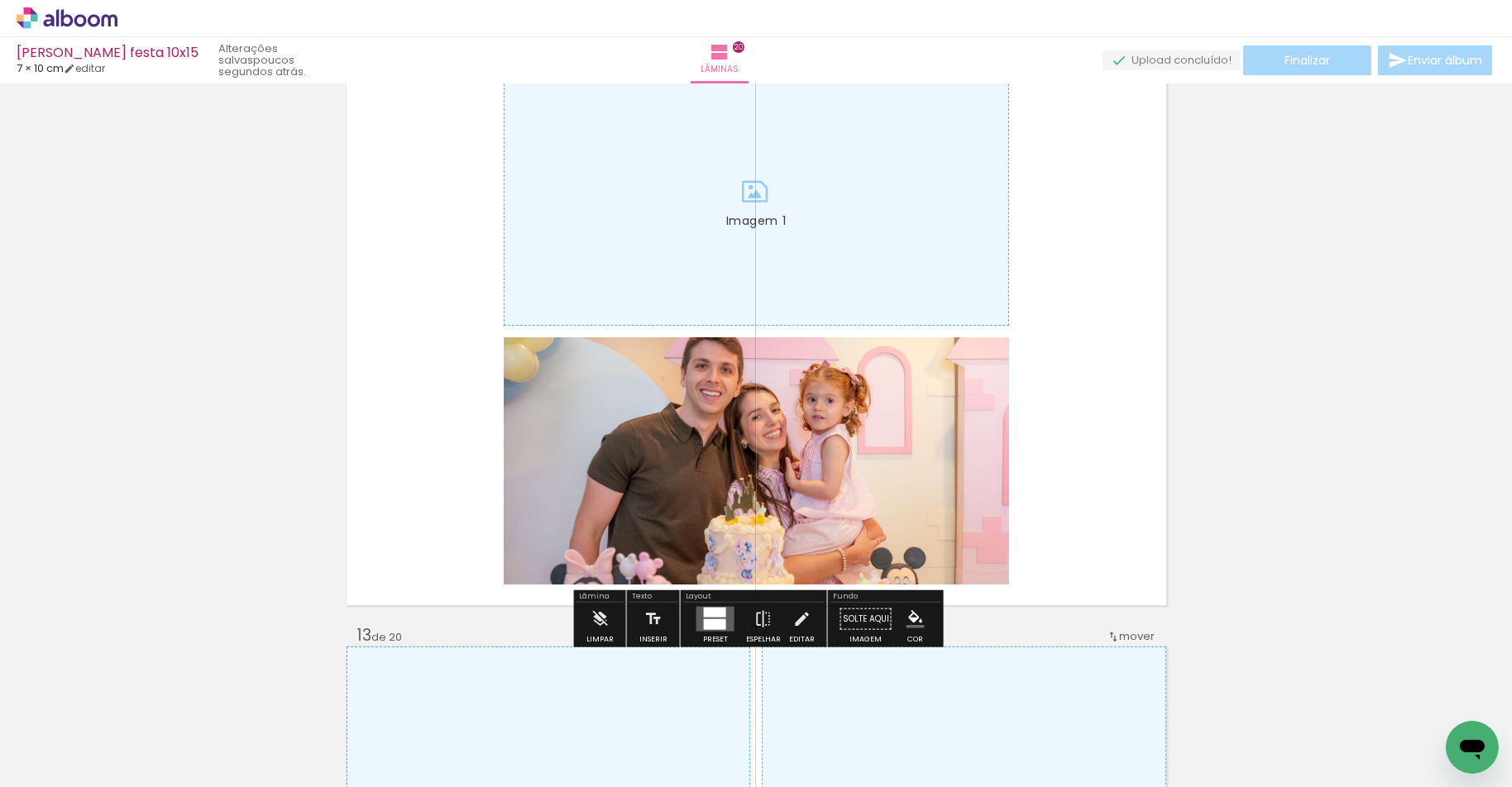
scroll to position [6539, 0]
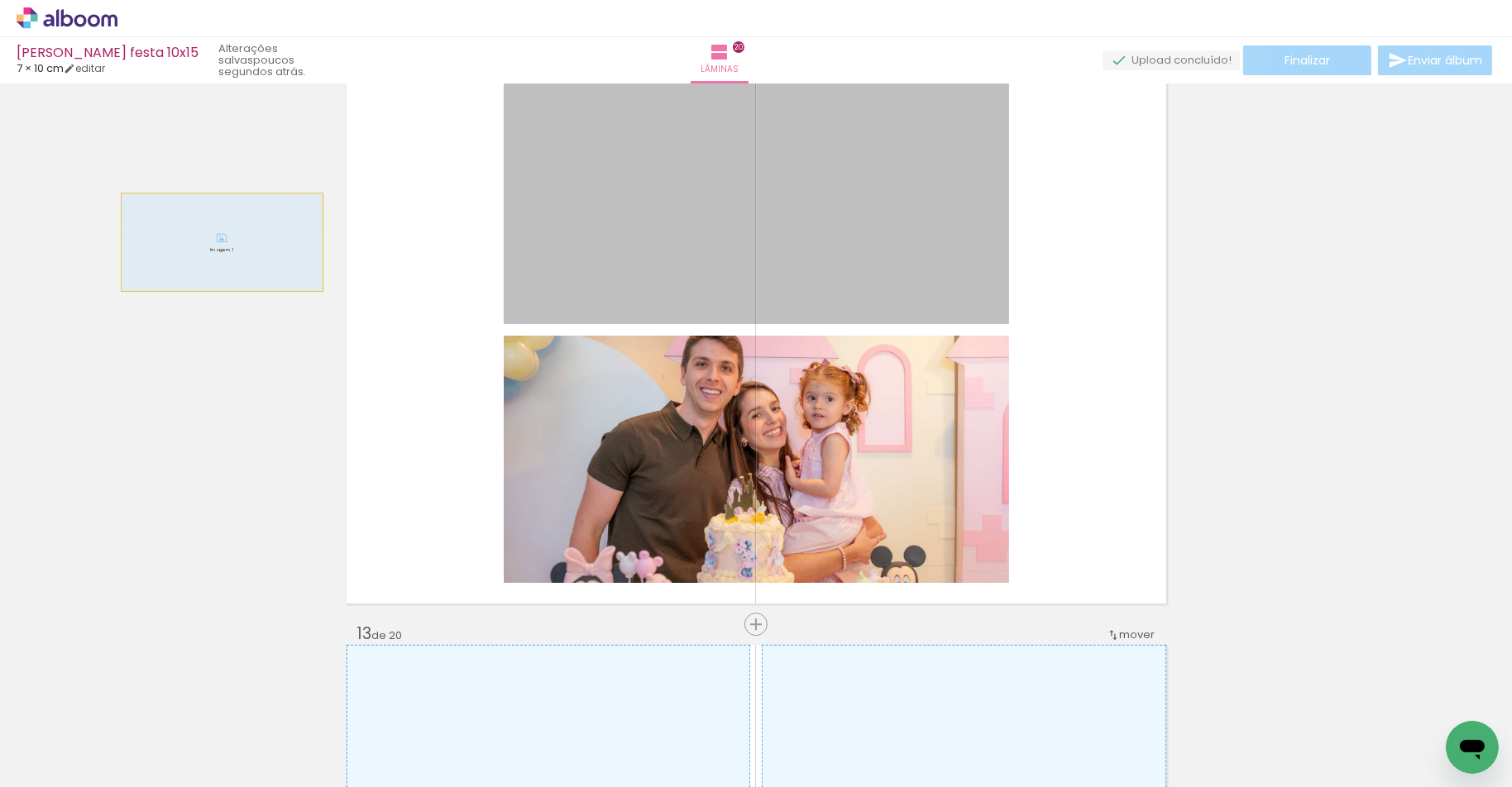
drag, startPoint x: 496, startPoint y: 250, endPoint x: 354, endPoint y: 324, distance: 160.1
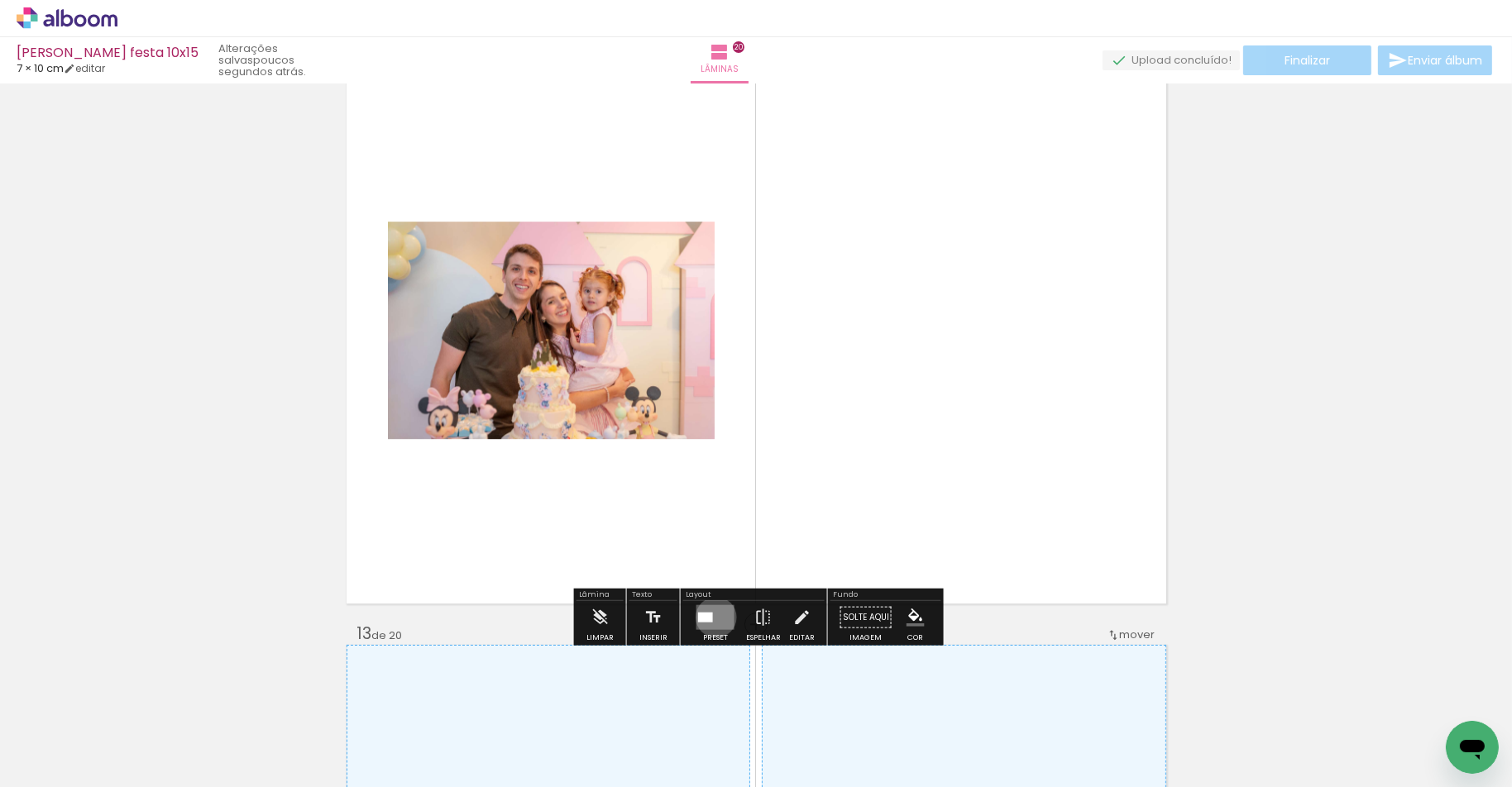
click at [712, 616] on quentale-layouter at bounding box center [716, 617] width 38 height 24
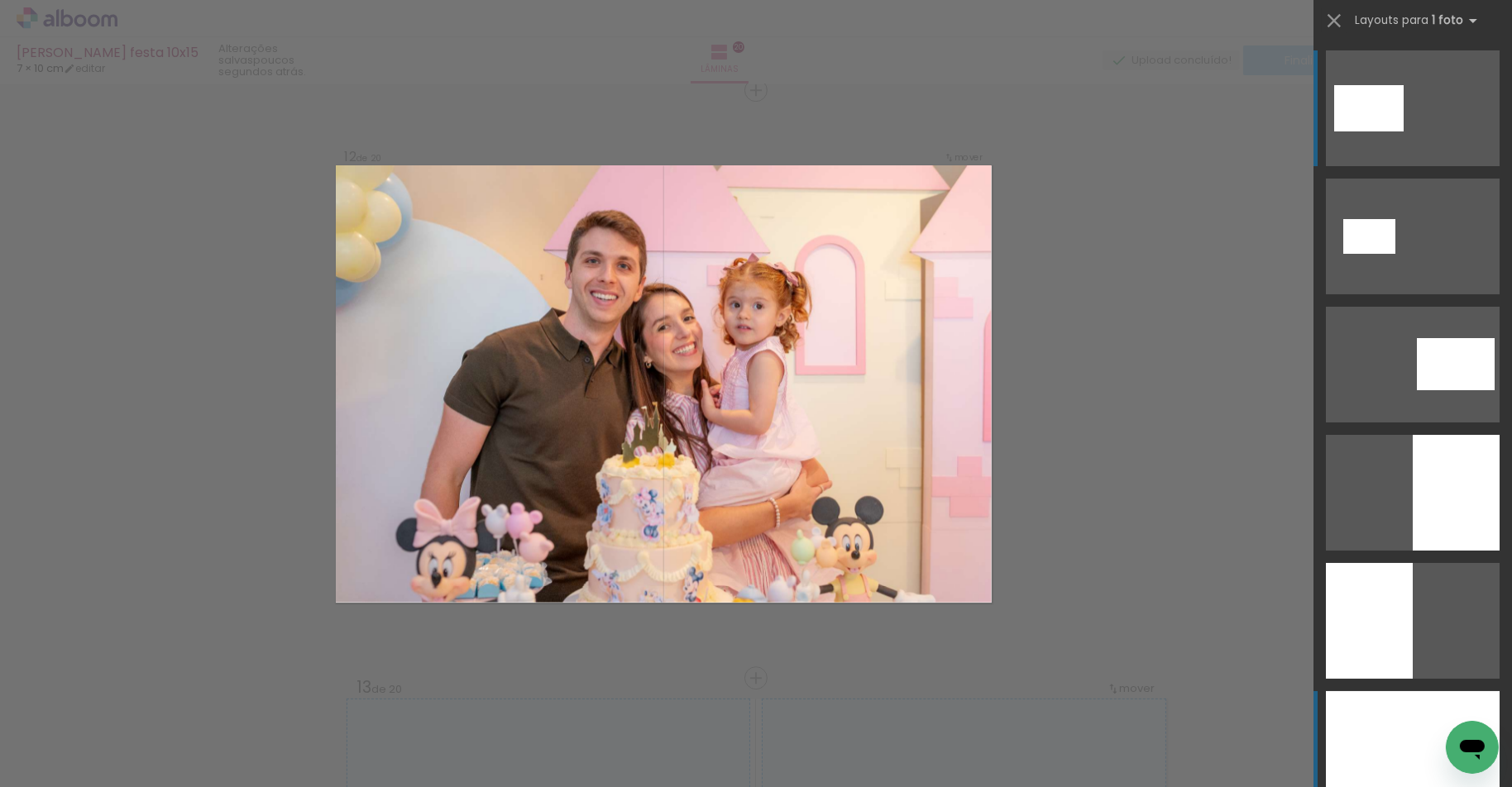
click at [1385, 715] on div at bounding box center [1412, 749] width 174 height 116
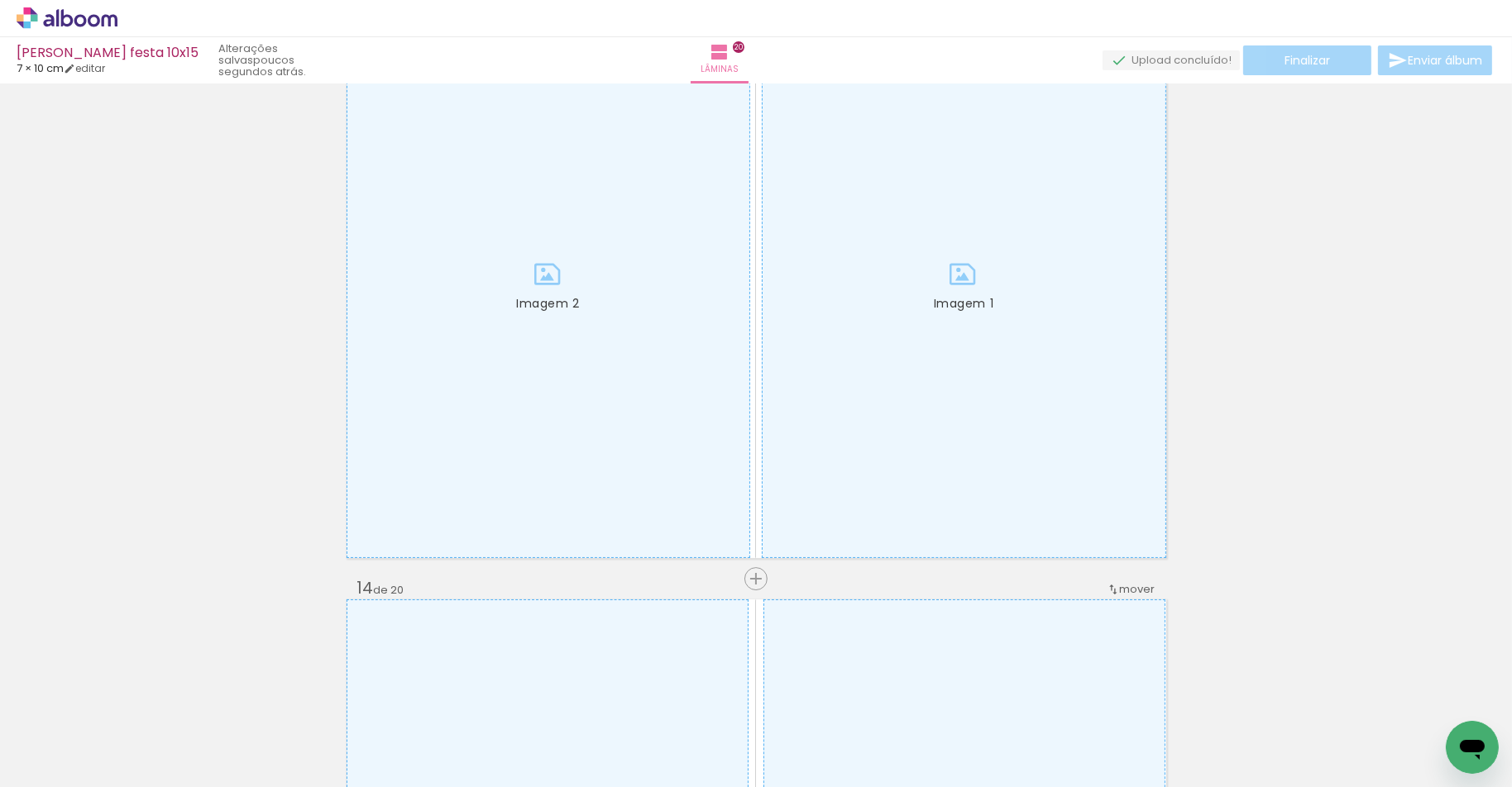
scroll to position [0, 7621]
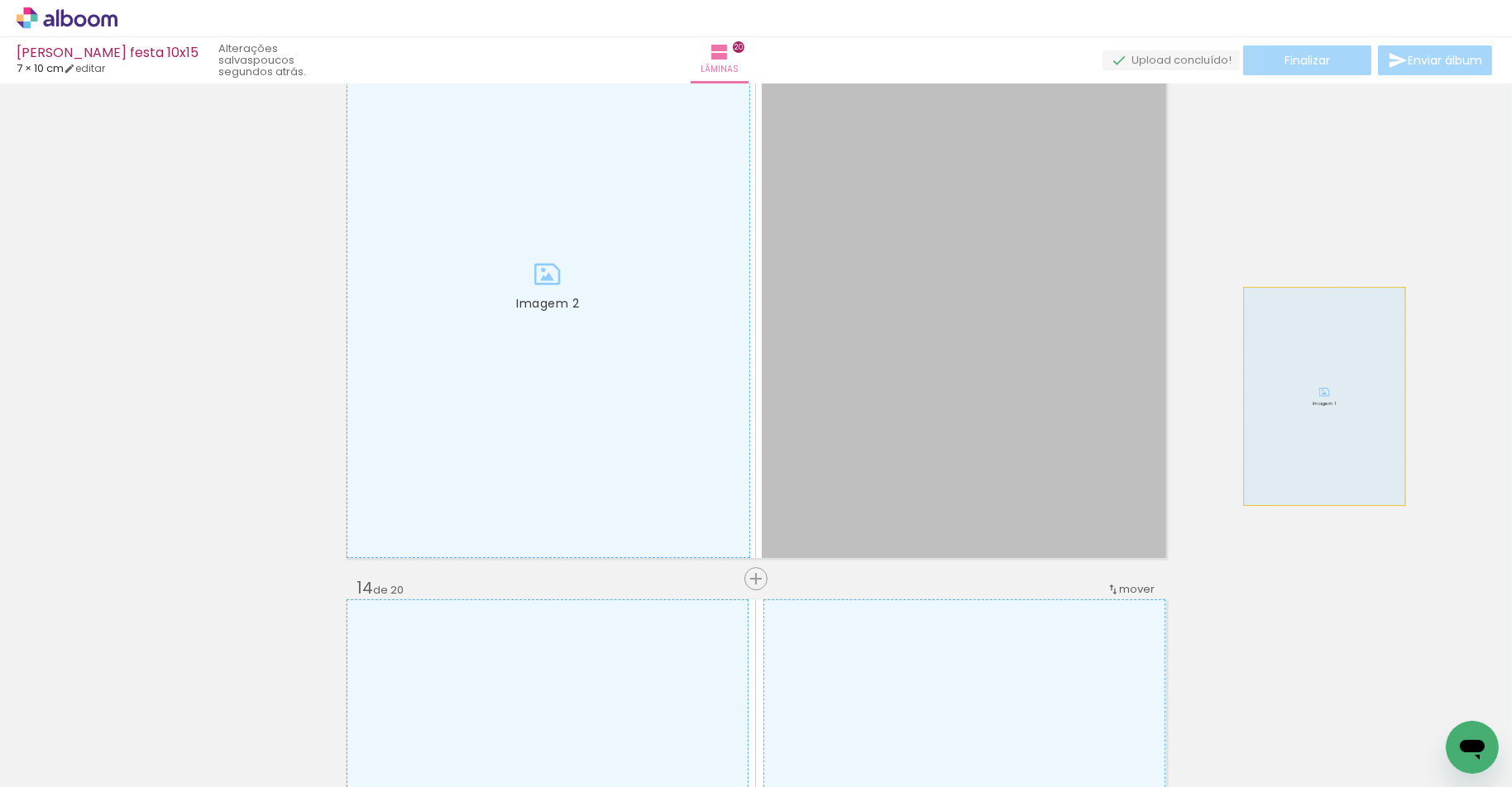
drag, startPoint x: 1026, startPoint y: 394, endPoint x: 1326, endPoint y: 396, distance: 300.0
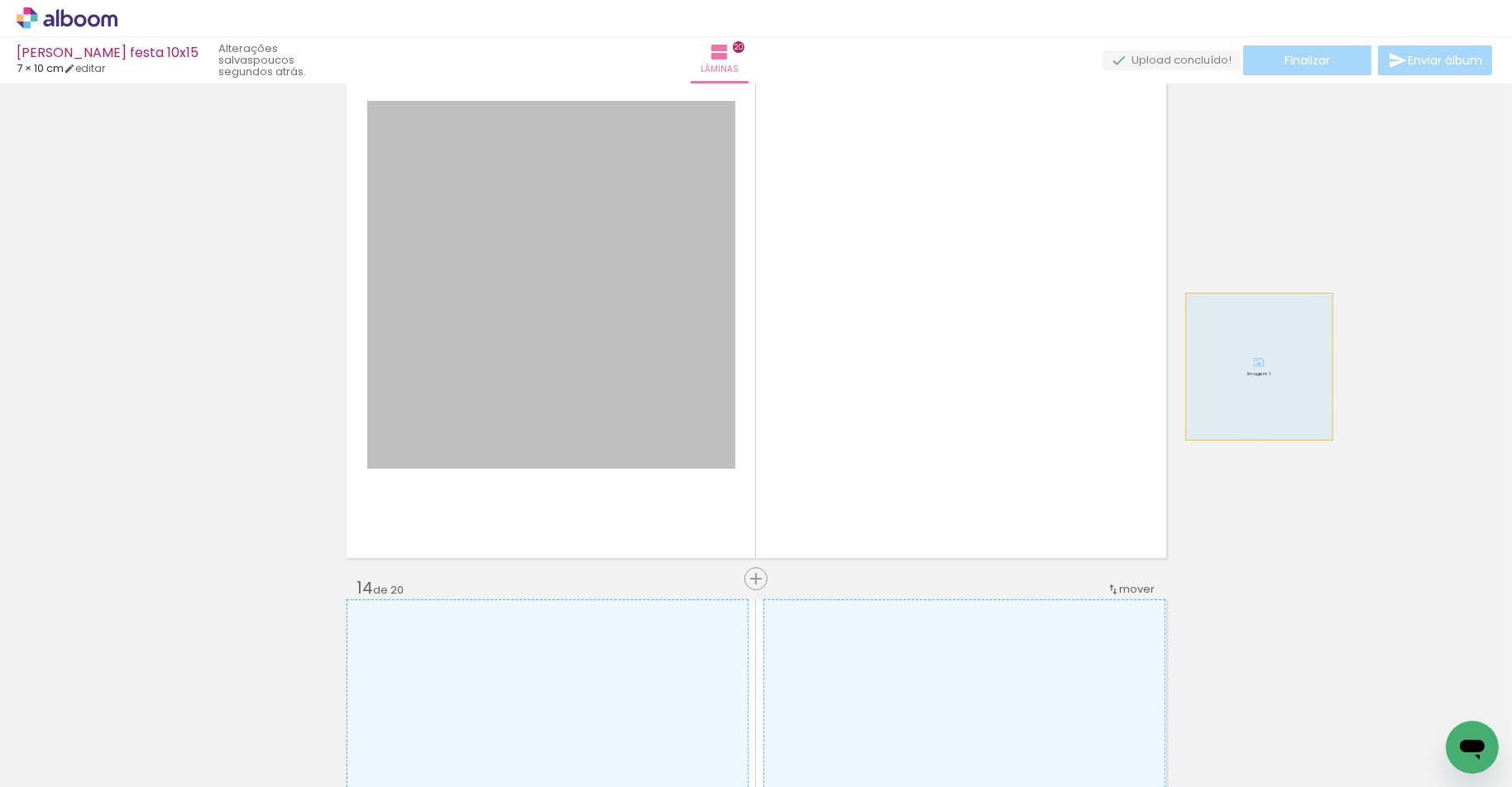
drag, startPoint x: 628, startPoint y: 301, endPoint x: 1260, endPoint y: 366, distance: 635.3
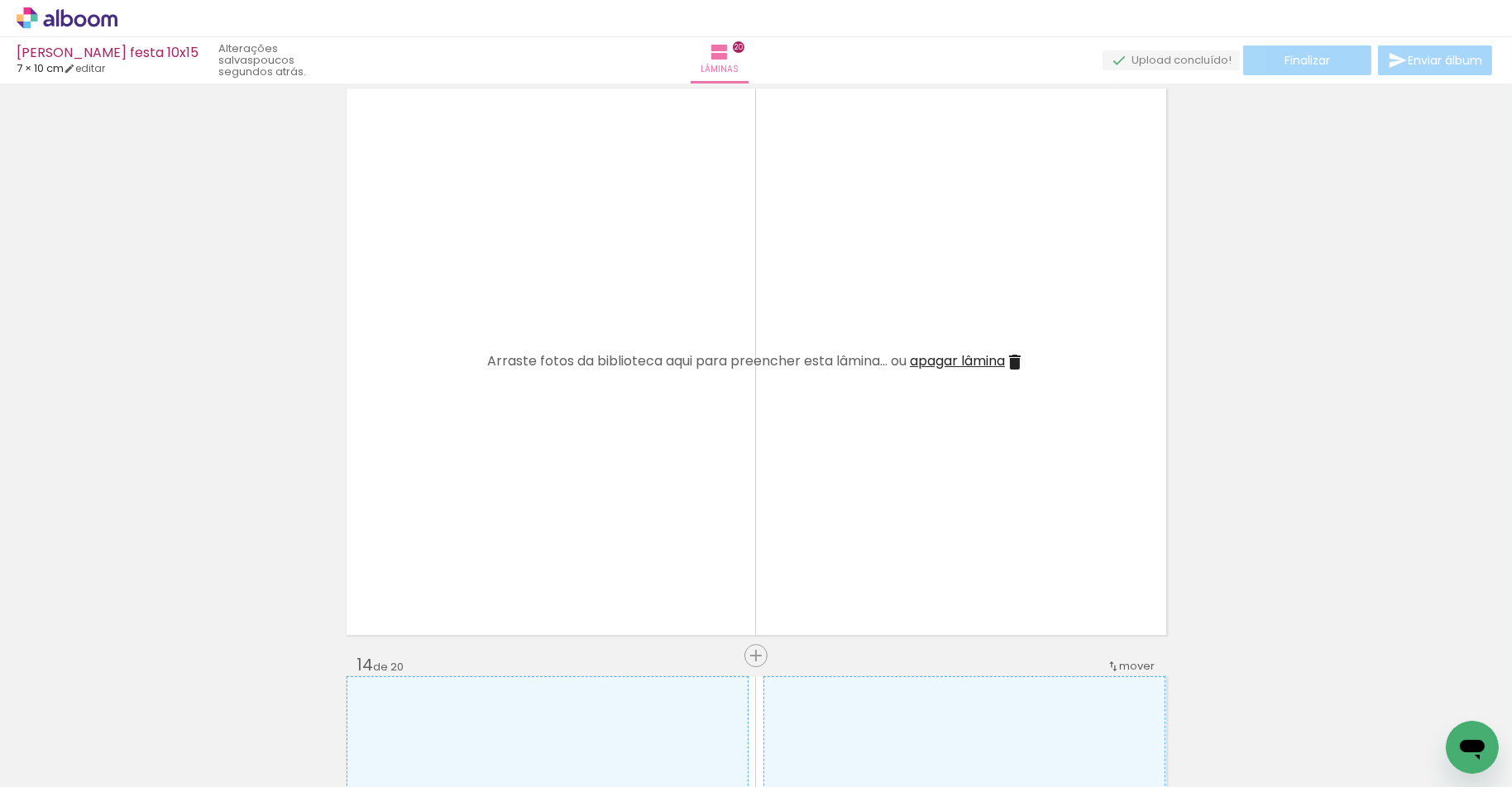
scroll to position [7093, 0]
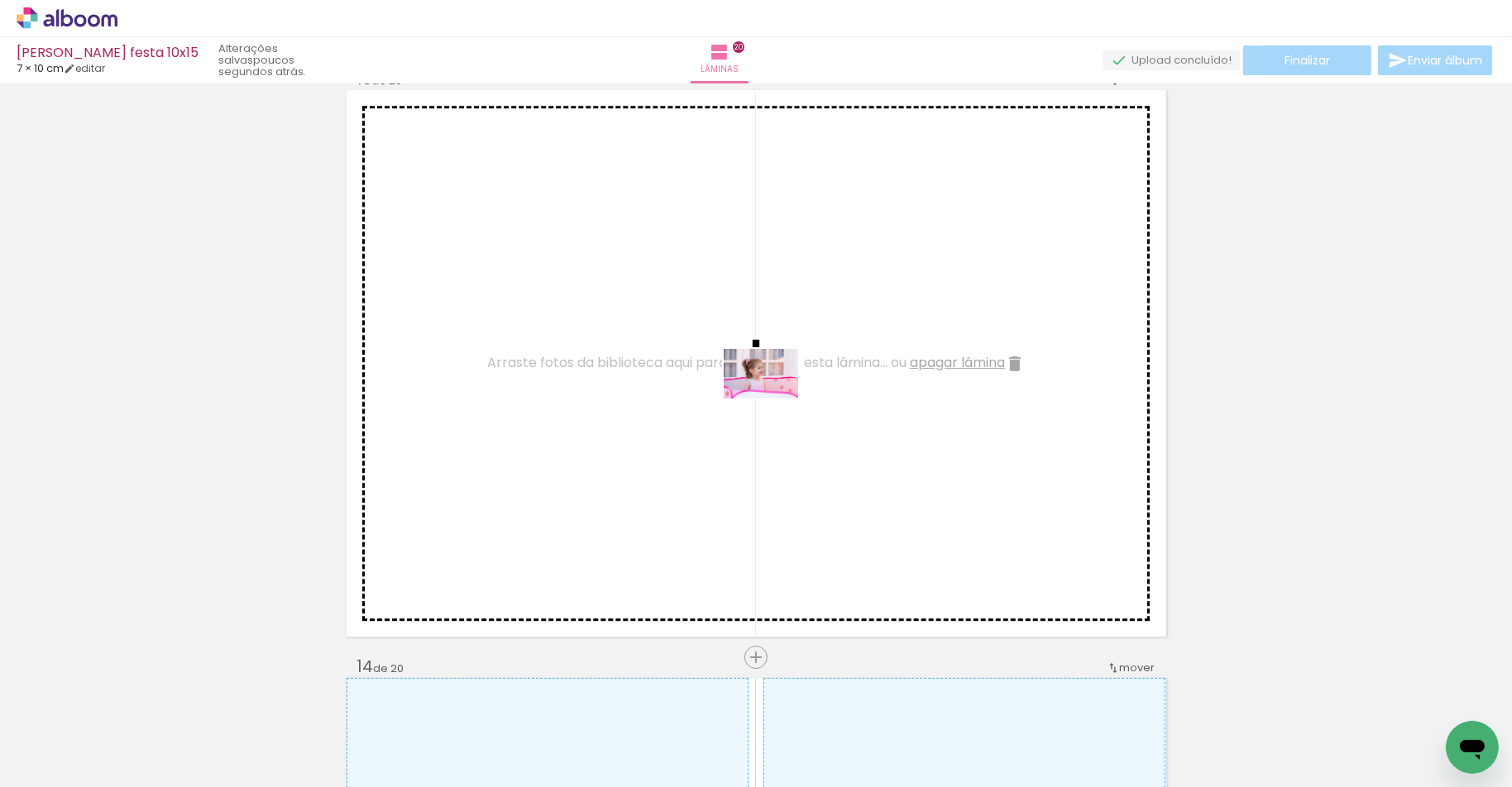
drag, startPoint x: 407, startPoint y: 742, endPoint x: 773, endPoint y: 399, distance: 501.6
click at [773, 399] on quentale-workspace at bounding box center [756, 394] width 1512 height 787
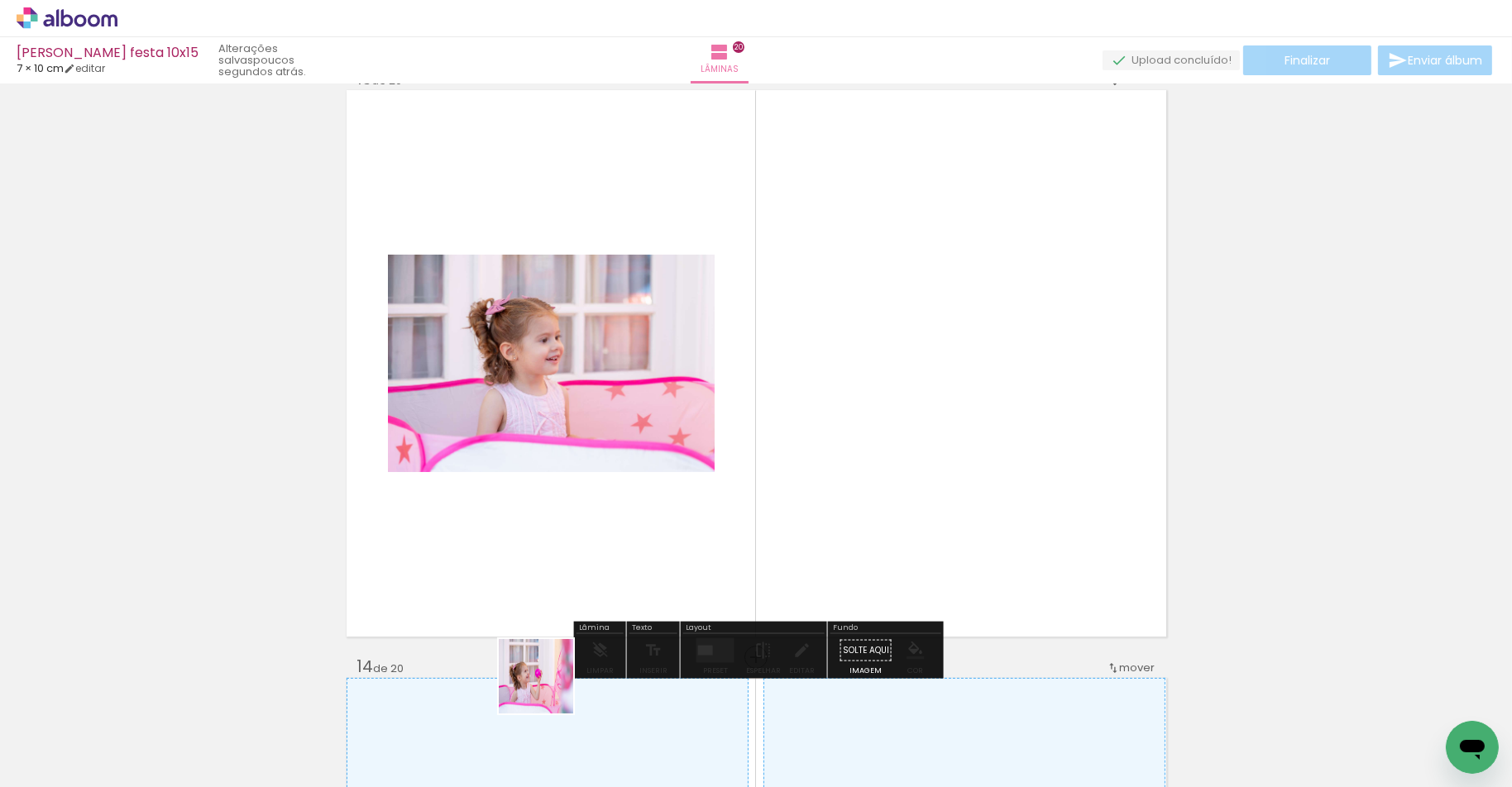
drag, startPoint x: 548, startPoint y: 688, endPoint x: 668, endPoint y: 496, distance: 226.4
click at [668, 496] on quentale-workspace at bounding box center [756, 394] width 1512 height 787
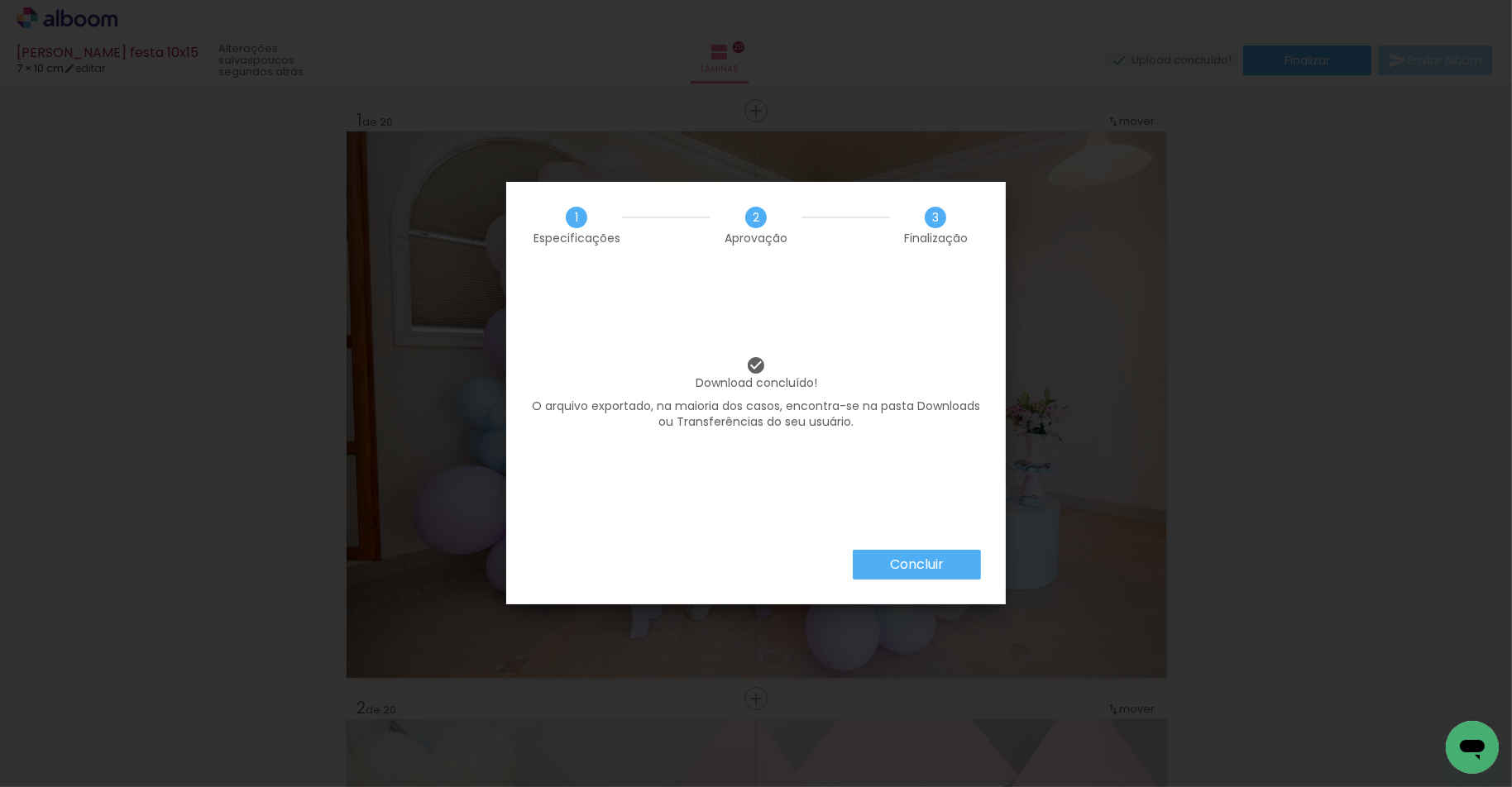
scroll to position [0, 10114]
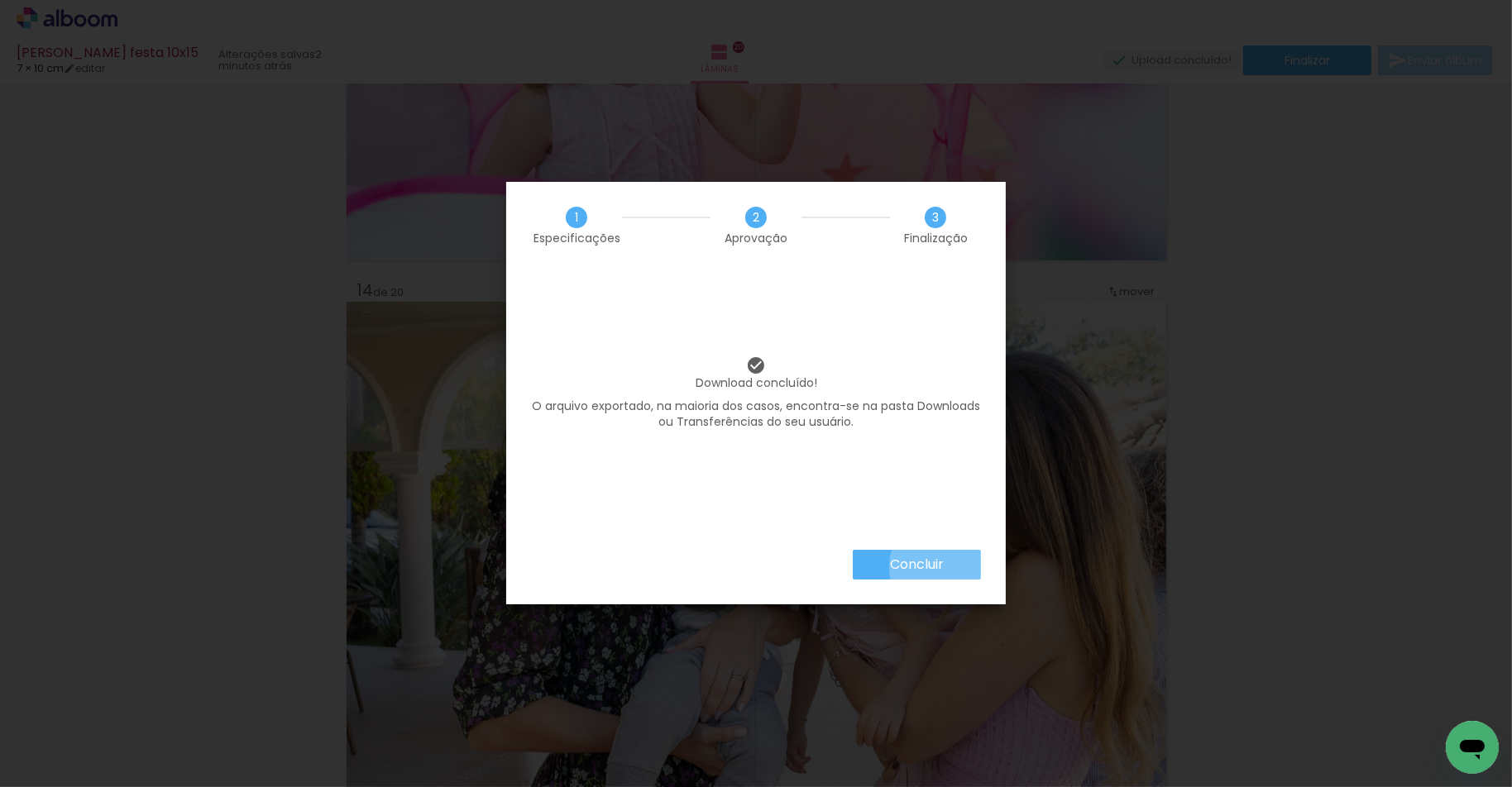
click at [945, 567] on paper-button "Concluir" at bounding box center [917, 565] width 128 height 30
